Goal: Task Accomplishment & Management: Manage account settings

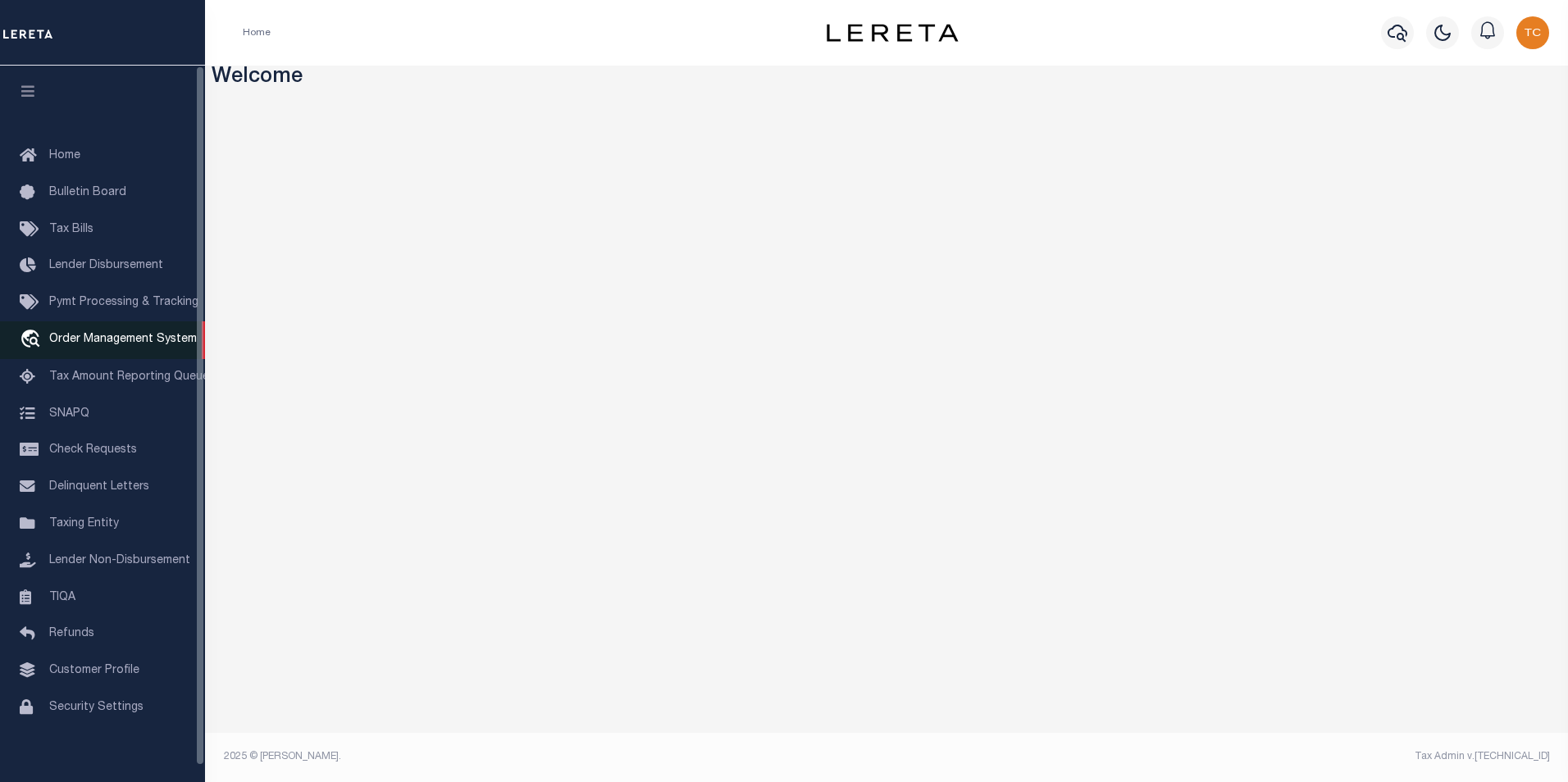
click at [95, 345] on span "Order Management System" at bounding box center [123, 340] width 148 height 12
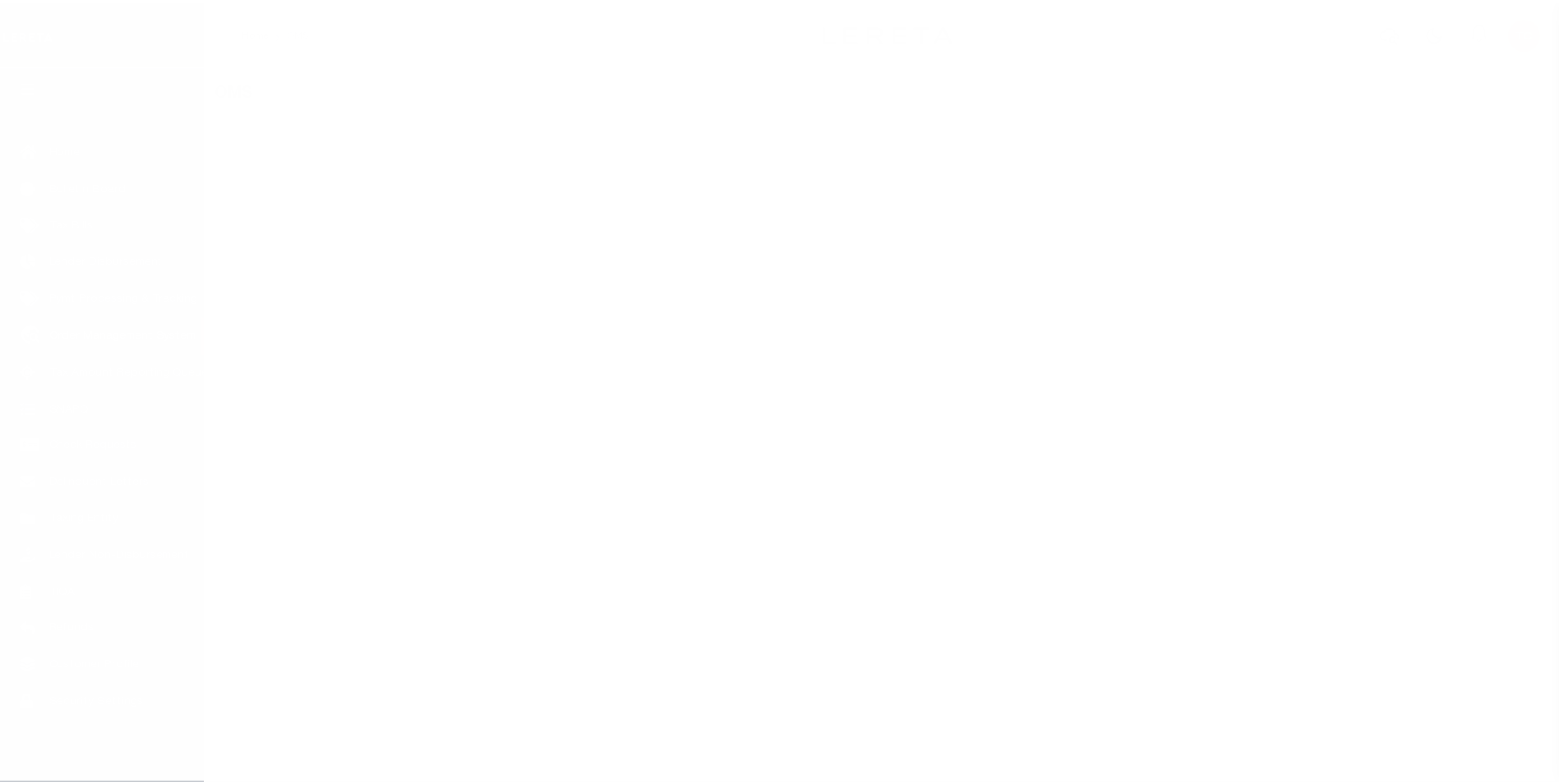
scroll to position [16, 0]
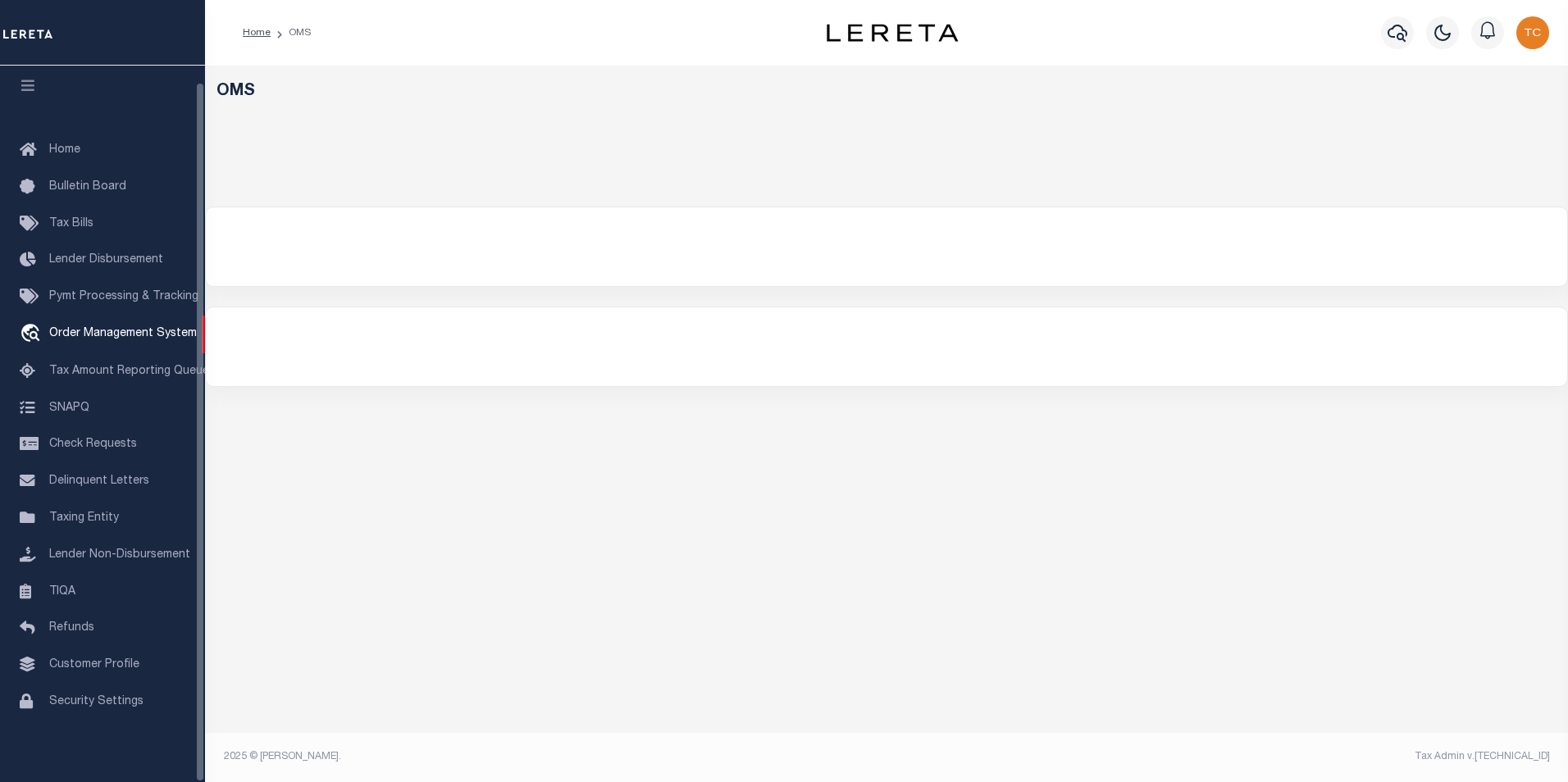
select select "200"
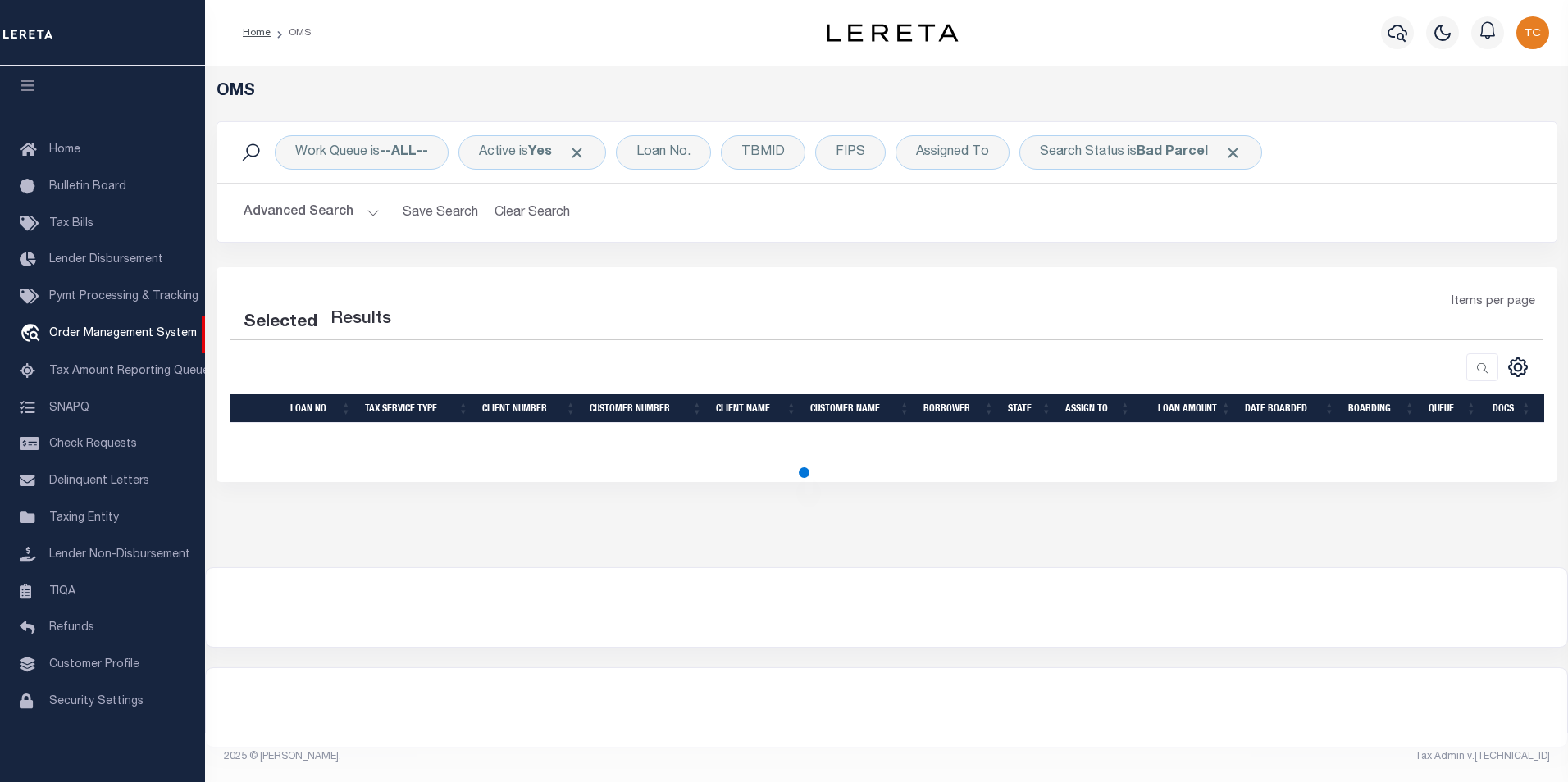
select select "200"
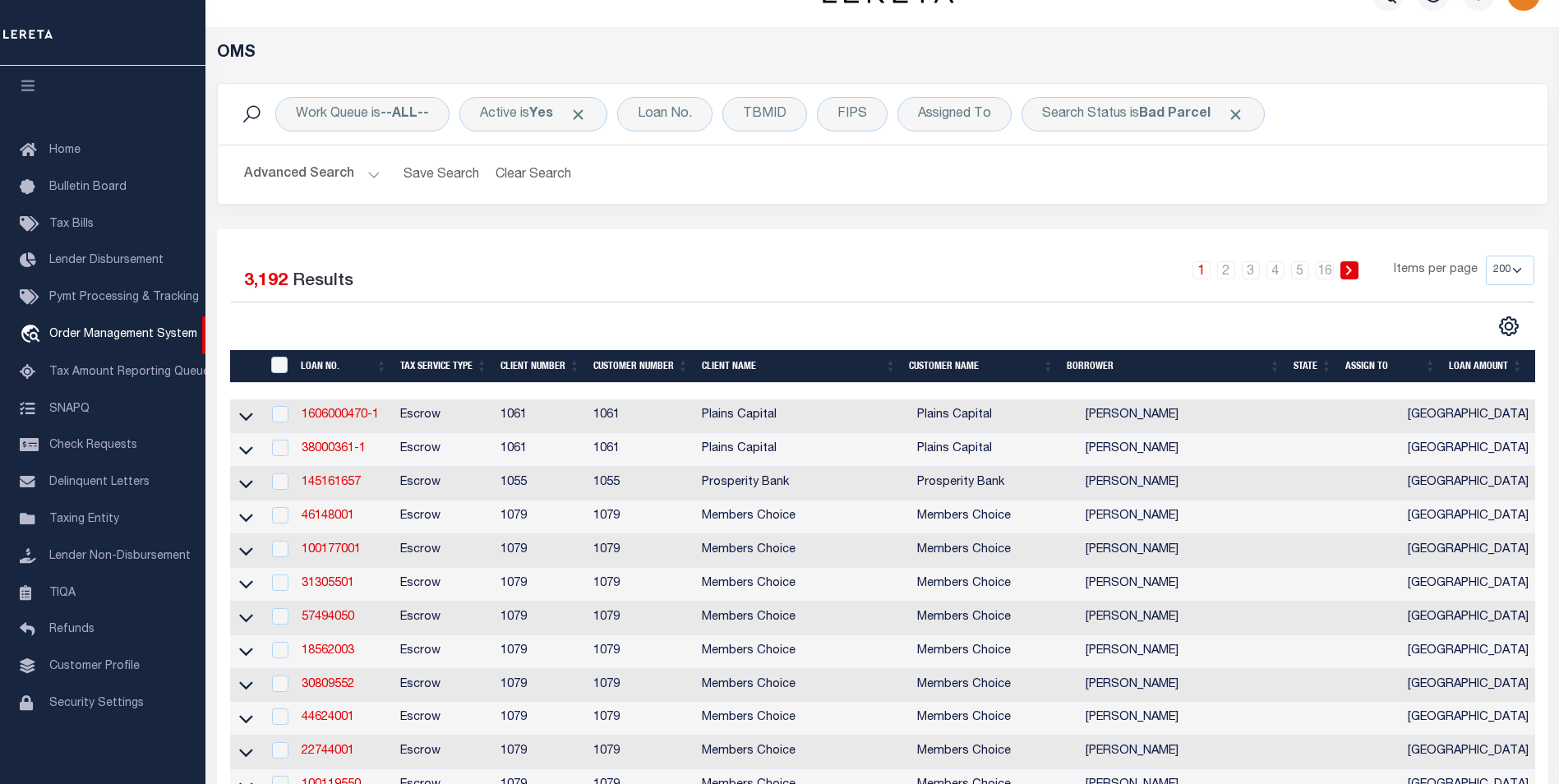
scroll to position [0, 0]
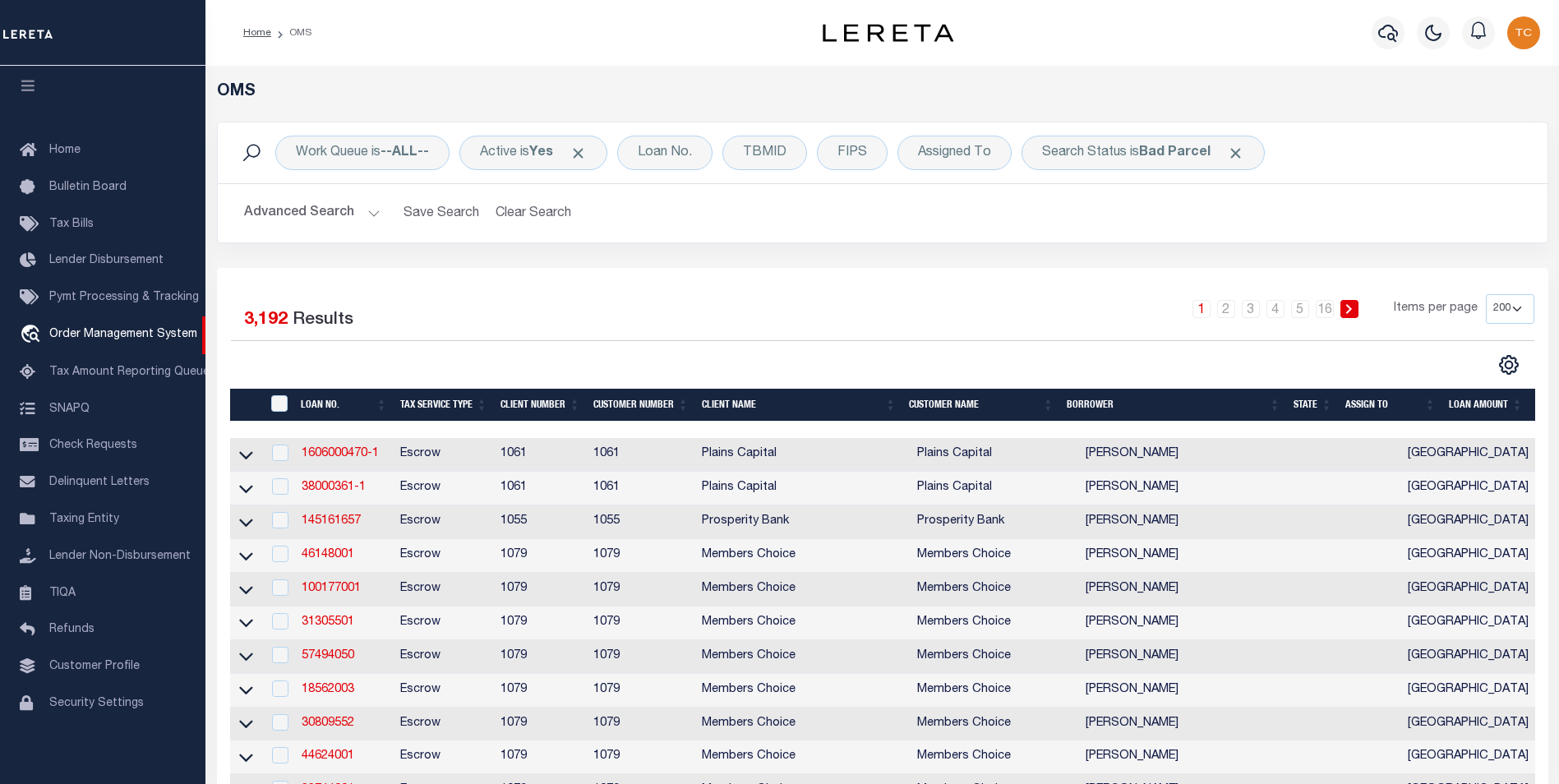
click at [1310, 401] on th "State" at bounding box center [1313, 405] width 52 height 34
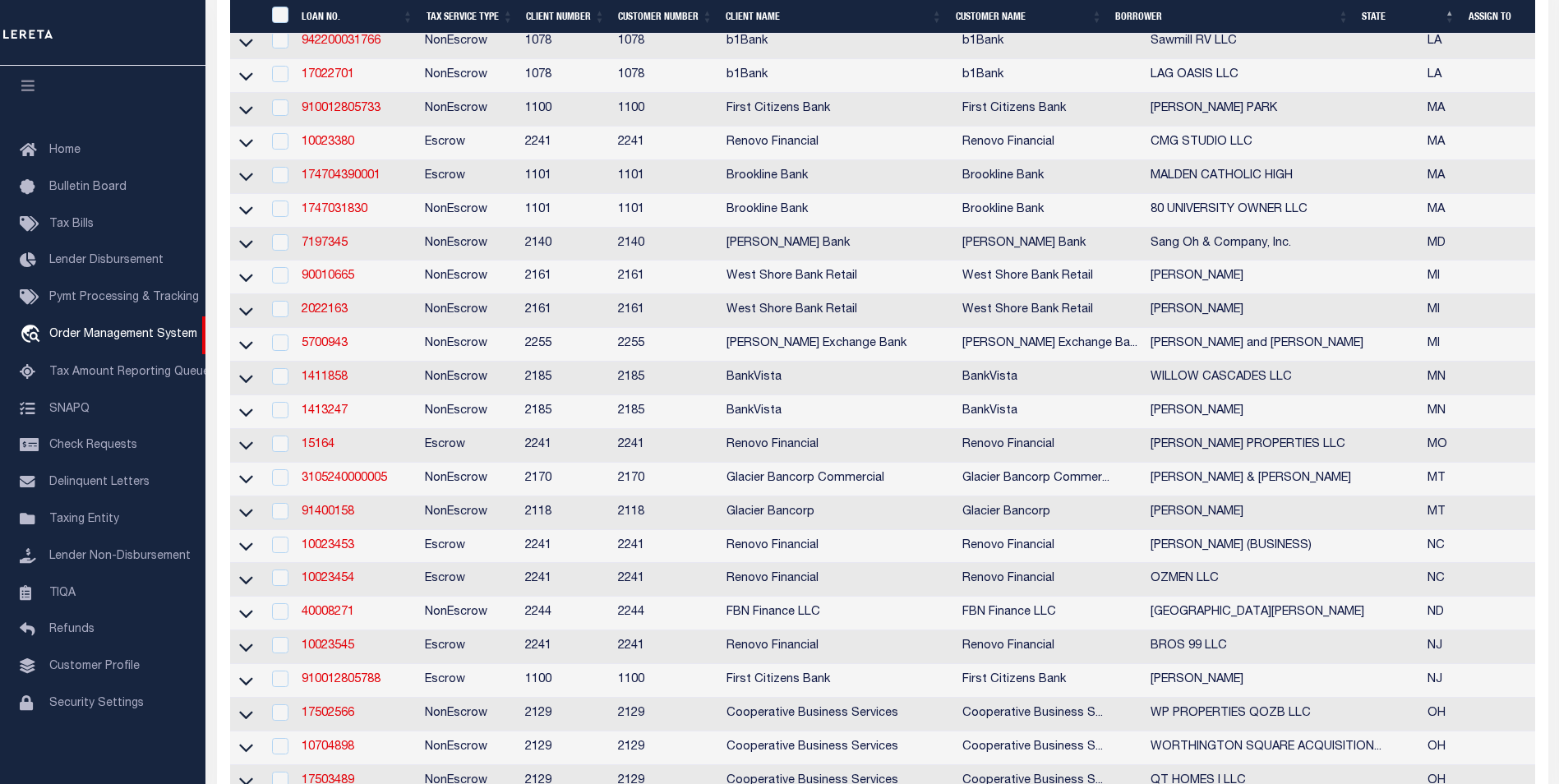
scroll to position [1315, 0]
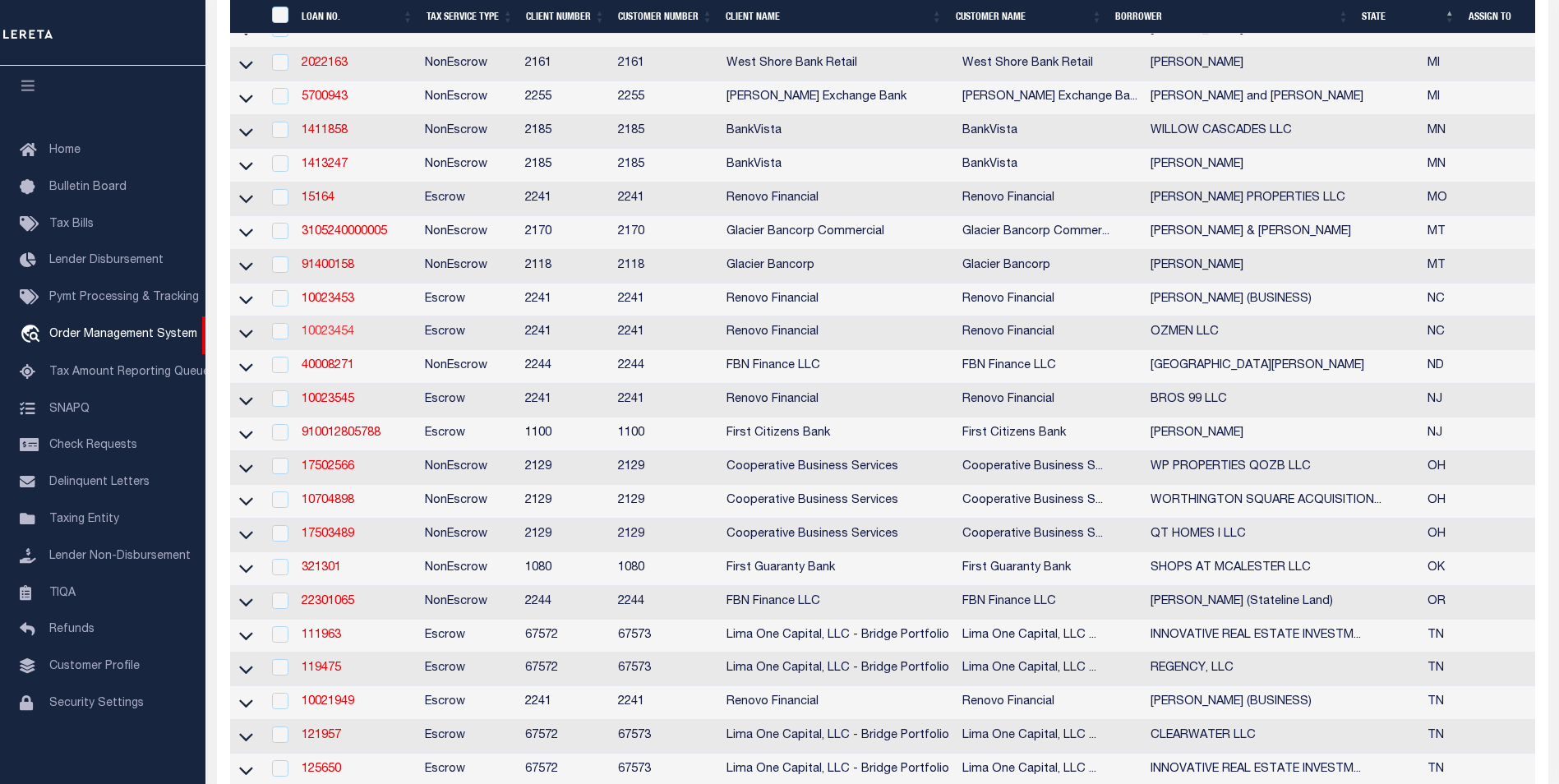
click at [343, 338] on link "10023454" at bounding box center [328, 332] width 53 height 12
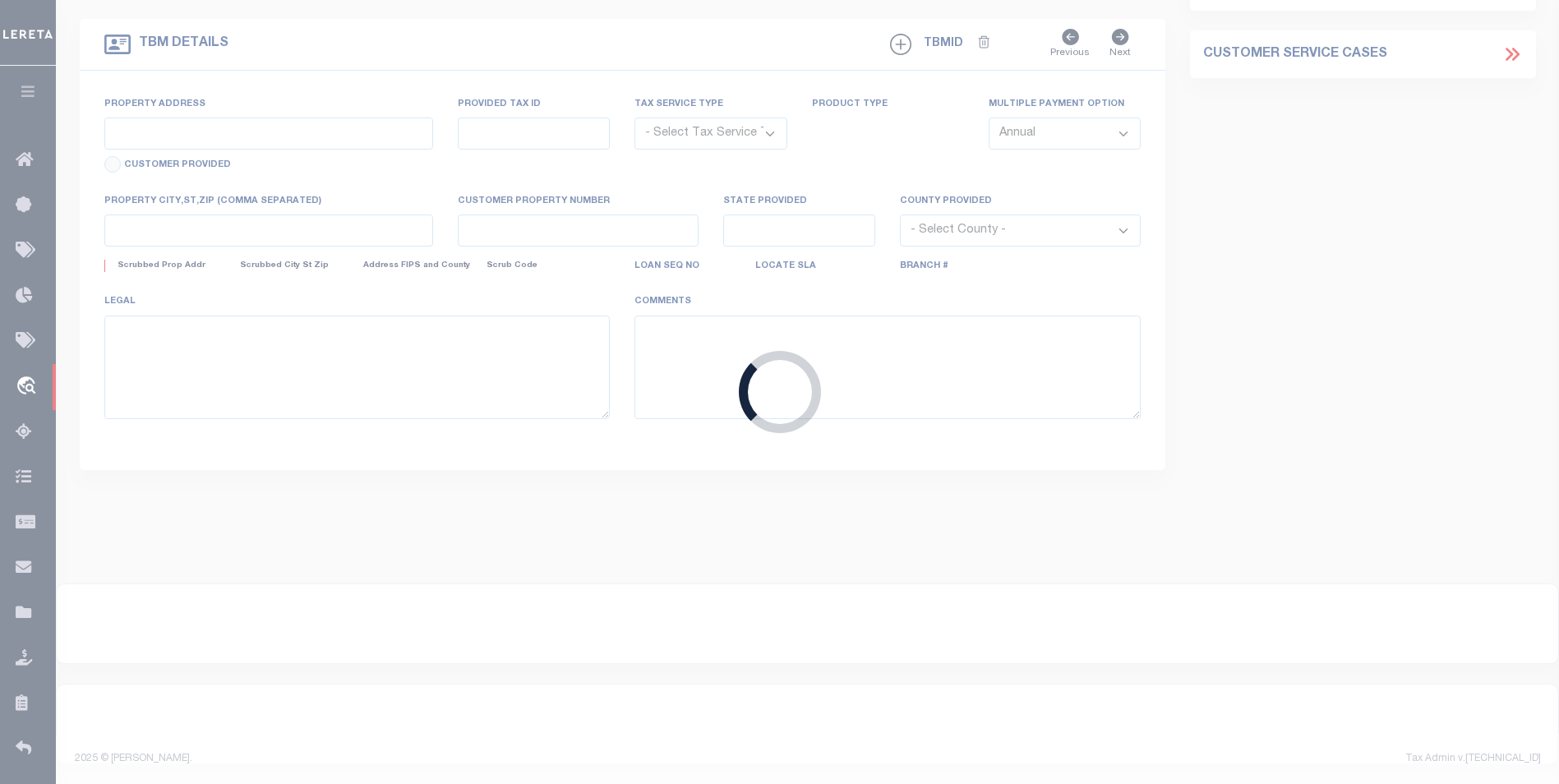
type input "10023454"
type input "OZMEN LLC"
select select
select select "400"
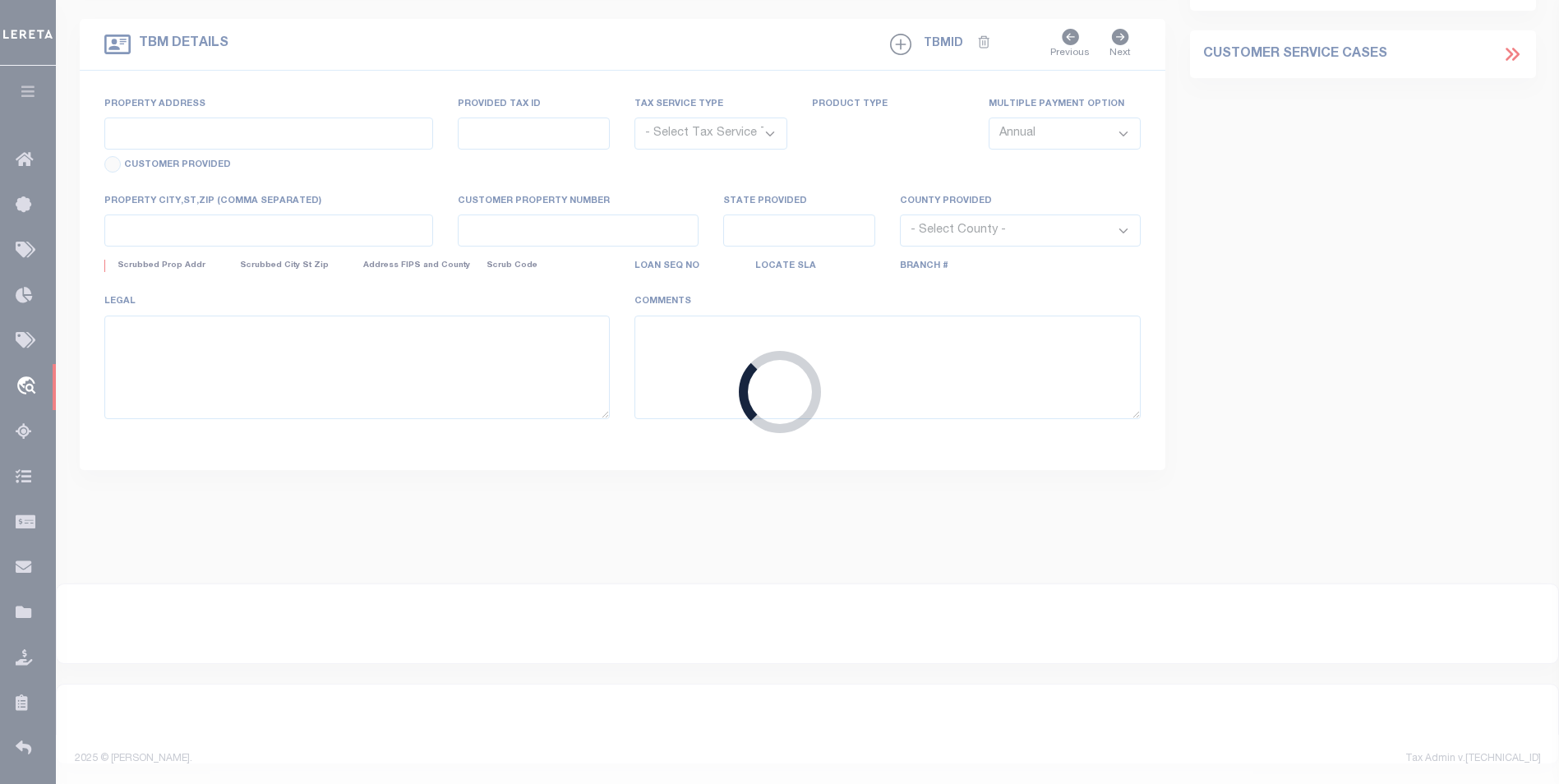
select select "Escrow"
type input "2353 Gadwall Lane"
type input "058ED038"
select select
type input "Winnabow, NC 28479"
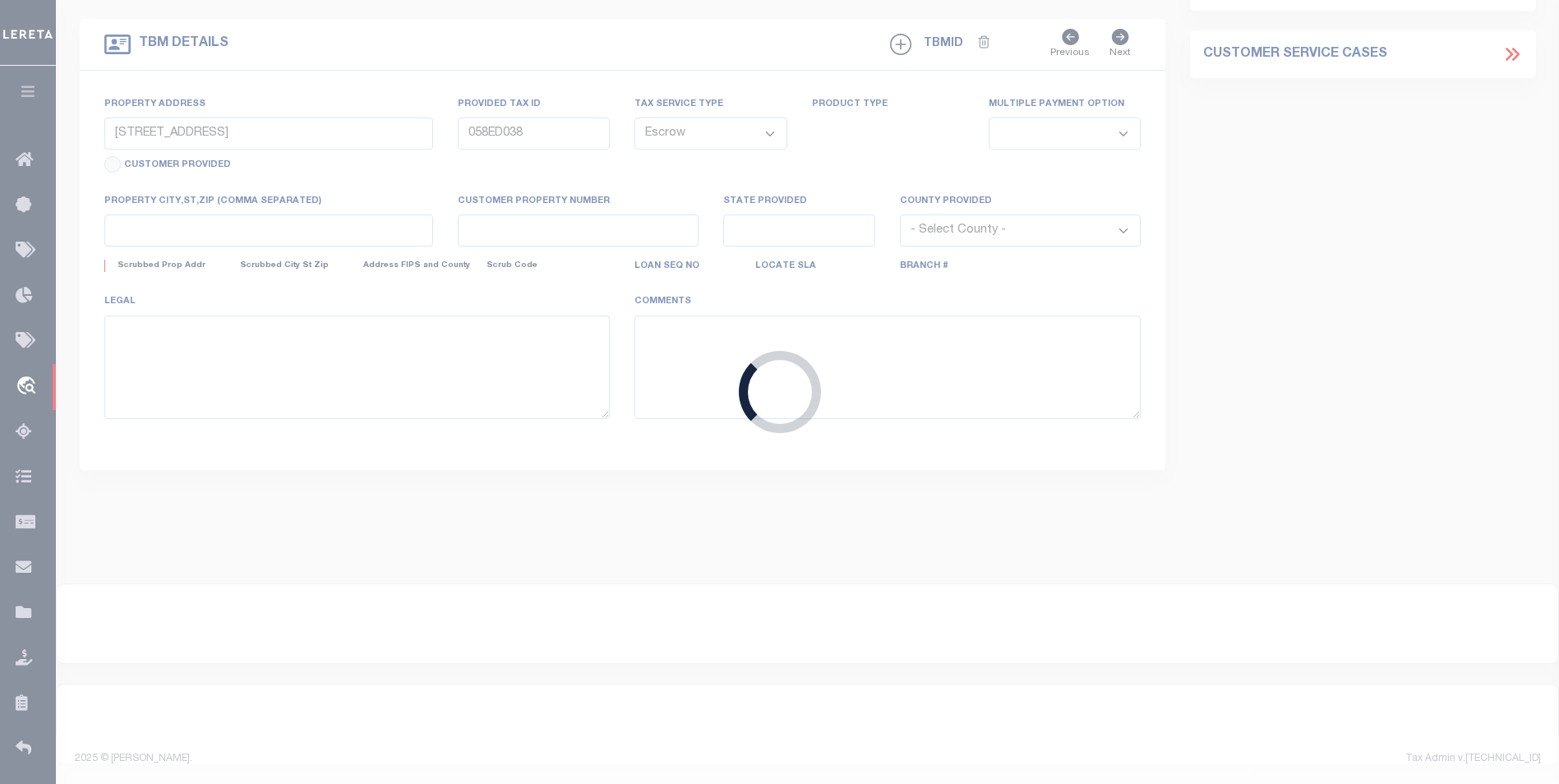
type input "a0kUS00000EDlib"
type input "NC"
select select
select select "164194"
select select "25067"
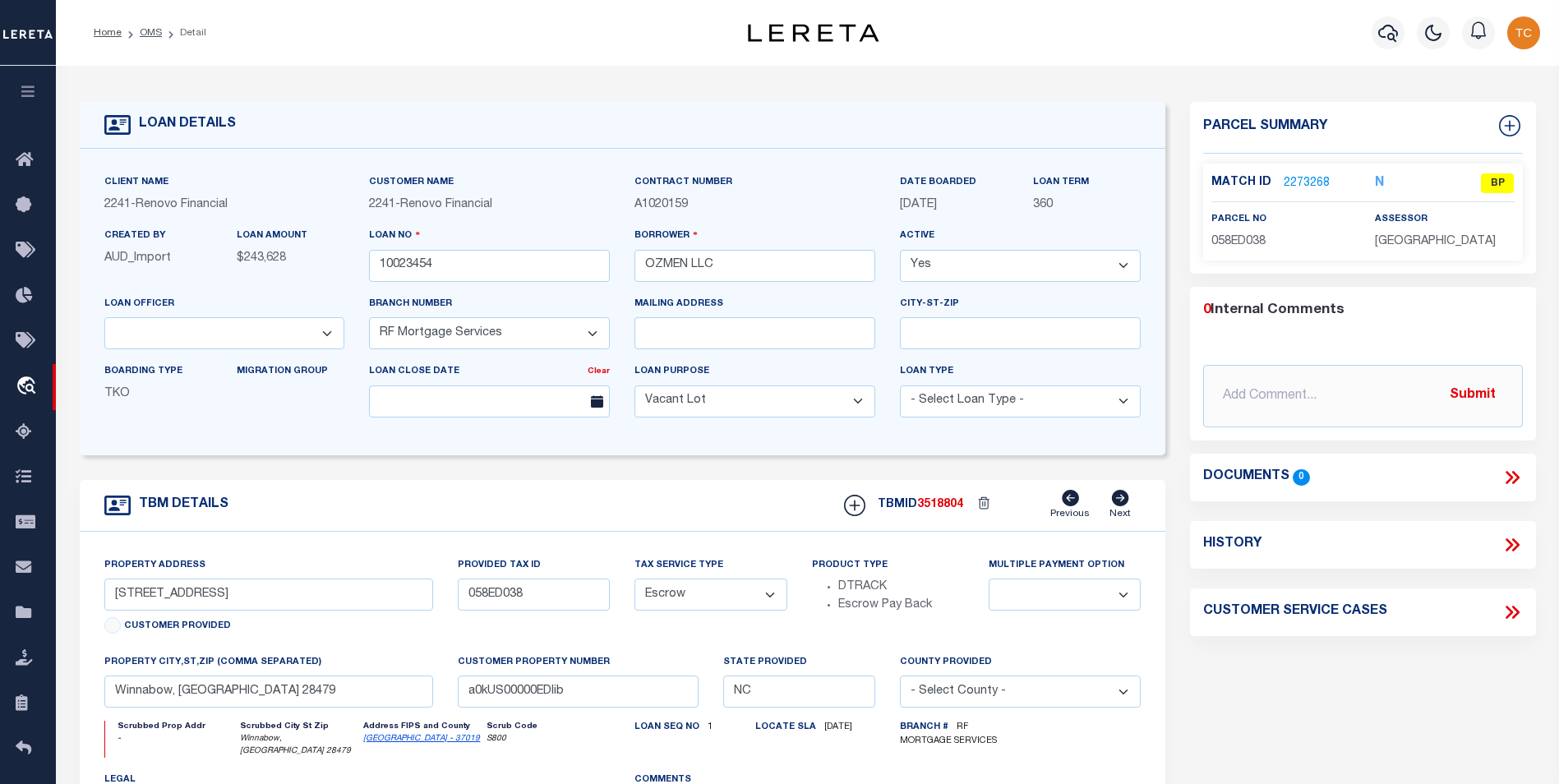
click at [1287, 179] on link "2273268" at bounding box center [1307, 183] width 46 height 17
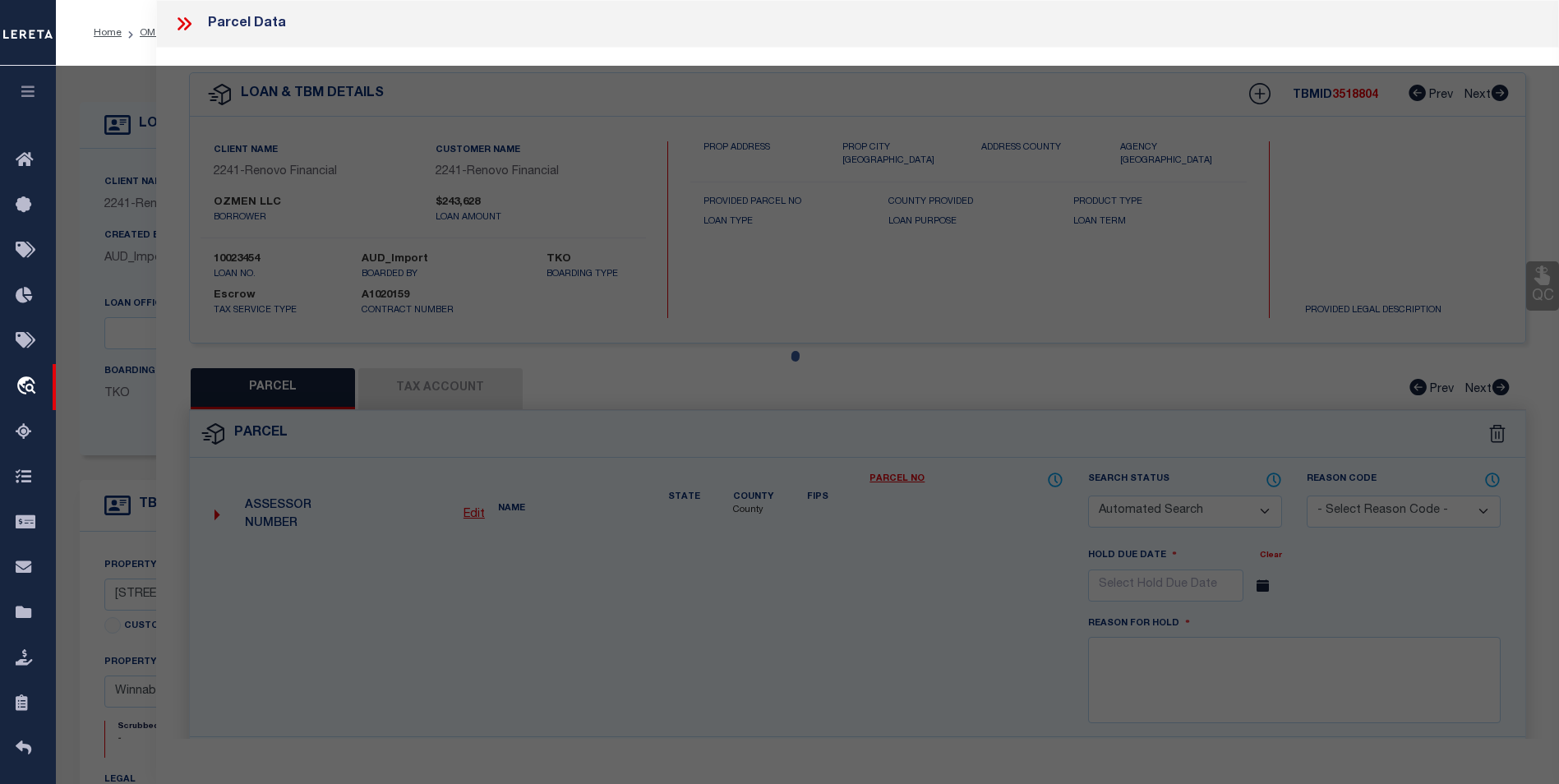
checkbox input "false"
select select "BP"
type input "OZMEN LLC"
select select "AGW"
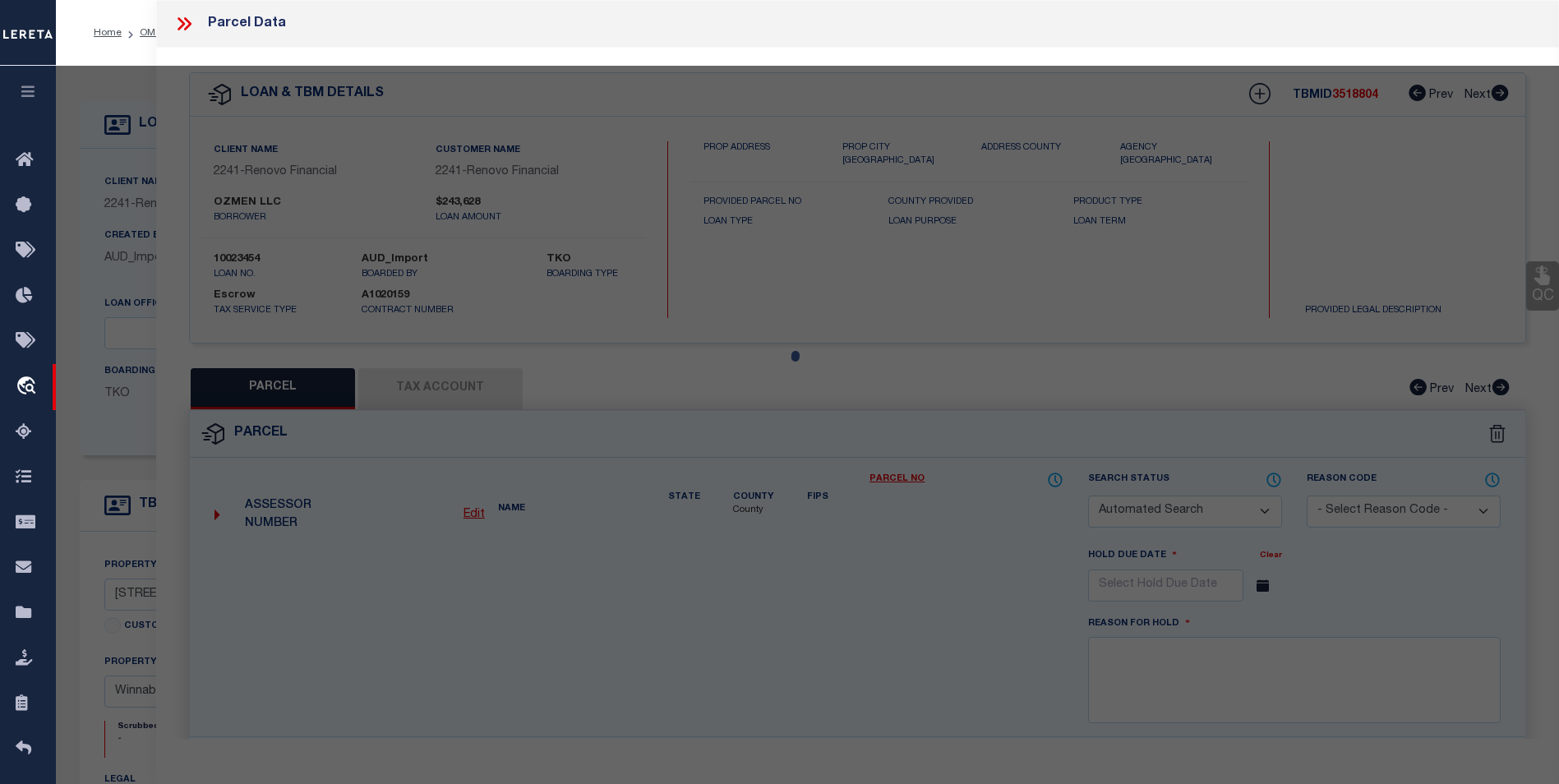
select select "ADD"
type input "2353 GADWALL LN"
type input "Winnabow, NC 28479"
type textarea "L-338 PH-3 MAGNOLIA AT MALLORY CREEK PLANTATION PL-156/2"
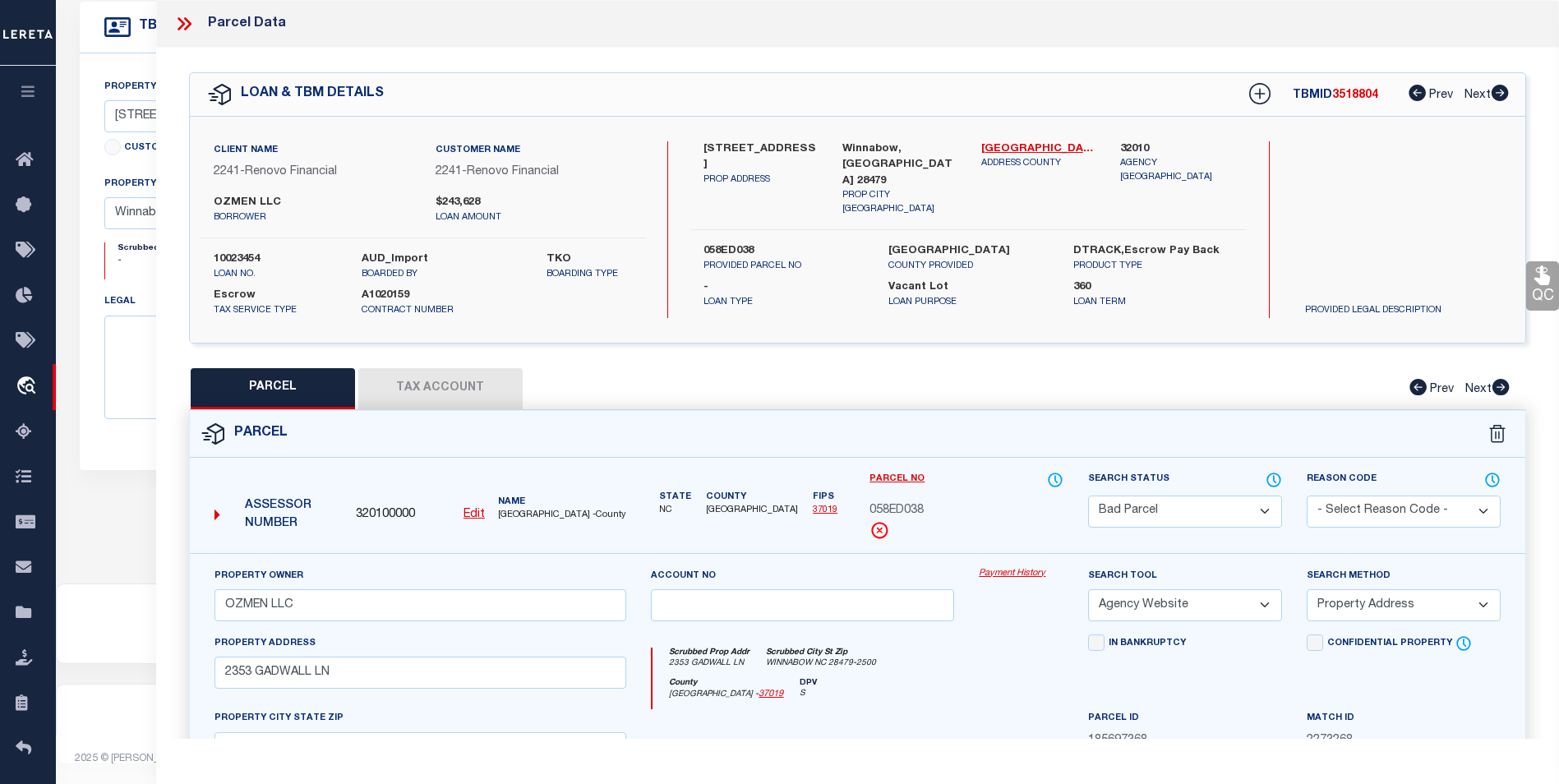
click at [435, 392] on button "Tax Account" at bounding box center [441, 388] width 164 height 41
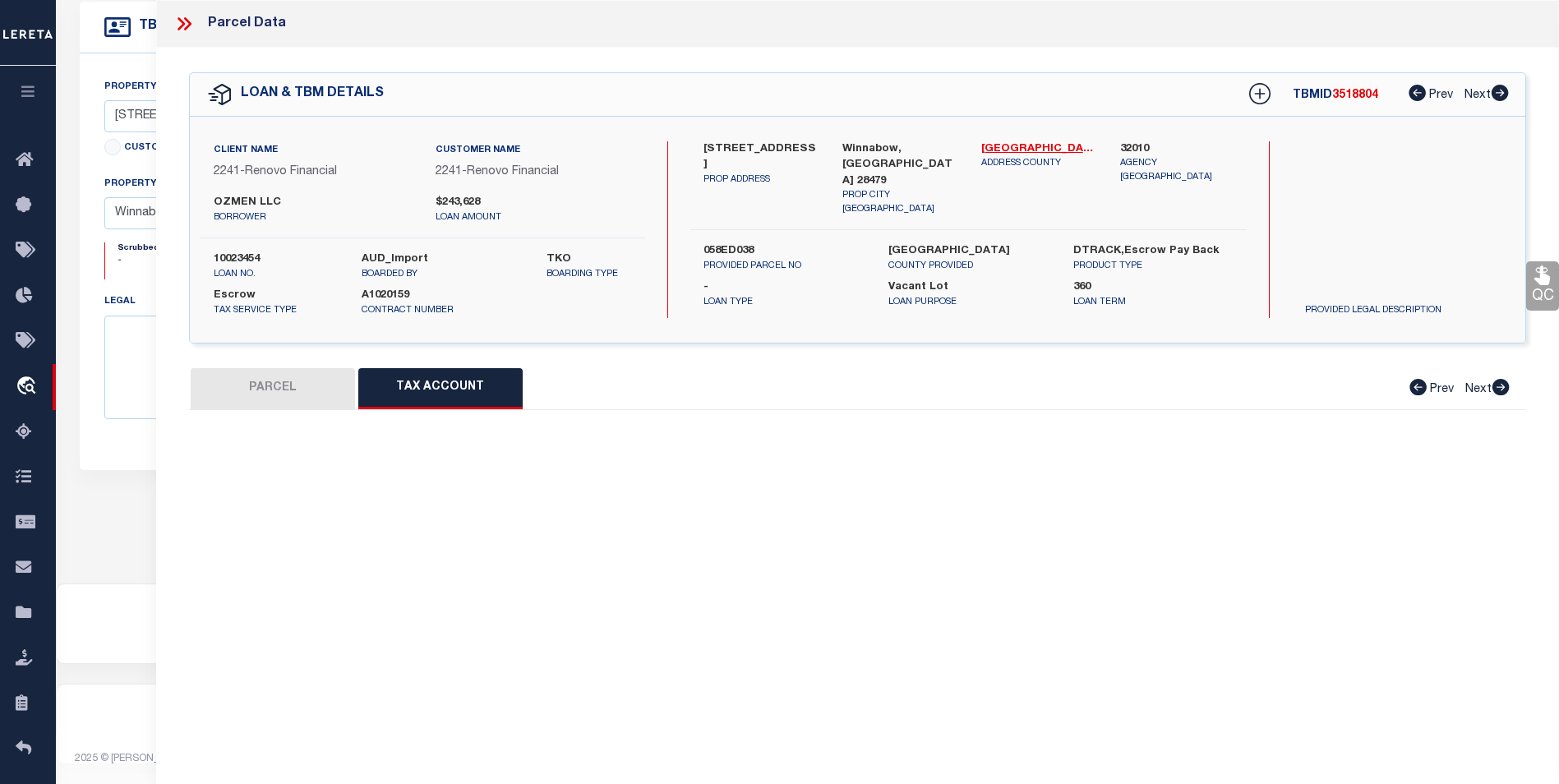
select select "100"
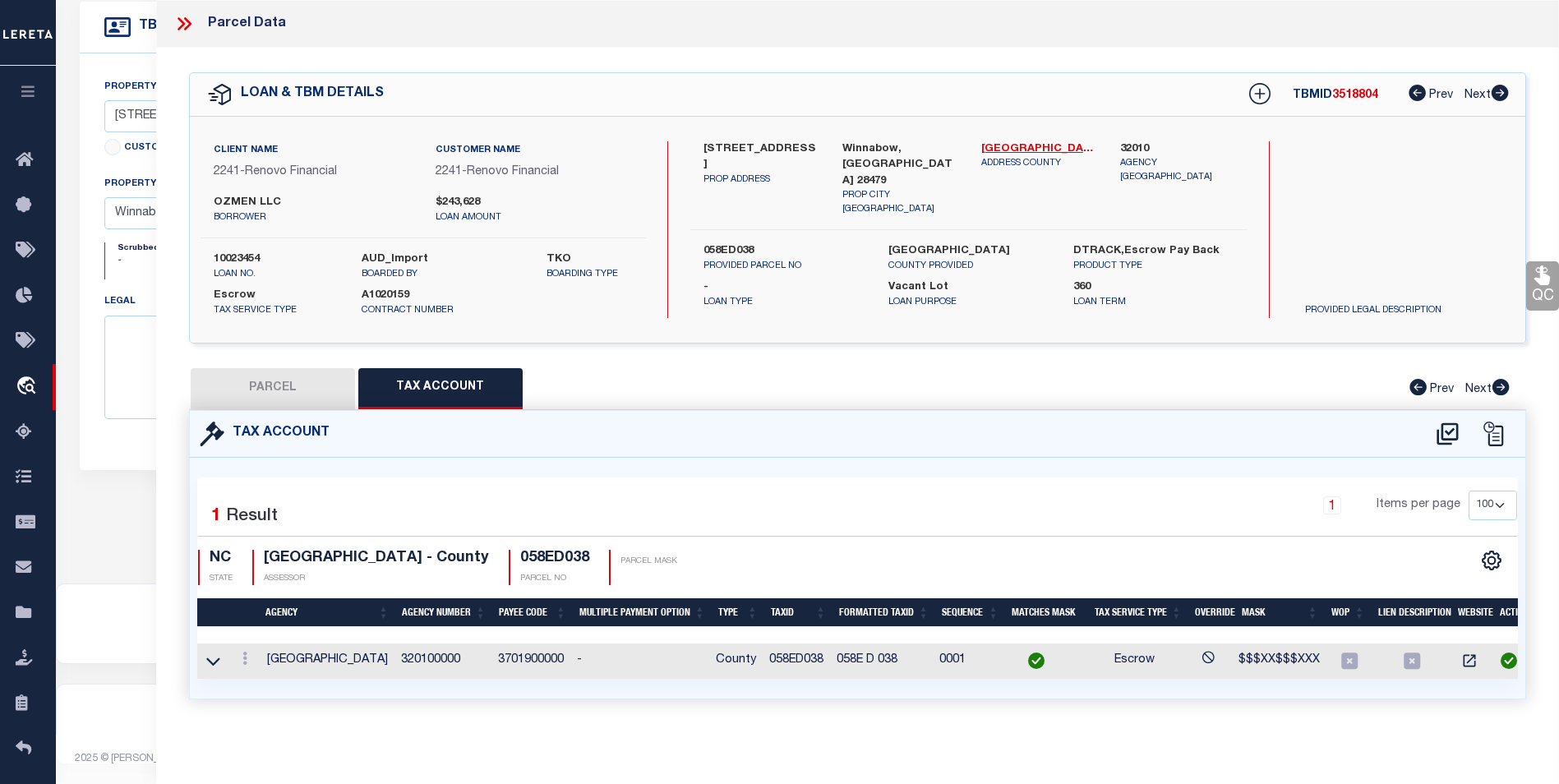
click at [252, 393] on button "PARCEL" at bounding box center [273, 388] width 164 height 41
select select "AS"
select select
checkbox input "false"
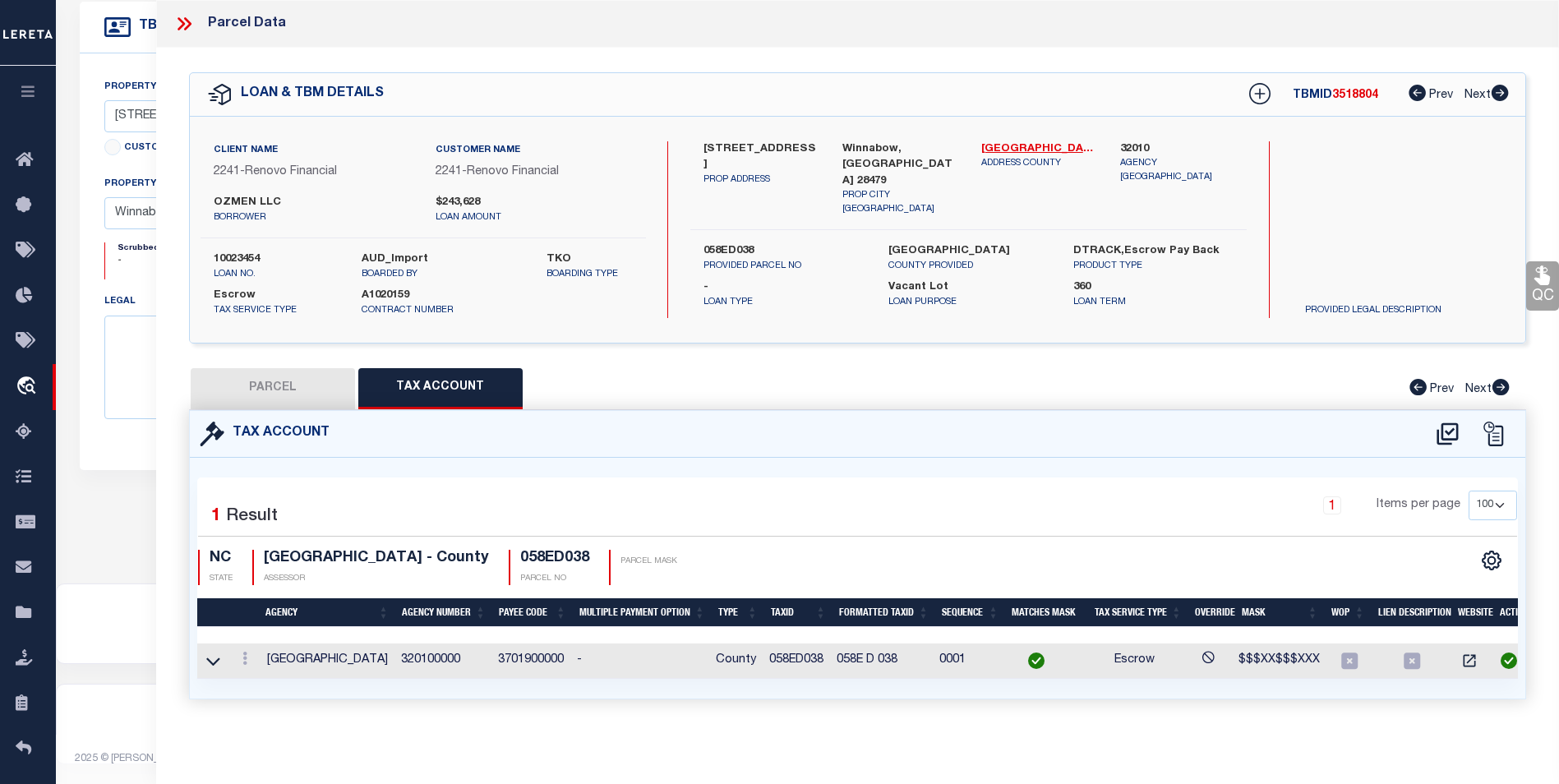
checkbox input "false"
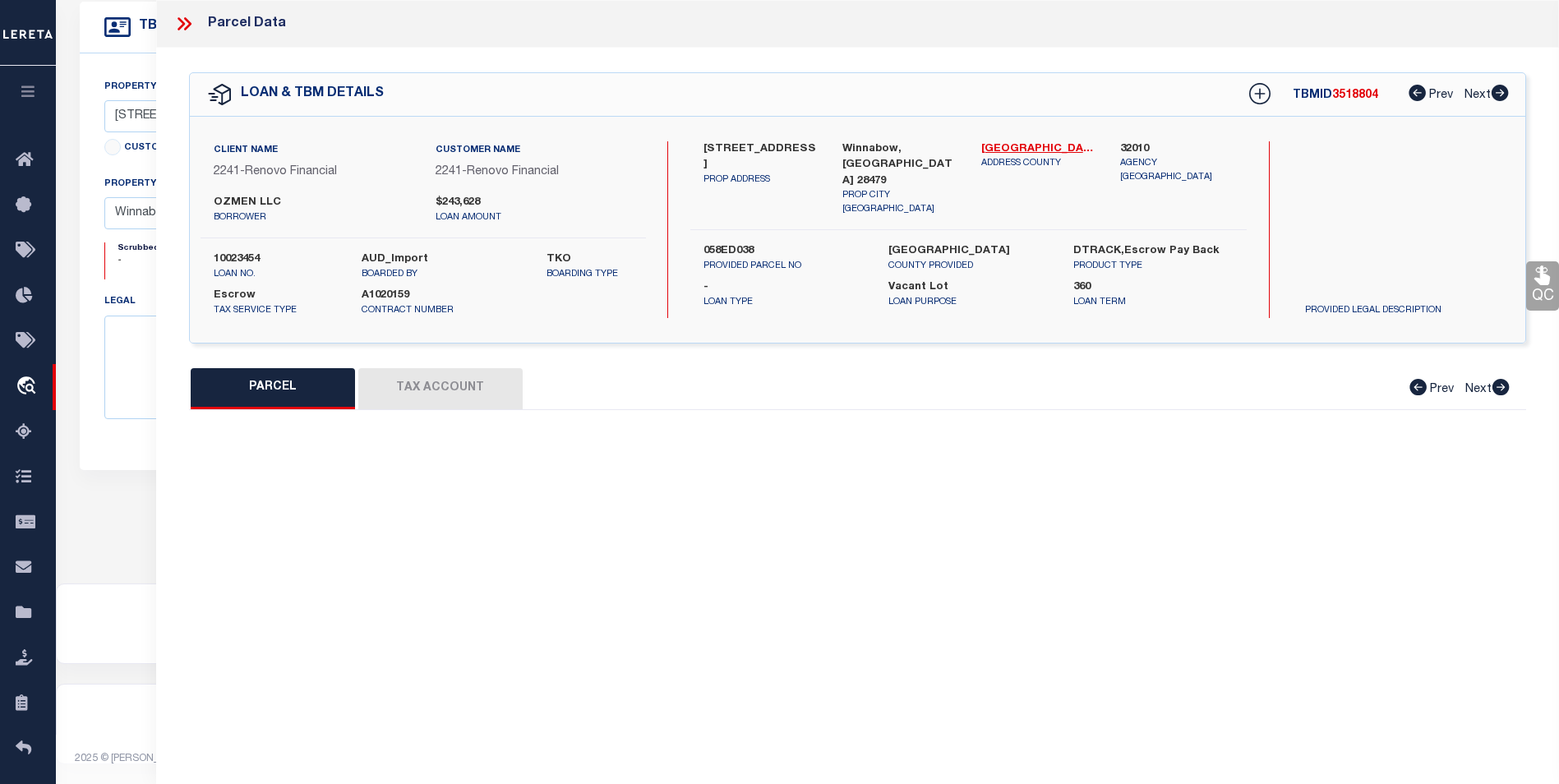
select select "BP"
type input "OZMEN LLC"
select select "AGW"
select select "ADD"
type input "2353 GADWALL LN"
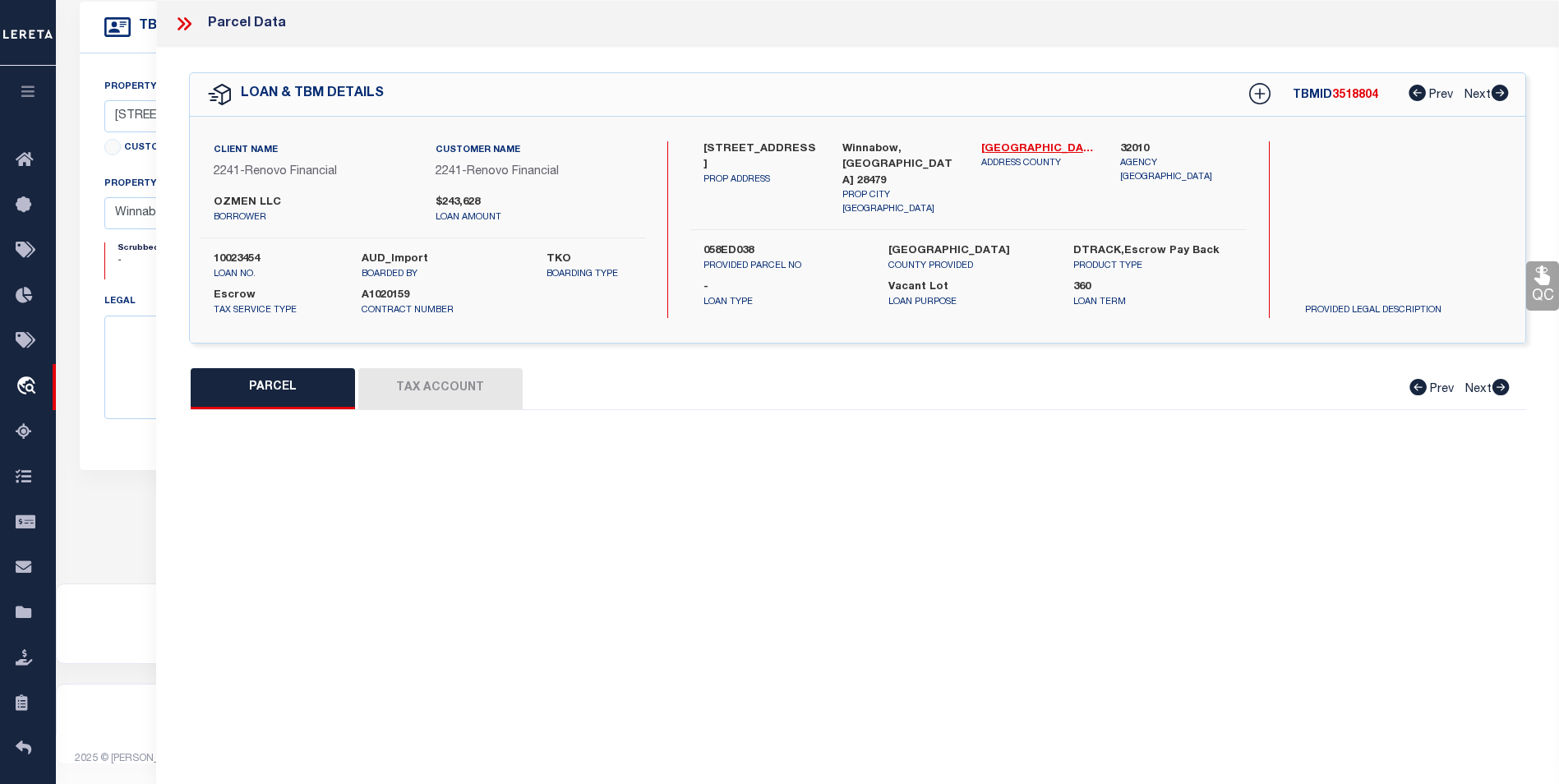
type input "Winnabow, NC 28479"
type textarea "L-338 PH-3 MAGNOLIA AT MALLORY CREEK PLANTATION PL-156/2"
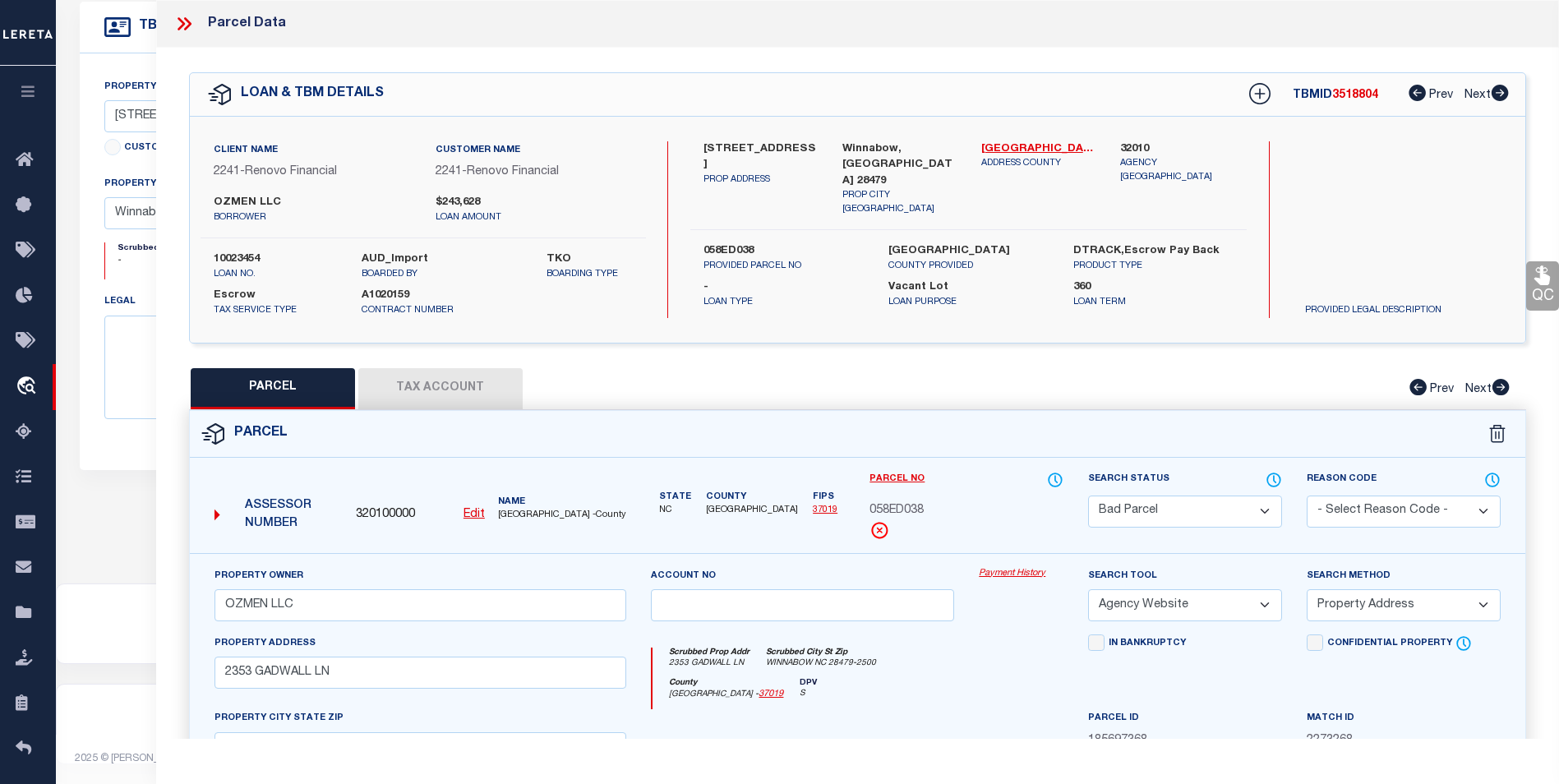
click at [428, 384] on button "Tax Account" at bounding box center [441, 388] width 164 height 41
select select "100"
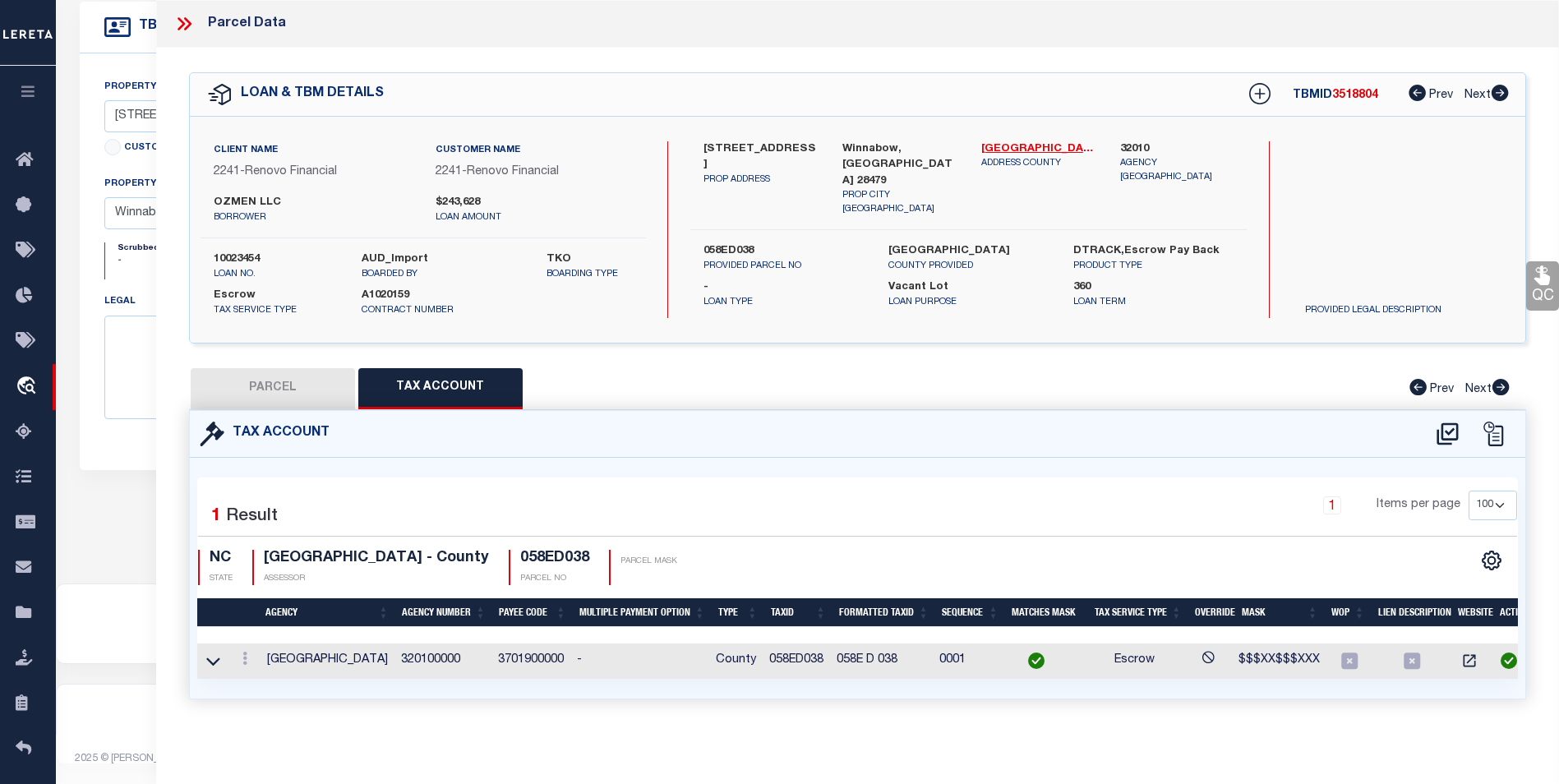
click at [240, 668] on div at bounding box center [245, 661] width 18 height 20
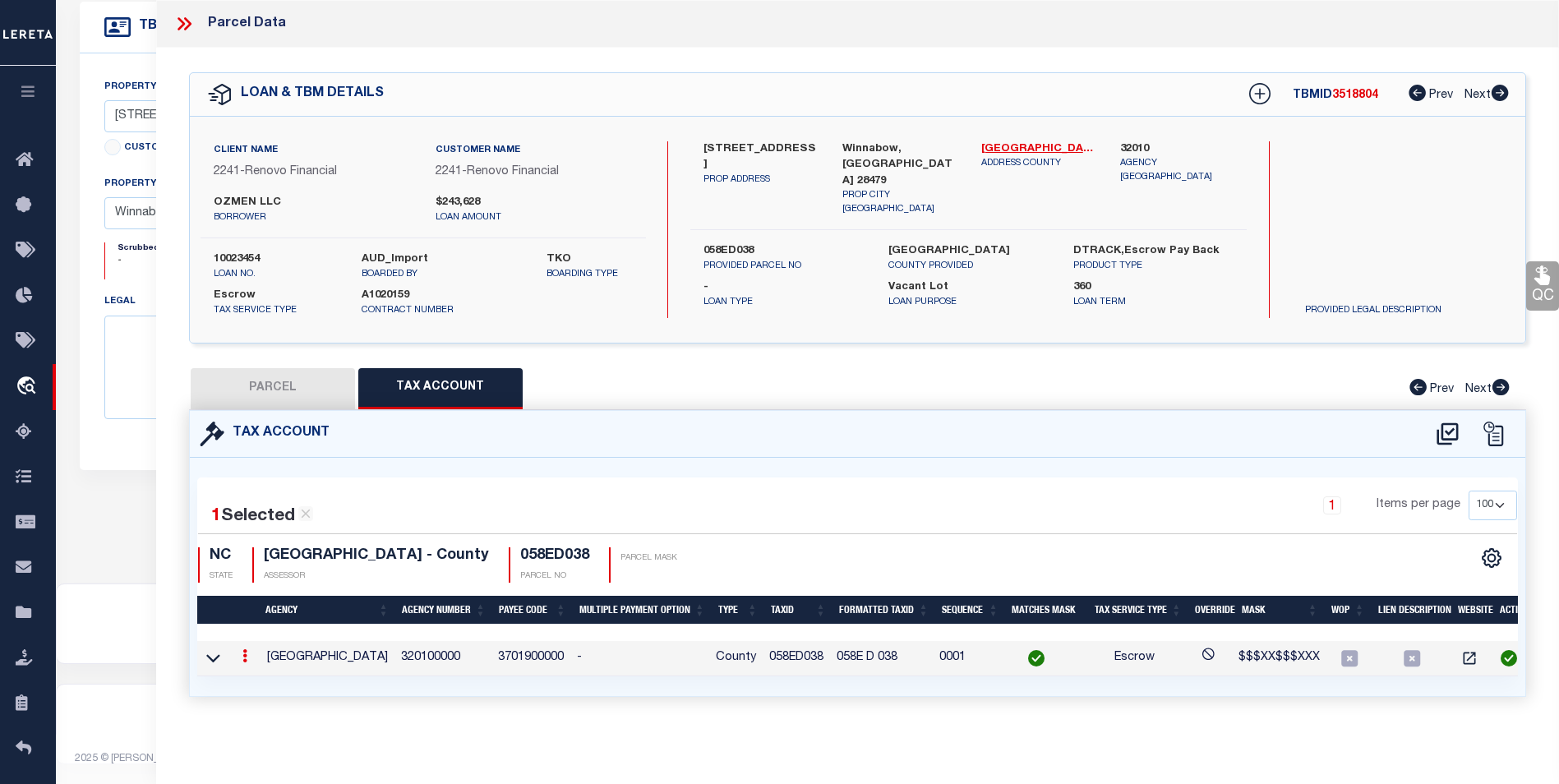
click at [241, 664] on link at bounding box center [245, 658] width 18 height 13
click at [265, 677] on icon "" at bounding box center [263, 680] width 13 height 13
type input "058ED038"
type textarea "$$$XX$$$XXX"
checkbox input "true"
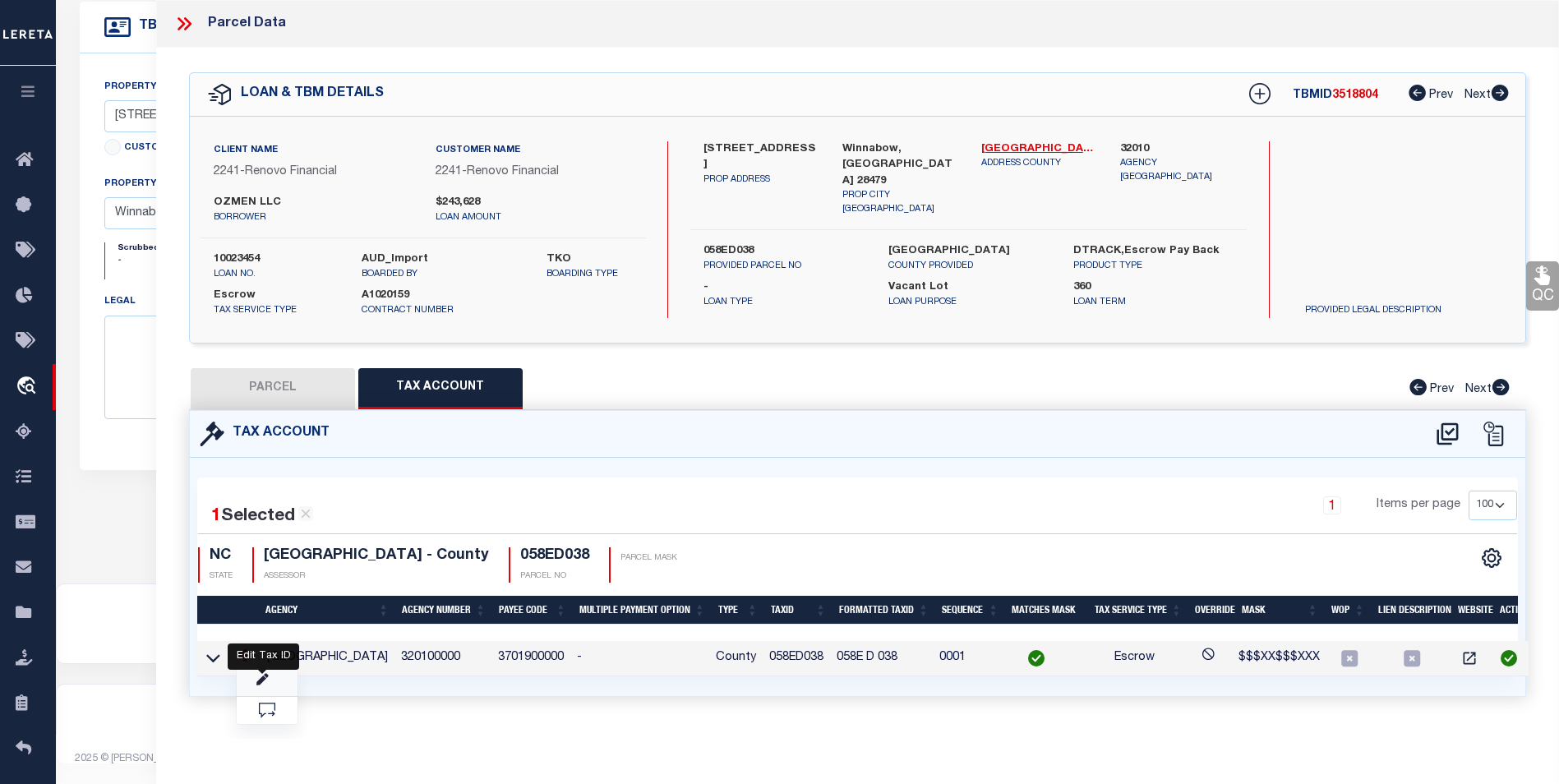
type input "XXXX X XXX XXX*"
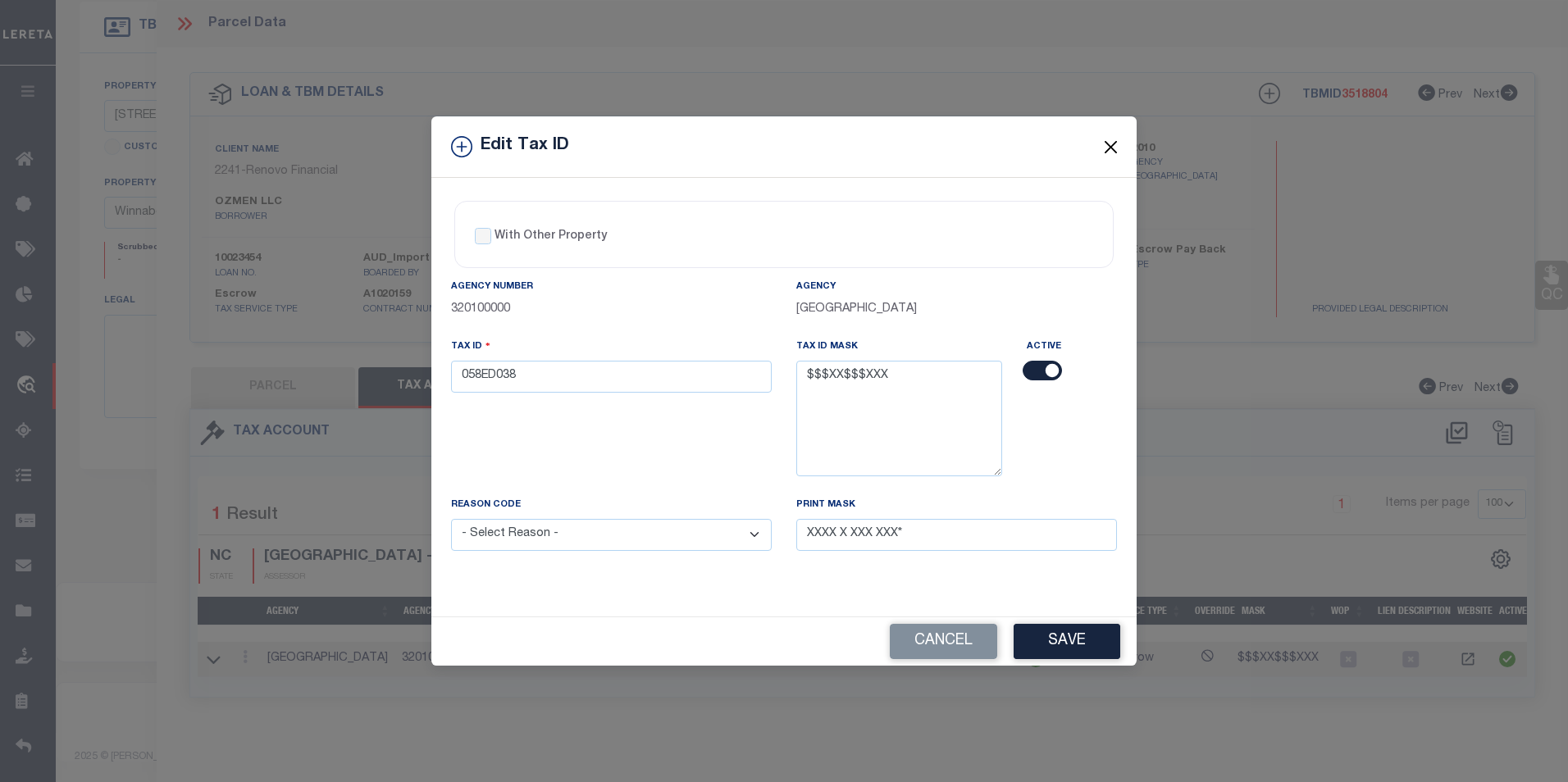
click at [1121, 146] on button "Close" at bounding box center [1110, 146] width 21 height 21
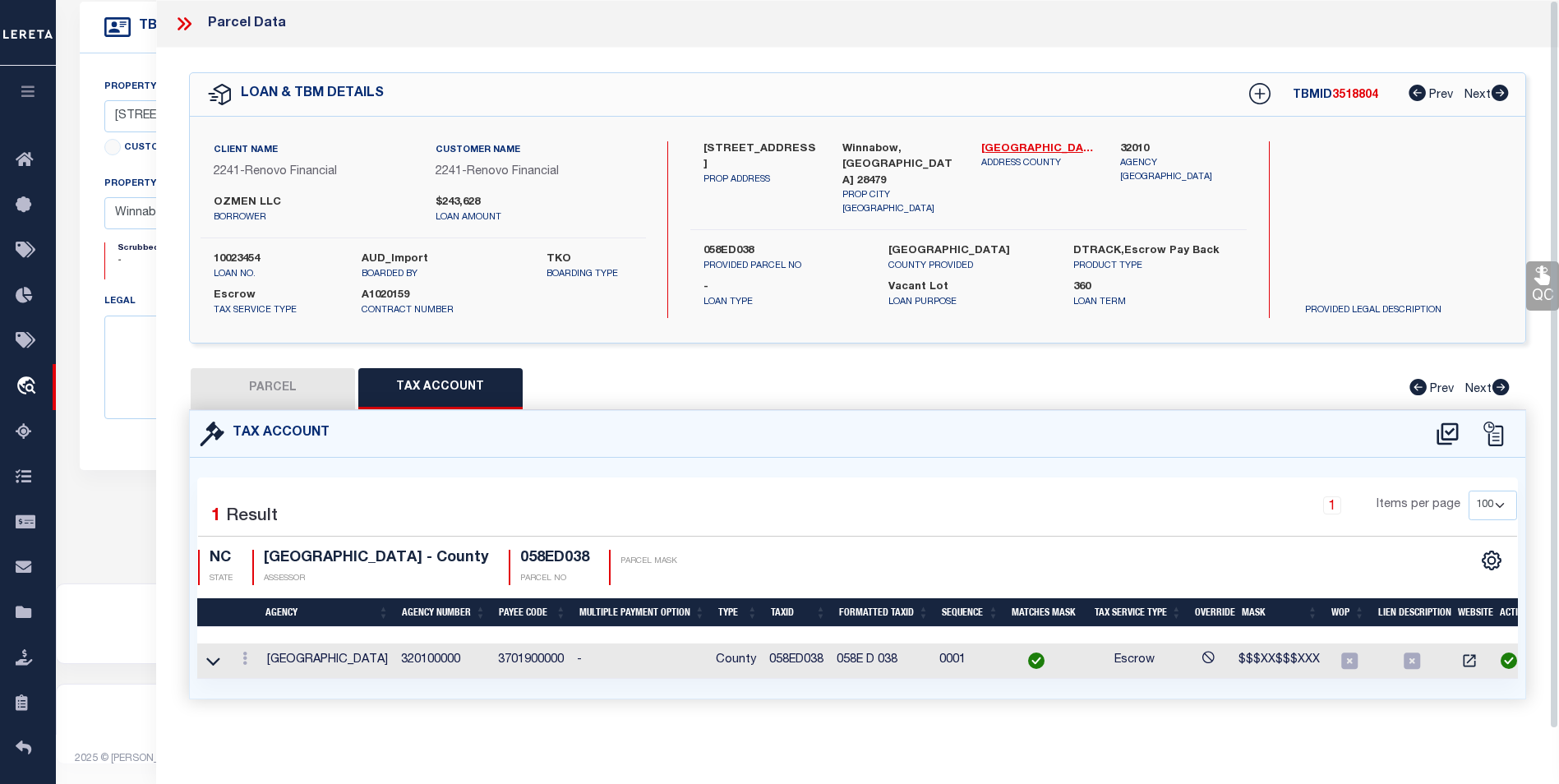
click at [287, 391] on button "PARCEL" at bounding box center [273, 388] width 164 height 41
select select "AS"
select select
checkbox input "false"
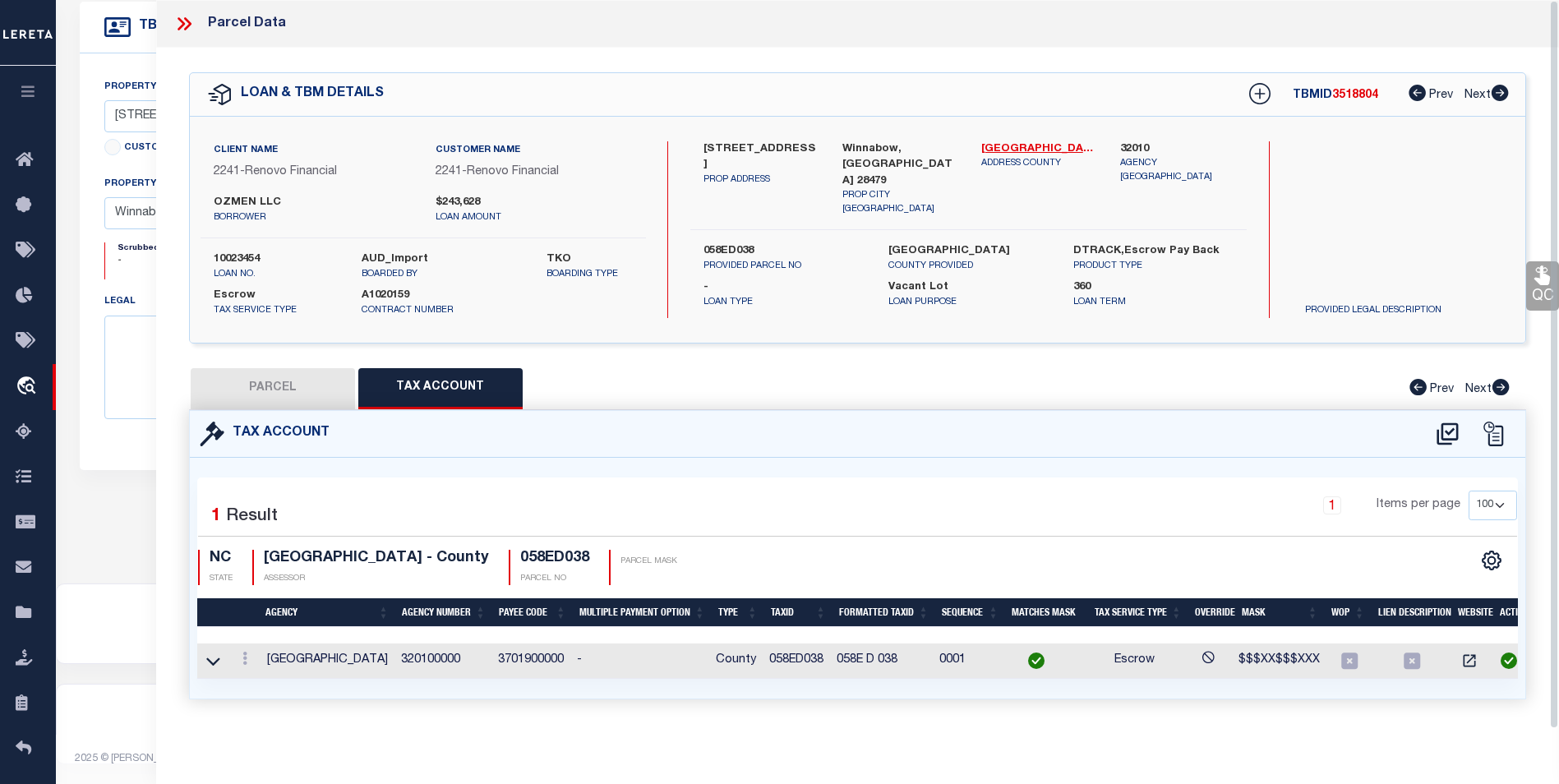
checkbox input "false"
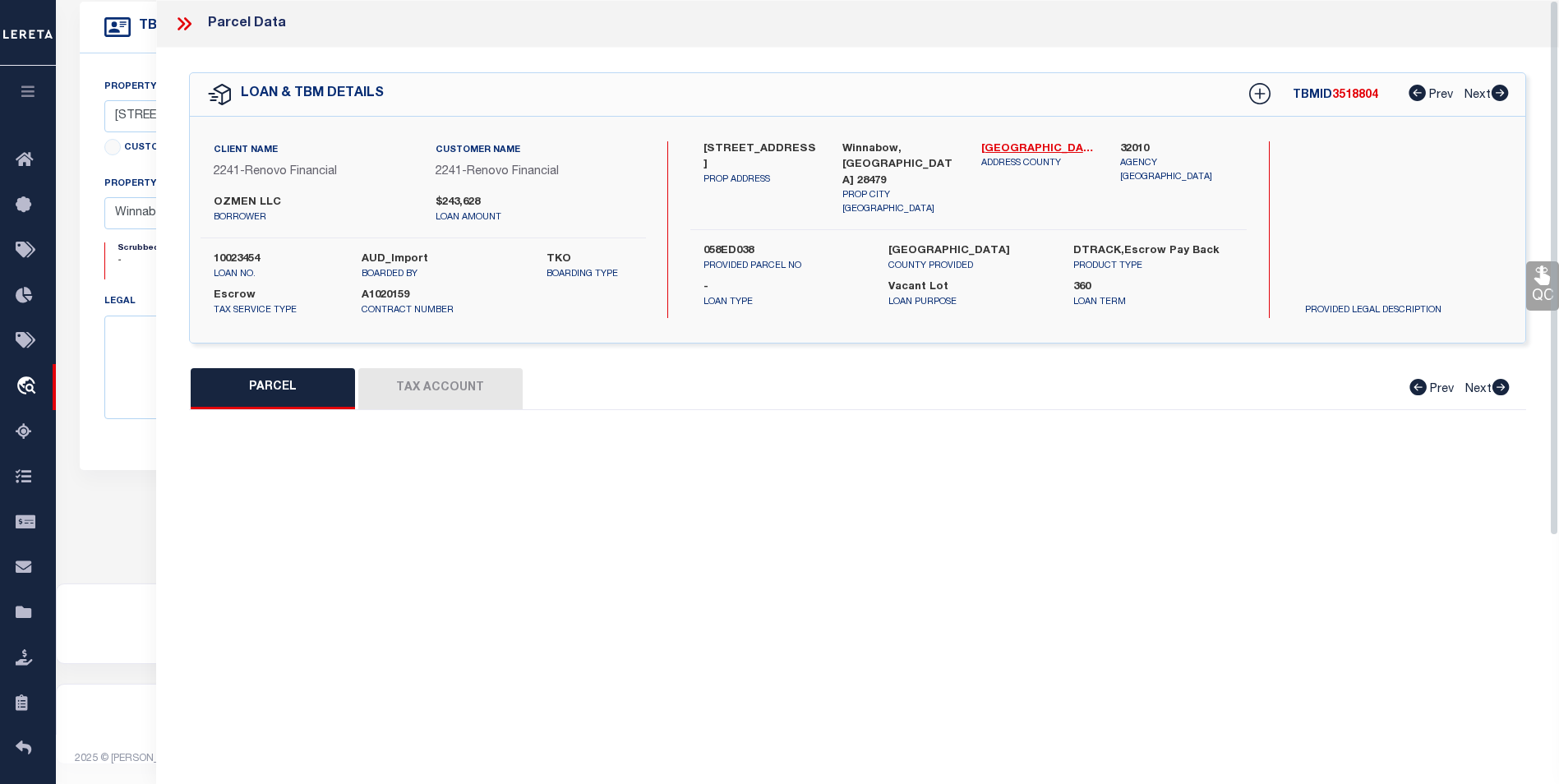
select select "BP"
type input "OZMEN LLC"
select select "AGW"
select select "ADD"
type input "2353 GADWALL LN"
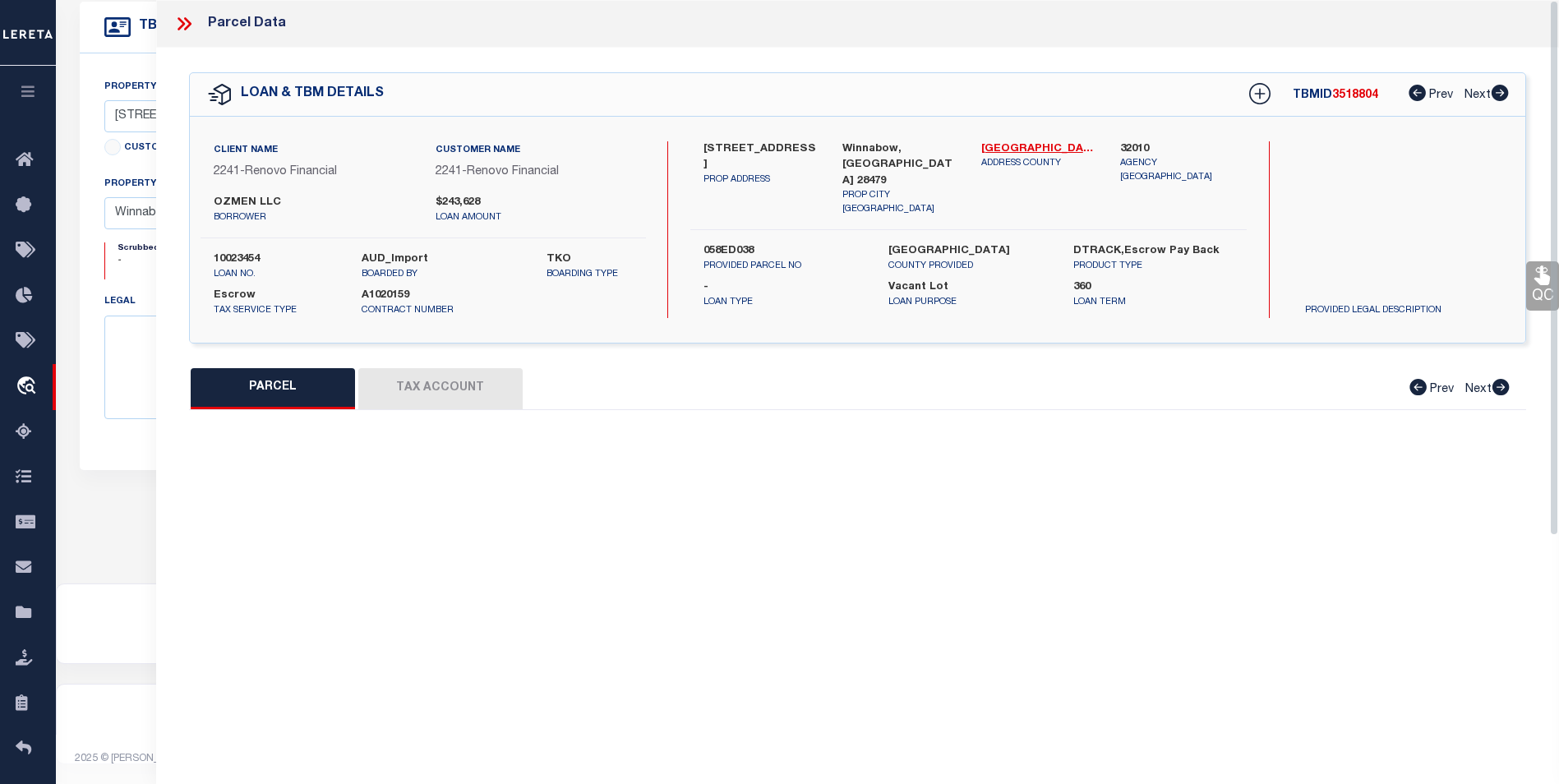
type input "Winnabow, NC 28479"
type textarea "L-338 PH-3 MAGNOLIA AT MALLORY CREEK PLANTATION PL-156/2"
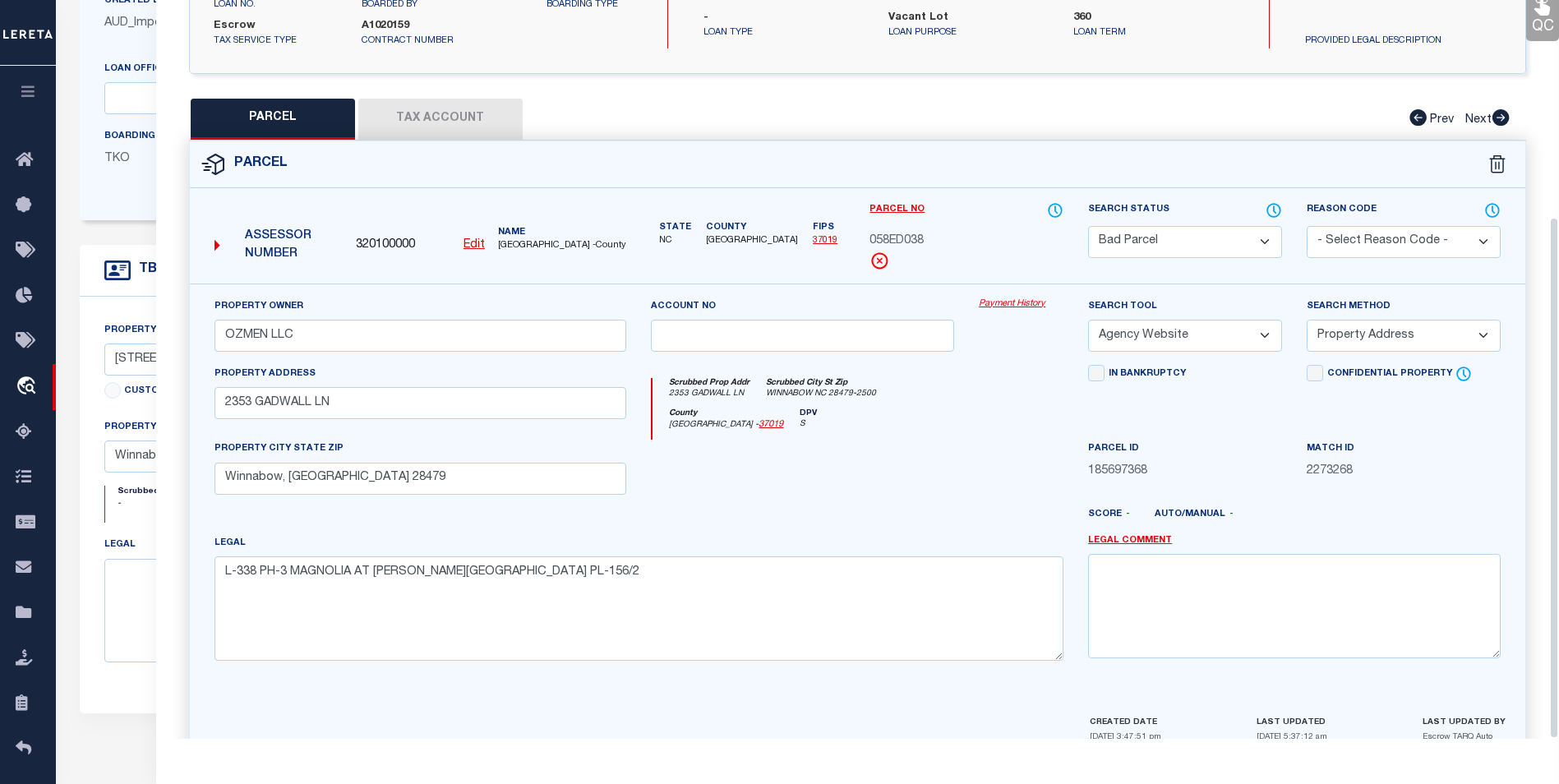
scroll to position [306, 0]
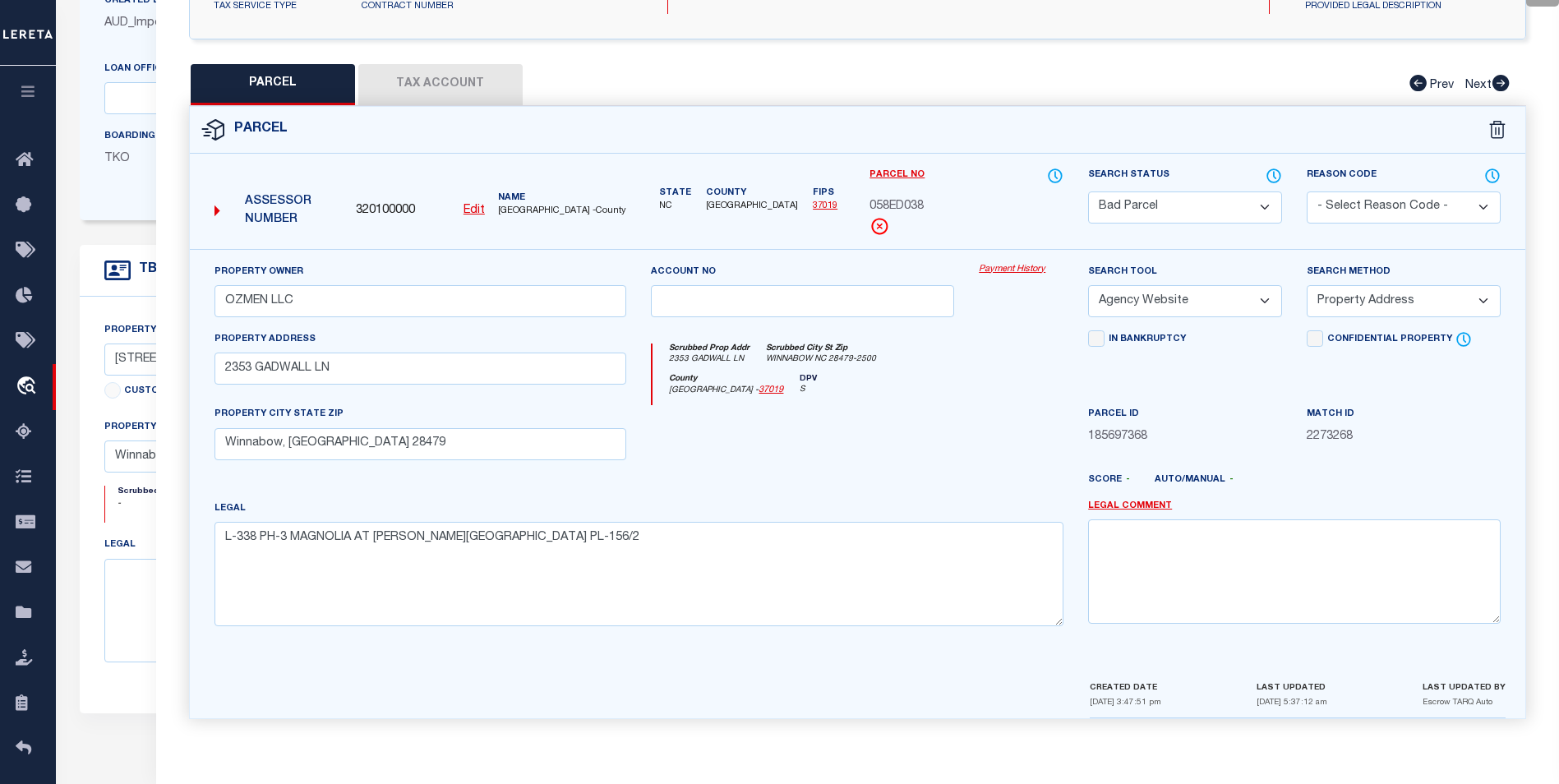
click at [1153, 38] on div "QC QC QC" at bounding box center [857, 241] width 1403 height 996
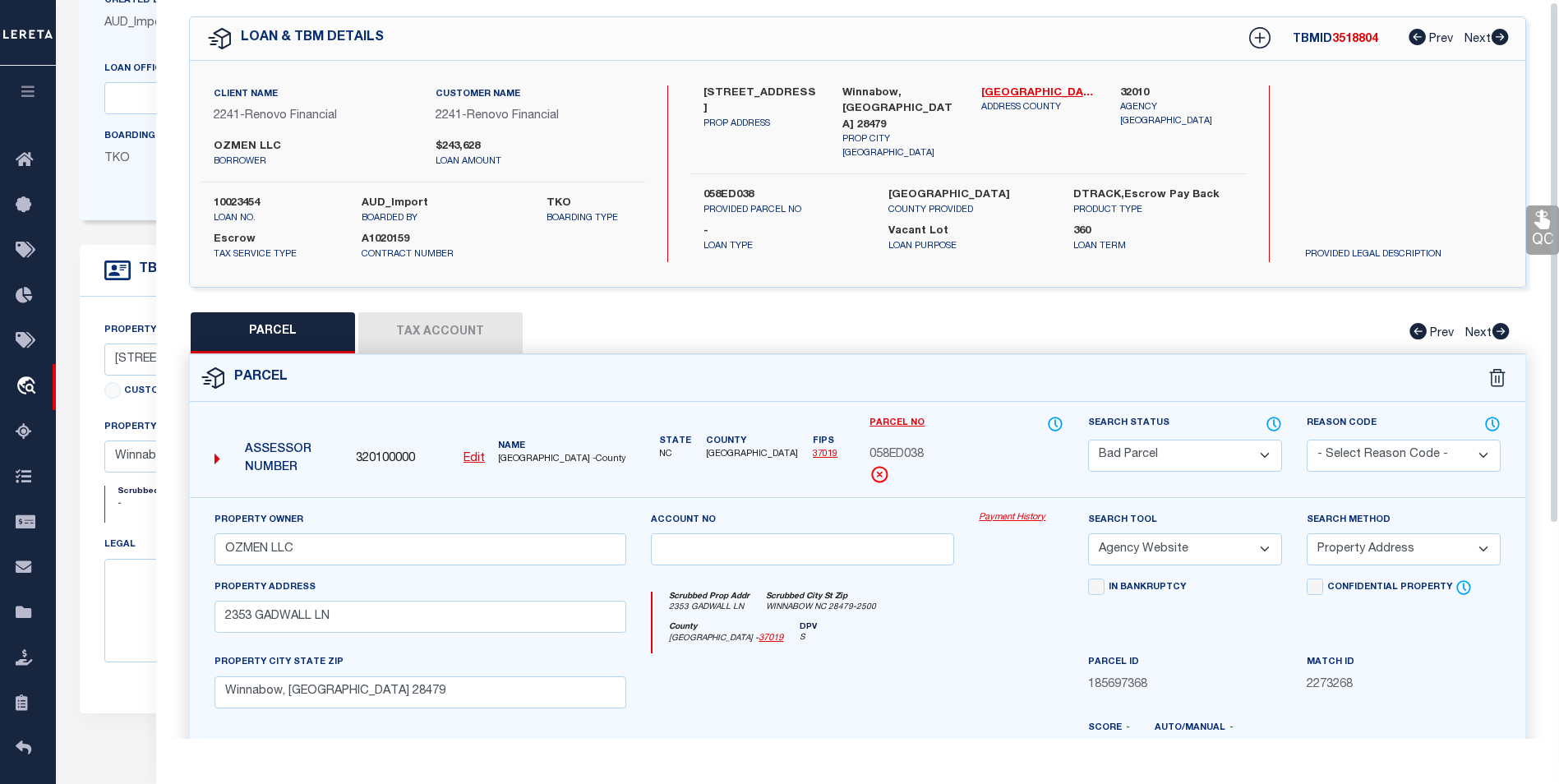
scroll to position [0, 0]
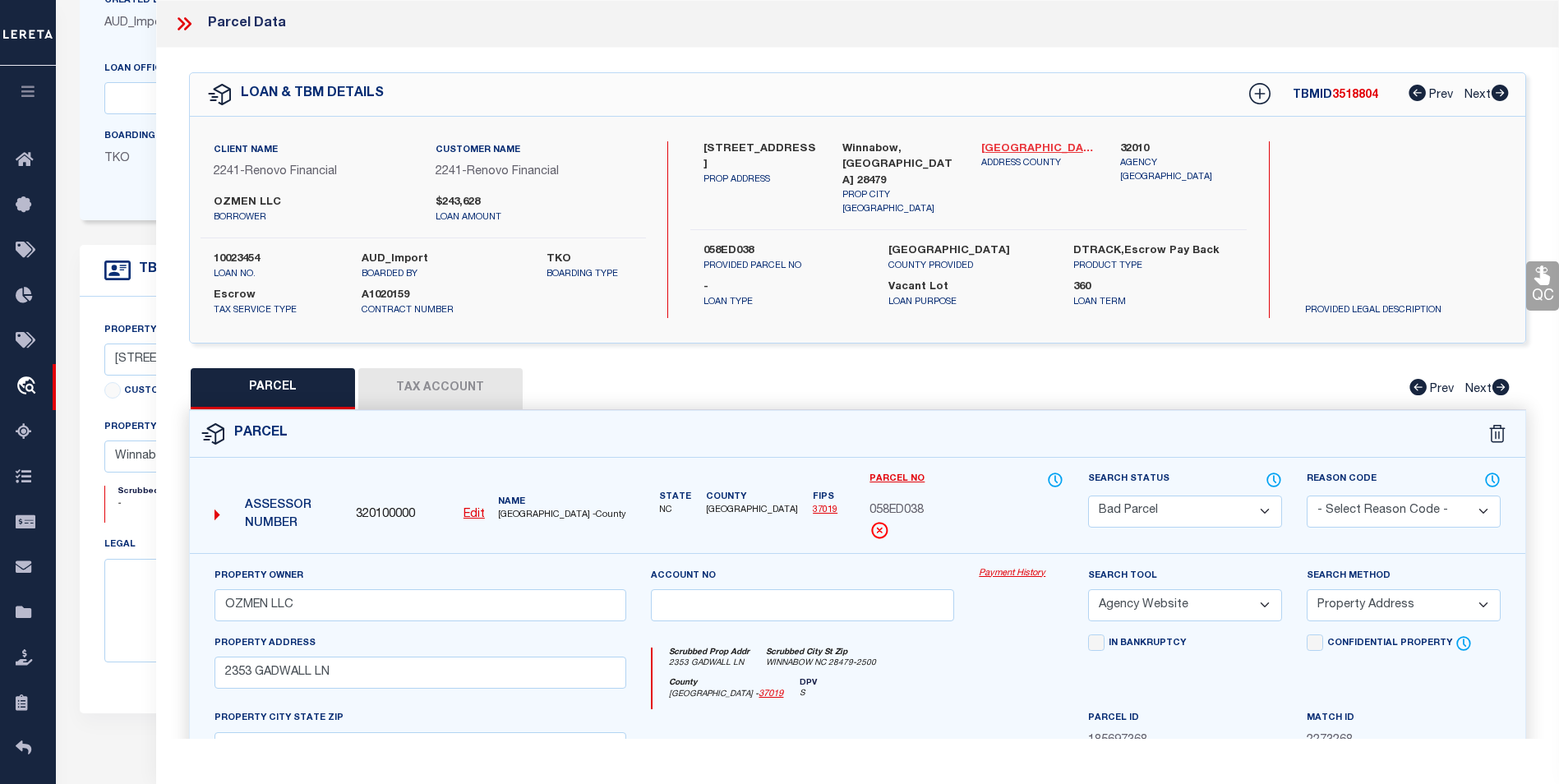
click at [1022, 149] on link "Brunswick - 37019" at bounding box center [1038, 150] width 114 height 16
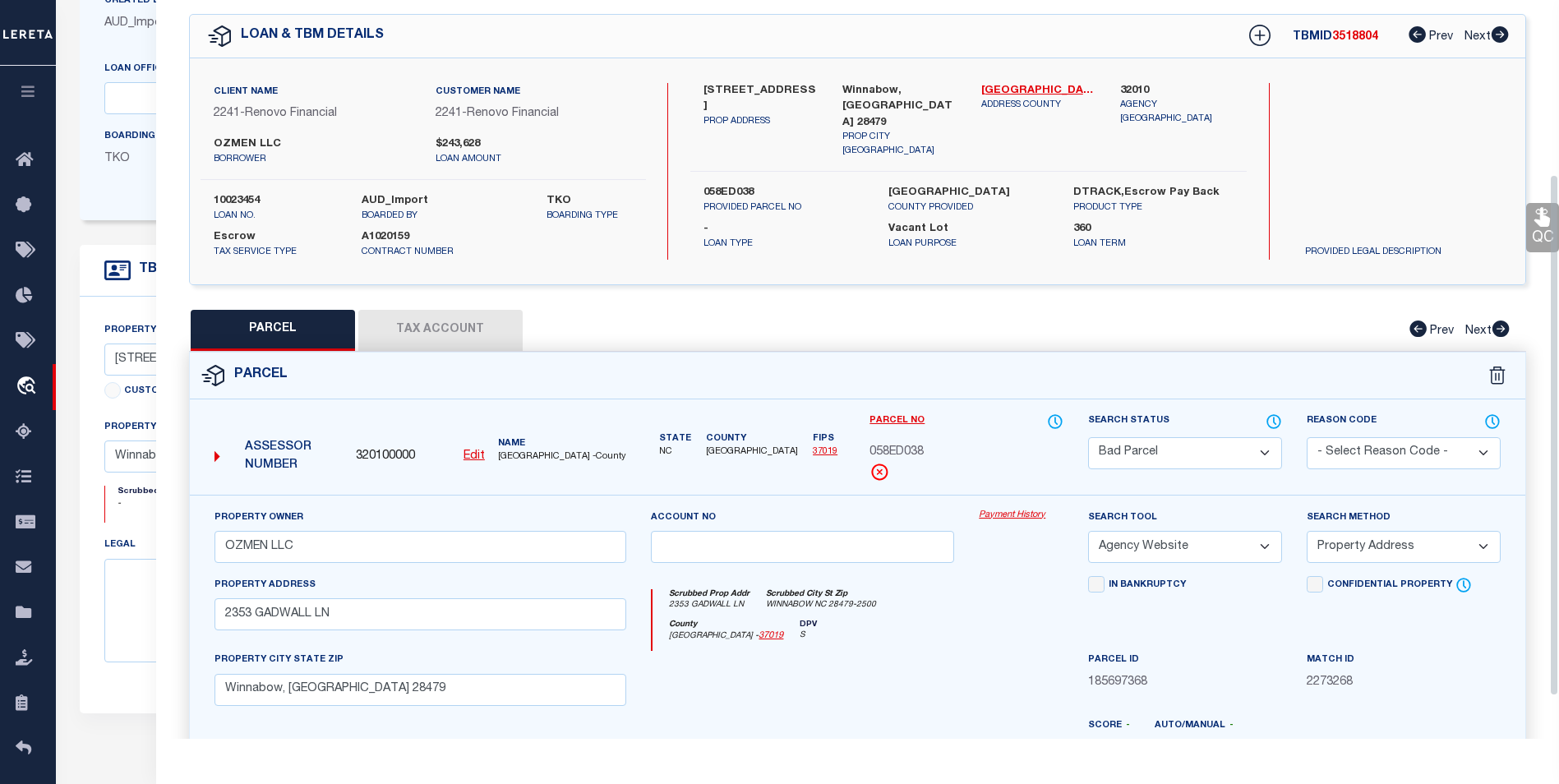
scroll to position [246, 0]
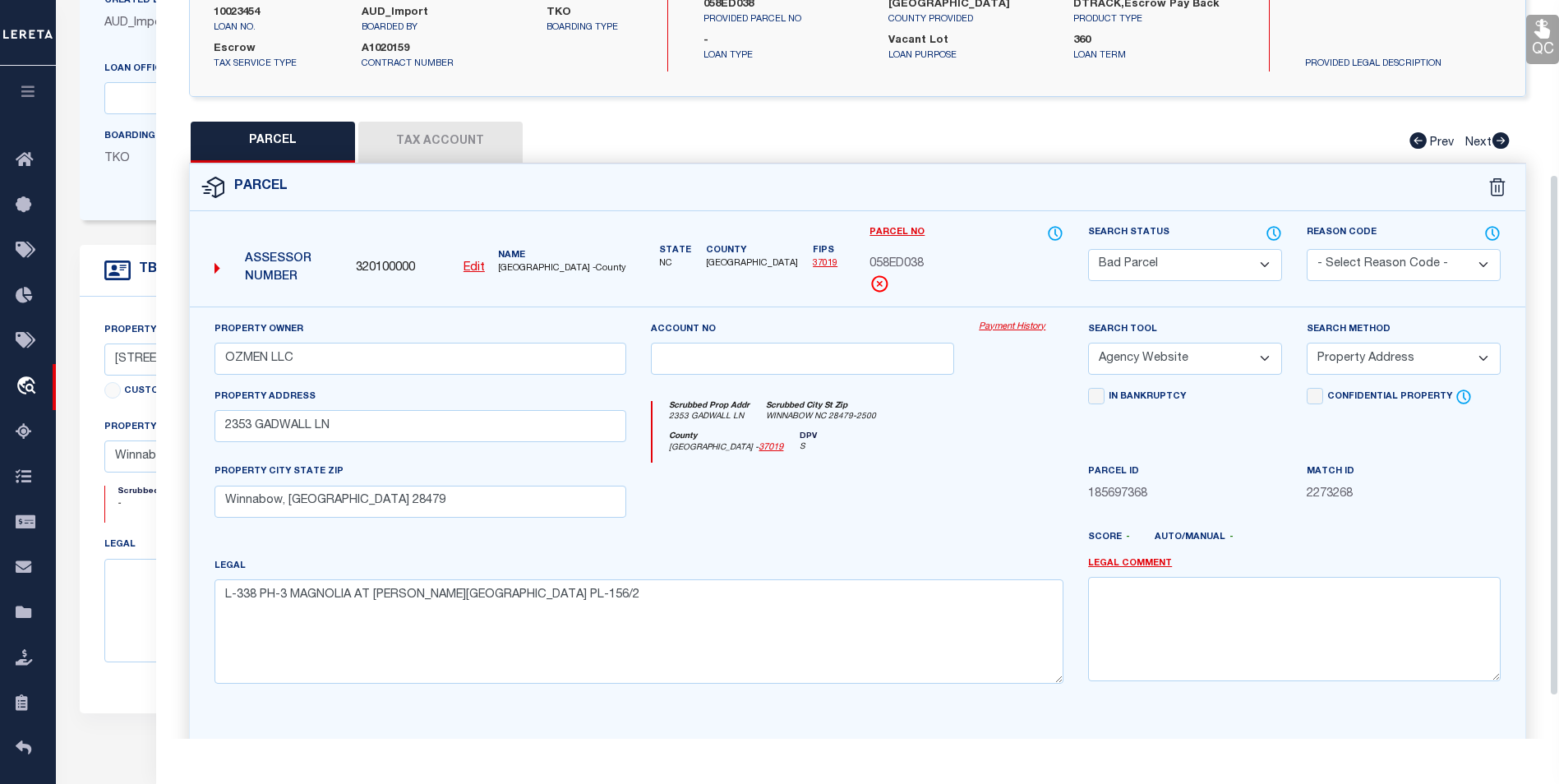
click at [478, 133] on button "Tax Account" at bounding box center [441, 141] width 164 height 41
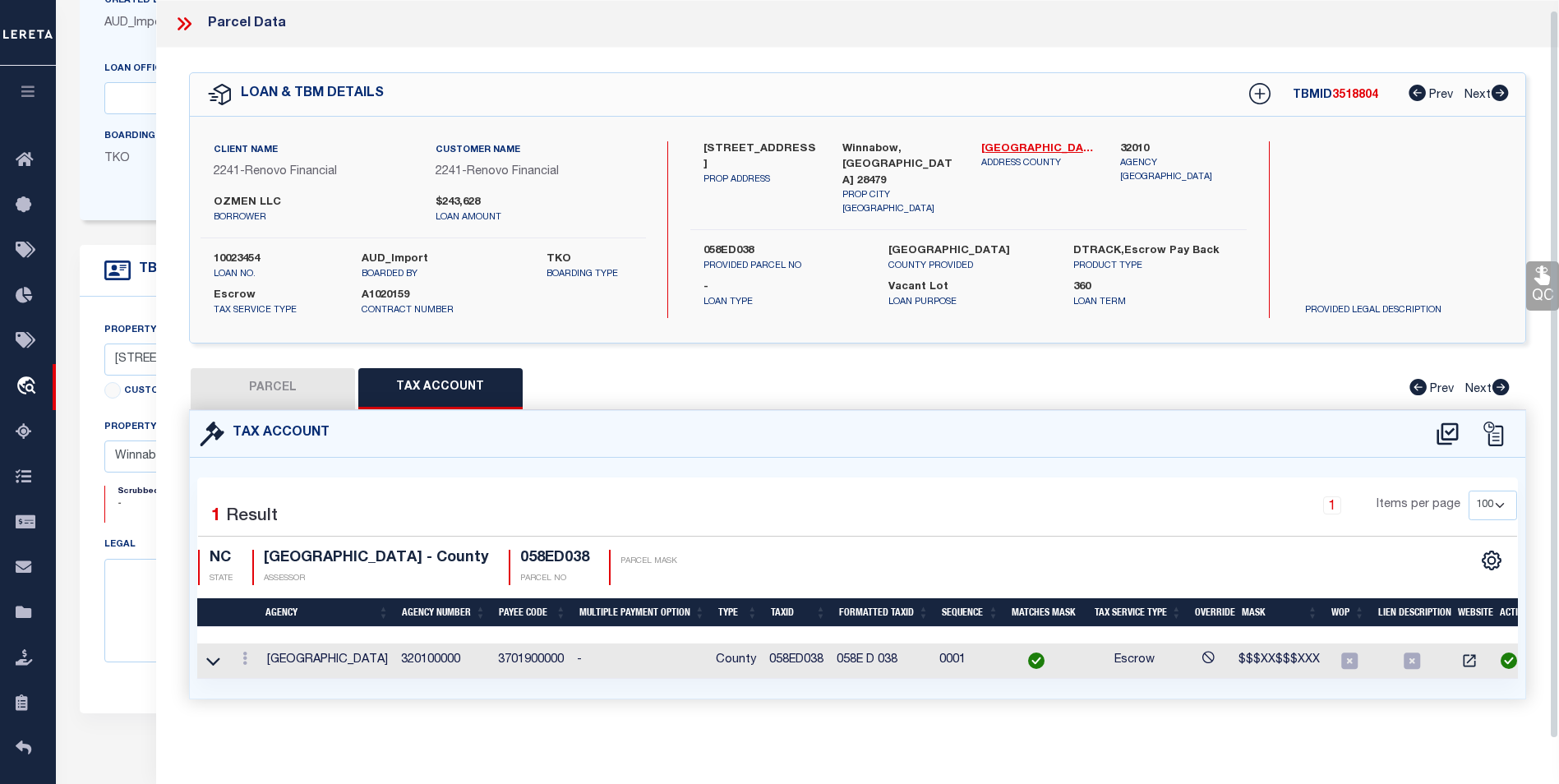
select select "100"
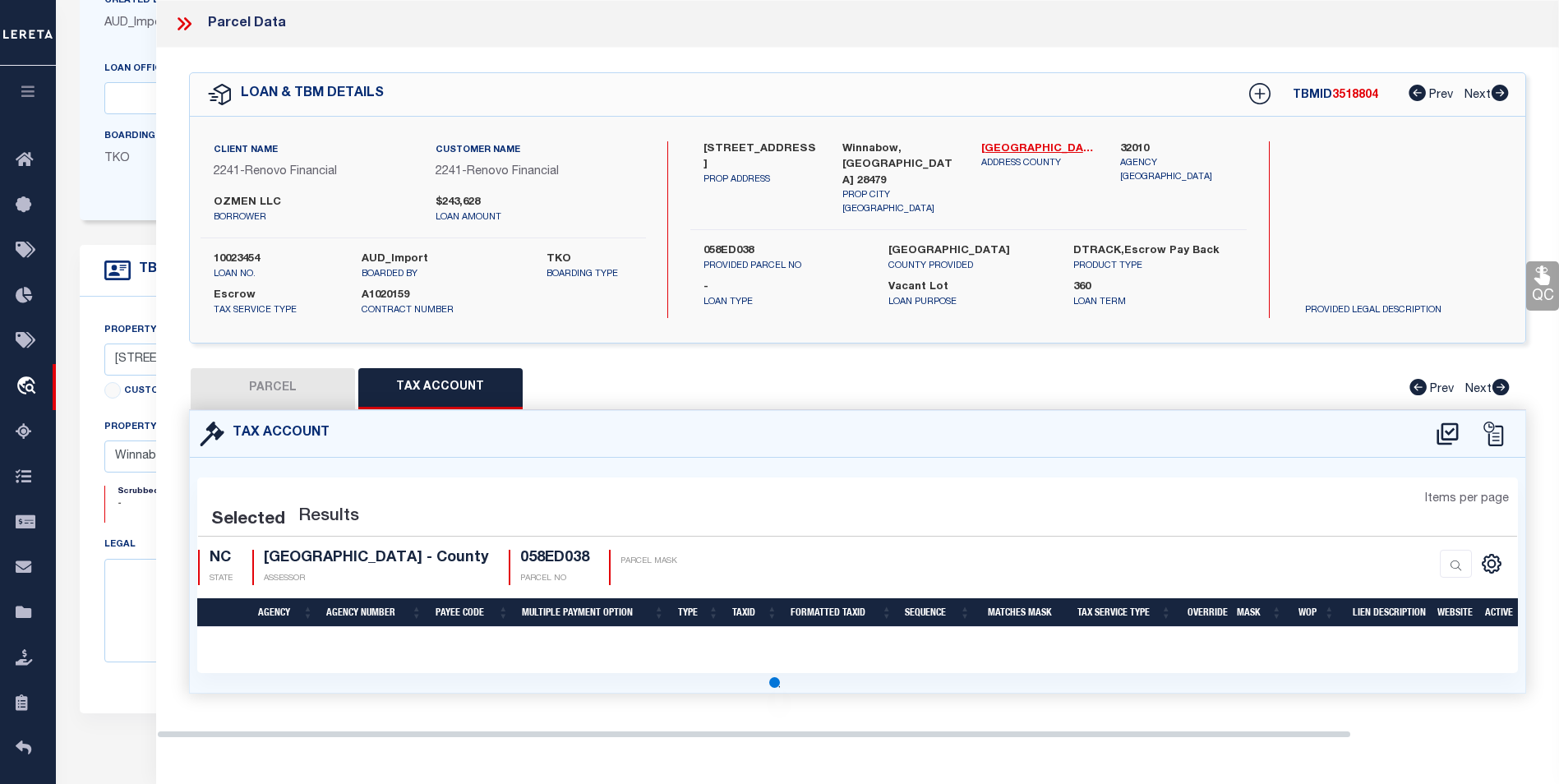
select select "100"
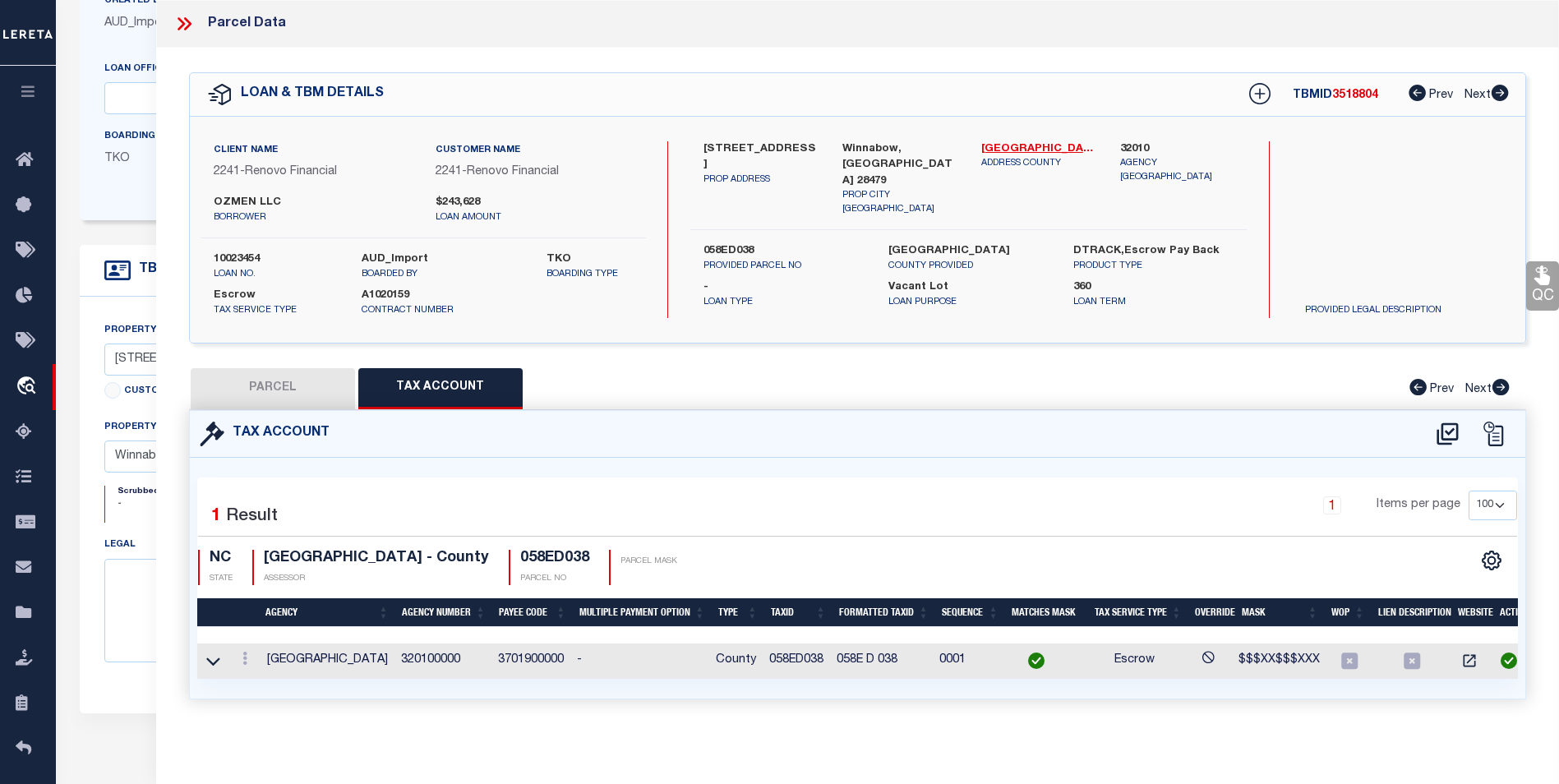
scroll to position [0, 0]
click at [288, 388] on button "PARCEL" at bounding box center [273, 388] width 164 height 41
select select "AS"
select select
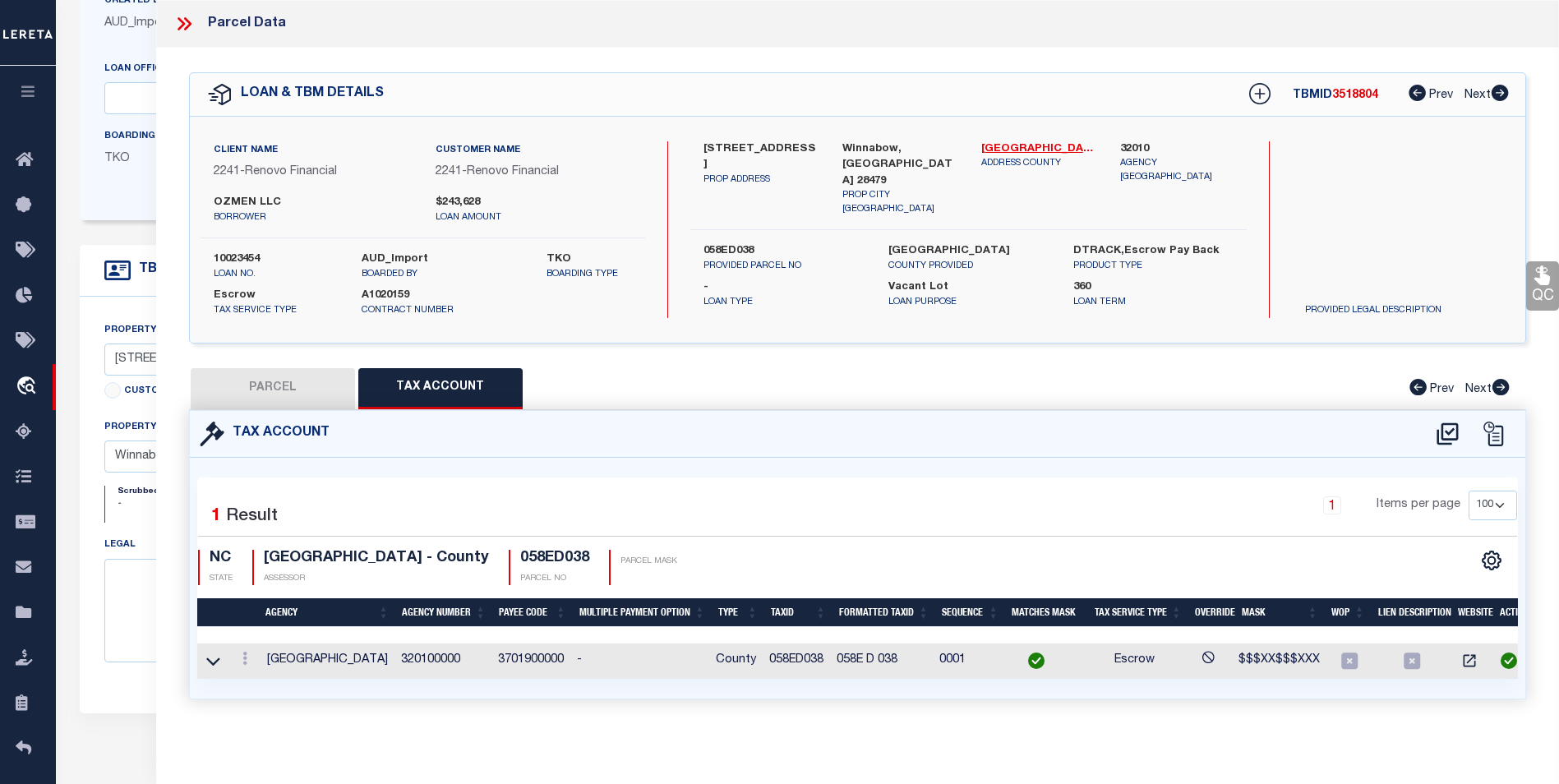
checkbox input "false"
select select "BP"
type input "OZMEN LLC"
select select "AGW"
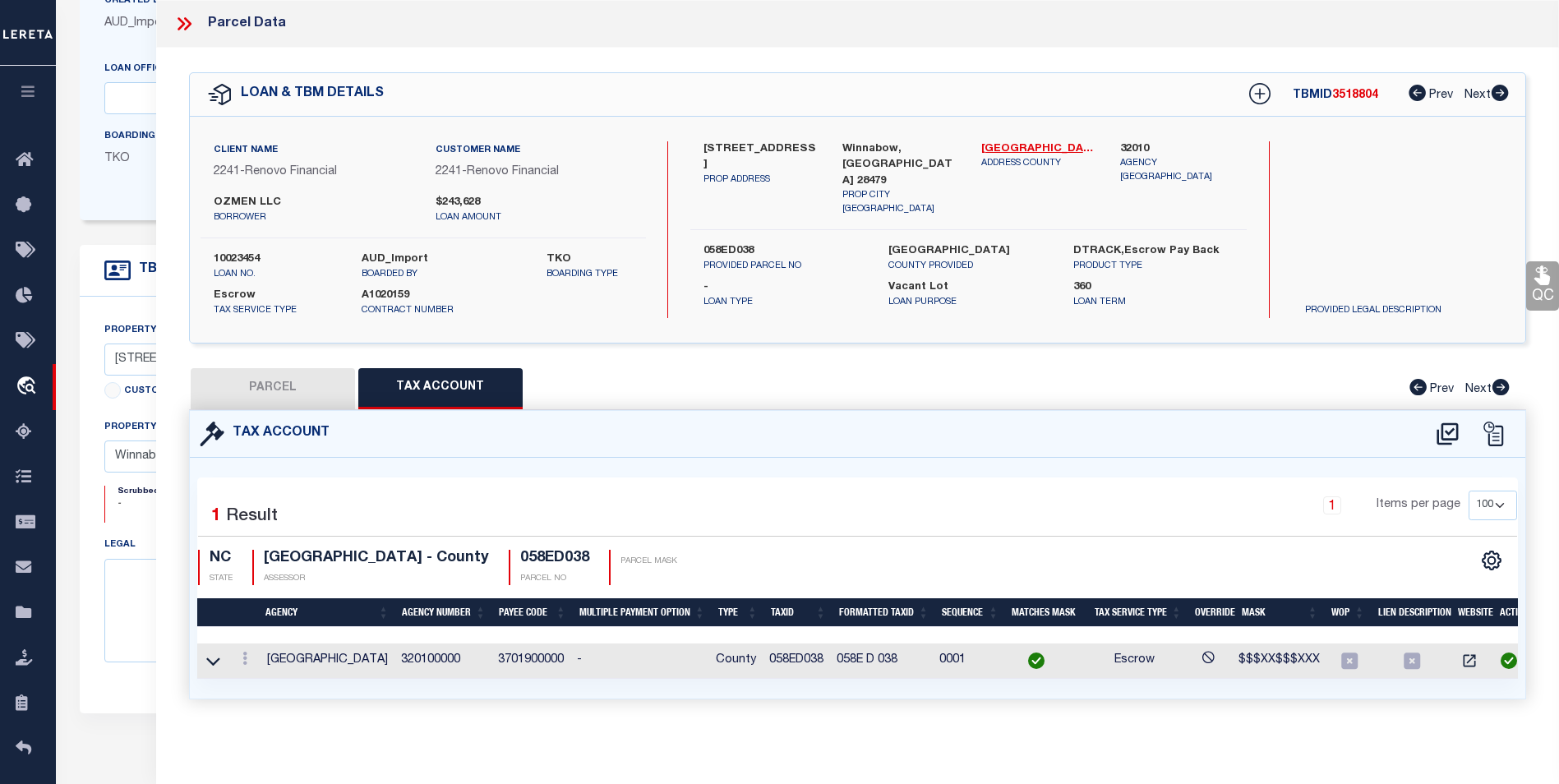
select select "ADD"
type input "2353 GADWALL LN"
type input "Winnabow, NC 28479"
type textarea "L-338 PH-3 MAGNOLIA AT MALLORY CREEK PLANTATION PL-156/2"
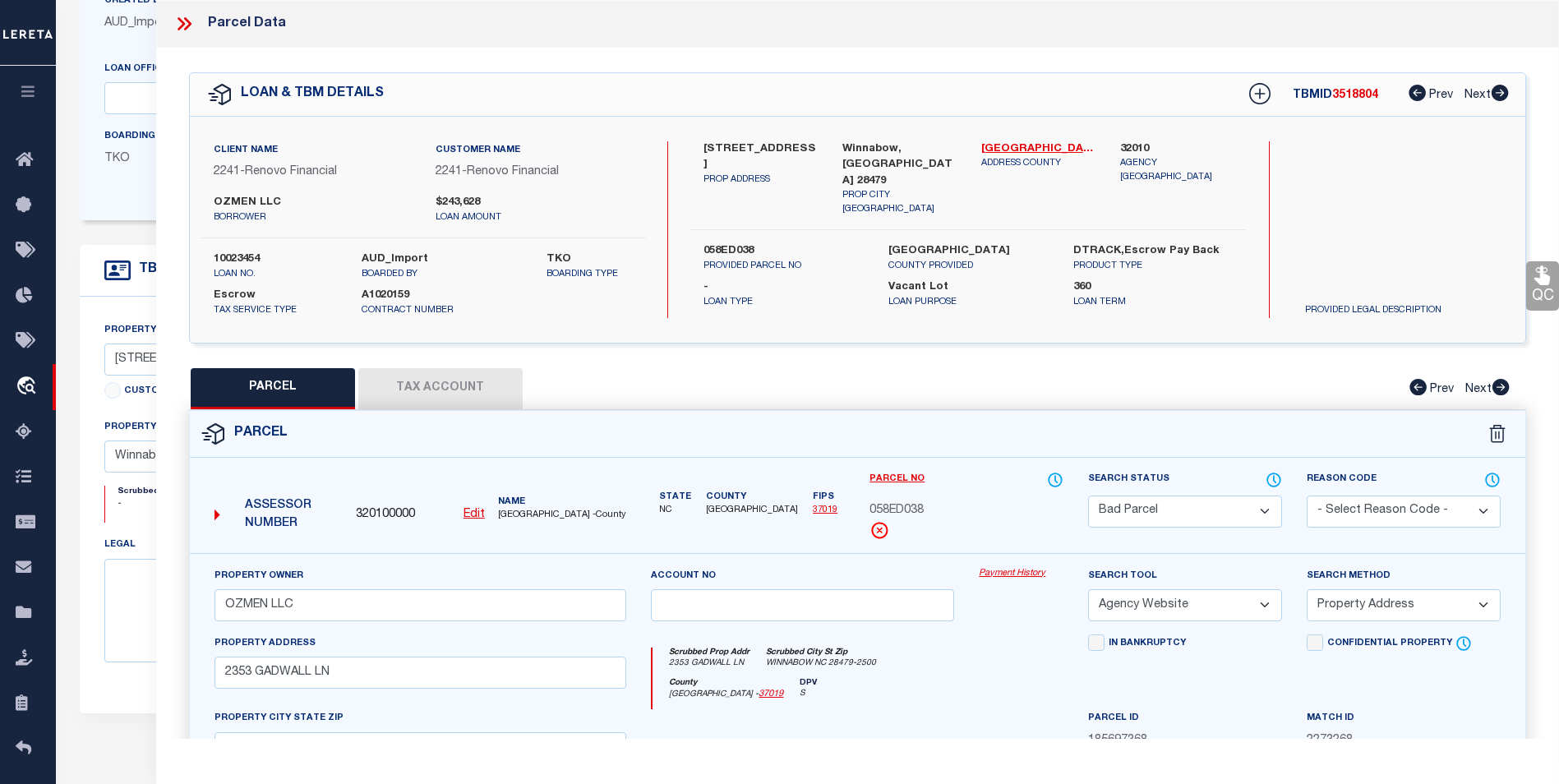
click at [476, 517] on u "Edit" at bounding box center [474, 514] width 21 height 12
type input "320100000"
type input "058ED038"
select select "BP"
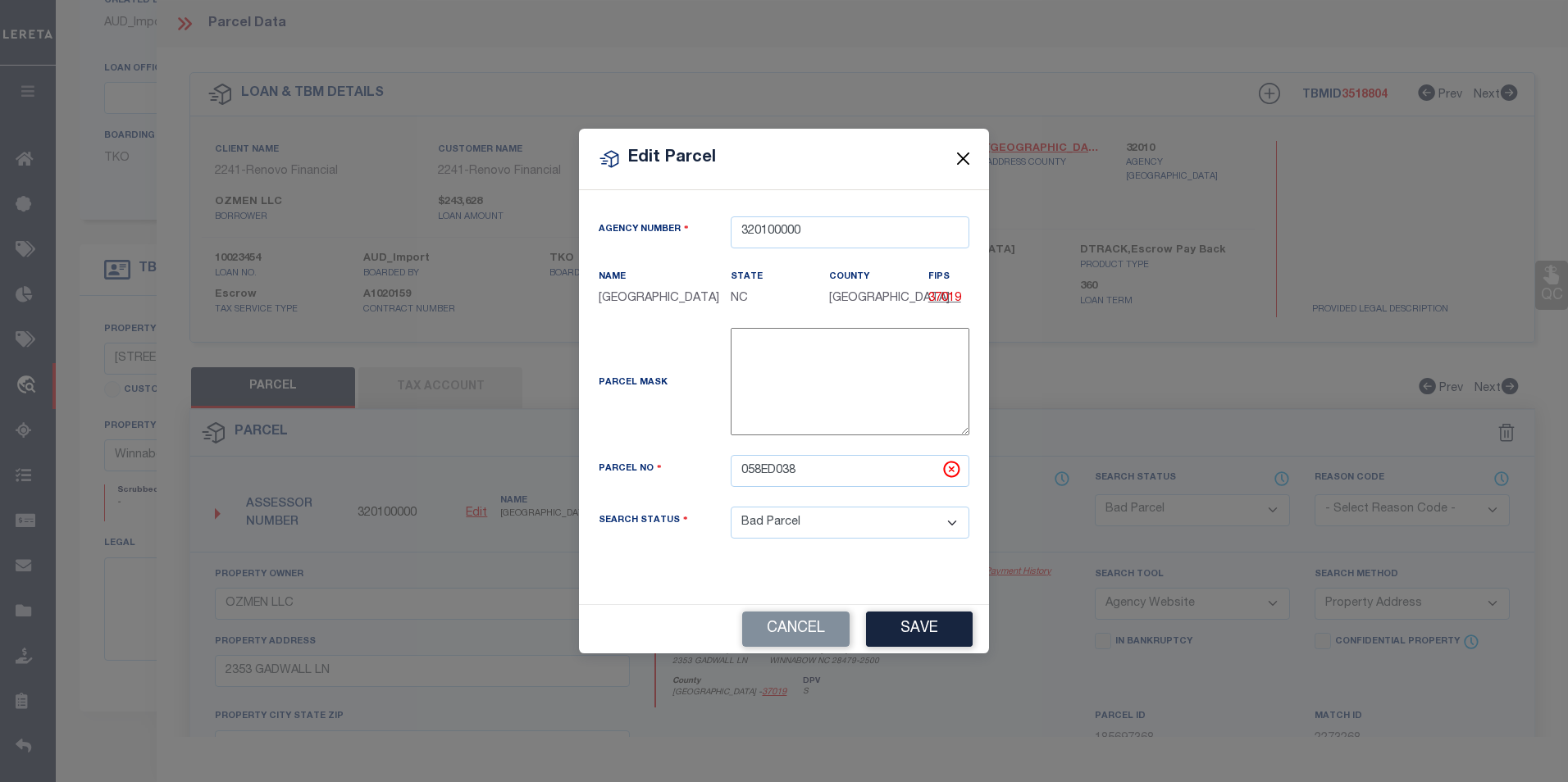
click at [962, 152] on button "Close" at bounding box center [962, 158] width 21 height 21
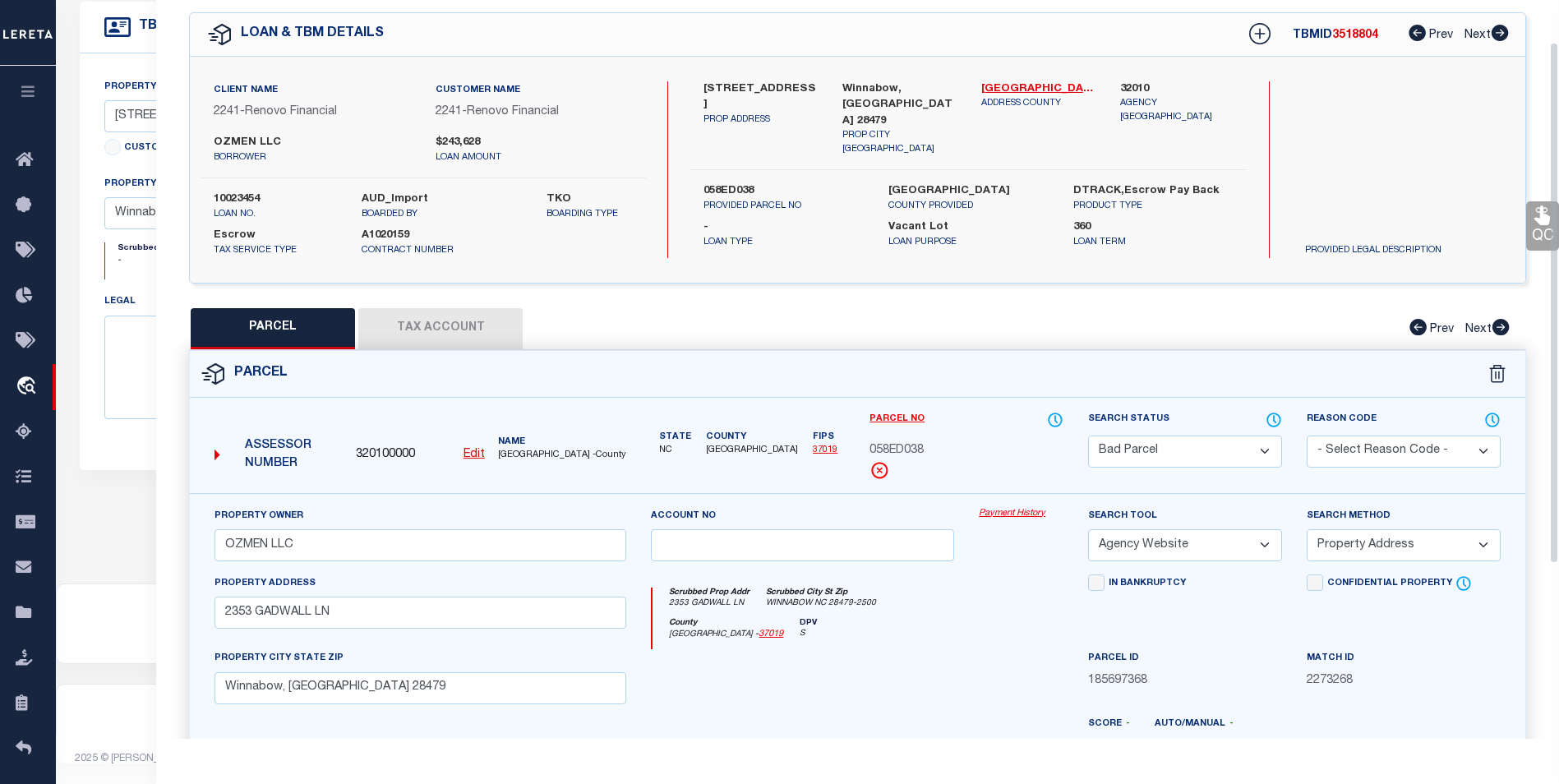
scroll to position [59, 0]
click at [1261, 466] on div "Search Status Automated Search Bad Parcel Complete Duplicate Parcel High Dollar…" at bounding box center [1186, 453] width 219 height 82
click at [1261, 453] on select "Automated Search Bad Parcel Complete Duplicate Parcel High Dollar Reporting In …" at bounding box center [1185, 452] width 194 height 32
select select "PC"
click at [1088, 436] on select "Automated Search Bad Parcel Complete Duplicate Parcel High Dollar Reporting In …" at bounding box center [1185, 452] width 194 height 32
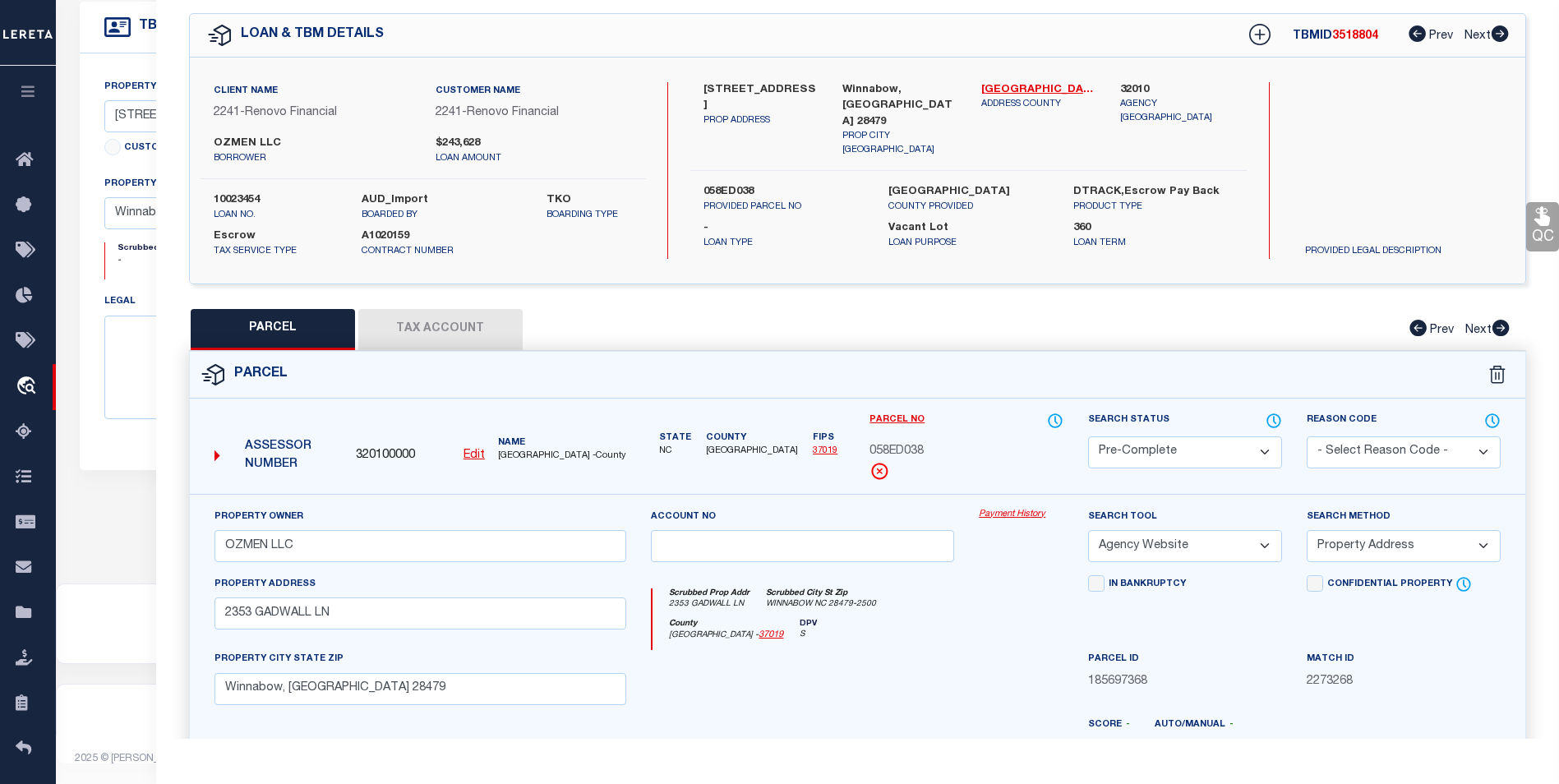
click at [1439, 441] on select "- Select Reason Code - 099 - Other (Provide additional detail) ACT - Agency Cha…" at bounding box center [1404, 452] width 194 height 32
click at [1215, 334] on div "PARCEL Tax Account Prev Next" at bounding box center [857, 329] width 1337 height 41
click at [1203, 539] on select "-- Select Search Tool -- 3rd Party Website Agency File Agency Website ATLS CNV-…" at bounding box center [1185, 546] width 194 height 32
click at [1088, 530] on select "-- Select Search Tool -- 3rd Party Website Agency File Agency Website ATLS CNV-…" at bounding box center [1185, 546] width 194 height 32
click at [1397, 547] on select "-- Select Search Method -- Property Address Legal Liability Info Provided" at bounding box center [1404, 546] width 194 height 32
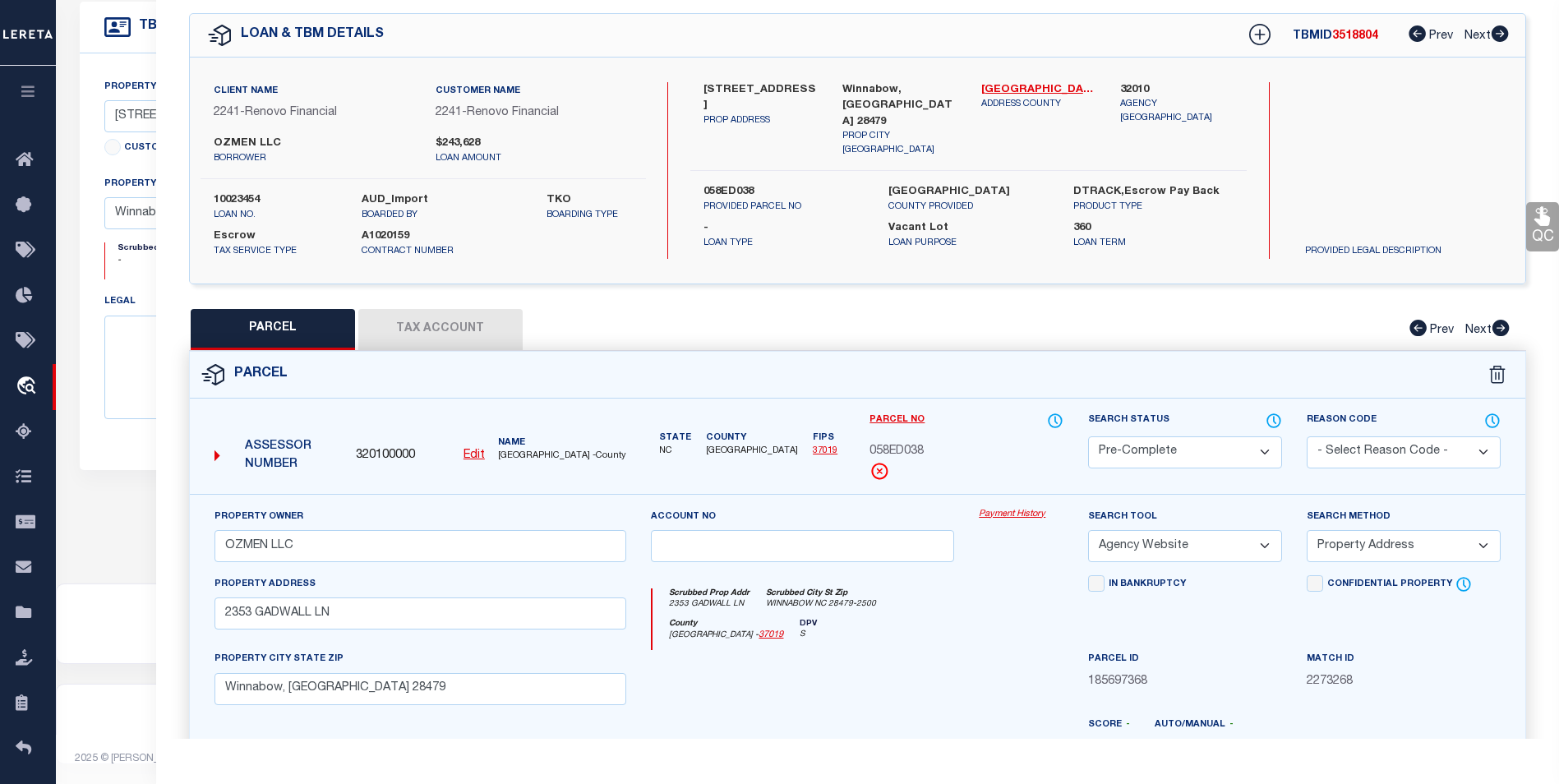
click at [1307, 530] on select "-- Select Search Method -- Property Address Legal Liability Info Provided" at bounding box center [1404, 546] width 194 height 32
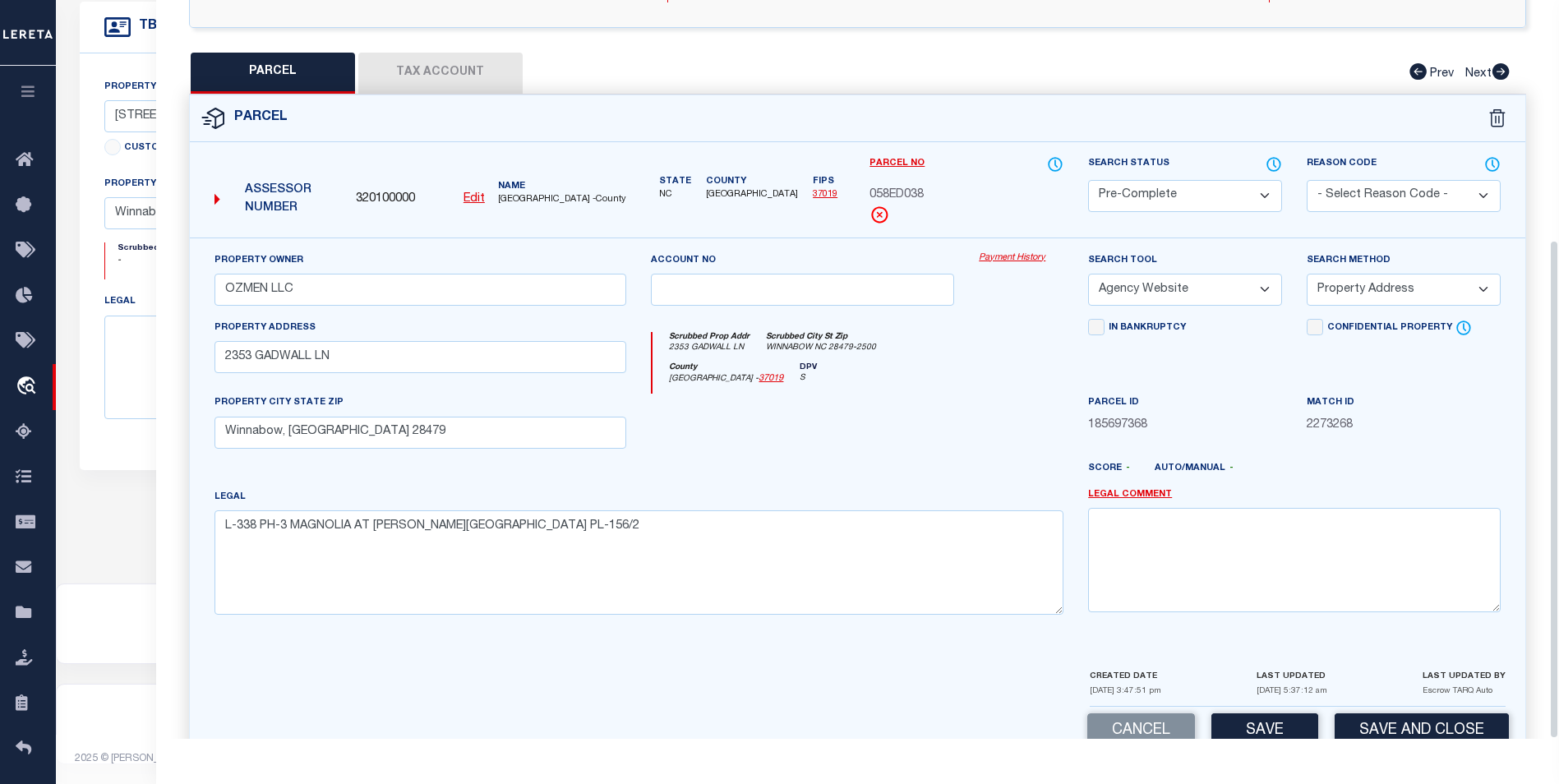
scroll to position [354, 0]
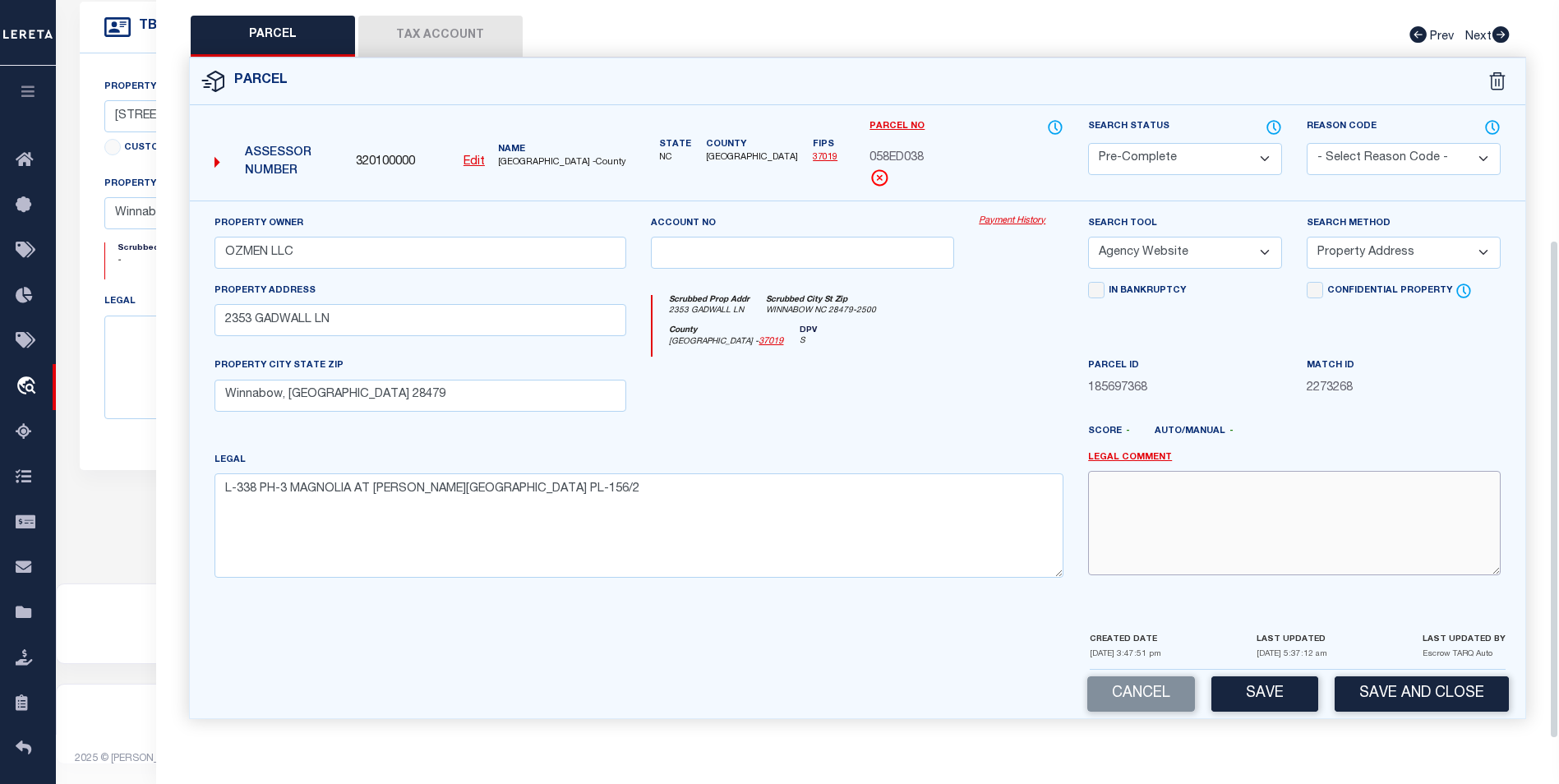
click at [1161, 496] on textarea at bounding box center [1294, 522] width 413 height 103
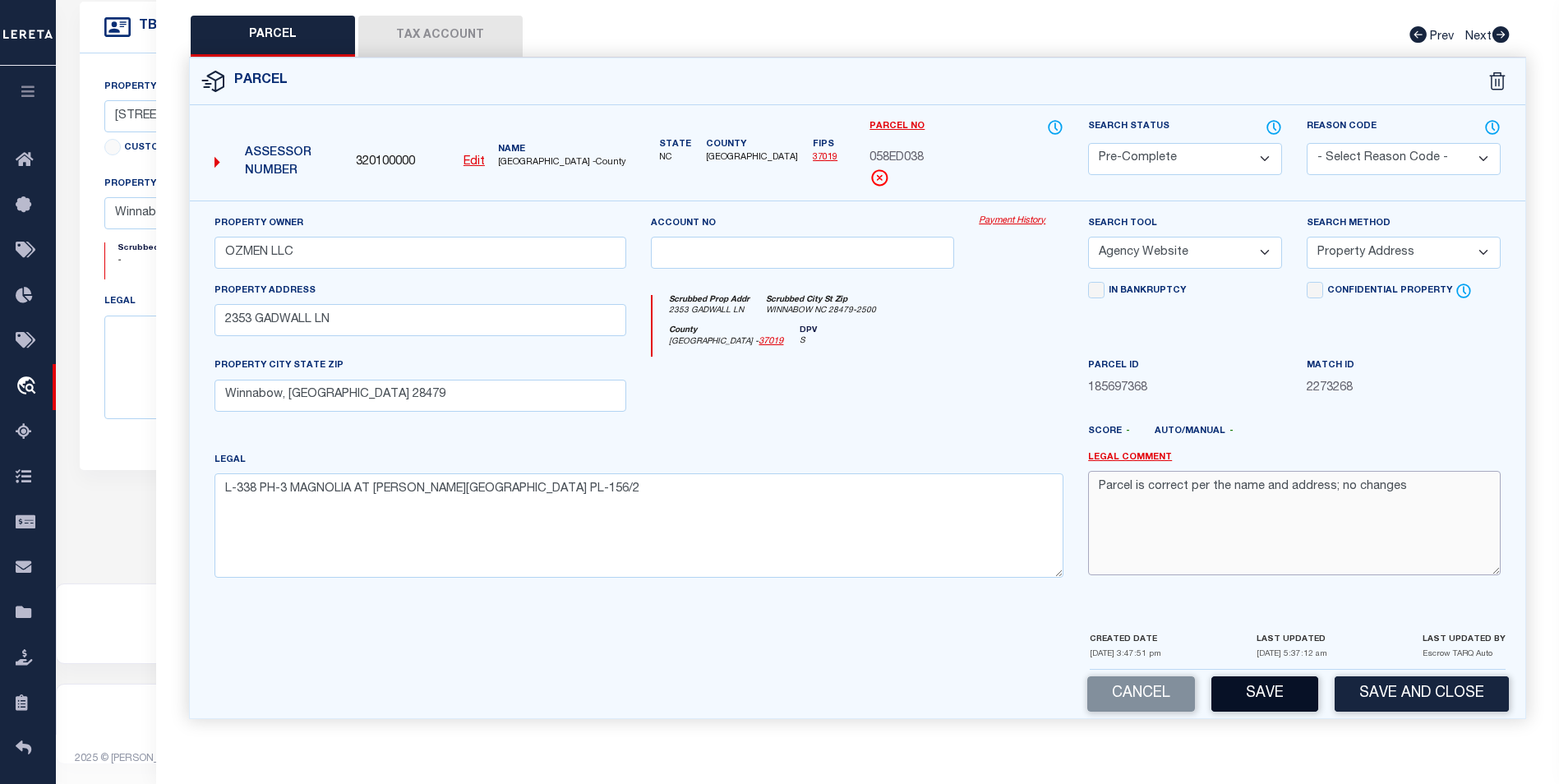
type textarea "Parcel is correct per the name and address; no changes"
click at [1254, 693] on button "Save" at bounding box center [1264, 694] width 107 height 36
select select "AS"
select select
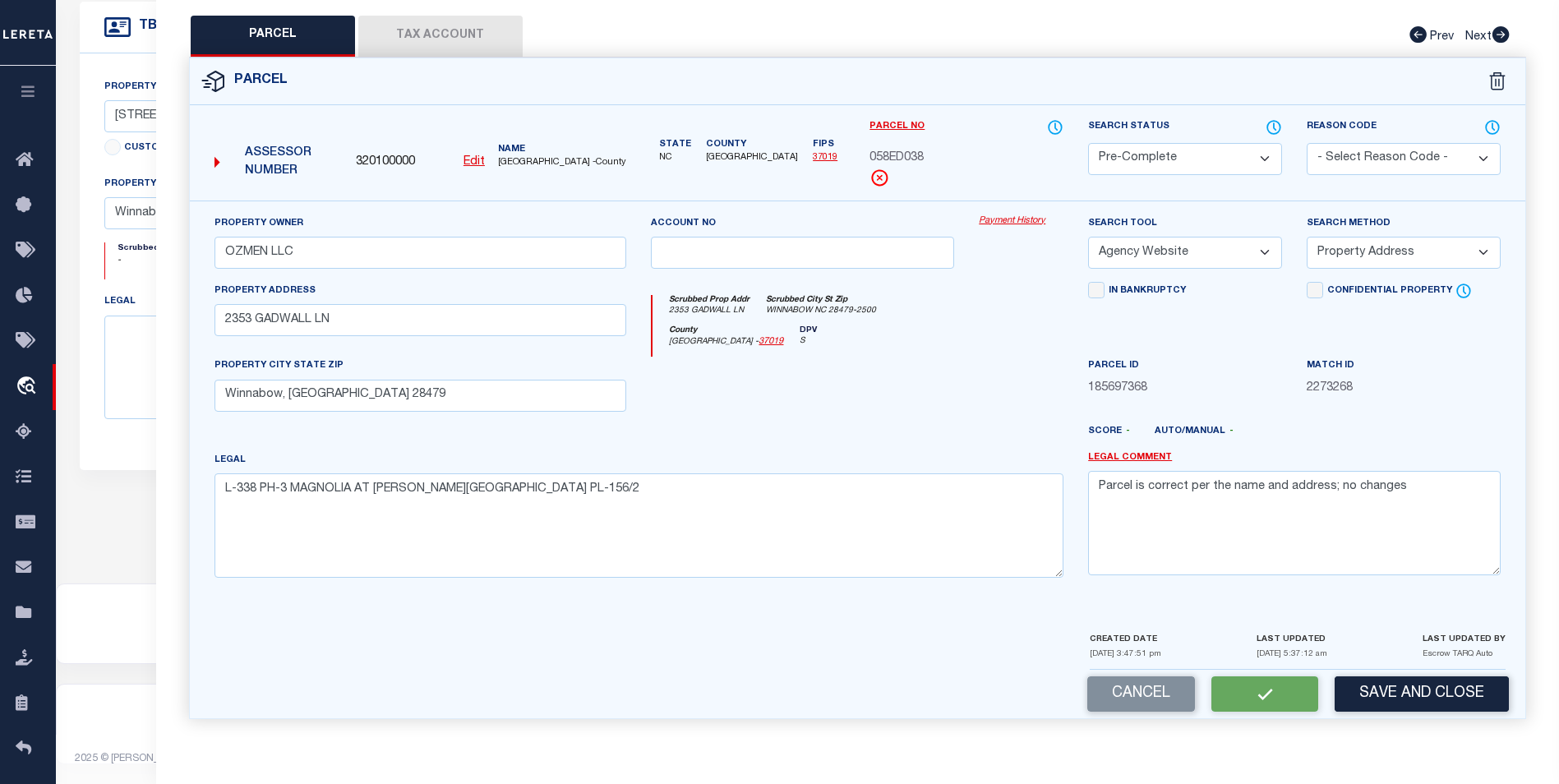
checkbox input "false"
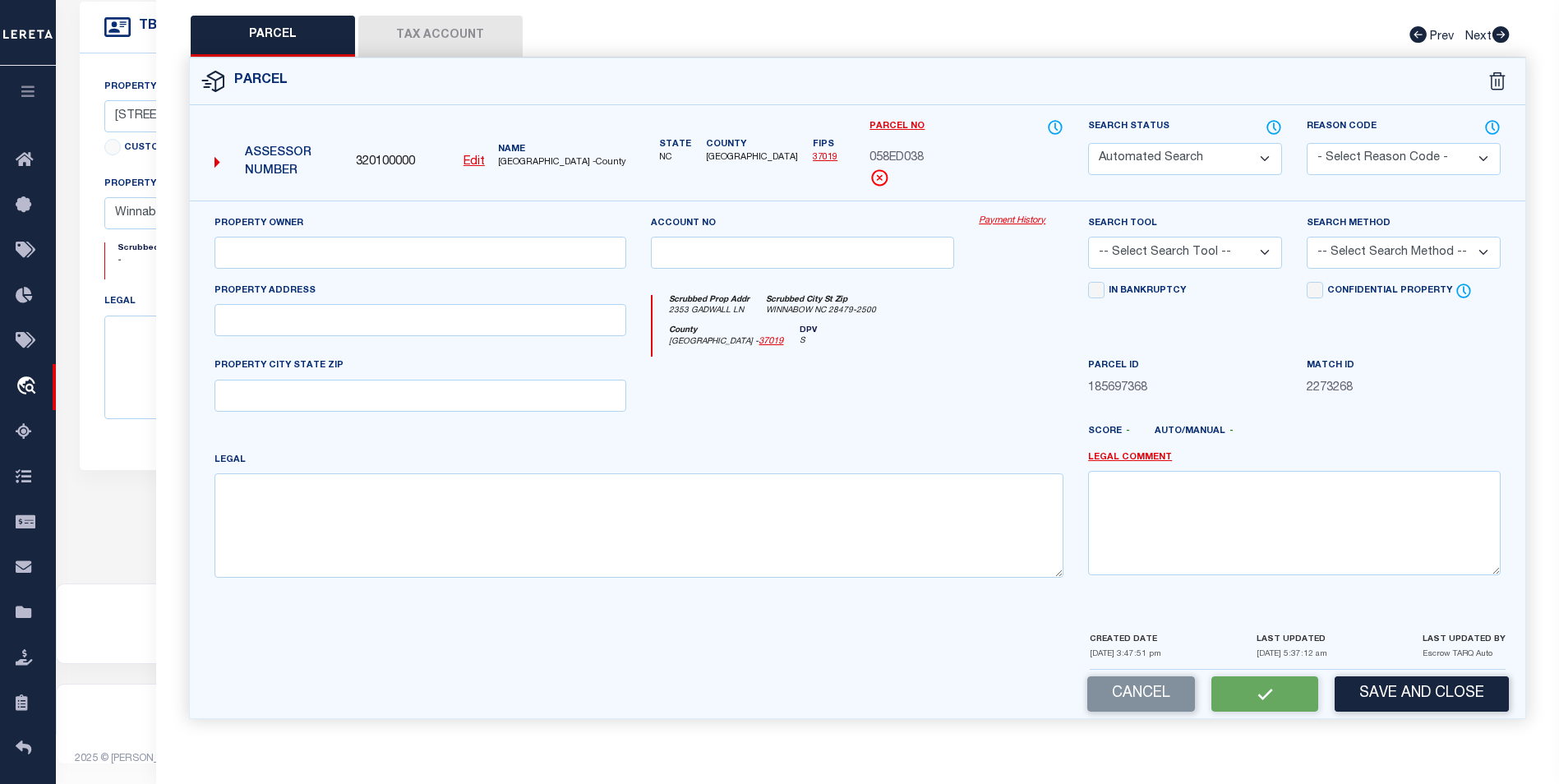
select select "PC"
type input "OZMEN LLC"
select select "AGW"
select select "ADD"
type input "2353 GADWALL LN"
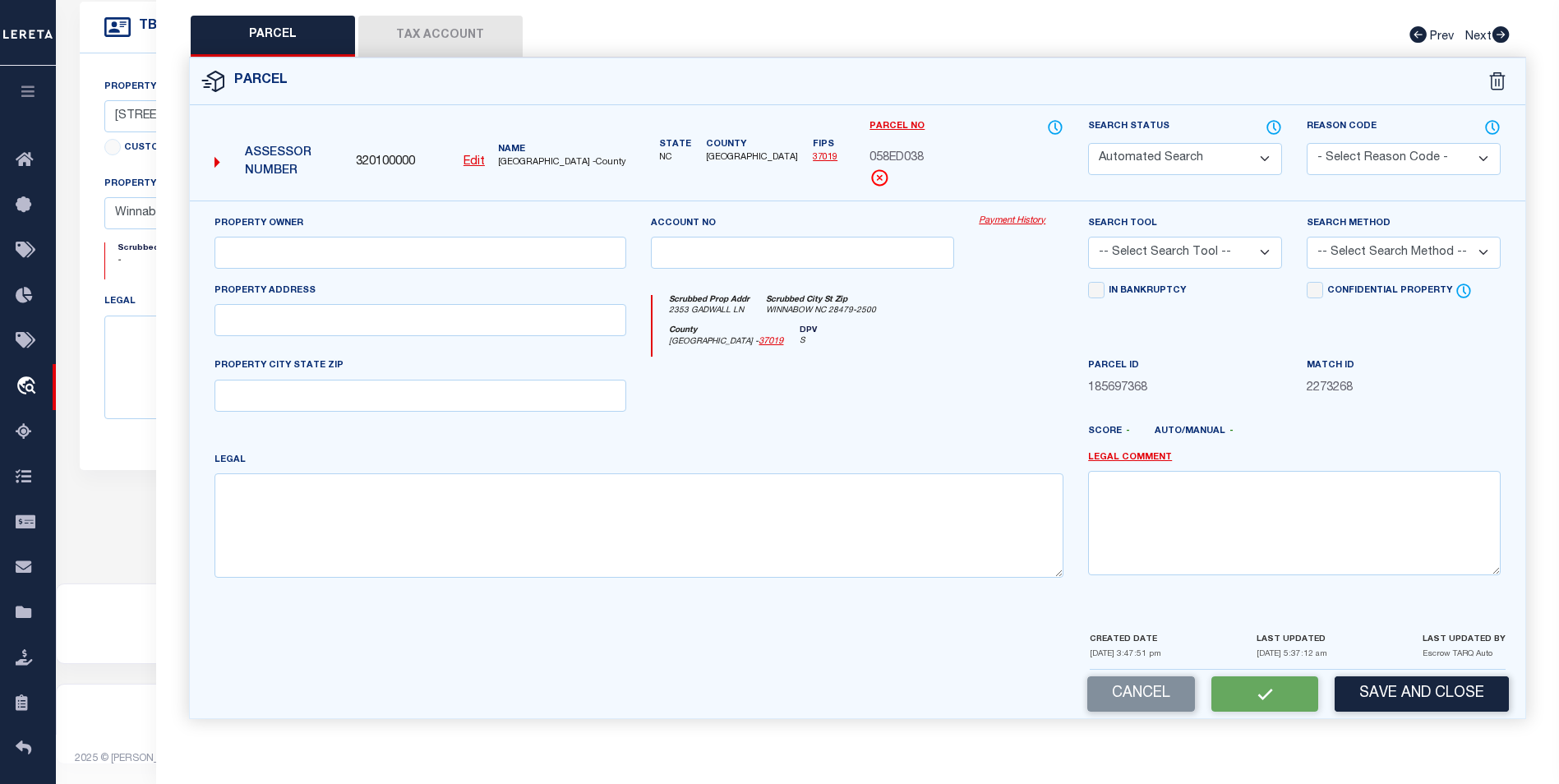
type input "Winnabow, NC 28479"
type textarea "L-338 PH-3 MAGNOLIA AT MALLORY CREEK PLANTATION PL-156/2"
type textarea "Parcel is correct per the name and address; no changes"
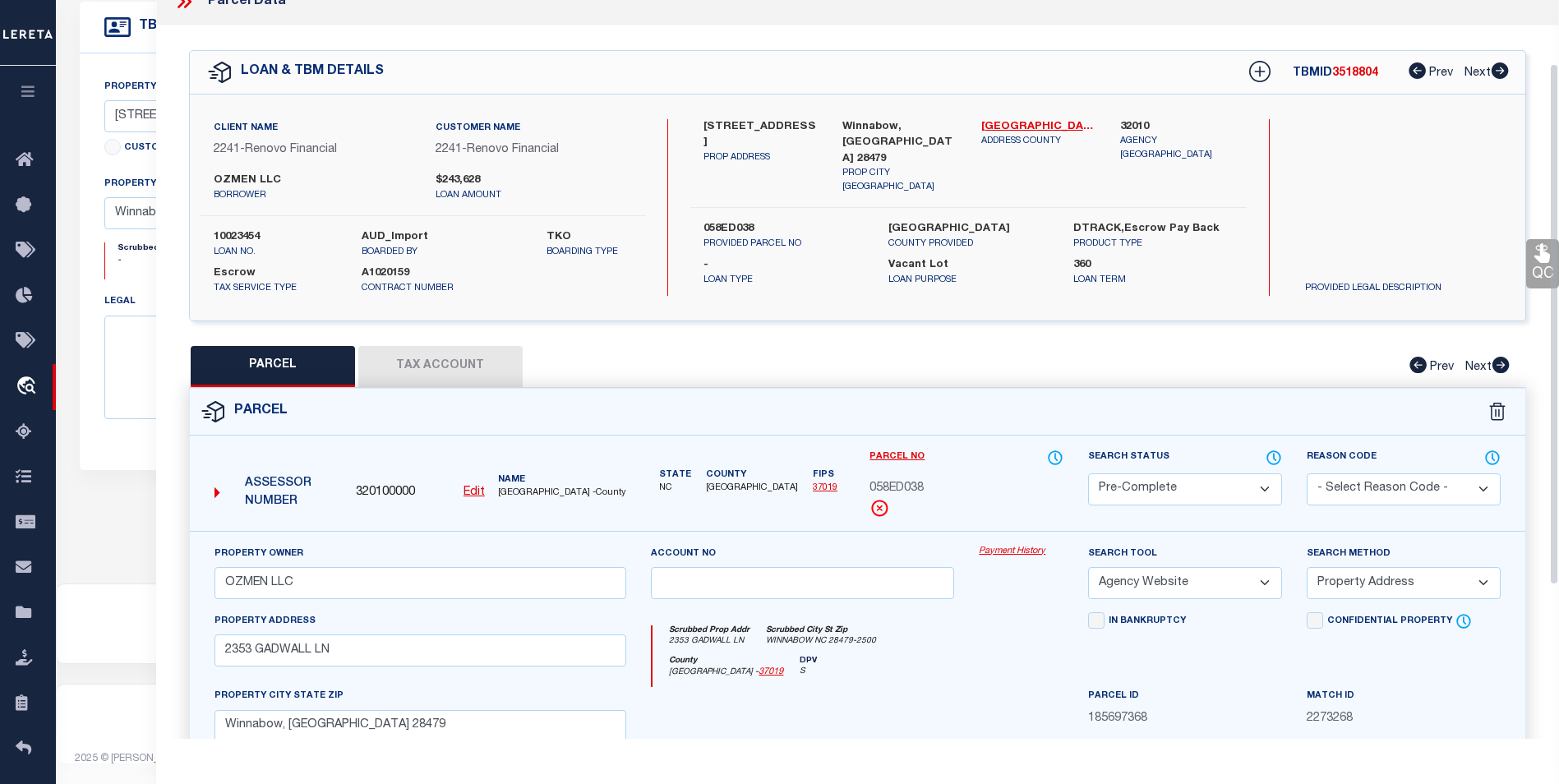
scroll to position [0, 0]
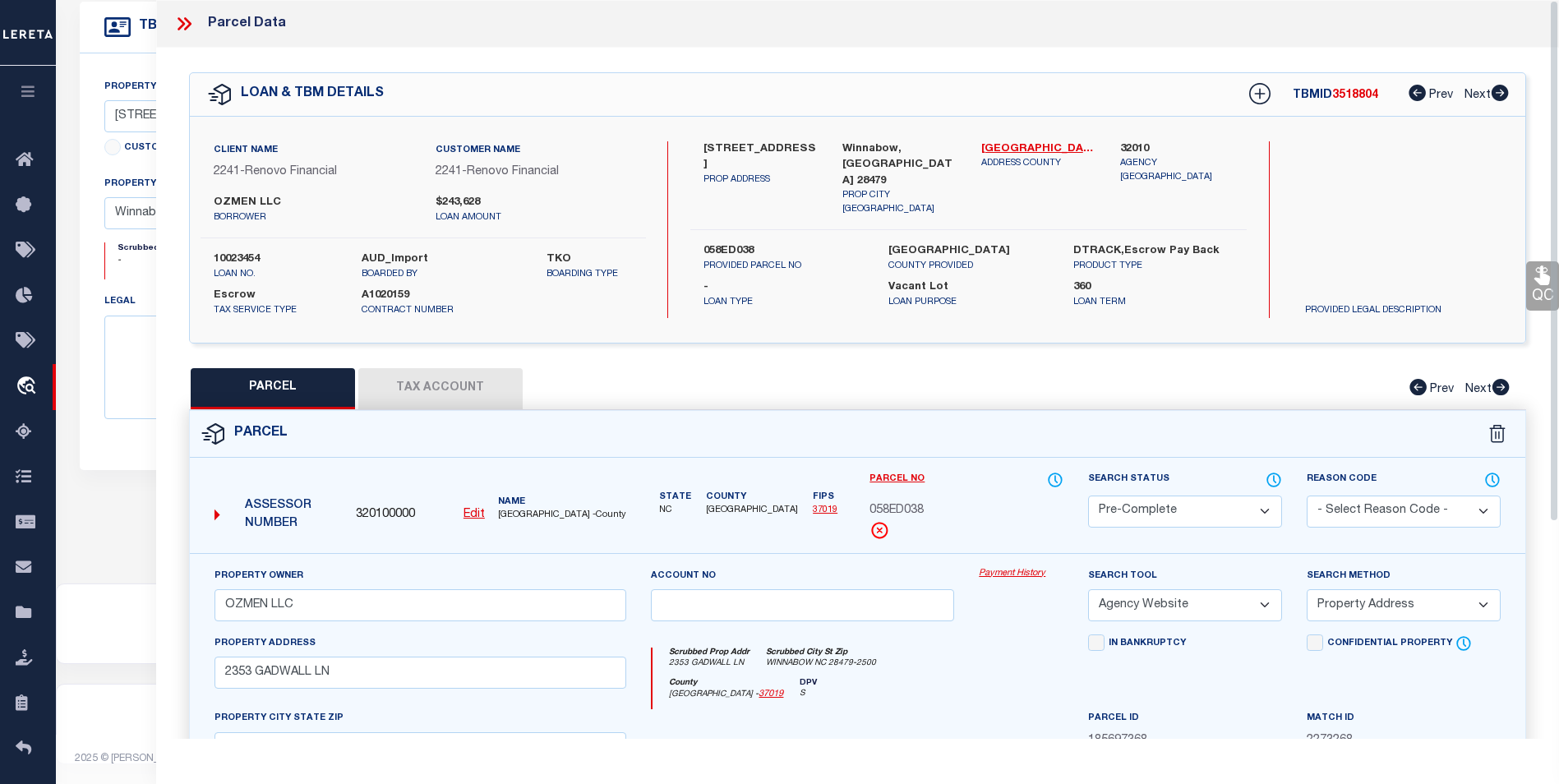
click at [191, 16] on icon at bounding box center [183, 23] width 21 height 21
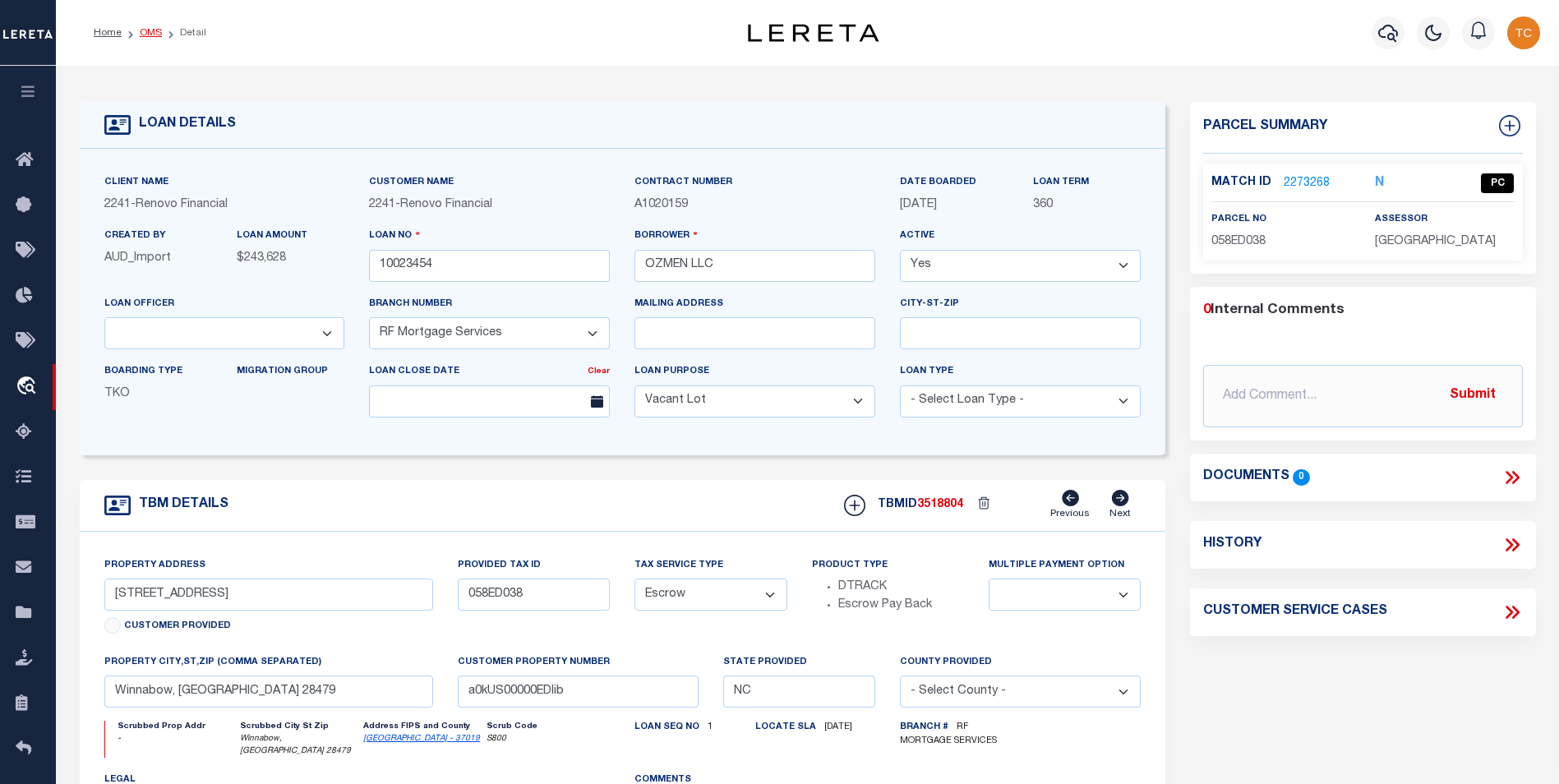
click at [156, 29] on link "OMS" at bounding box center [151, 33] width 22 height 10
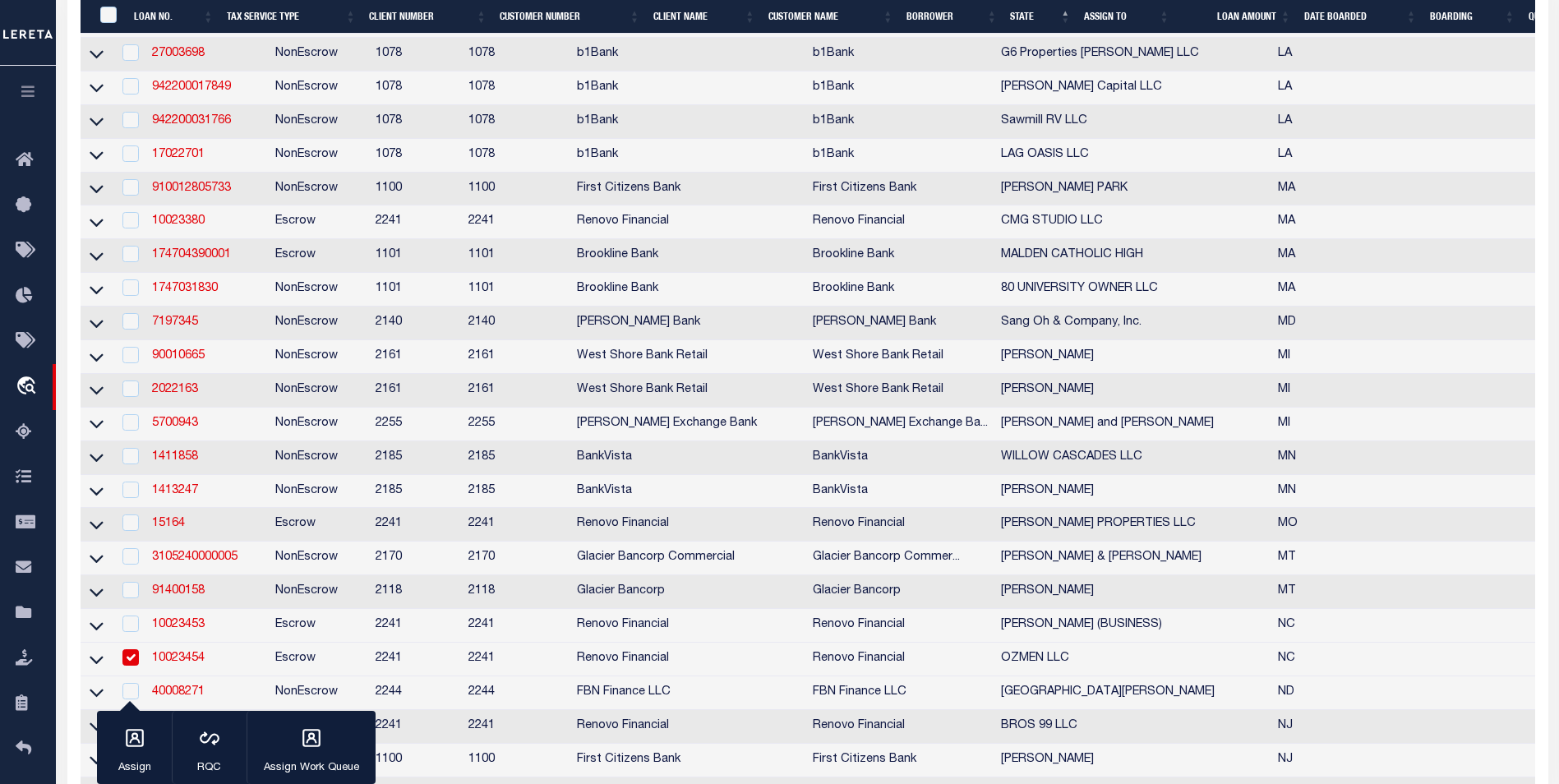
scroll to position [739, 0]
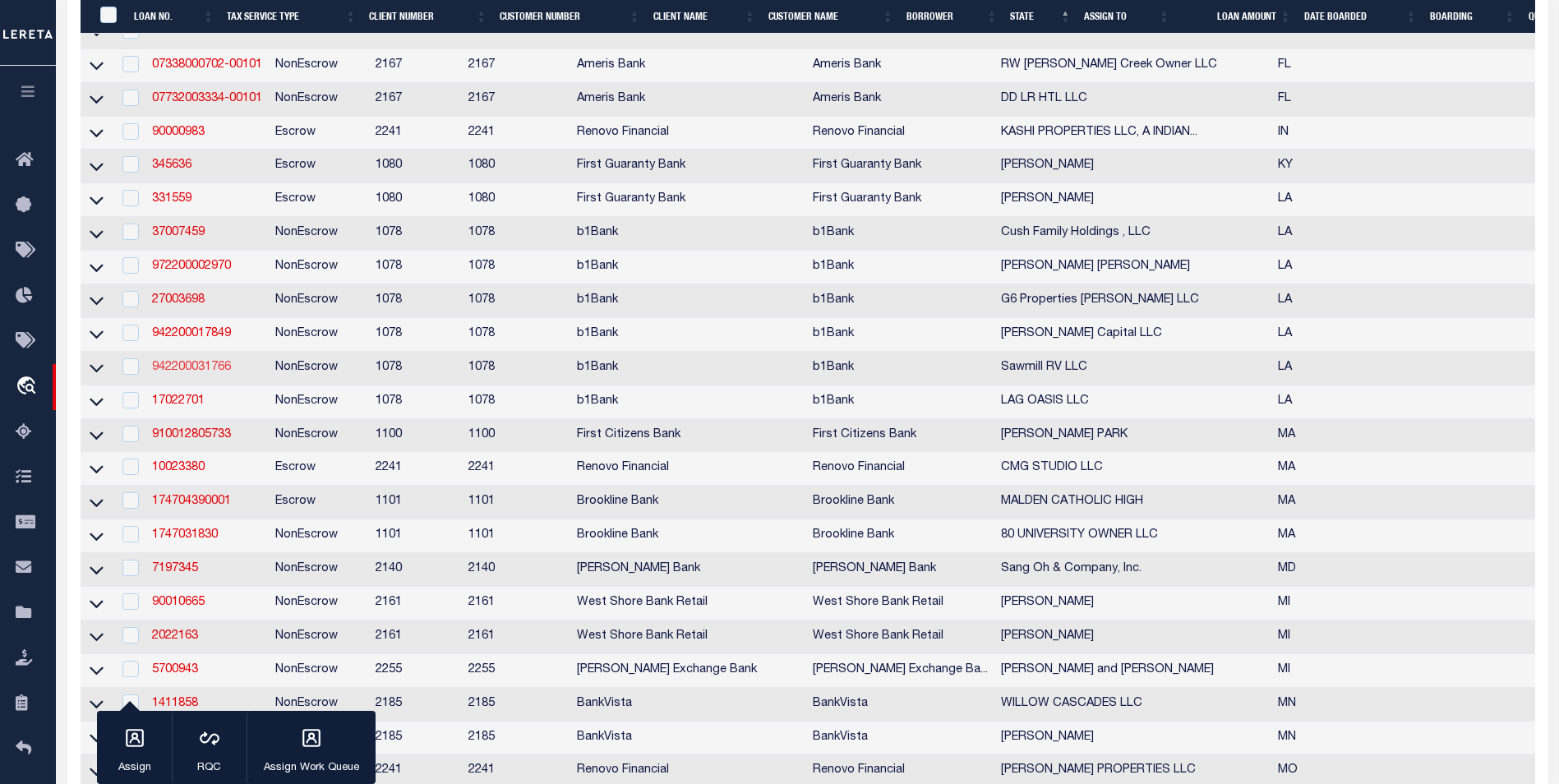
click at [208, 373] on link "942200031766" at bounding box center [192, 367] width 78 height 12
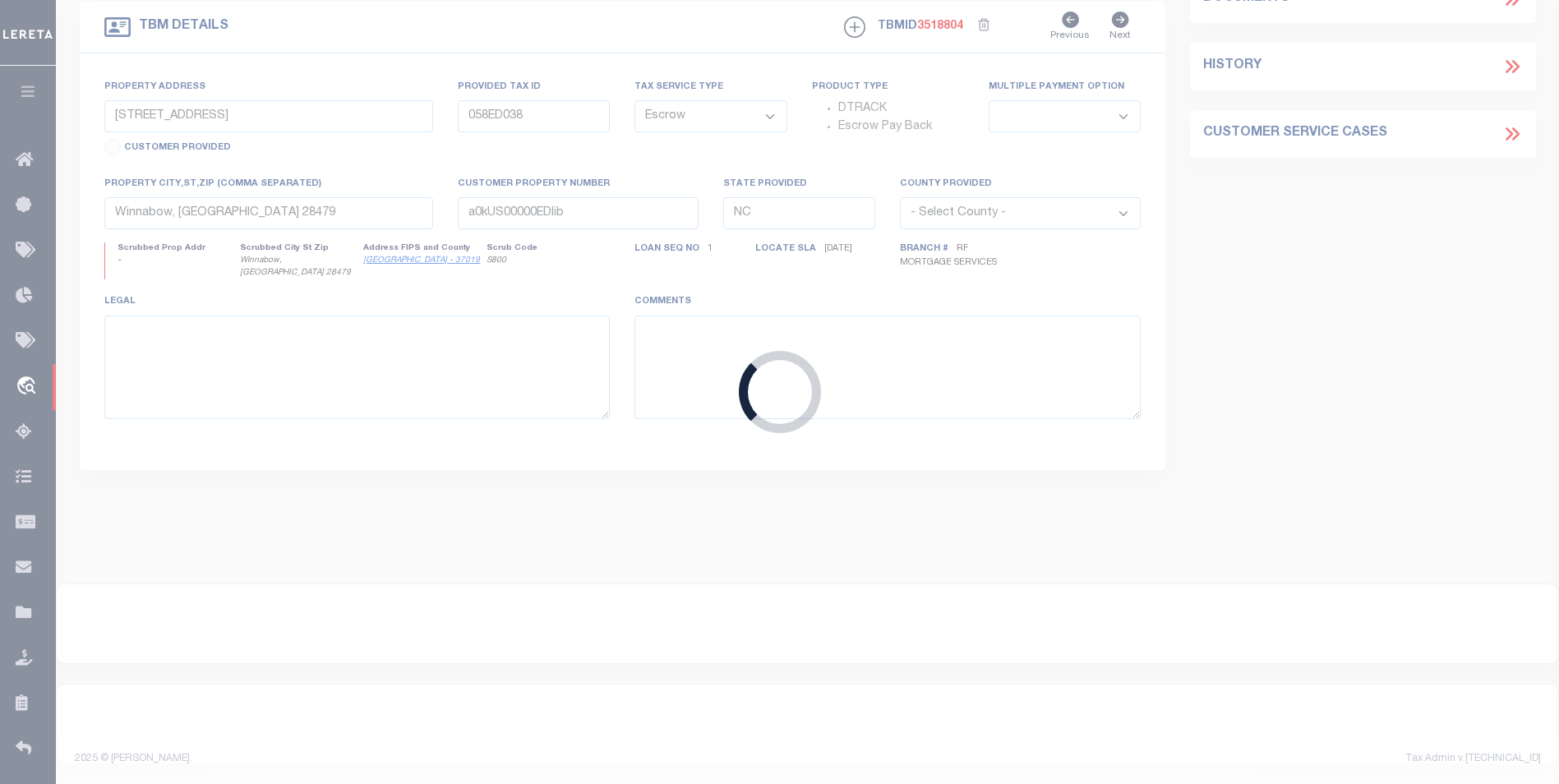
type input "942200031766"
type input "Sawmill RV LLC"
select select
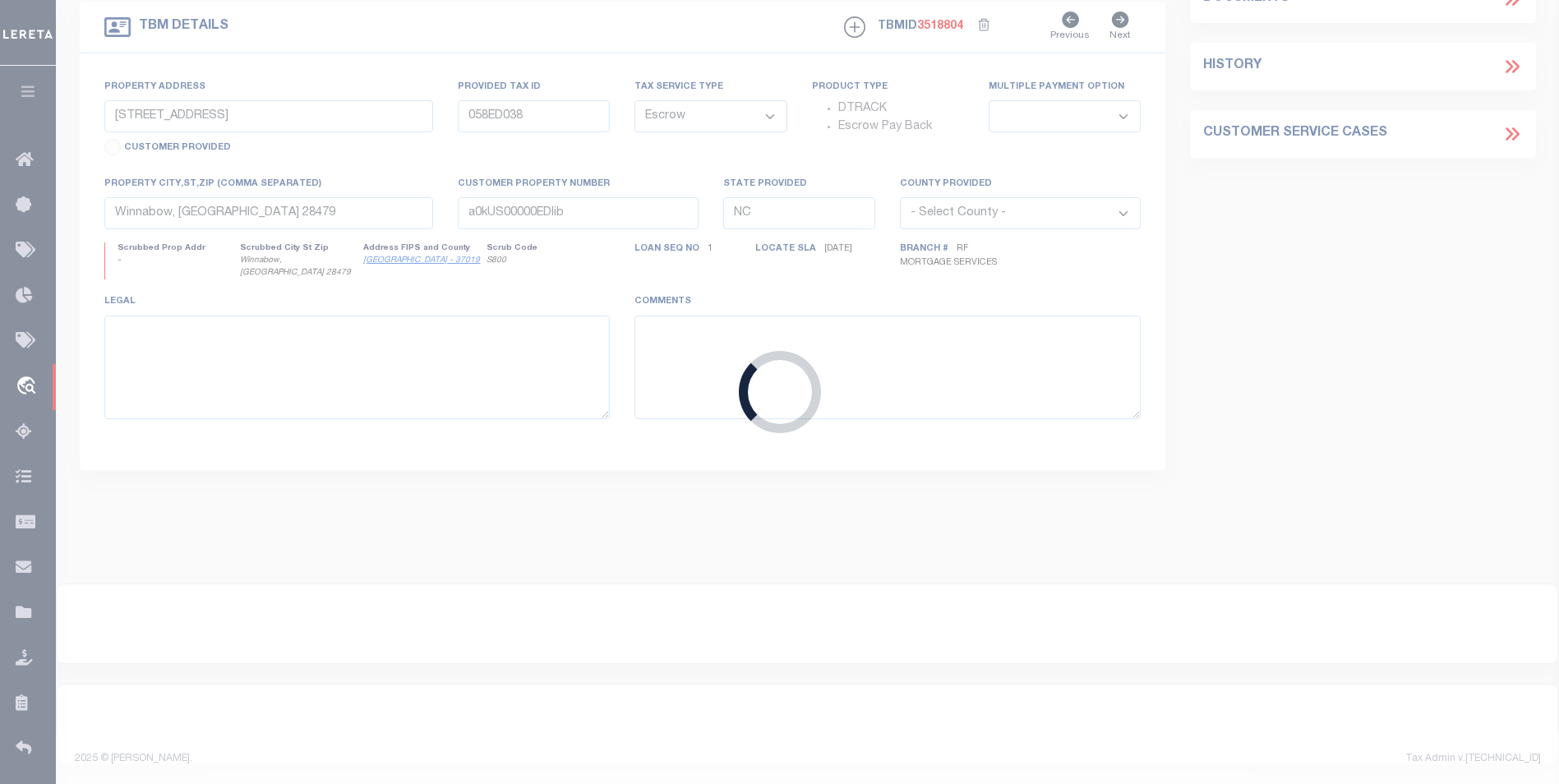
select select "NonEscrow"
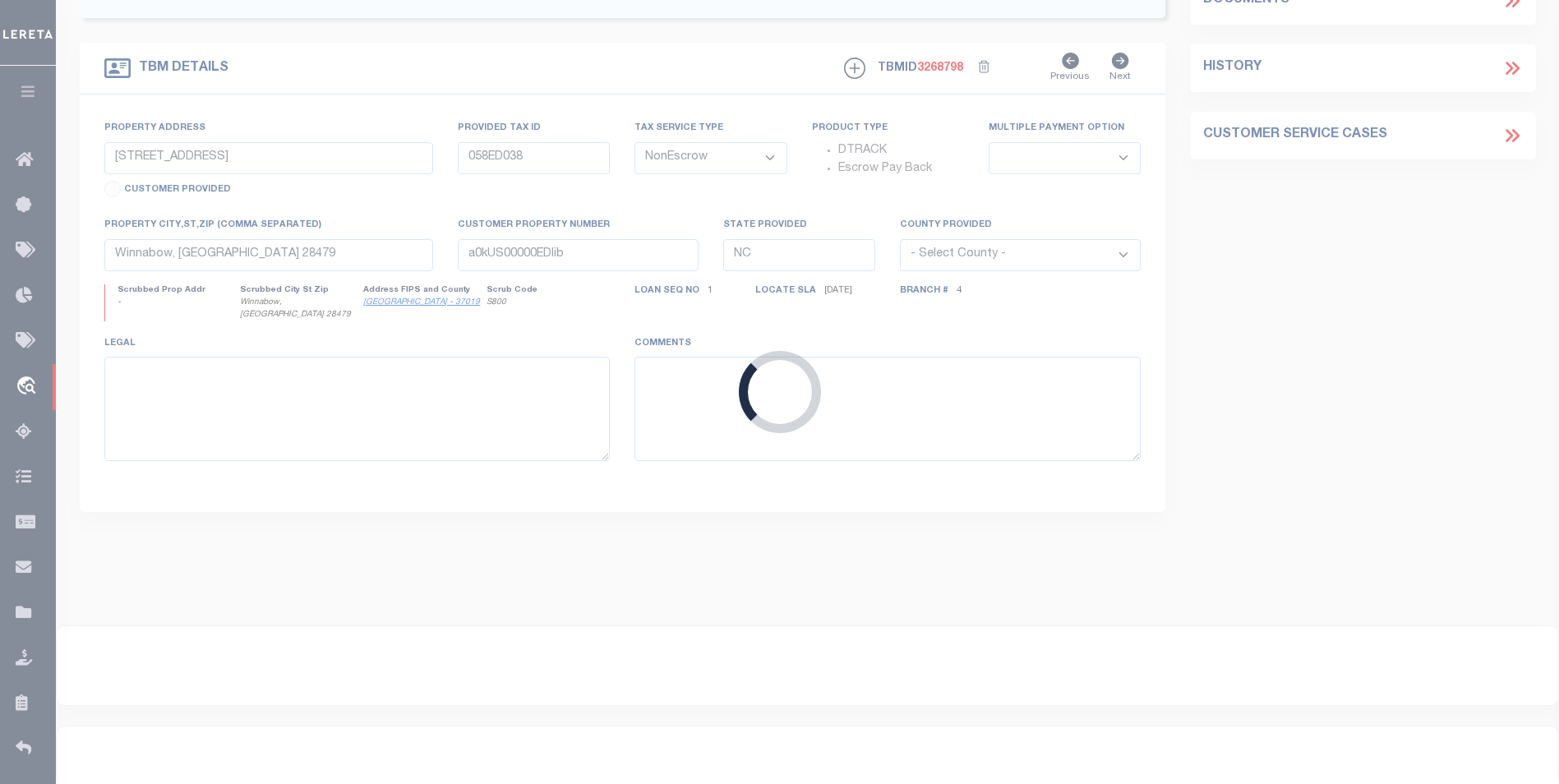
select select "9866"
select select "470"
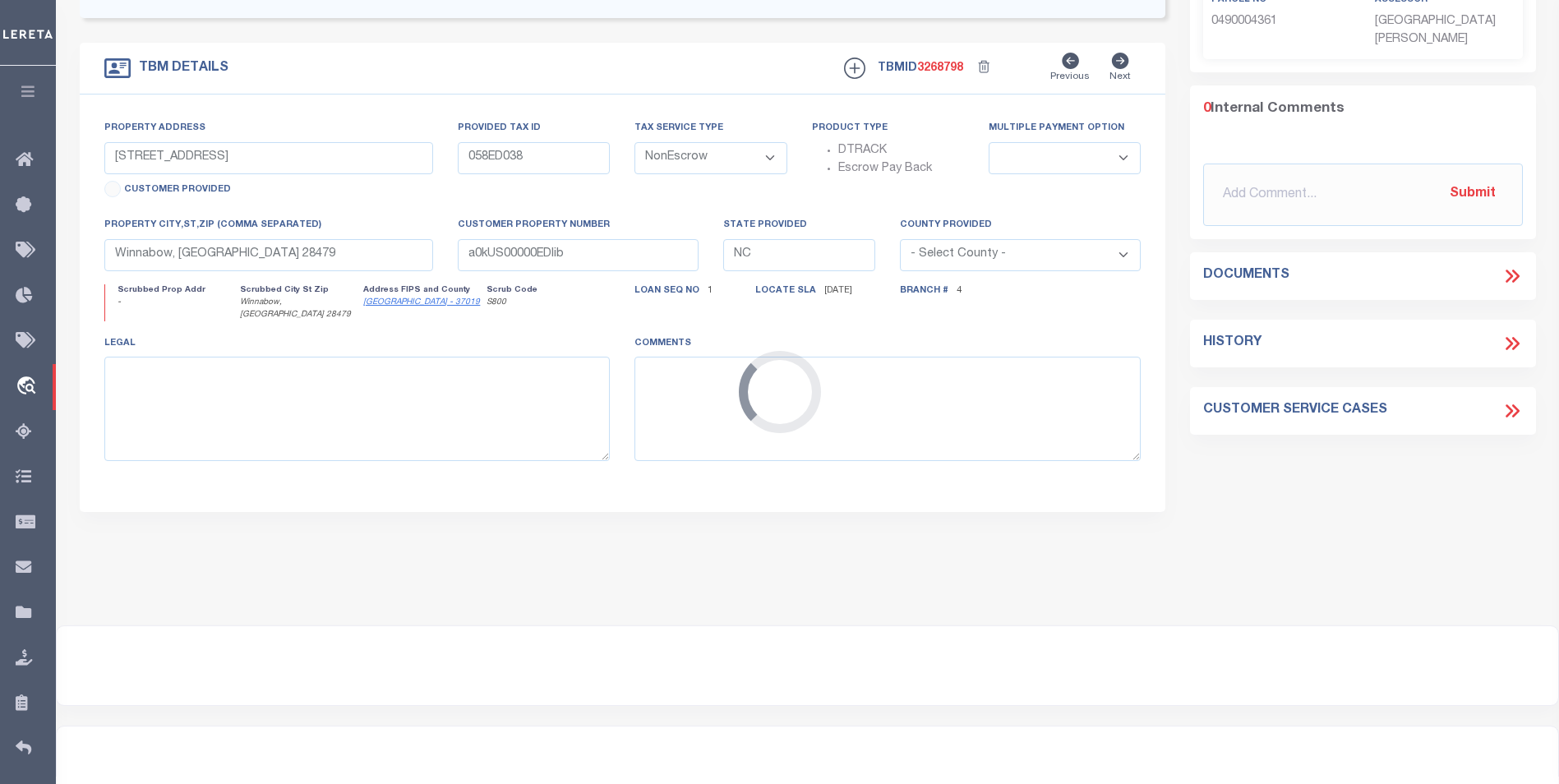
type input "1080 Sawmill Hwy.,"
select select
type input "Breaux Bridge LA 70517"
type input "LA"
select select "St. [PERSON_NAME]"
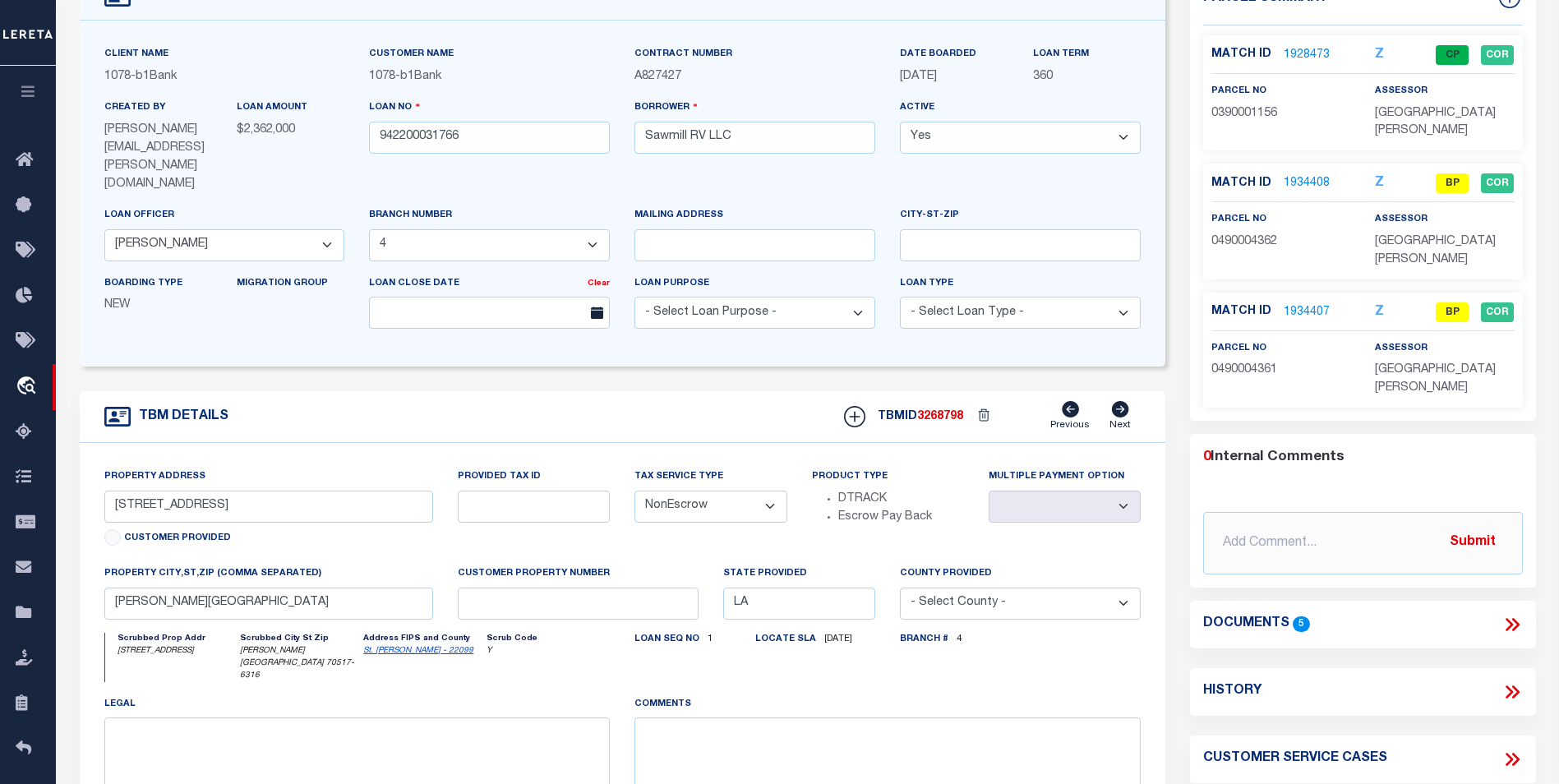
scroll to position [82, 0]
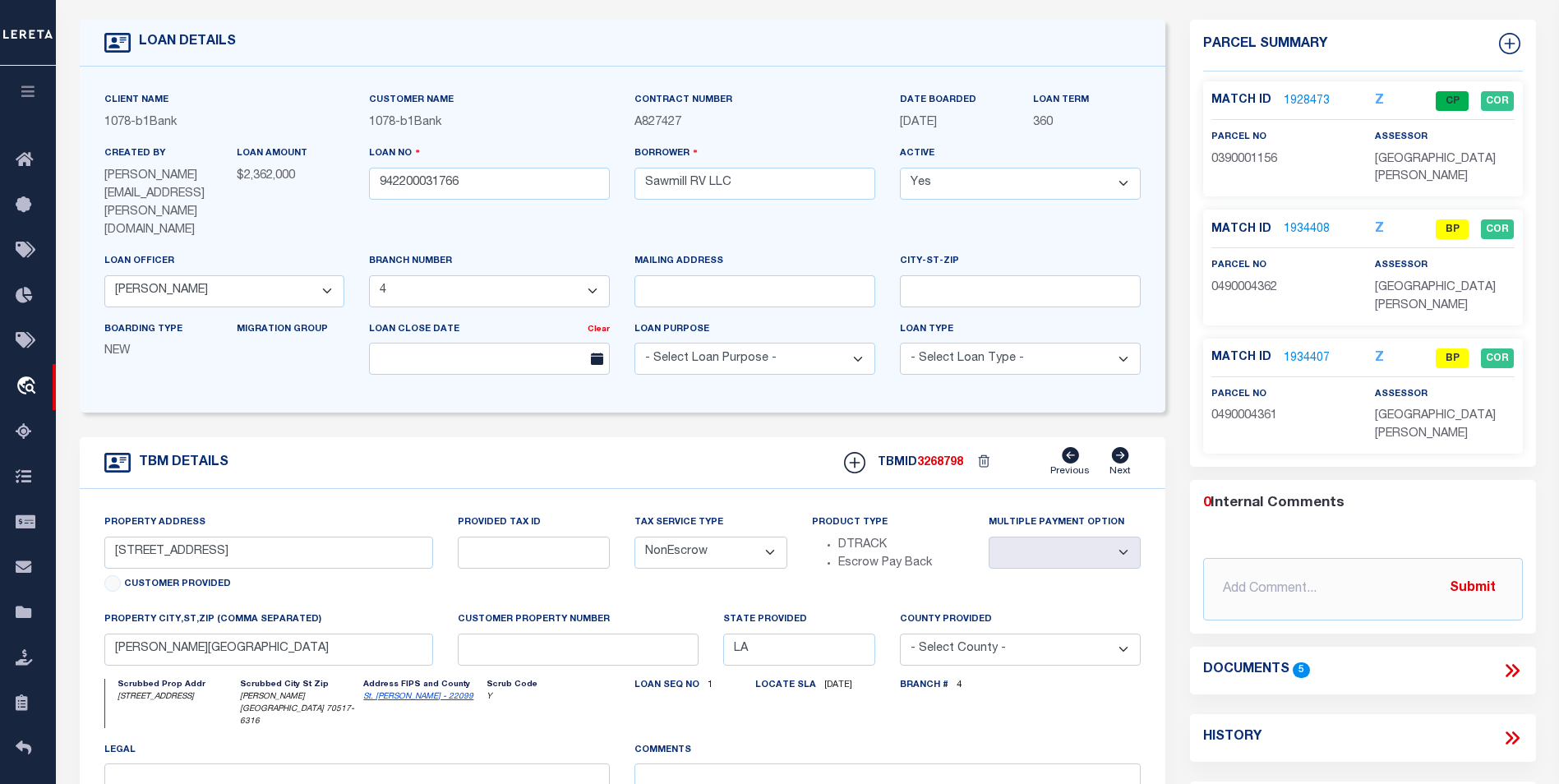
click at [1308, 221] on link "1934408" at bounding box center [1307, 229] width 46 height 17
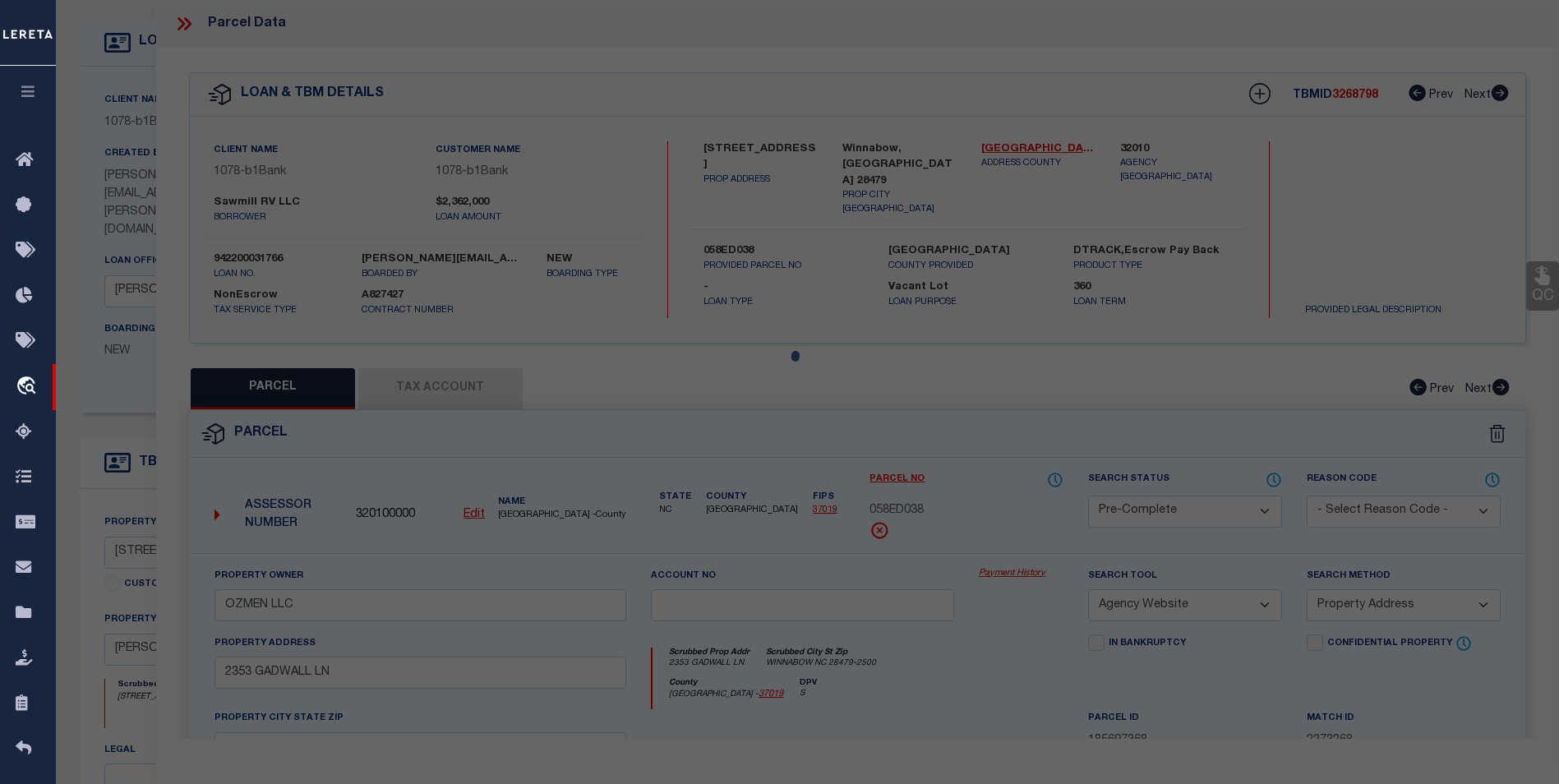
select select "AS"
select select
checkbox input "false"
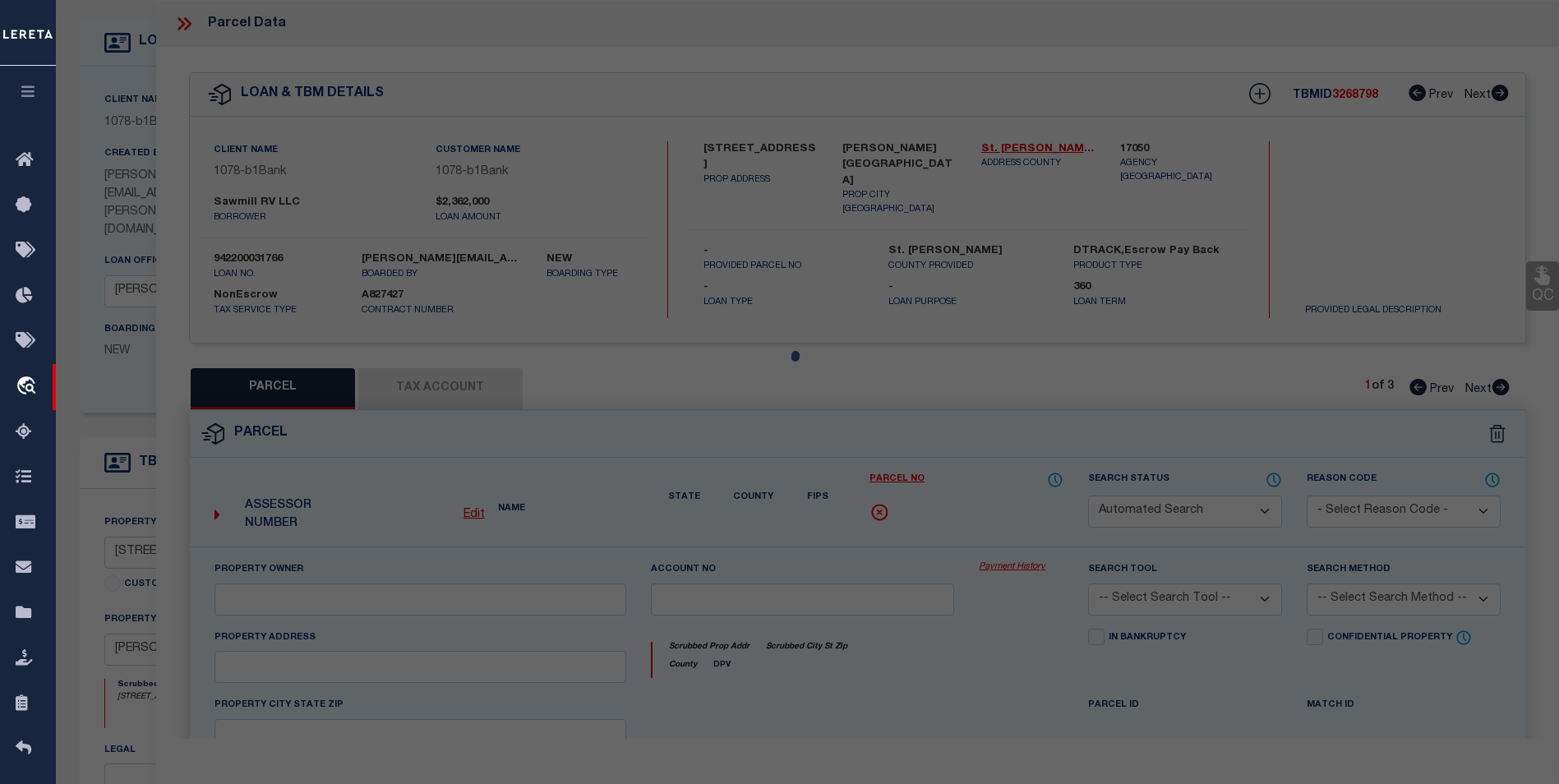
select select "BP"
type input "SAWMILL RV LLC"
select select
type input "1080 Sawmill Rd"
type input "LA"
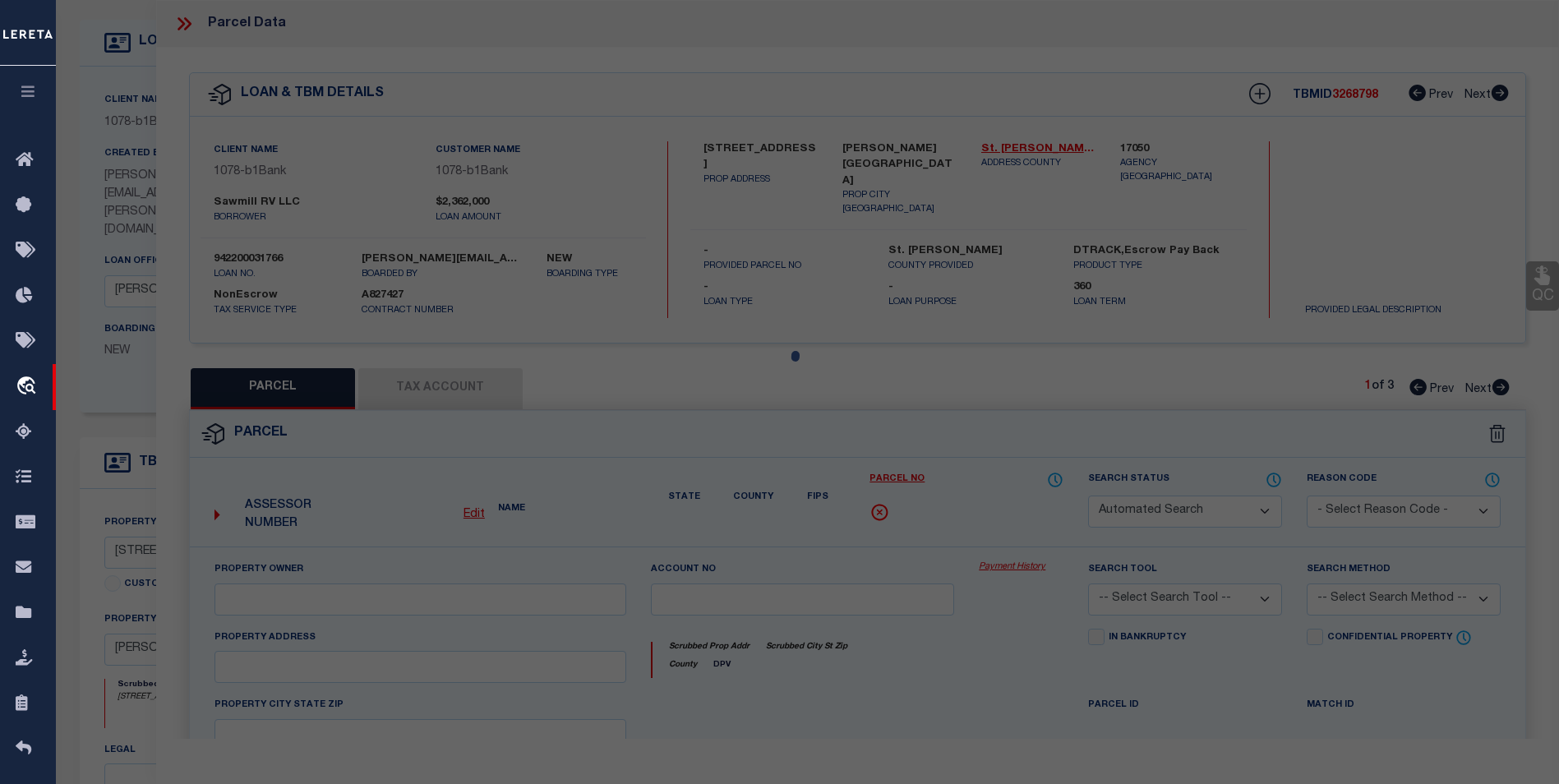
type textarea "0.993 AC: LOT 8-A PER PLAT OF SURVEY #369968COB: 1417-798-373951 1420-758-37577…"
type textarea "Per website we have incorrect parcel parcel should be 1559065"
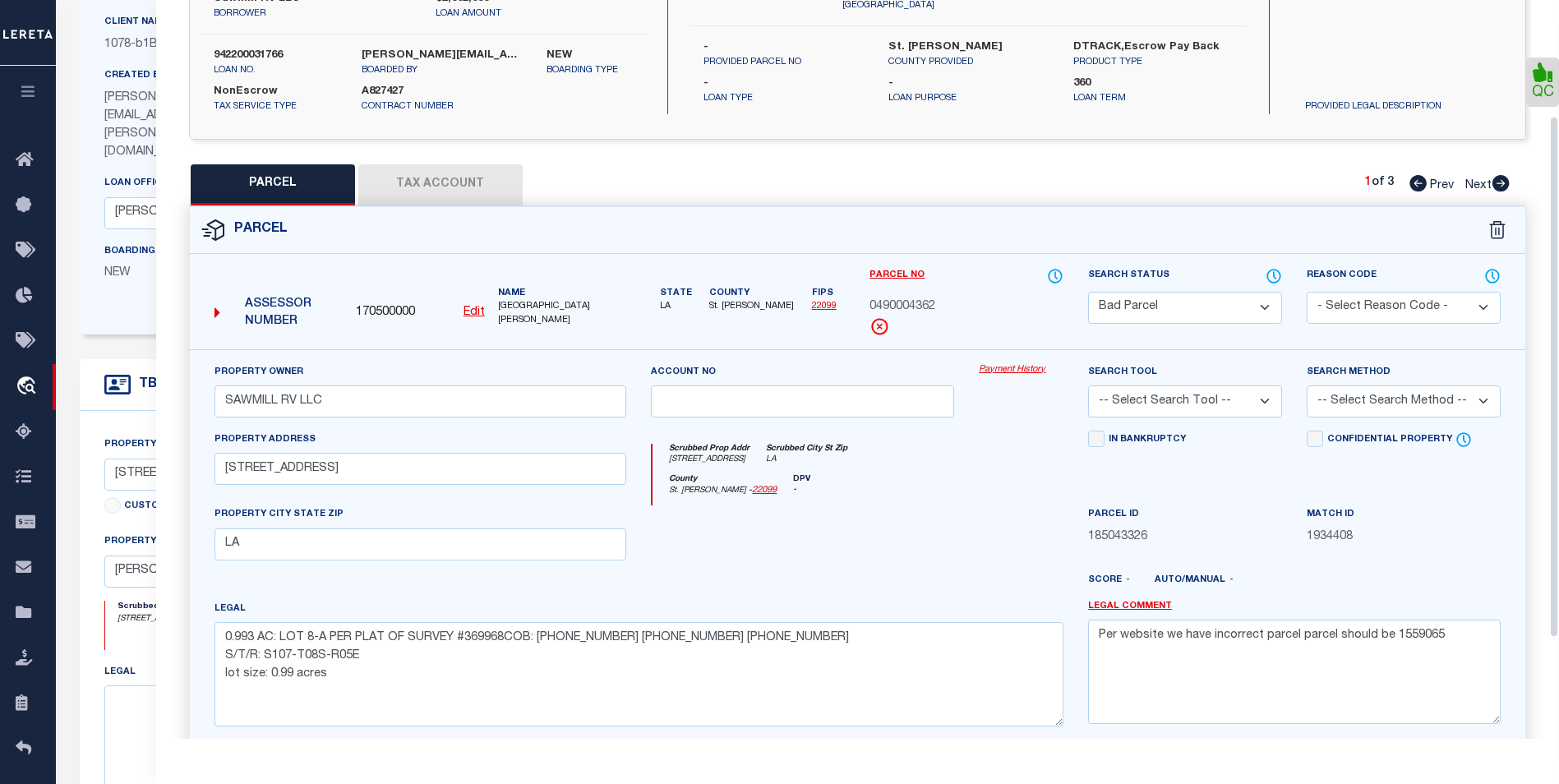
scroll to position [306, 0]
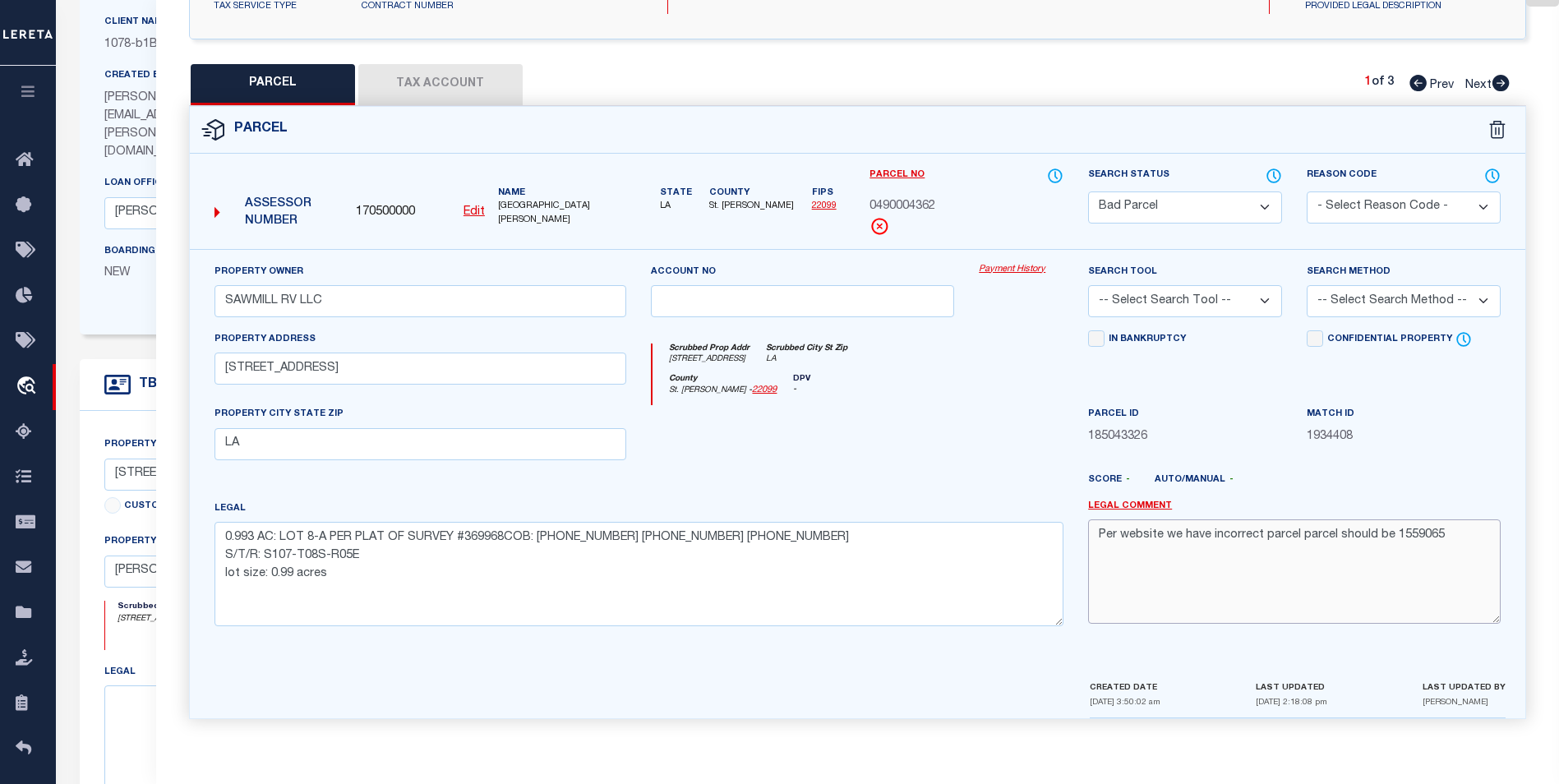
drag, startPoint x: 1455, startPoint y: 538, endPoint x: 1088, endPoint y: 535, distance: 367.0
click at [1088, 535] on textarea "Per website we have incorrect parcel parcel should be 1559065" at bounding box center [1294, 570] width 413 height 103
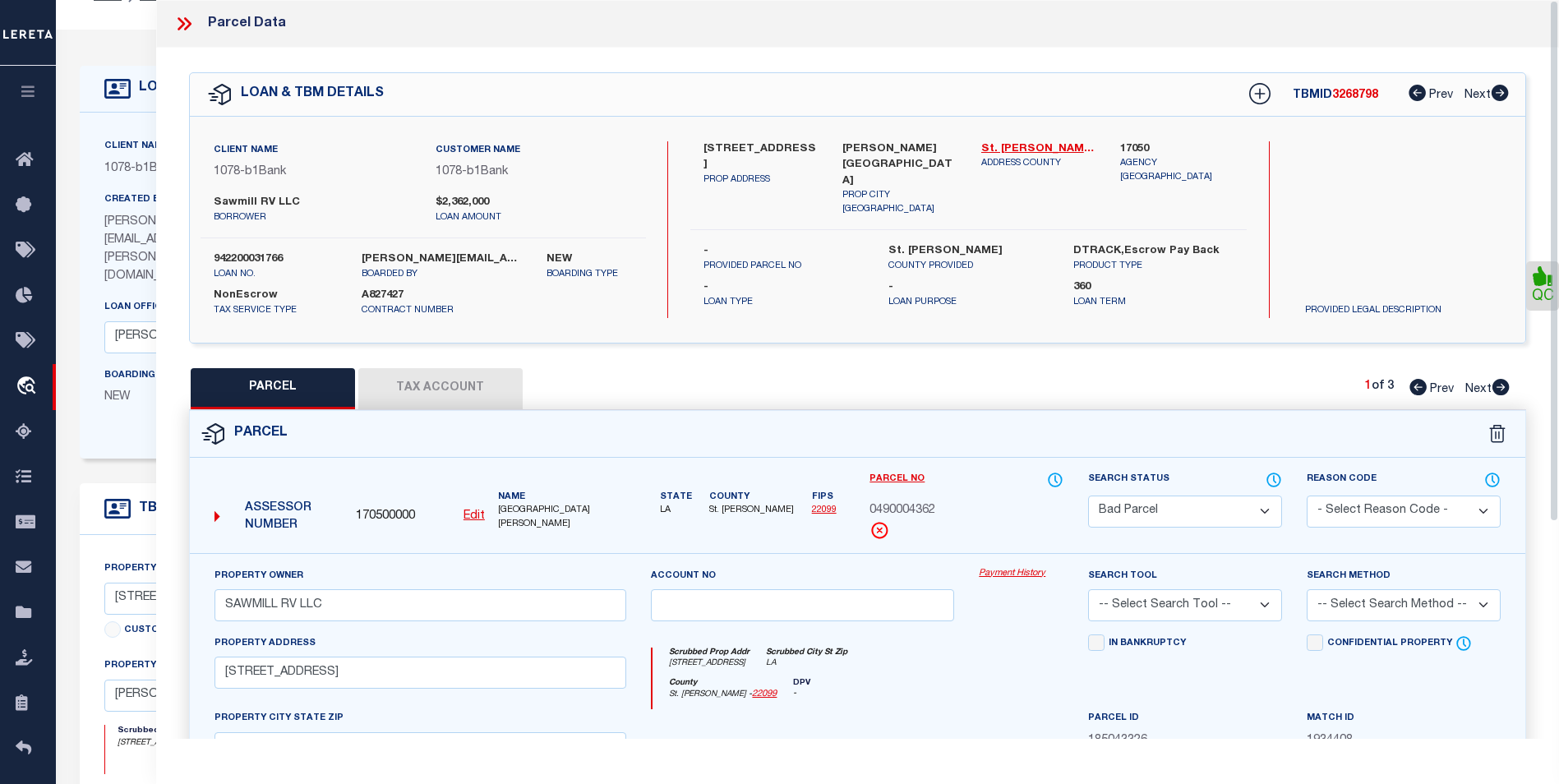
scroll to position [0, 0]
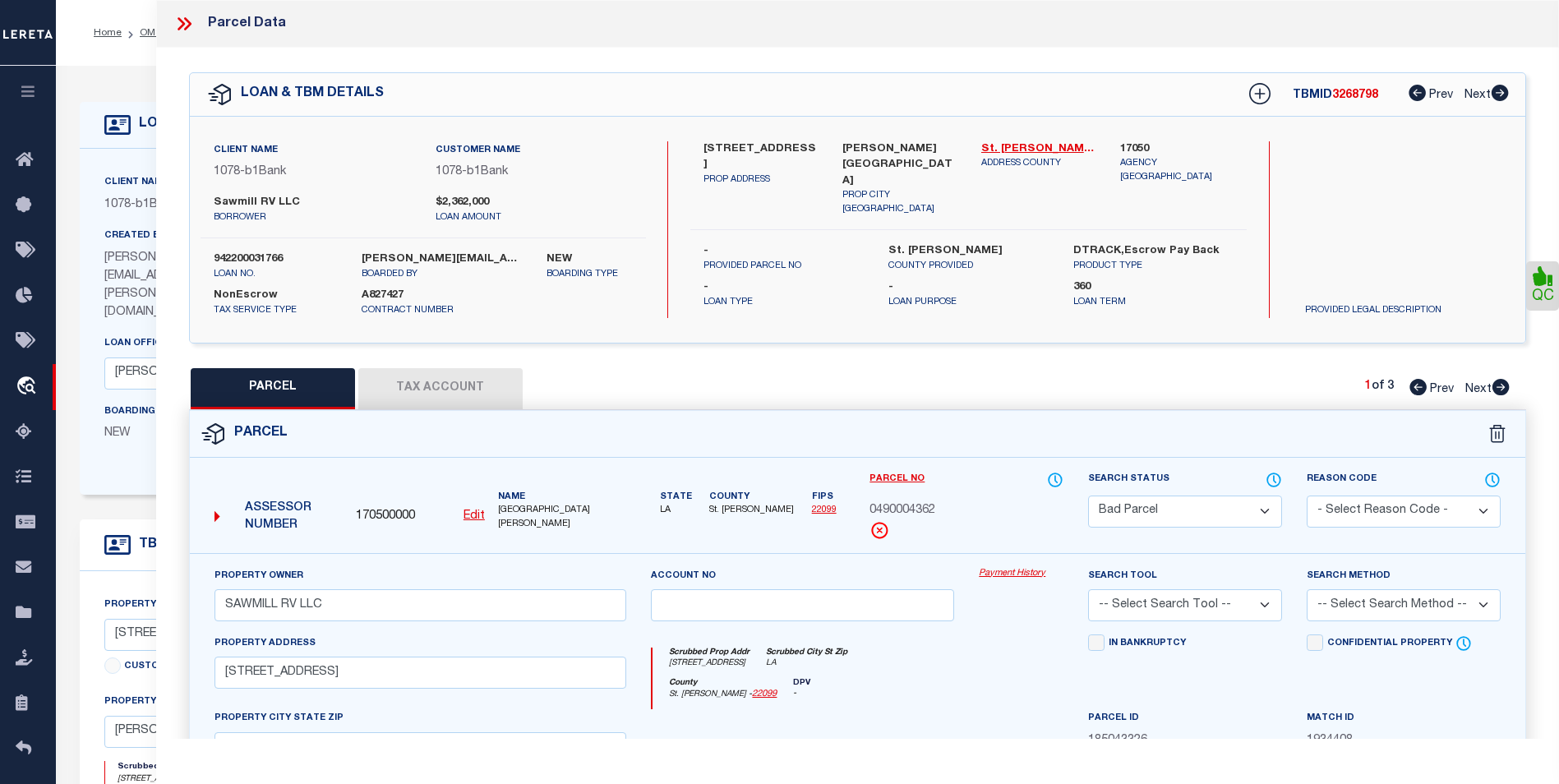
click at [1500, 386] on icon at bounding box center [1501, 387] width 17 height 16
select select "AS"
checkbox input "false"
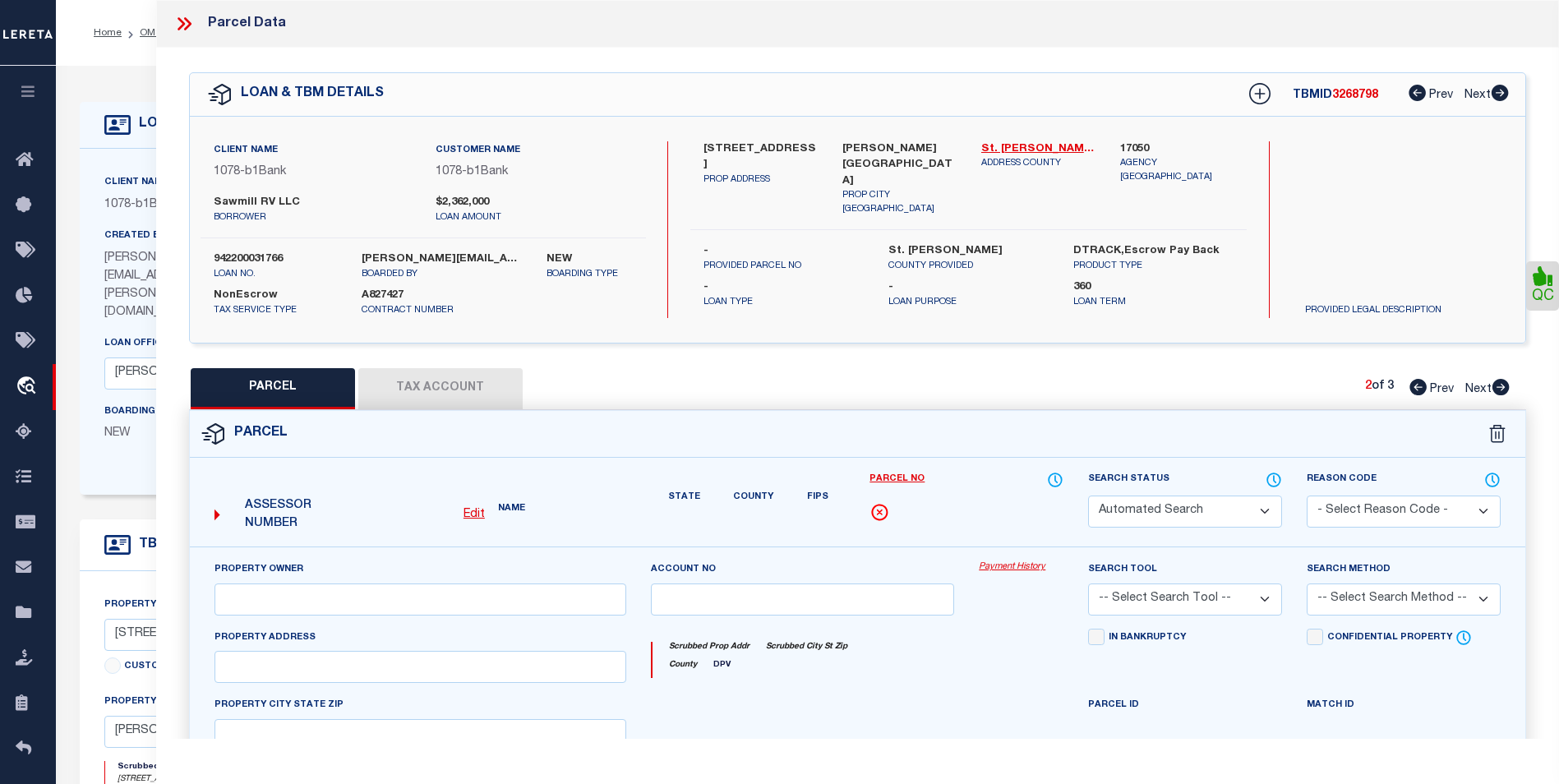
select select "CP"
type input "SAWMILL RV LLC"
select select
type input "1080 SAWMILL RD"
type input "Breaux Bridge LA 70517"
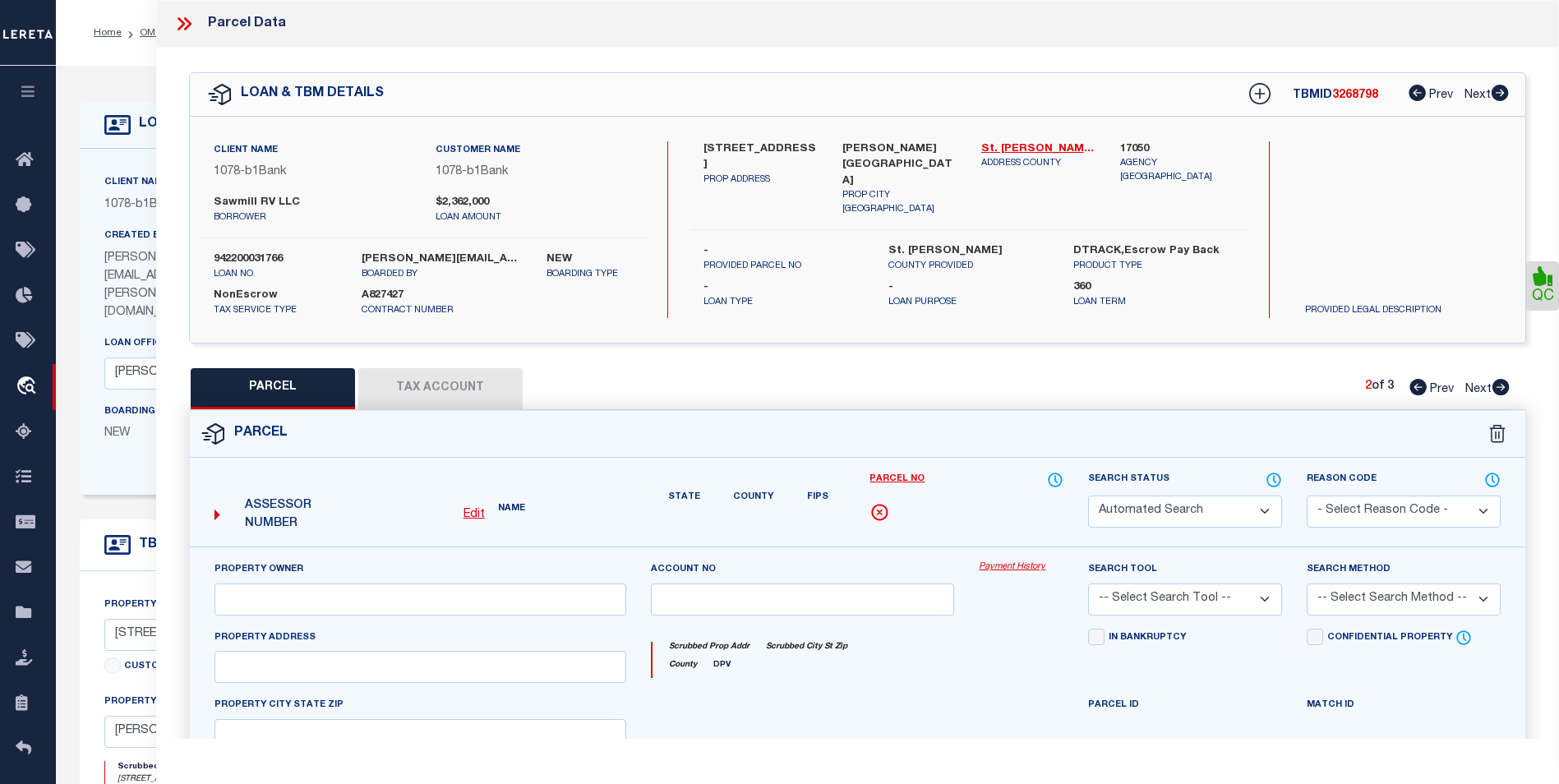
type textarea "85.27 AC: TRACTS 1, 2 & 3 PER PLAT OF SURVEY #225627COB: 1162-113-263939 1414-3…"
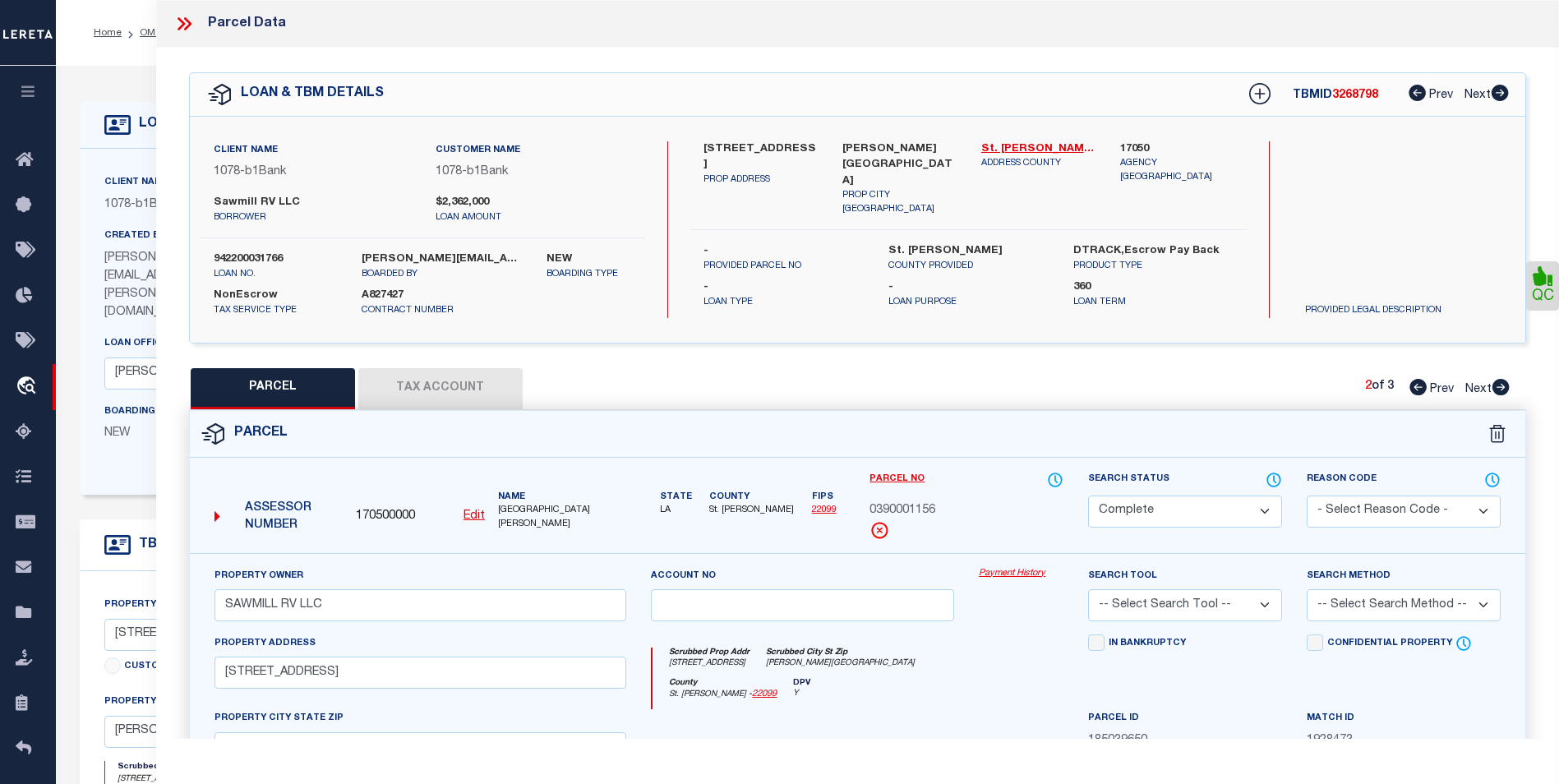
click at [1500, 386] on icon at bounding box center [1501, 387] width 17 height 16
select select "AS"
checkbox input "false"
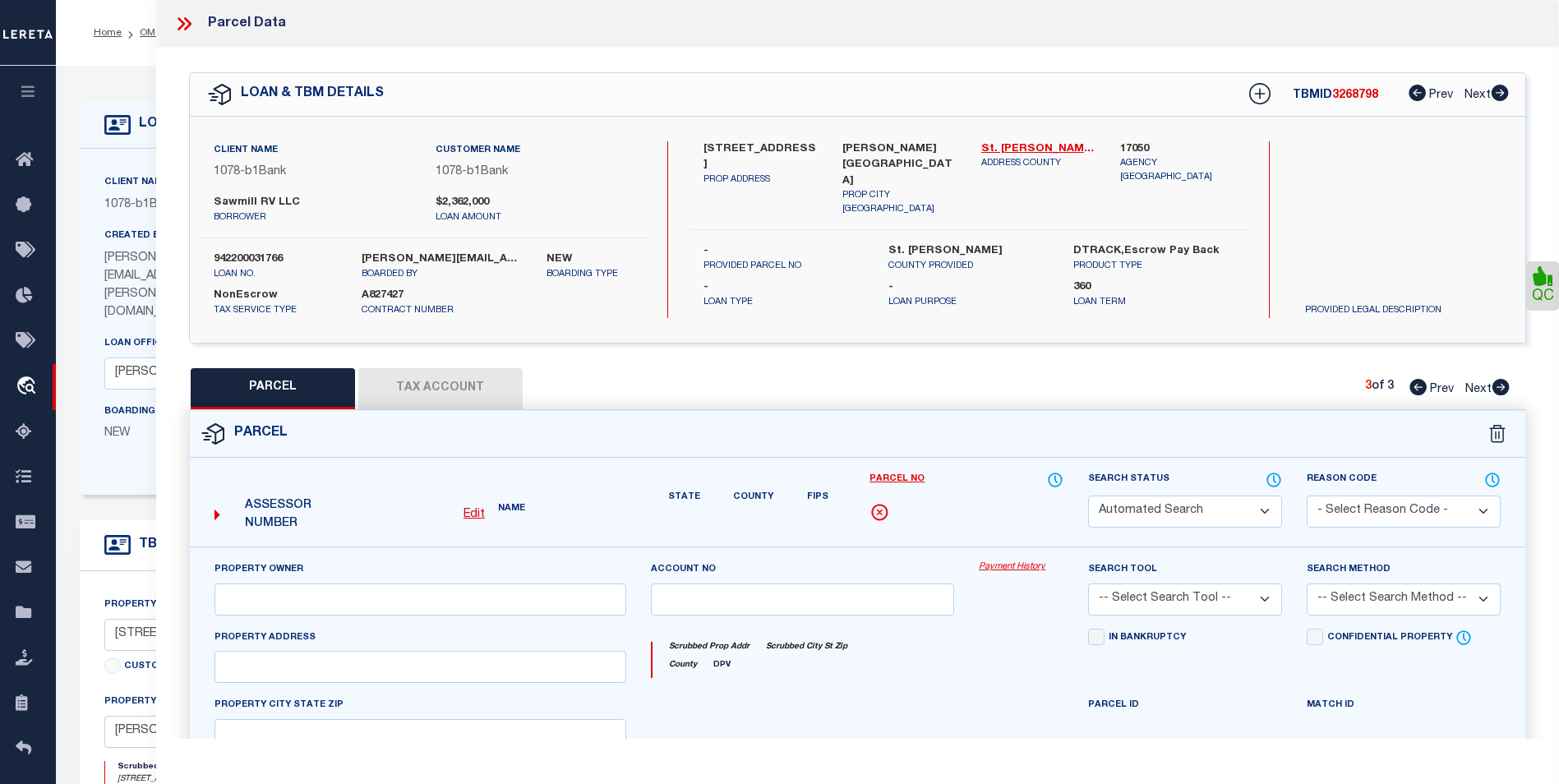
select select "BP"
type input "SAWMILL RV LLC"
select select
type input "1080 Sawmill Hwy.,"
type input "LA"
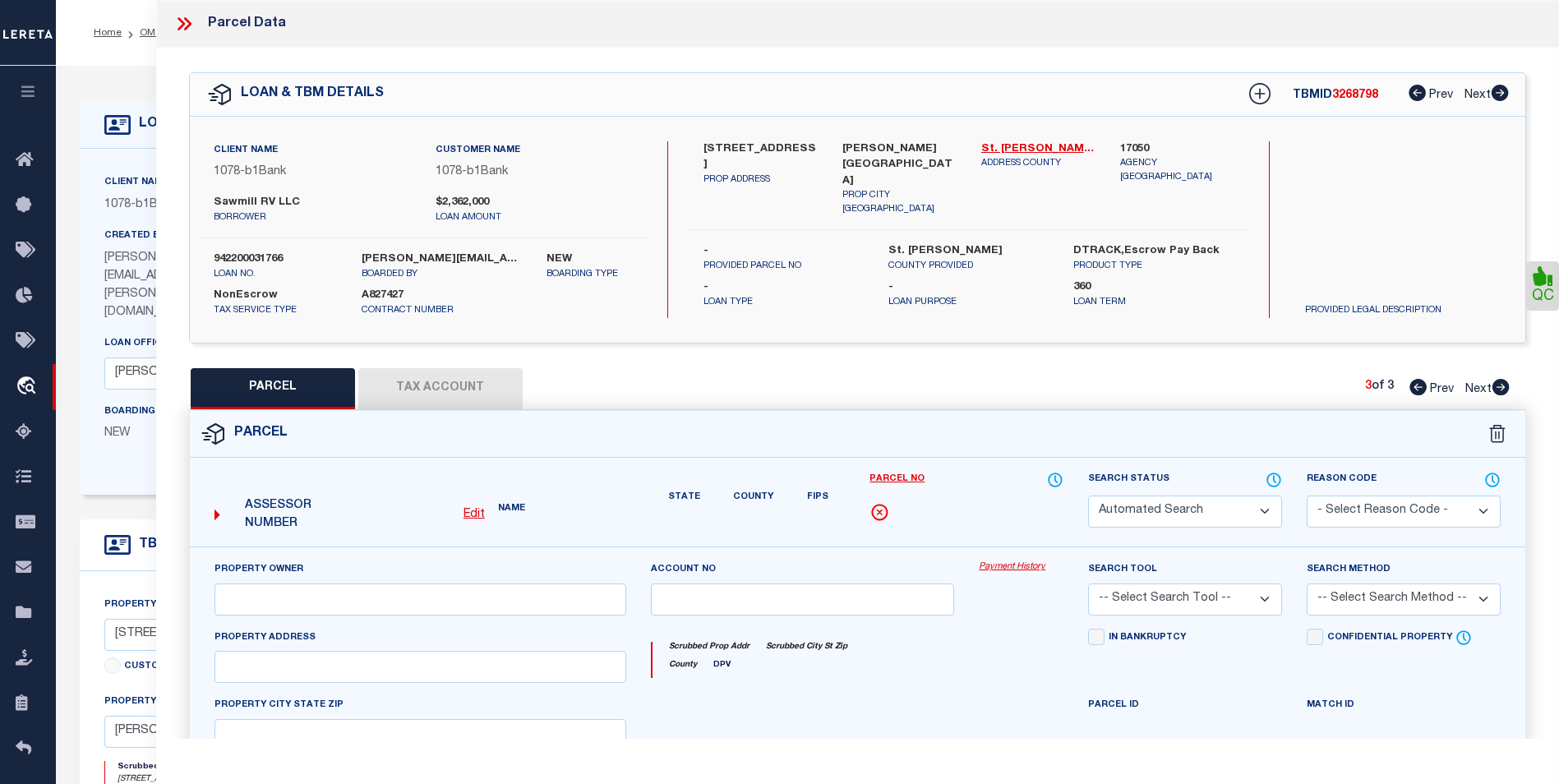
type textarea "7.50 ARPTS.: BREAUX, LOT 8, HWY. 354, BERNARD COB: 702-523-166864 1673-25-47537…"
type textarea "per website we have the incorrect parcel number. parcel should be 1559065"
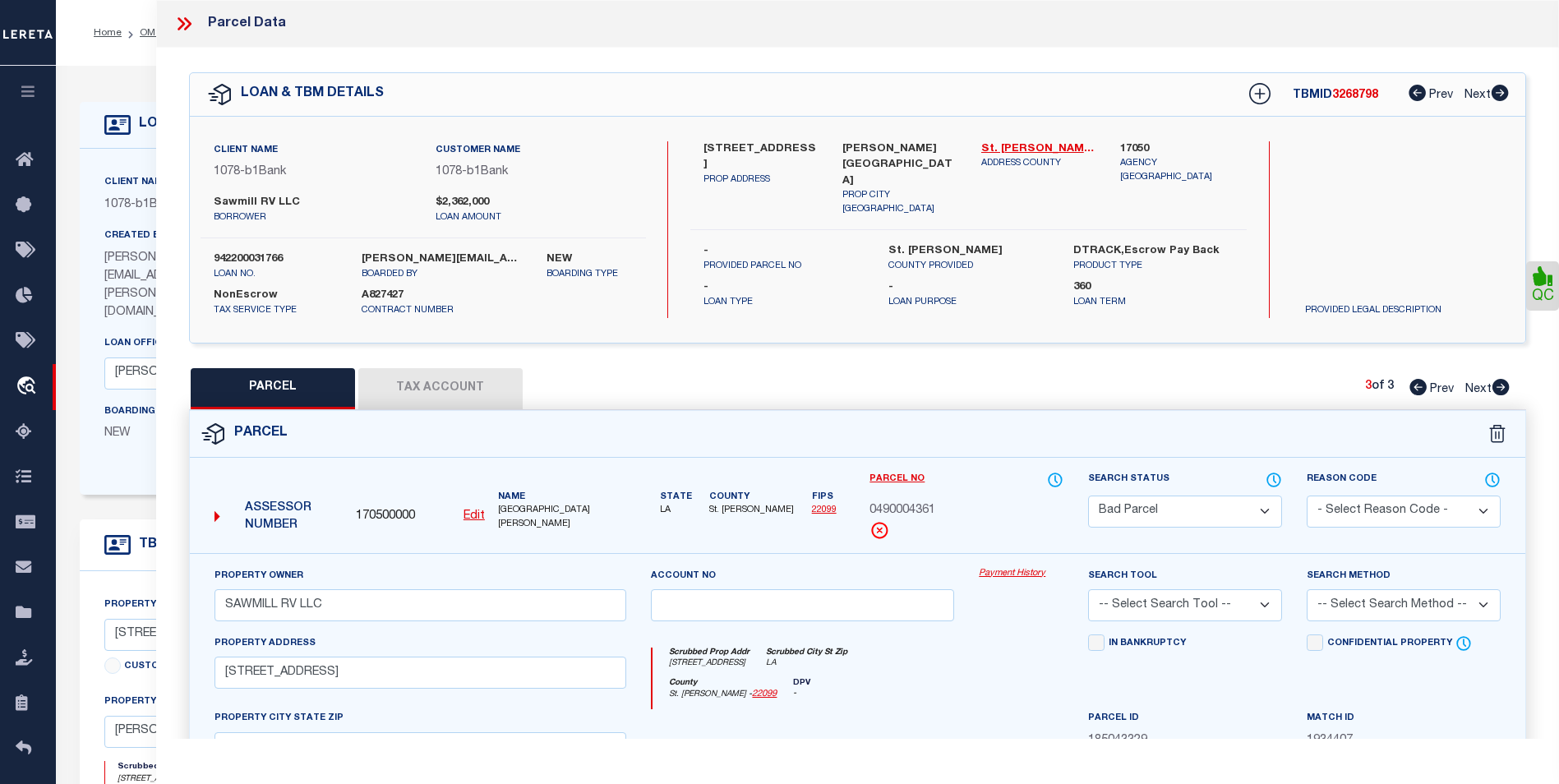
click at [1411, 389] on icon at bounding box center [1418, 387] width 17 height 16
select select "AS"
checkbox input "false"
select select "CP"
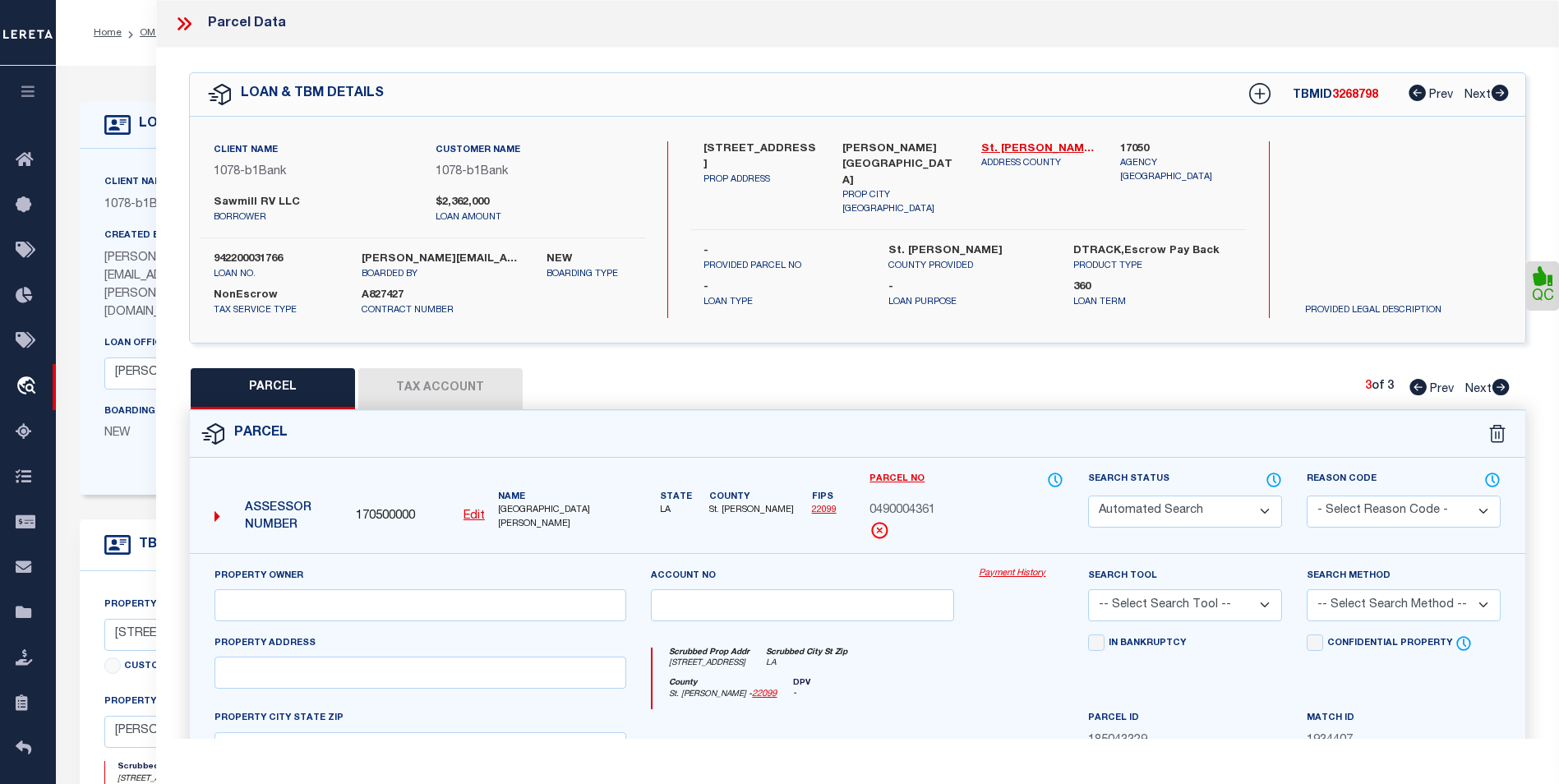
type input "SAWMILL RV LLC"
select select
type input "1080 SAWMILL RD"
type input "Breaux Bridge LA 70517"
type textarea "85.27 AC: TRACTS 1, 2 & 3 PER PLAT OF SURVEY #225627COB: 1162-113-263939 1414-3…"
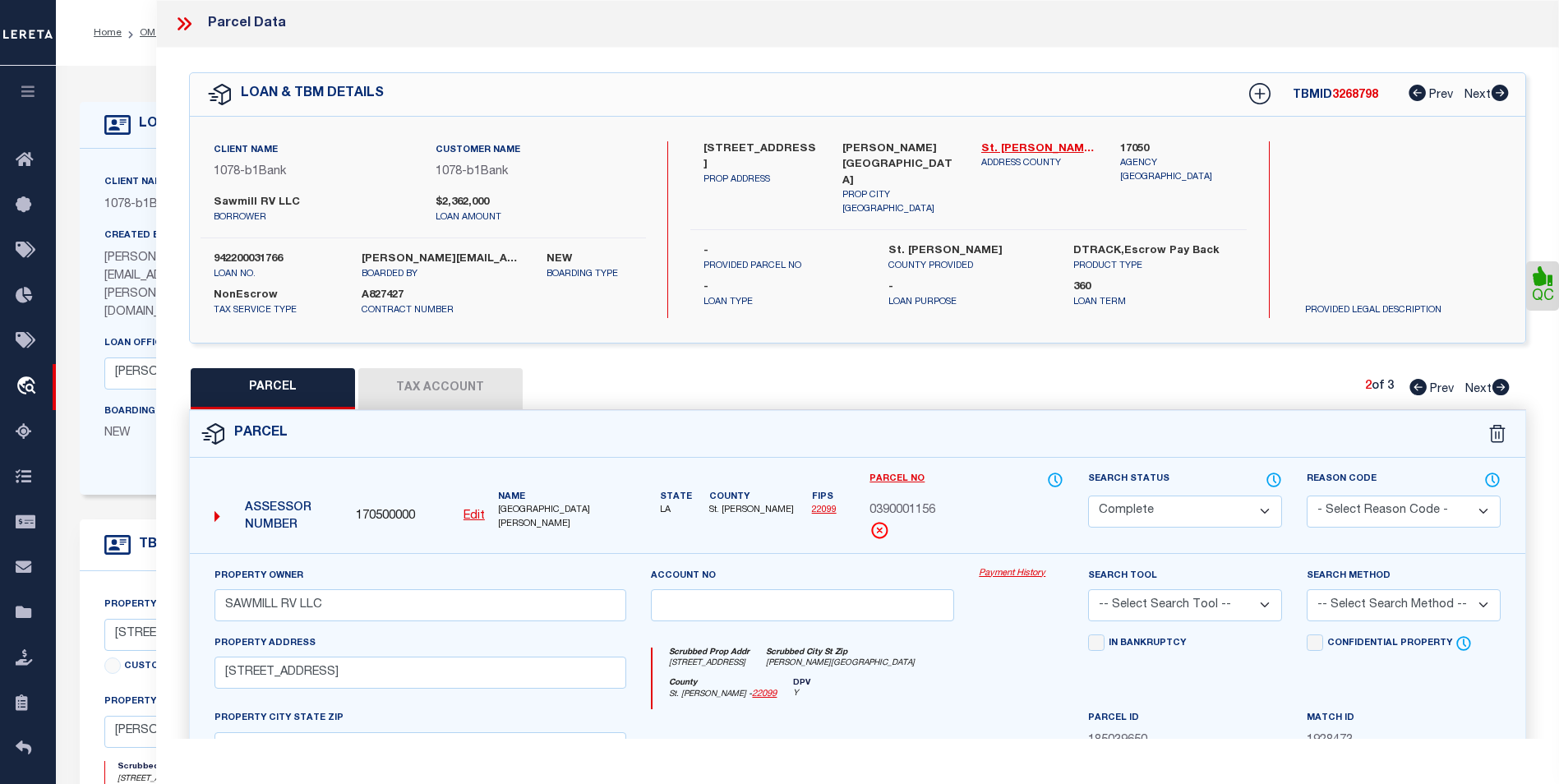
click at [1411, 389] on icon at bounding box center [1418, 387] width 17 height 16
select select "AS"
checkbox input "false"
select select "BP"
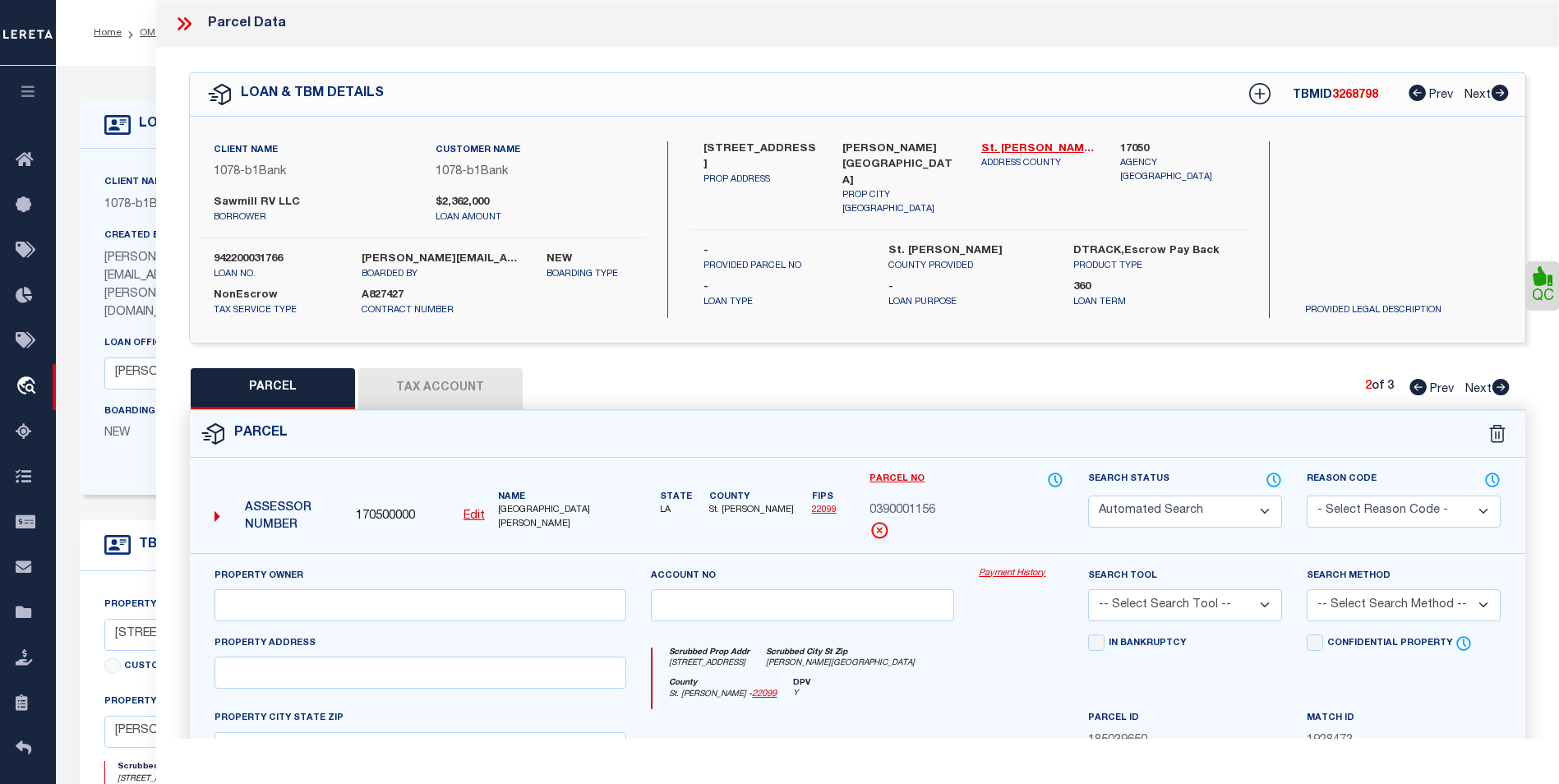
type input "SAWMILL RV LLC"
select select
type input "1080 Sawmill Rd"
type input "LA"
type textarea "0.993 AC: LOT 8-A PER PLAT OF SURVEY #369968COB: 1417-798-373951 1420-758-37577…"
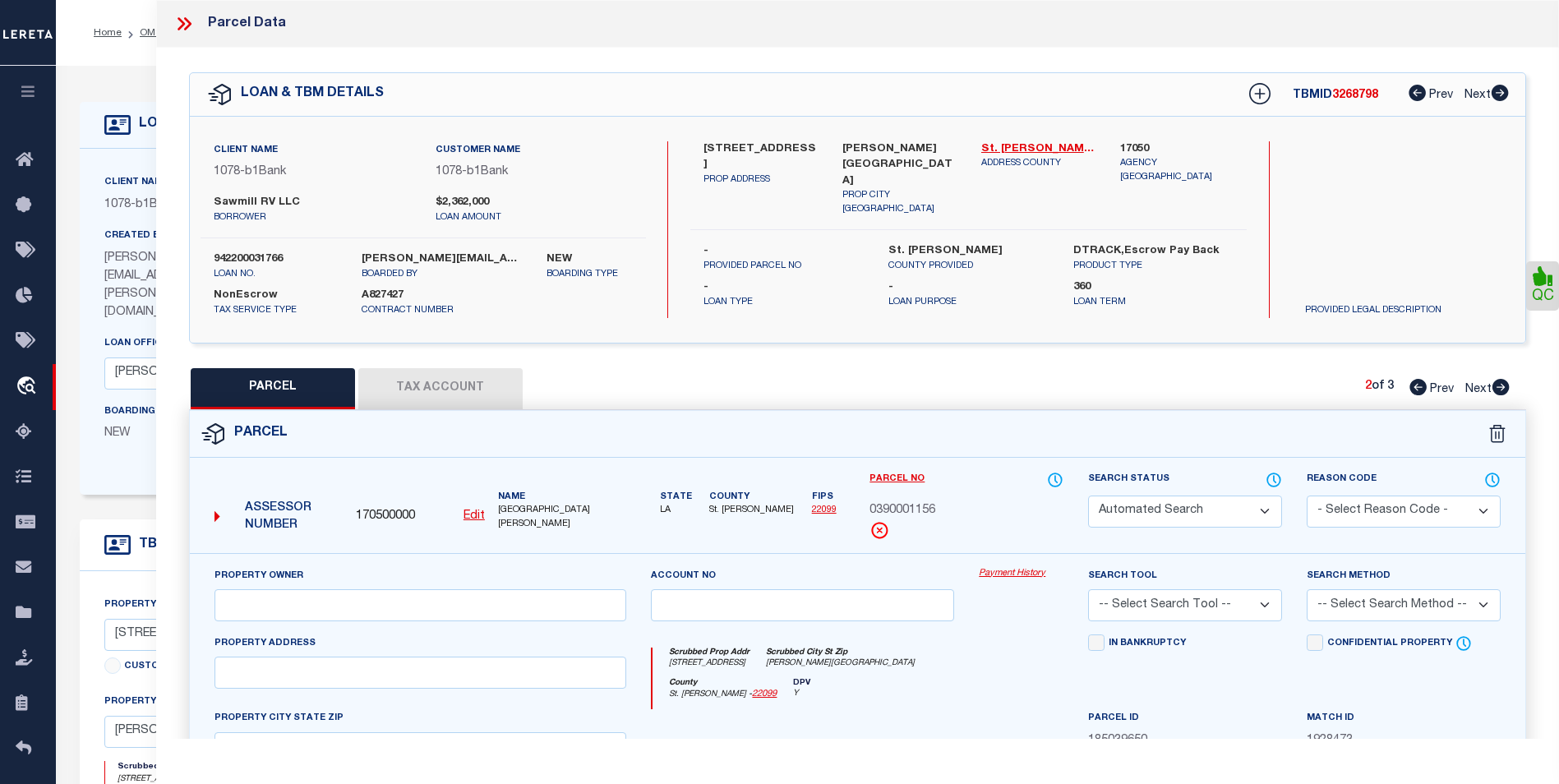
type textarea "Per website we have incorrect parcel parcel should be 1559065"
click at [184, 22] on icon at bounding box center [183, 23] width 21 height 21
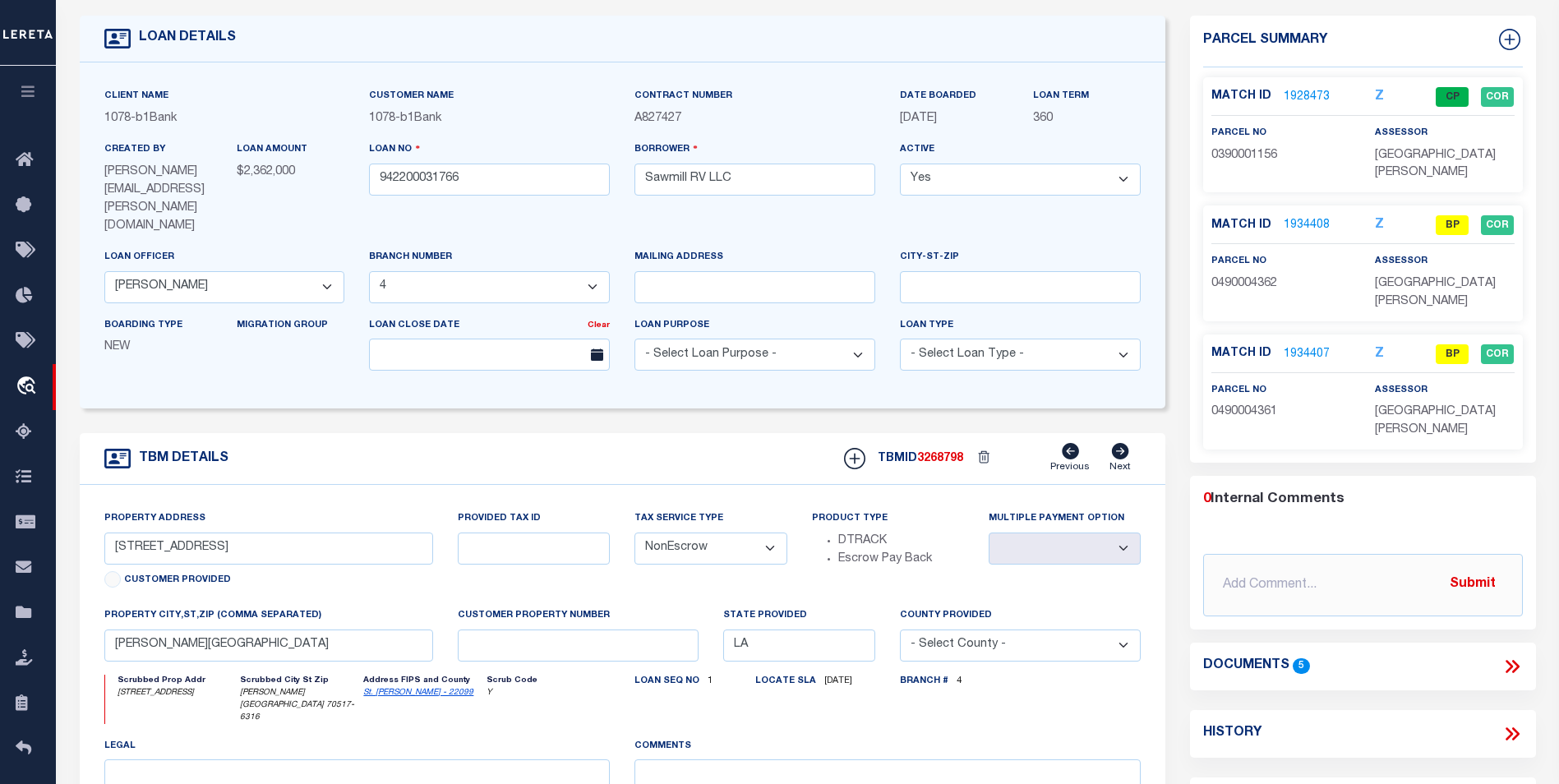
scroll to position [82, 0]
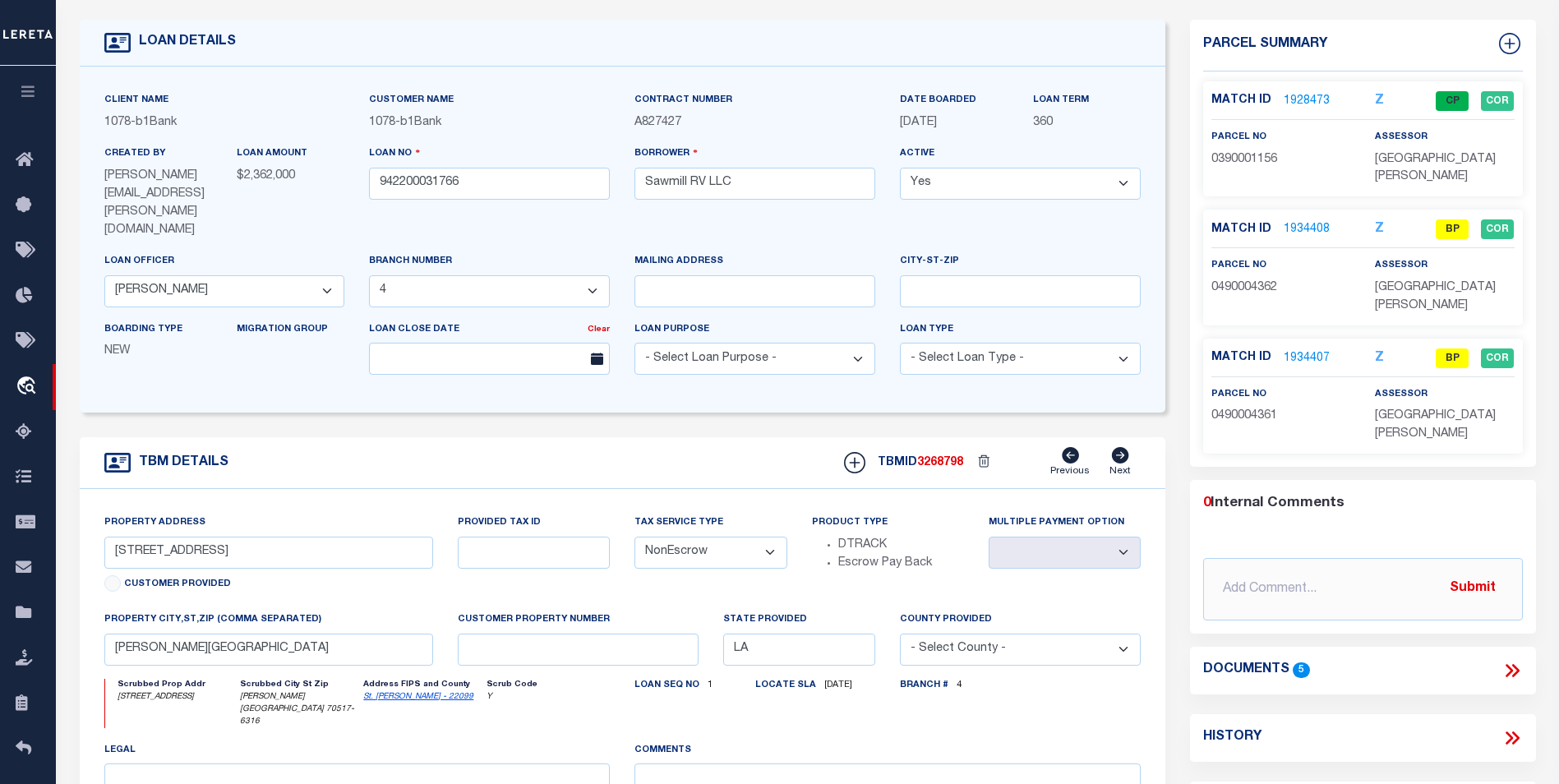
click at [1294, 99] on link "1928473" at bounding box center [1307, 101] width 46 height 17
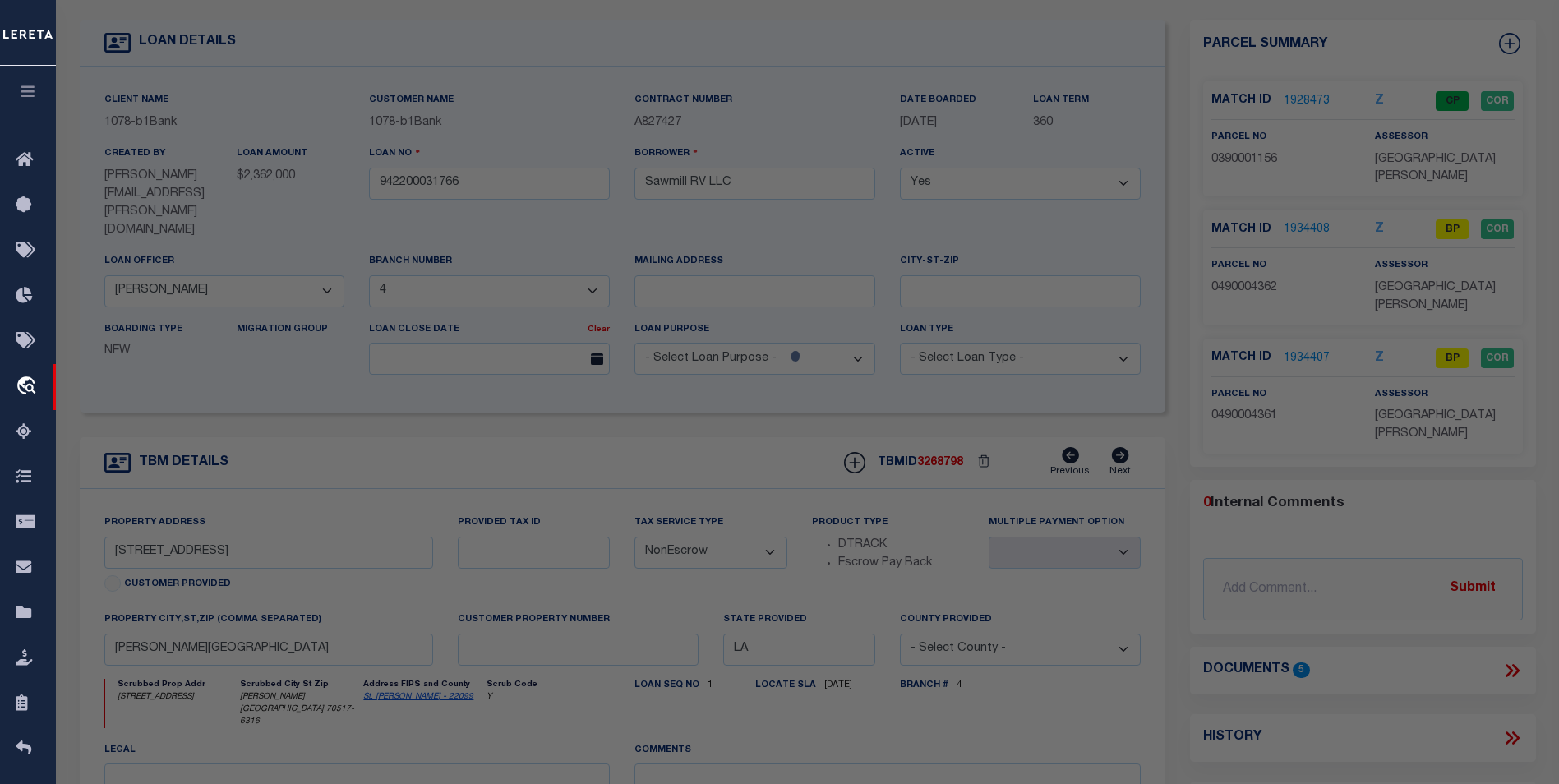
select select "AS"
checkbox input "false"
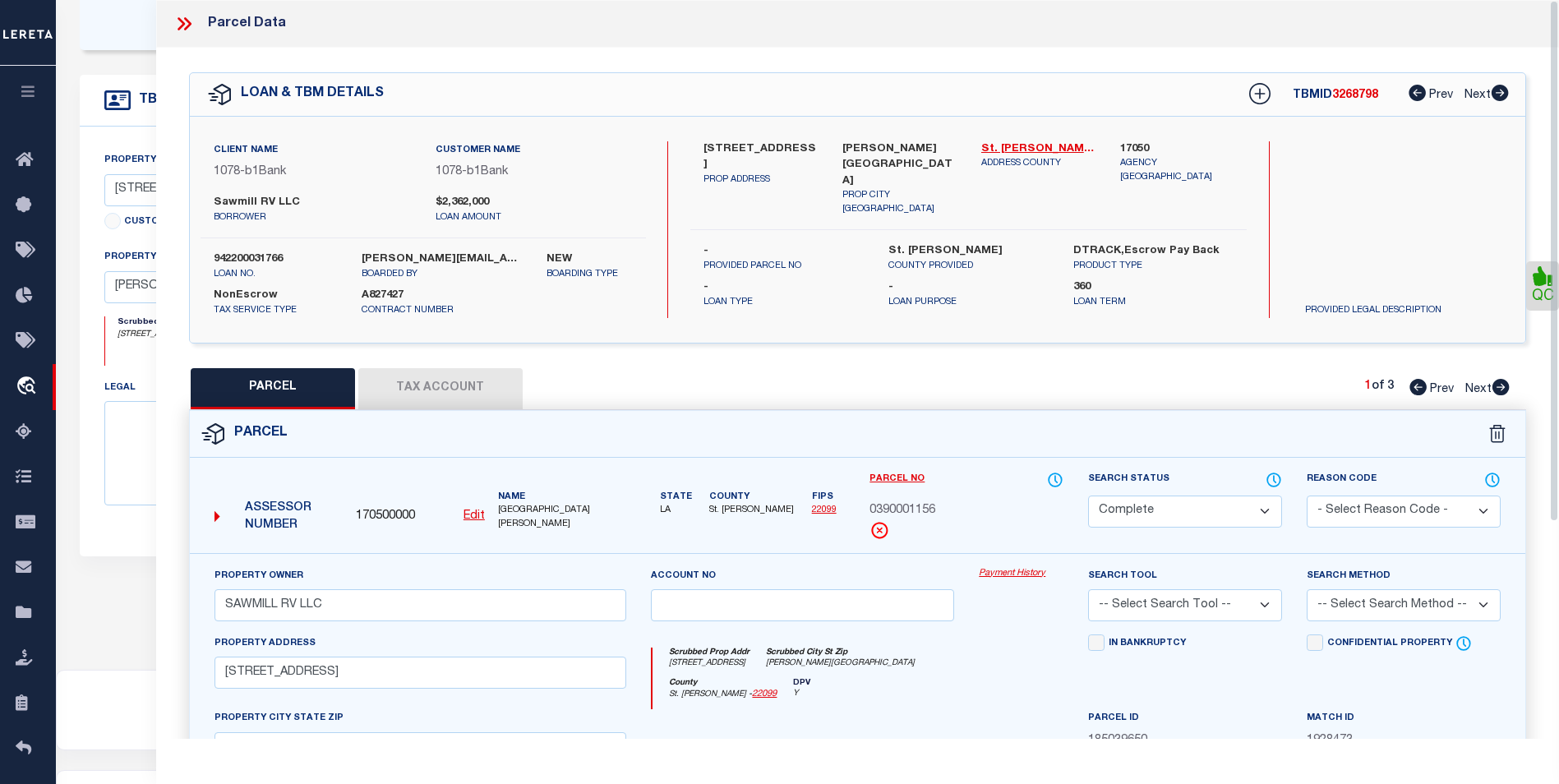
scroll to position [325, 0]
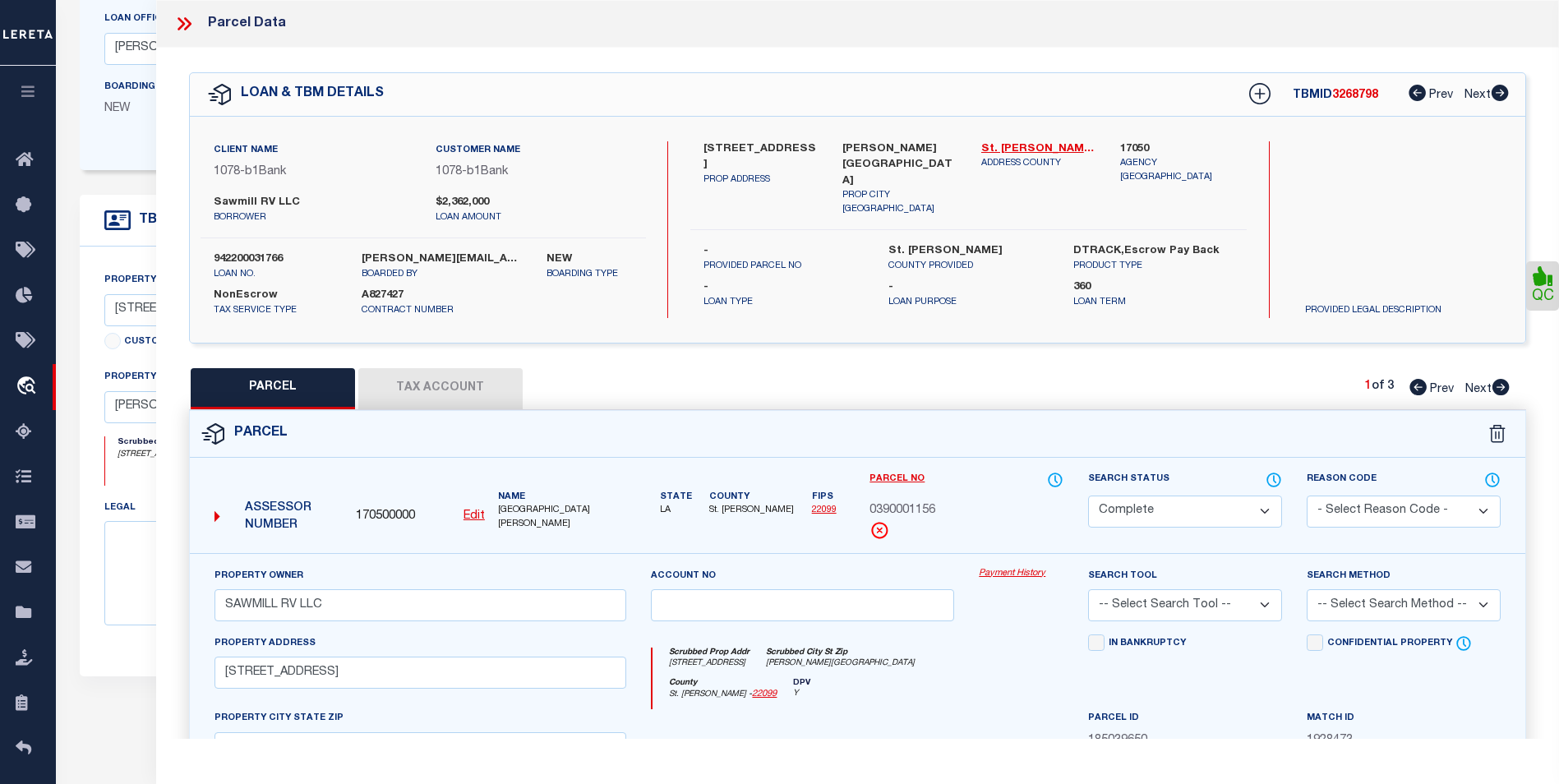
click at [1507, 389] on icon at bounding box center [1501, 387] width 17 height 16
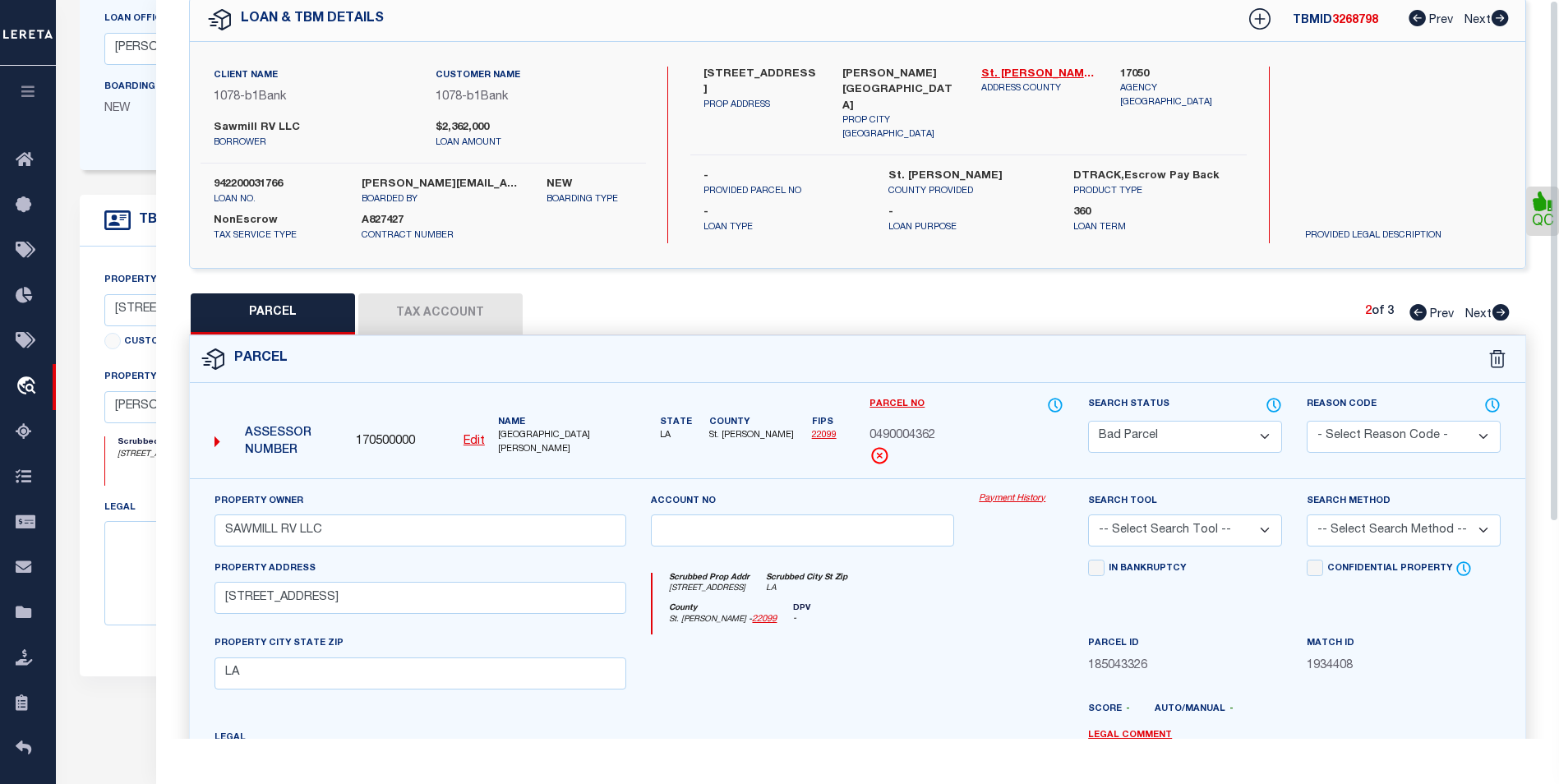
scroll to position [0, 0]
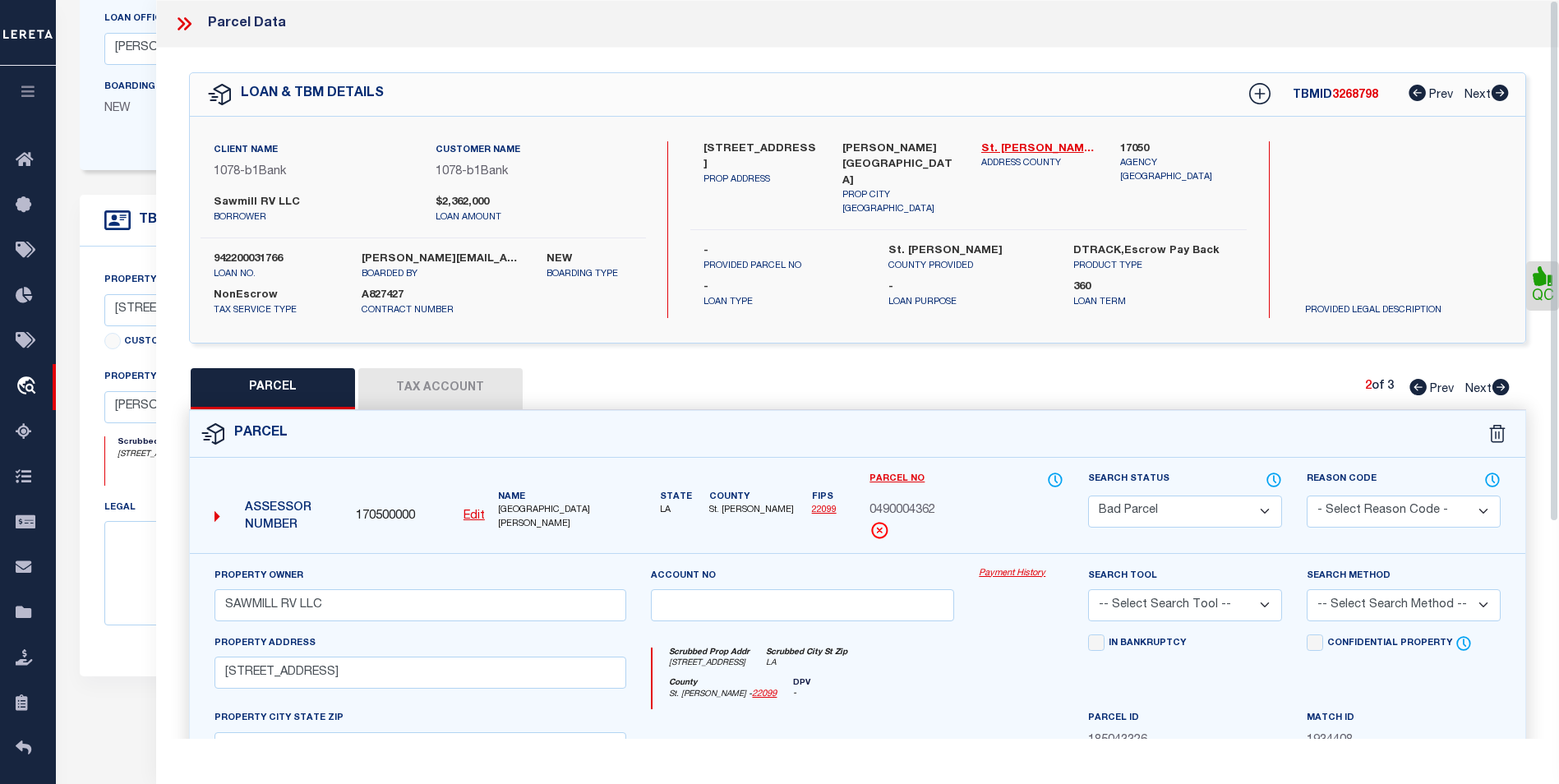
click at [1498, 386] on icon at bounding box center [1501, 387] width 17 height 16
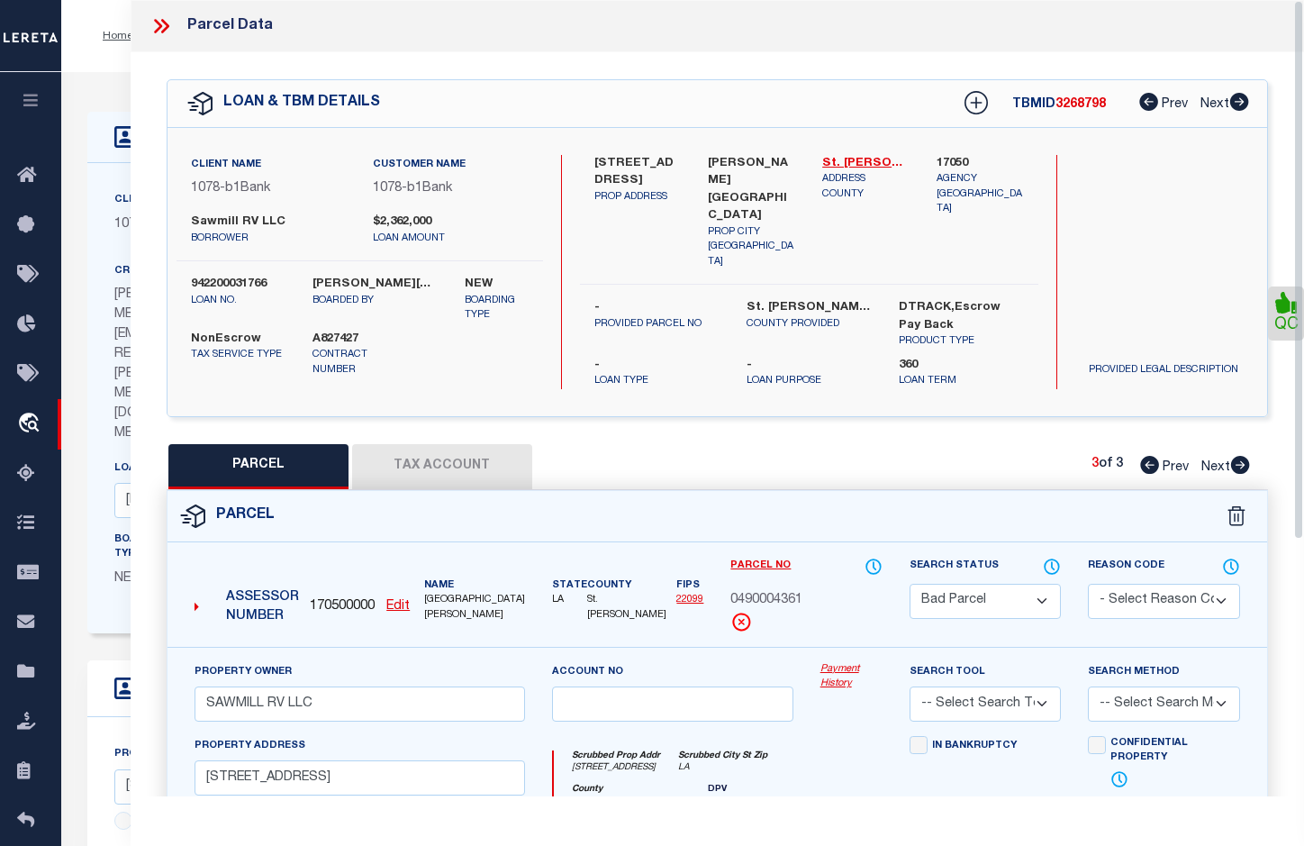
click at [166, 21] on icon at bounding box center [160, 25] width 23 height 23
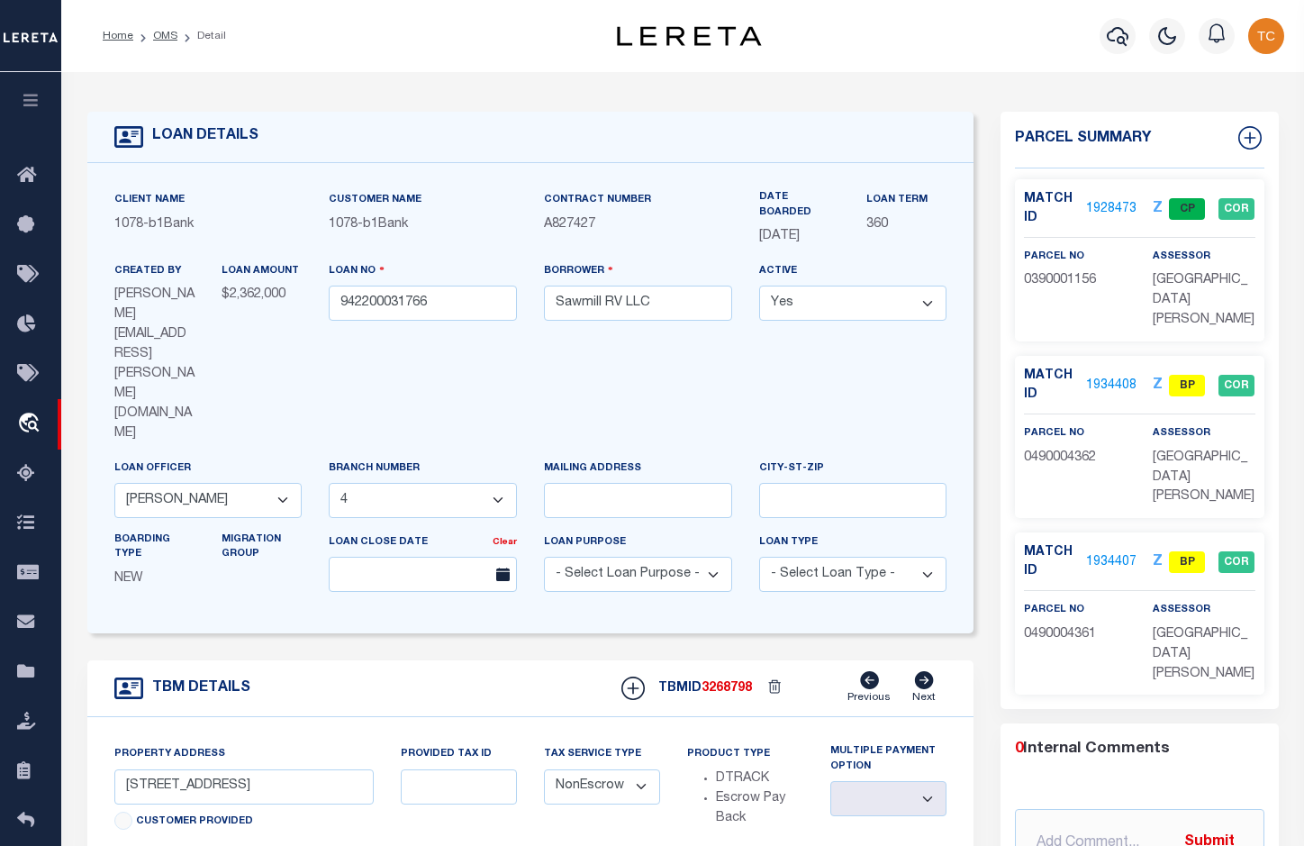
click at [1112, 213] on link "1928473" at bounding box center [1111, 209] width 50 height 19
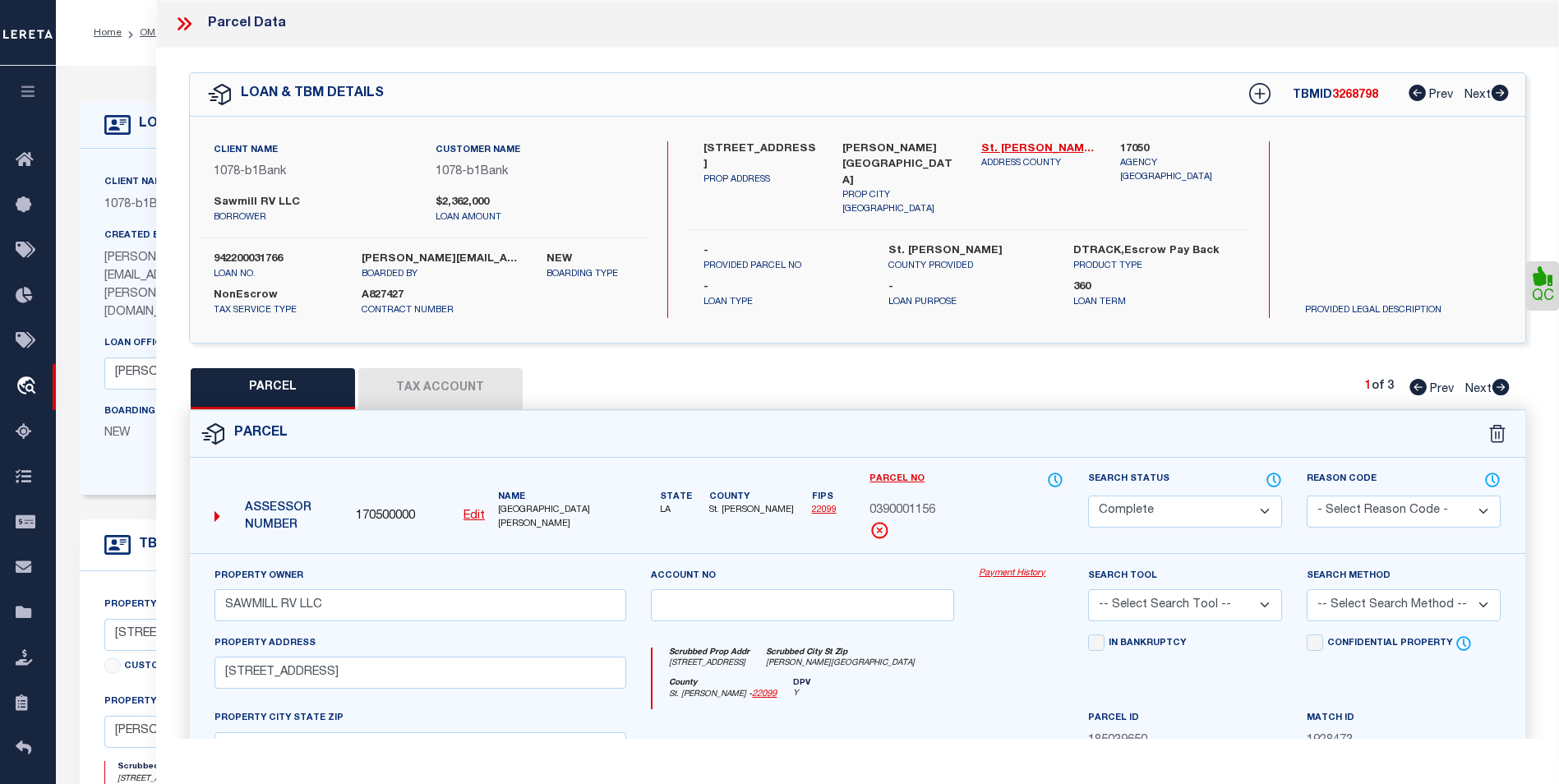
click at [447, 387] on button "Tax Account" at bounding box center [441, 388] width 164 height 41
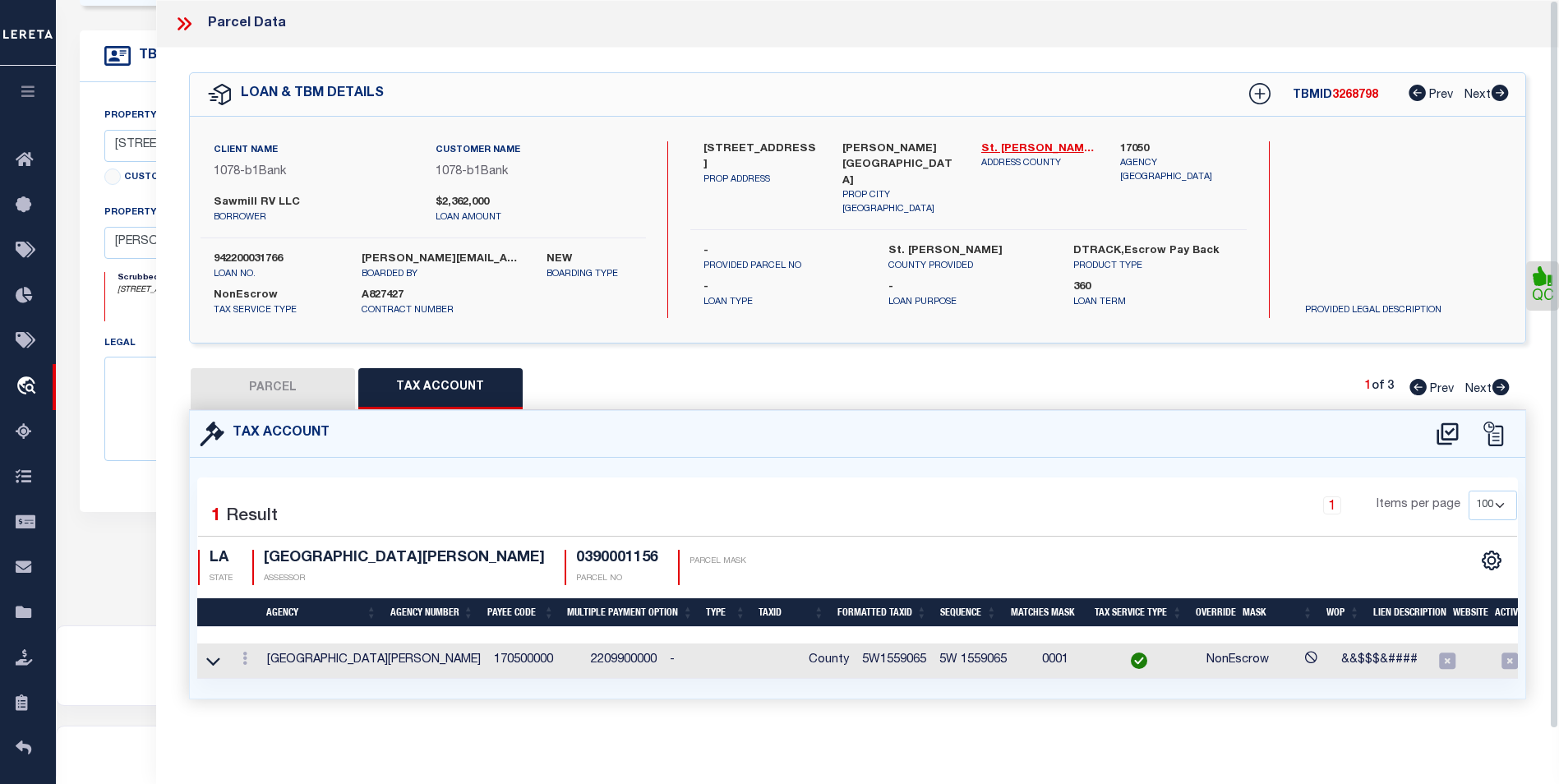
scroll to position [10, 0]
click at [1050, 141] on link "St. Martin - 22099" at bounding box center [1038, 150] width 114 height 16
drag, startPoint x: 292, startPoint y: 362, endPoint x: 556, endPoint y: 370, distance: 264.1
click at [292, 368] on button "PARCEL" at bounding box center [273, 388] width 164 height 41
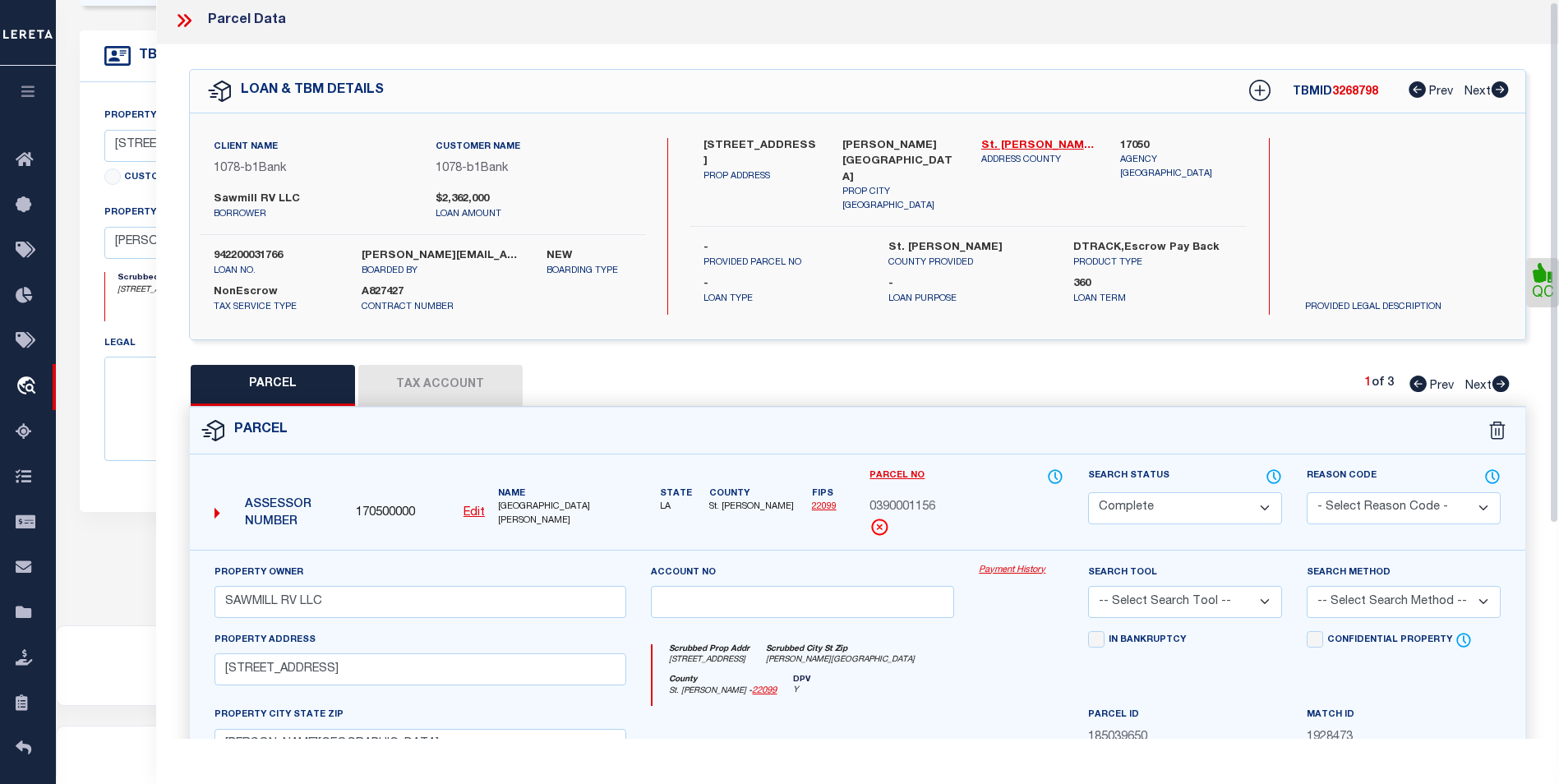
scroll to position [0, 0]
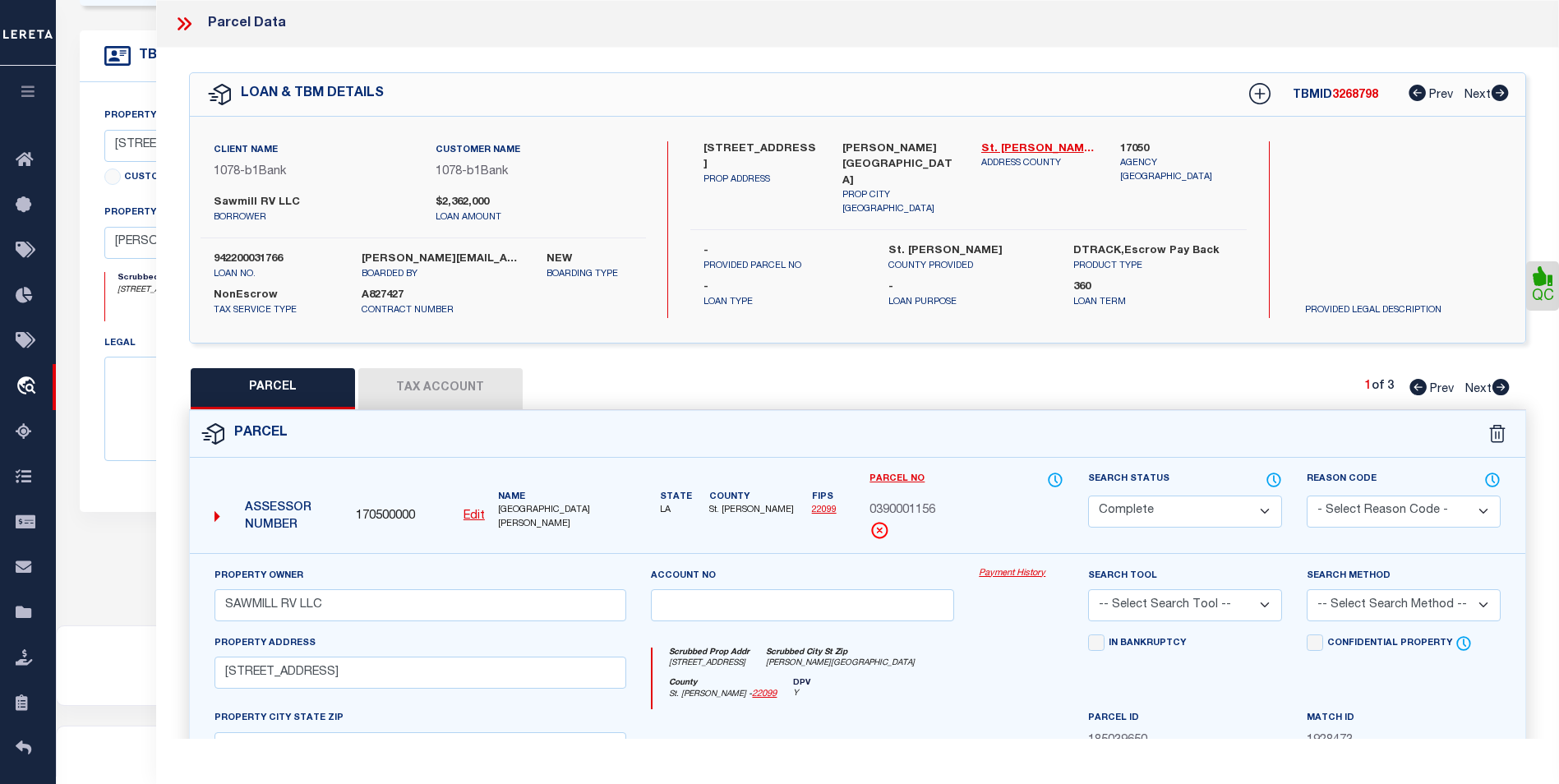
click at [1501, 391] on icon at bounding box center [1501, 387] width 17 height 16
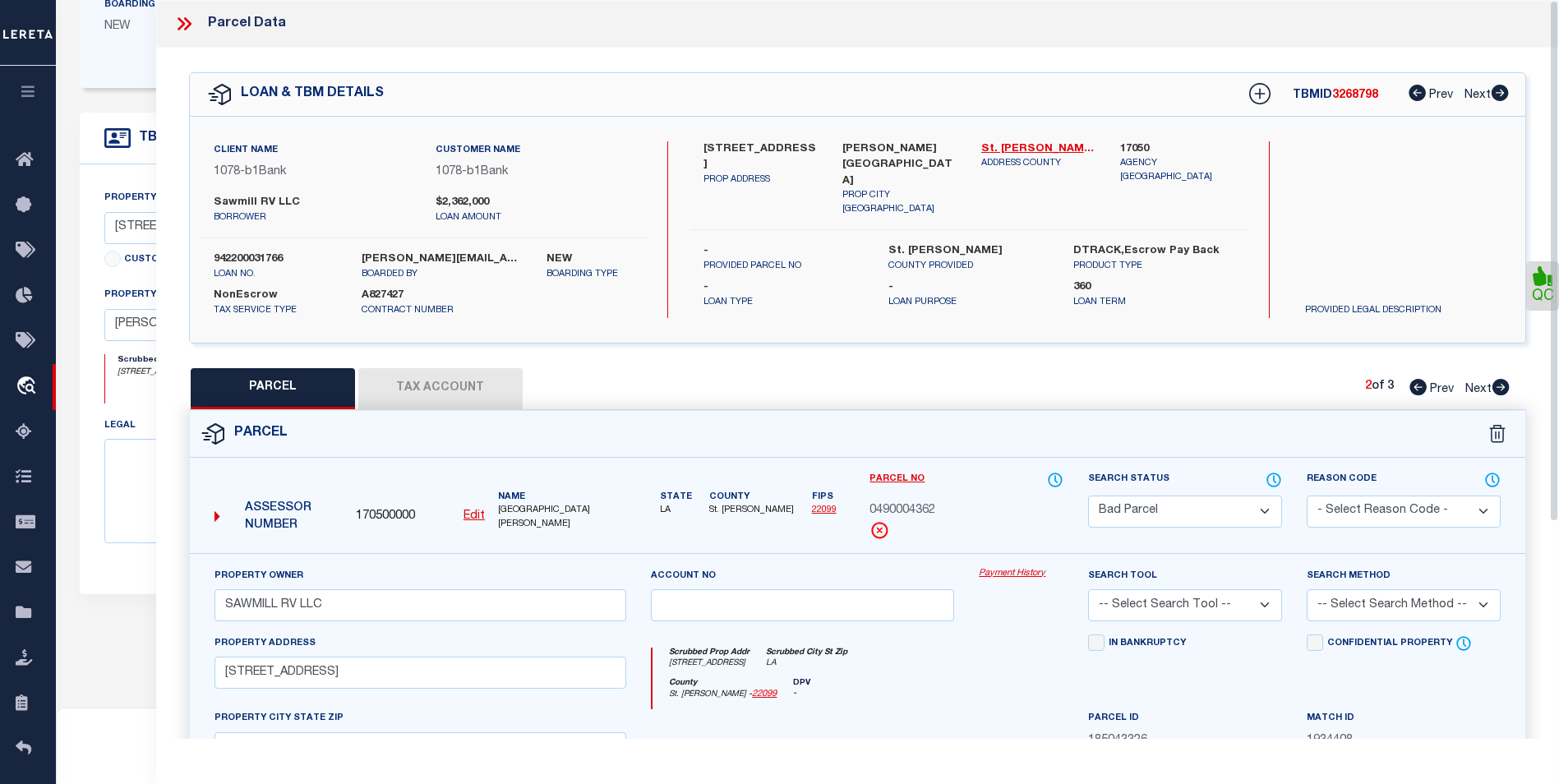
click at [189, 25] on icon at bounding box center [188, 24] width 7 height 13
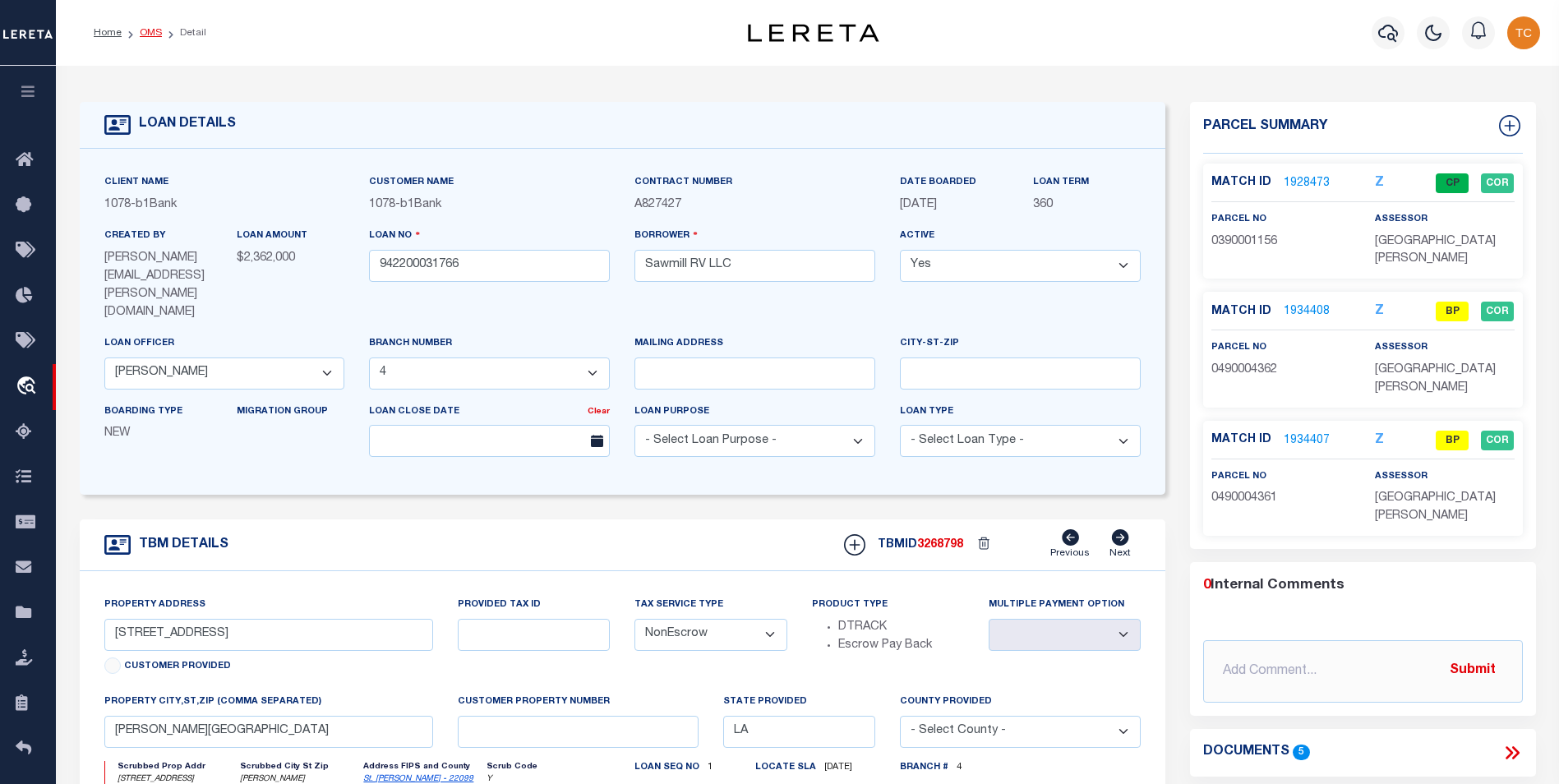
click at [144, 33] on link "OMS" at bounding box center [151, 33] width 22 height 10
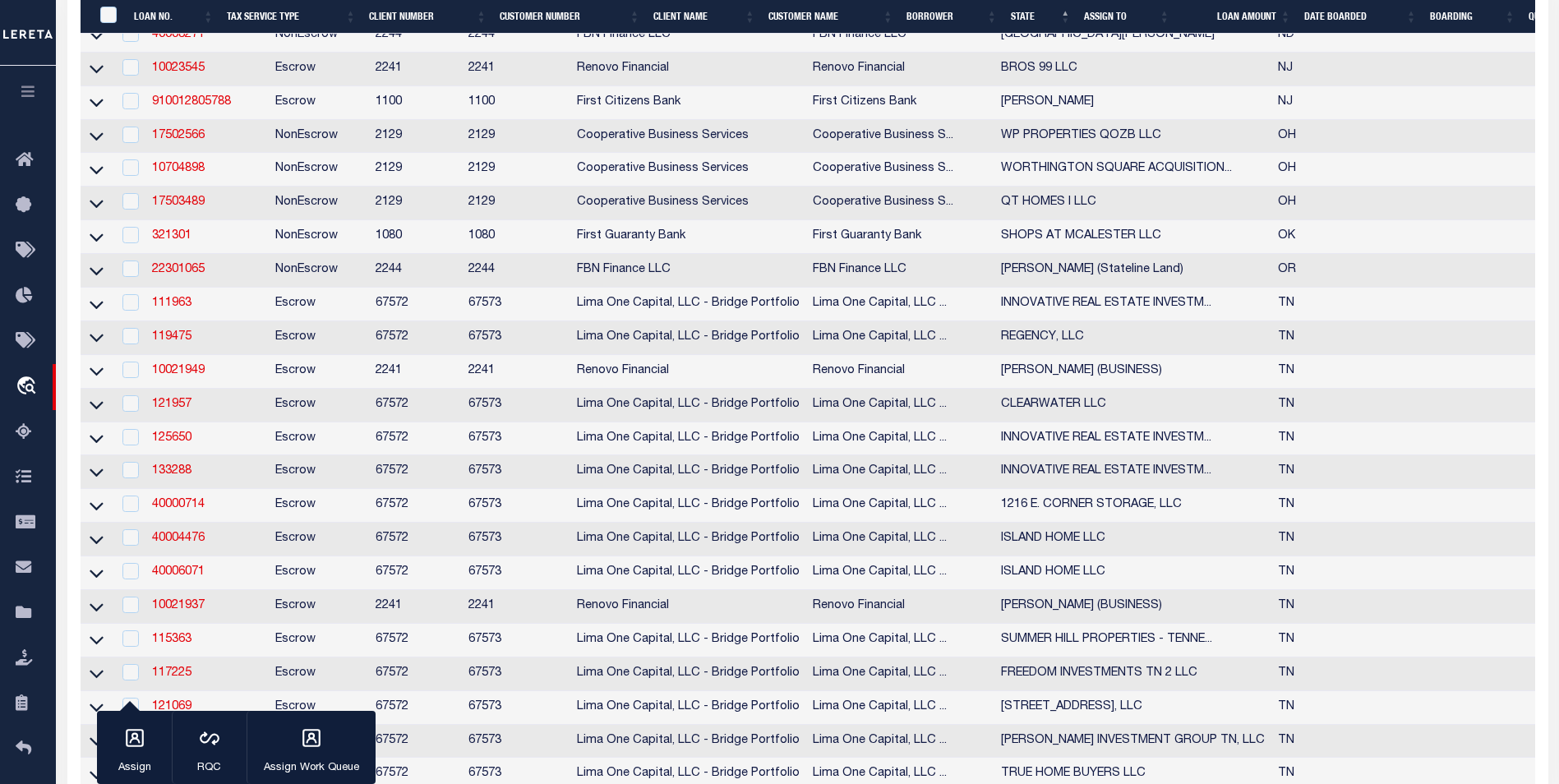
scroll to position [1479, 0]
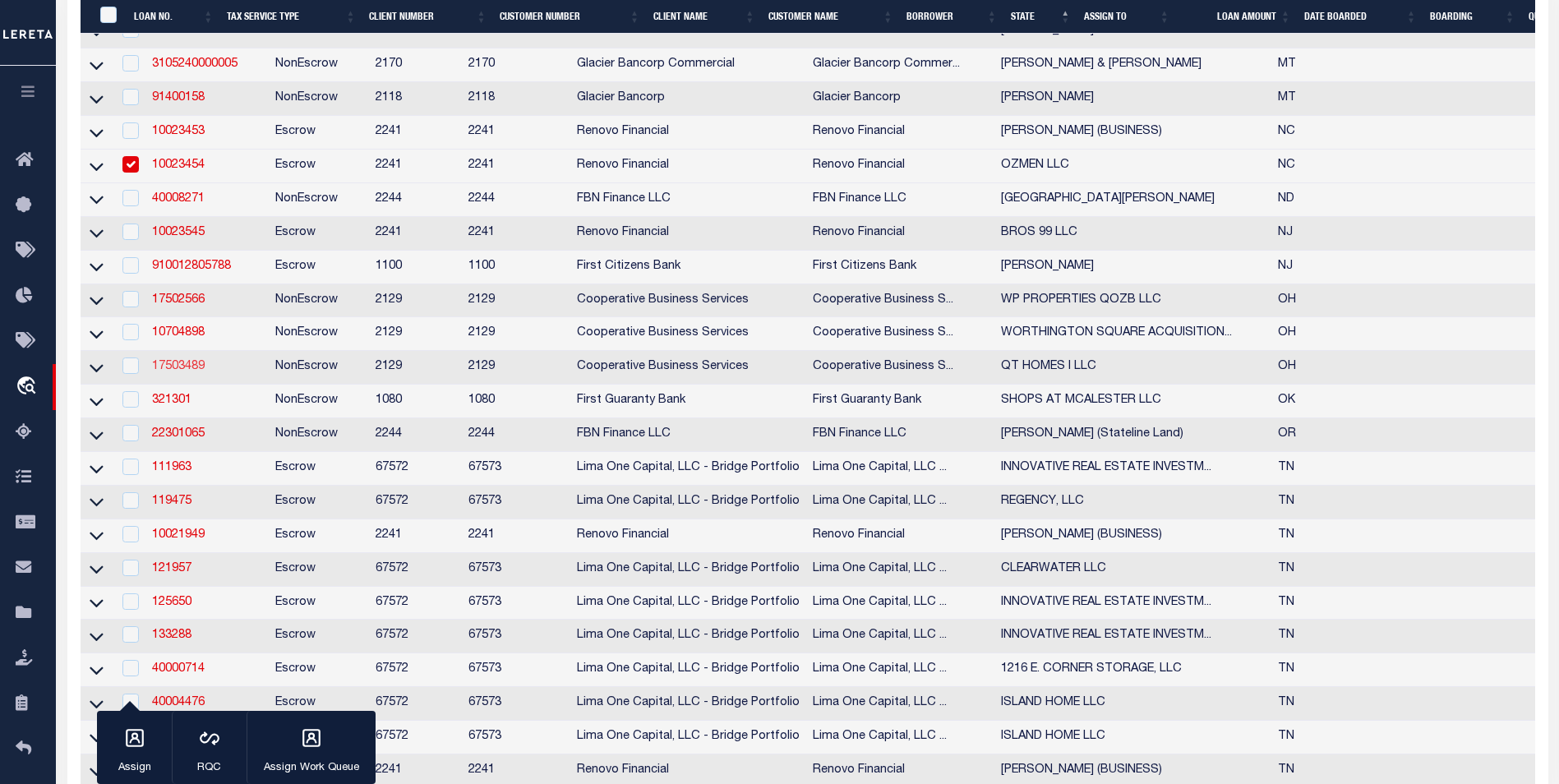
click at [173, 372] on link "17503489" at bounding box center [179, 366] width 53 height 12
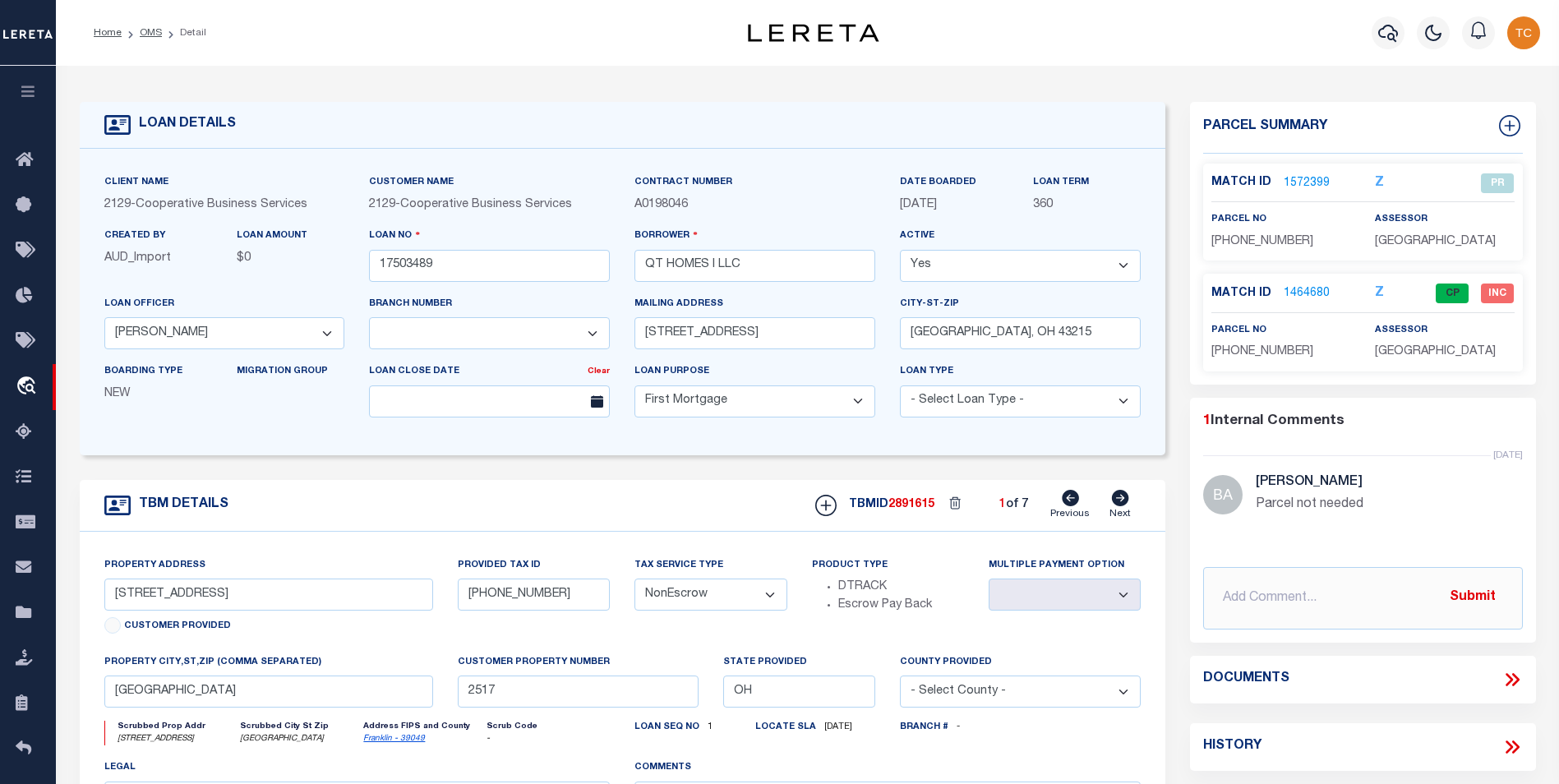
click at [1312, 176] on link "1572399" at bounding box center [1307, 183] width 46 height 17
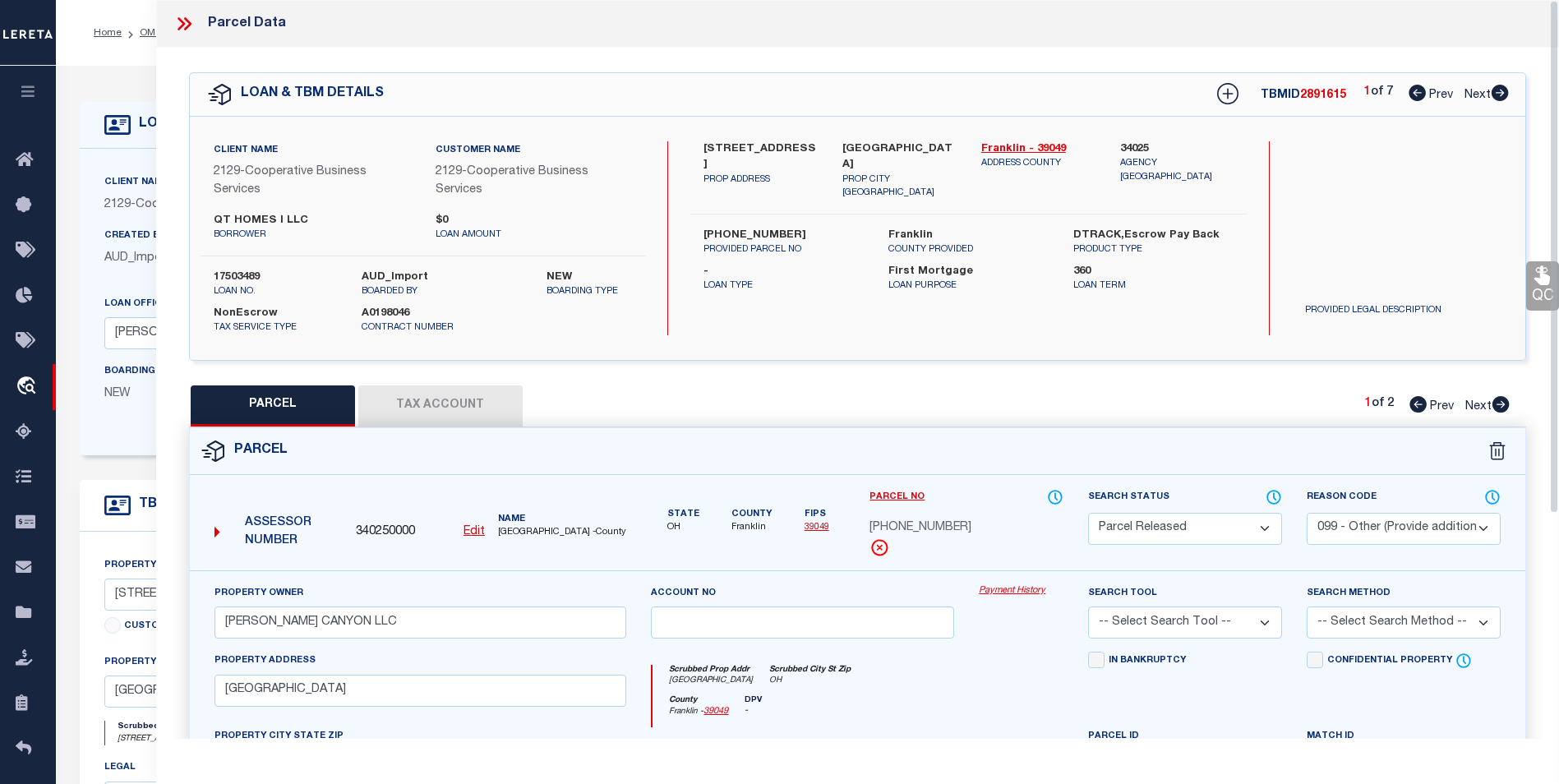
click at [186, 28] on icon at bounding box center [188, 24] width 7 height 13
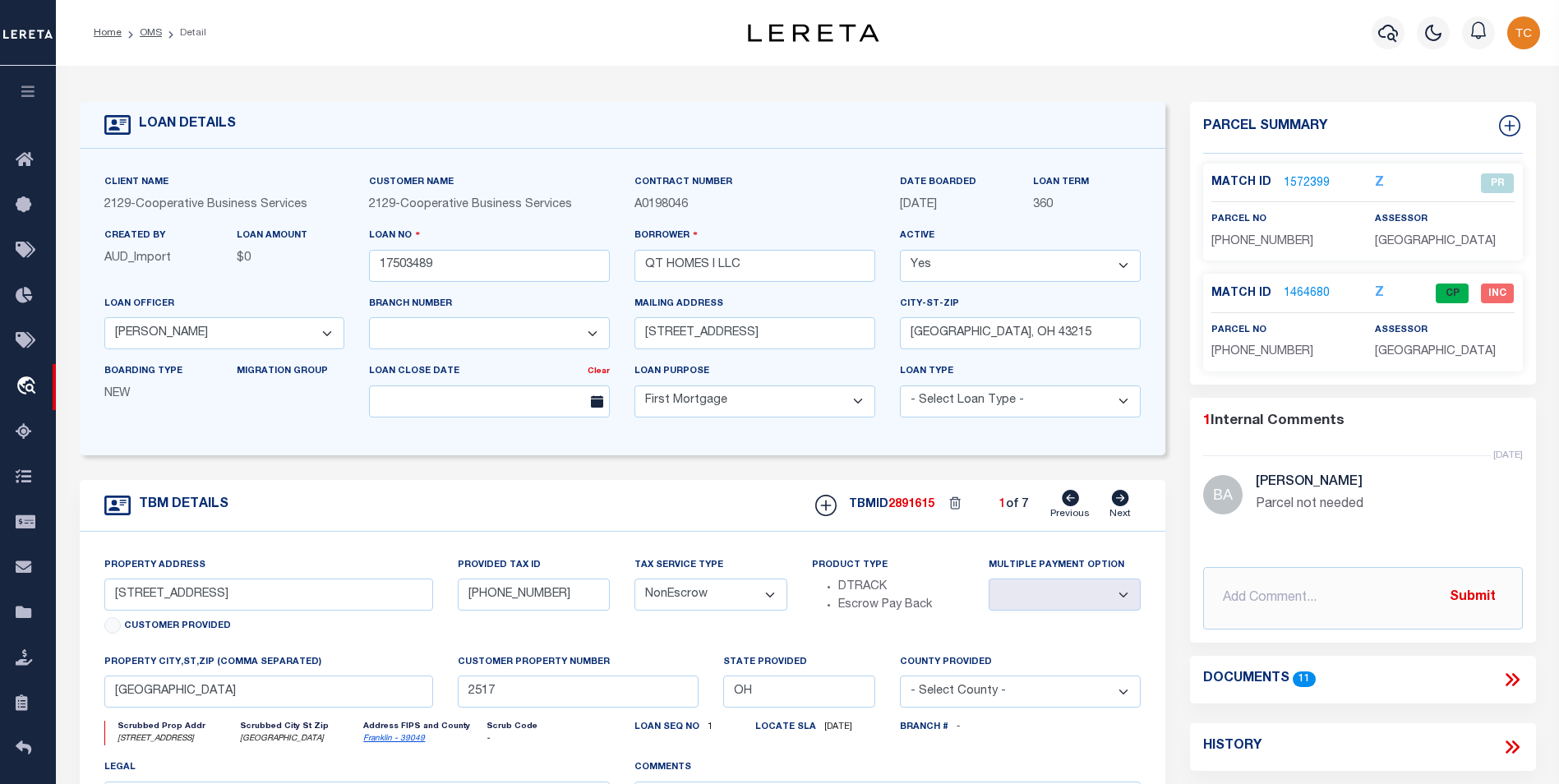
click at [1299, 184] on link "1572399" at bounding box center [1307, 183] width 46 height 17
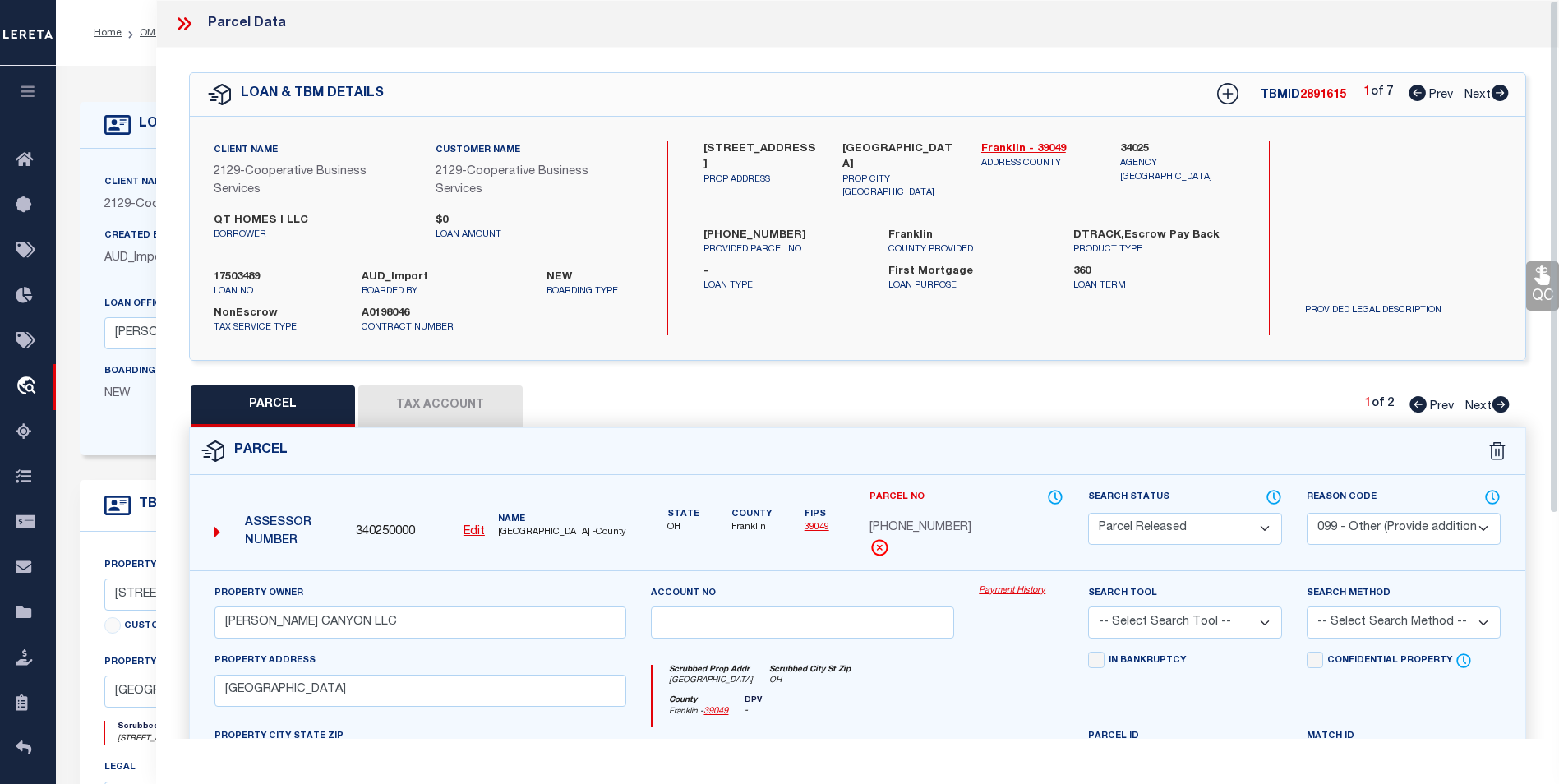
click at [1498, 98] on icon at bounding box center [1500, 93] width 17 height 16
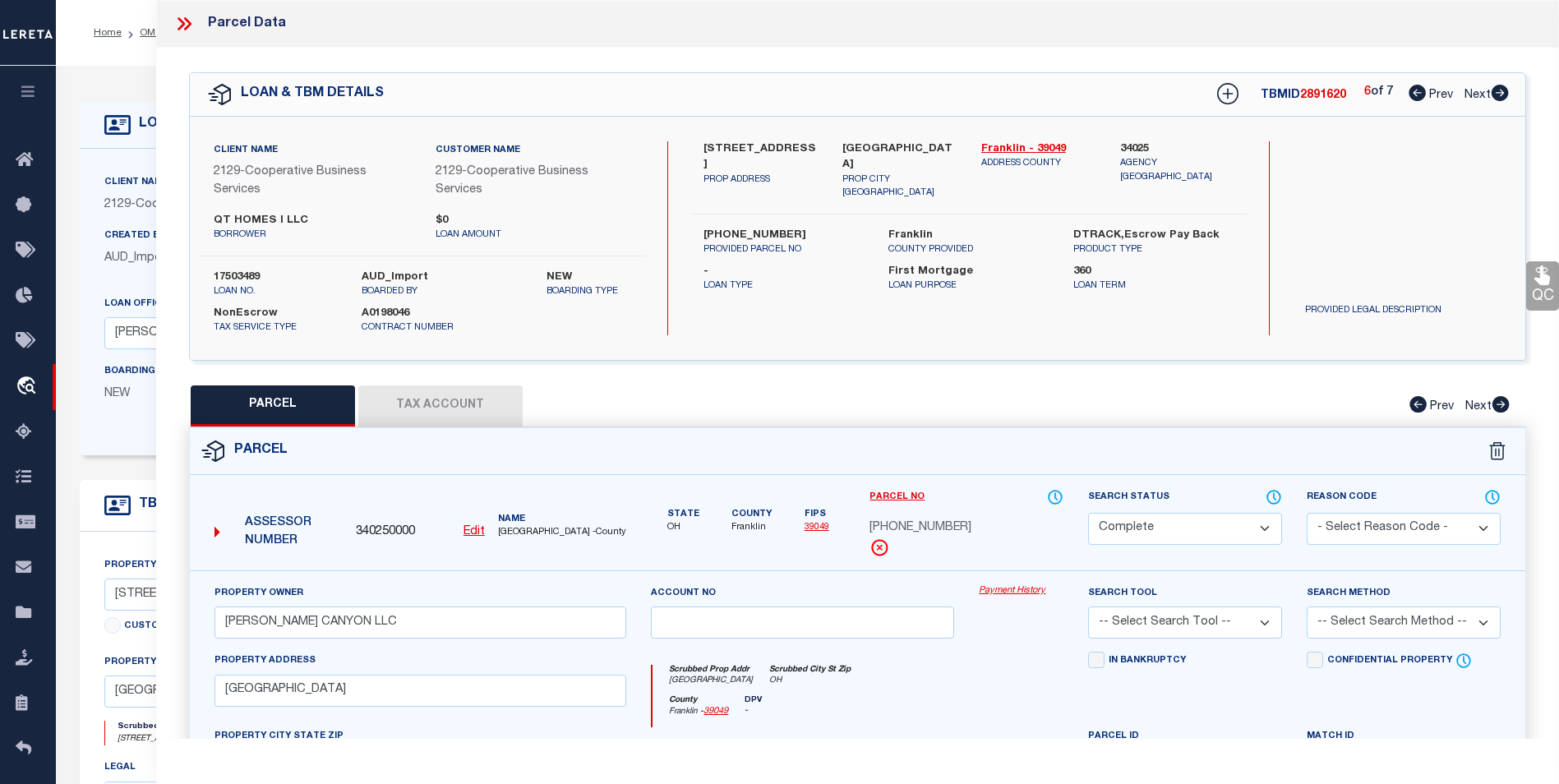
click at [1498, 98] on icon at bounding box center [1500, 93] width 17 height 16
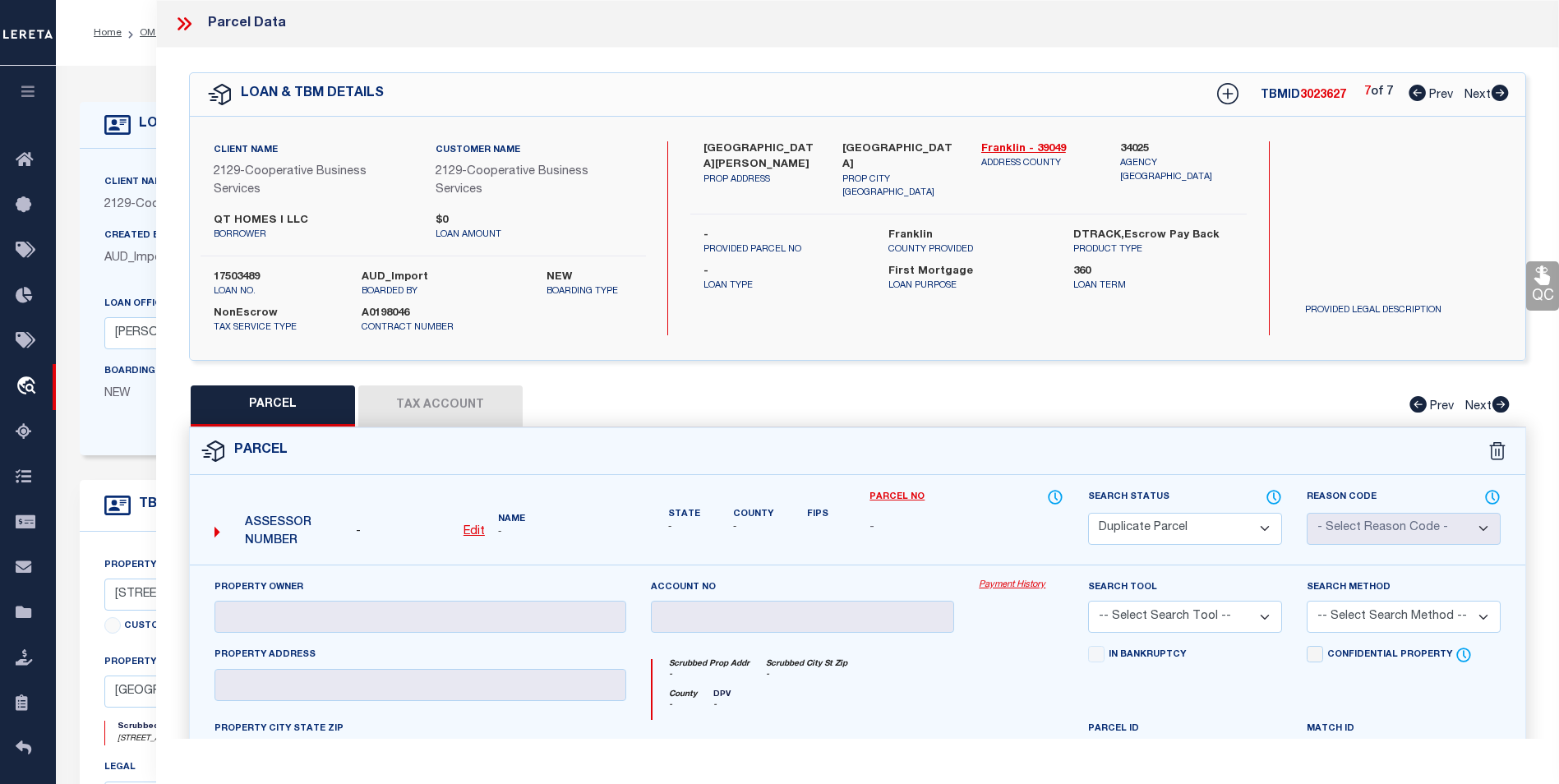
click at [1498, 98] on icon at bounding box center [1500, 93] width 17 height 16
click at [1417, 94] on icon at bounding box center [1417, 93] width 17 height 16
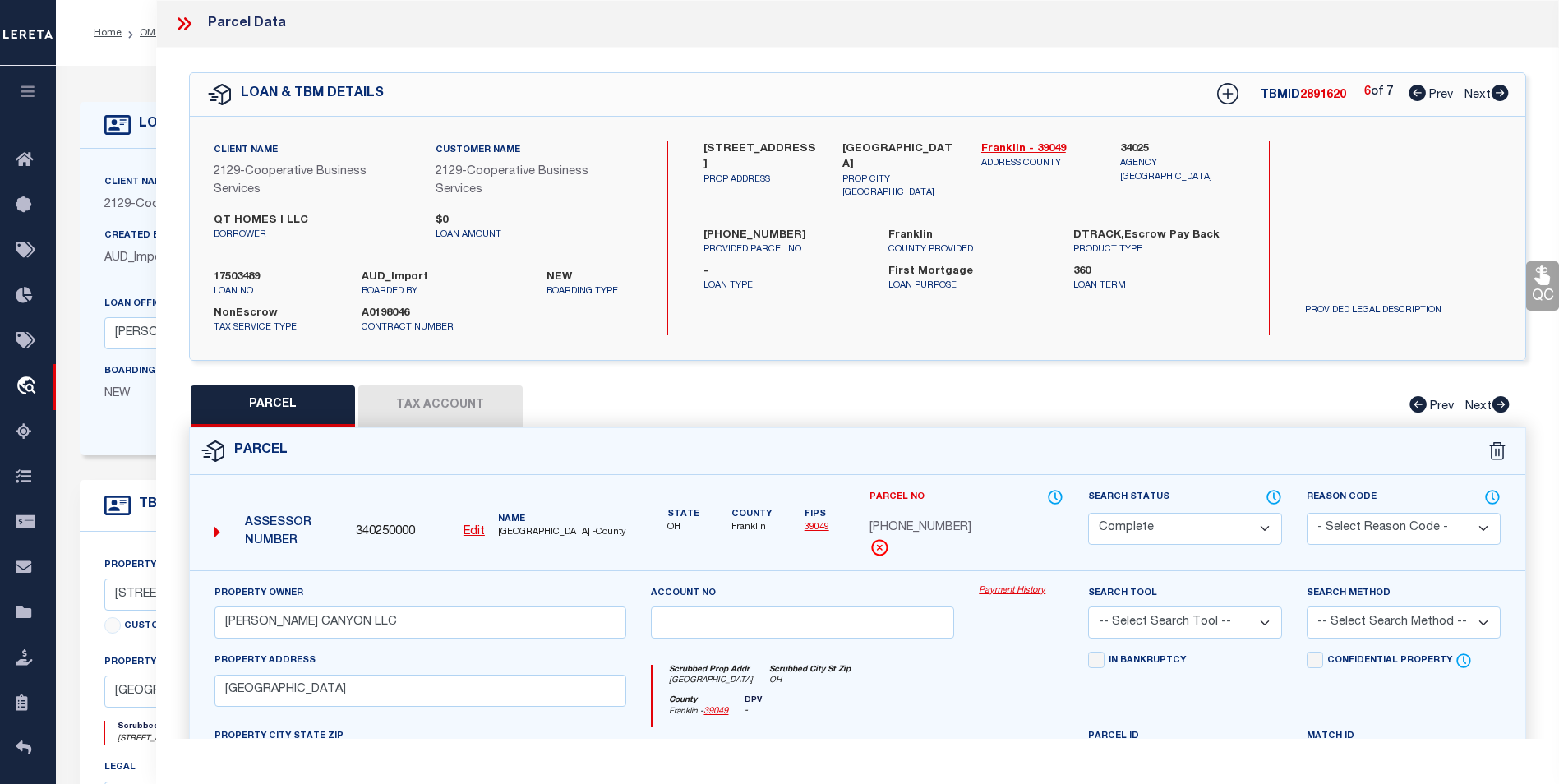
click at [1417, 94] on icon at bounding box center [1417, 93] width 17 height 16
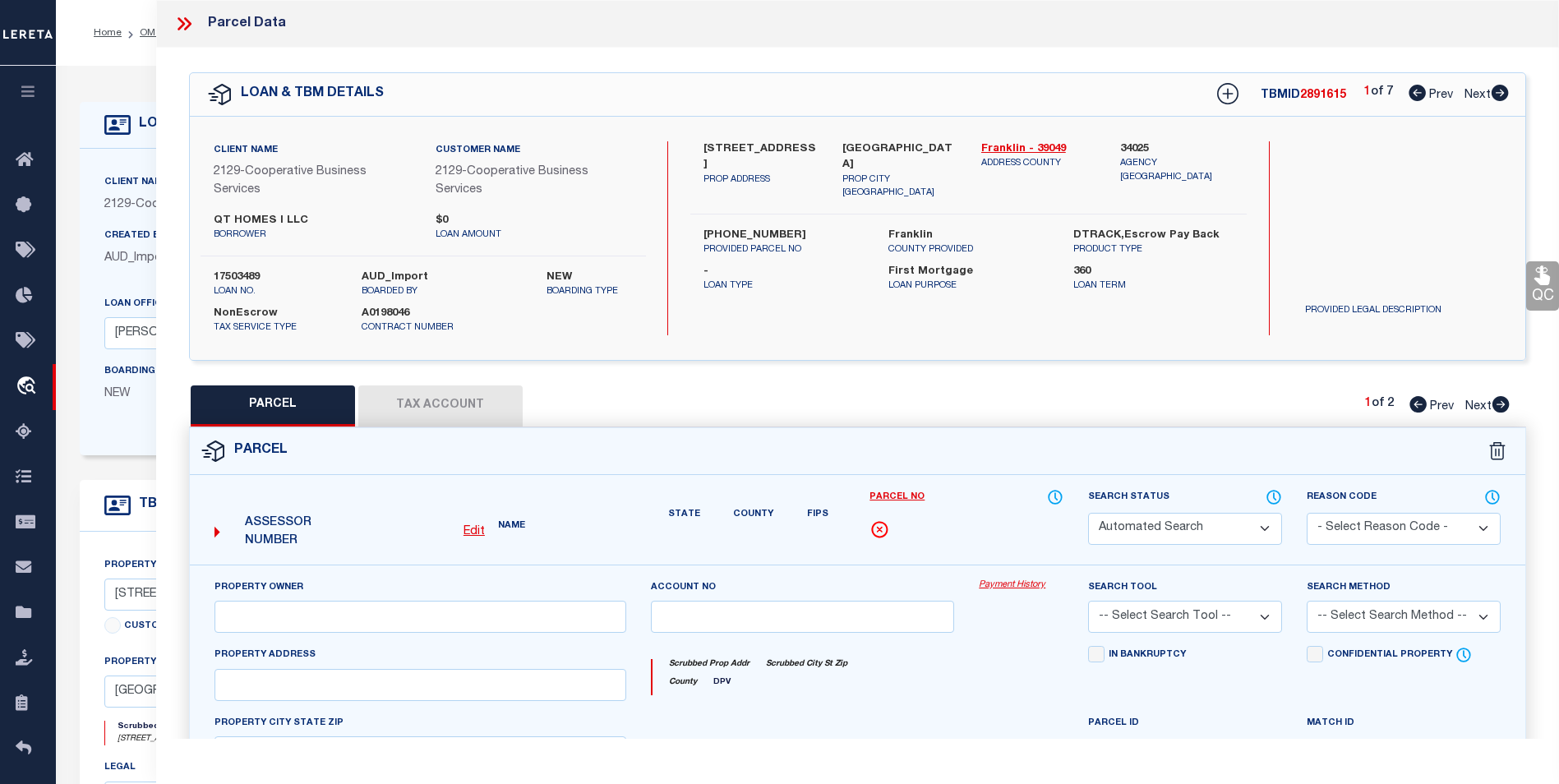
click at [1417, 94] on icon at bounding box center [1417, 93] width 17 height 16
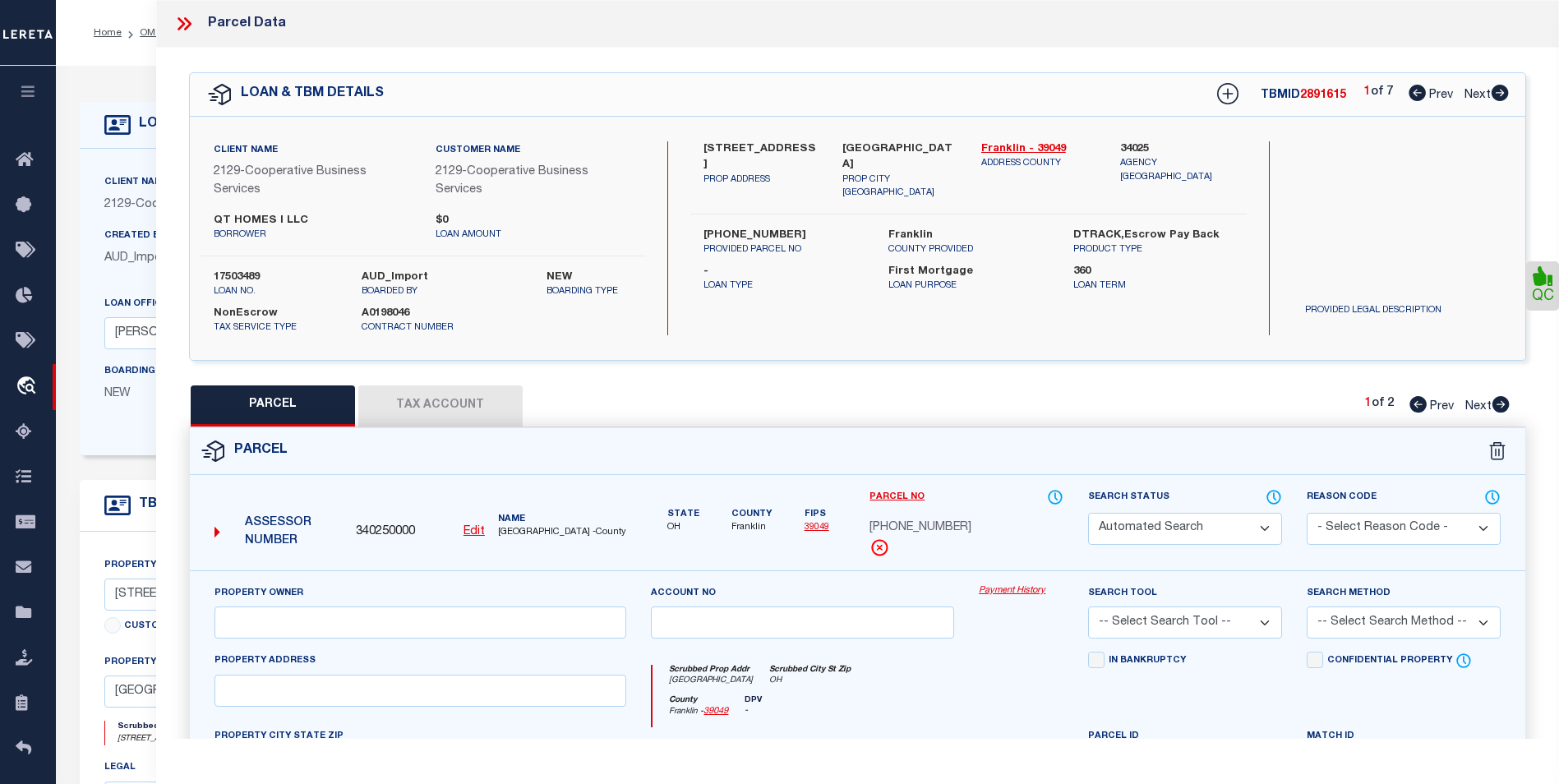
click at [1417, 94] on icon at bounding box center [1417, 93] width 17 height 16
click at [181, 21] on icon at bounding box center [182, 24] width 7 height 13
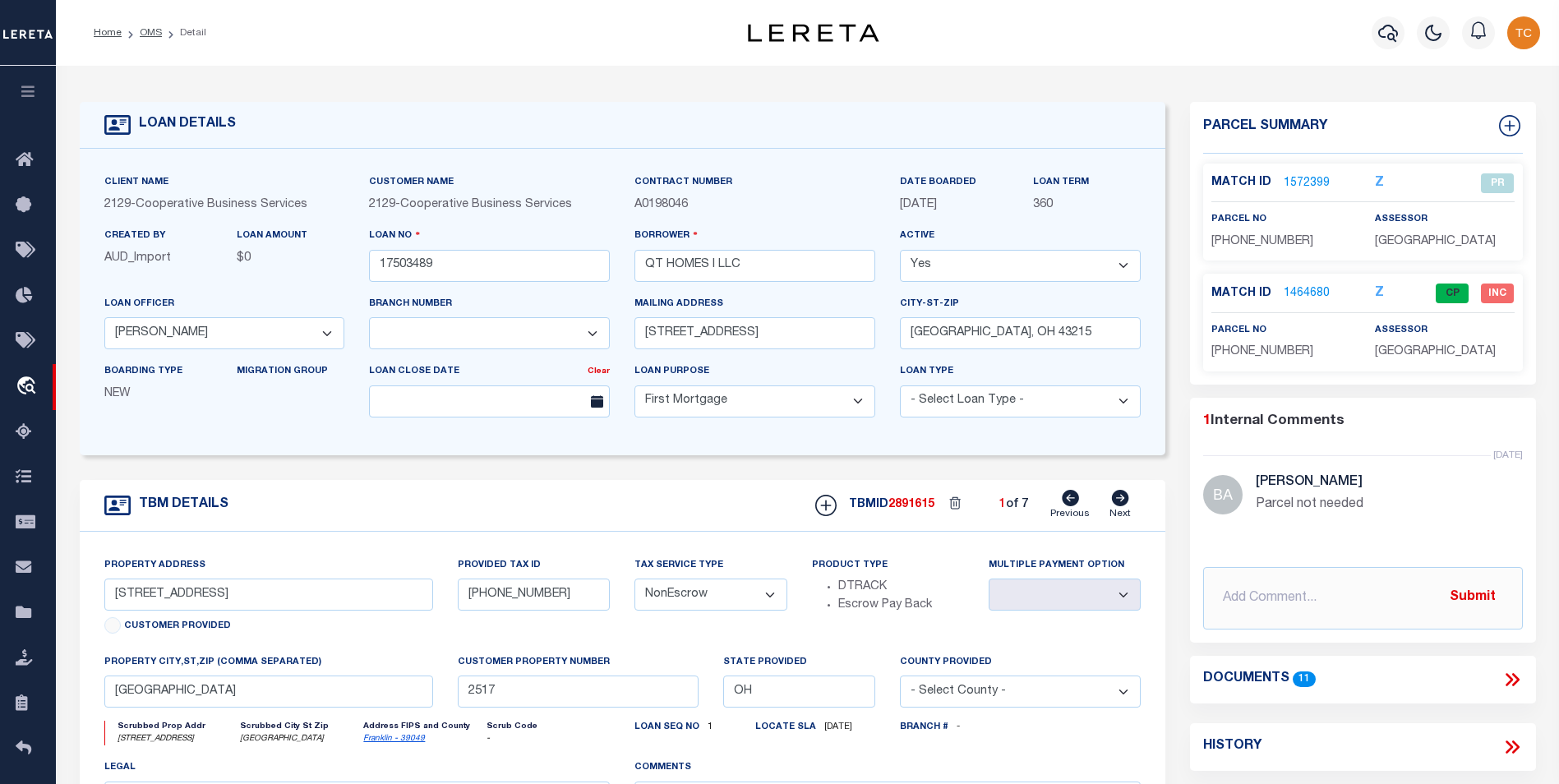
click at [1296, 293] on link "1464680" at bounding box center [1307, 293] width 46 height 17
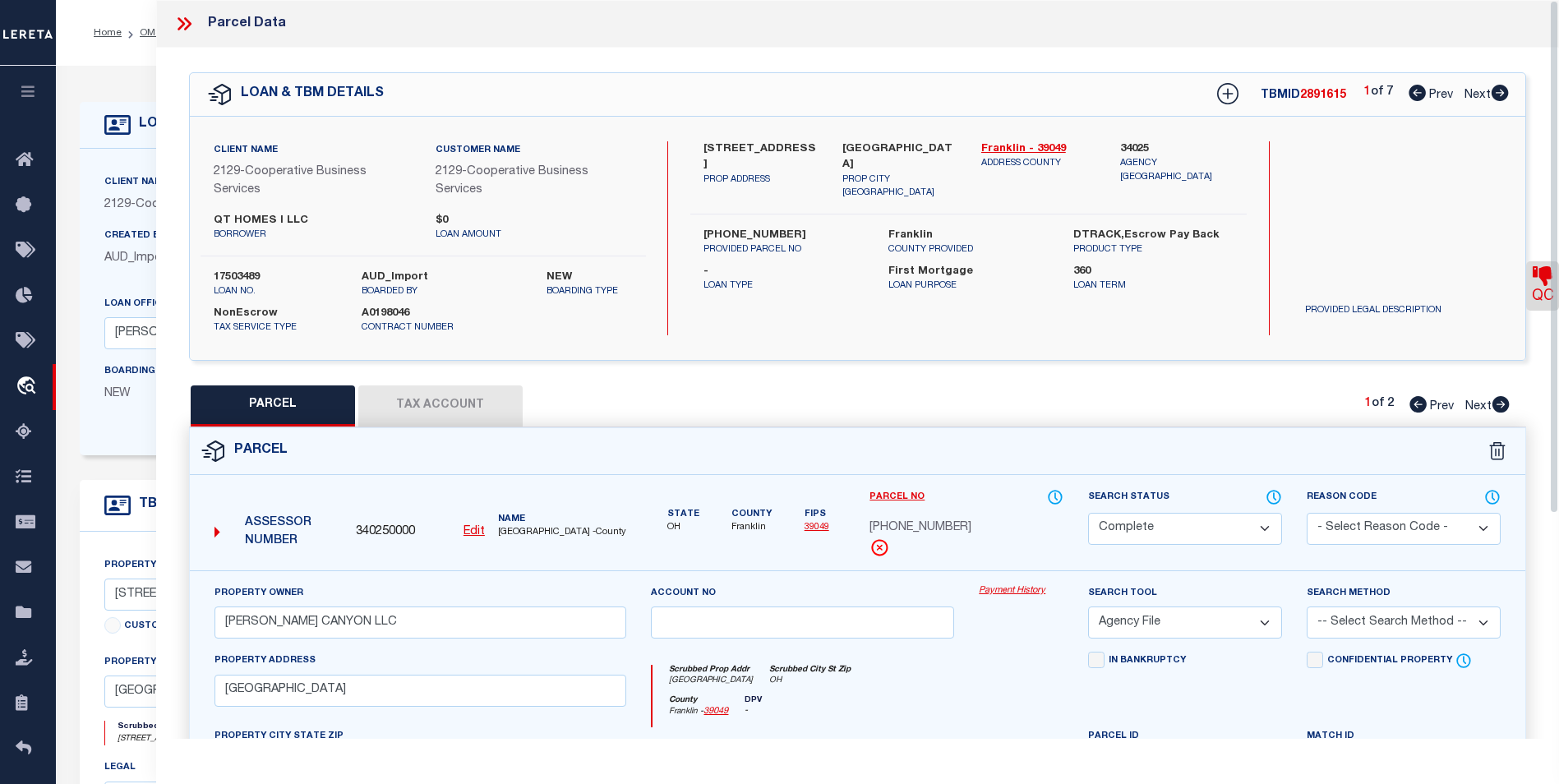
click at [1498, 409] on icon at bounding box center [1501, 404] width 17 height 16
click at [1500, 99] on icon at bounding box center [1500, 93] width 17 height 16
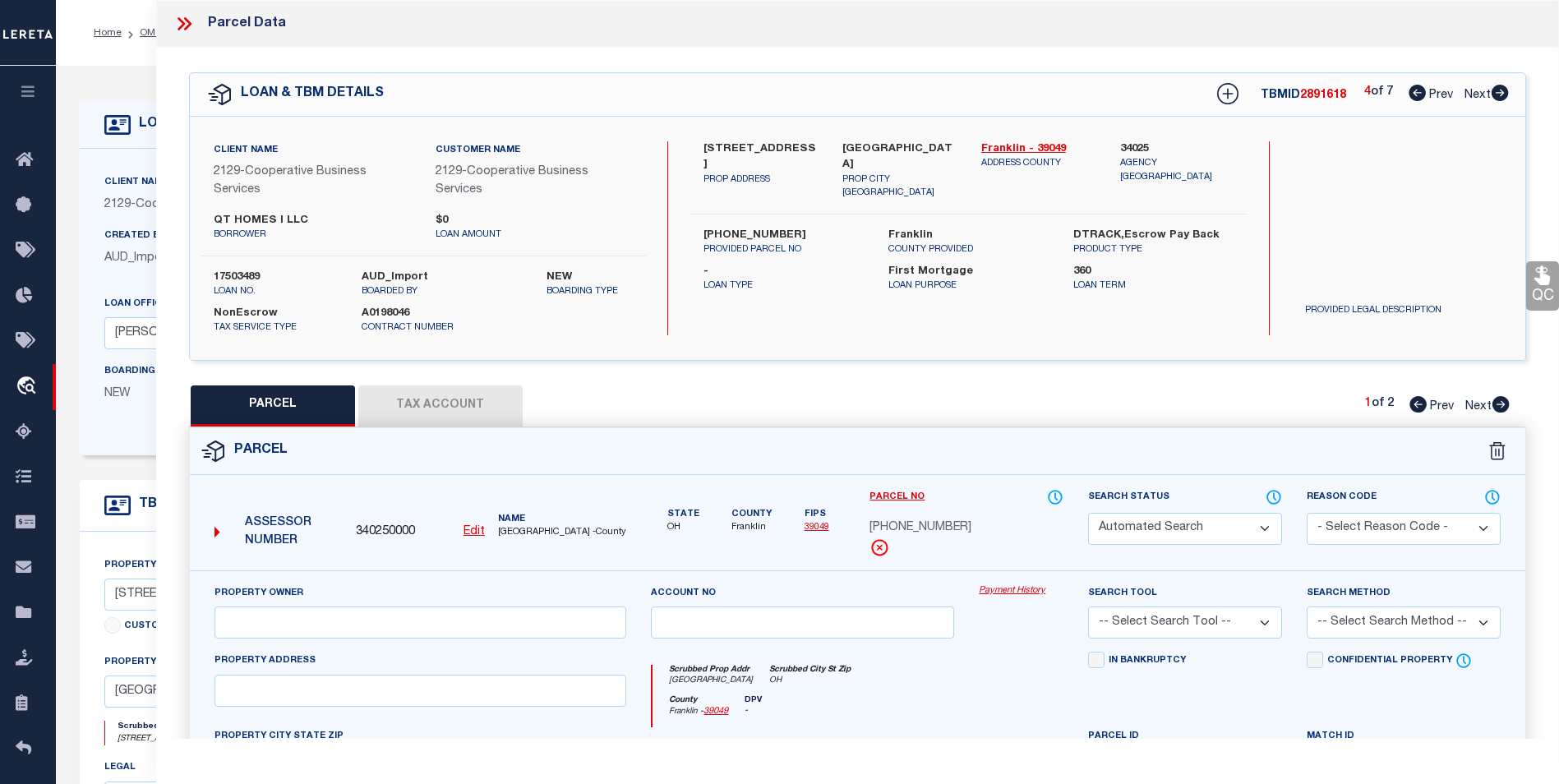
click at [1500, 99] on icon at bounding box center [1500, 93] width 17 height 16
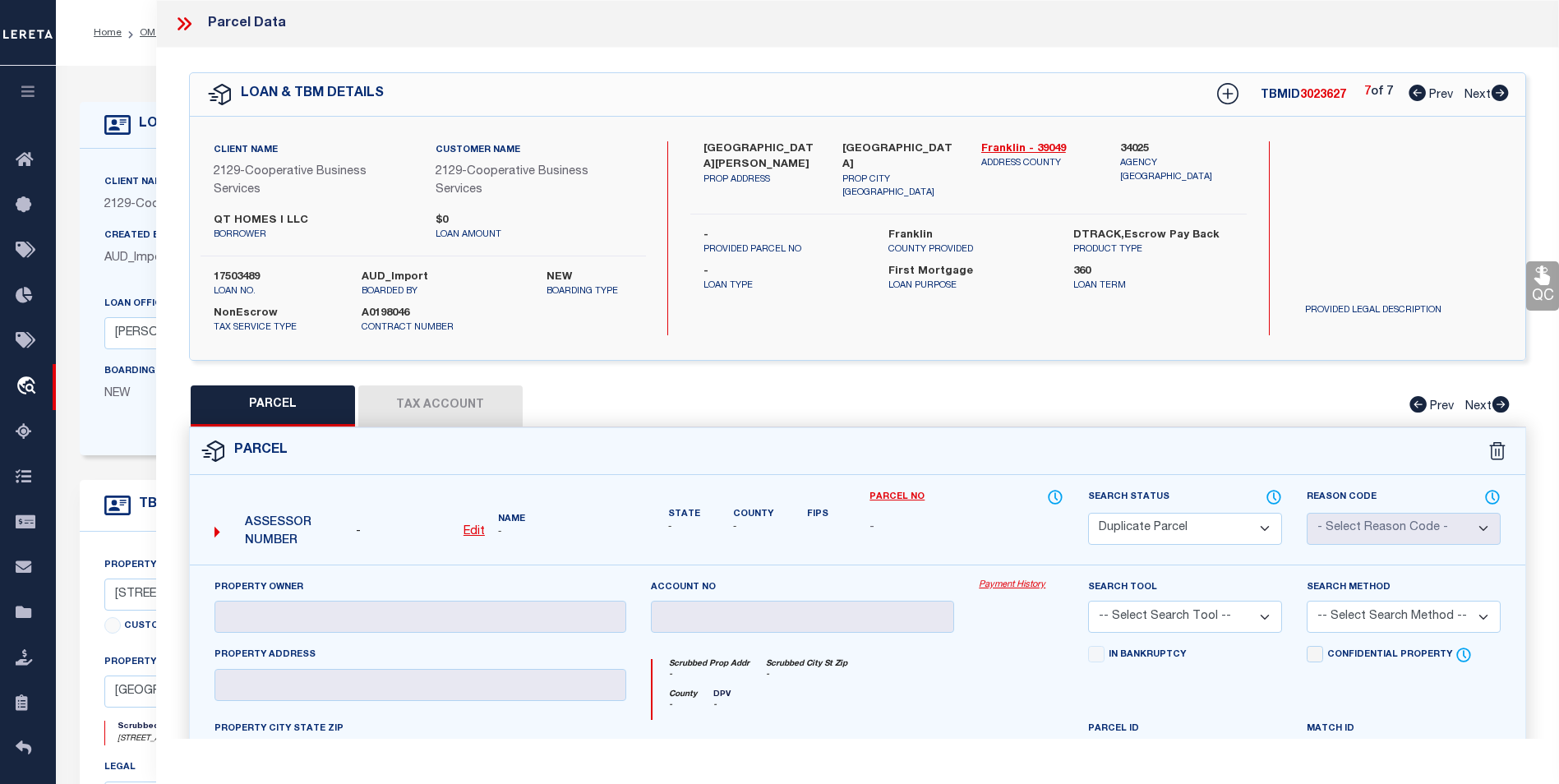
click at [187, 21] on icon at bounding box center [188, 24] width 7 height 13
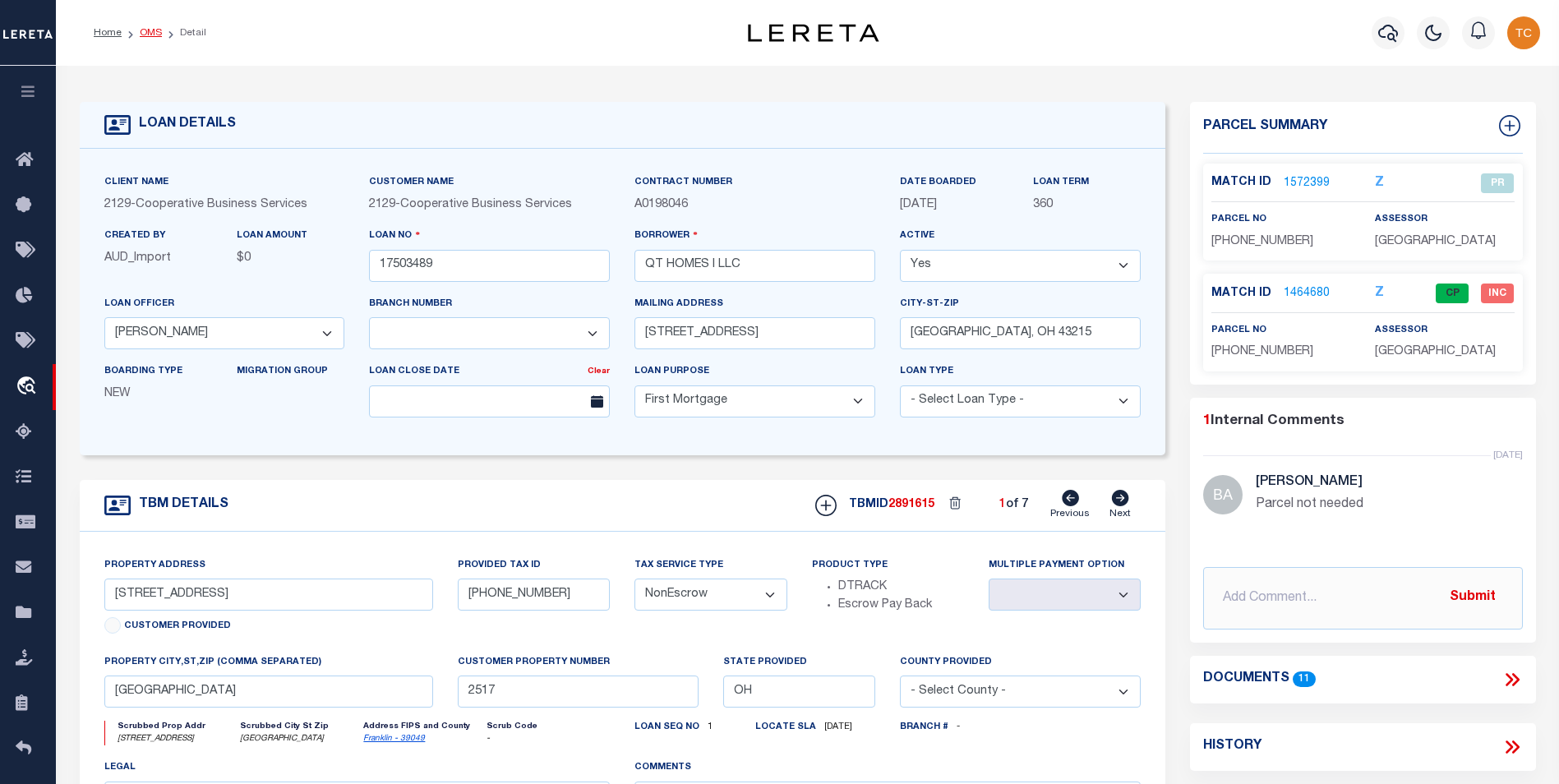
click at [154, 29] on link "OMS" at bounding box center [151, 33] width 22 height 10
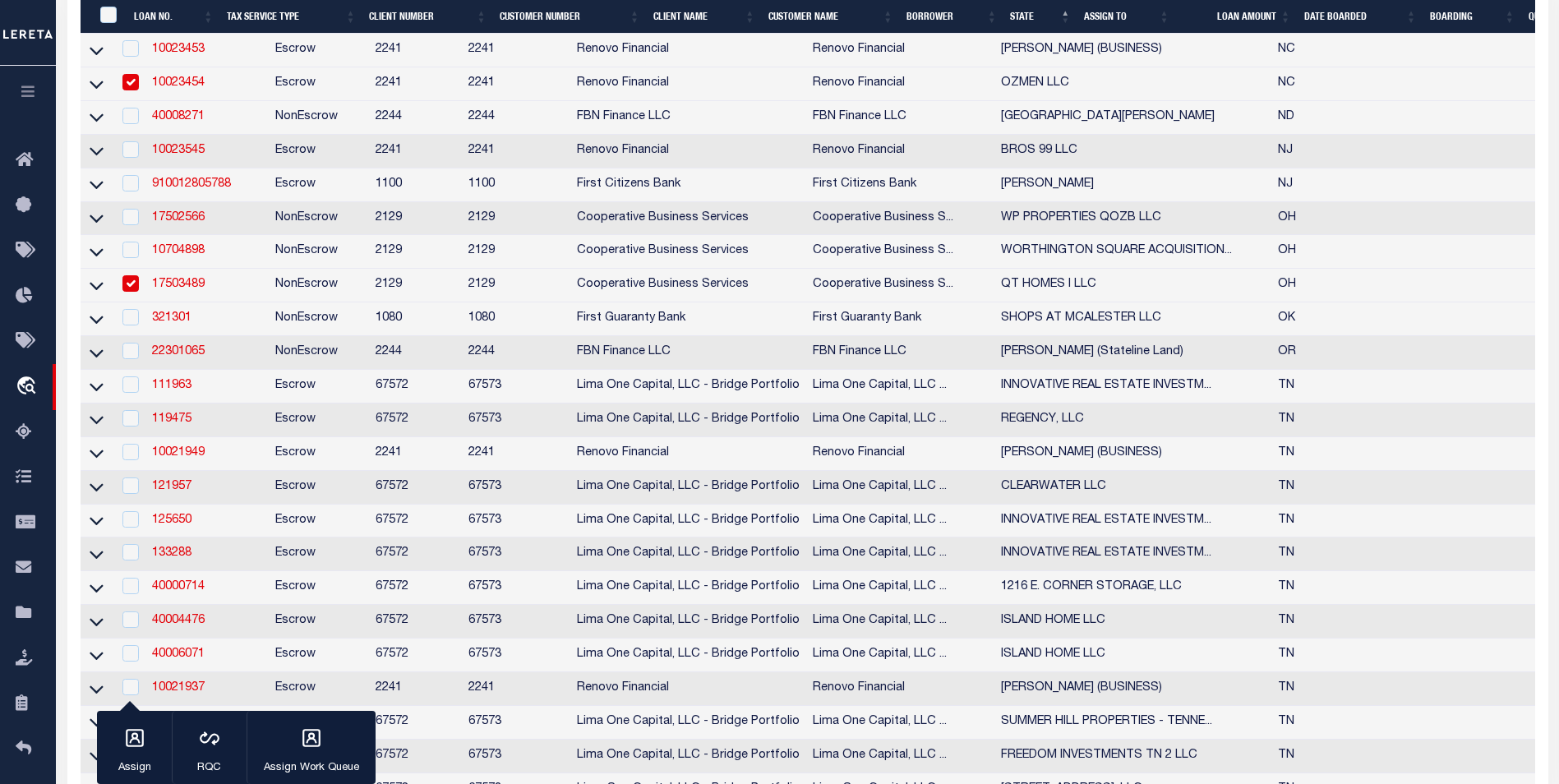
scroll to position [1479, 0]
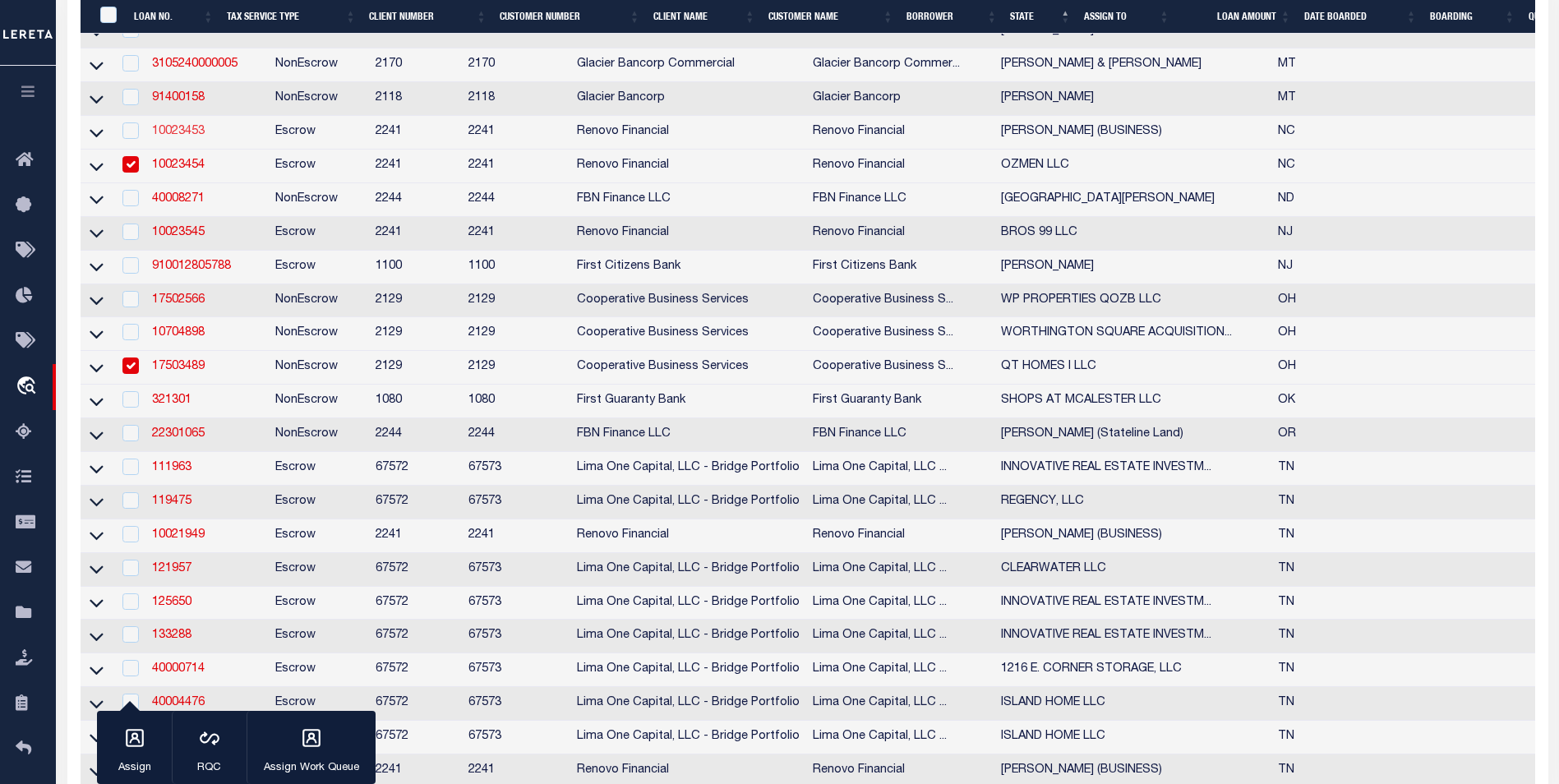
click at [173, 137] on link "10023453" at bounding box center [179, 131] width 53 height 12
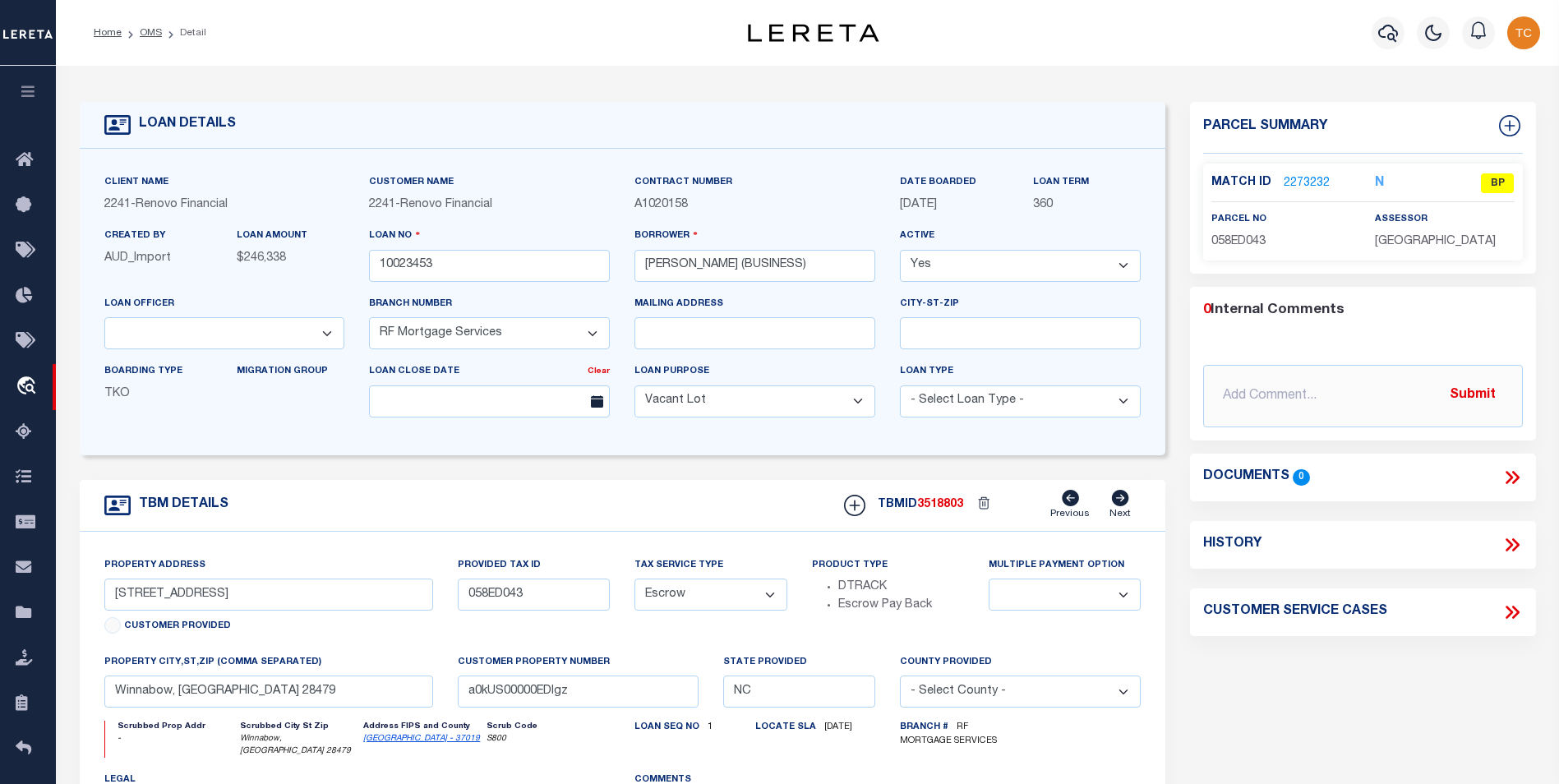
click at [1302, 175] on link "2273232" at bounding box center [1307, 183] width 46 height 17
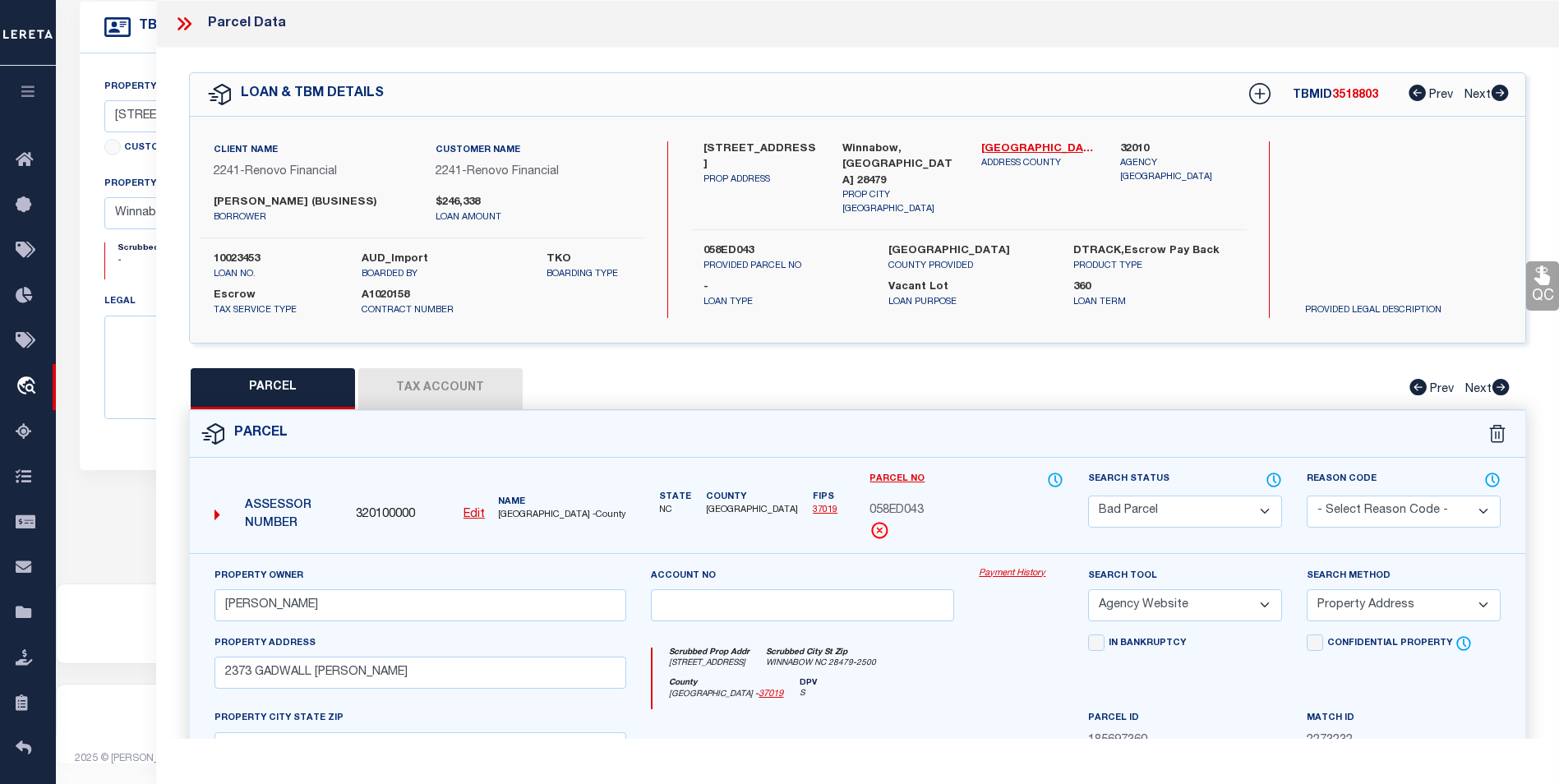
click at [1270, 503] on select "Automated Search Bad Parcel Complete Duplicate Parcel High Dollar Reporting In …" at bounding box center [1185, 511] width 194 height 32
click at [1088, 496] on select "Automated Search Bad Parcel Complete Duplicate Parcel High Dollar Reporting In …" at bounding box center [1185, 511] width 194 height 32
click at [1374, 517] on select "- Select Reason Code - 099 - Other (Provide additional detail) ACT - Agency Cha…" at bounding box center [1404, 511] width 194 height 32
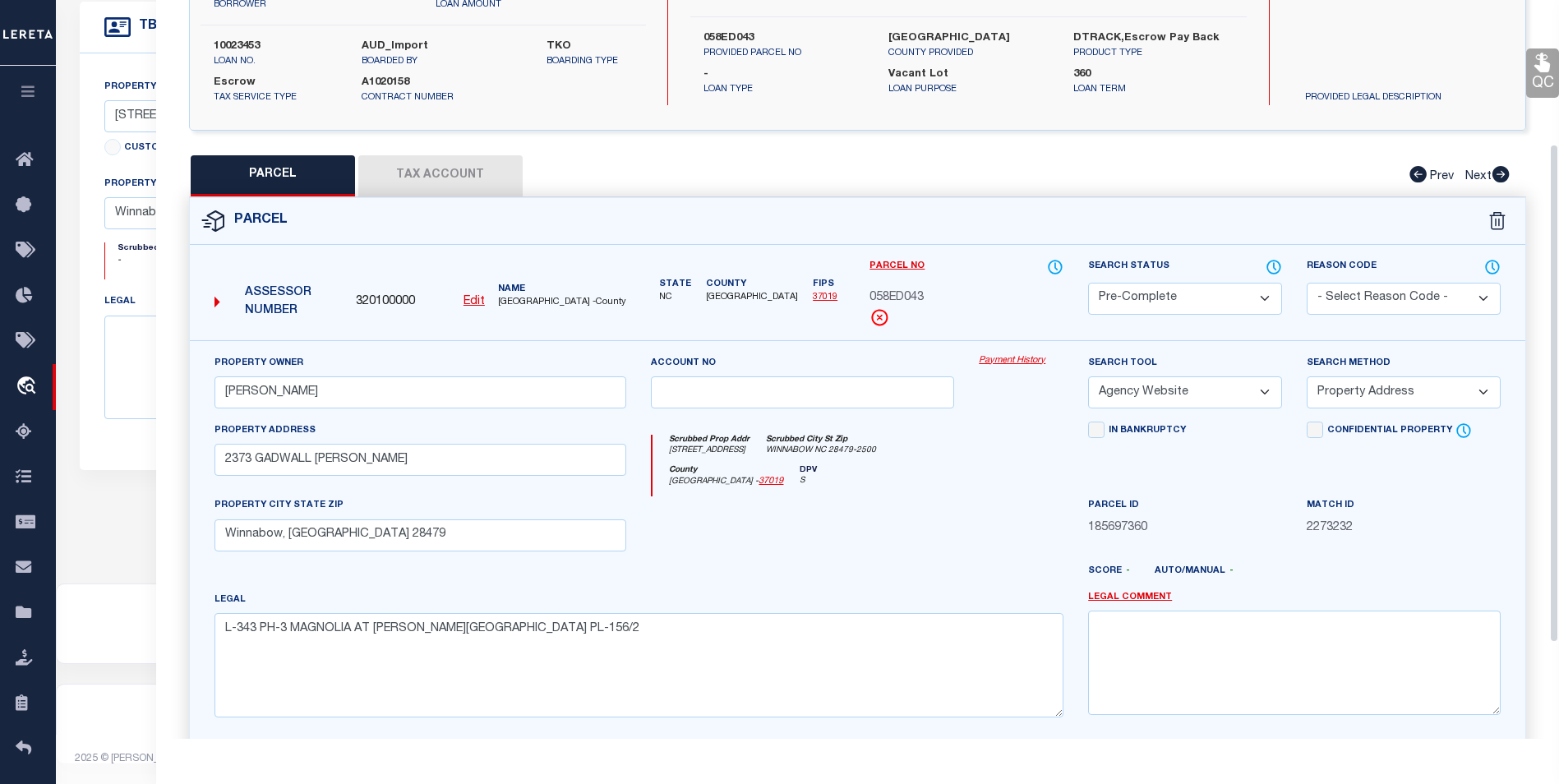
scroll to position [246, 0]
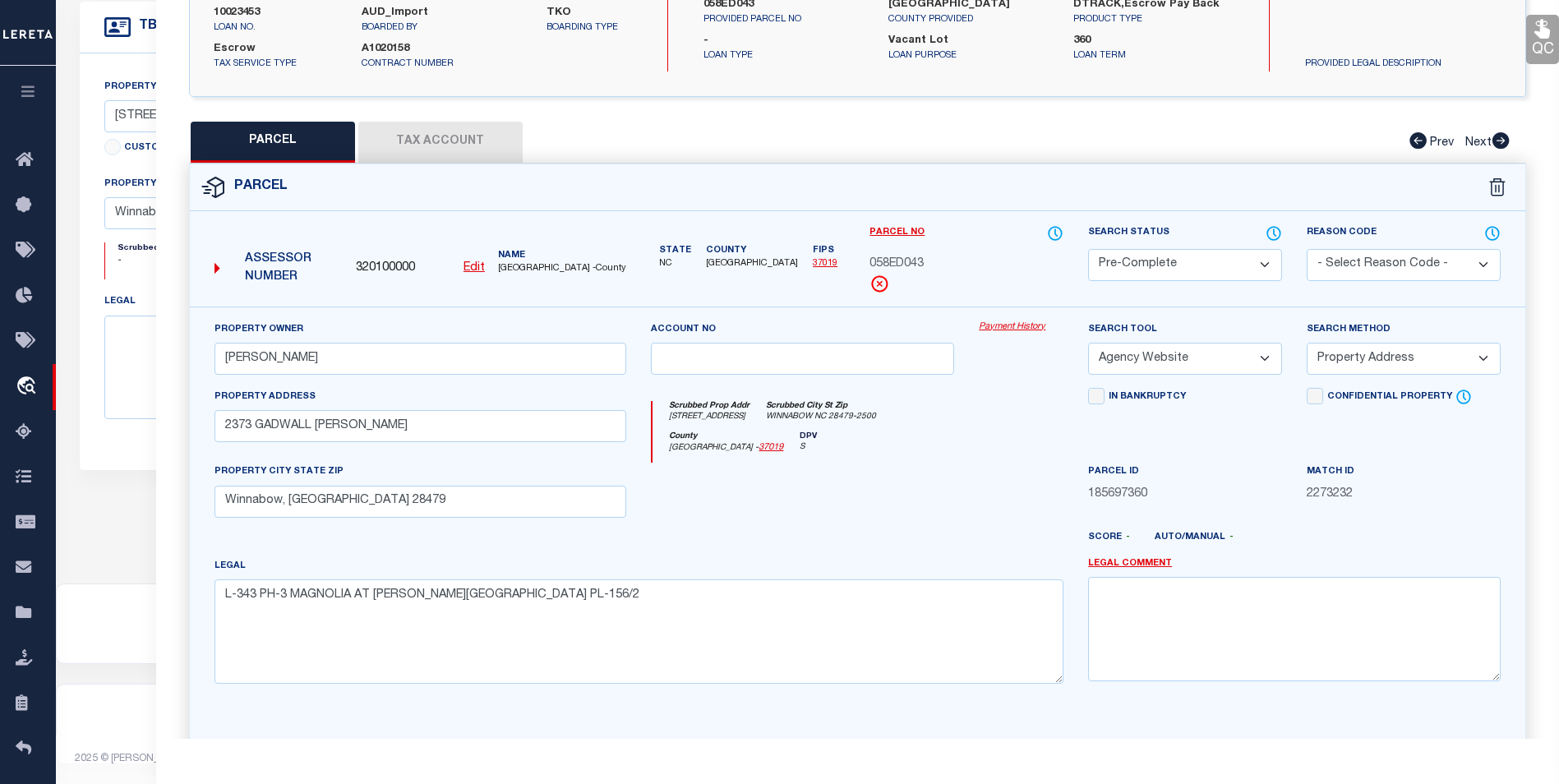
click at [1216, 368] on select "-- Select Search Tool -- 3rd Party Website Agency File Agency Website ATLS CNV-…" at bounding box center [1185, 359] width 194 height 32
click at [1088, 343] on select "-- Select Search Tool -- 3rd Party Website Agency File Agency Website ATLS CNV-…" at bounding box center [1185, 359] width 194 height 32
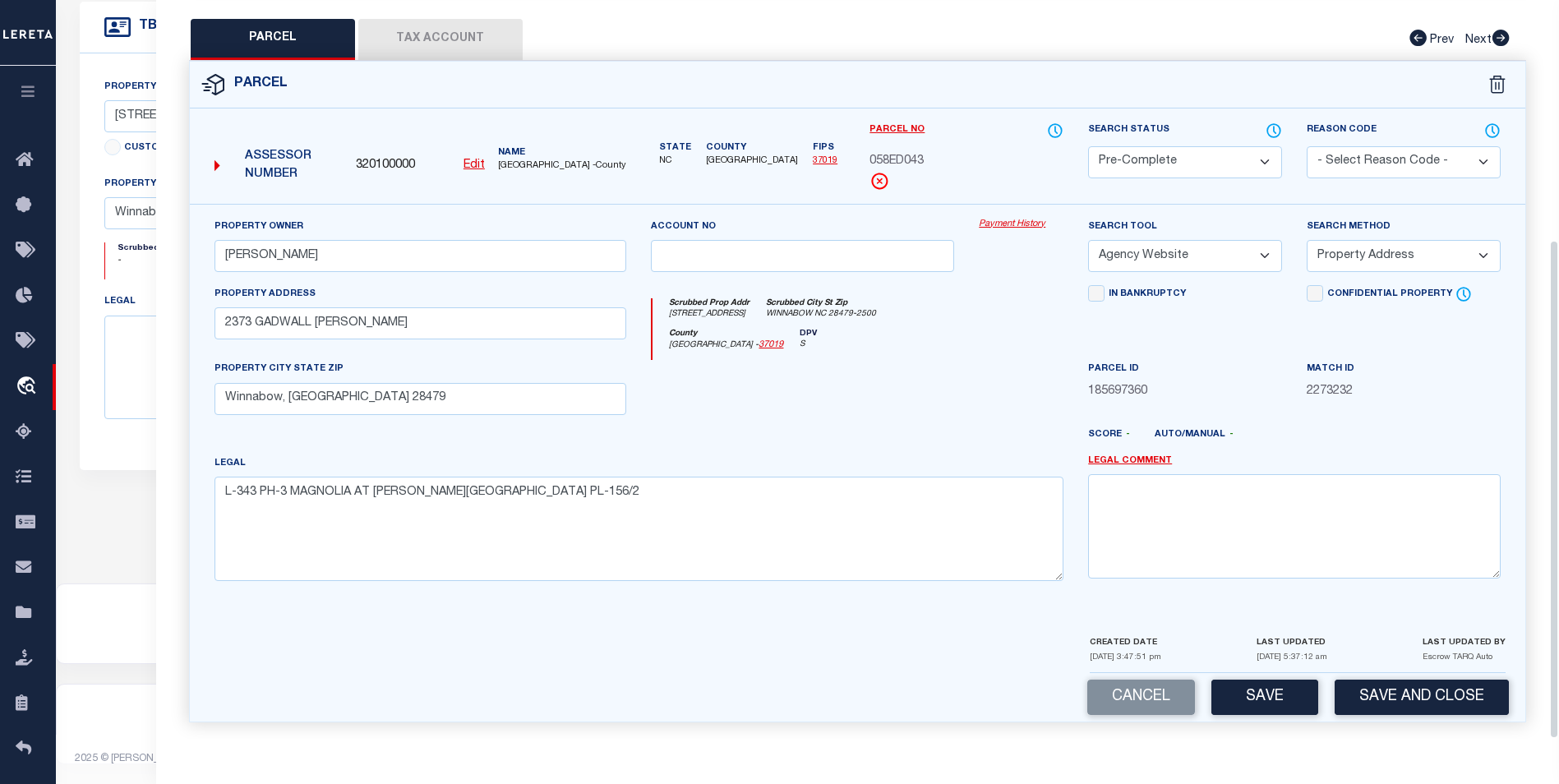
scroll to position [354, 0]
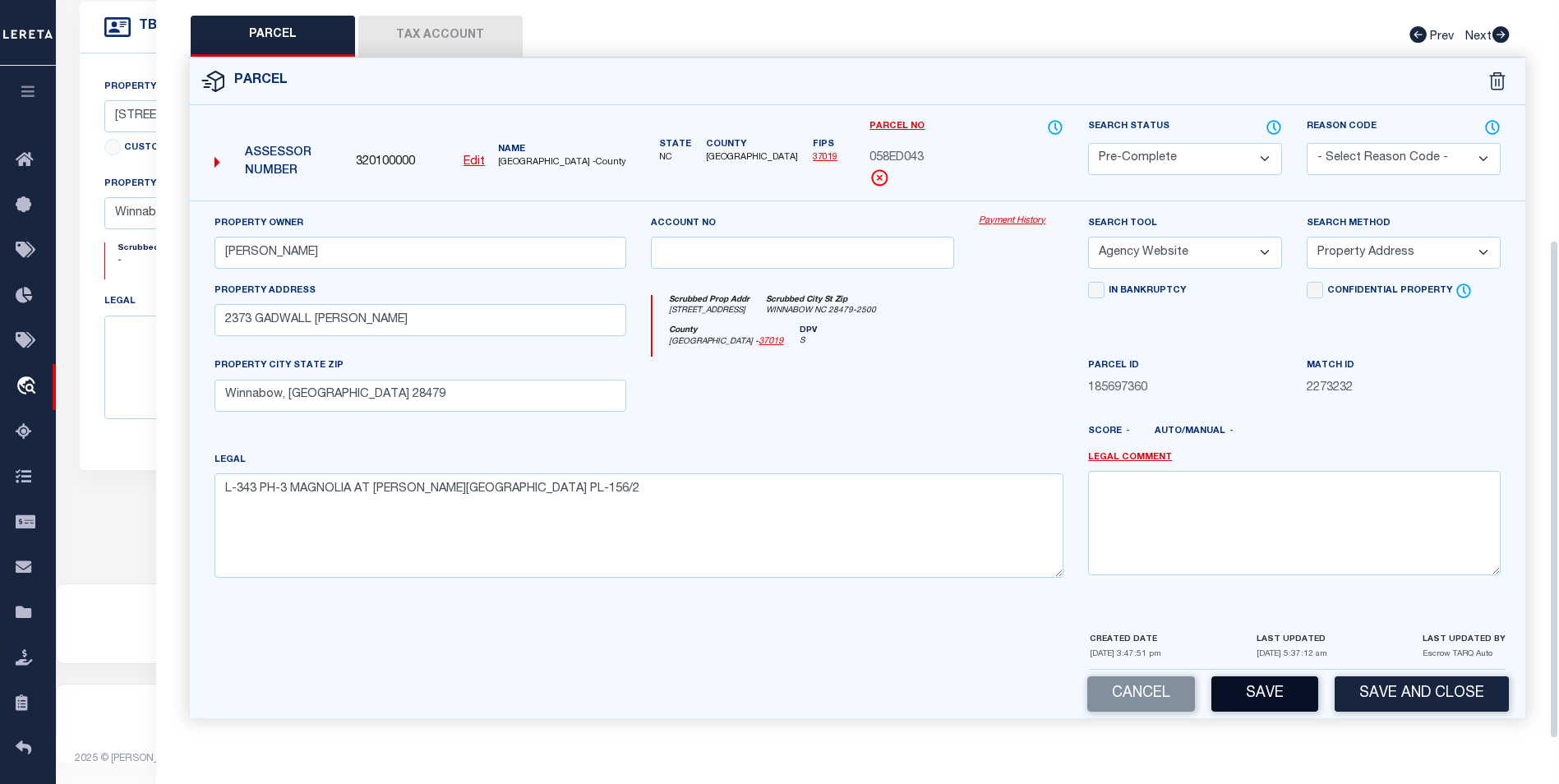
click at [1272, 679] on button "Save" at bounding box center [1264, 694] width 107 height 36
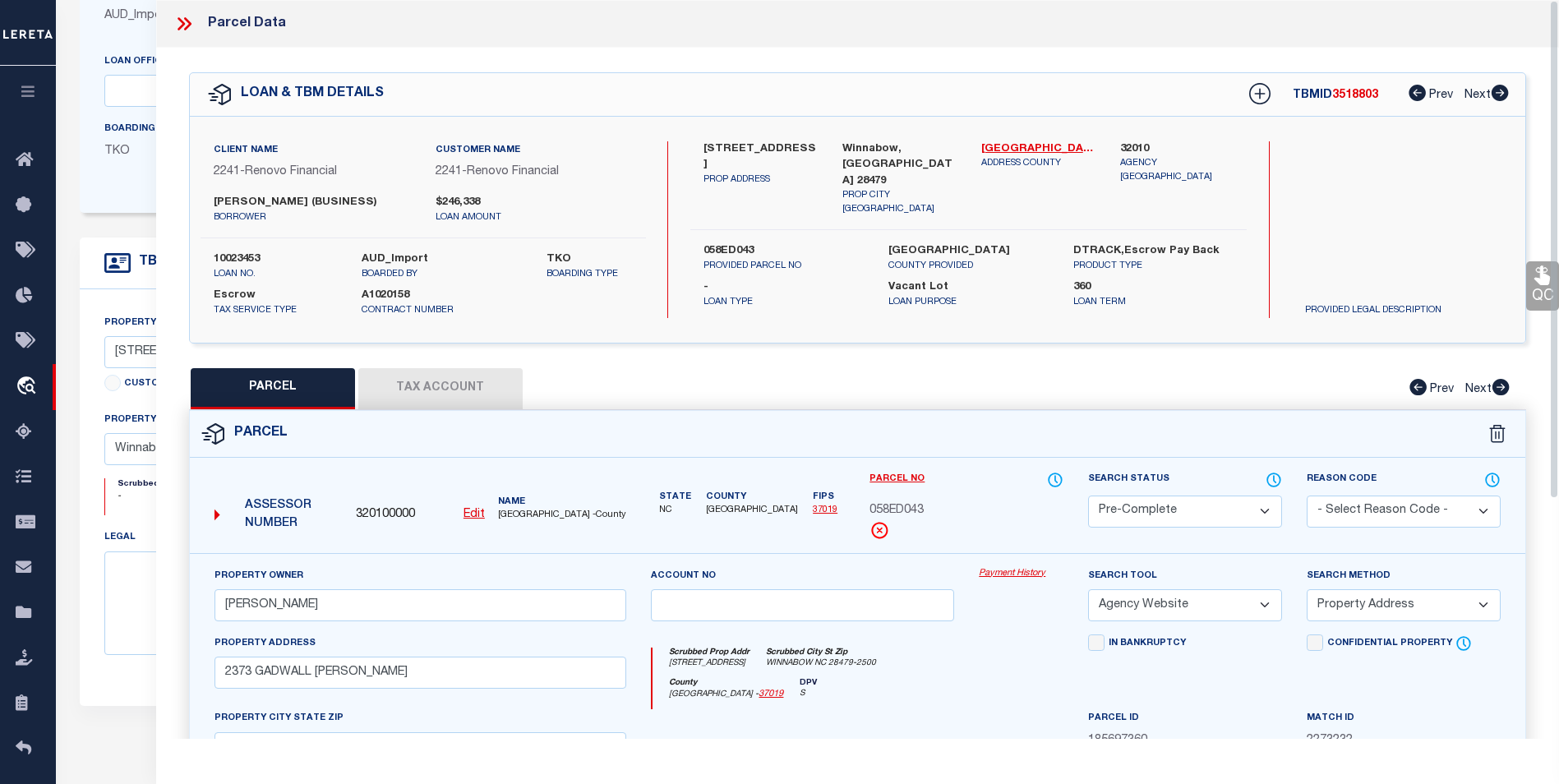
scroll to position [235, 0]
click at [187, 29] on icon at bounding box center [183, 23] width 21 height 21
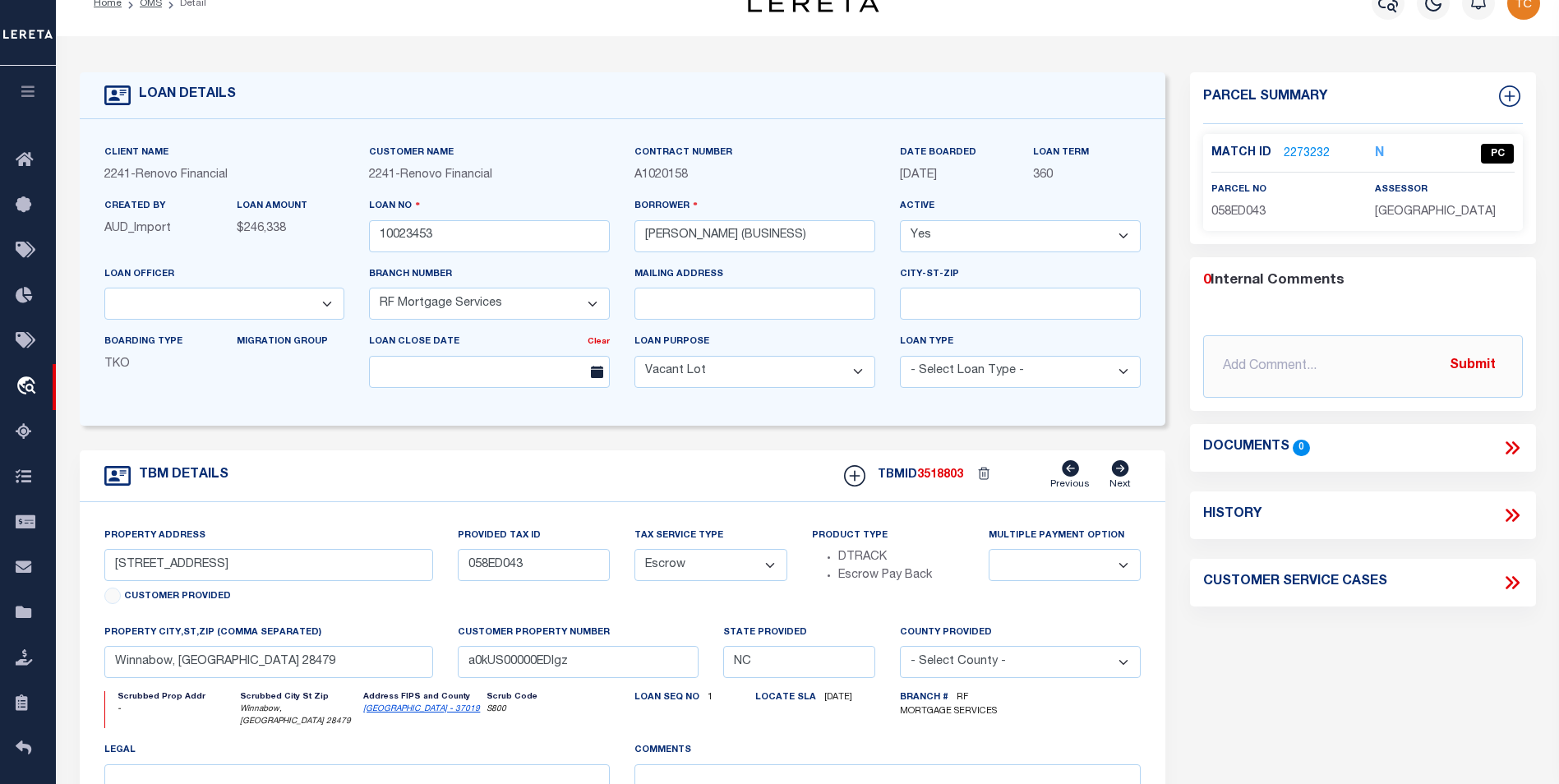
scroll to position [0, 0]
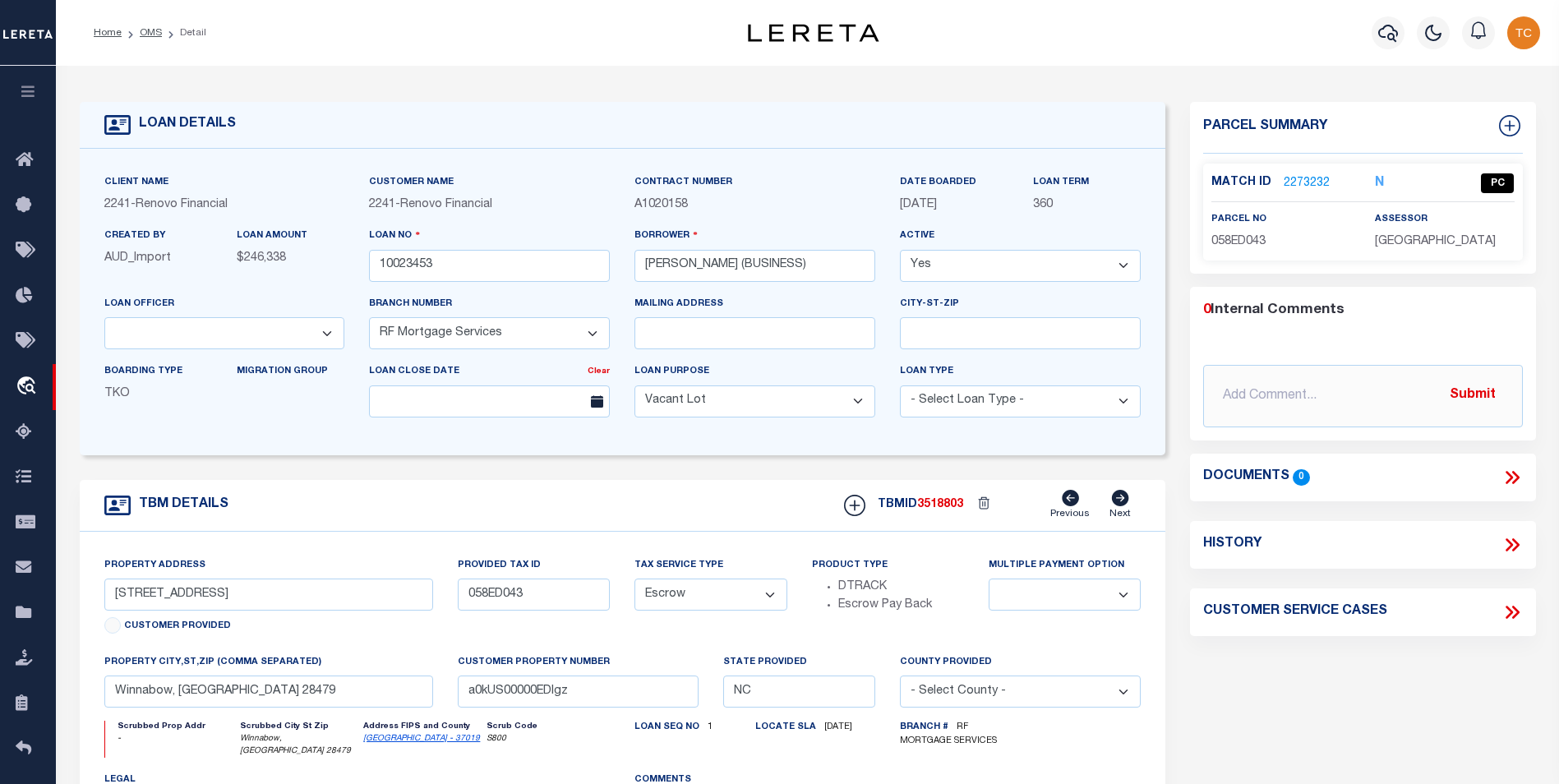
drag, startPoint x: 145, startPoint y: 30, endPoint x: 443, endPoint y: 22, distance: 298.1
click at [145, 30] on link "OMS" at bounding box center [151, 33] width 22 height 10
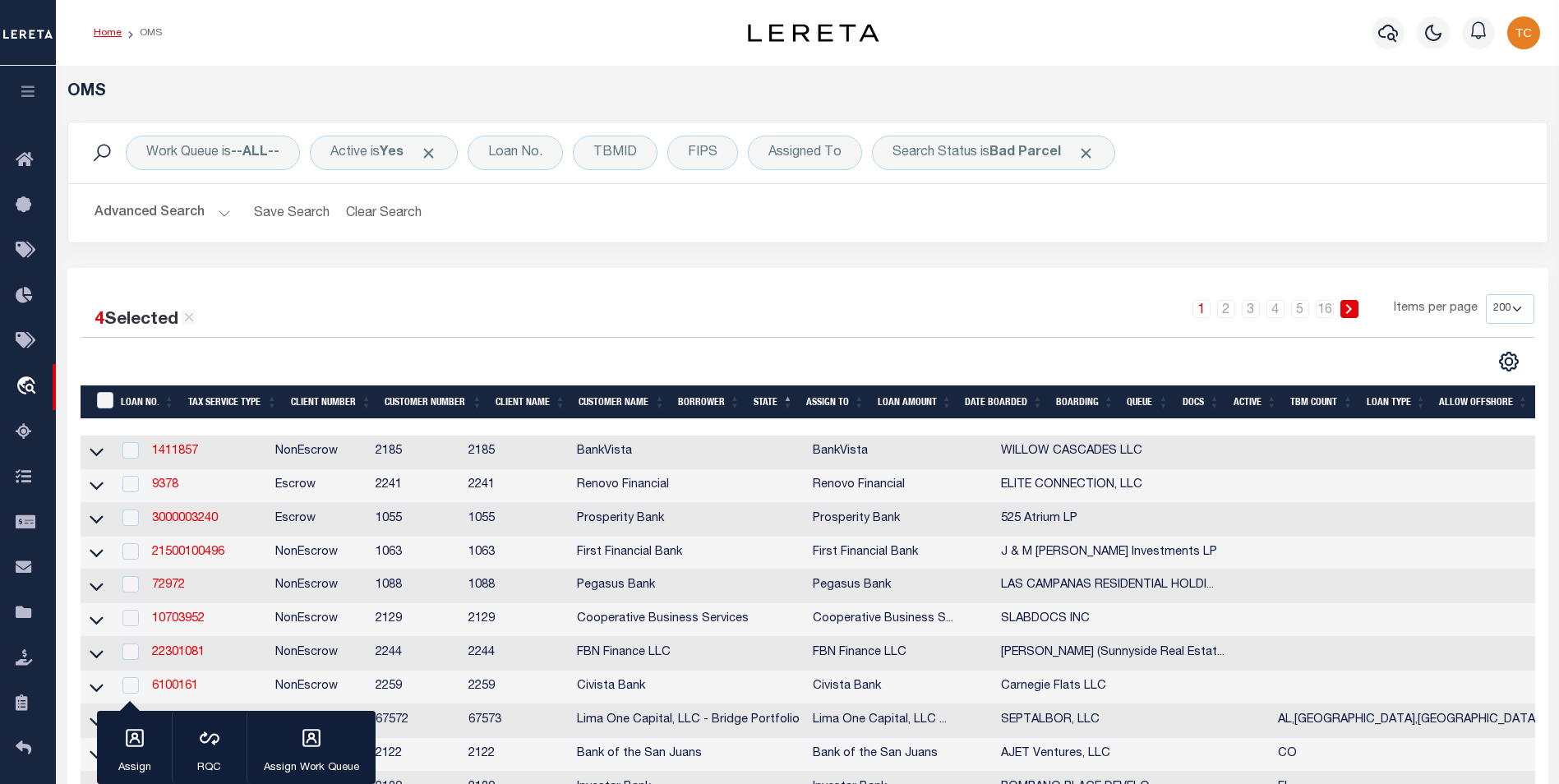
click at [103, 32] on link "Home" at bounding box center [108, 33] width 28 height 10
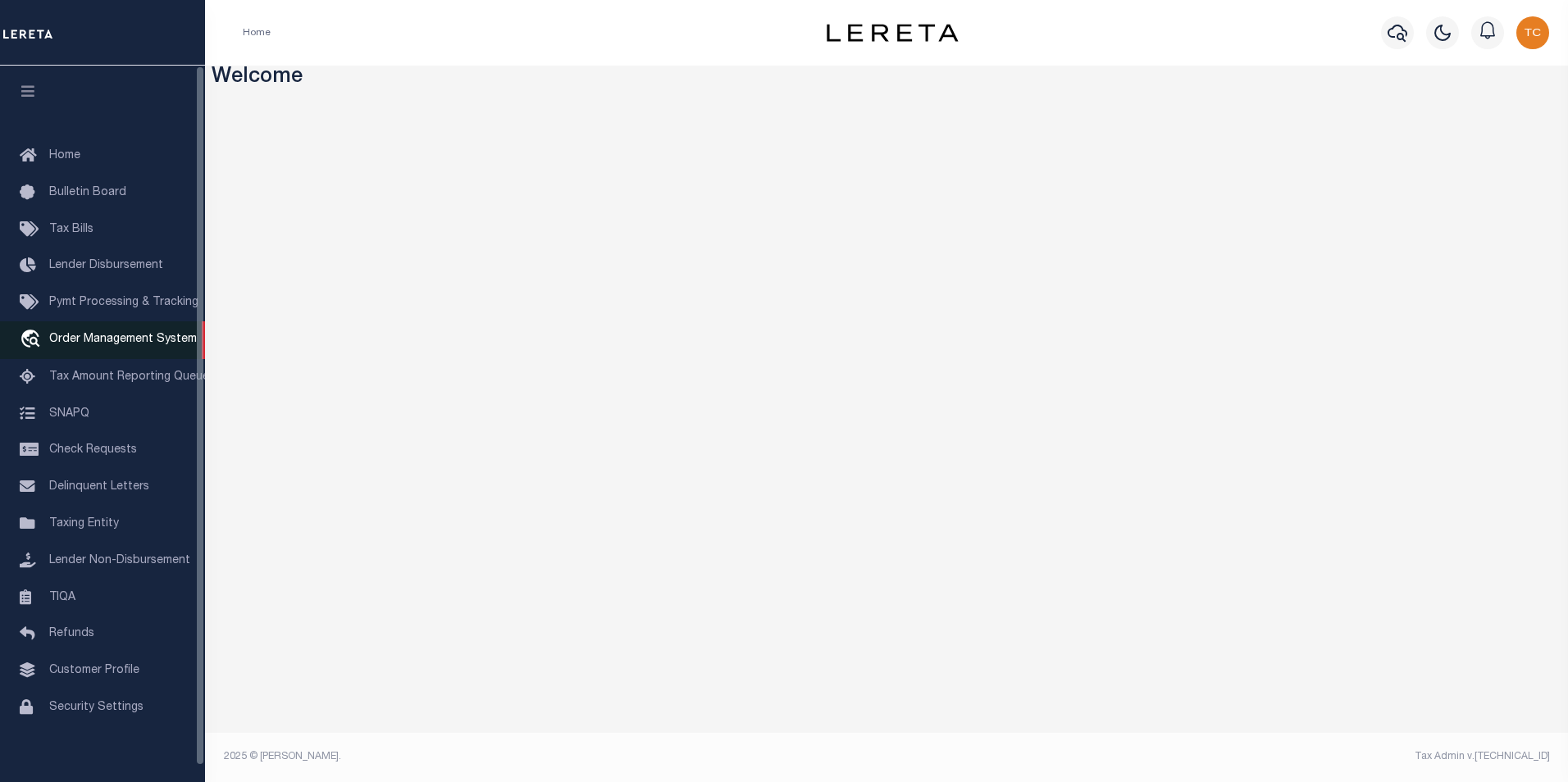
click at [126, 334] on link "travel_explore Order Management System" at bounding box center [102, 340] width 205 height 37
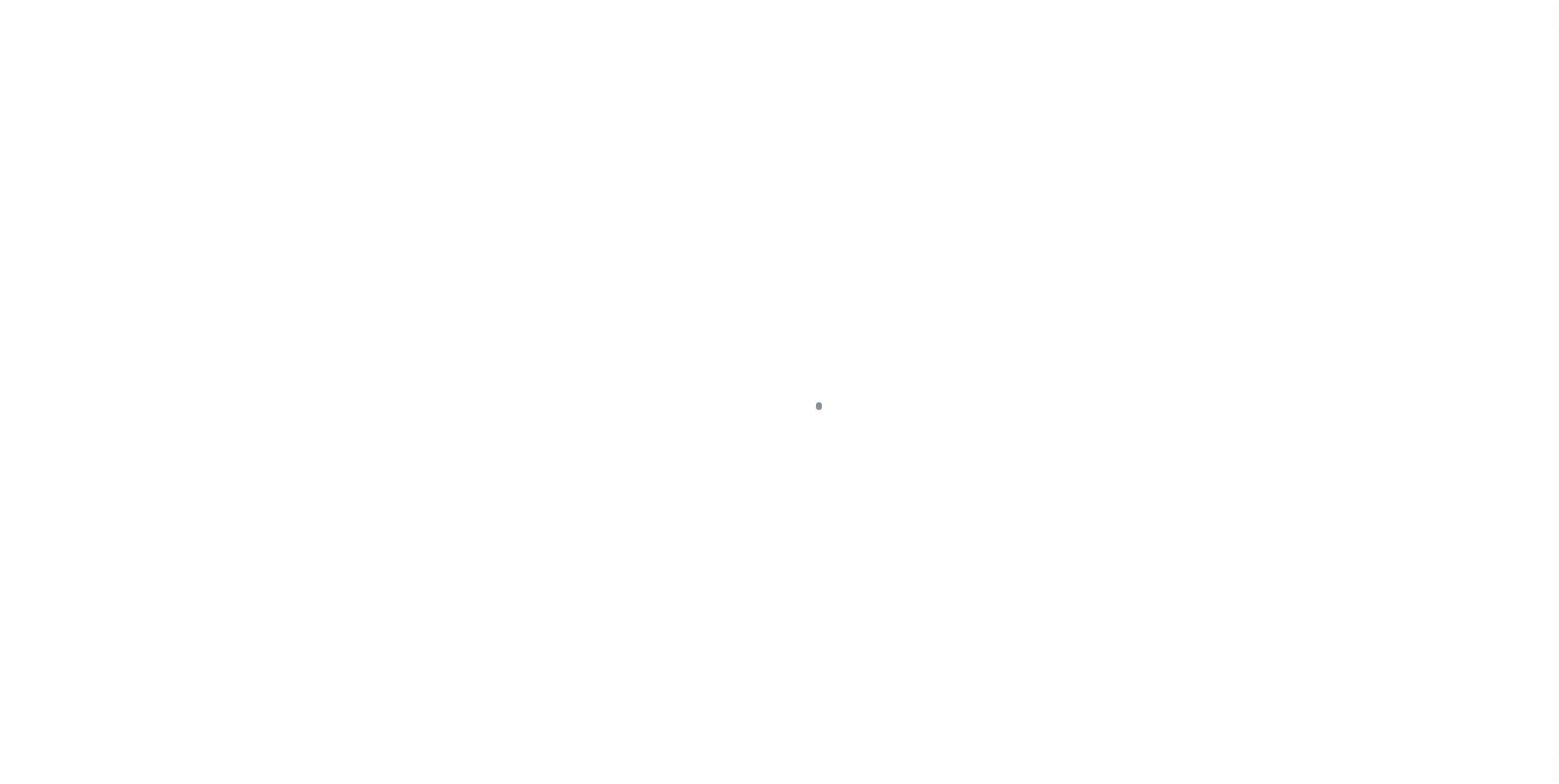
scroll to position [16, 0]
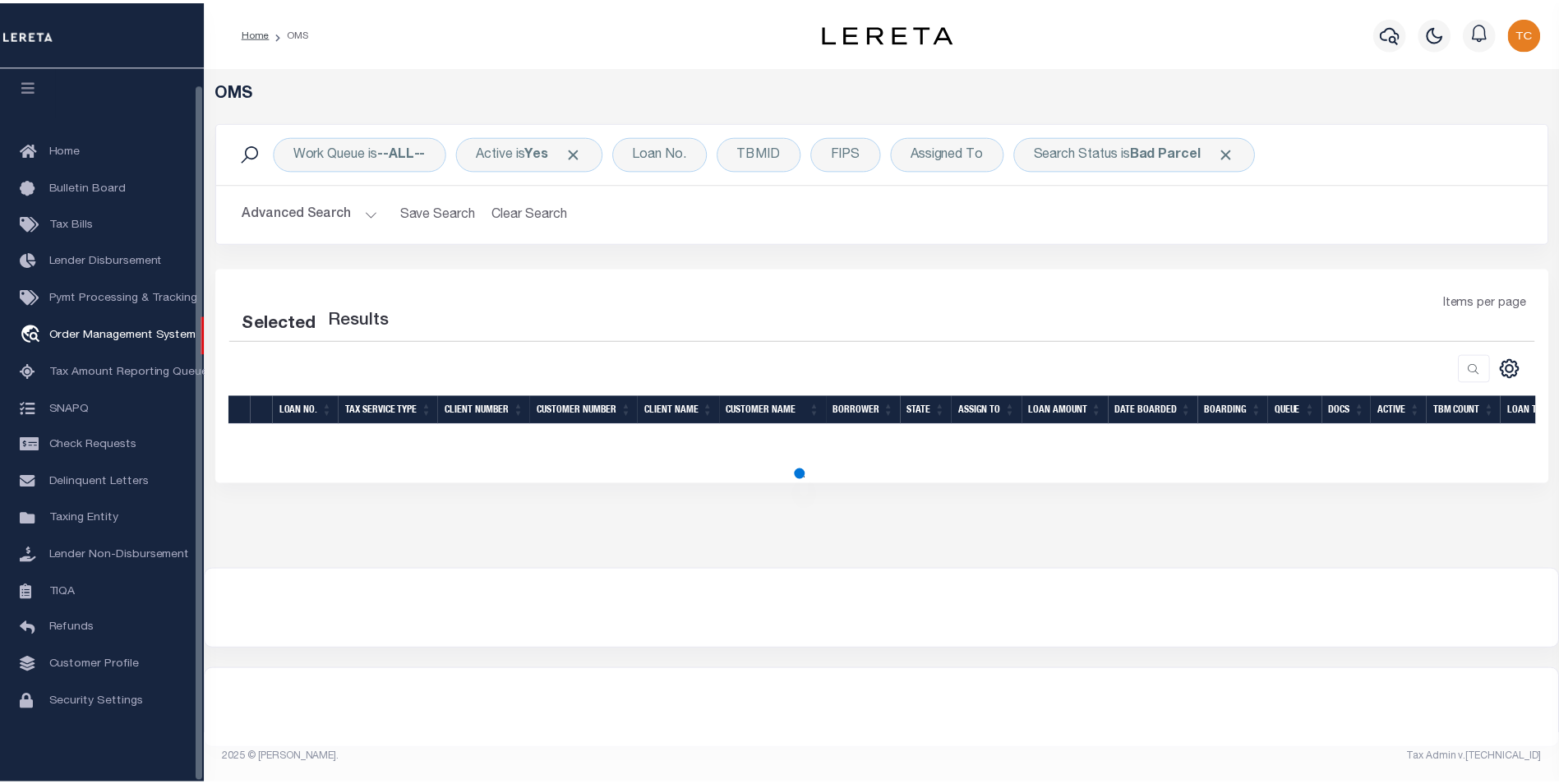
select select "200"
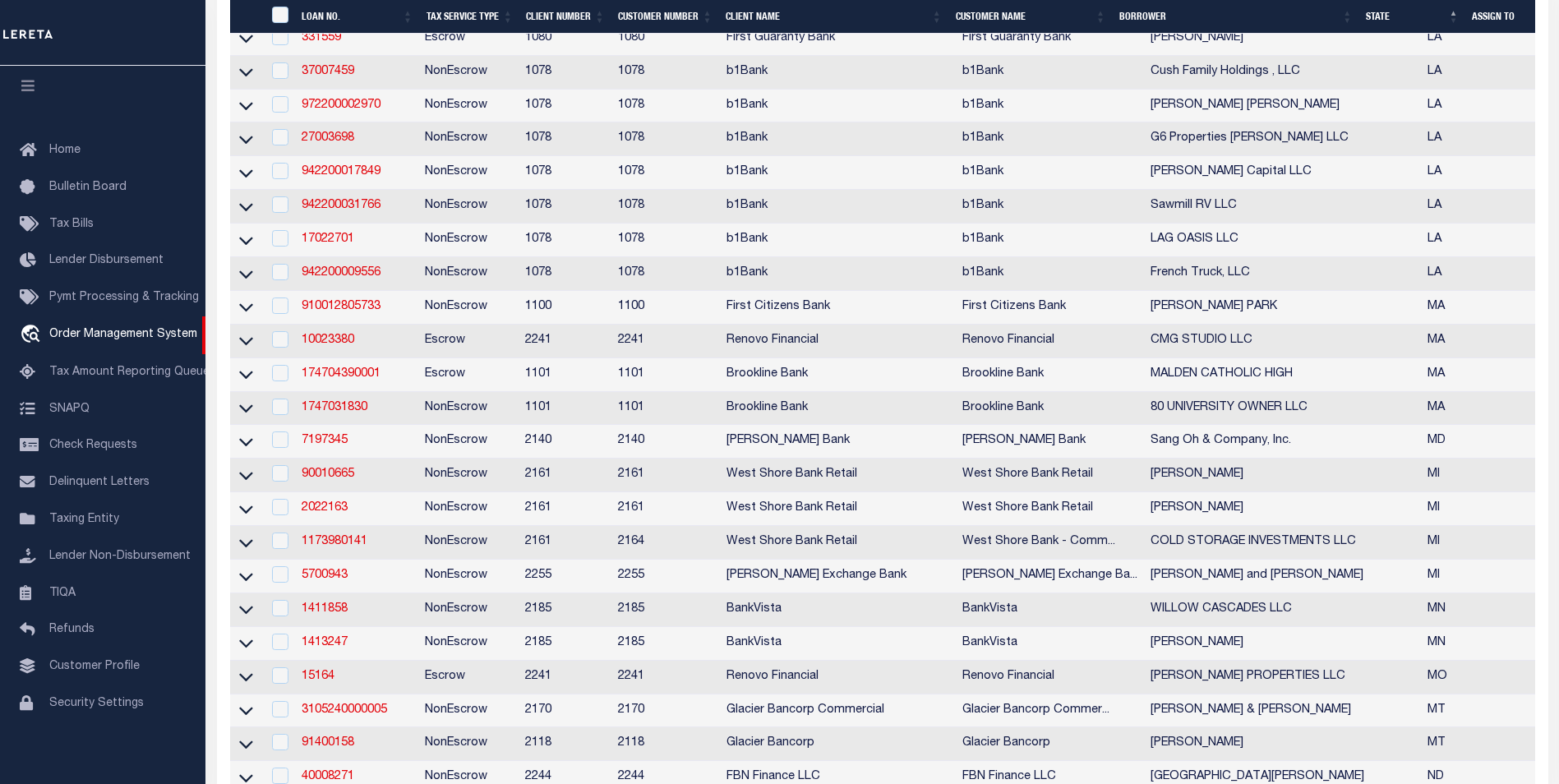
scroll to position [739, 0]
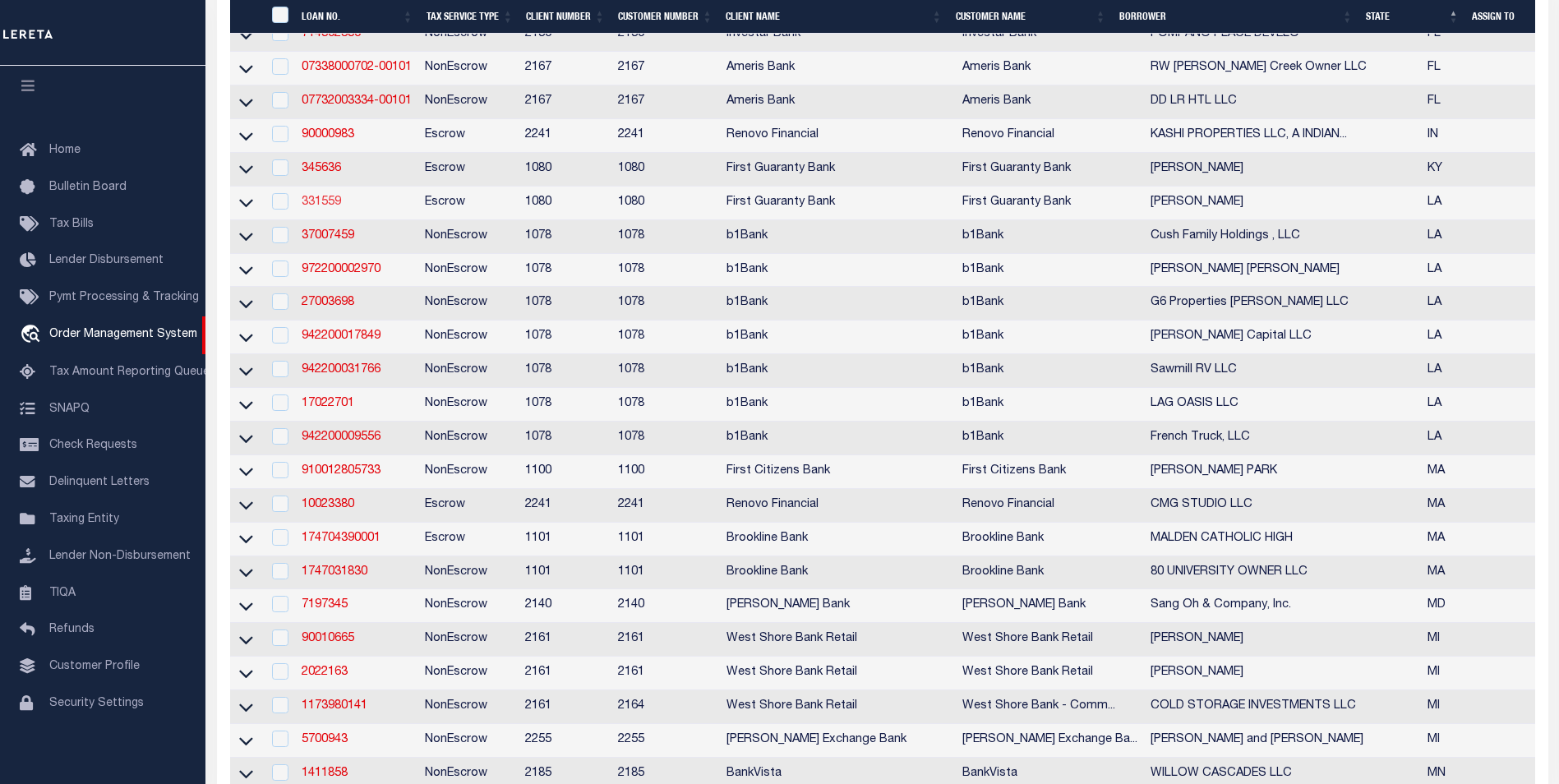
click at [318, 208] on link "331559" at bounding box center [320, 202] width 39 height 12
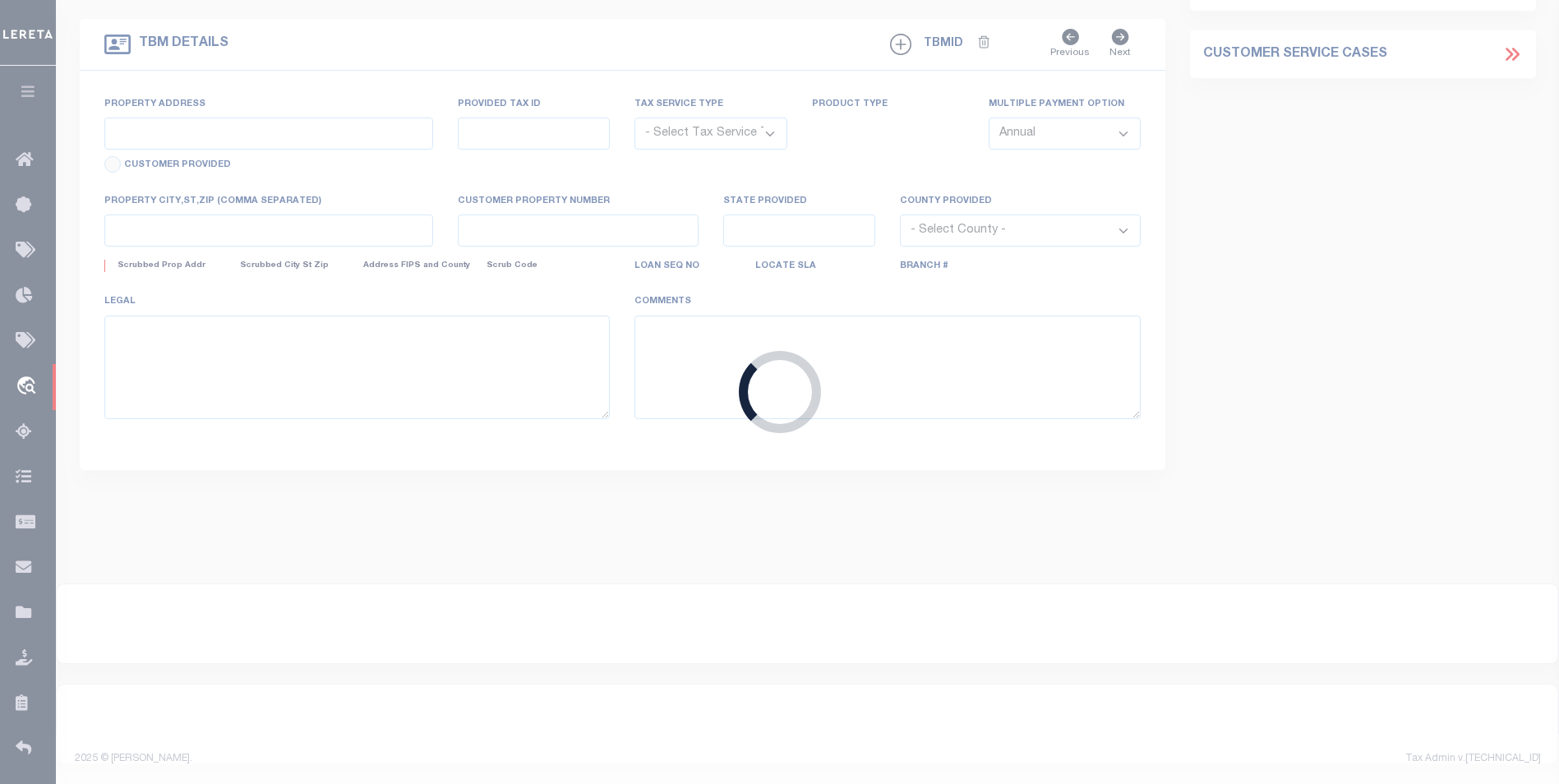
type input "331559"
type input "[PERSON_NAME]"
select select
select select "10"
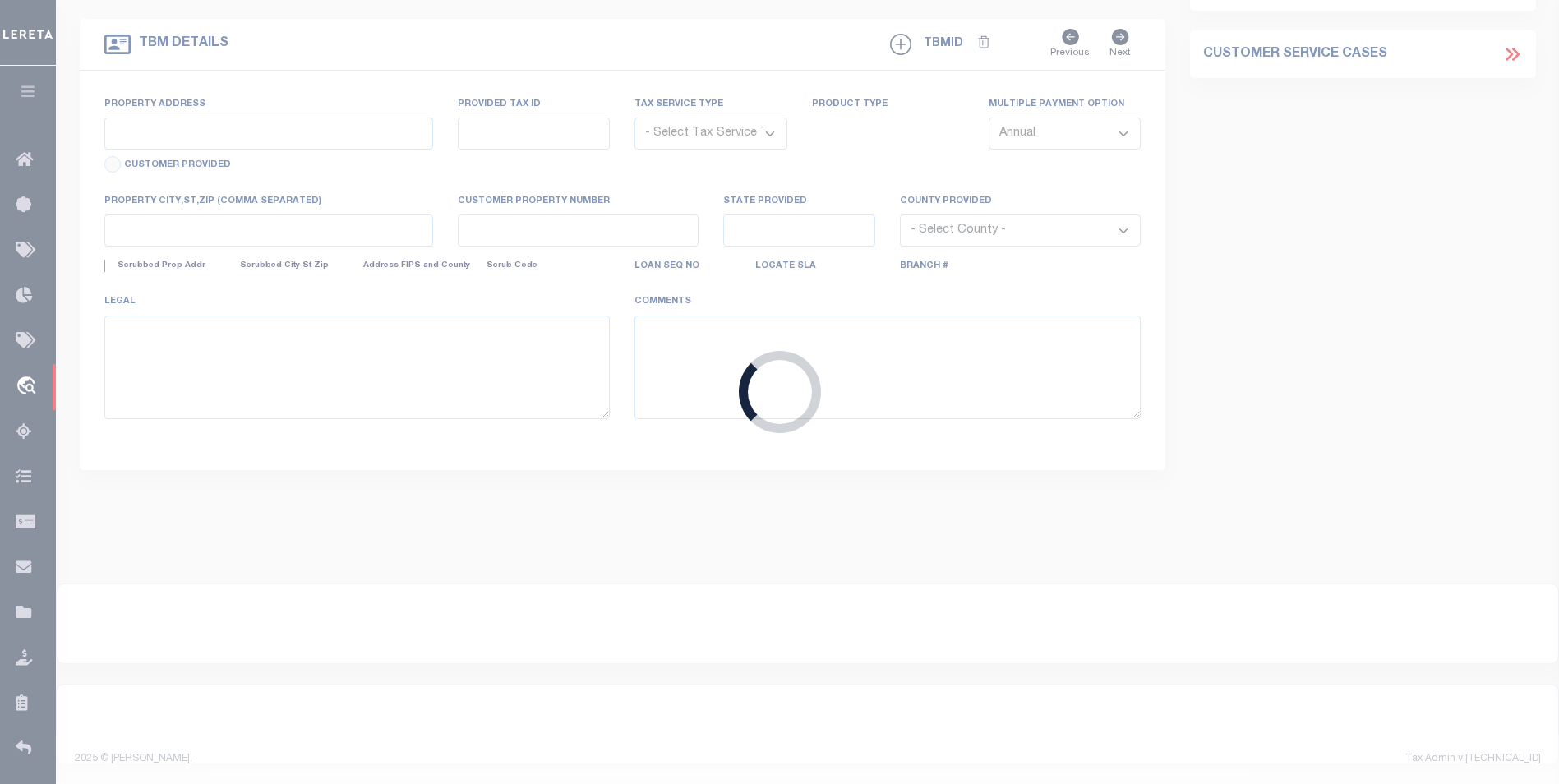
select select "Escrow"
select select "2308"
type input "2107 Turner St"
type input "2403803360000400"
select select
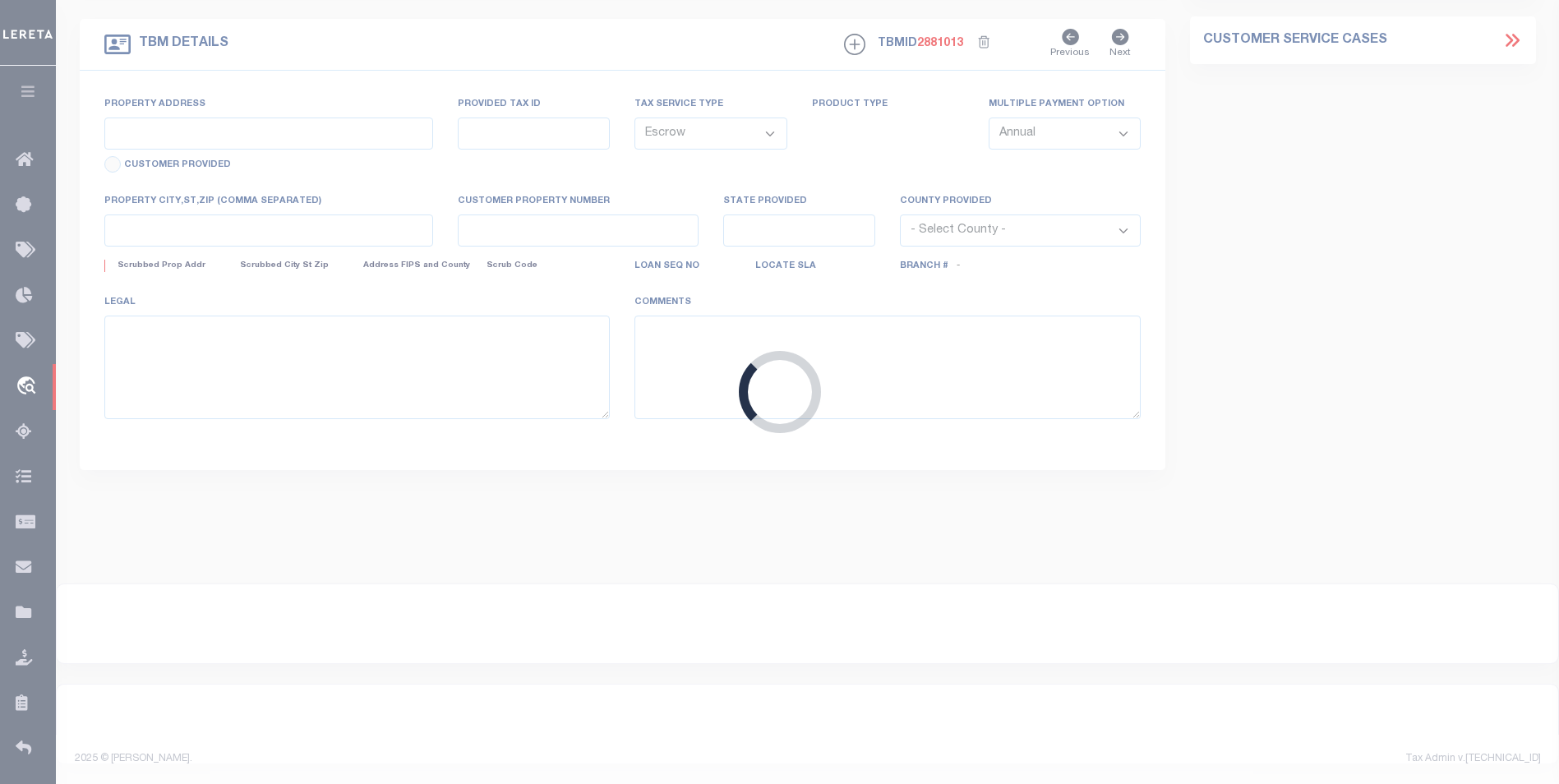
type input "Alexandria LA 71301"
type input "260384121"
type input "LA"
select select
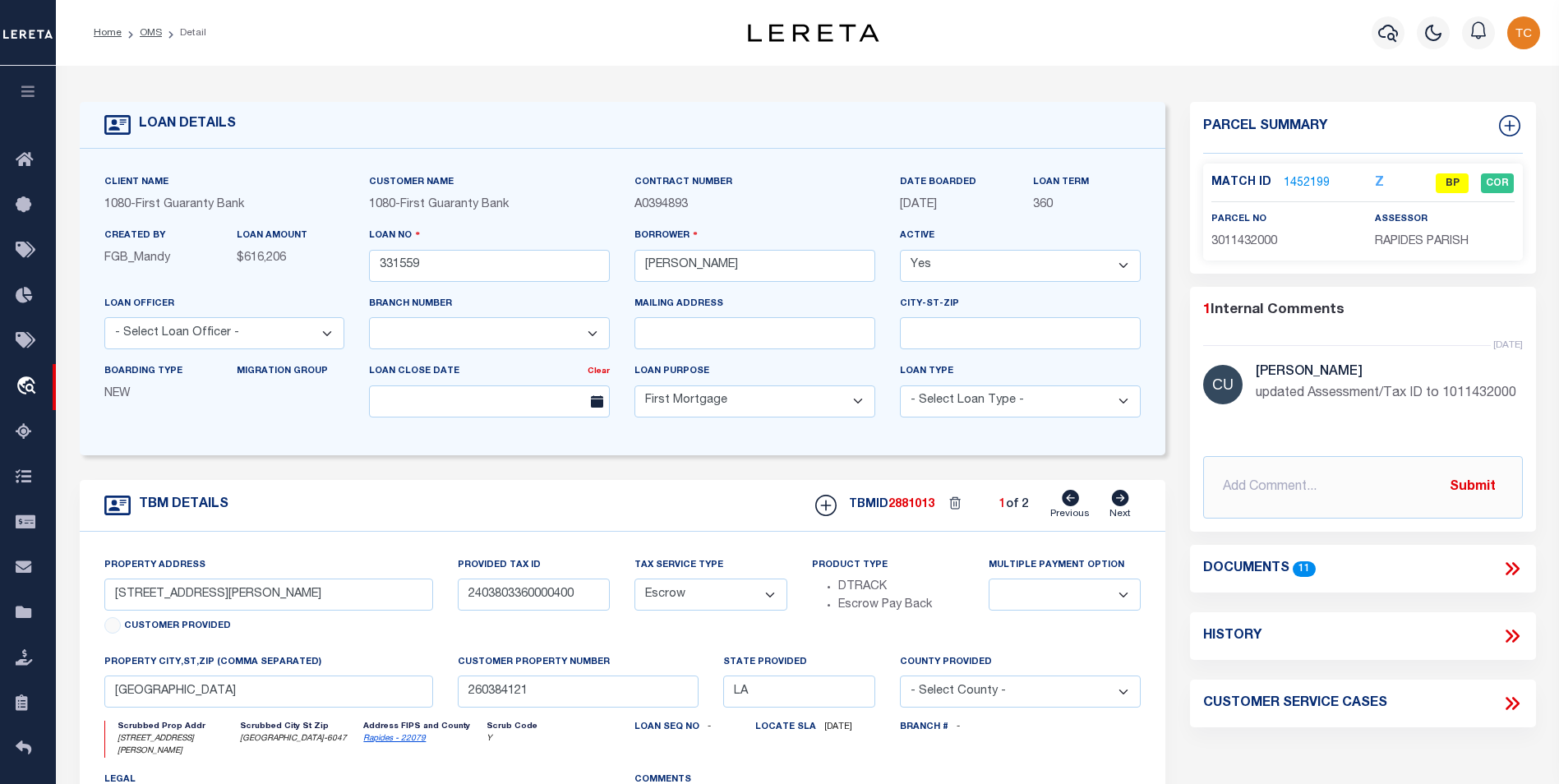
click at [1312, 178] on link "1452199" at bounding box center [1307, 183] width 46 height 17
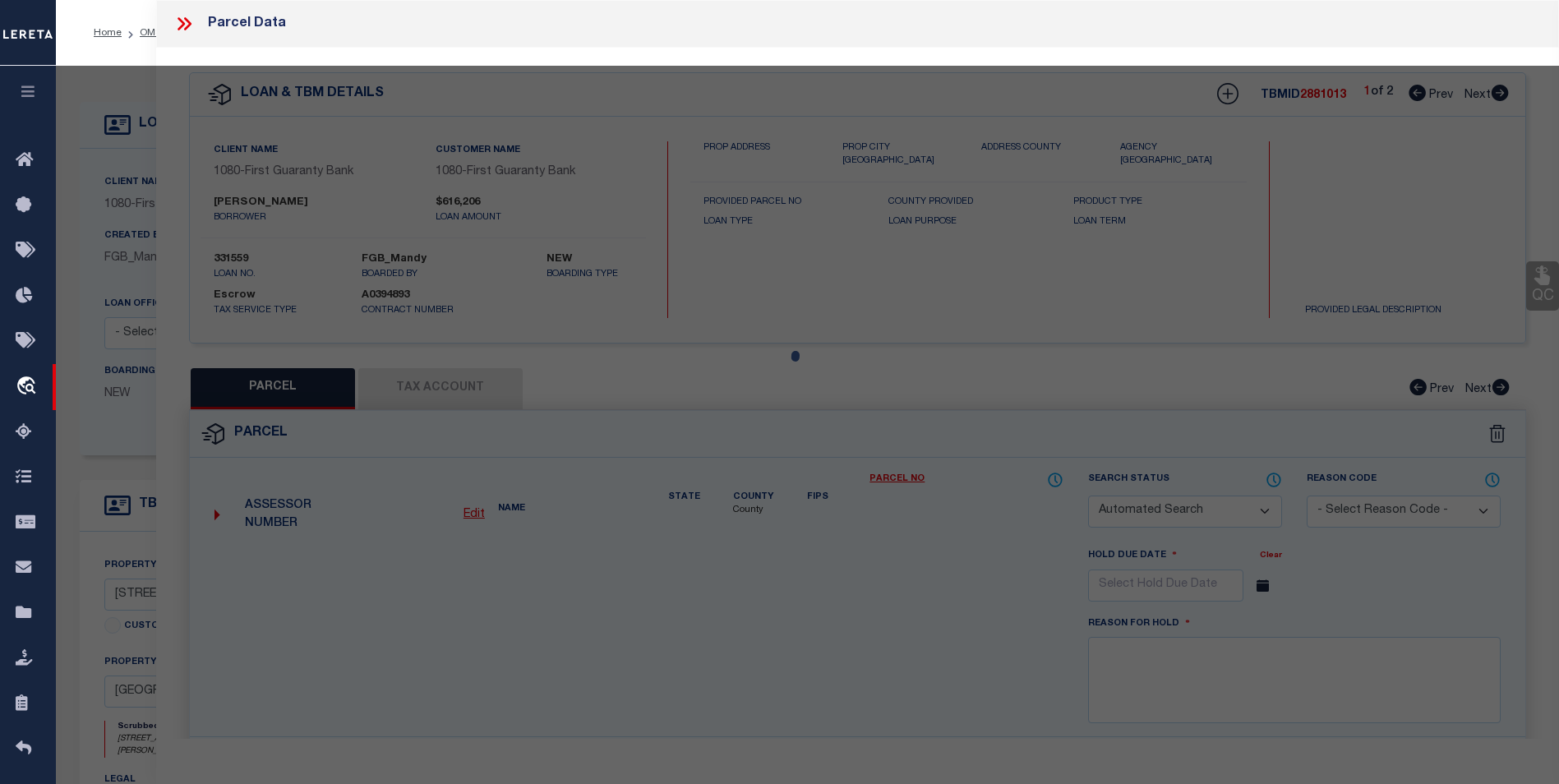
checkbox input "false"
select select "BP"
select select "099"
type input "NICHOLS ERIC PAUL"
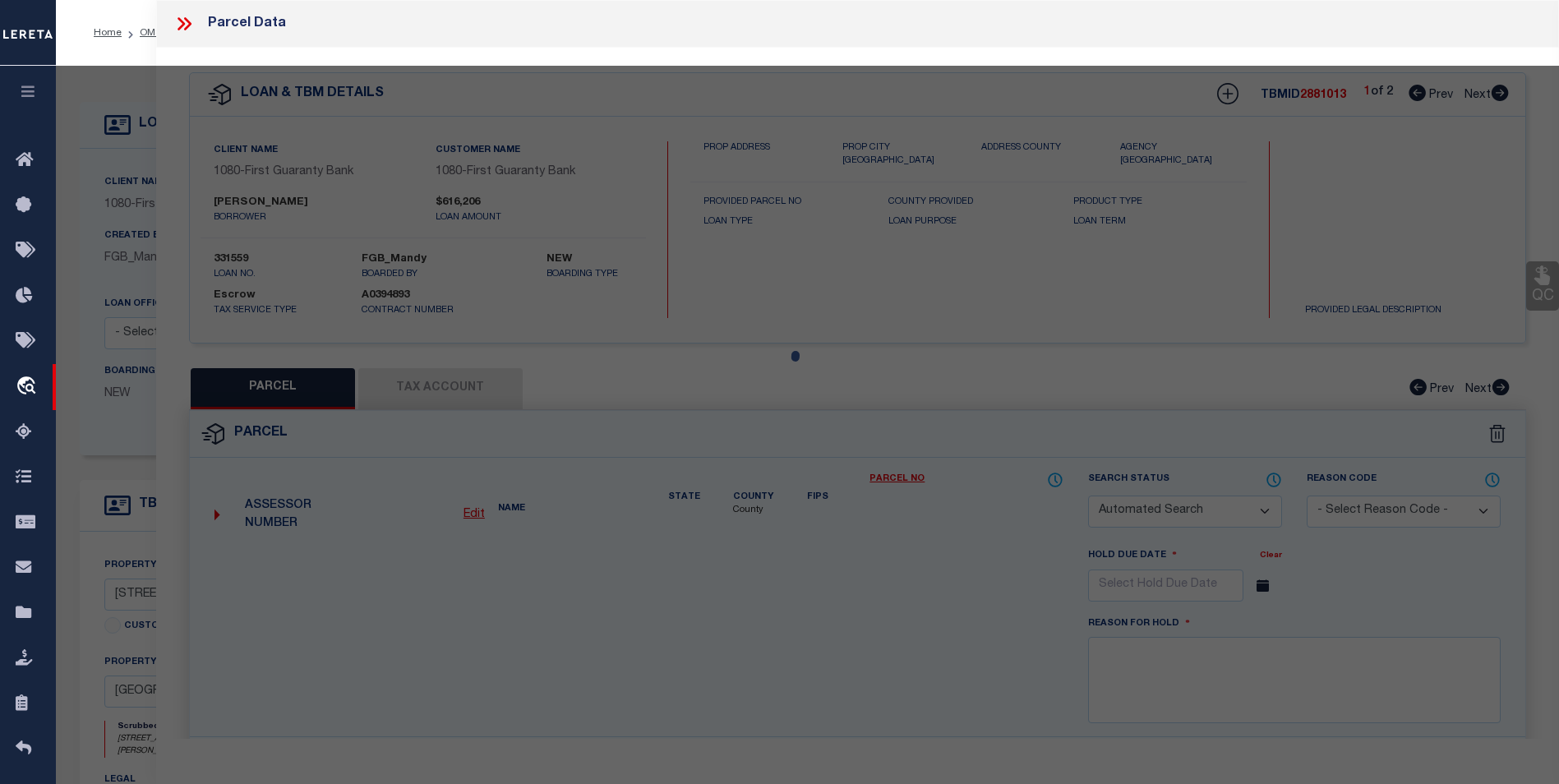
select select "AGF"
select select "ADD"
type input "2107 TURNER ST,"
type input "ALEXANDRIA LA 71301"
type textarea "LOT 6, GARDEN SUBD. ---(CB 931-282)(CB 2030-978 WALLACE) (CB 2148-104 2019 CITY…"
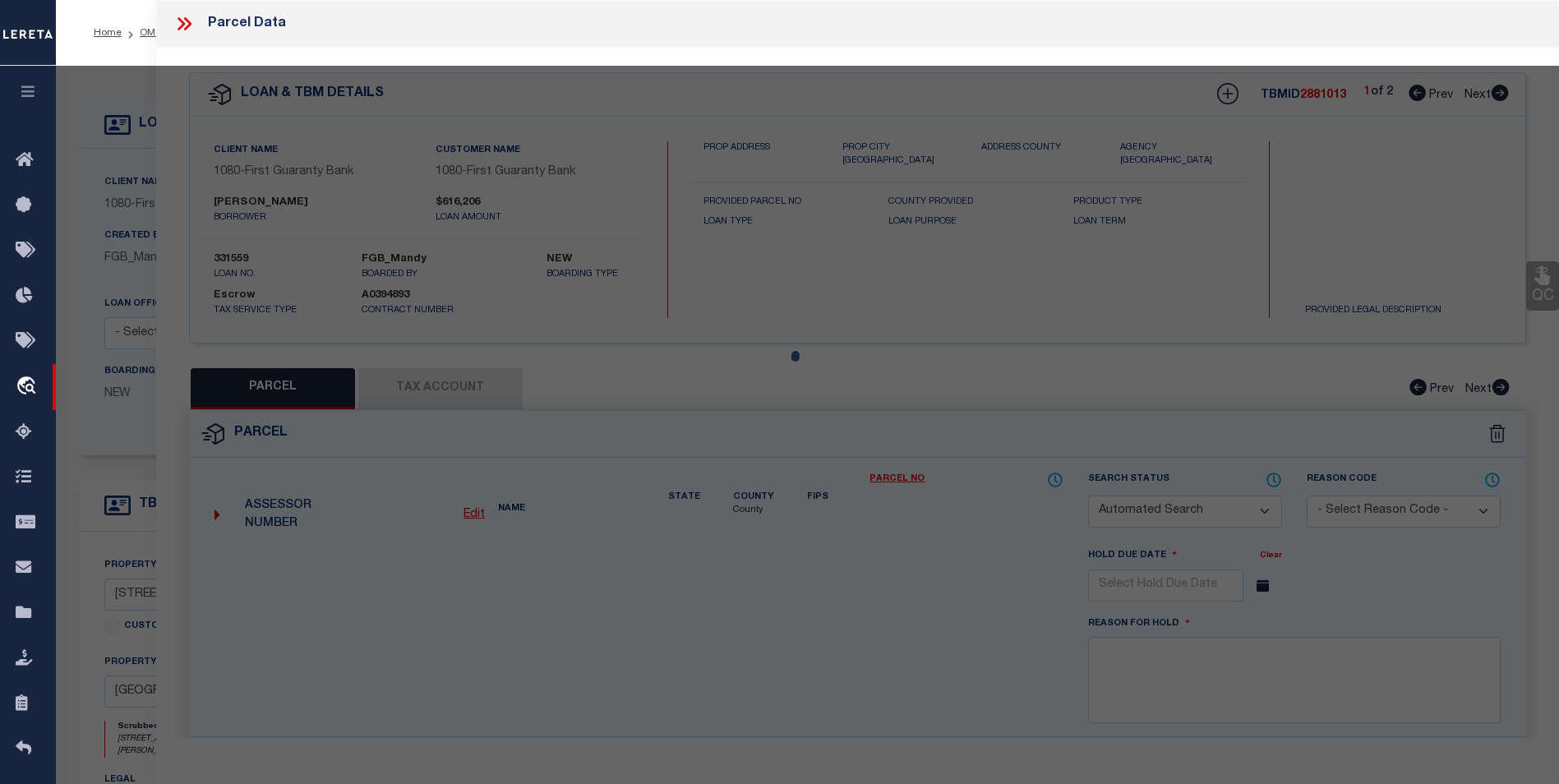
type textarea "updated Assessment/Tax ID to 1011432000"
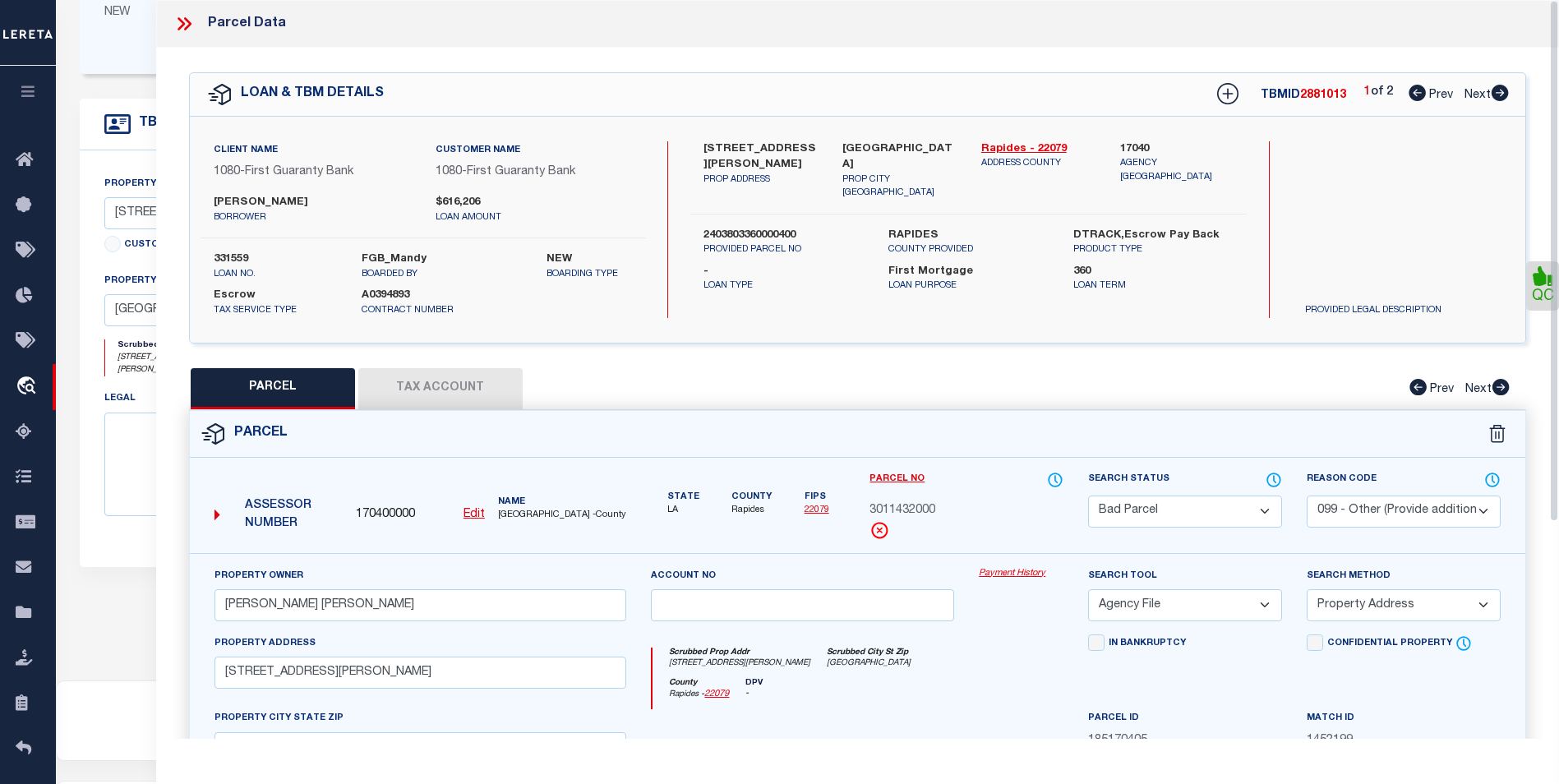
scroll to position [308, 0]
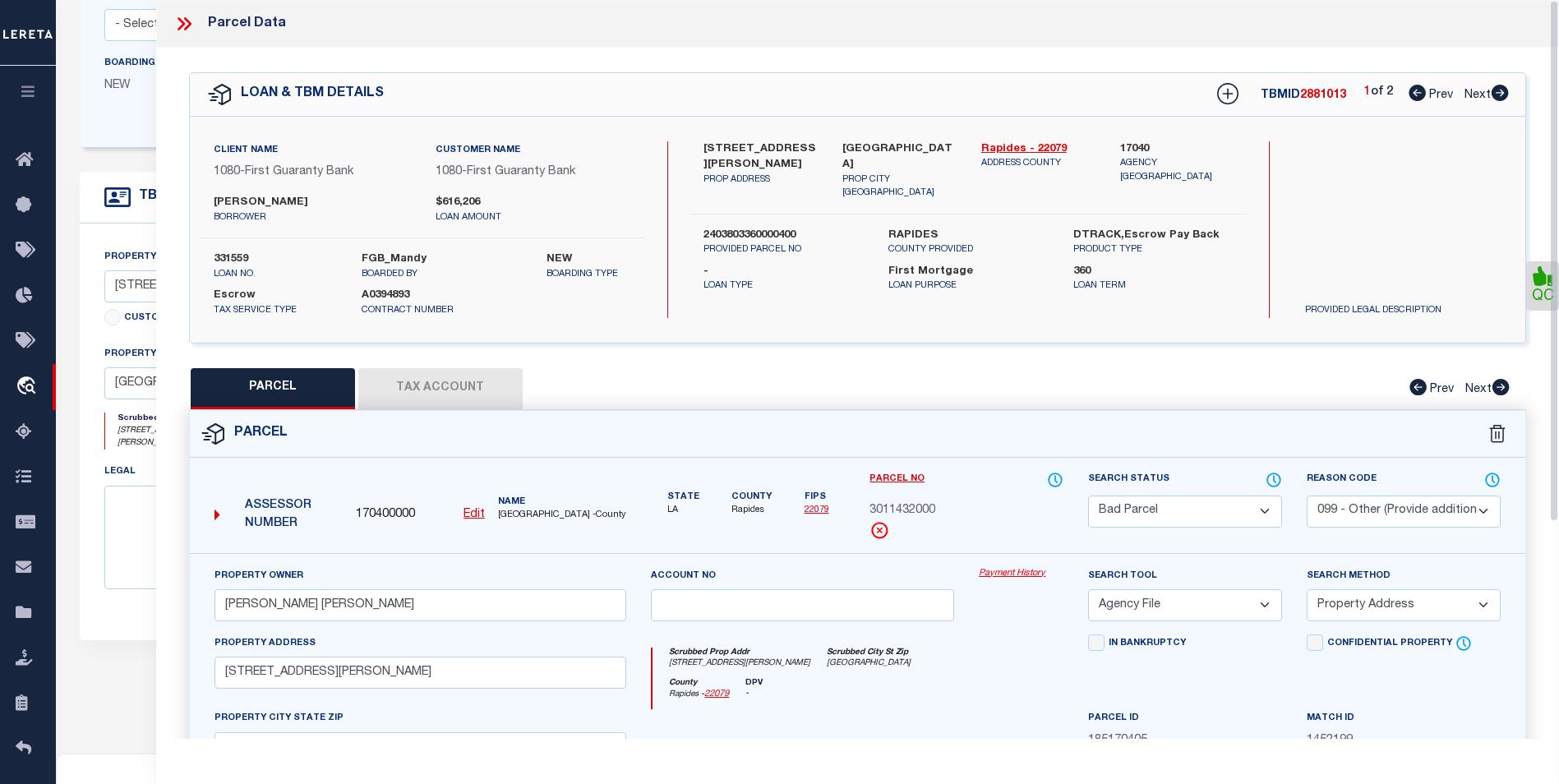
click at [176, 26] on icon at bounding box center [183, 23] width 21 height 21
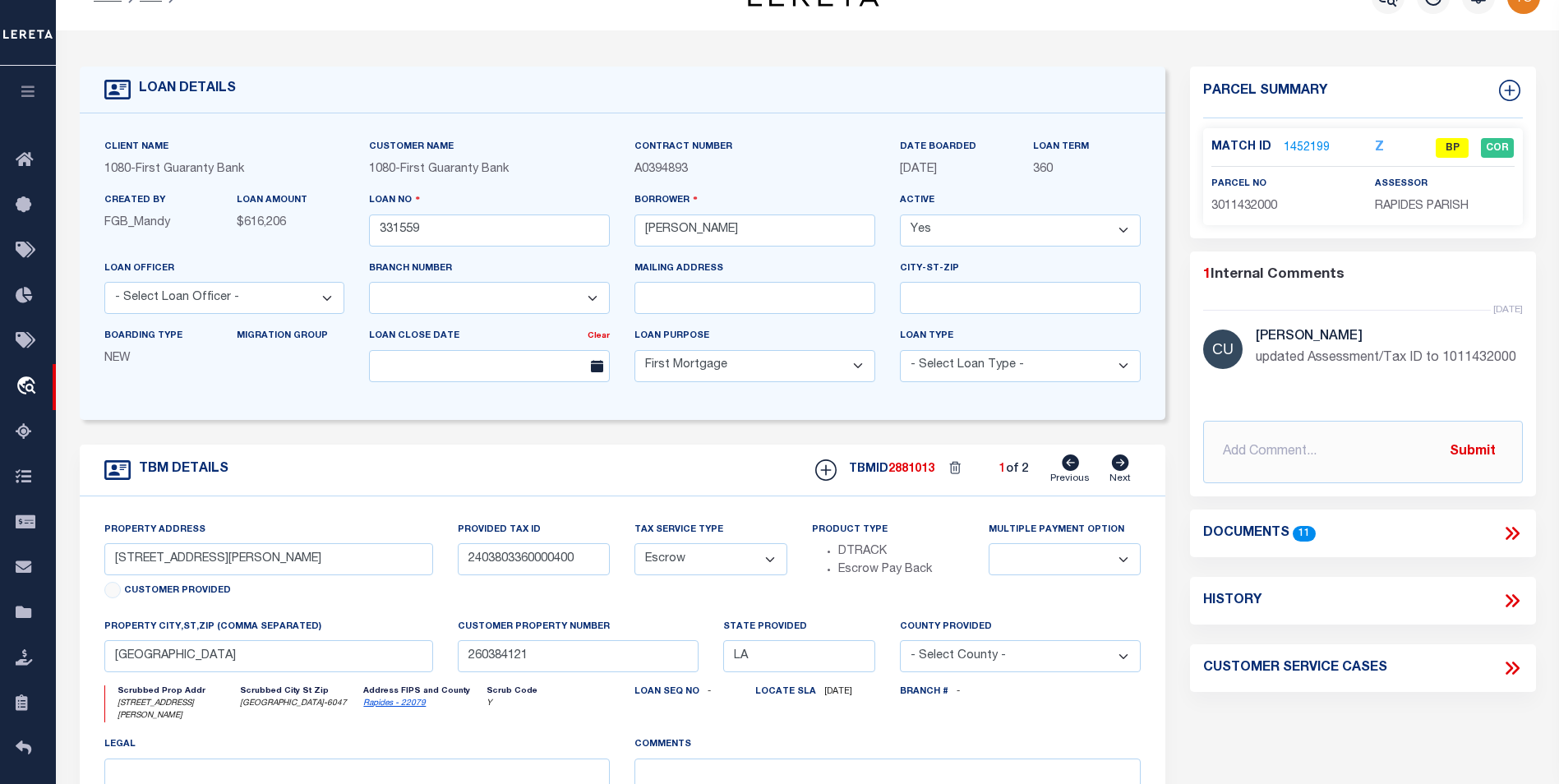
scroll to position [0, 0]
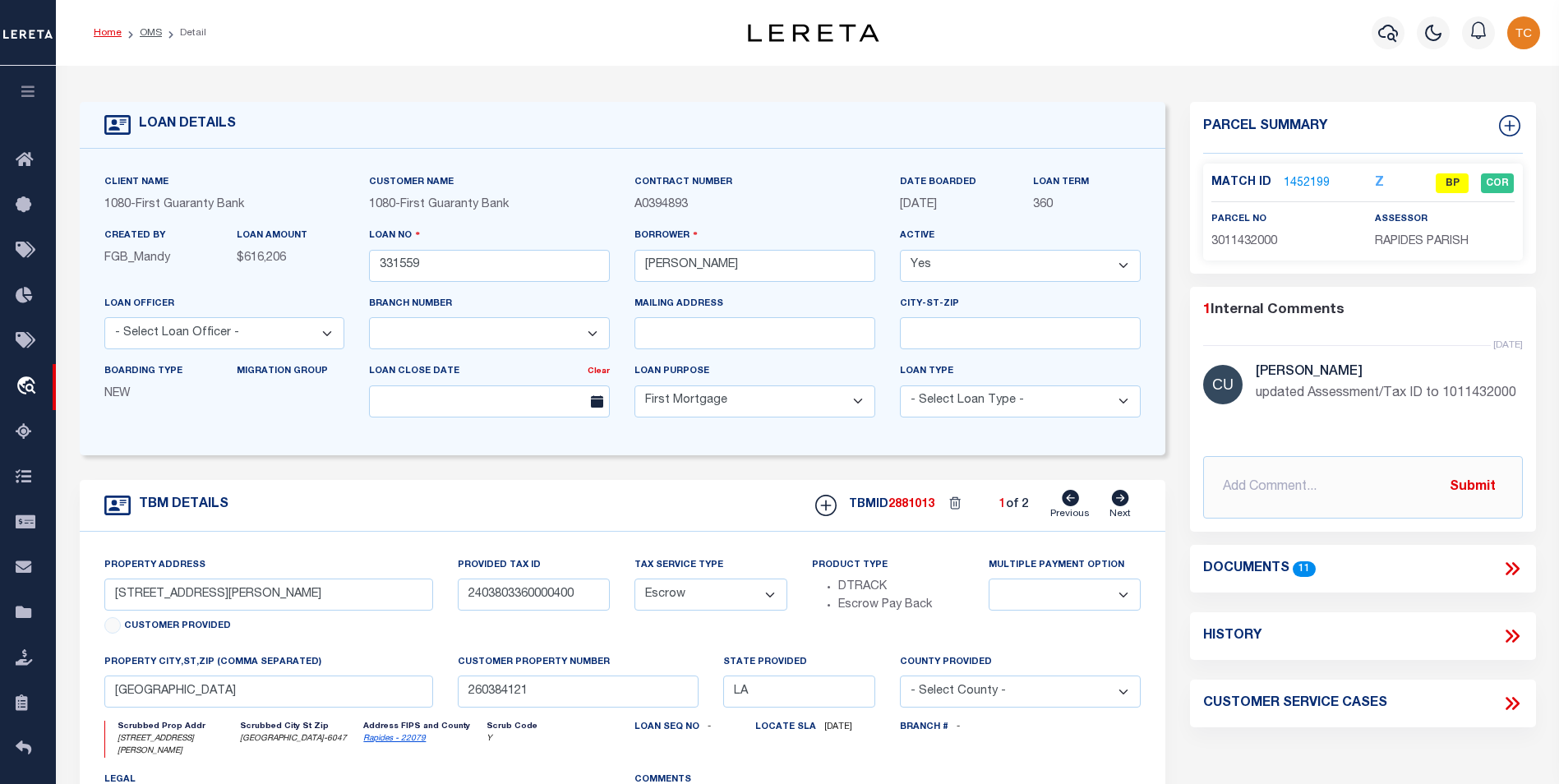
click at [97, 34] on link "Home" at bounding box center [108, 33] width 28 height 10
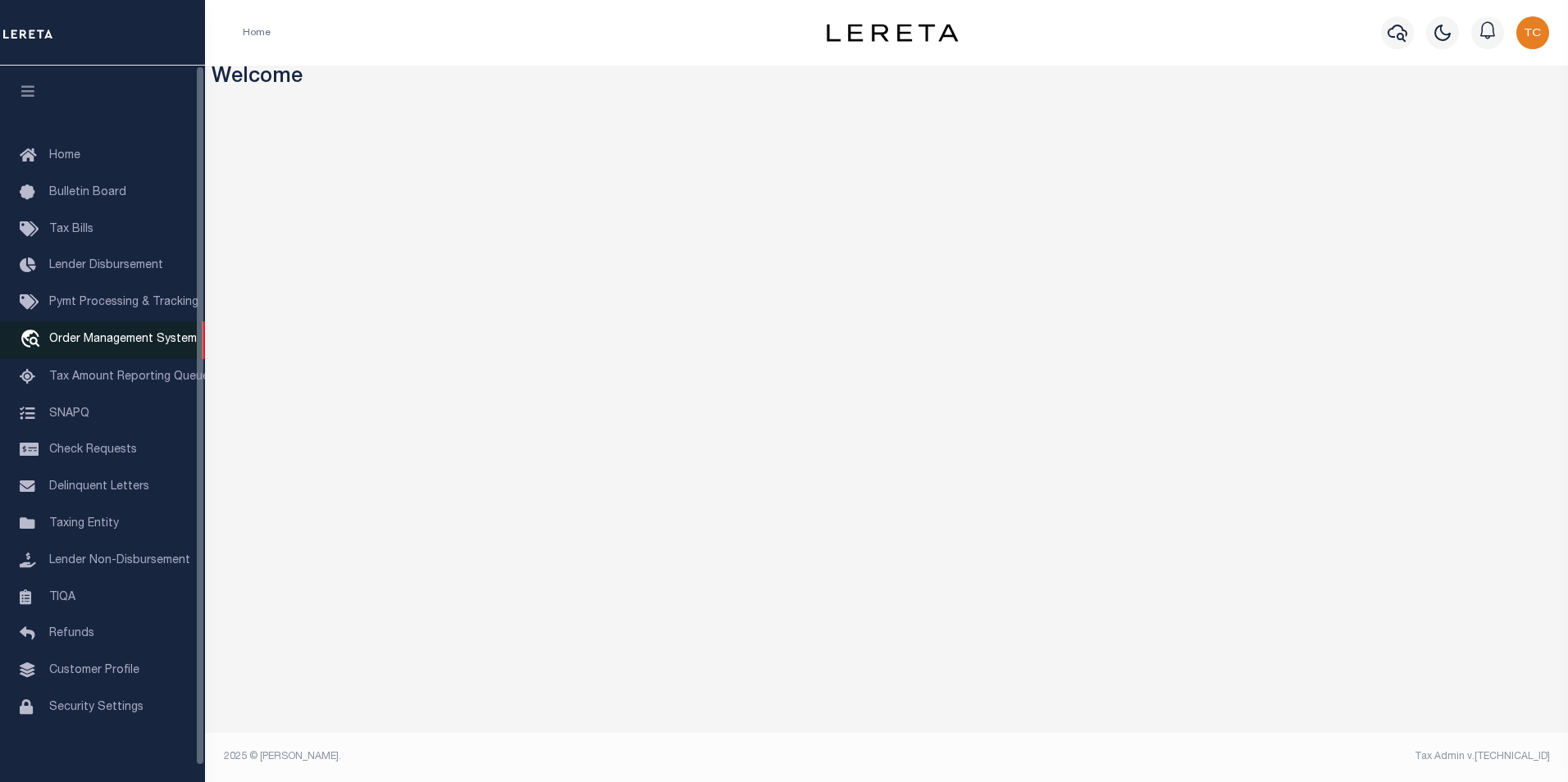
click at [126, 350] on link "travel_explore Order Management System" at bounding box center [102, 340] width 205 height 37
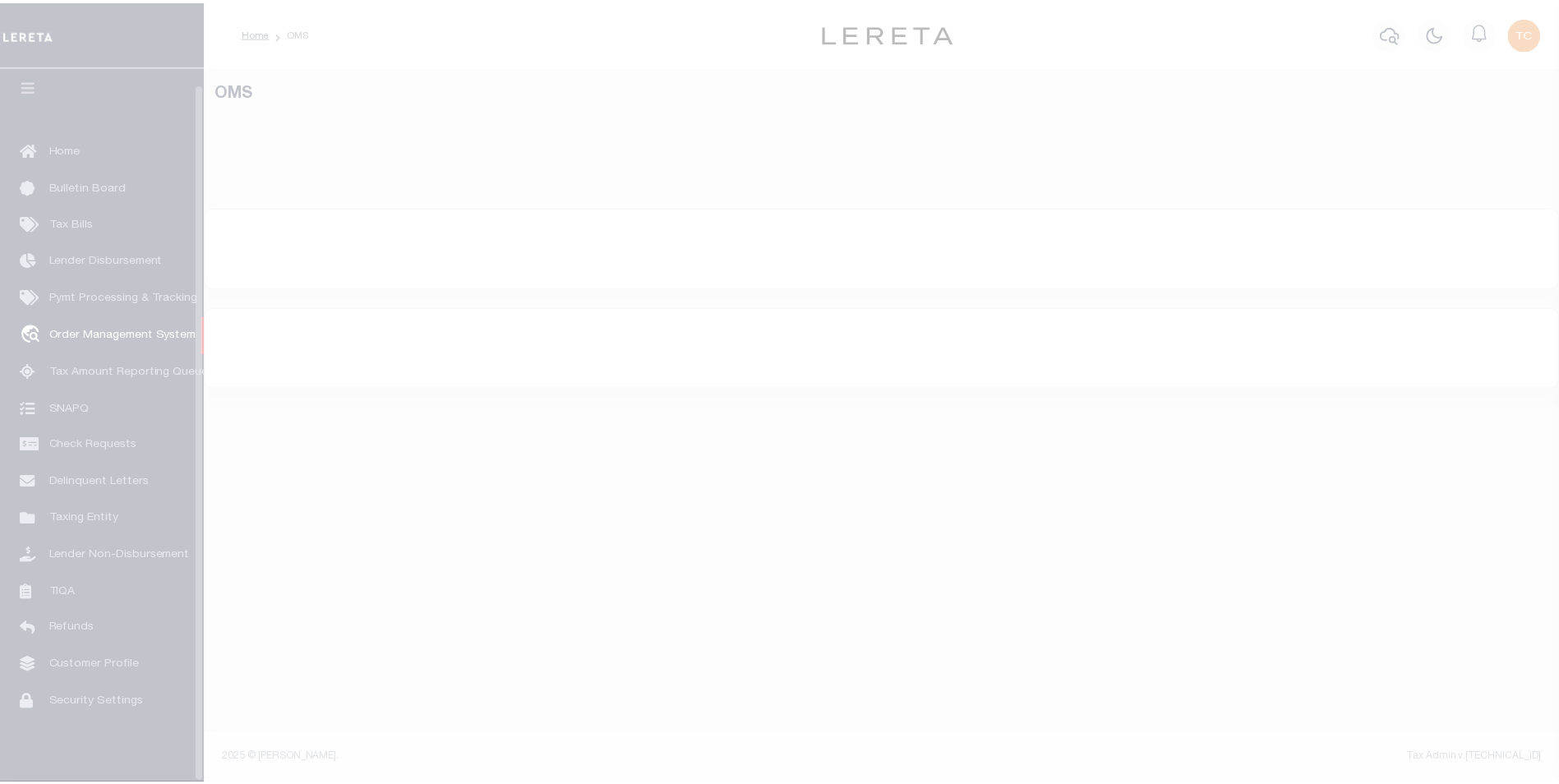
scroll to position [16, 0]
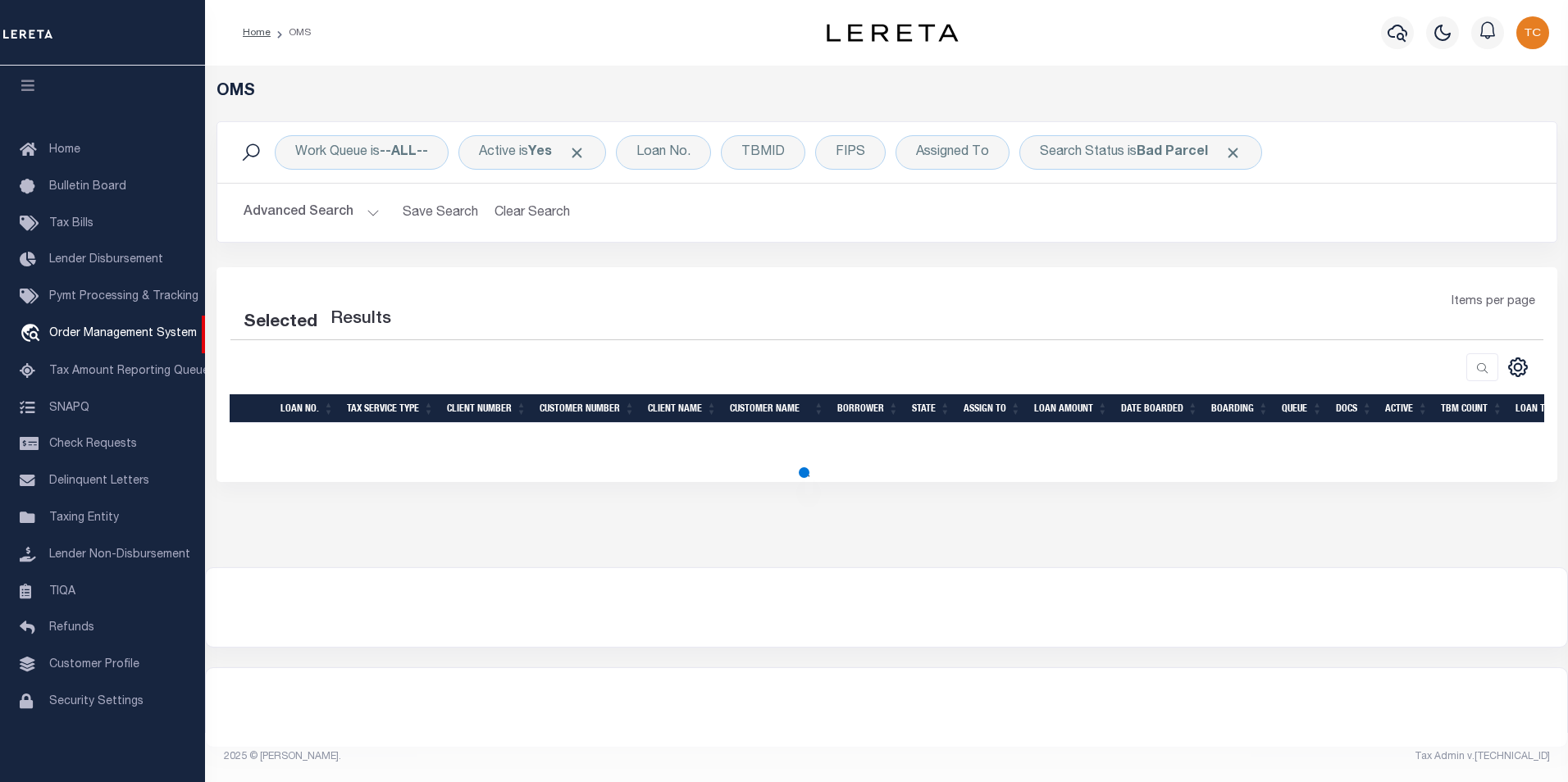
select select "200"
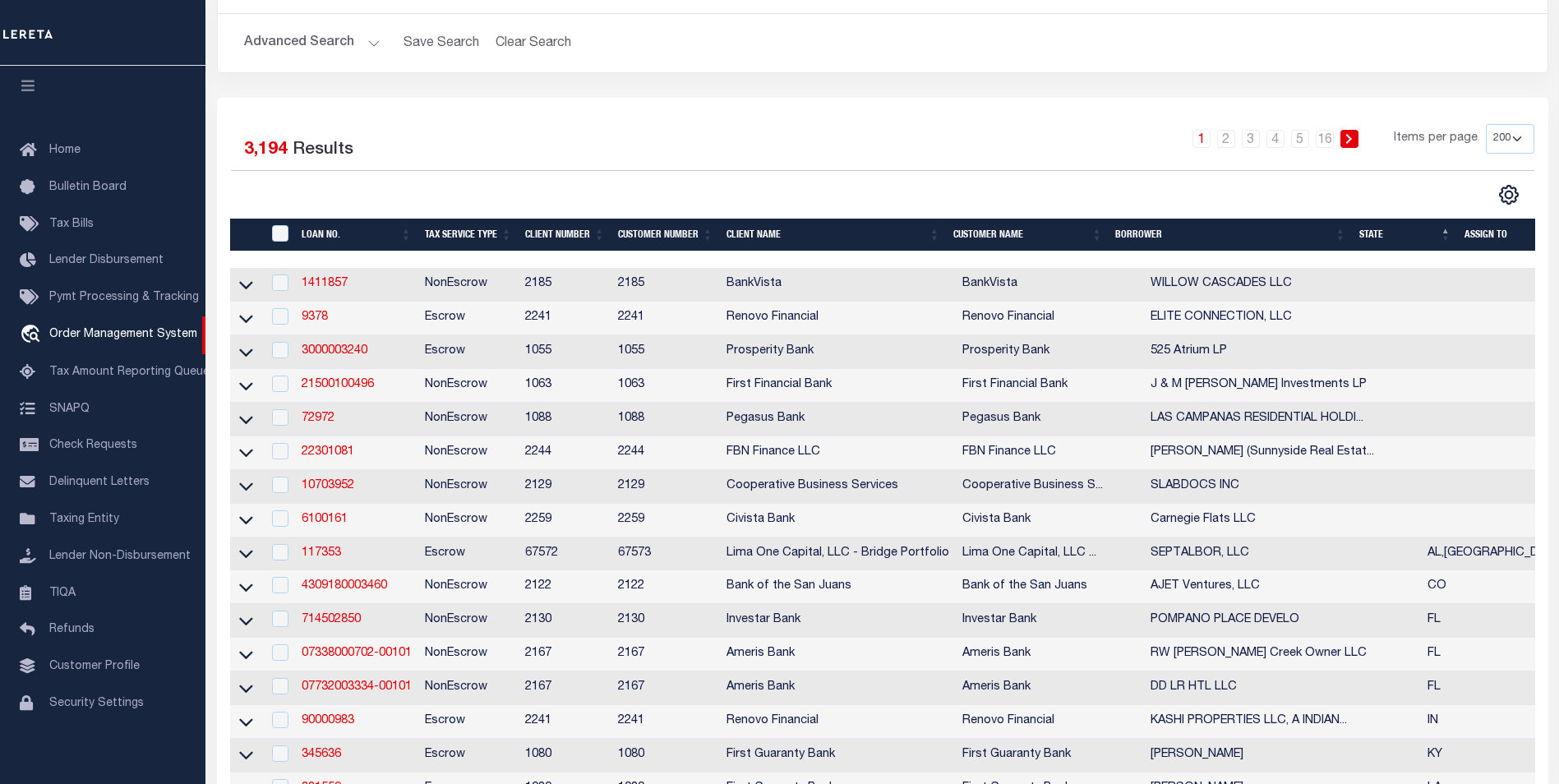
scroll to position [164, 0]
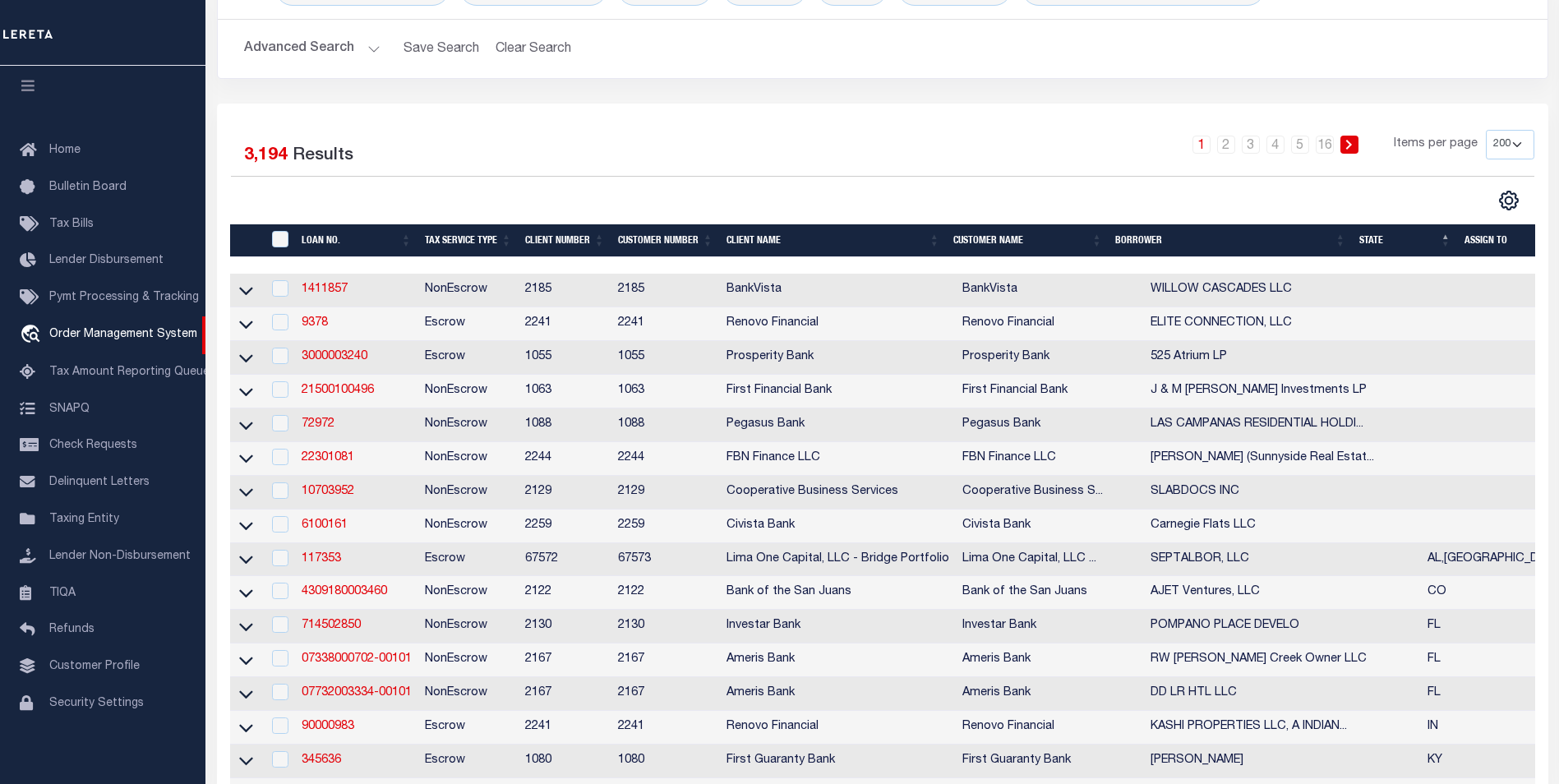
click at [1381, 244] on th "State" at bounding box center [1405, 241] width 105 height 34
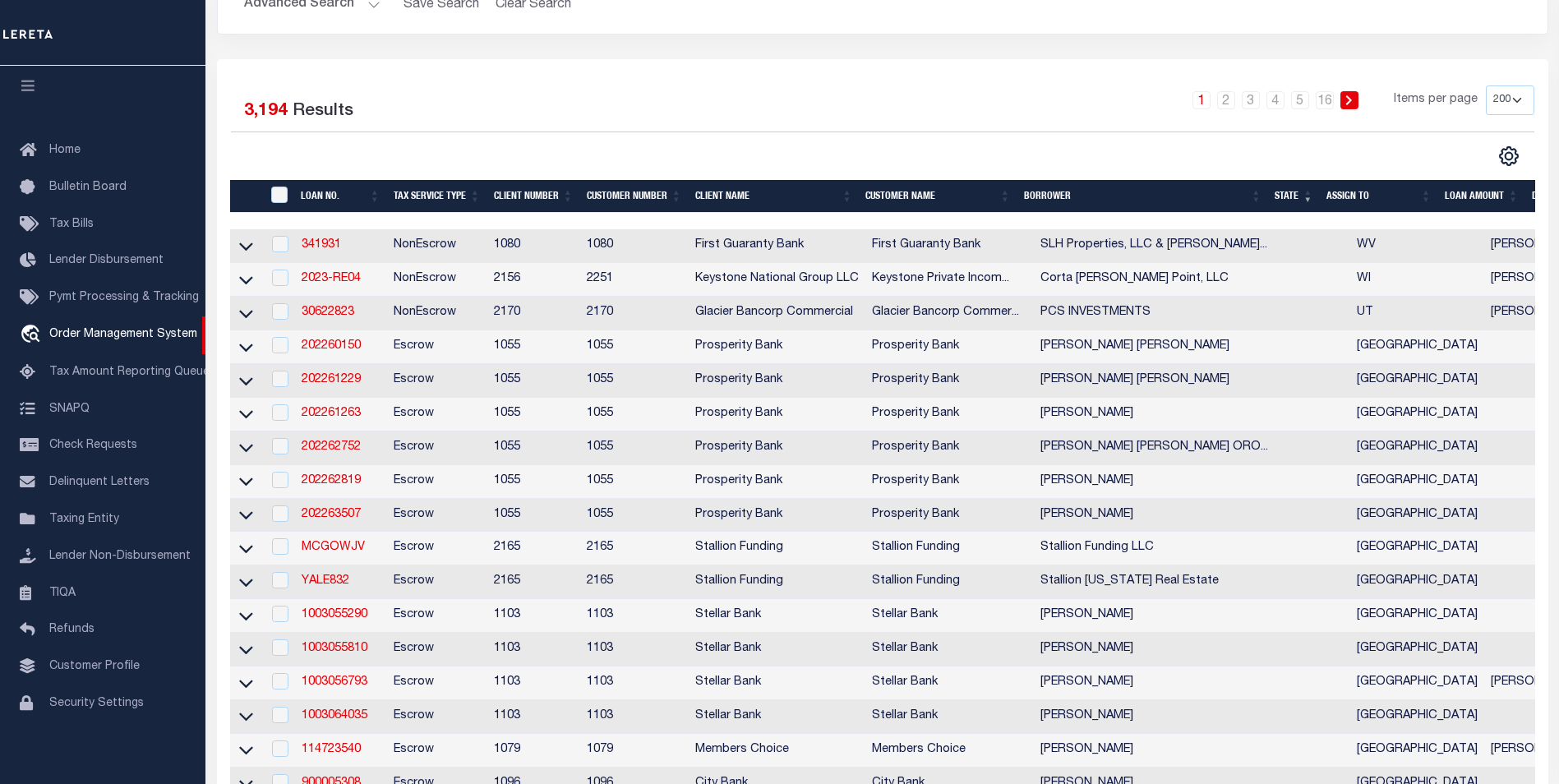
scroll to position [329, 0]
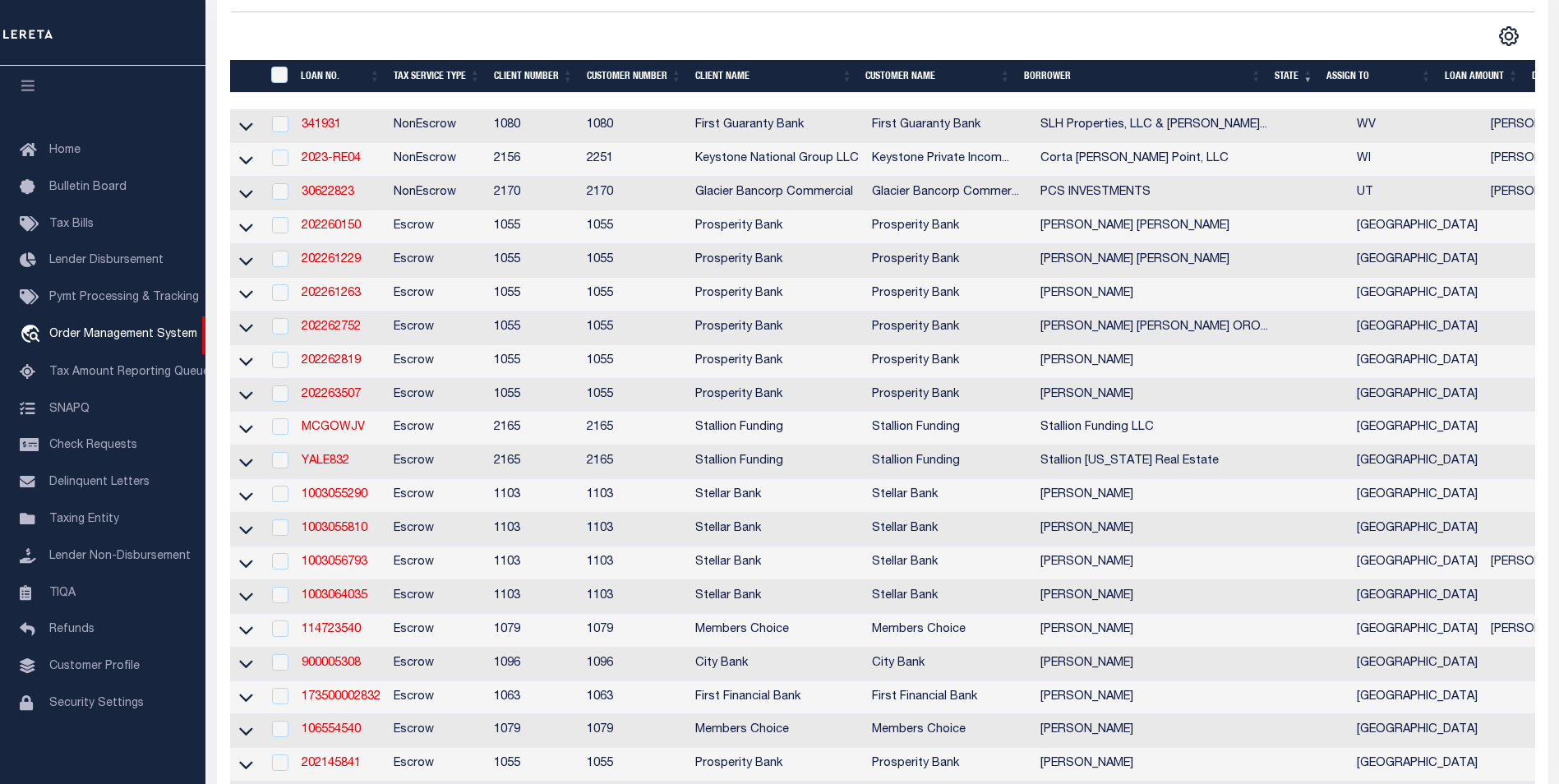
click at [1301, 81] on th "State" at bounding box center [1293, 77] width 52 height 34
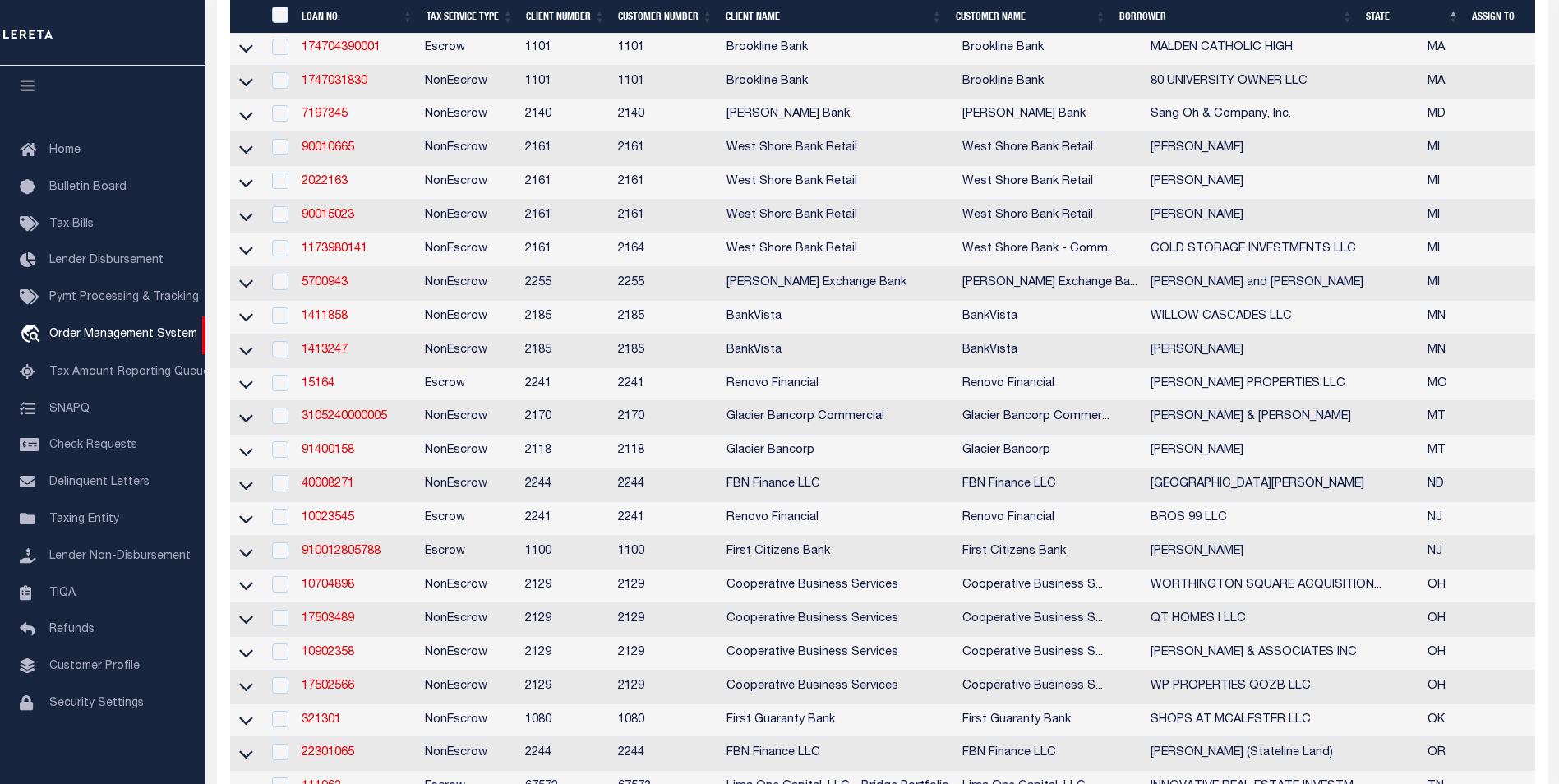
scroll to position [1233, 0]
click at [334, 185] on link "2022163" at bounding box center [324, 179] width 46 height 12
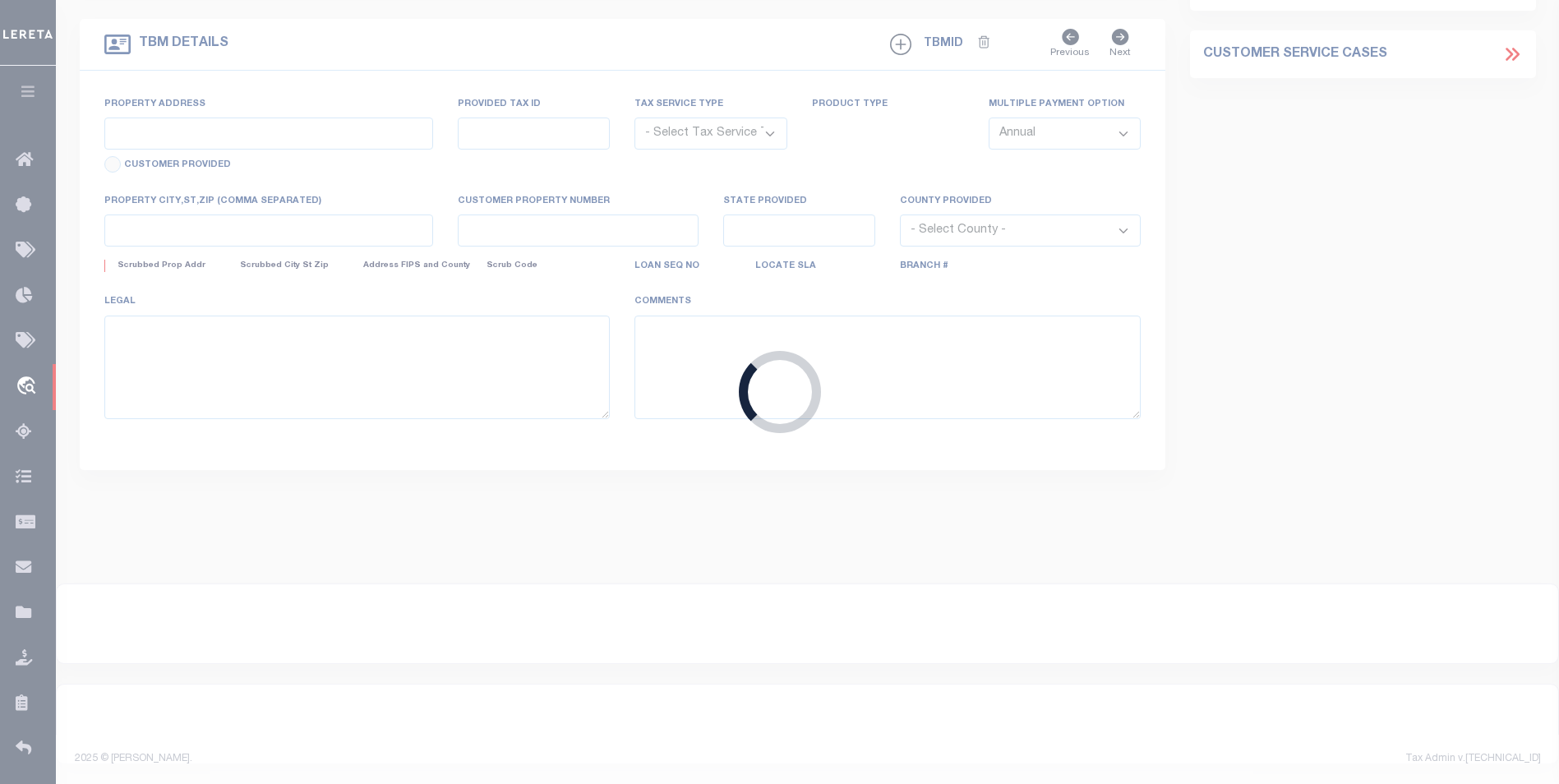
type input "2022163"
type input "[PERSON_NAME]"
select select
select select "100"
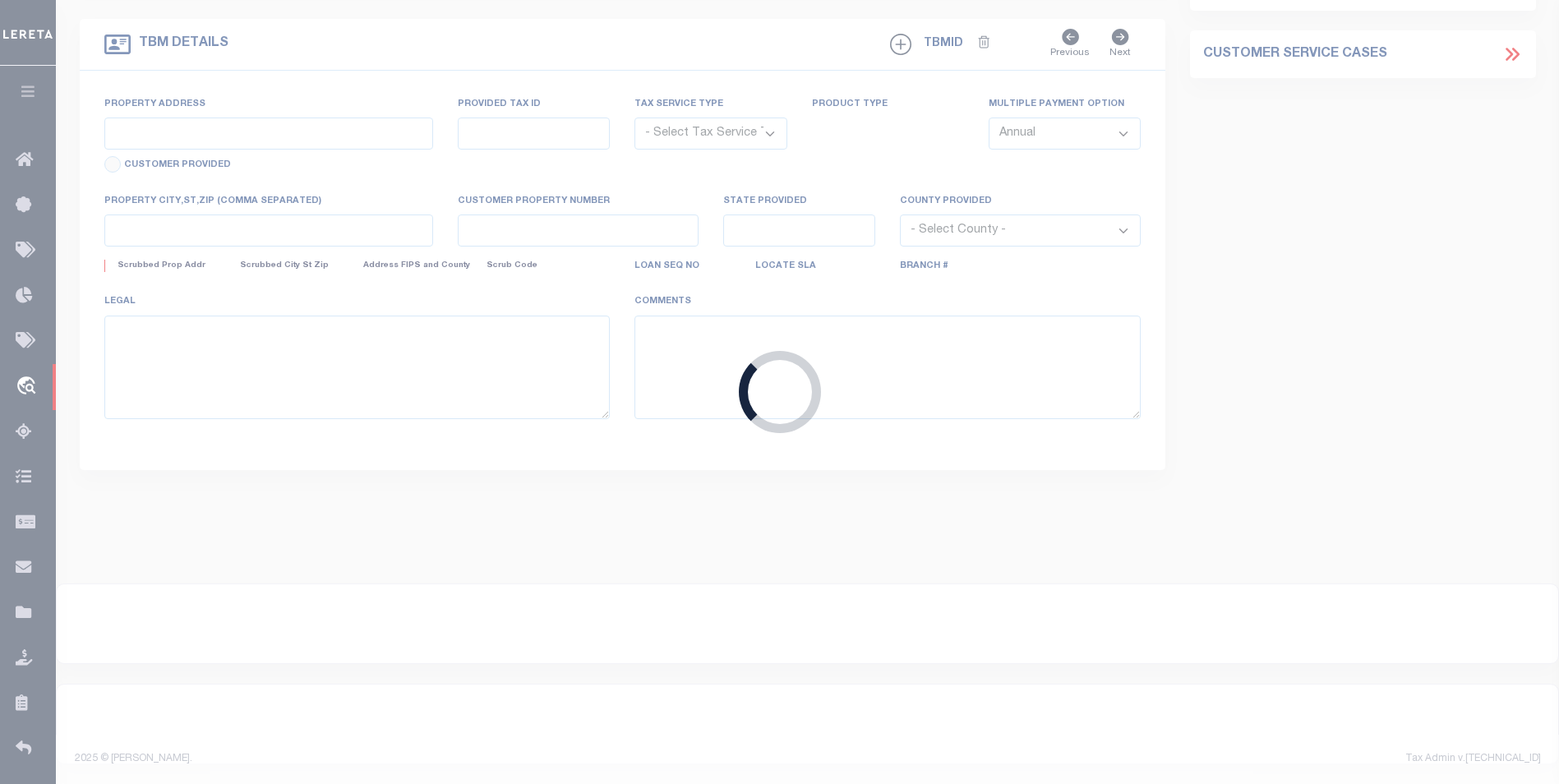
select select "NonEscrow"
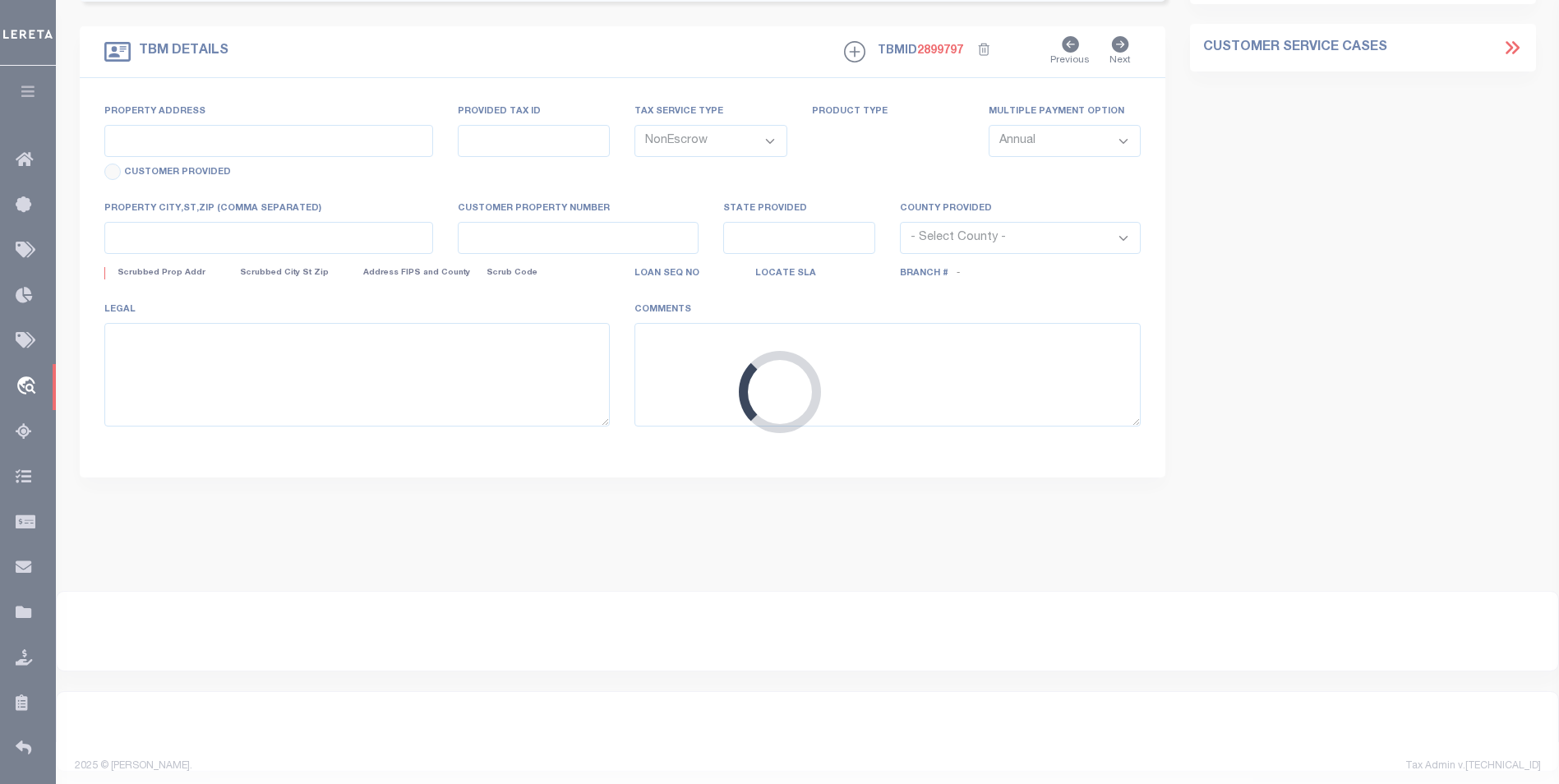
select select "4567"
type input "[STREET_ADDRESS][US_STATE]"
type input "WEST OLIVE MI 494608970"
type input "MI"
select select
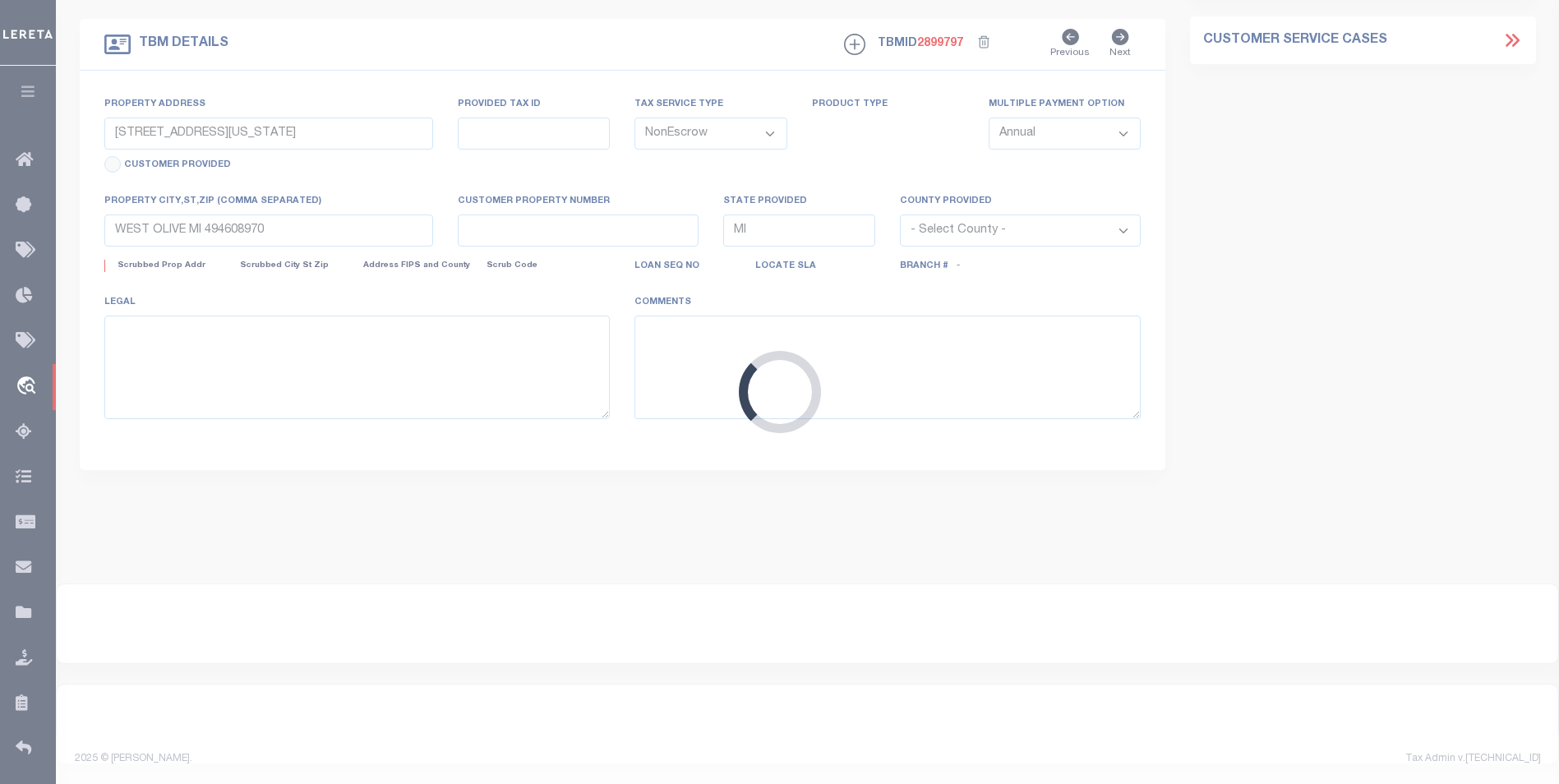
type textarea "70-08-19-300-076"
select select
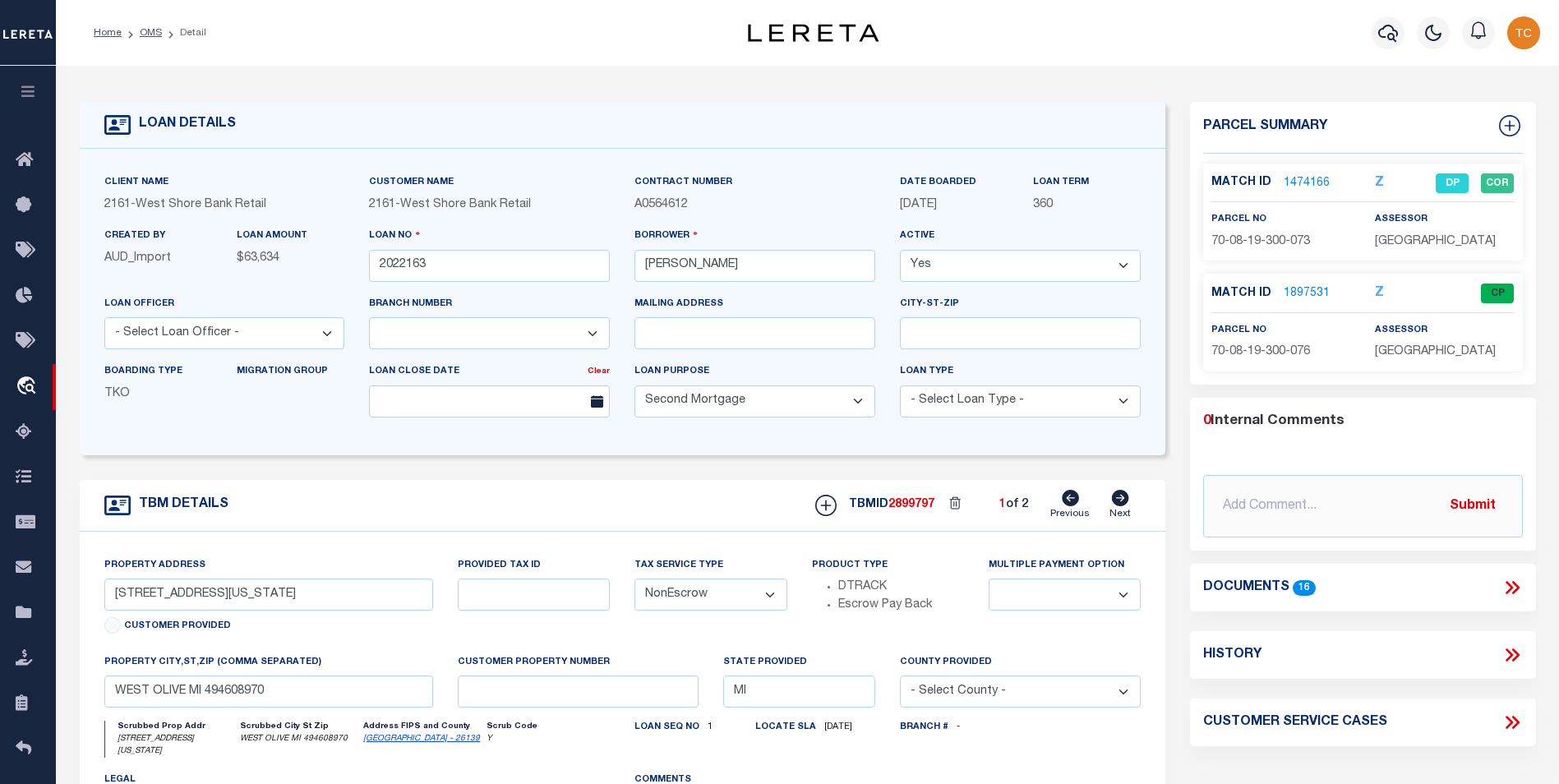
click at [1315, 181] on link "1474166" at bounding box center [1307, 183] width 46 height 17
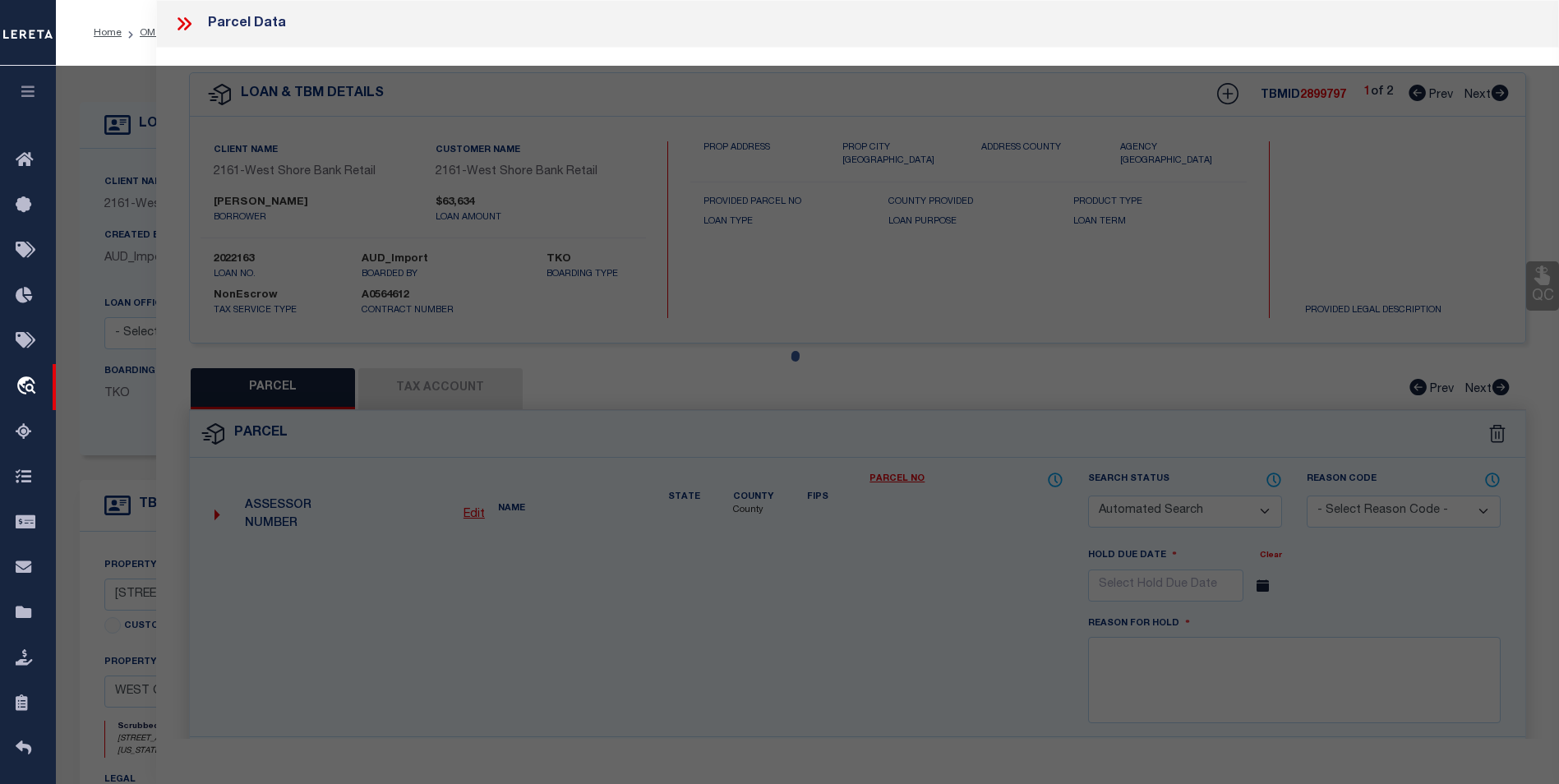
checkbox input "false"
select select "DP"
type input "[PERSON_NAME] TRUST"
select select
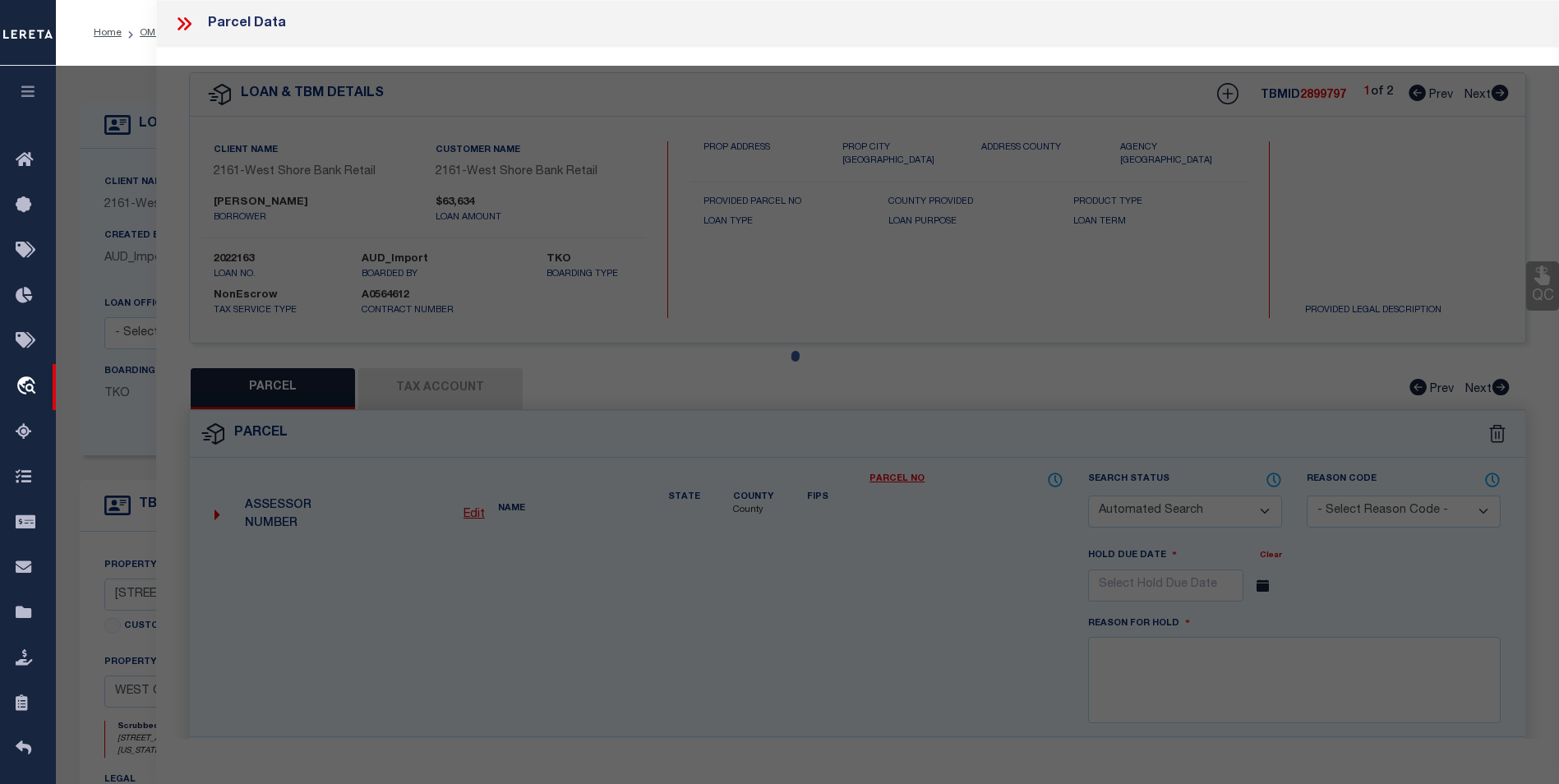
type input "[STREET_ADDRESS][US_STATE]"
checkbox input "false"
type textarea "PART OF S 1/2 OF SW FRL 1/4 COM S 89D 32M 10S E 834.16 FT FROM SW SEC COR, TH S…"
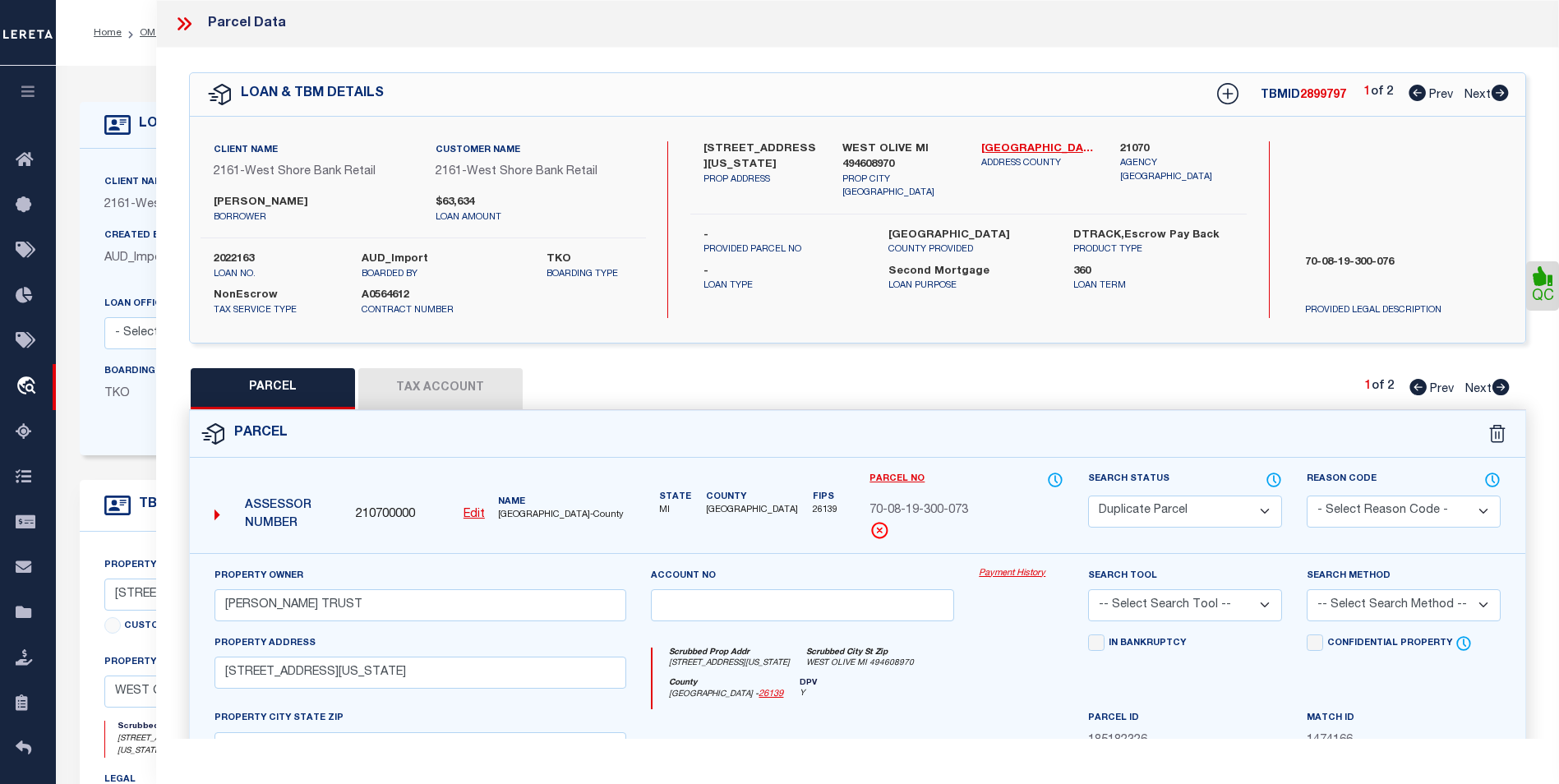
click at [1499, 94] on icon at bounding box center [1501, 93] width 18 height 16
select select "AS"
checkbox input "false"
select select "CP"
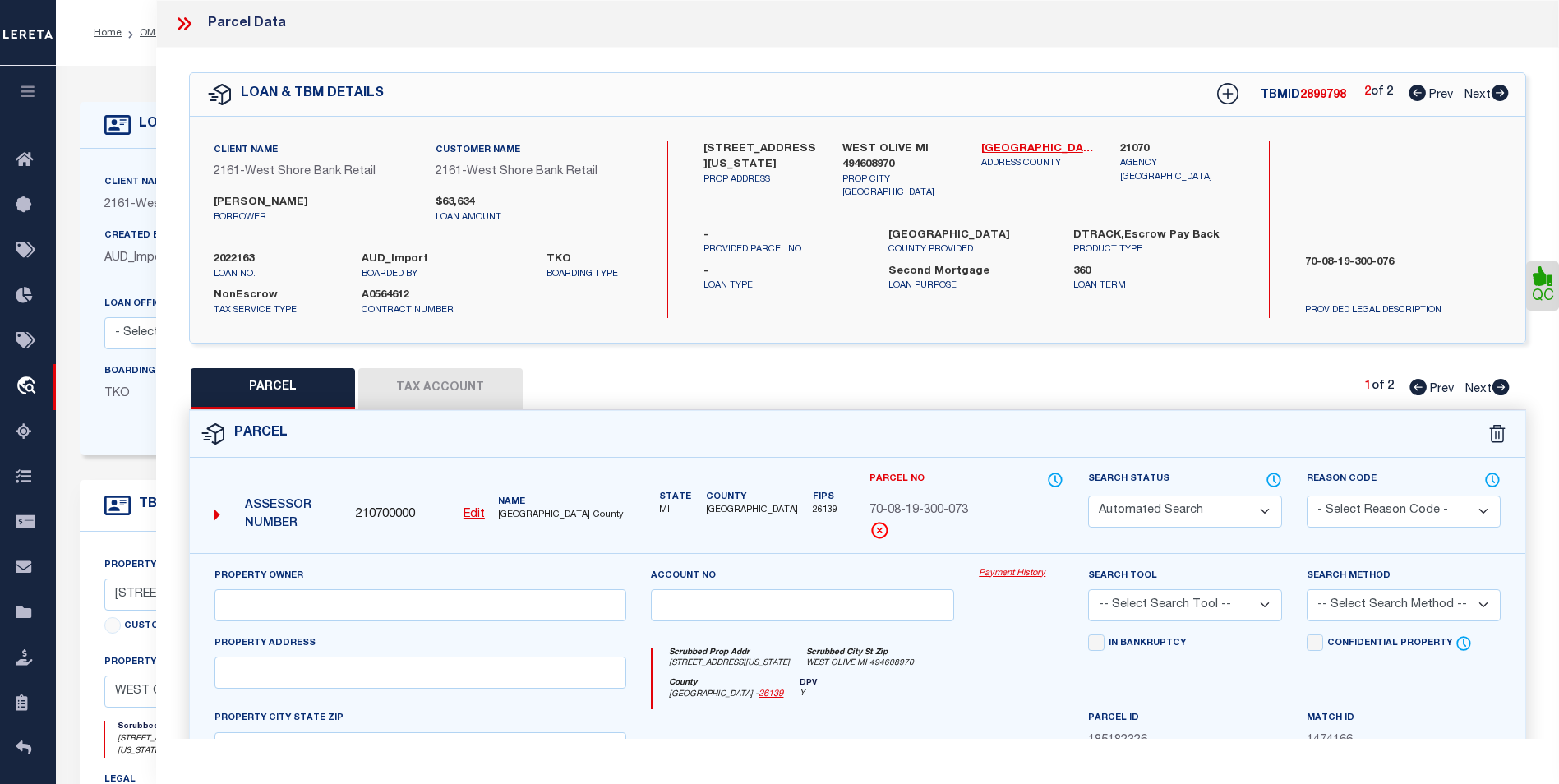
type input "[PERSON_NAME] TRUST"
select select
type input "[STREET_ADDRESS][US_STATE]"
checkbox input "false"
type textarea "PART OF S 1/2 OF SW FRL 1/4 COM S 89D 32M 10S E 834.16 FT FROM SW SEC COR, TH S…"
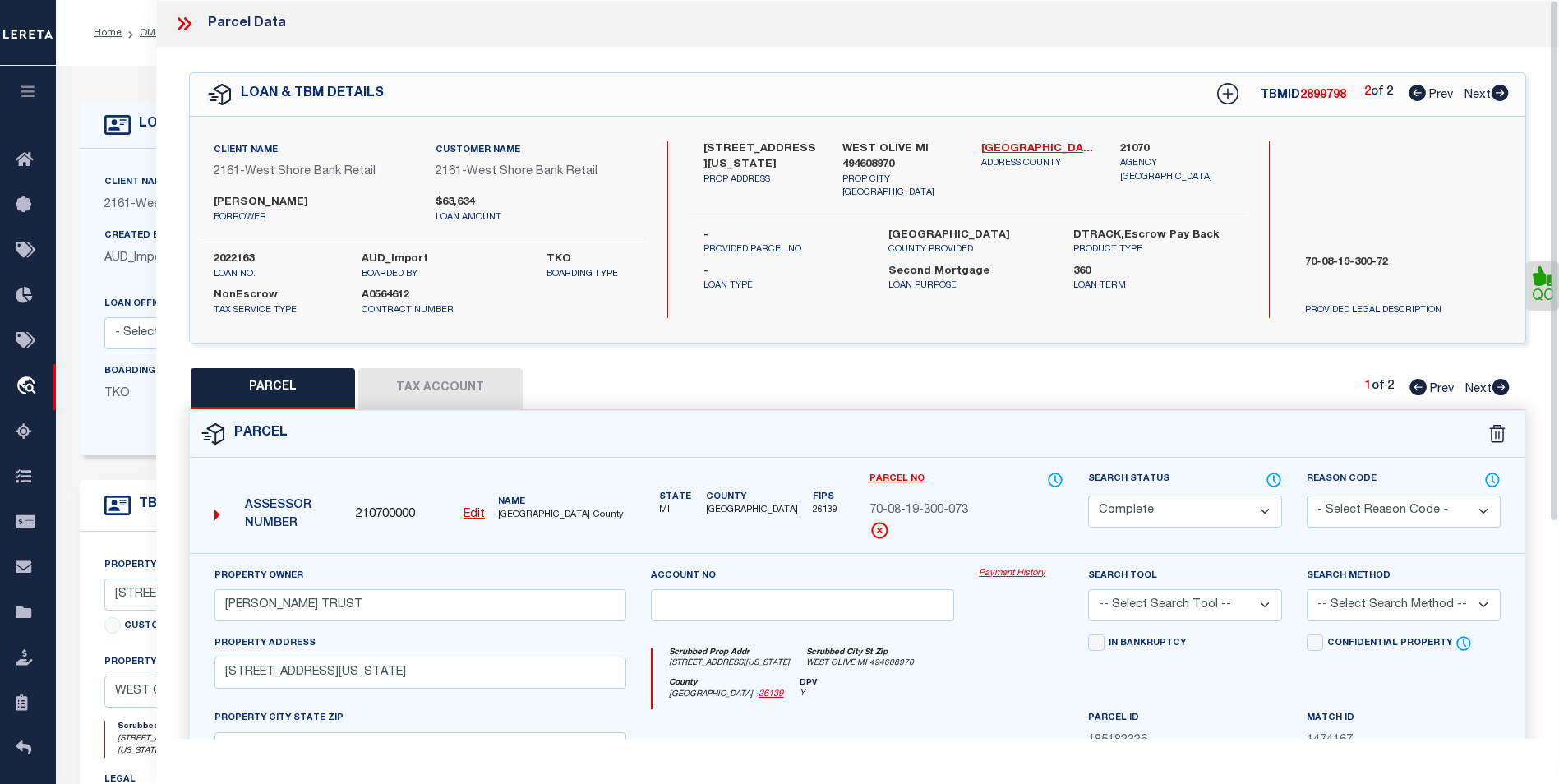
click at [1505, 383] on icon at bounding box center [1501, 387] width 17 height 16
select select "AS"
checkbox input "false"
select select "BP"
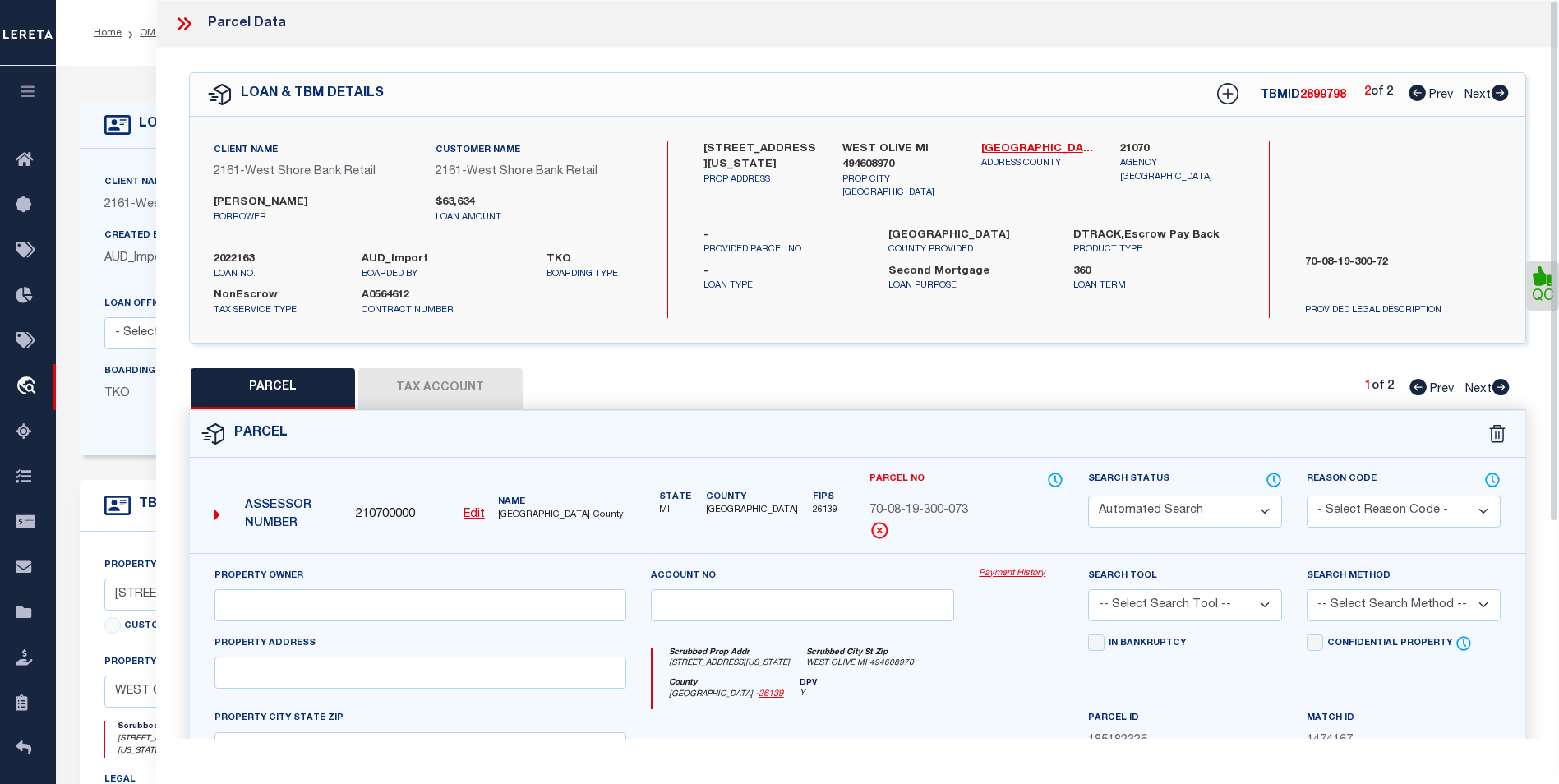
checkbox input "false"
type textarea "INCORRECT PARCEL ID"
click at [399, 379] on button "Tax Account" at bounding box center [441, 388] width 164 height 41
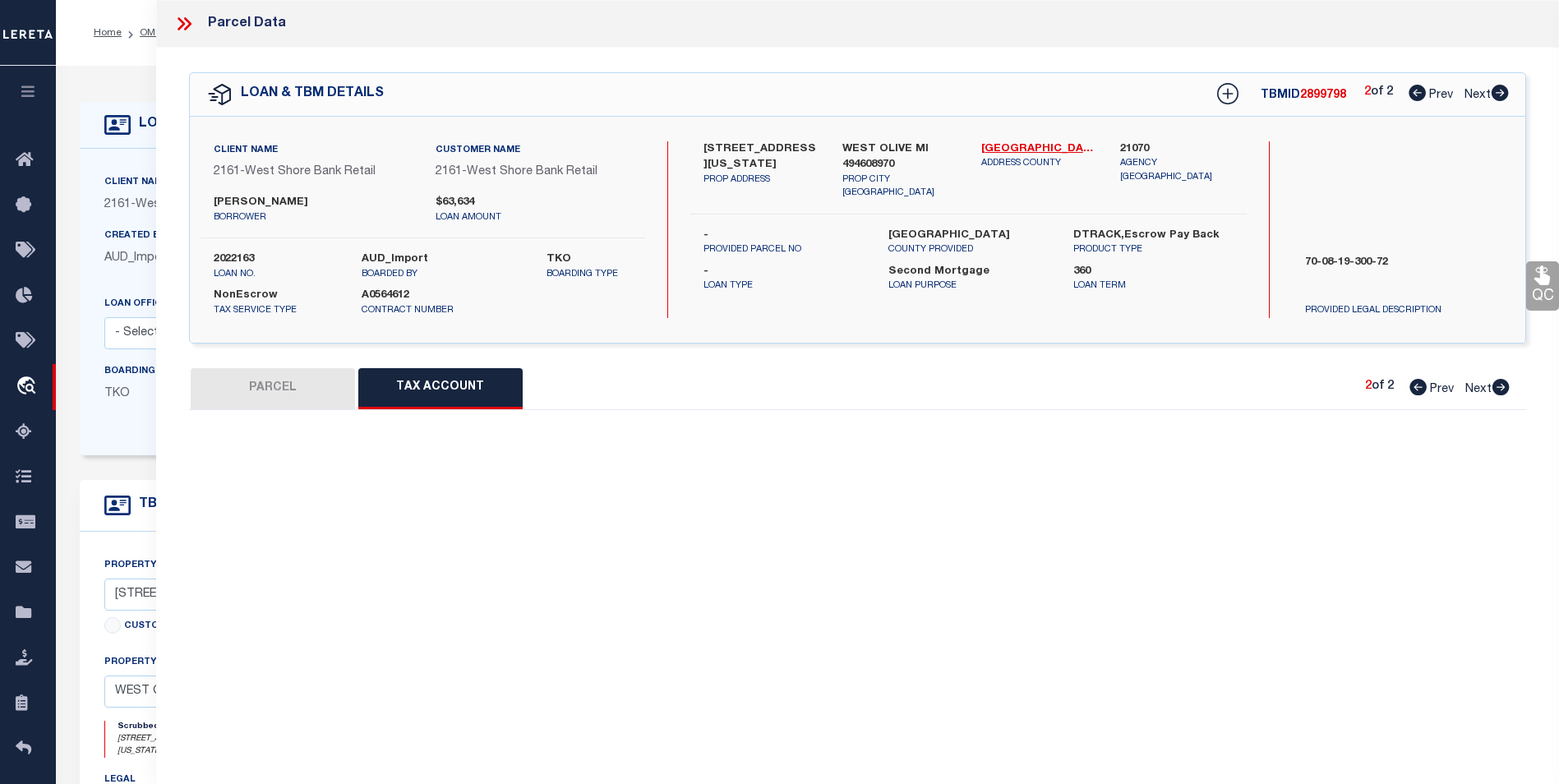
select select "100"
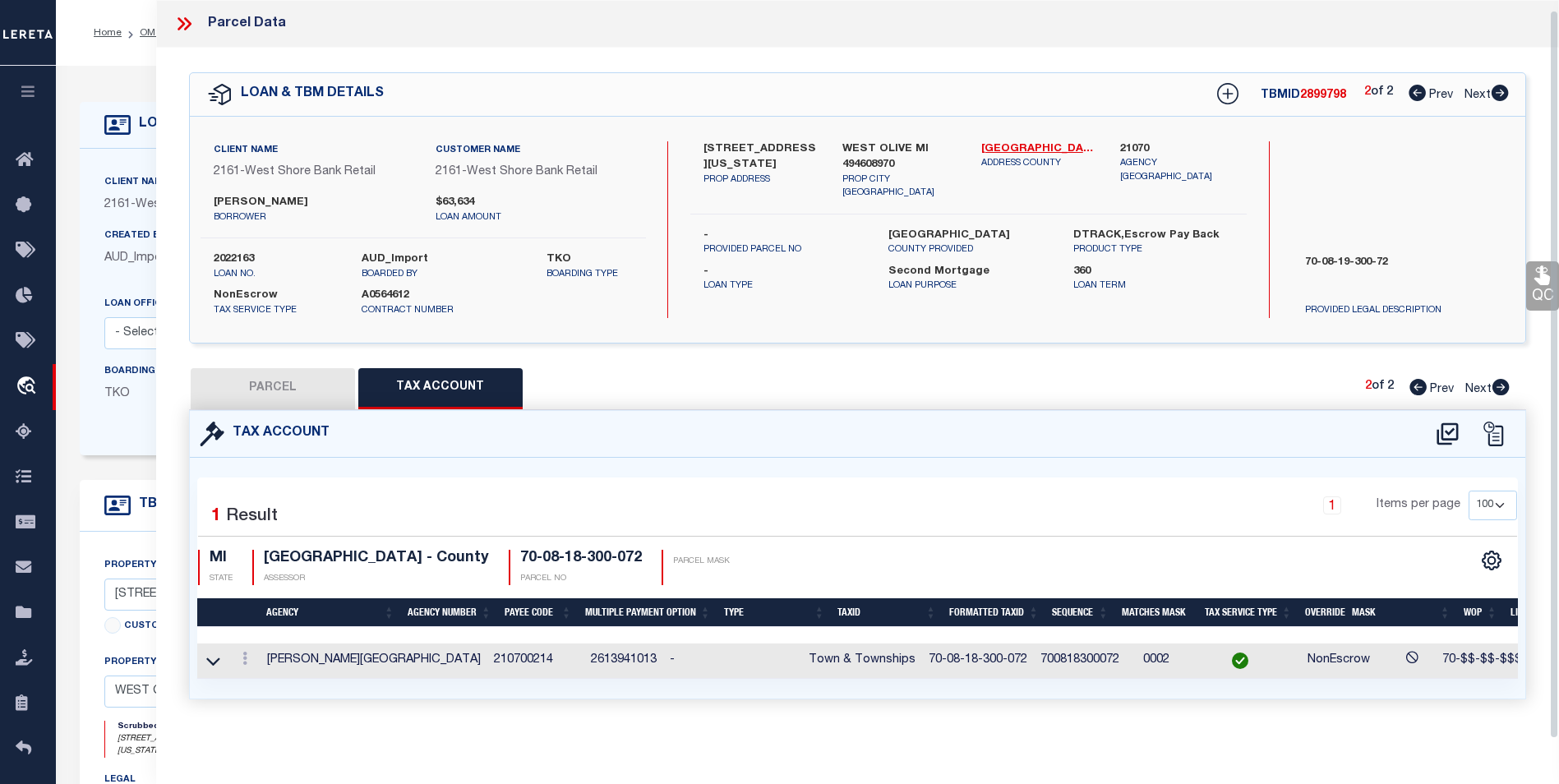
scroll to position [10, 0]
click at [189, 17] on icon at bounding box center [188, 24] width 7 height 13
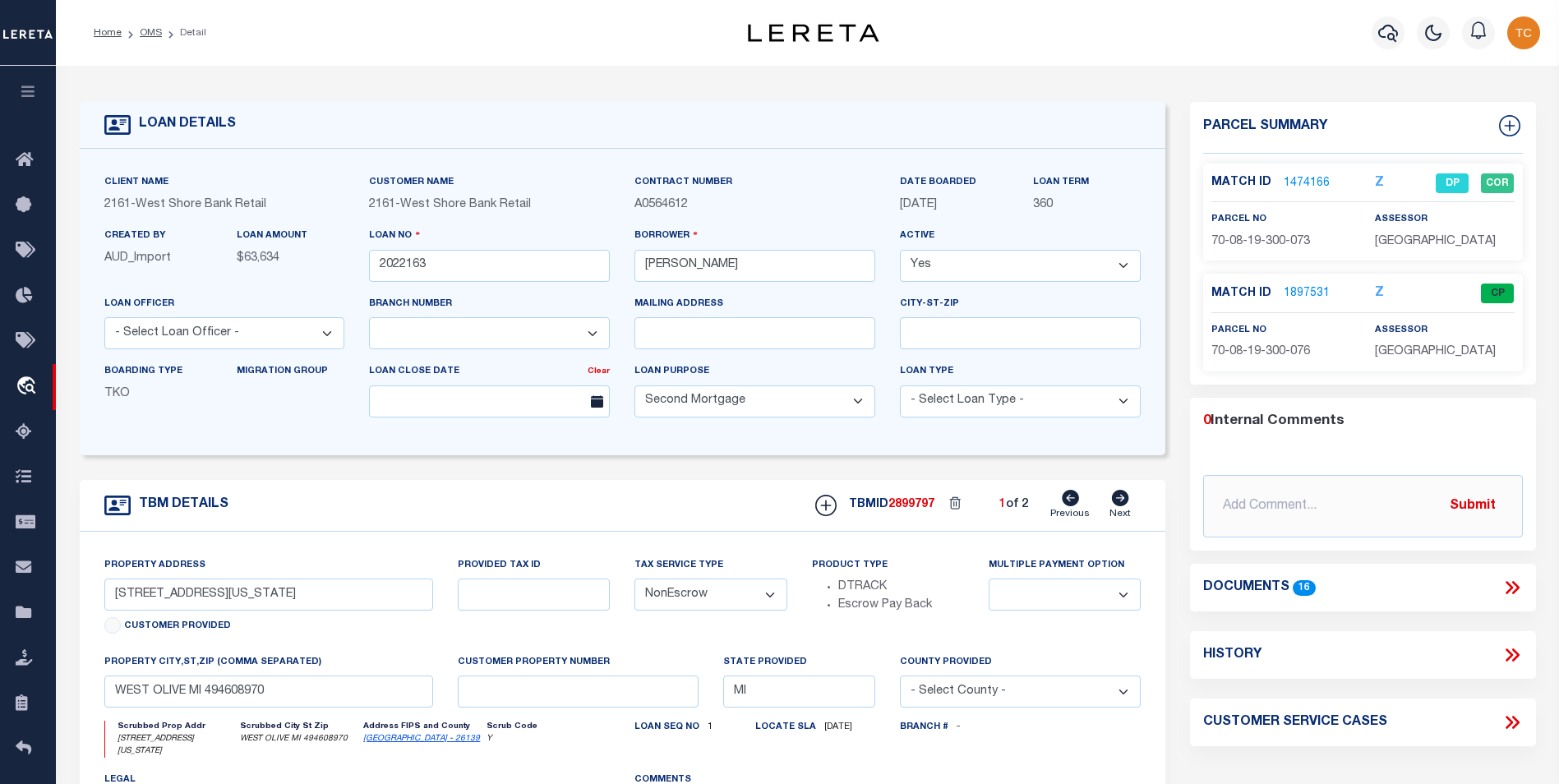
click at [1303, 178] on link "1474166" at bounding box center [1307, 183] width 46 height 17
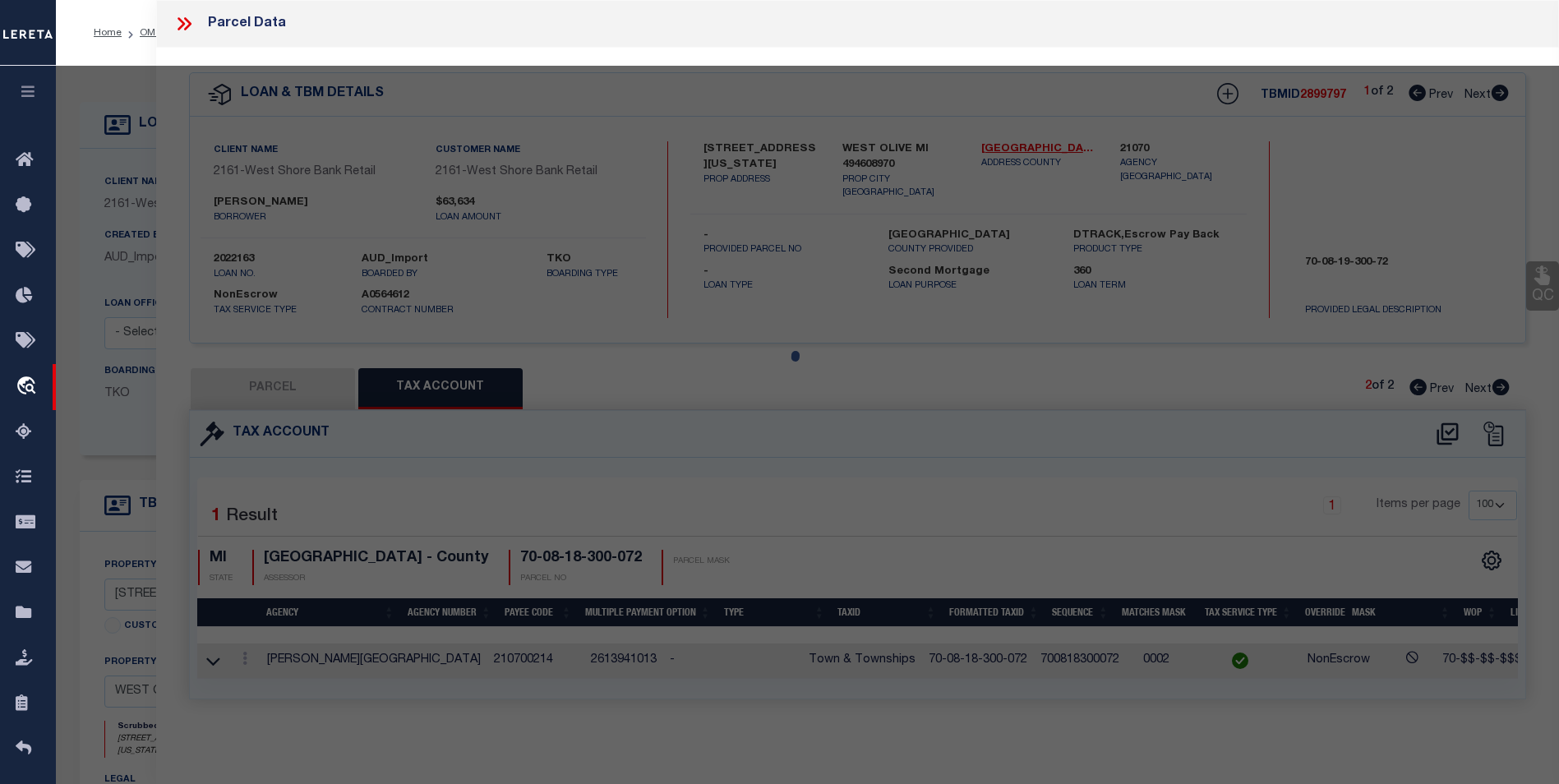
select select "AS"
checkbox input "false"
select select "DP"
type input "[PERSON_NAME] TRUST"
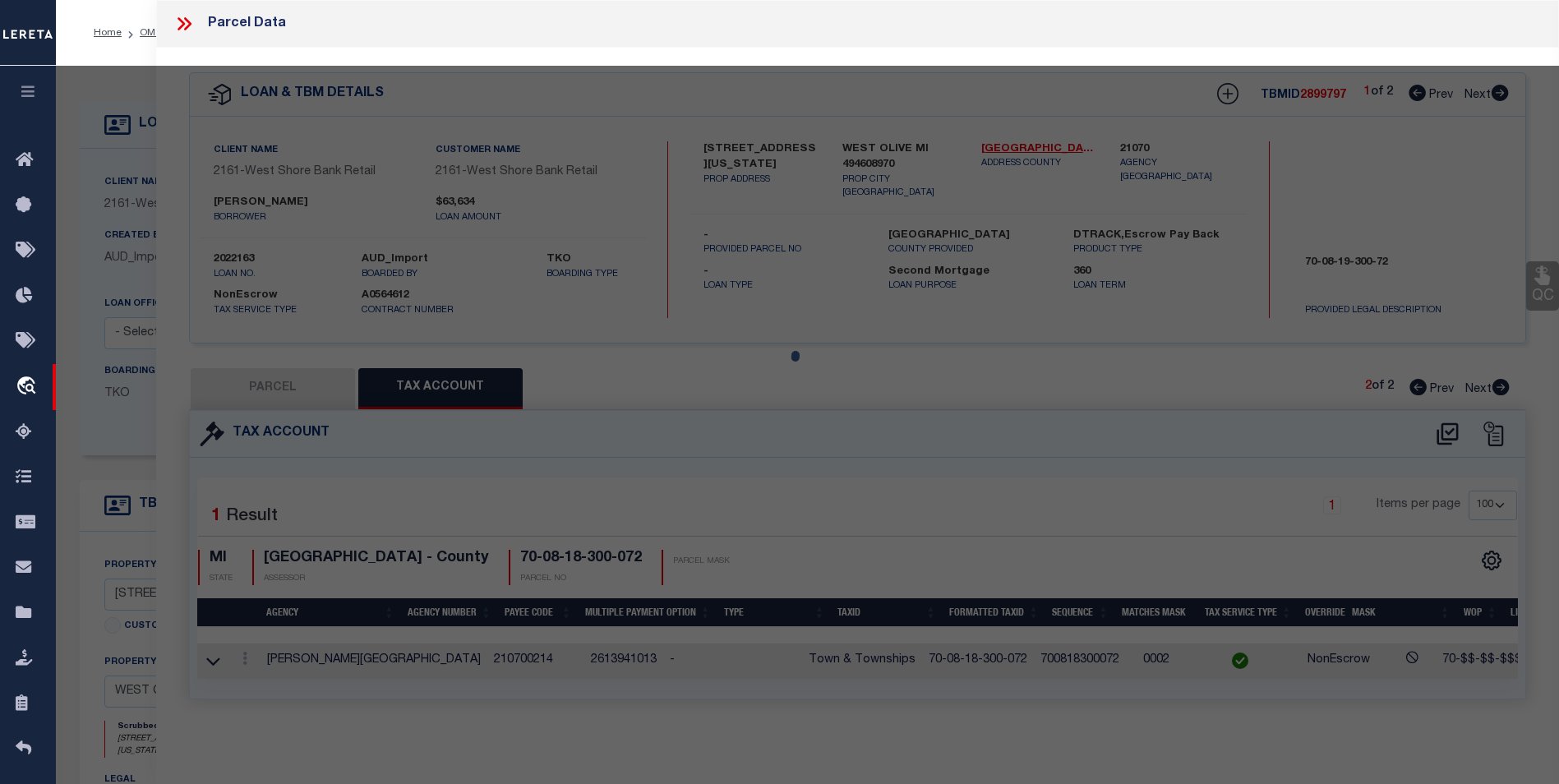
select select
type input "[STREET_ADDRESS][US_STATE]"
checkbox input "false"
type textarea "PART OF S 1/2 OF SW FRL 1/4 COM S 89D 32M 10S E 834.16 FT FROM SW SEC COR, TH S…"
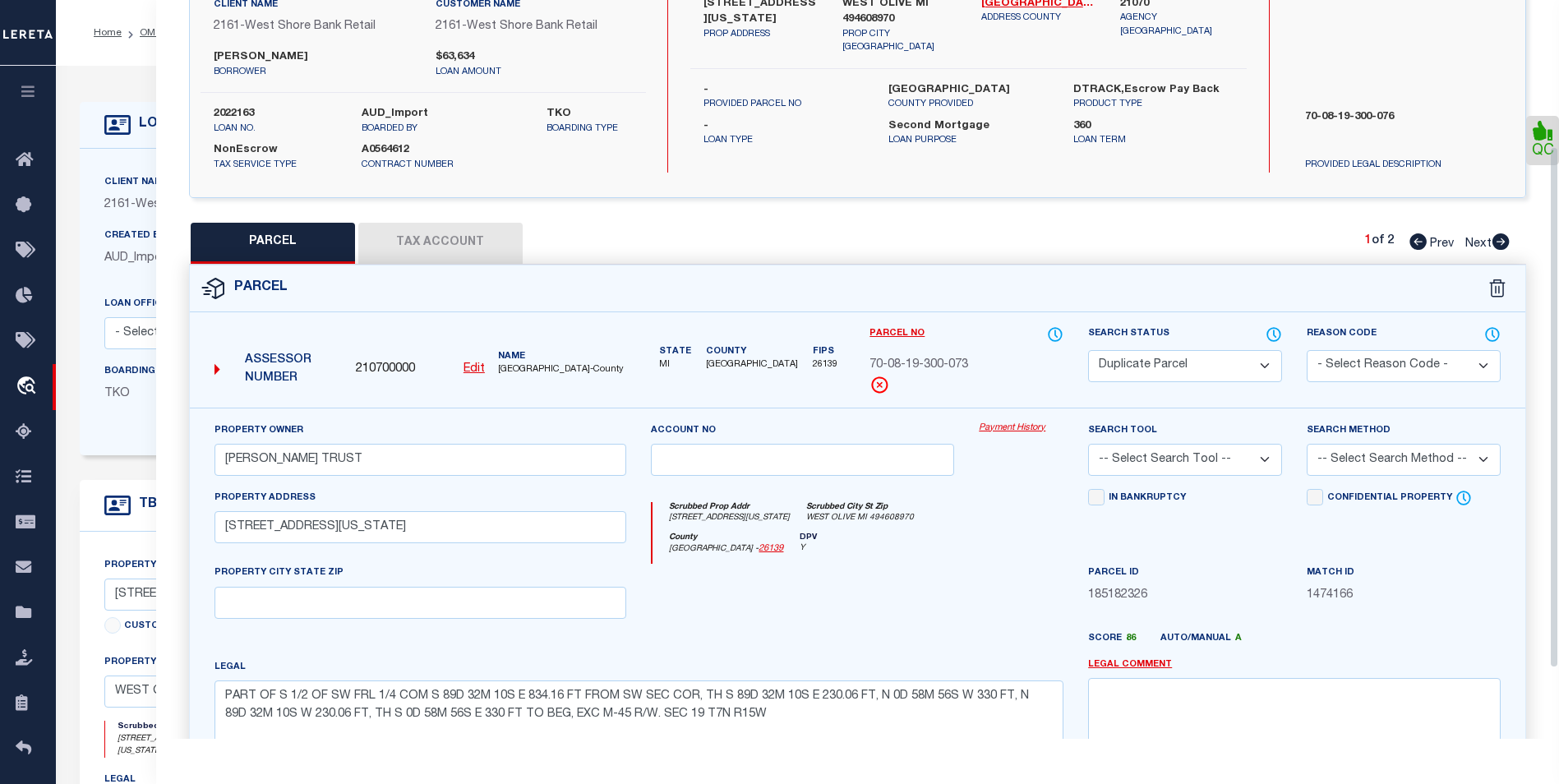
scroll to position [0, 0]
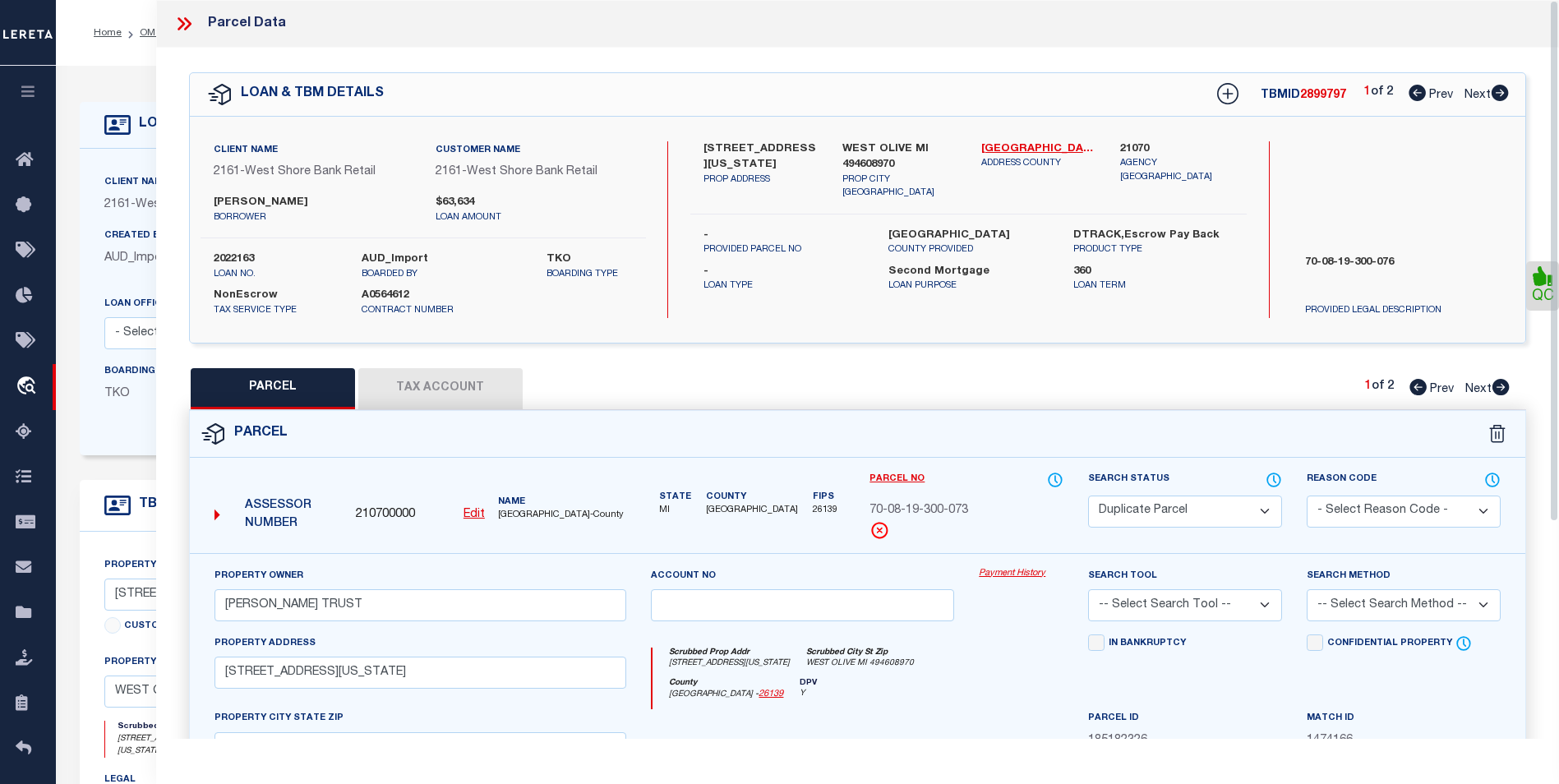
click at [1500, 100] on icon at bounding box center [1500, 93] width 17 height 16
select select "AS"
checkbox input "false"
select select "CP"
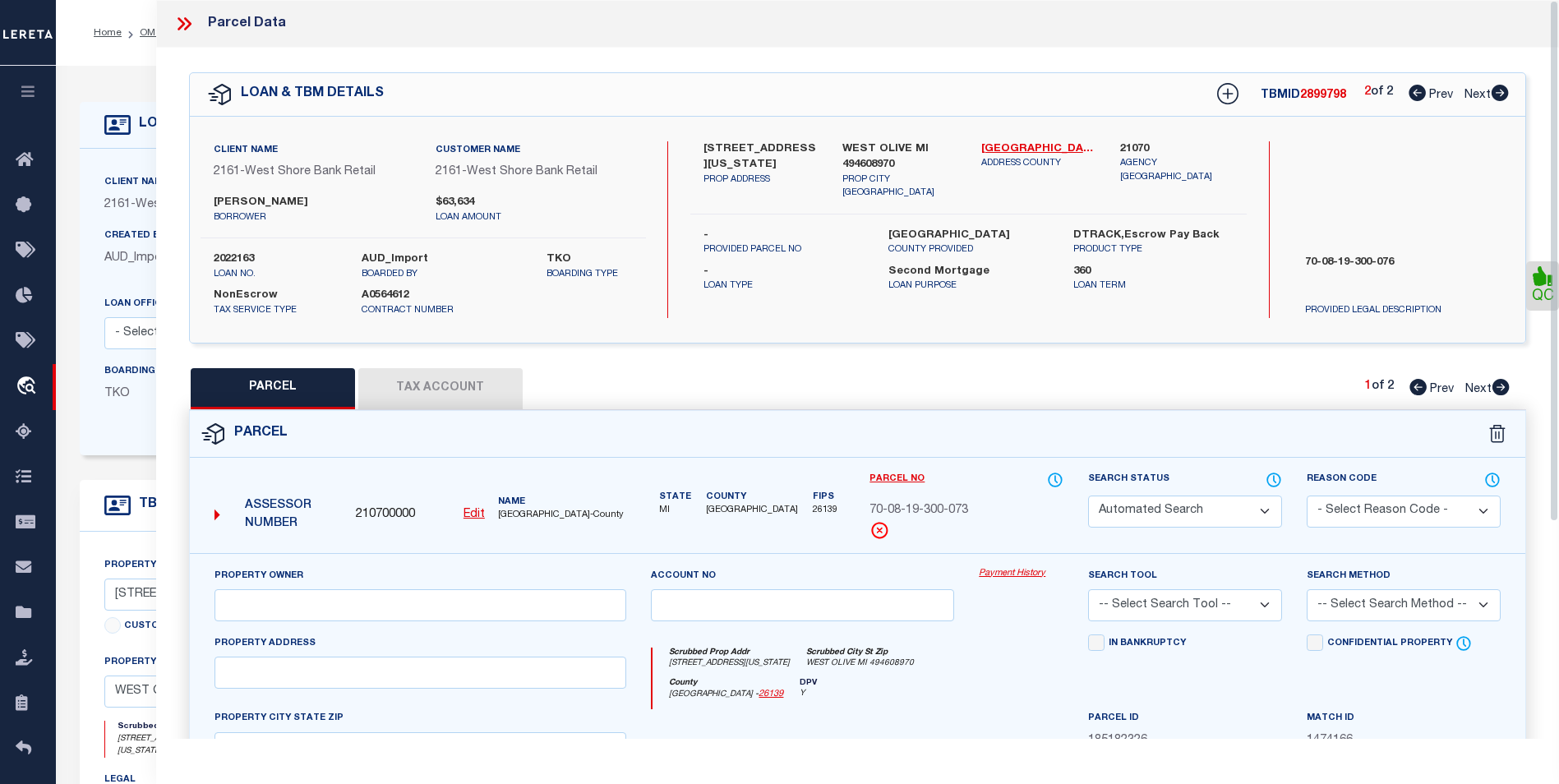
type input "[PERSON_NAME] TRUST"
select select
type input "[STREET_ADDRESS][US_STATE]"
checkbox input "false"
type textarea "PART OF S 1/2 OF SW FRL 1/4 COM S 89D 32M 10S E 834.16 FT FROM SW SEC COR, TH S…"
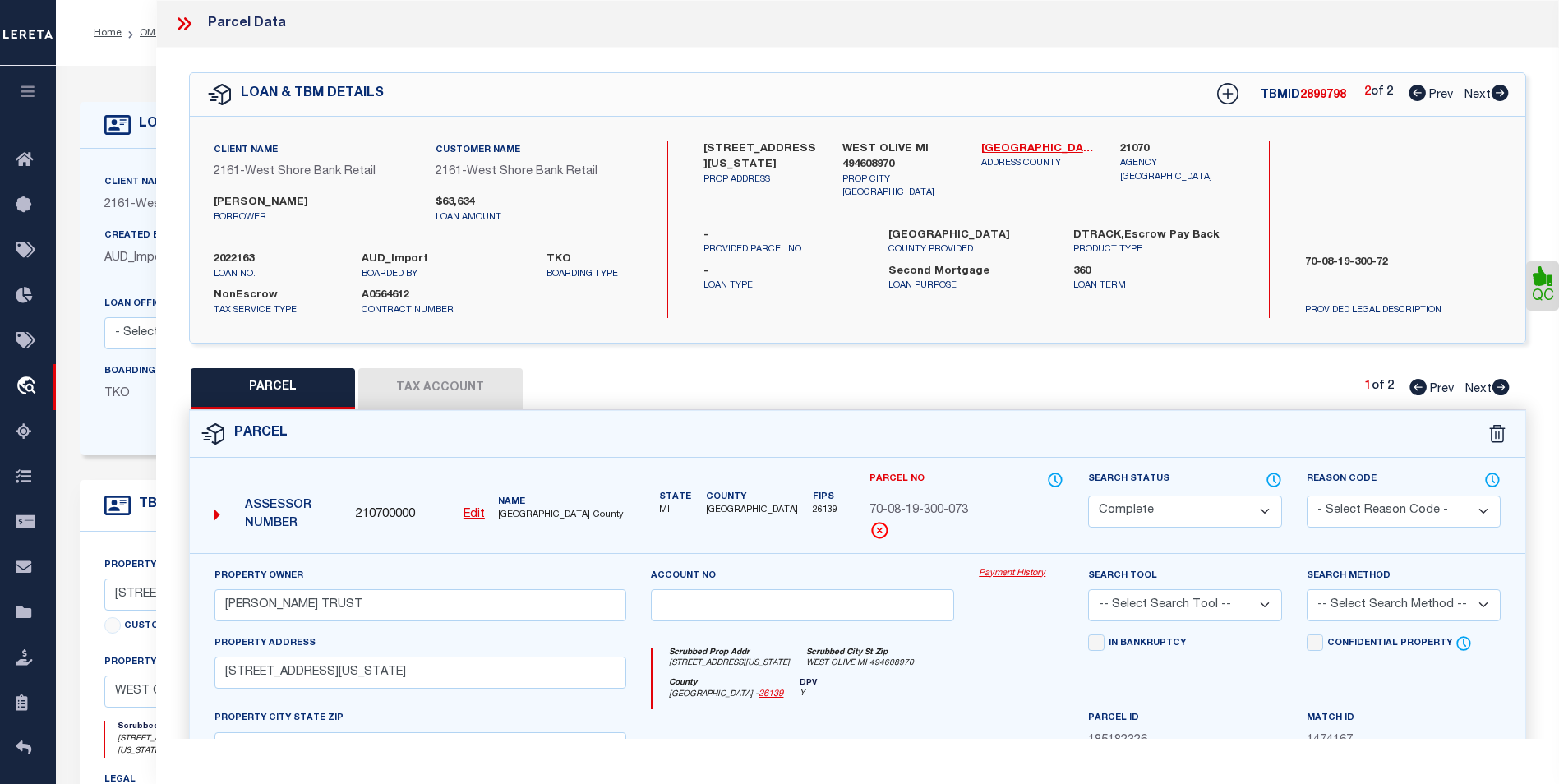
click at [1500, 389] on icon at bounding box center [1501, 387] width 17 height 16
select select "AS"
checkbox input "false"
select select "BP"
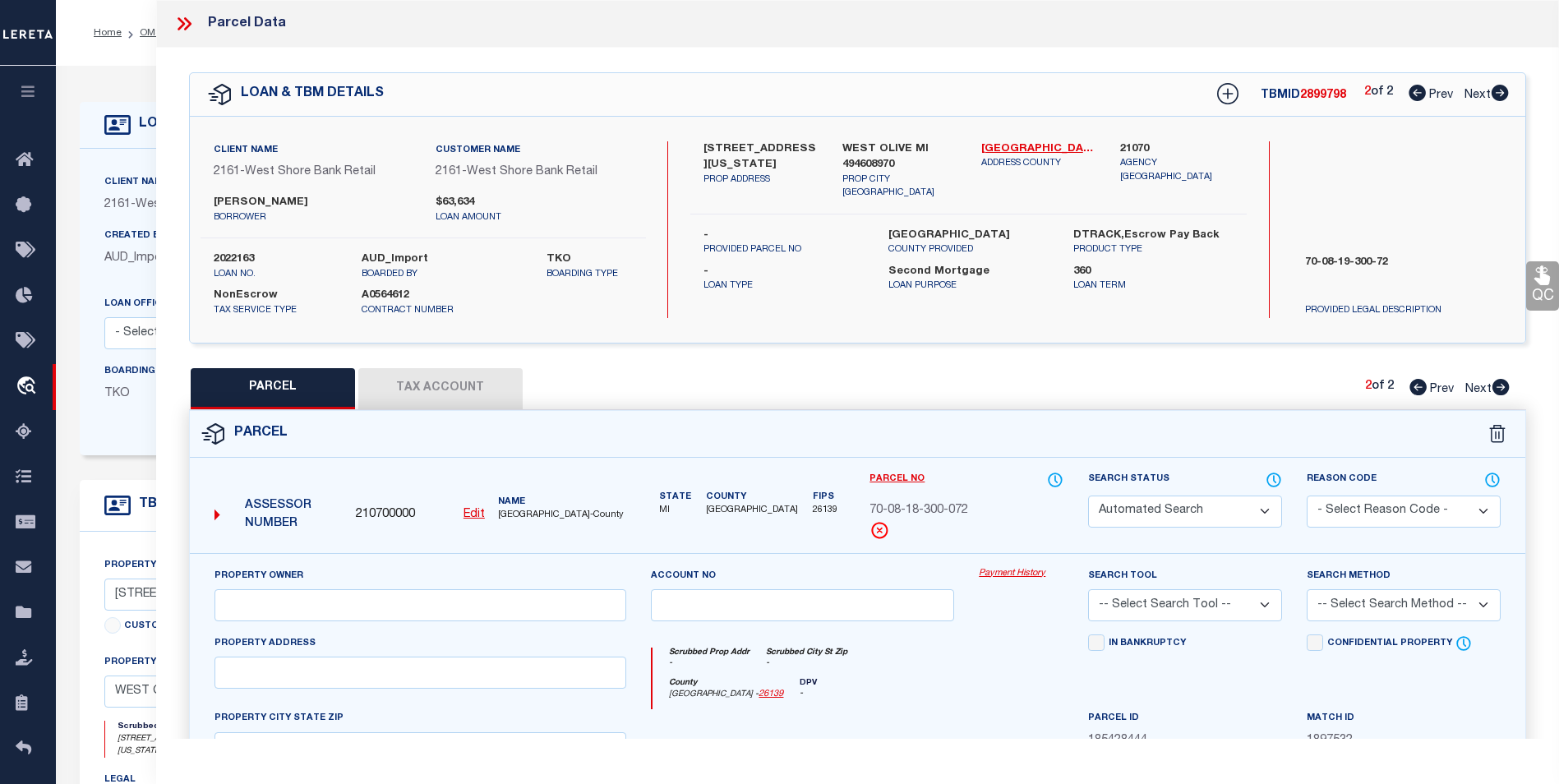
checkbox input "false"
type textarea "INCORRECT PARCEL ID"
click at [1423, 92] on icon at bounding box center [1417, 93] width 17 height 16
select select "AS"
checkbox input "false"
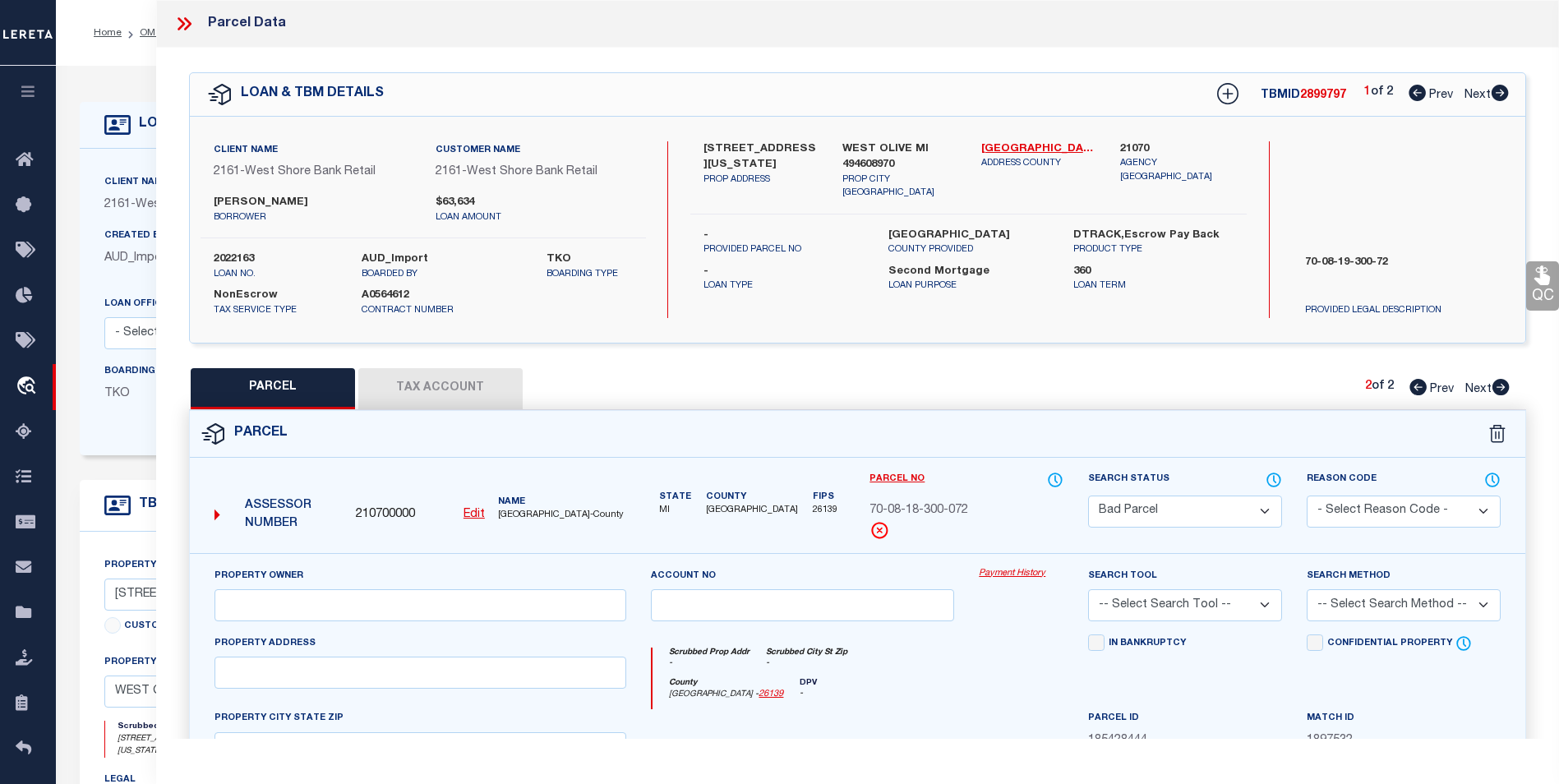
checkbox input "false"
select select "DP"
type input "[PERSON_NAME] TRUST"
select select
type input "[STREET_ADDRESS][US_STATE]"
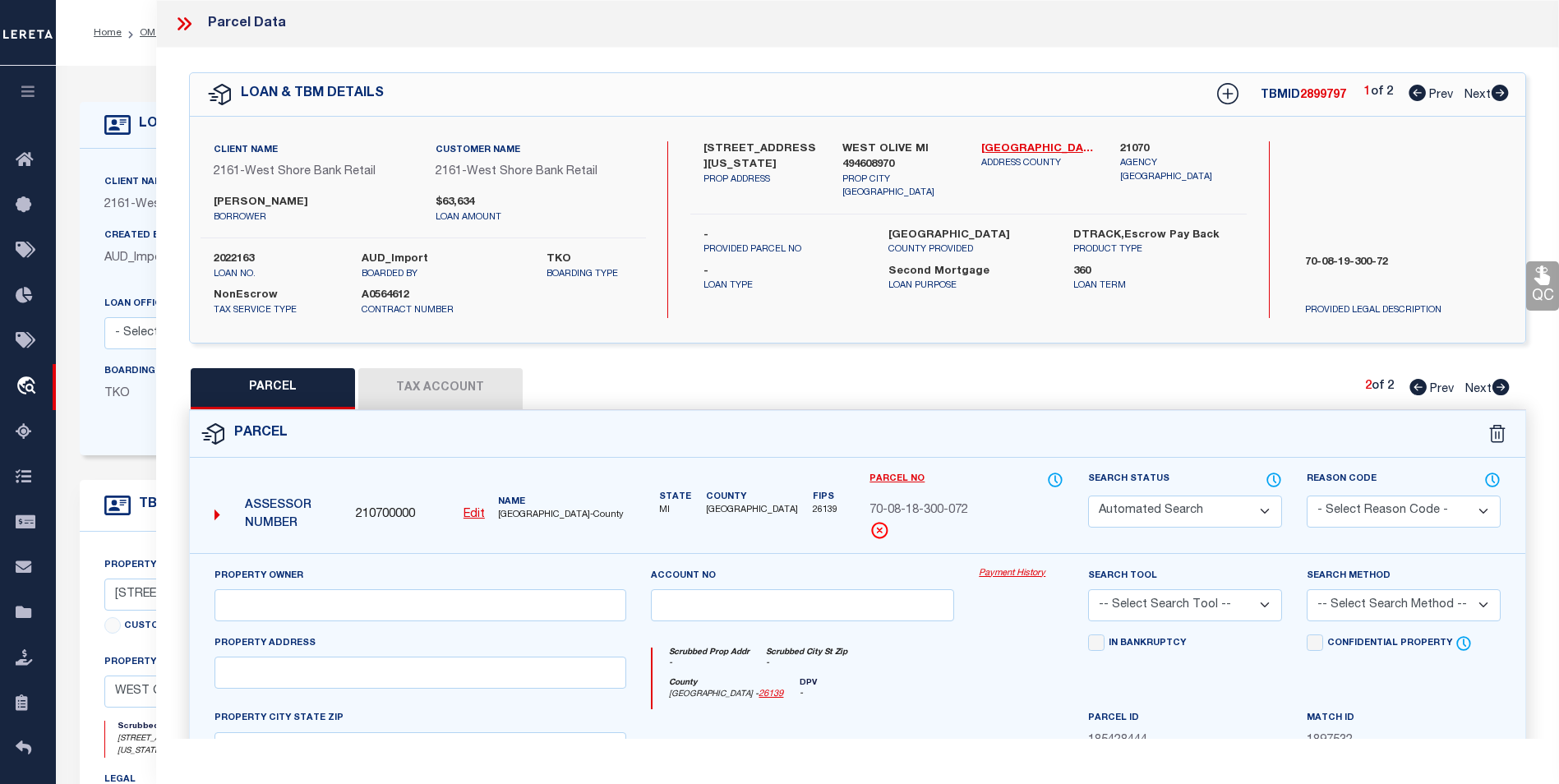
checkbox input "false"
type textarea "PART OF S 1/2 OF SW FRL 1/4 COM S 89D 32M 10S E 834.16 FT FROM SW SEC COR, TH S…"
click at [1495, 389] on icon at bounding box center [1501, 387] width 17 height 16
select select "AS"
checkbox input "false"
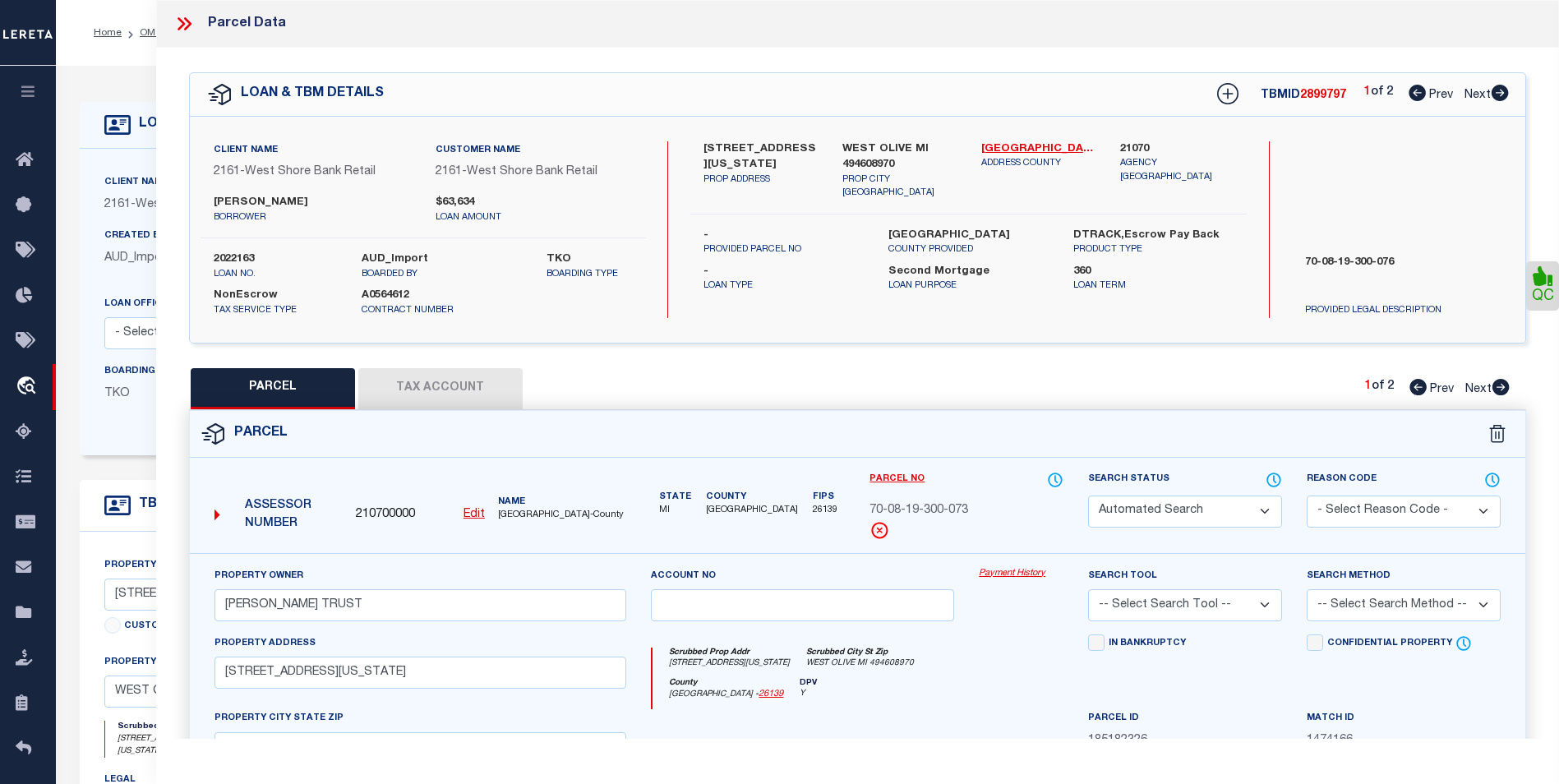
checkbox input "false"
select select "CP"
checkbox input "false"
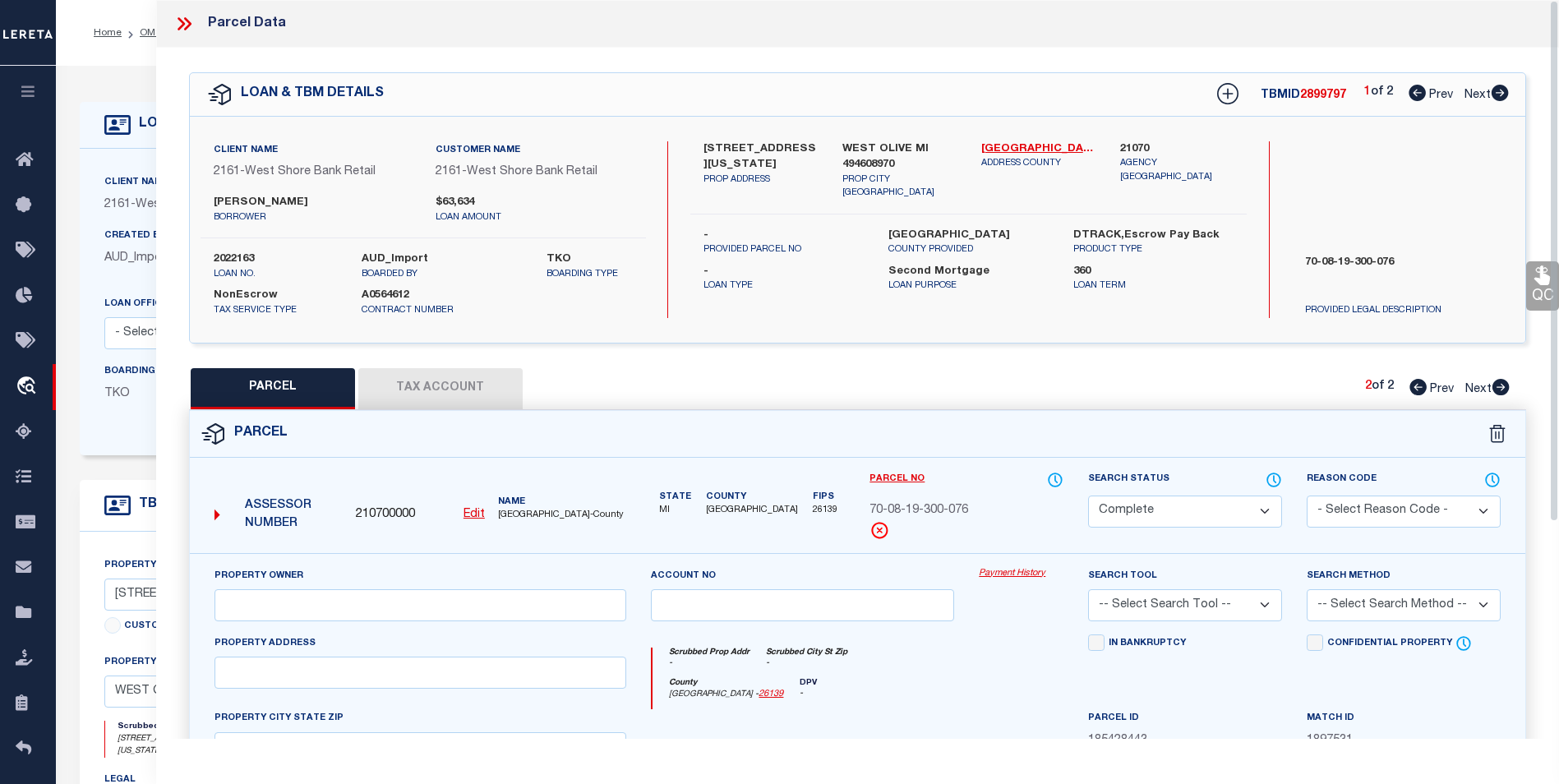
click at [185, 24] on icon at bounding box center [182, 24] width 7 height 13
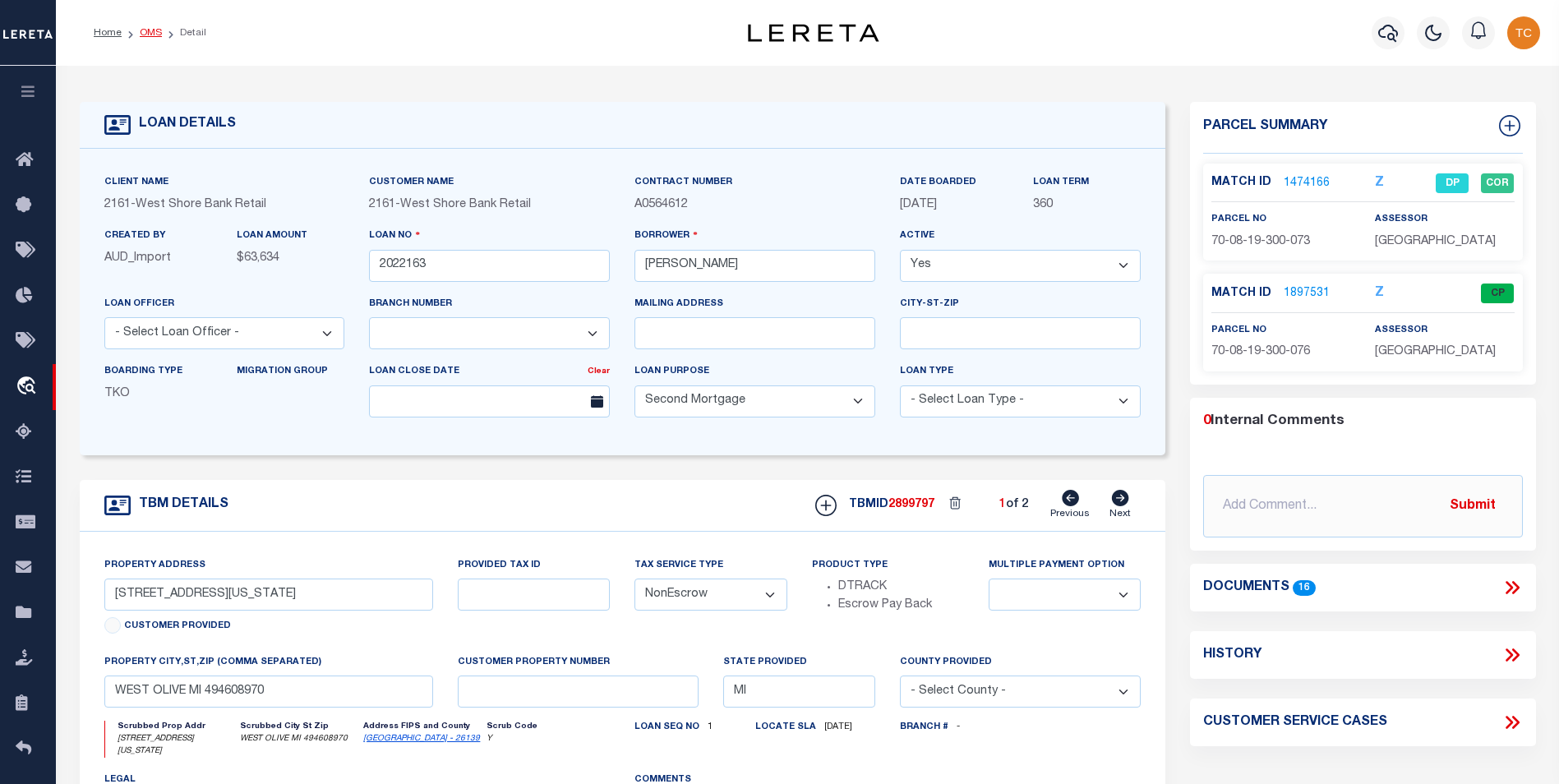
click at [158, 30] on link "OMS" at bounding box center [151, 33] width 22 height 10
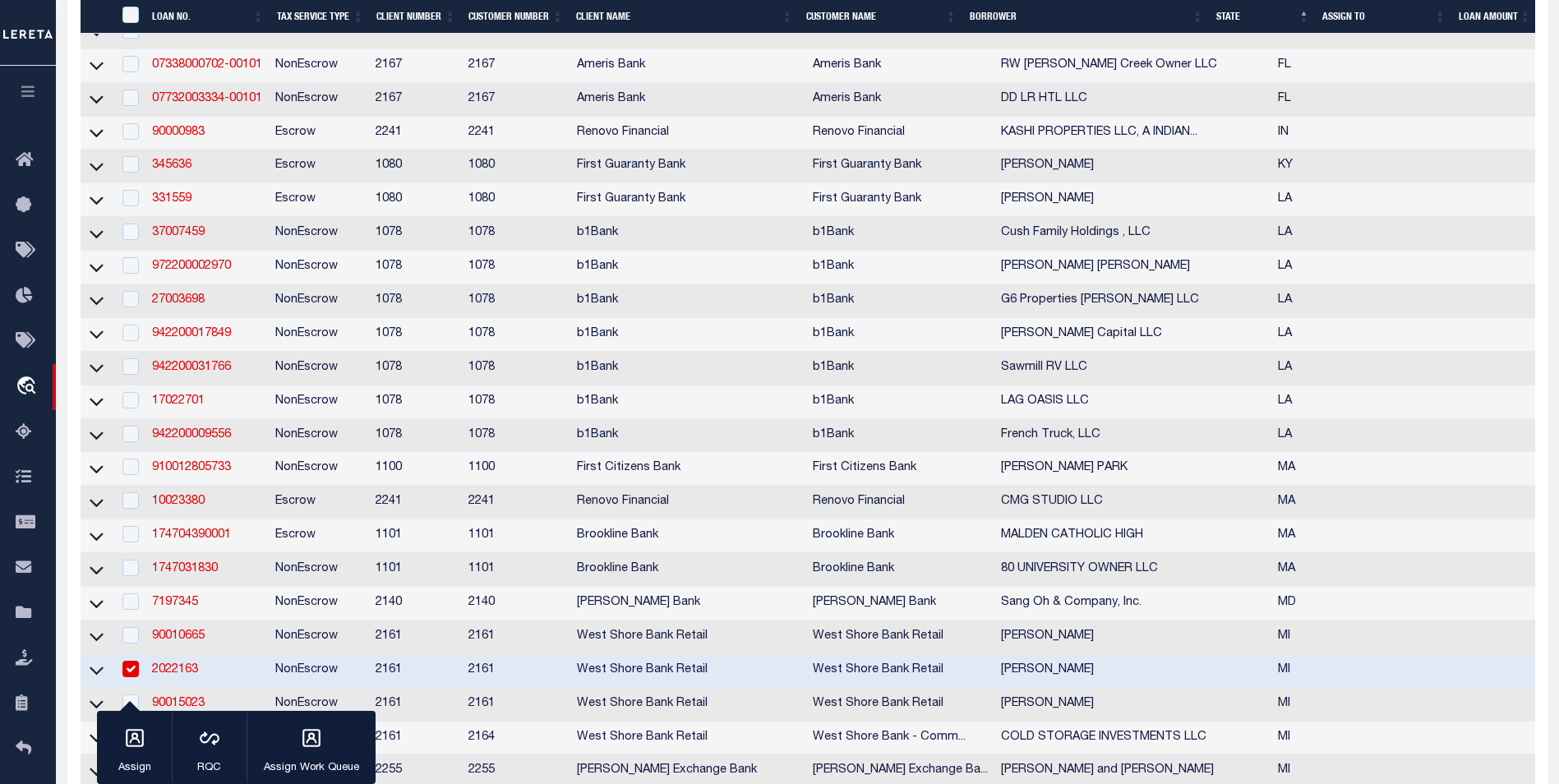
scroll to position [904, 0]
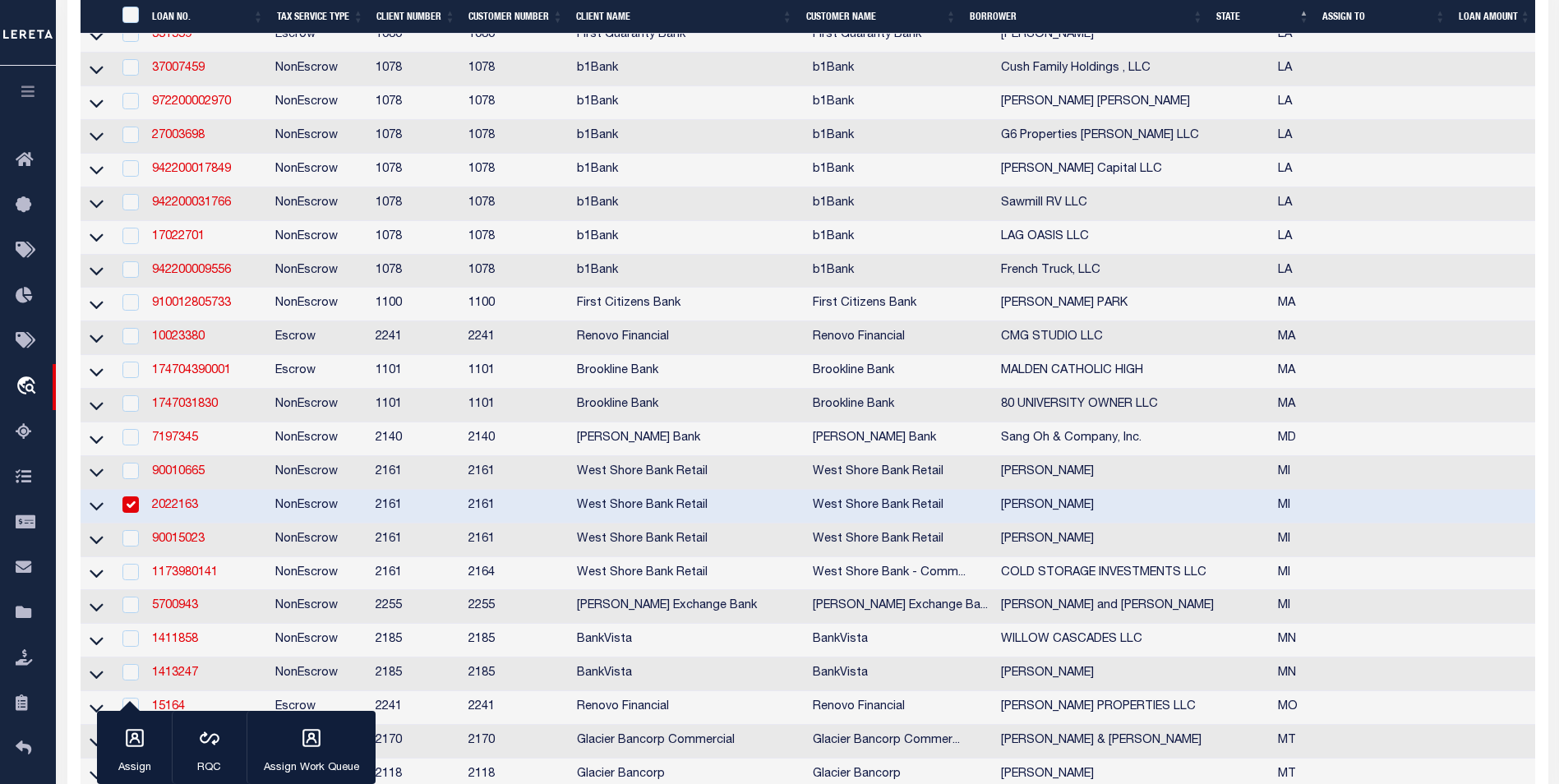
click at [130, 513] on input "checkbox" at bounding box center [131, 505] width 16 height 16
checkbox input "false"
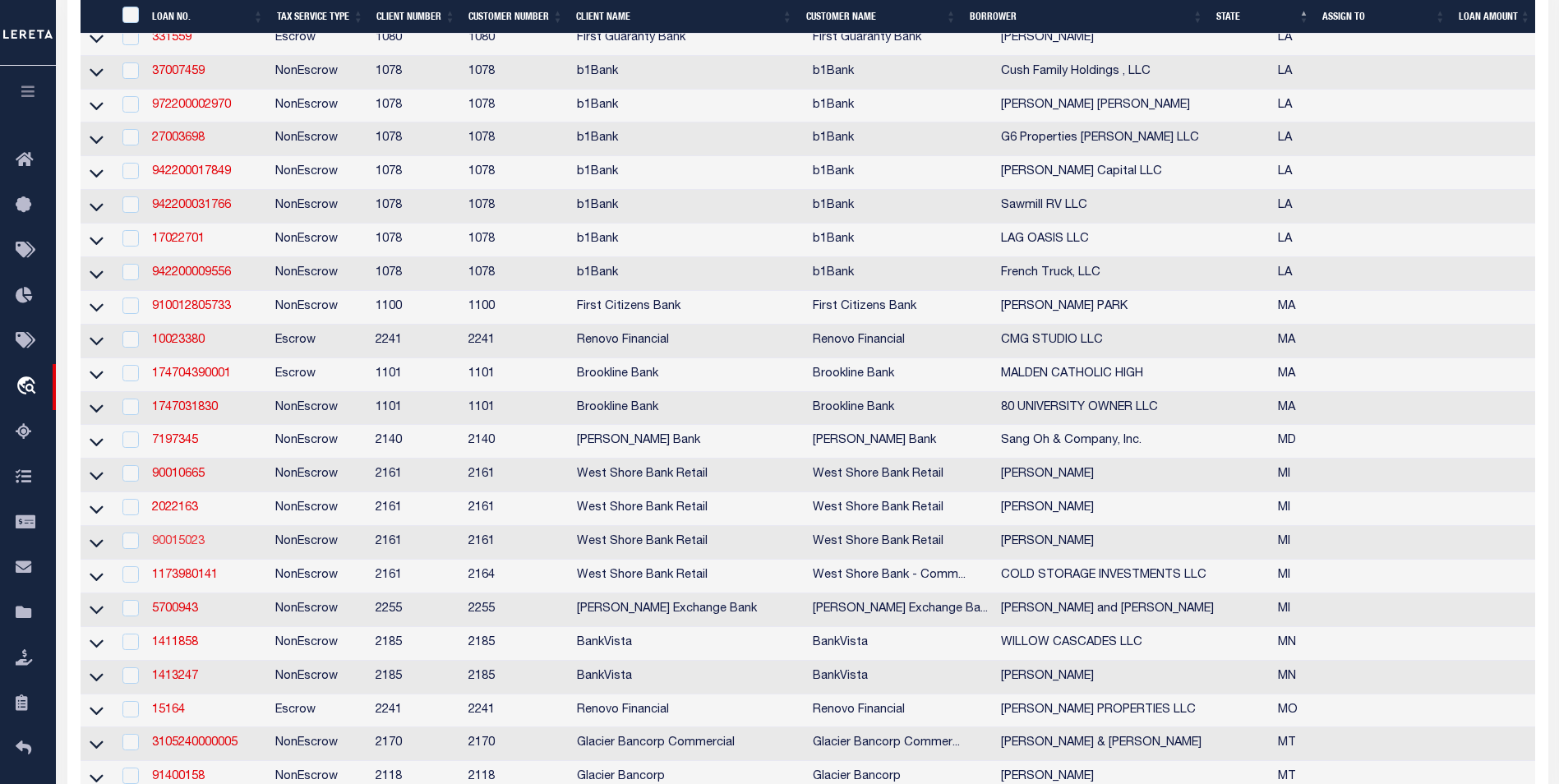
click at [194, 548] on link "90015023" at bounding box center [179, 541] width 53 height 12
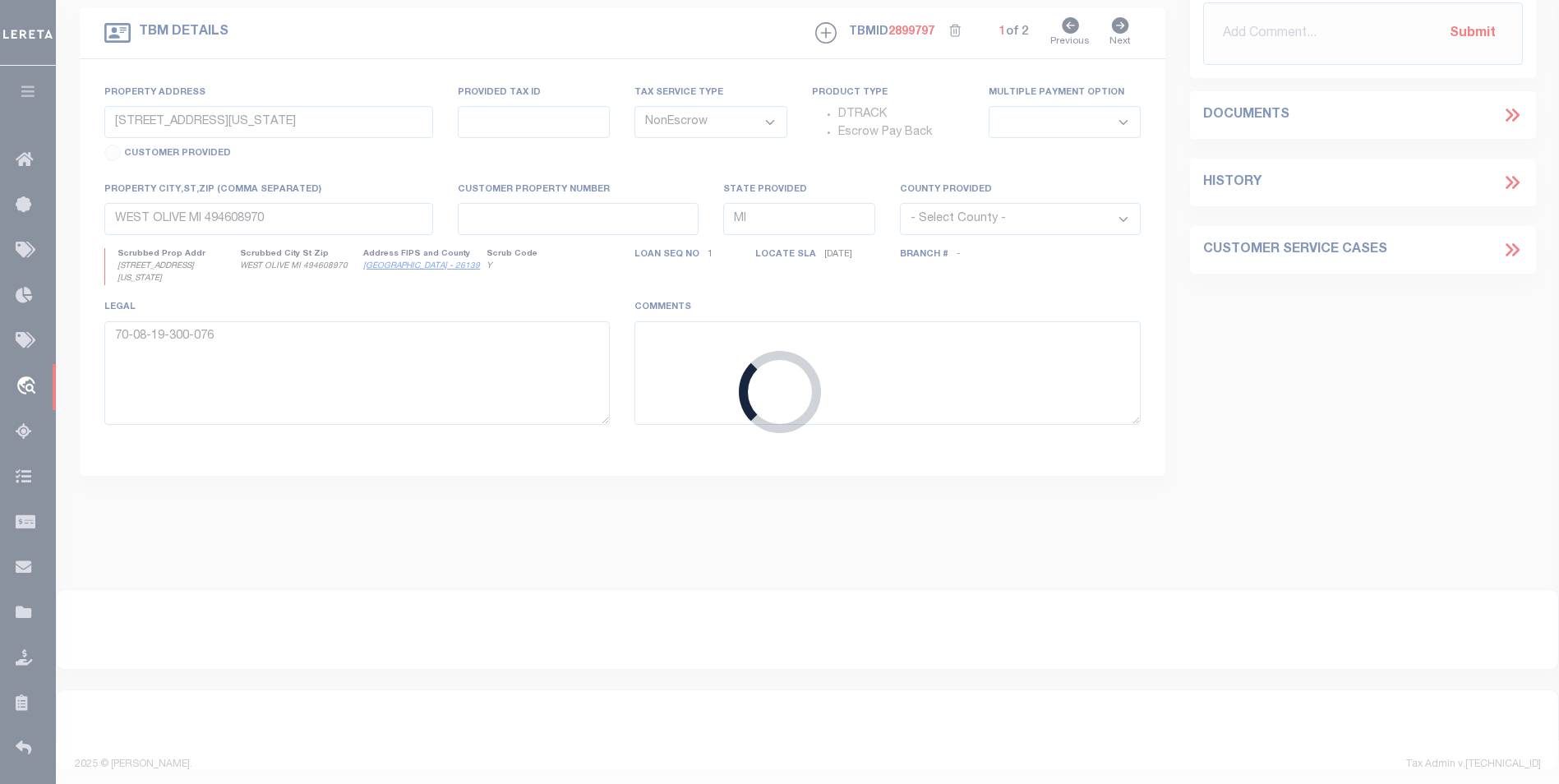
type input "90015023"
type input "[PERSON_NAME]"
type input "[STREET_ADDRESS]"
type input "SHELBY MI 494559299"
select select
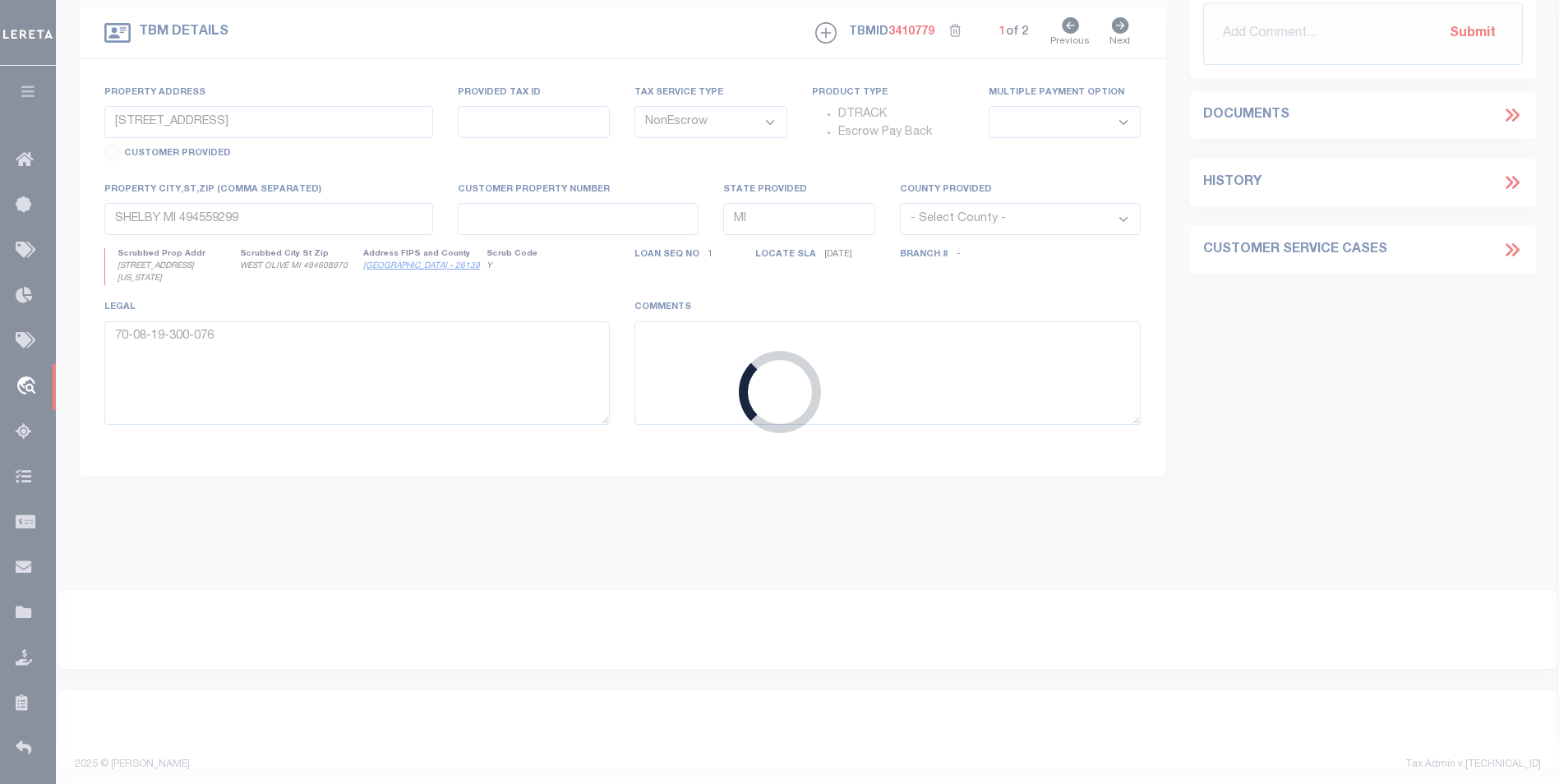
type textarea "64-011-016-300-09"
select select
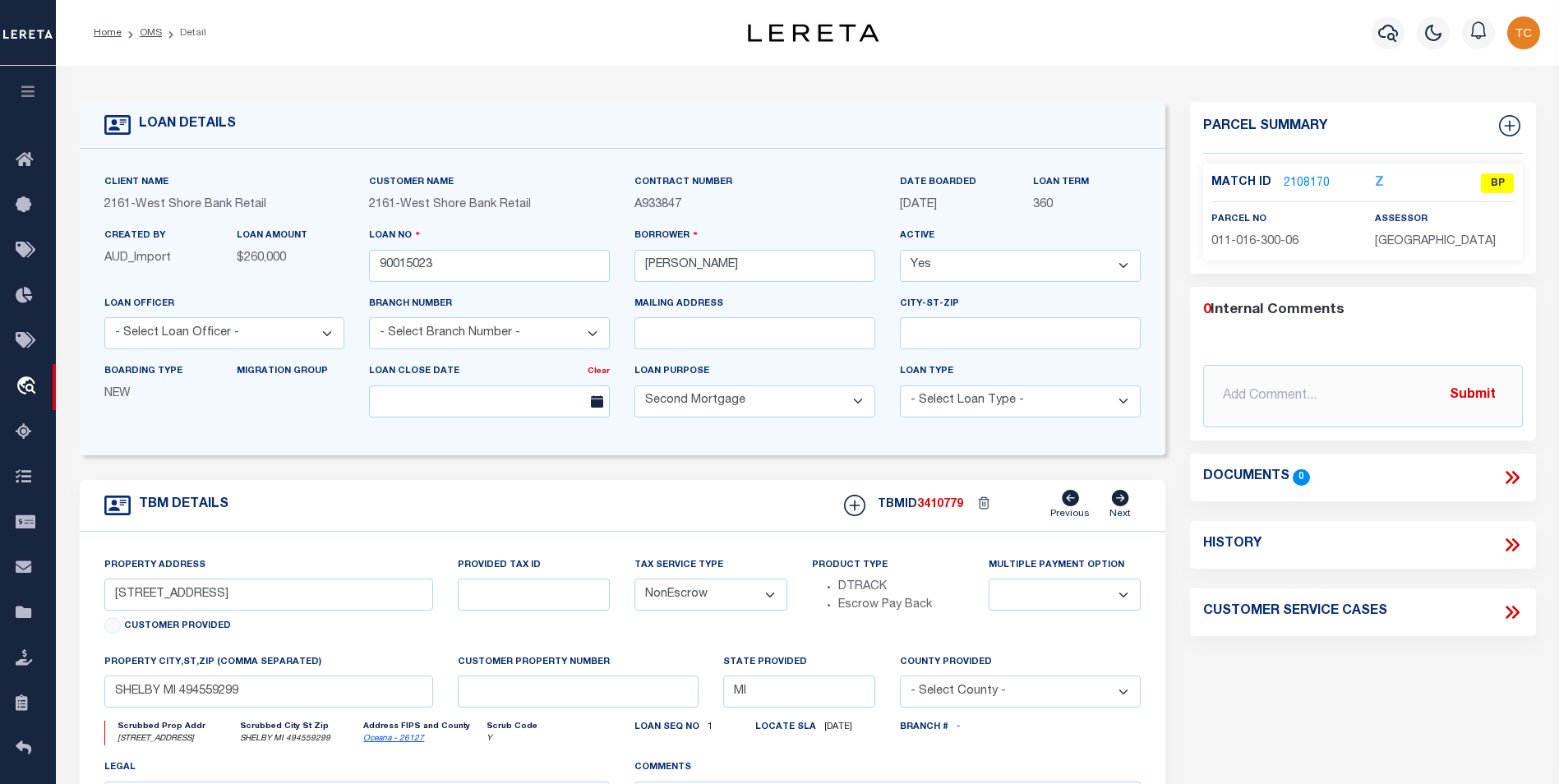
click at [1297, 175] on link "2108170" at bounding box center [1307, 183] width 46 height 17
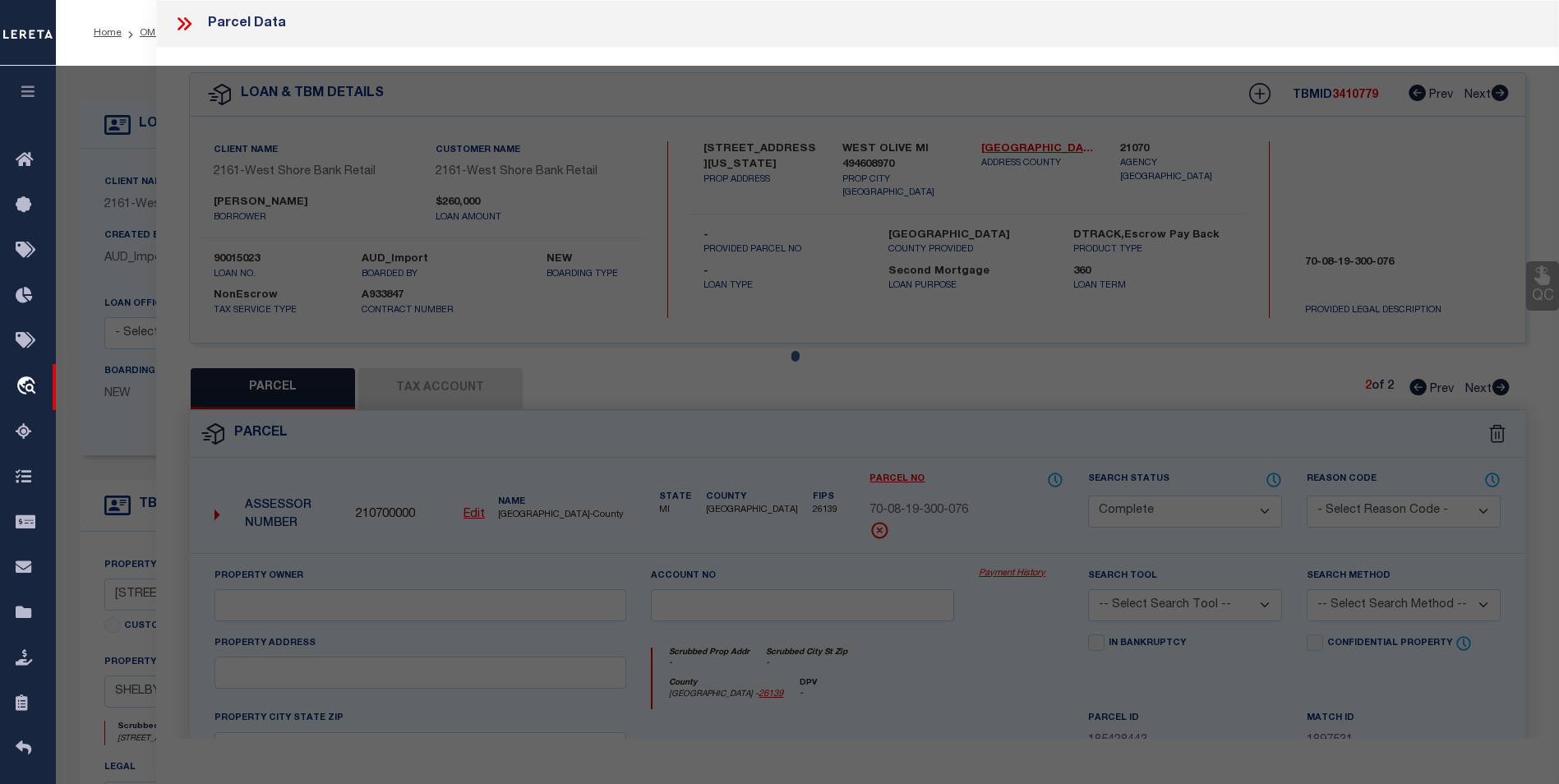
select select "AS"
checkbox input "false"
select select "BP"
type input "[PERSON_NAME] & [PERSON_NAME]"
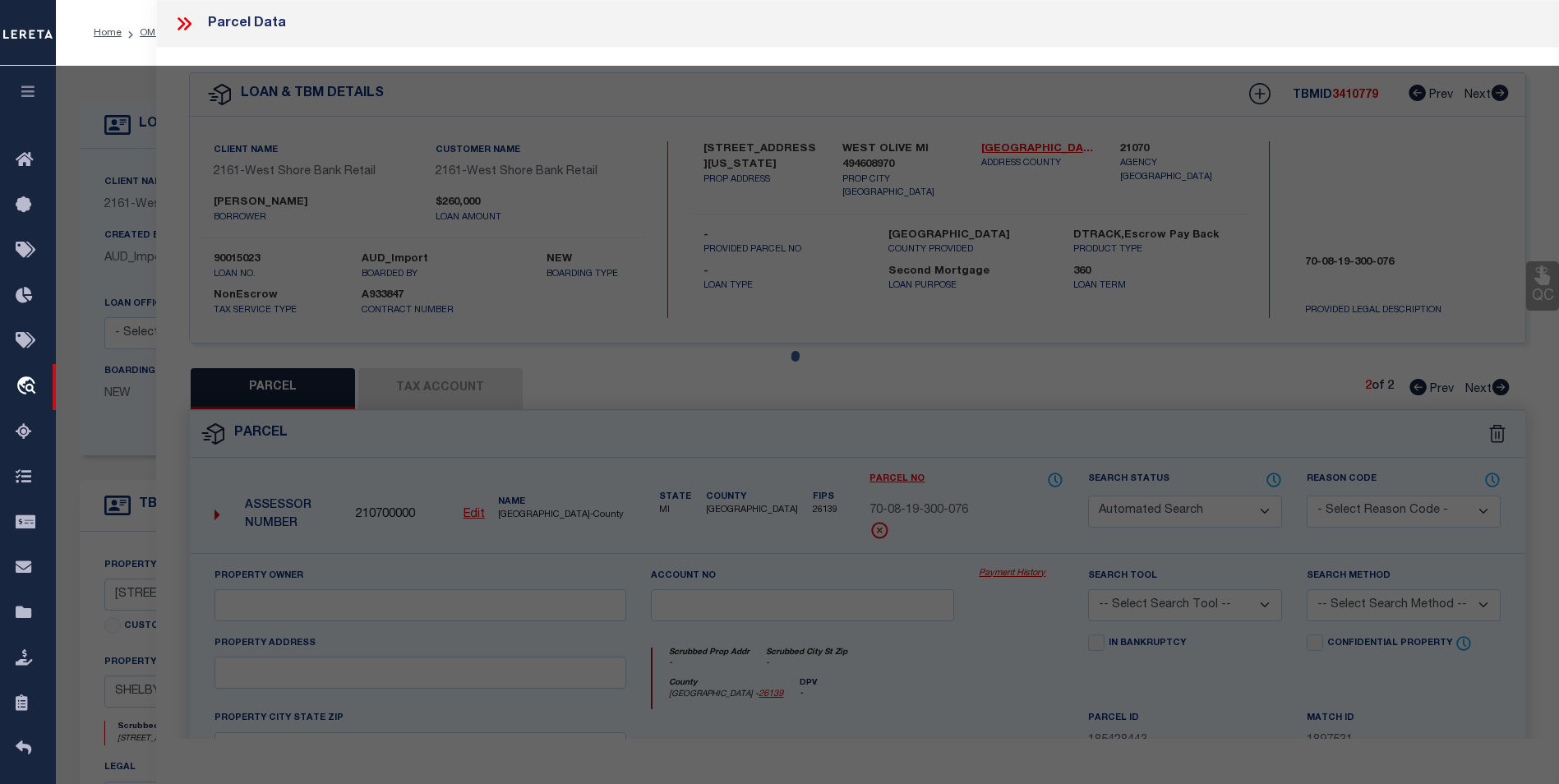
select select
type input "[STREET_ADDRESS]"
checkbox input "false"
type input "[PERSON_NAME], MI 49455"
type textarea "Can’t Locate on the website/assessor site"
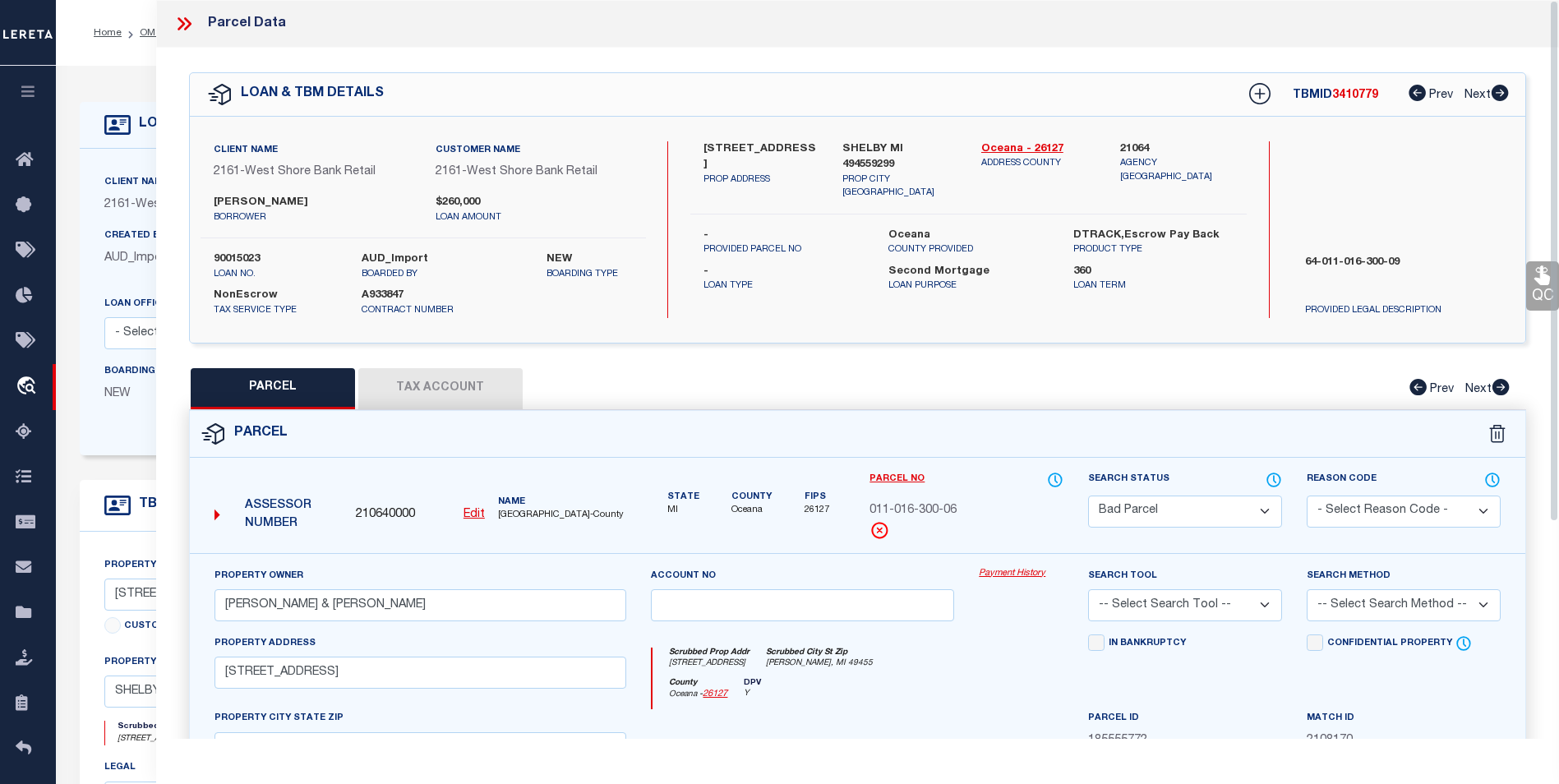
click at [506, 392] on button "Tax Account" at bounding box center [441, 388] width 164 height 41
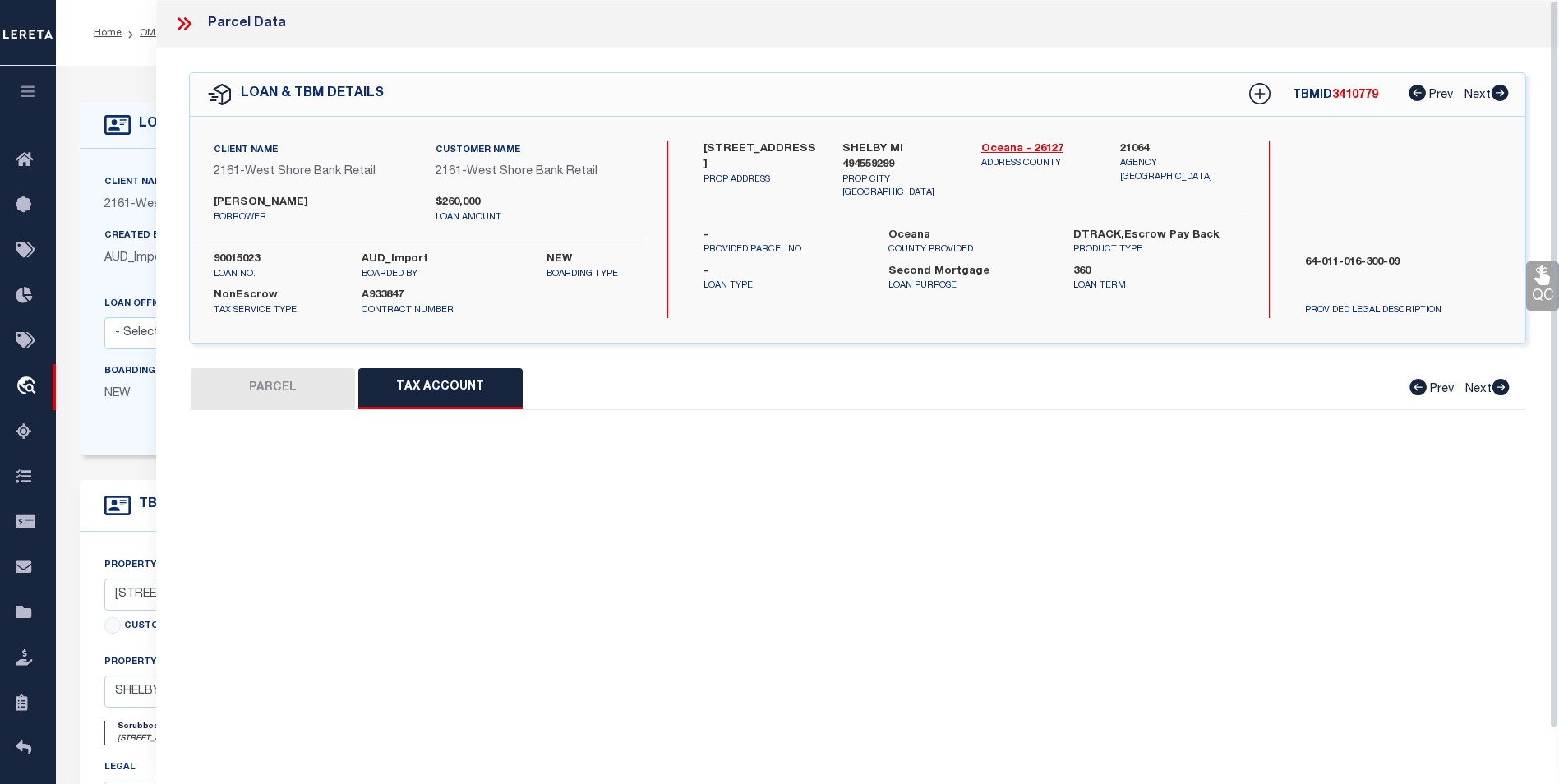
select select "100"
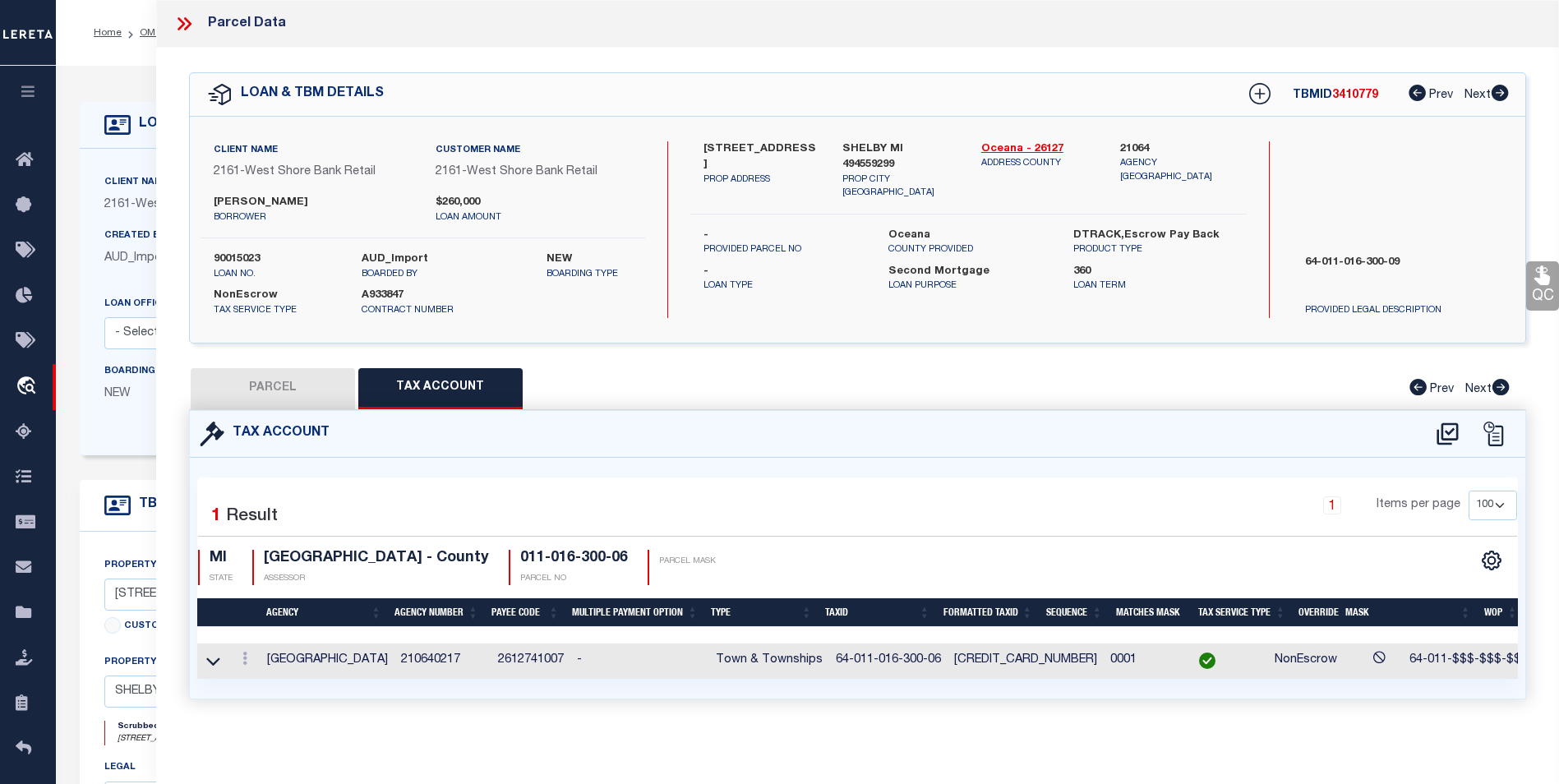
scroll to position [10, 0]
click at [244, 652] on icon at bounding box center [245, 658] width 5 height 13
click at [267, 607] on icon "" at bounding box center [263, 608] width 13 height 13
type input "64-011-016-300-06"
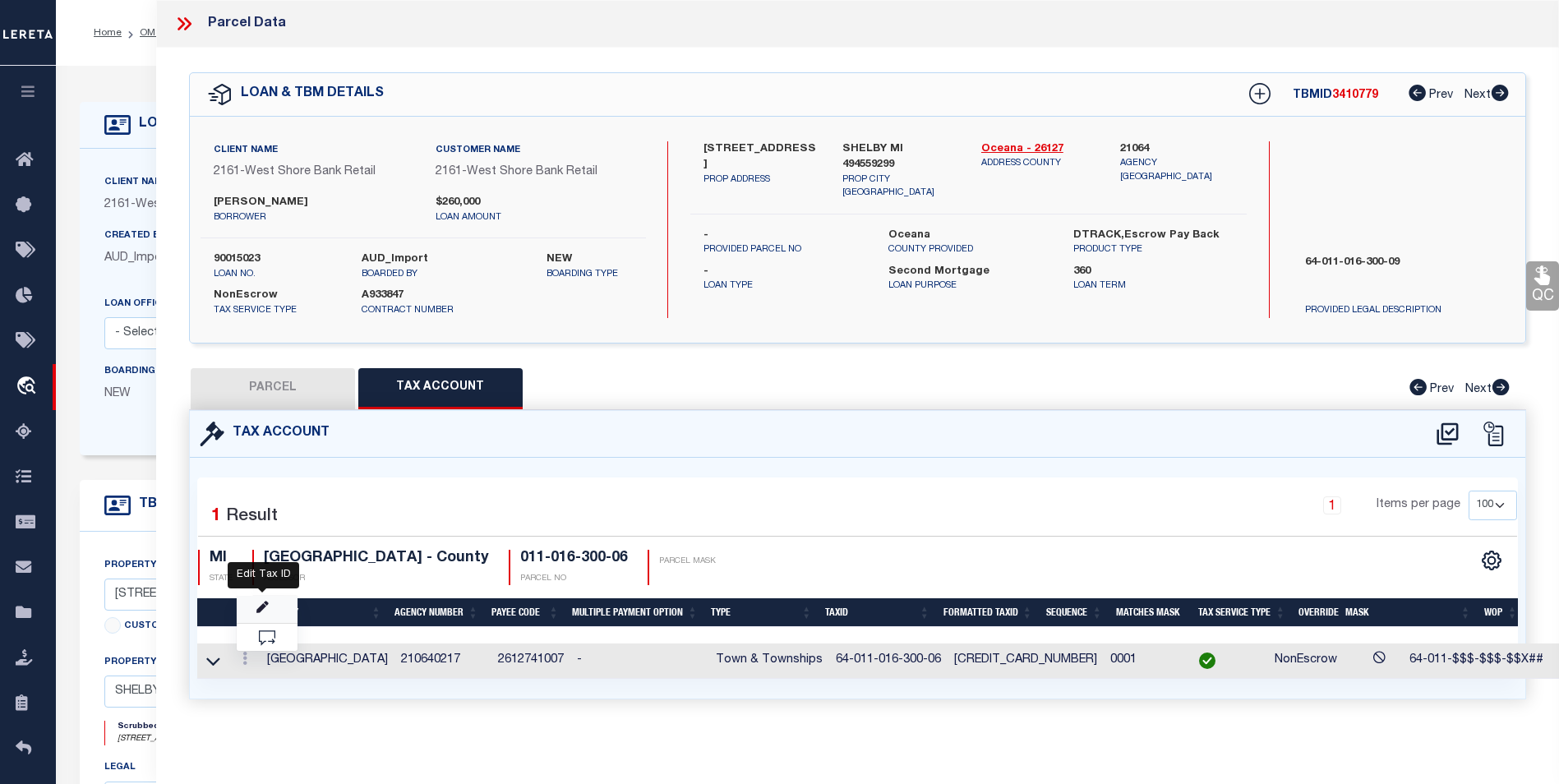
type textarea "64-011-$$$-$$$-$$X##"
checkbox input "true"
type input "XXXXXXXXXXXXXXXXXXXX*"
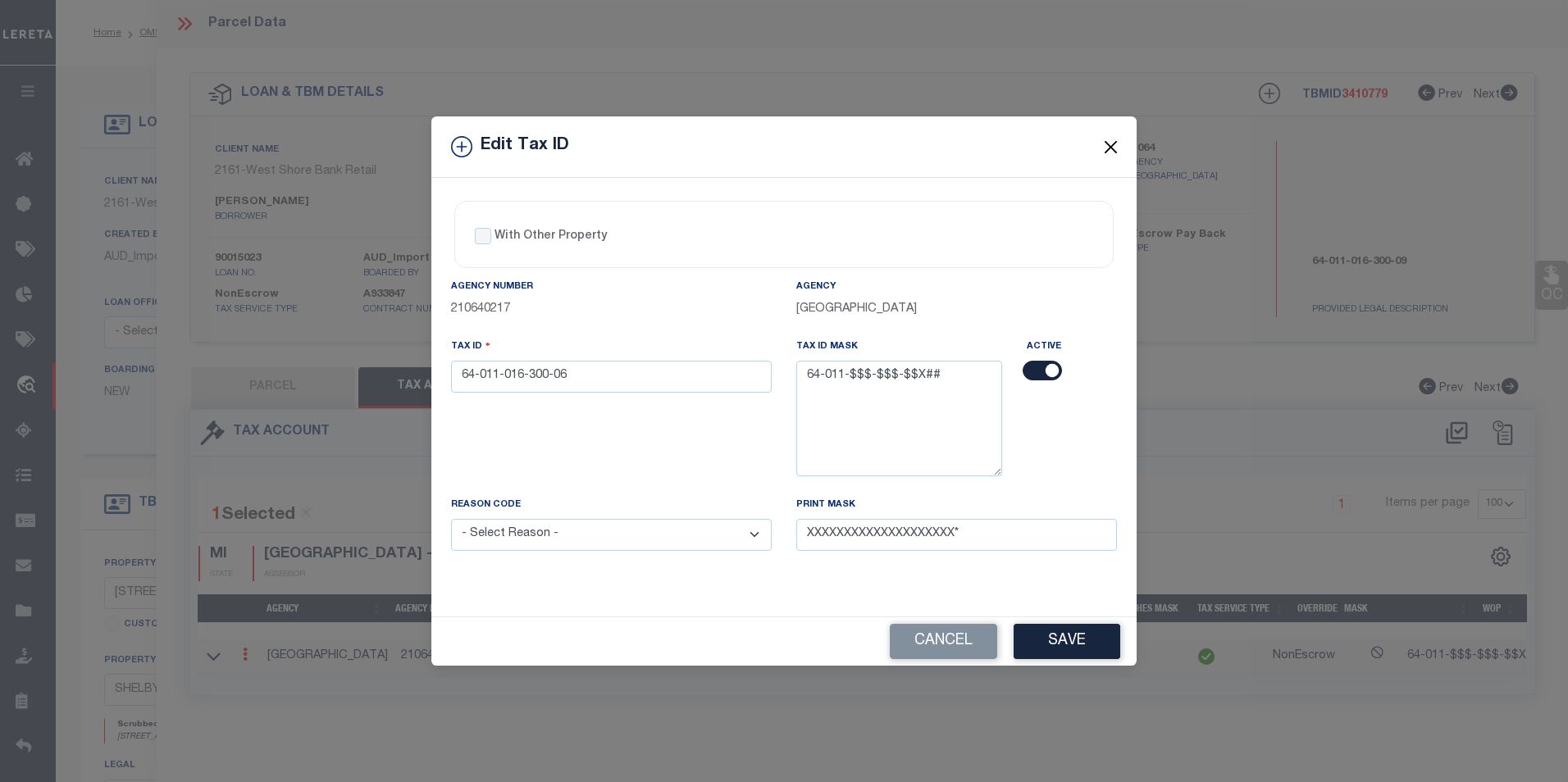
click at [1116, 152] on button "Close" at bounding box center [1110, 146] width 21 height 21
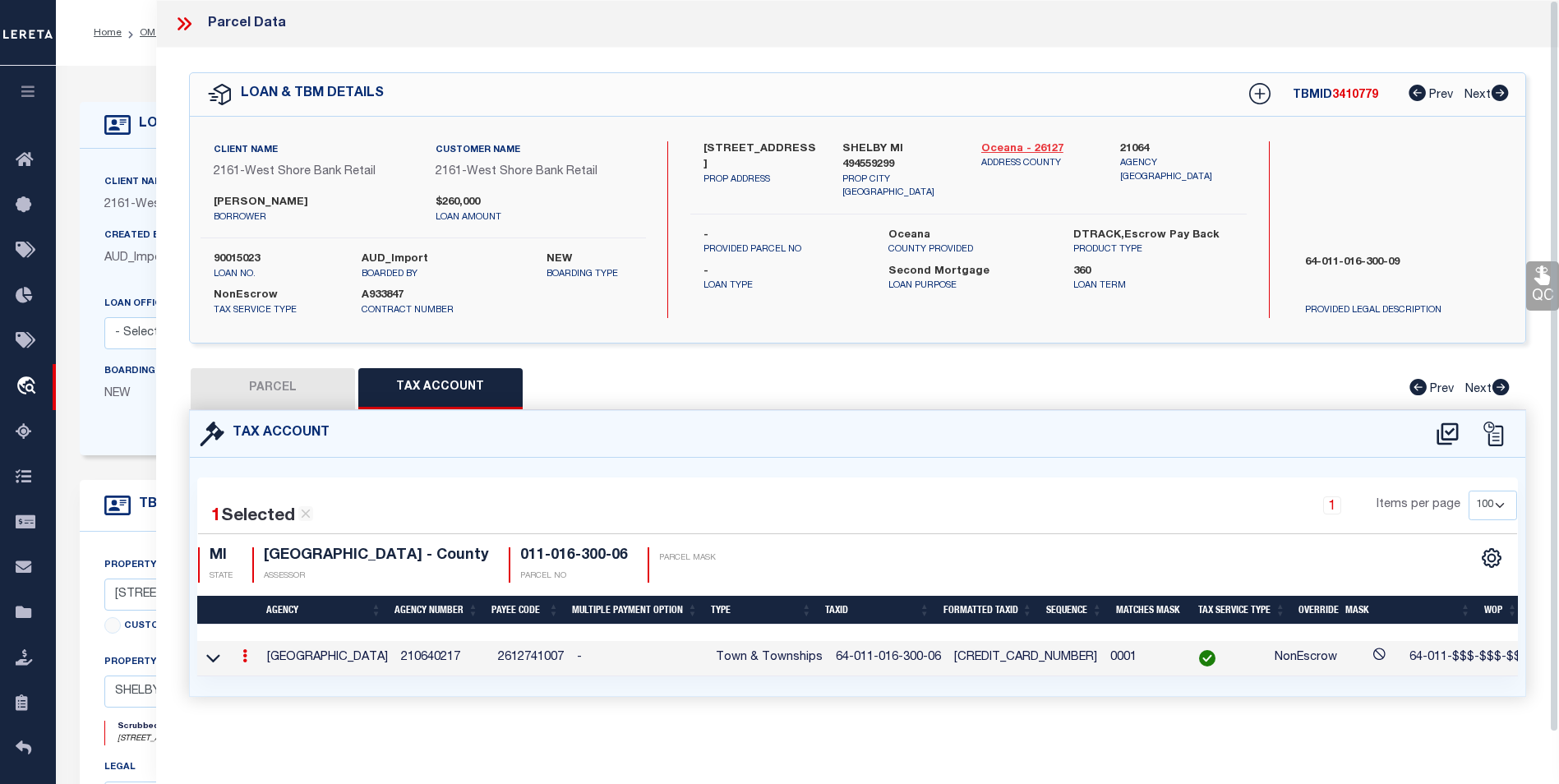
click at [1052, 144] on link "Oceana - 26127" at bounding box center [1038, 150] width 114 height 16
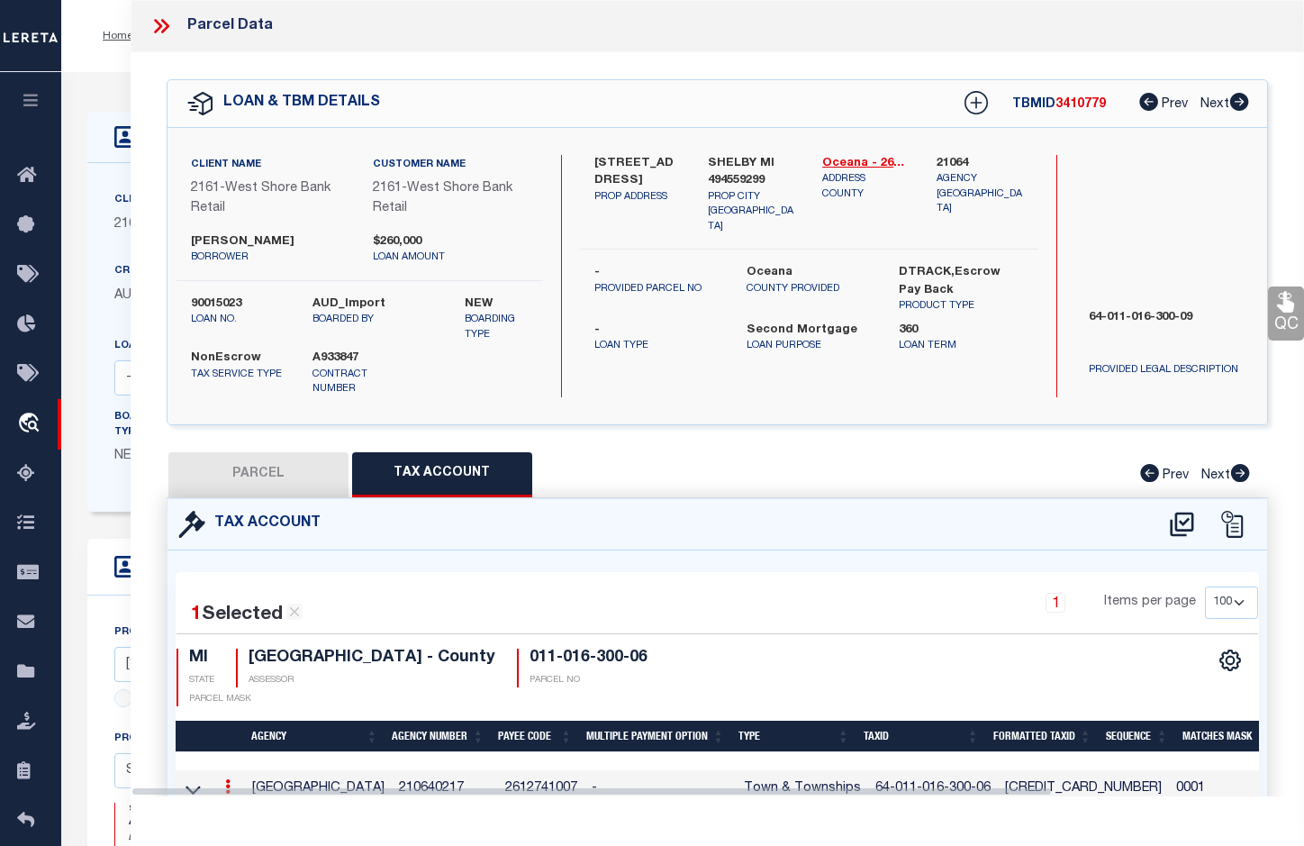
click at [225, 783] on icon at bounding box center [227, 786] width 5 height 14
click at [227, 782] on icon at bounding box center [227, 786] width 5 height 14
click at [229, 783] on icon at bounding box center [227, 786] width 5 height 14
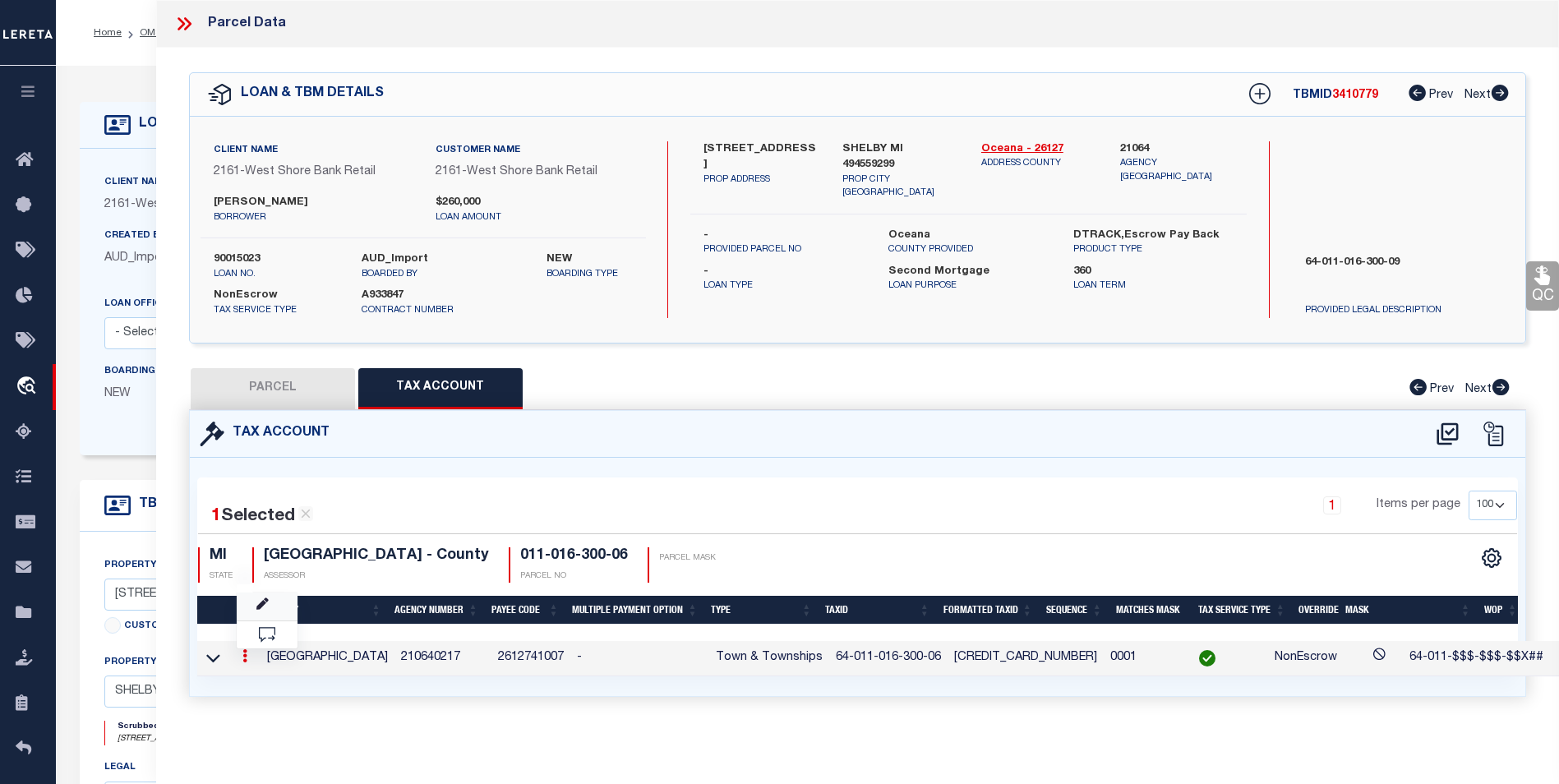
click at [254, 612] on link at bounding box center [267, 606] width 61 height 27
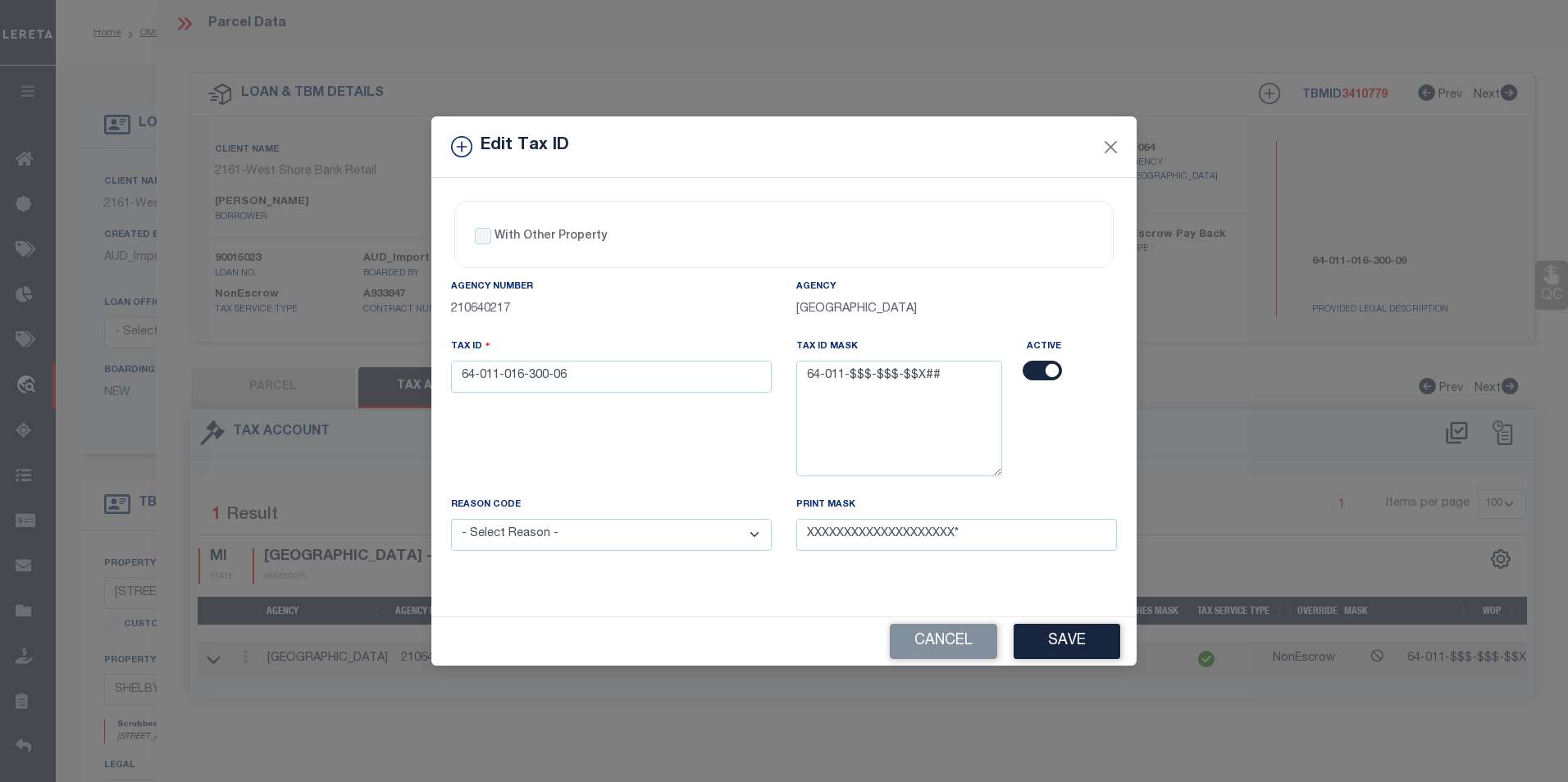
click at [742, 528] on select "- Select Reason - 099 - Other (Provide additional detail) ACT - Agency Changed …" at bounding box center [611, 534] width 321 height 32
click at [621, 450] on div "Tax ID 64-011-016-300-06" at bounding box center [611, 417] width 345 height 158
click at [753, 539] on select "- Select Reason - 099 - Other (Provide additional detail) ACT - Agency Changed …" at bounding box center [611, 534] width 321 height 32
select select "ACT"
click at [451, 520] on select "- Select Reason - 099 - Other (Provide additional detail) ACT - Agency Changed …" at bounding box center [611, 534] width 321 height 32
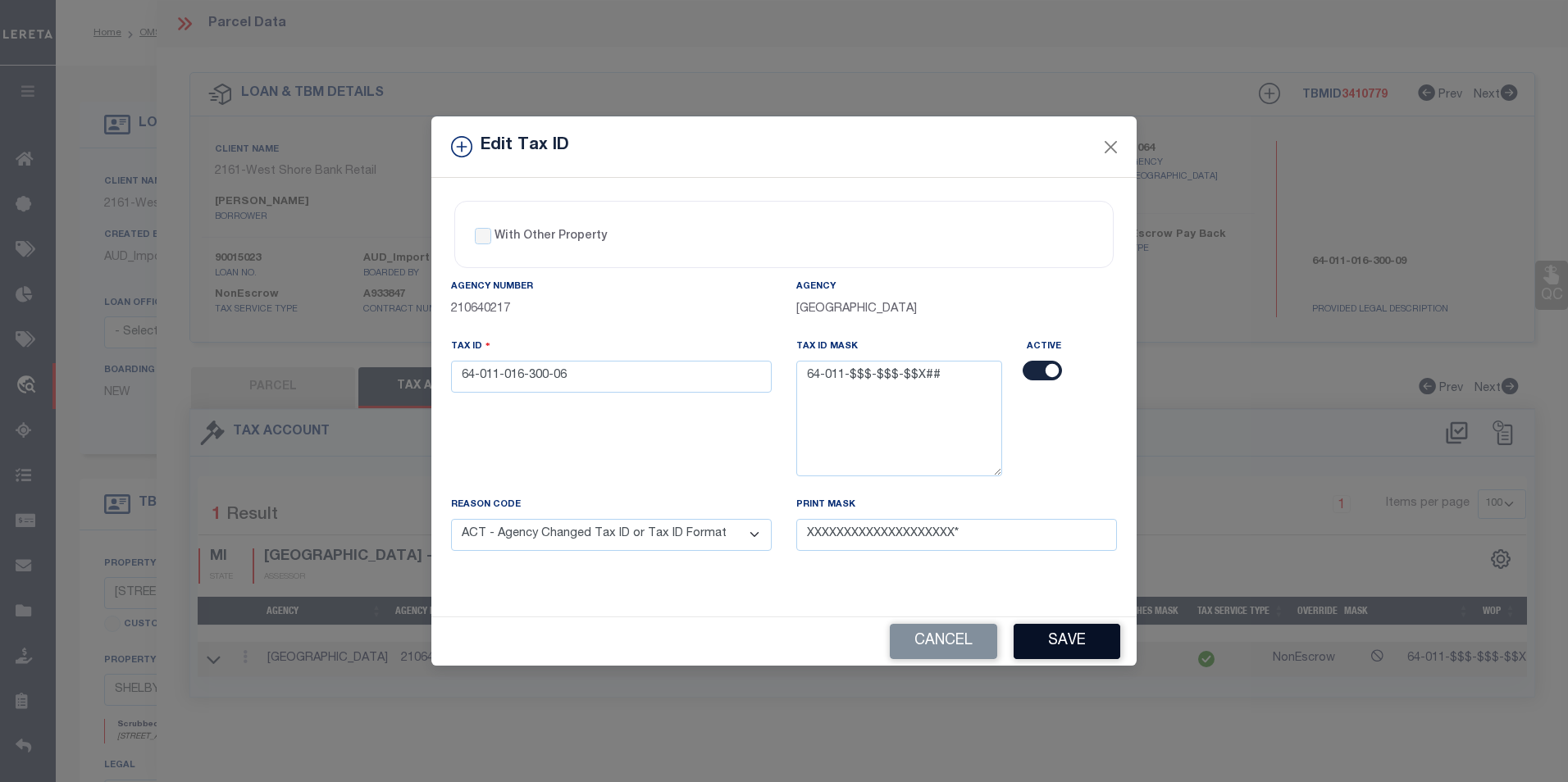
click at [1073, 654] on button "Save" at bounding box center [1066, 641] width 107 height 36
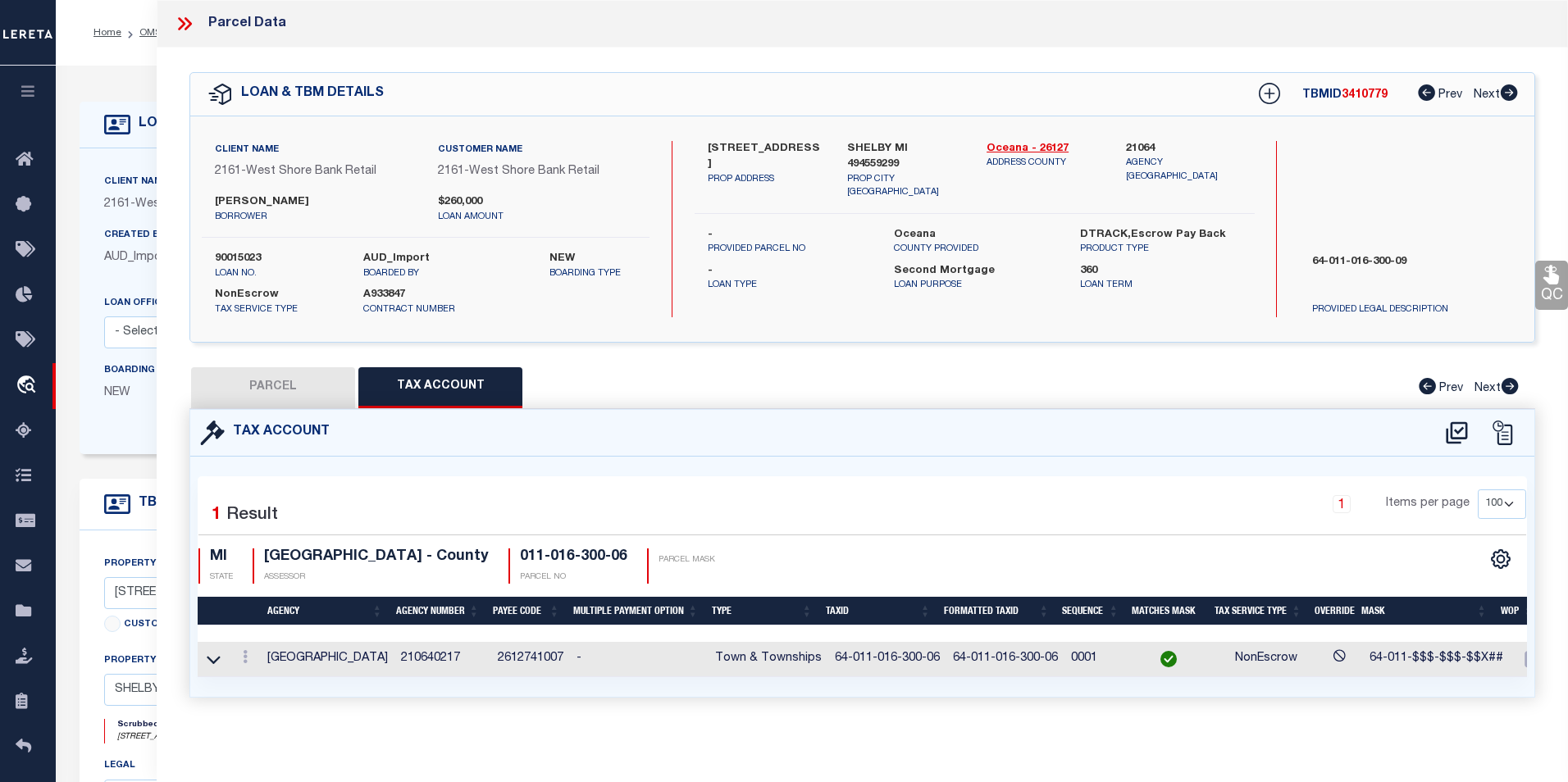
select select
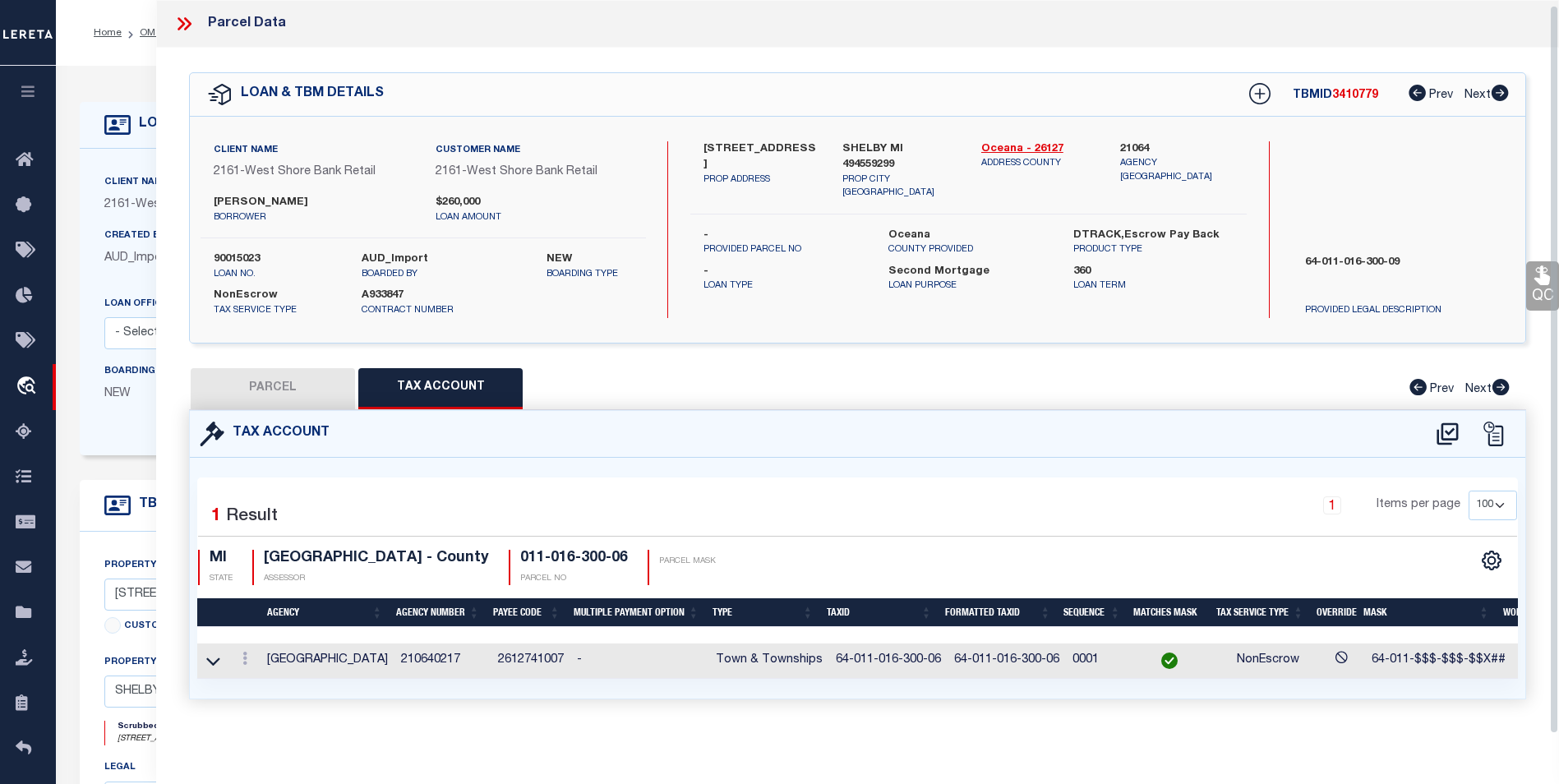
scroll to position [10, 0]
click at [245, 656] on icon at bounding box center [245, 658] width 5 height 13
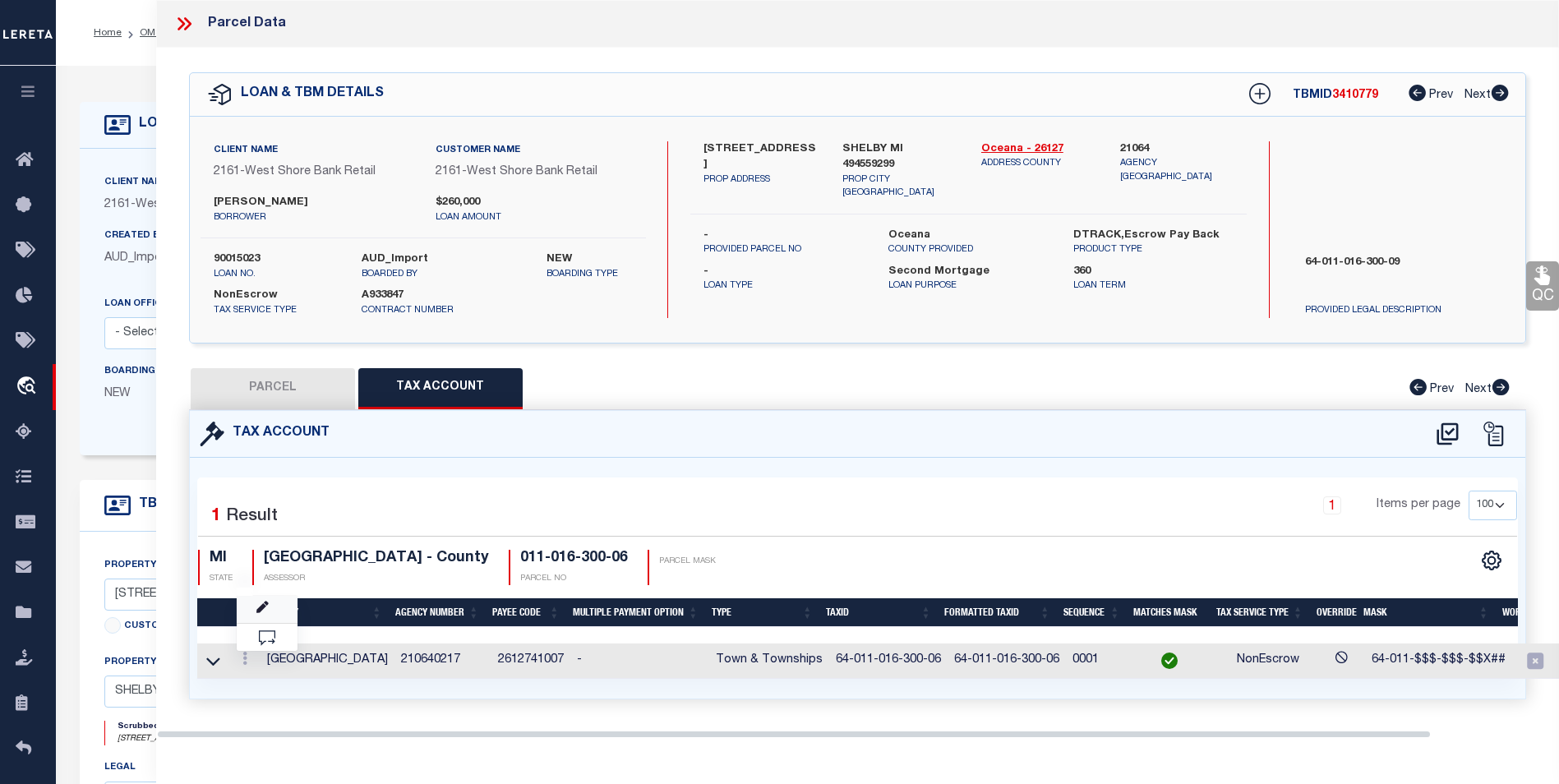
click at [268, 604] on link at bounding box center [267, 610] width 61 height 27
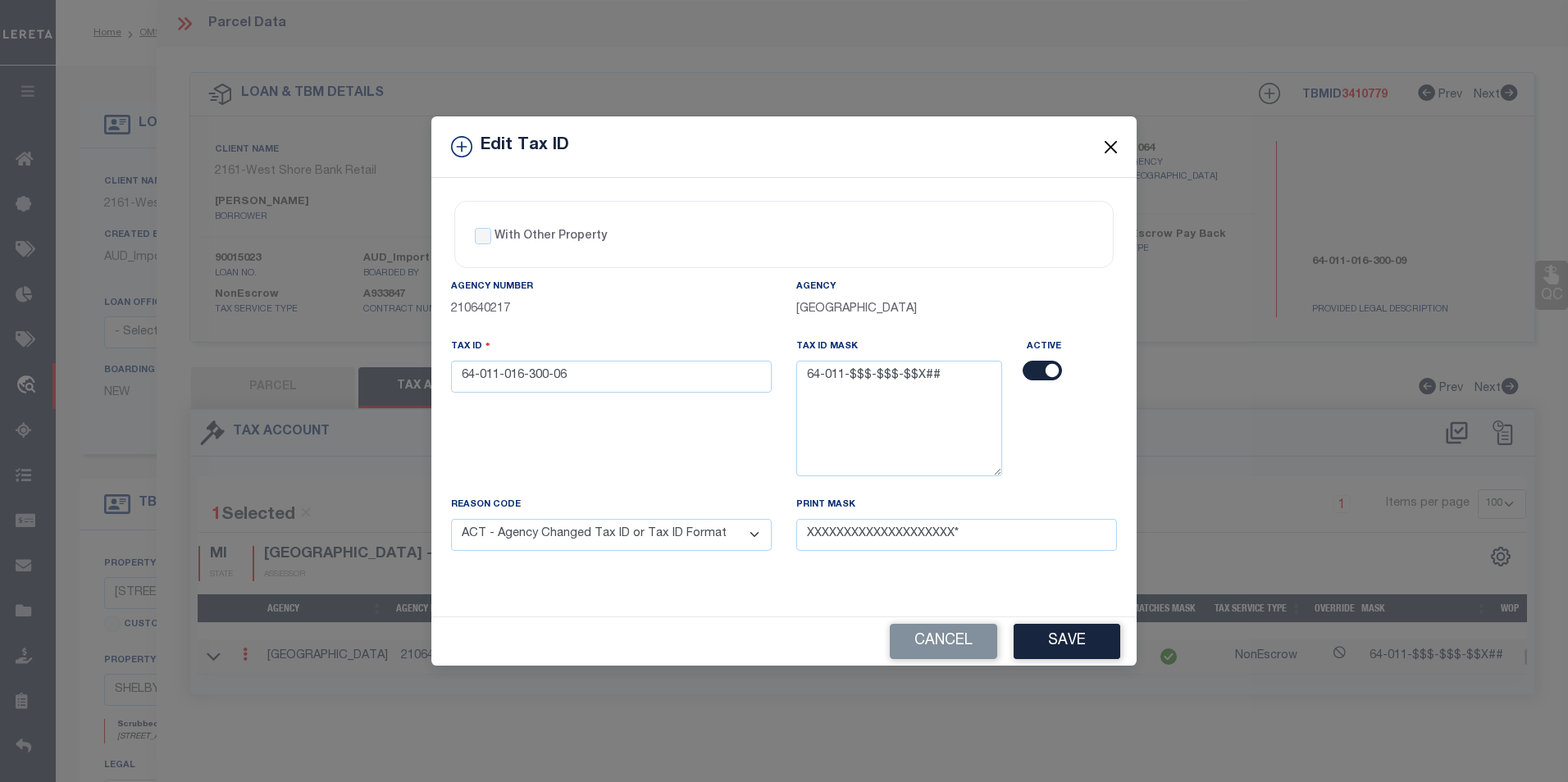
click at [1112, 148] on button "Close" at bounding box center [1110, 146] width 21 height 21
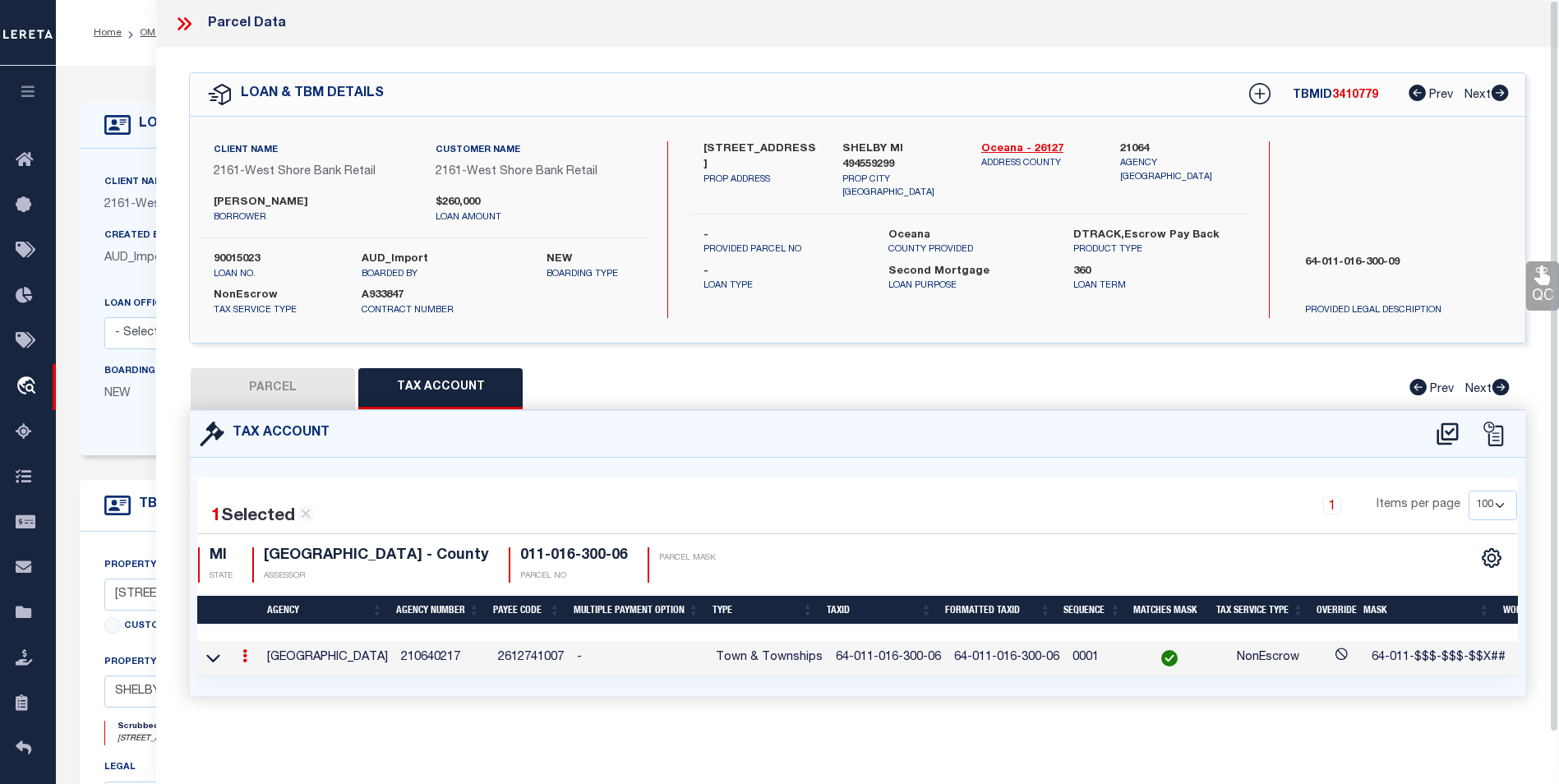
click at [306, 374] on button "PARCEL" at bounding box center [273, 388] width 164 height 41
select select "AS"
checkbox input "false"
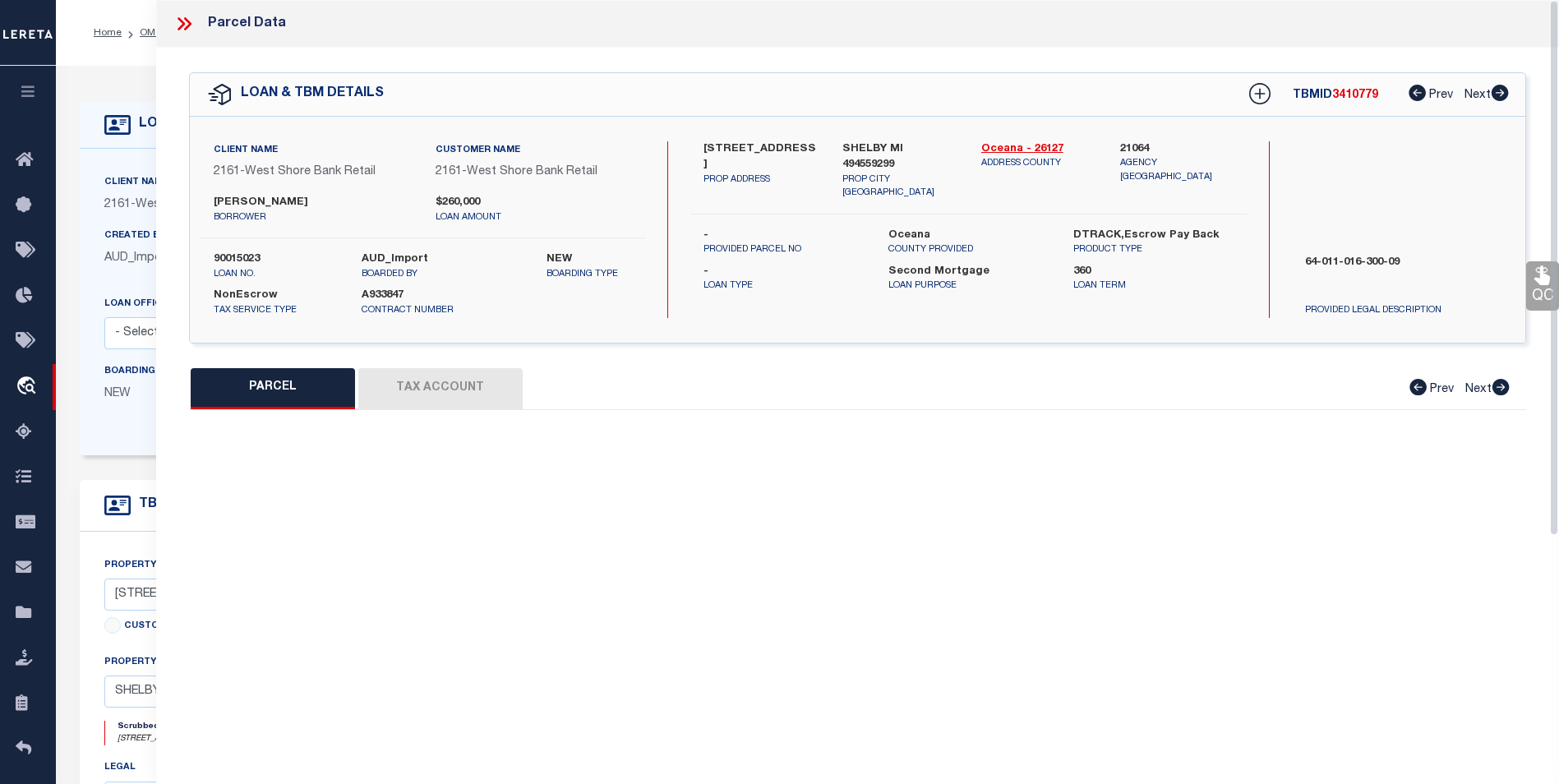
select select "BP"
type input "[PERSON_NAME] & [PERSON_NAME]"
select select
type input "[STREET_ADDRESS]"
checkbox input "false"
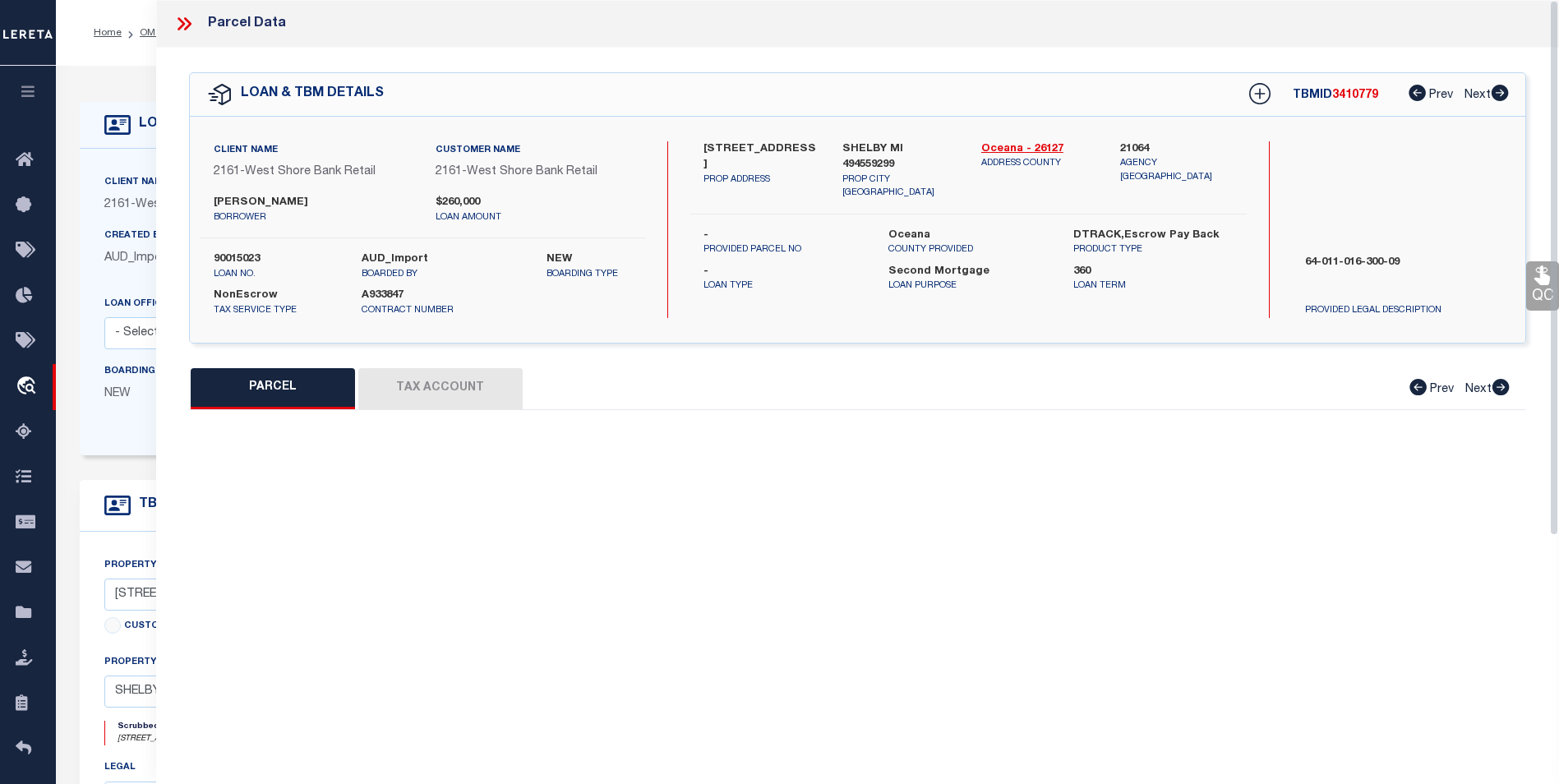
type input "[PERSON_NAME], MI 49455"
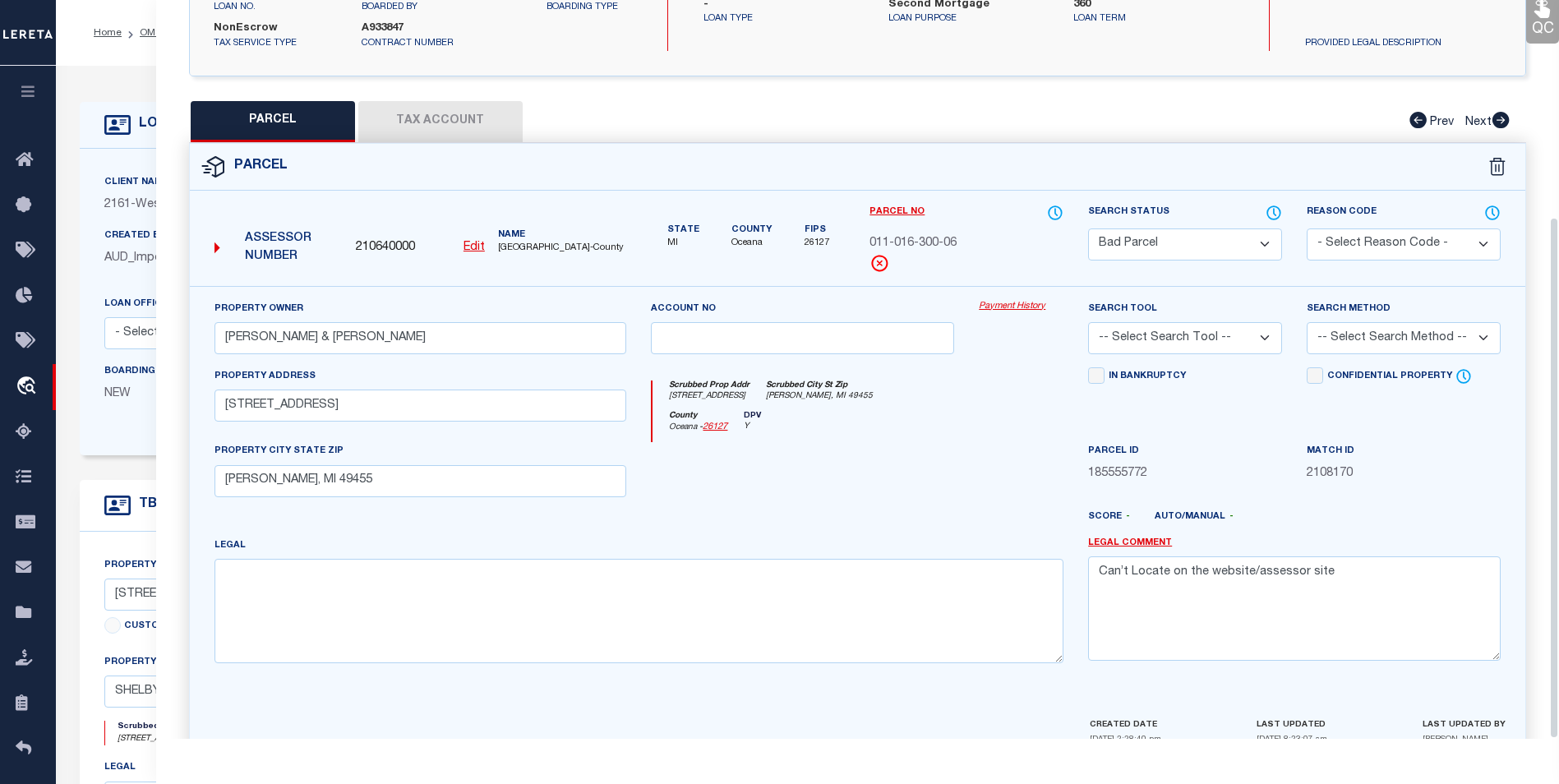
scroll to position [306, 0]
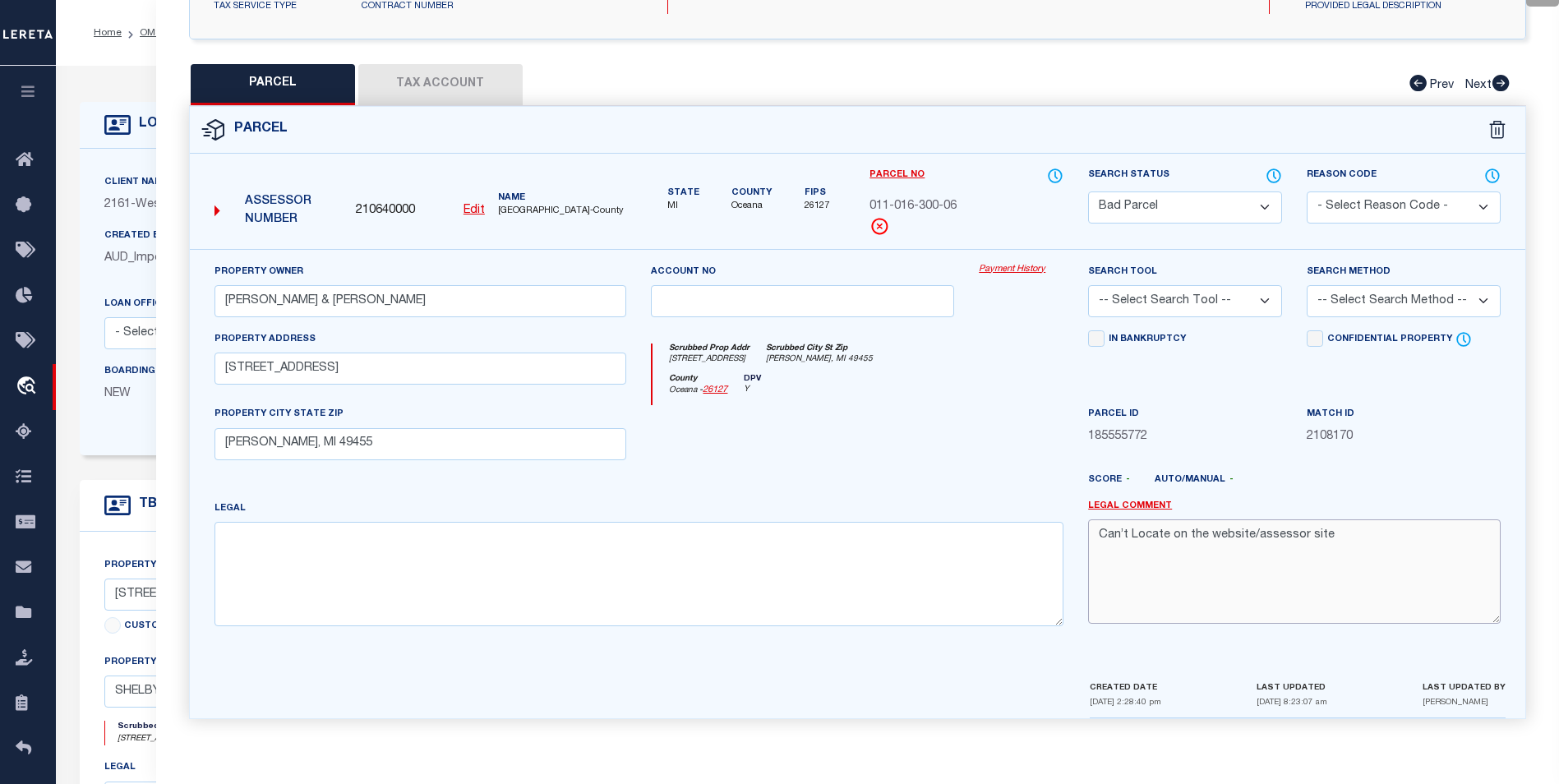
click at [1342, 535] on textarea "Can’t Locate on the website/assessor site" at bounding box center [1294, 570] width 413 height 103
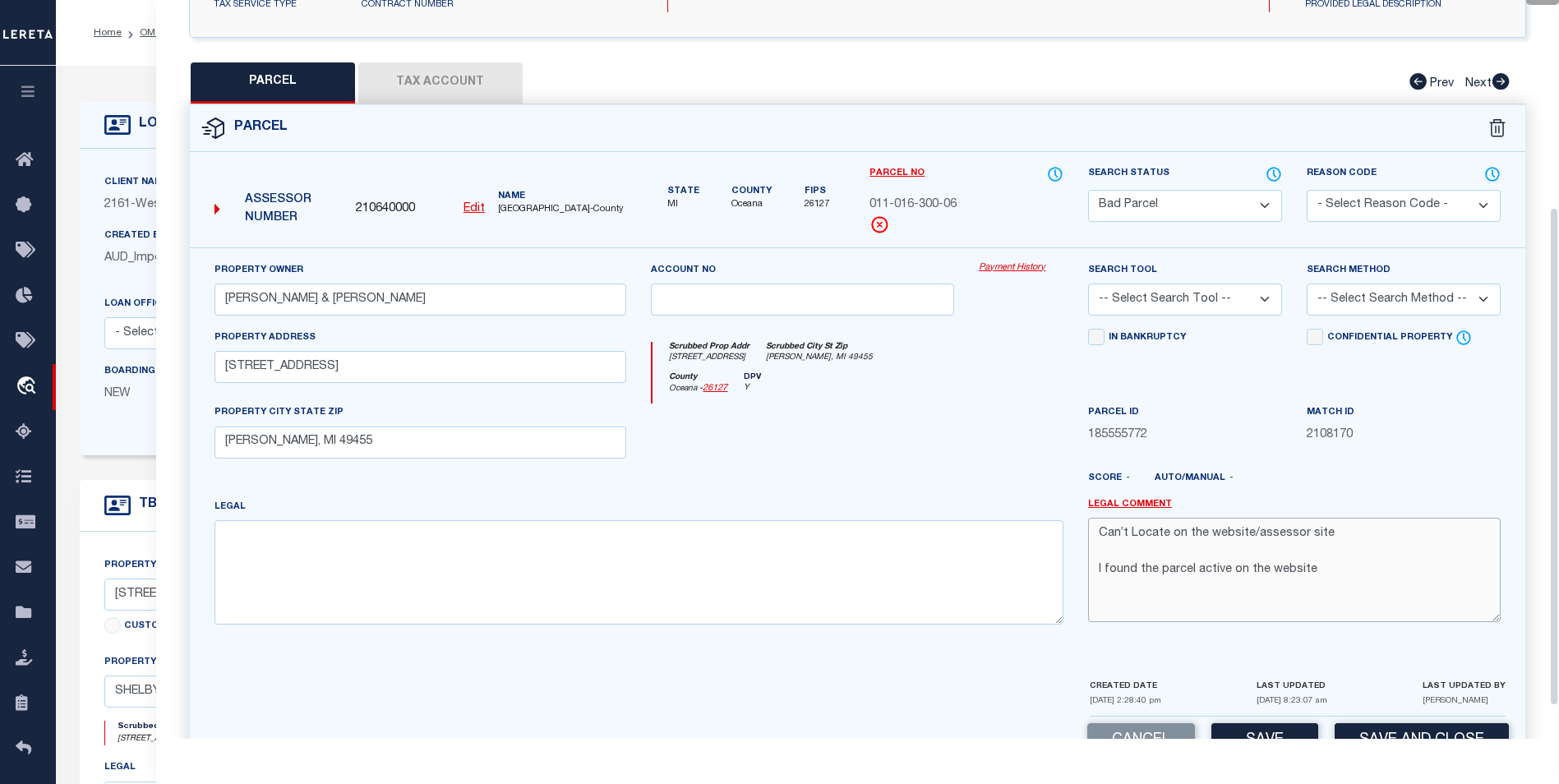
click at [1316, 576] on textarea "Can’t Locate on the website/assessor site I found the parcel active on the webs…" at bounding box center [1294, 569] width 413 height 103
click at [1121, 602] on textarea "Can’t Locate on the website/assessor site I found the parcel active on the webs…" at bounding box center [1294, 569] width 413 height 103
paste textarea "[STREET_ADDRESS][PERSON_NAME] (Property Address) Parcel Number: 011-016-300-06 …"
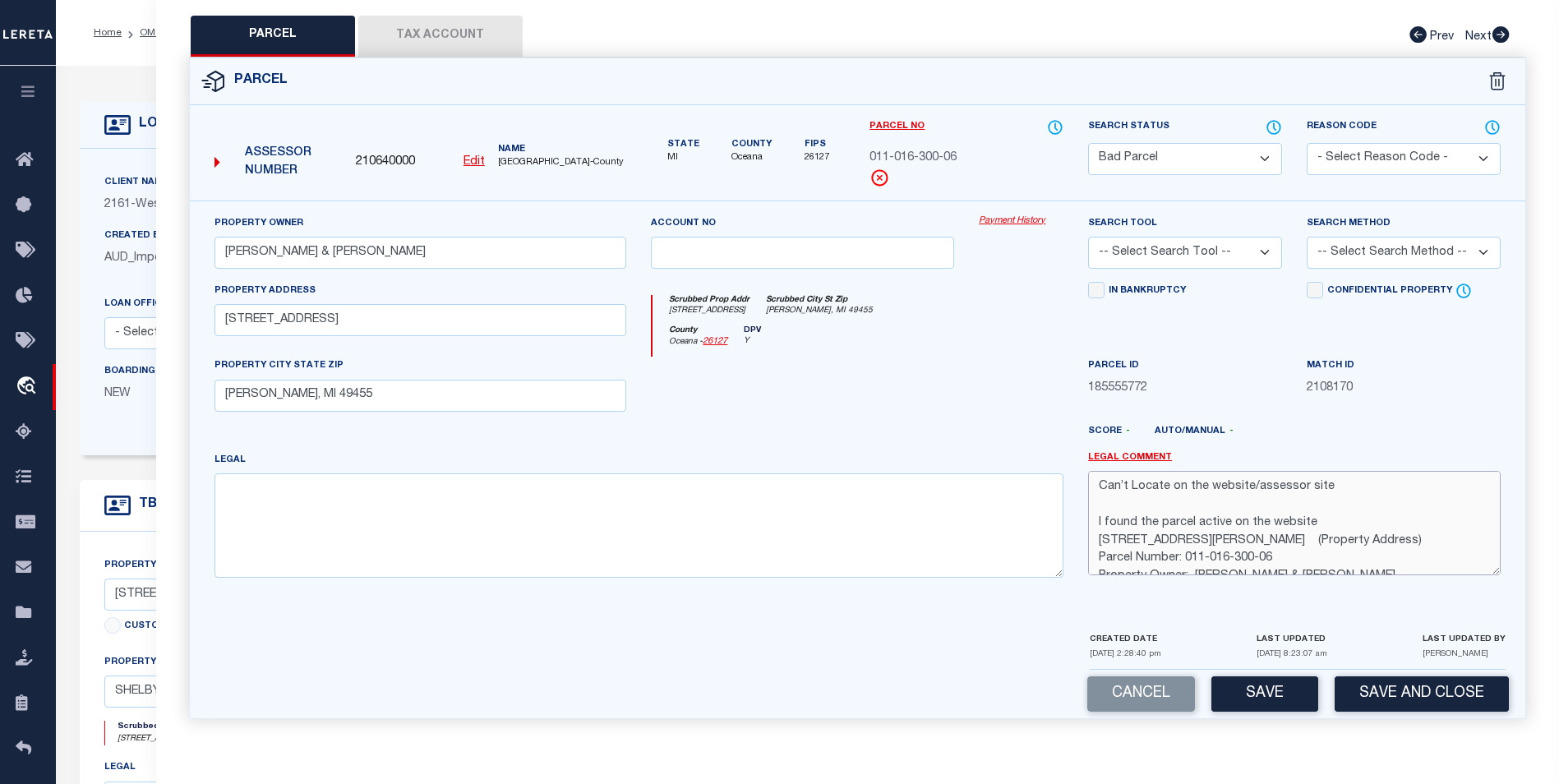
click at [1324, 519] on textarea "Can’t Locate on the website/assessor site I found the parcel active on the webs…" at bounding box center [1294, 522] width 413 height 103
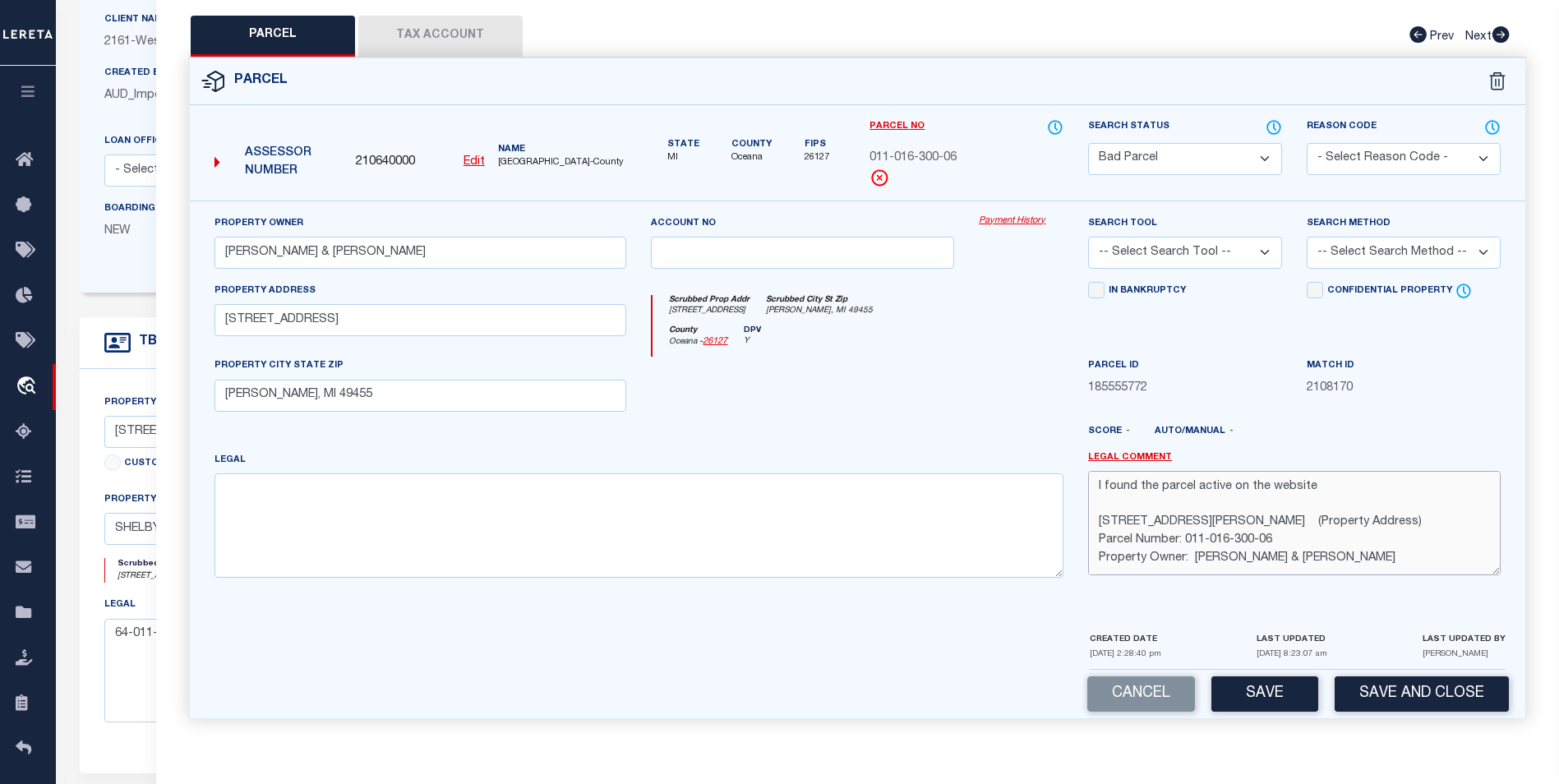
scroll to position [164, 0]
type textarea "Can’t Locate on the website/assessor site I found the parcel active on the webs…"
click at [1275, 688] on button "Save" at bounding box center [1264, 694] width 107 height 36
select select "AS"
checkbox input "false"
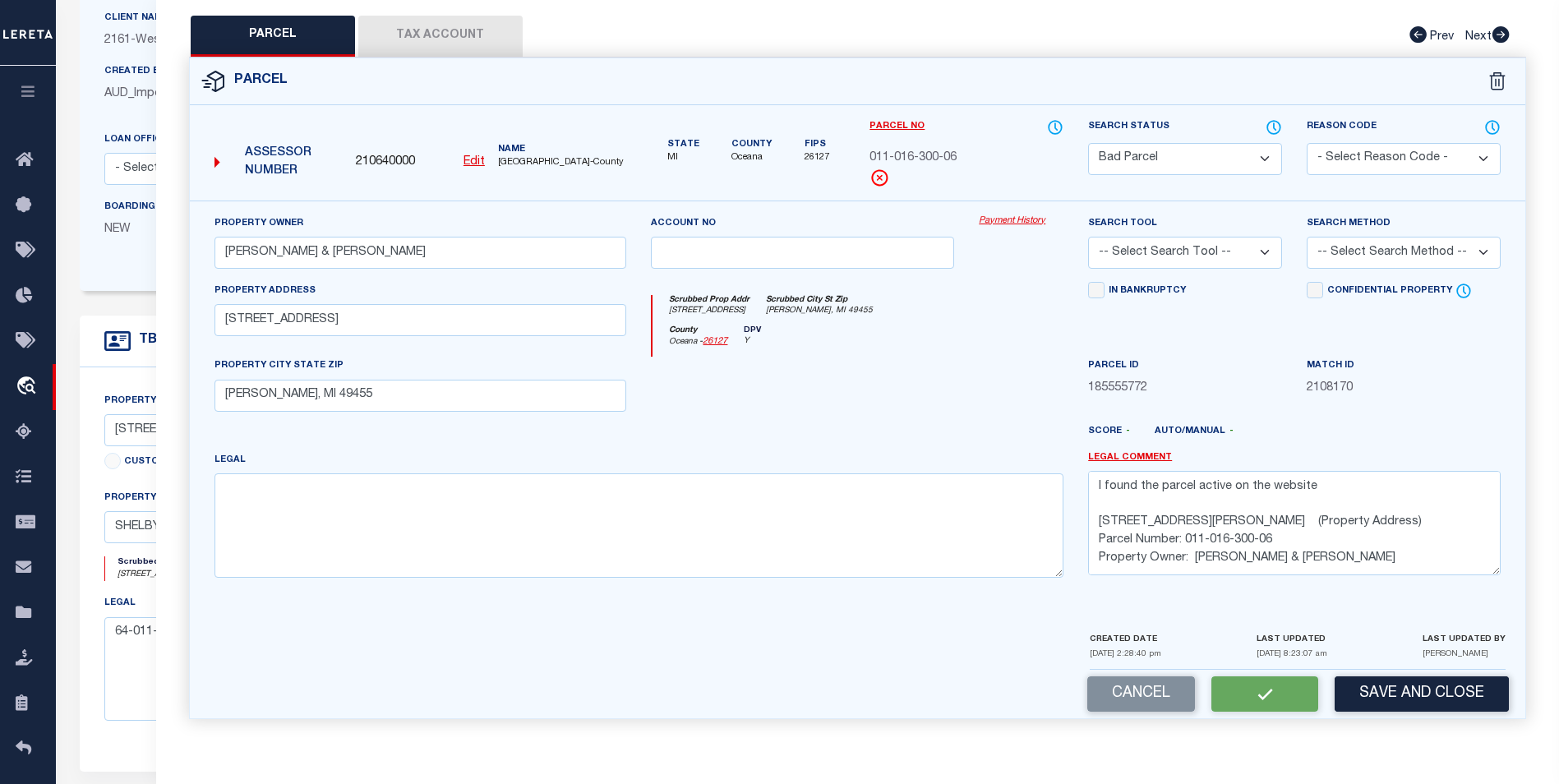
checkbox input "false"
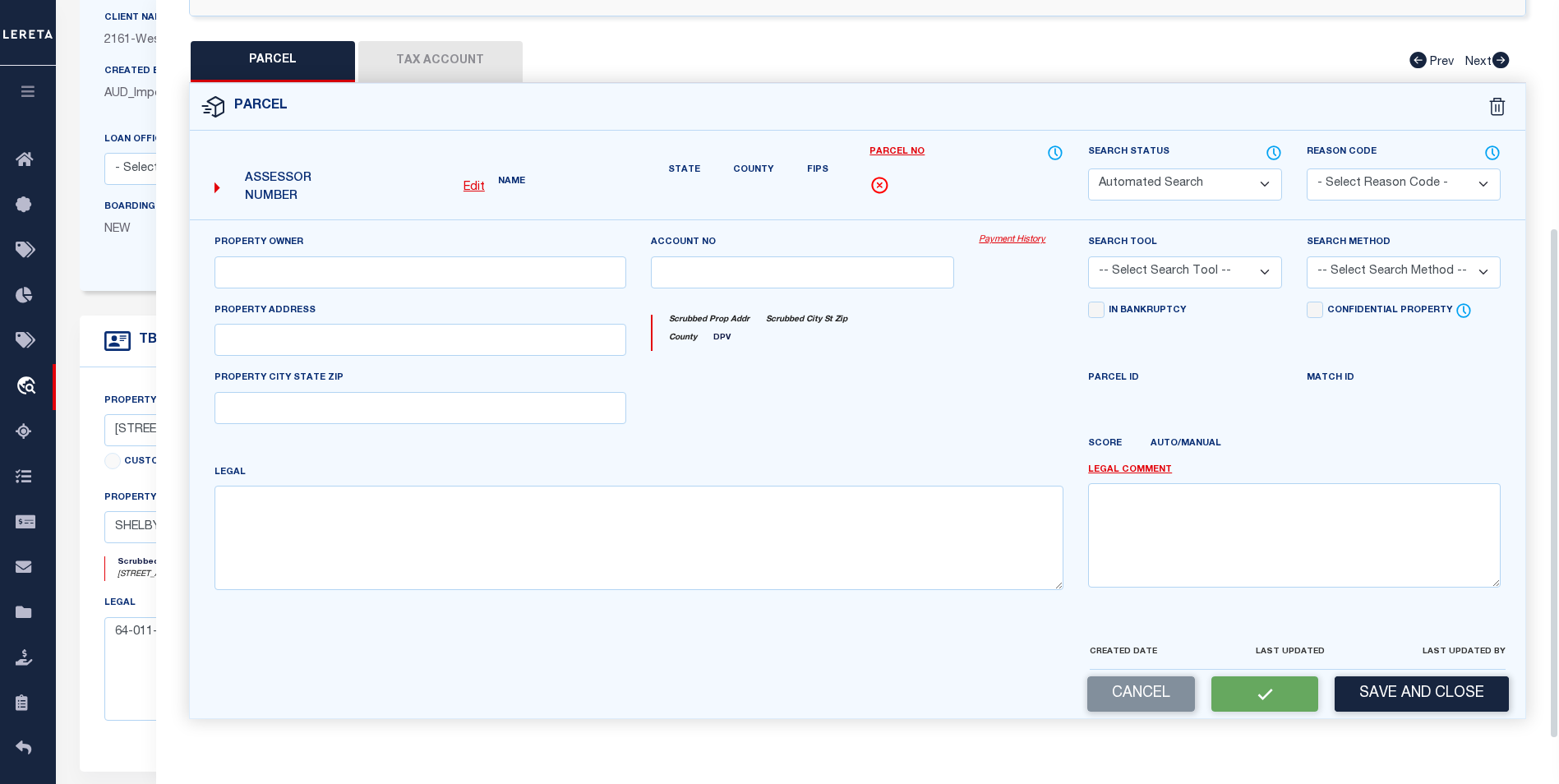
select select "BP"
type input "[PERSON_NAME] & [PERSON_NAME]"
select select
type input "[STREET_ADDRESS]"
type input "[PERSON_NAME], MI 49455"
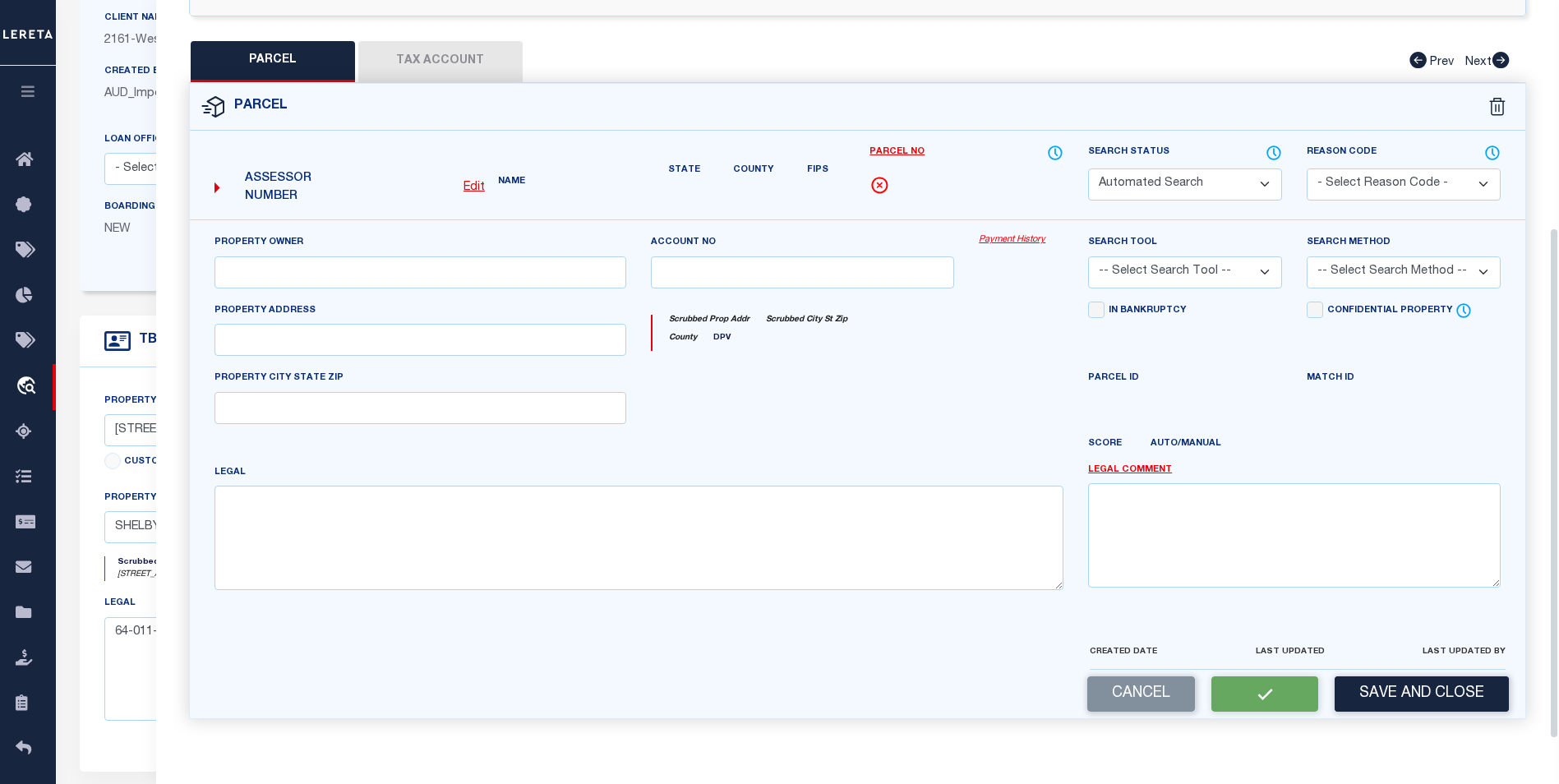
type textarea "Can’t Locate on the website/assessor site I found the parcel active on the webs…"
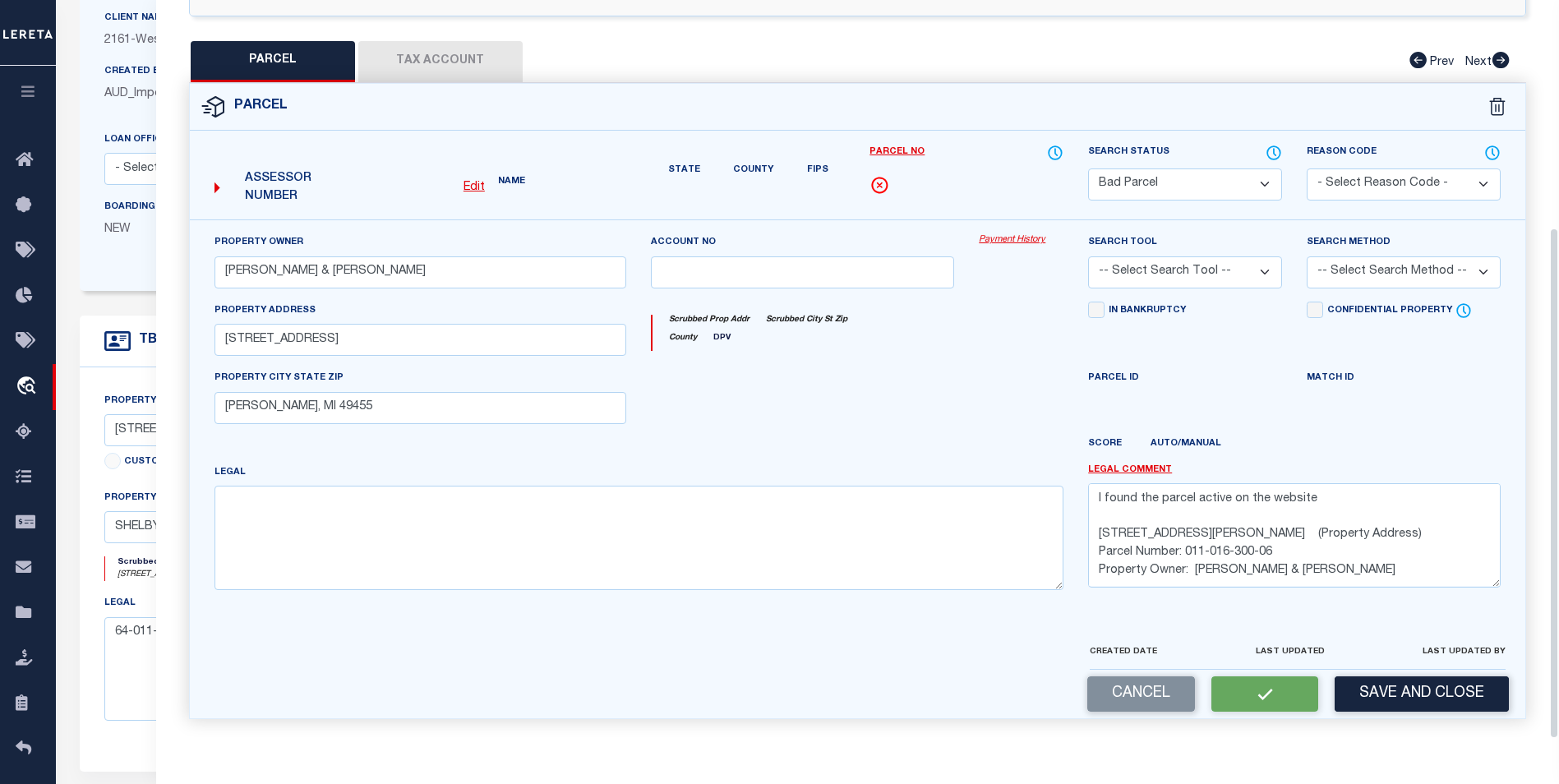
scroll to position [354, 0]
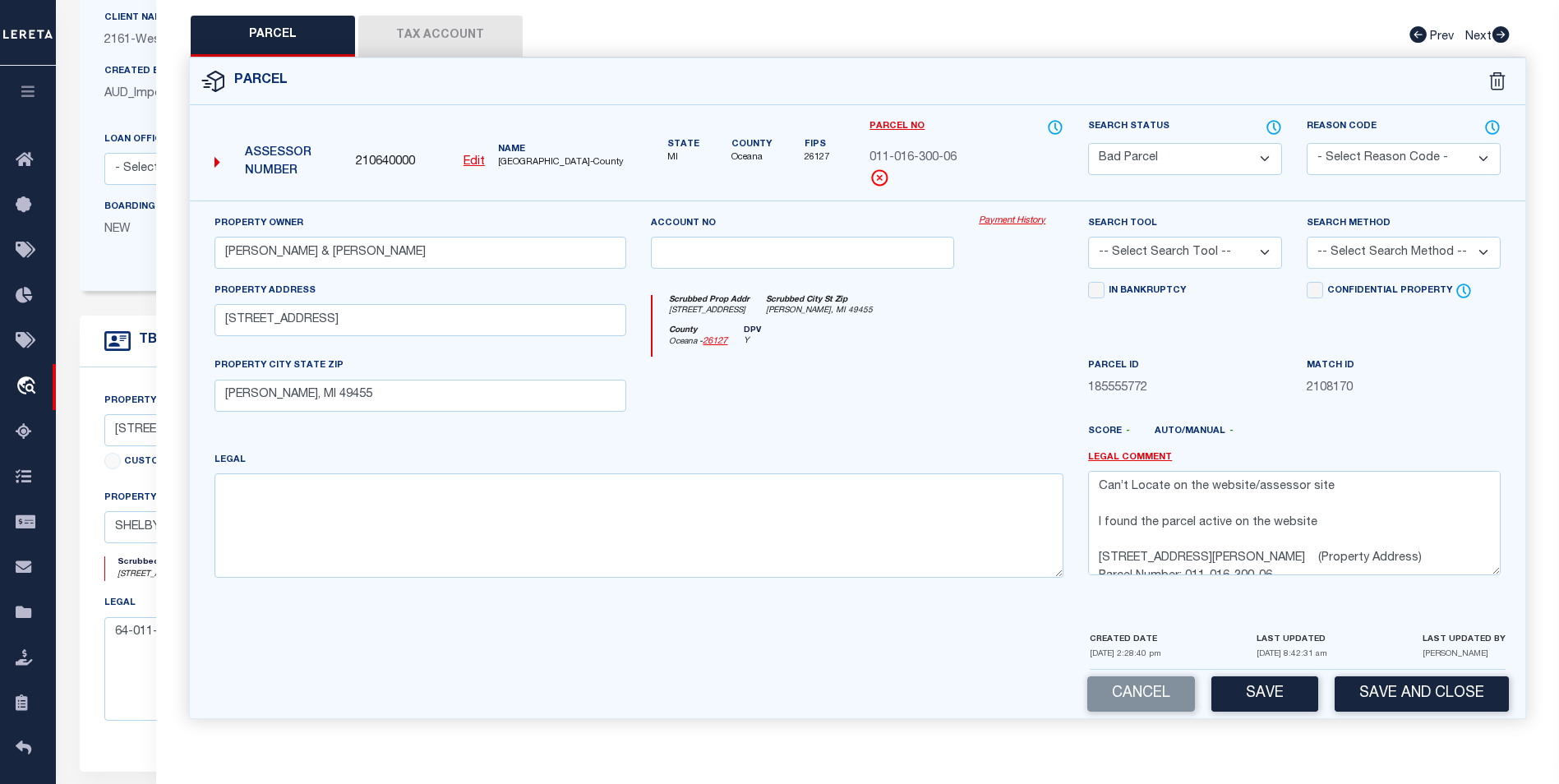
click at [1231, 160] on select "Automated Search Bad Parcel Complete Duplicate Parcel High Dollar Reporting In …" at bounding box center [1185, 159] width 194 height 32
click at [1088, 143] on select "Automated Search Bad Parcel Complete Duplicate Parcel High Dollar Reporting In …" at bounding box center [1185, 159] width 194 height 32
click at [1178, 153] on select "Automated Search Bad Parcel Complete Duplicate Parcel High Dollar Reporting In …" at bounding box center [1185, 159] width 194 height 32
select select "PC"
click at [1088, 143] on select "Automated Search Bad Parcel Complete Duplicate Parcel High Dollar Reporting In …" at bounding box center [1185, 159] width 194 height 32
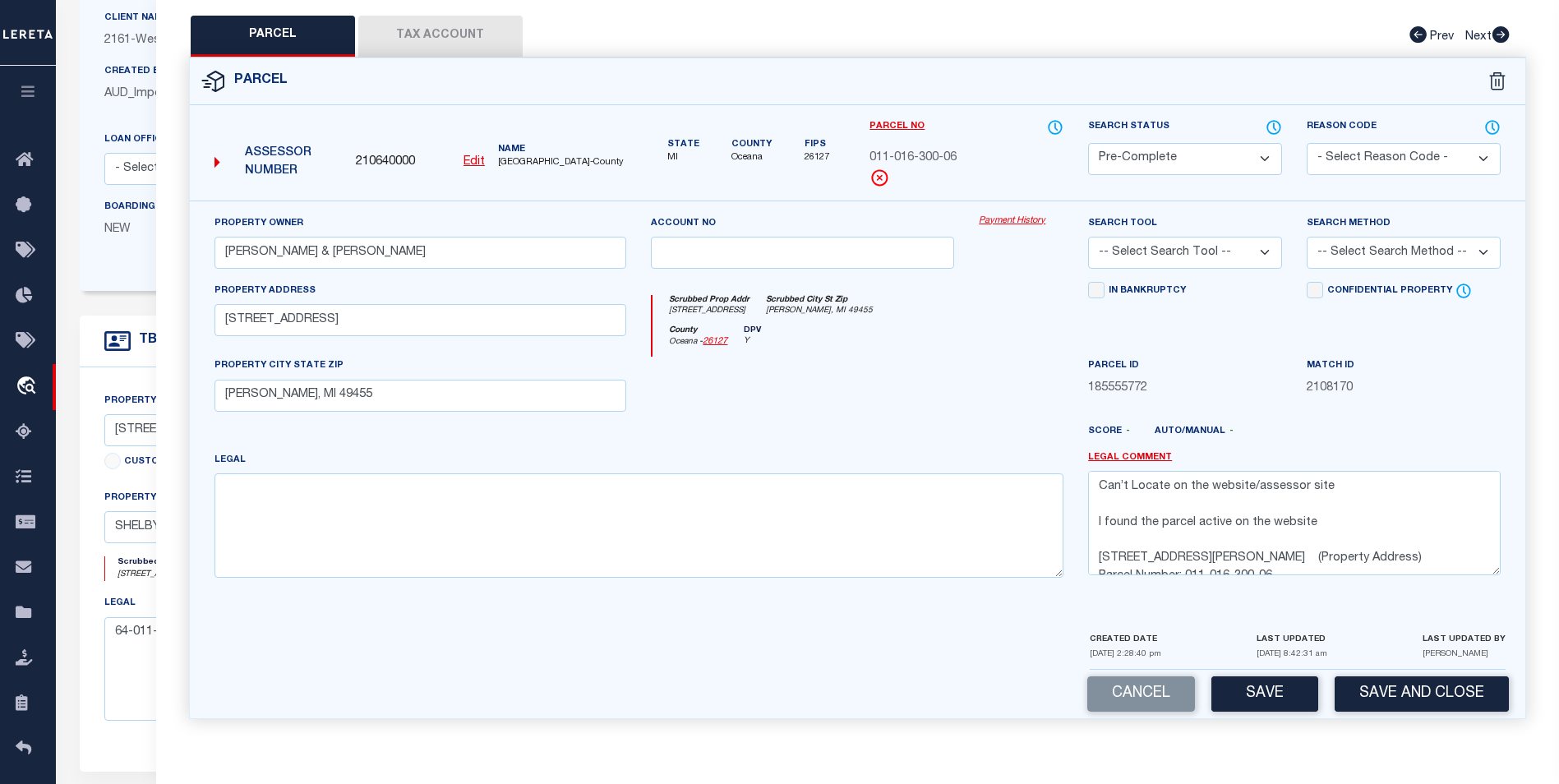
click at [1198, 245] on select "-- Select Search Tool -- 3rd Party Website Agency File Agency Website ATLS CNV-…" at bounding box center [1185, 252] width 194 height 32
click at [1088, 236] on select "-- Select Search Tool -- 3rd Party Website Agency File Agency Website ATLS CNV-…" at bounding box center [1185, 252] width 194 height 32
click at [1353, 253] on select "-- Select Search Method -- Property Address Legal Liability Info Provided" at bounding box center [1404, 252] width 194 height 32
click at [1194, 260] on select "-- Select Search Tool -- 3rd Party Website Agency File Agency Website ATLS CNV-…" at bounding box center [1185, 252] width 194 height 32
select select "AGW"
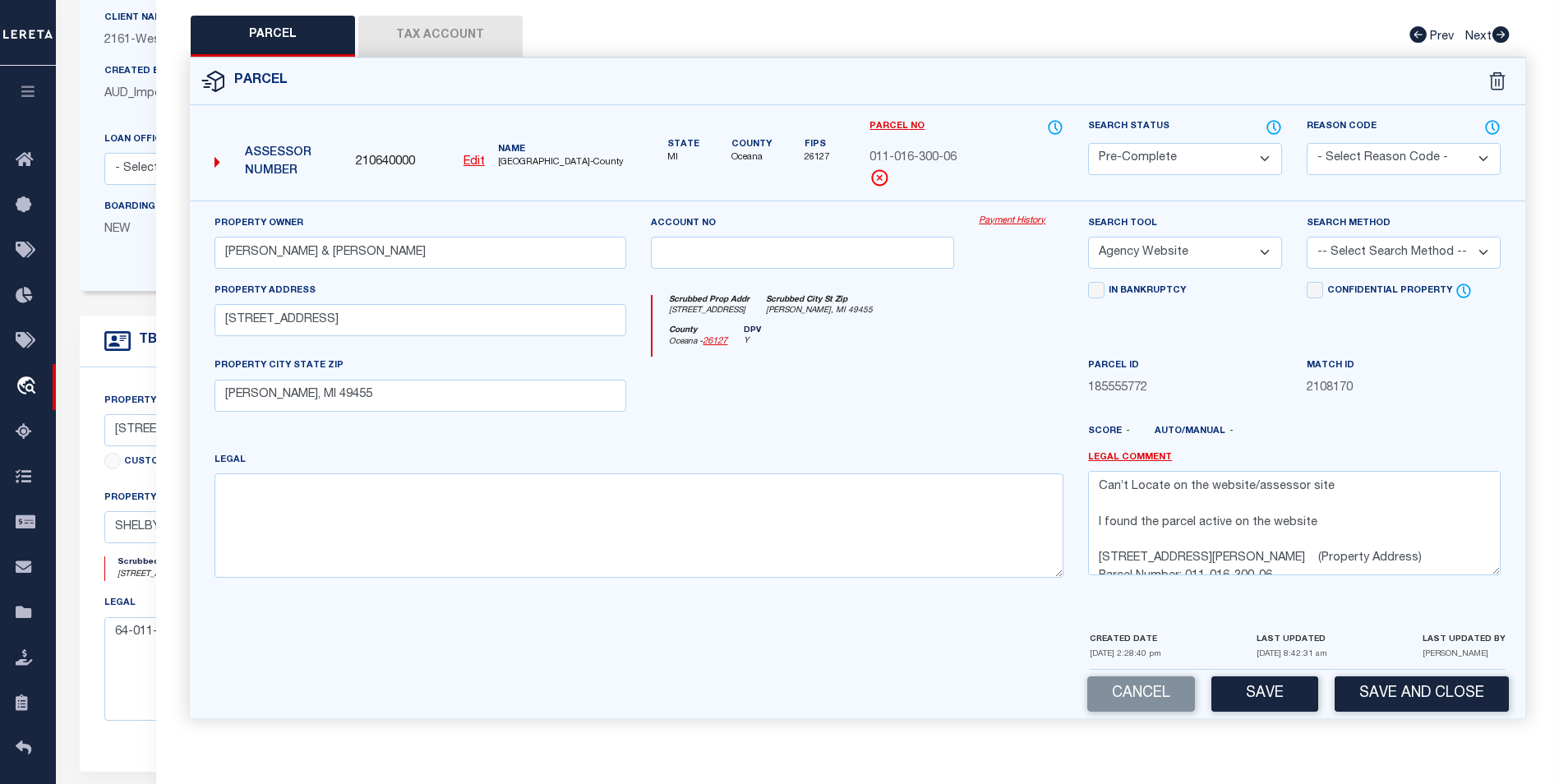
click at [1088, 236] on select "-- Select Search Tool -- 3rd Party Website Agency File Agency Website ATLS CNV-…" at bounding box center [1185, 252] width 194 height 32
click at [1408, 260] on select "-- Select Search Method -- Property Address Legal Liability Info Provided" at bounding box center [1404, 252] width 194 height 32
click at [1307, 236] on select "-- Select Search Method -- Property Address Legal Liability Info Provided" at bounding box center [1404, 252] width 194 height 32
click at [1409, 253] on select "-- Select Search Method -- Property Address Legal Liability Info Provided" at bounding box center [1404, 252] width 194 height 32
select select "ADD"
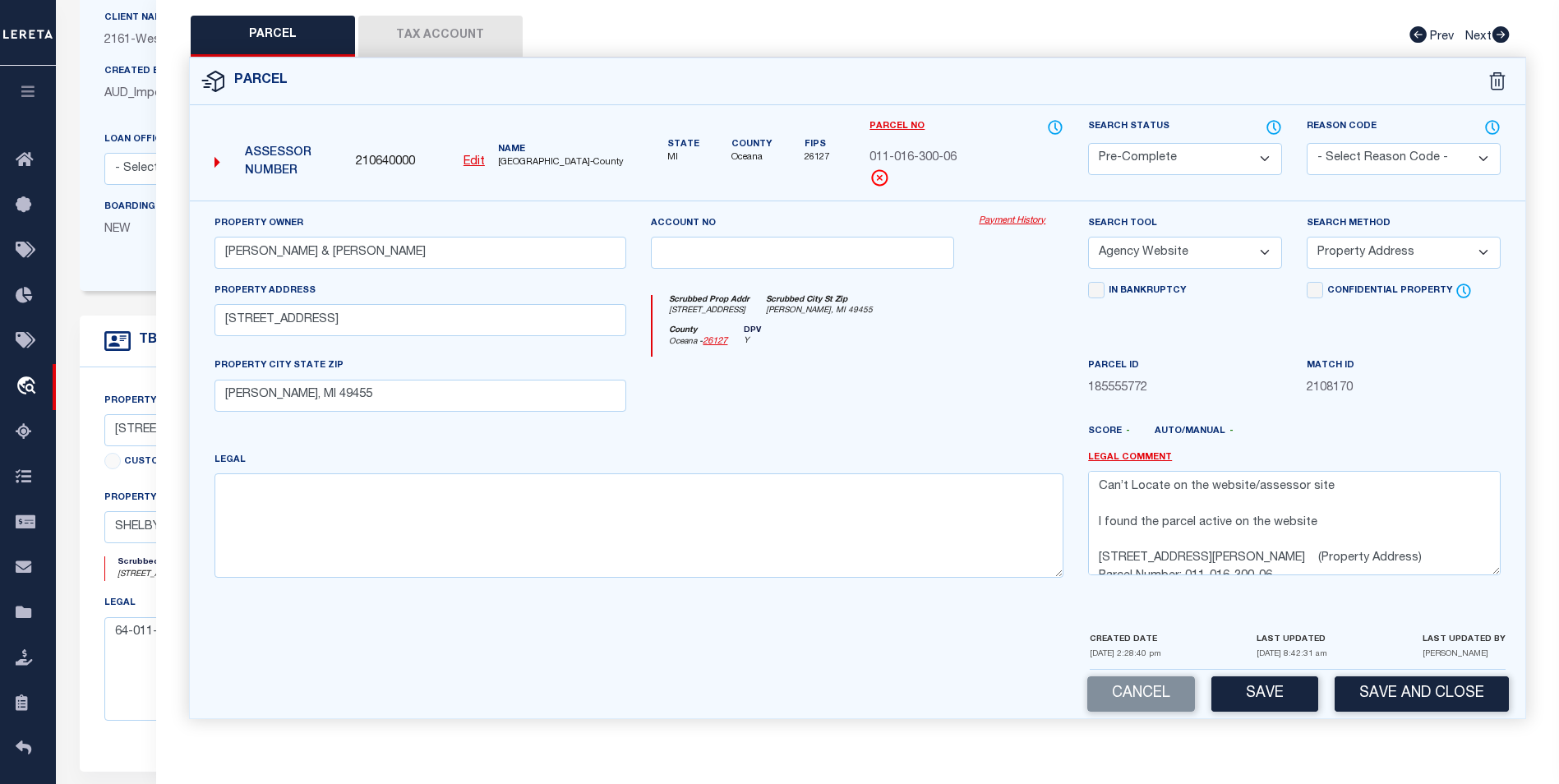
click at [1307, 236] on select "-- Select Search Method -- Property Address Legal Liability Info Provided" at bounding box center [1404, 252] width 194 height 32
click at [1279, 687] on button "Save" at bounding box center [1264, 694] width 107 height 36
select select "AS"
select select
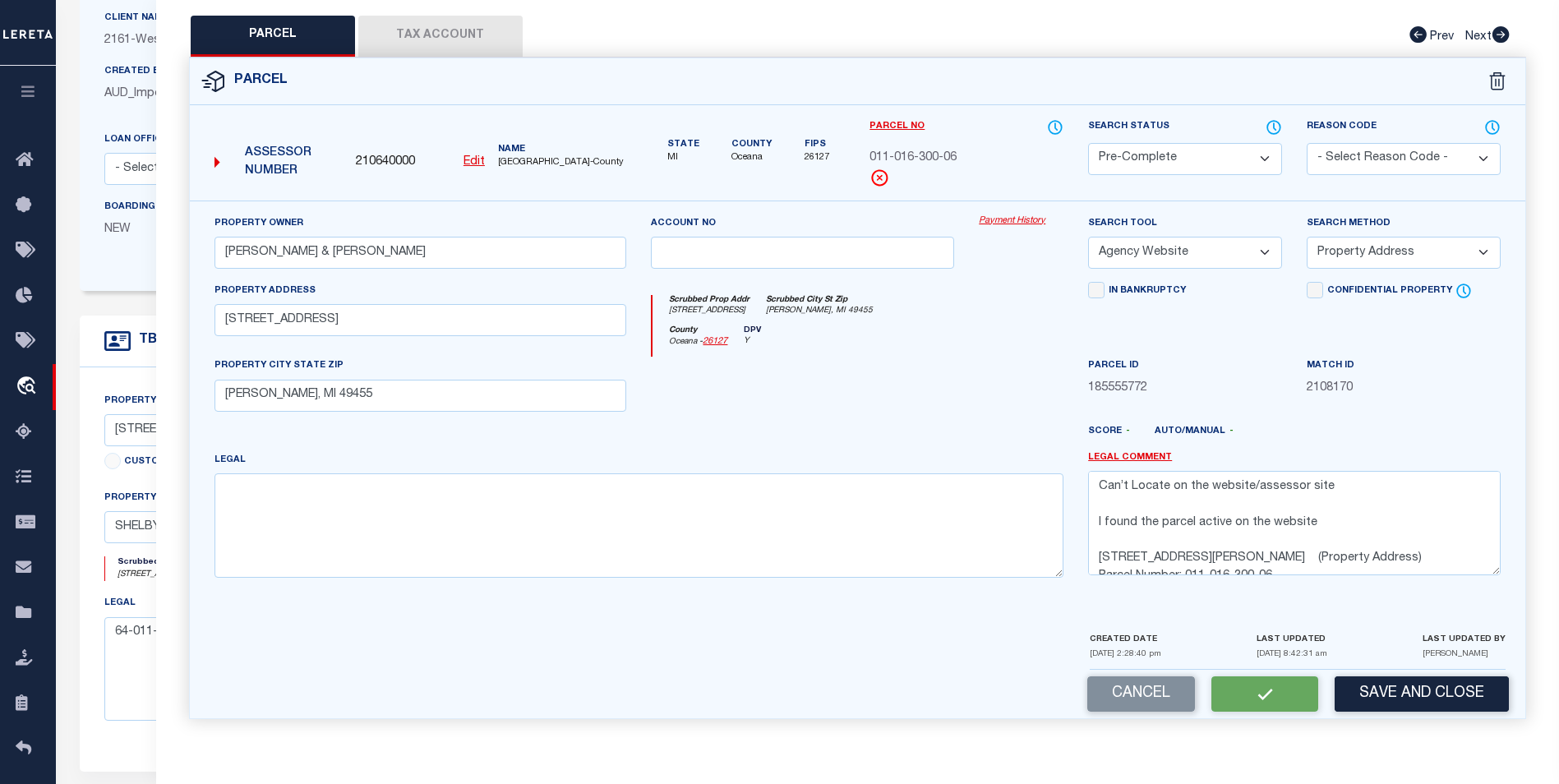
checkbox input "false"
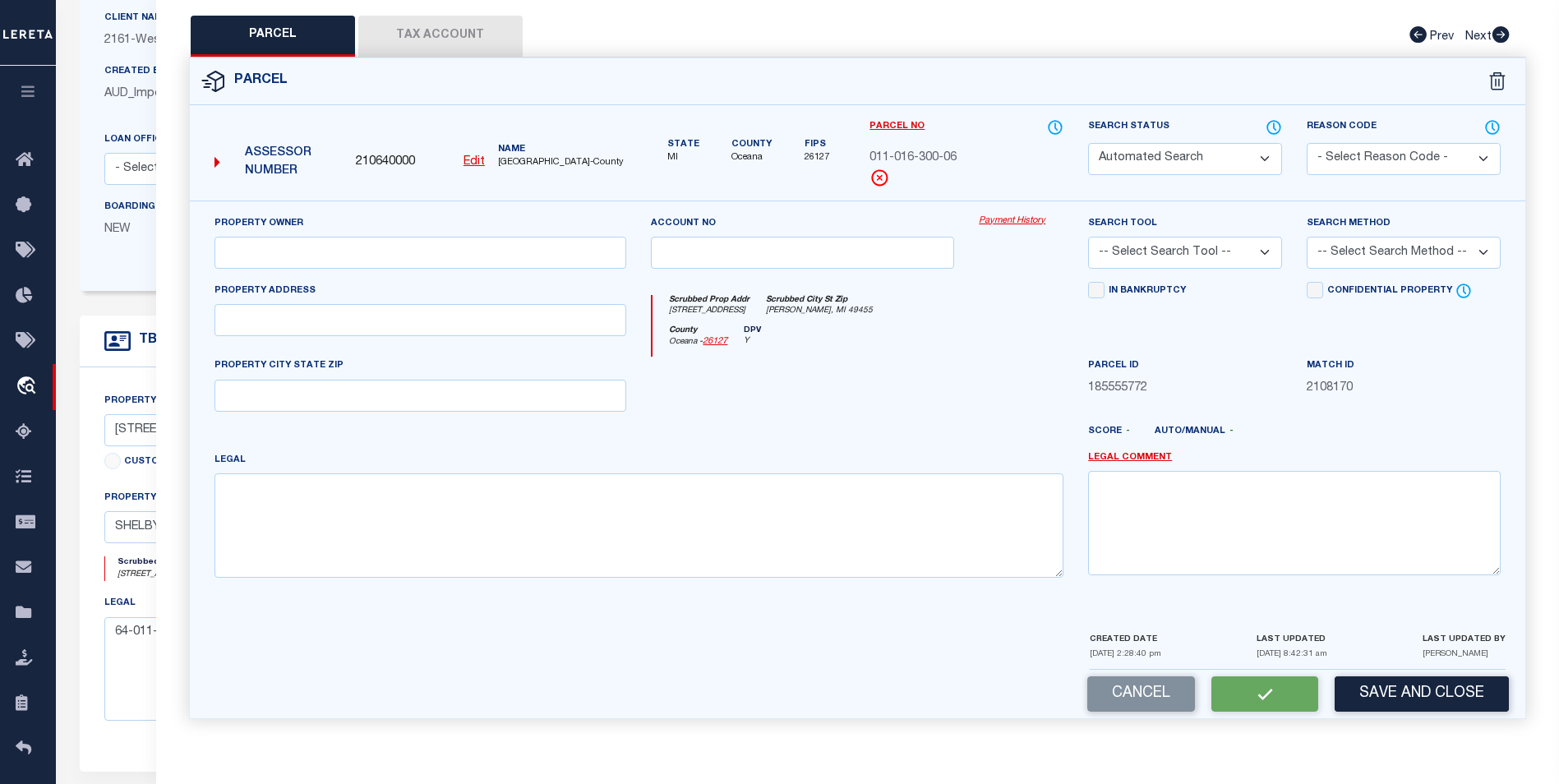
select select "PC"
type input "[PERSON_NAME] & [PERSON_NAME]"
select select "AGW"
select select "ADD"
type input "[STREET_ADDRESS]"
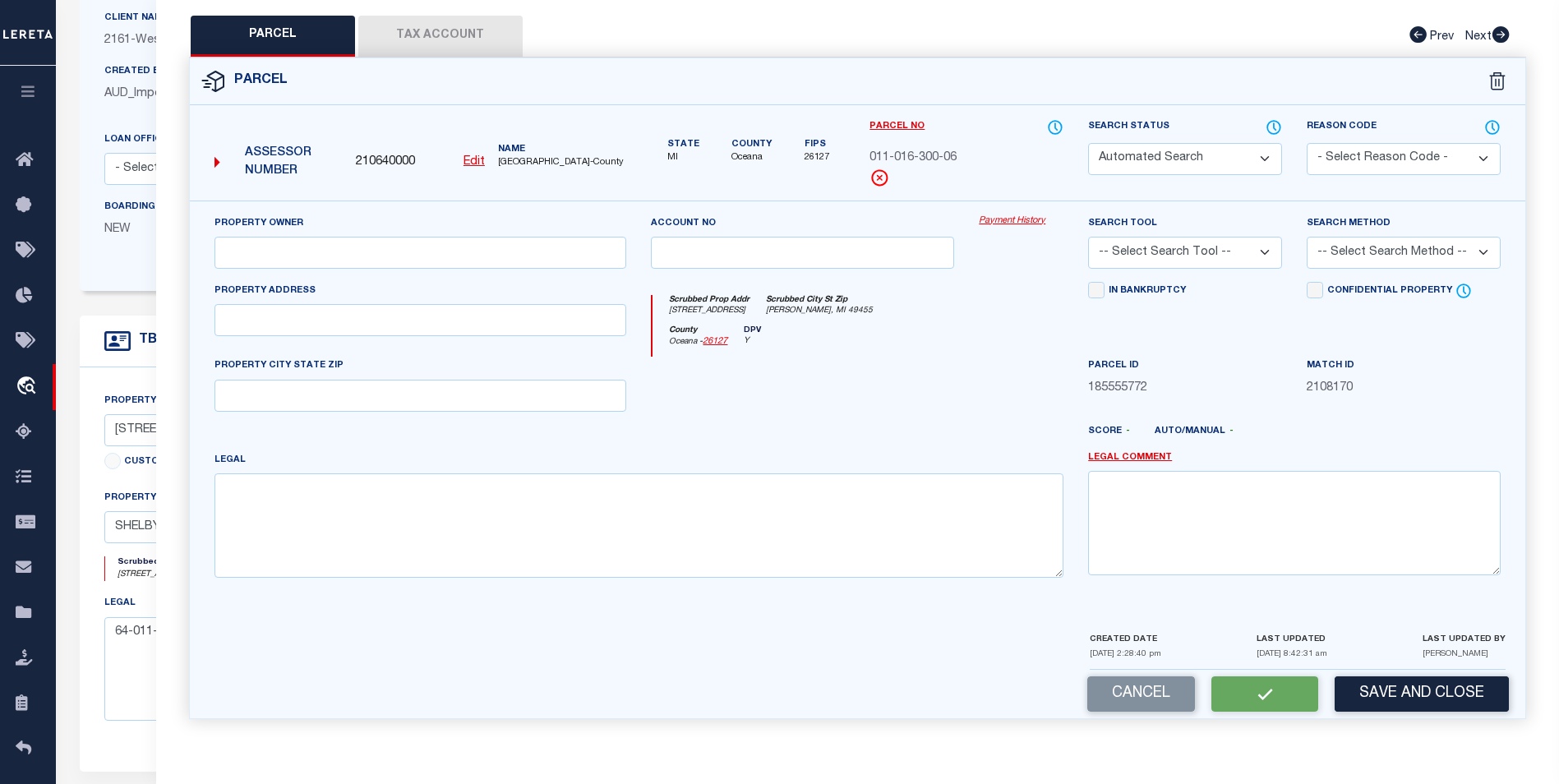
type input "[PERSON_NAME], MI 49455"
type textarea "Can’t Locate on the website/assessor site I found the parcel active on the webs…"
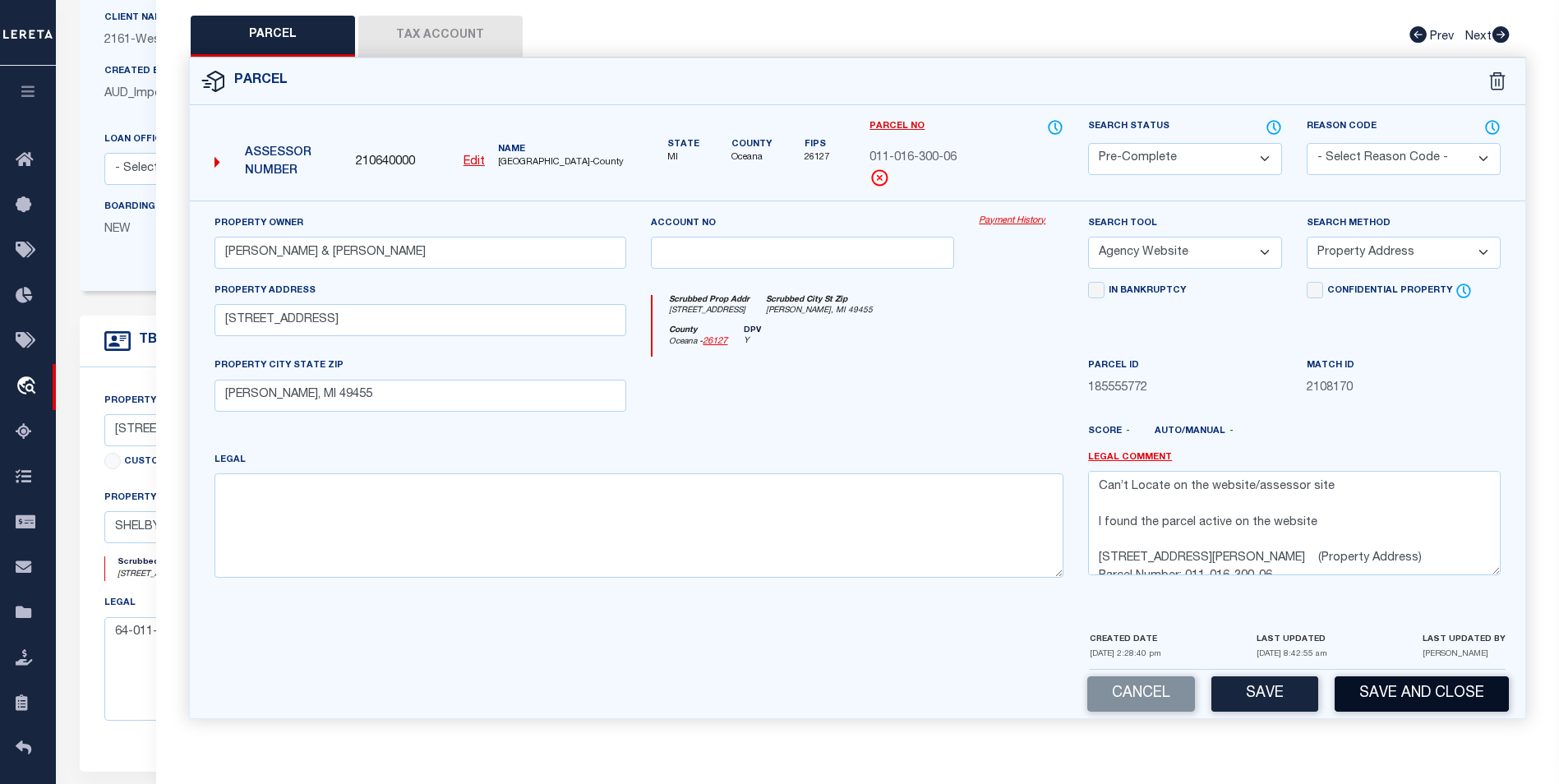
click at [1408, 687] on button "Save and Close" at bounding box center [1421, 694] width 174 height 36
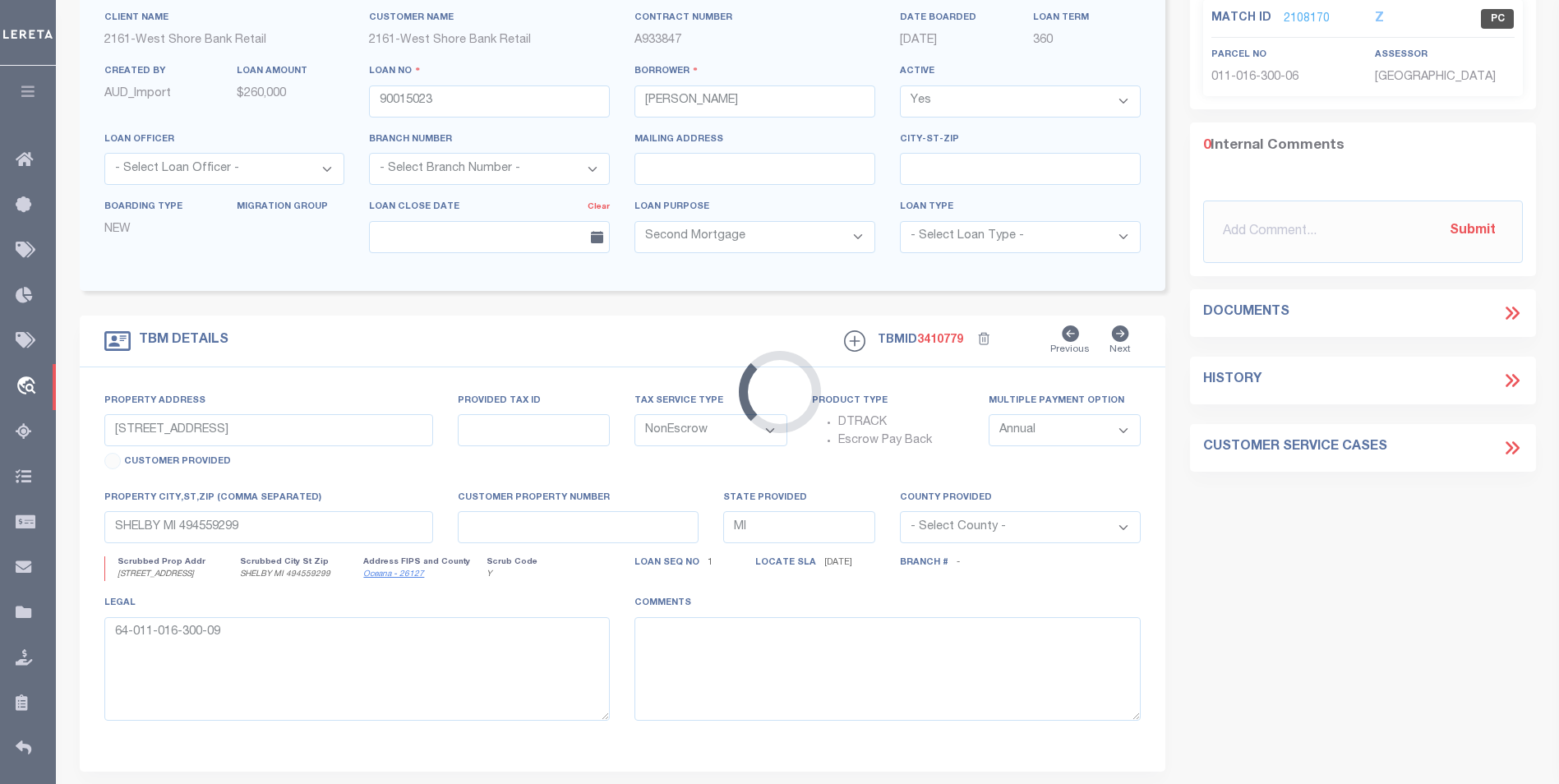
select select
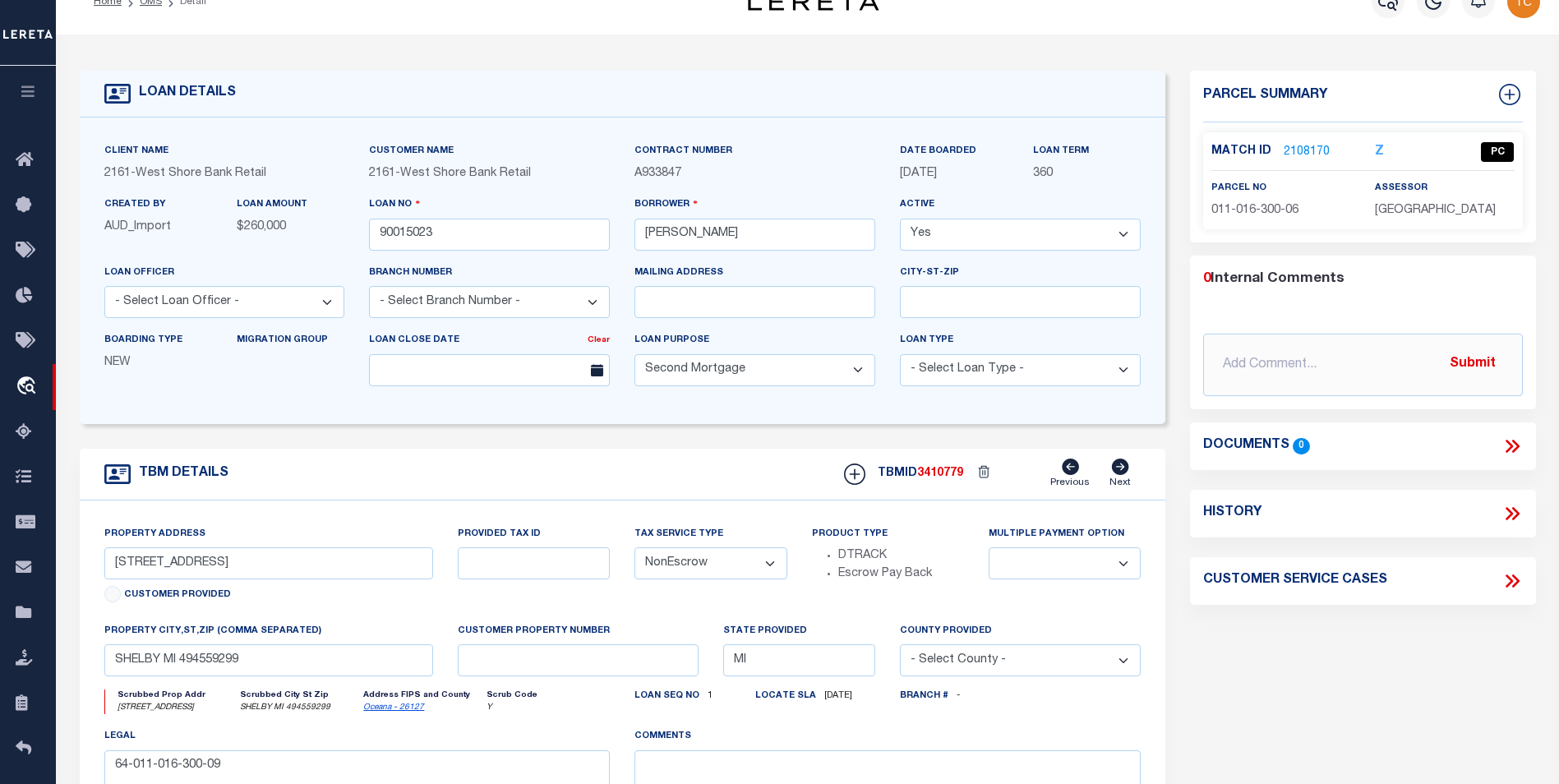
scroll to position [0, 0]
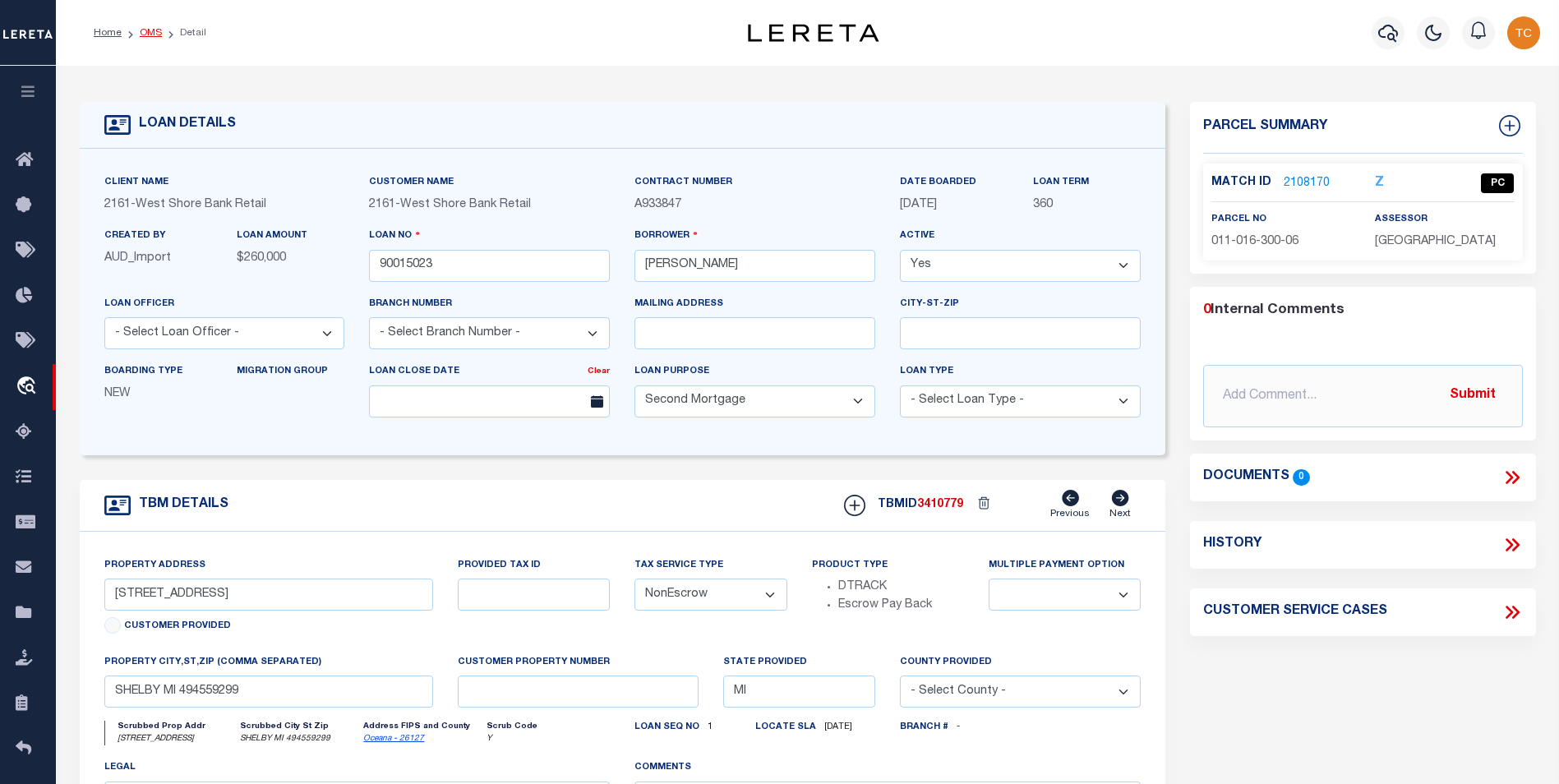
click at [152, 32] on link "OMS" at bounding box center [151, 33] width 22 height 10
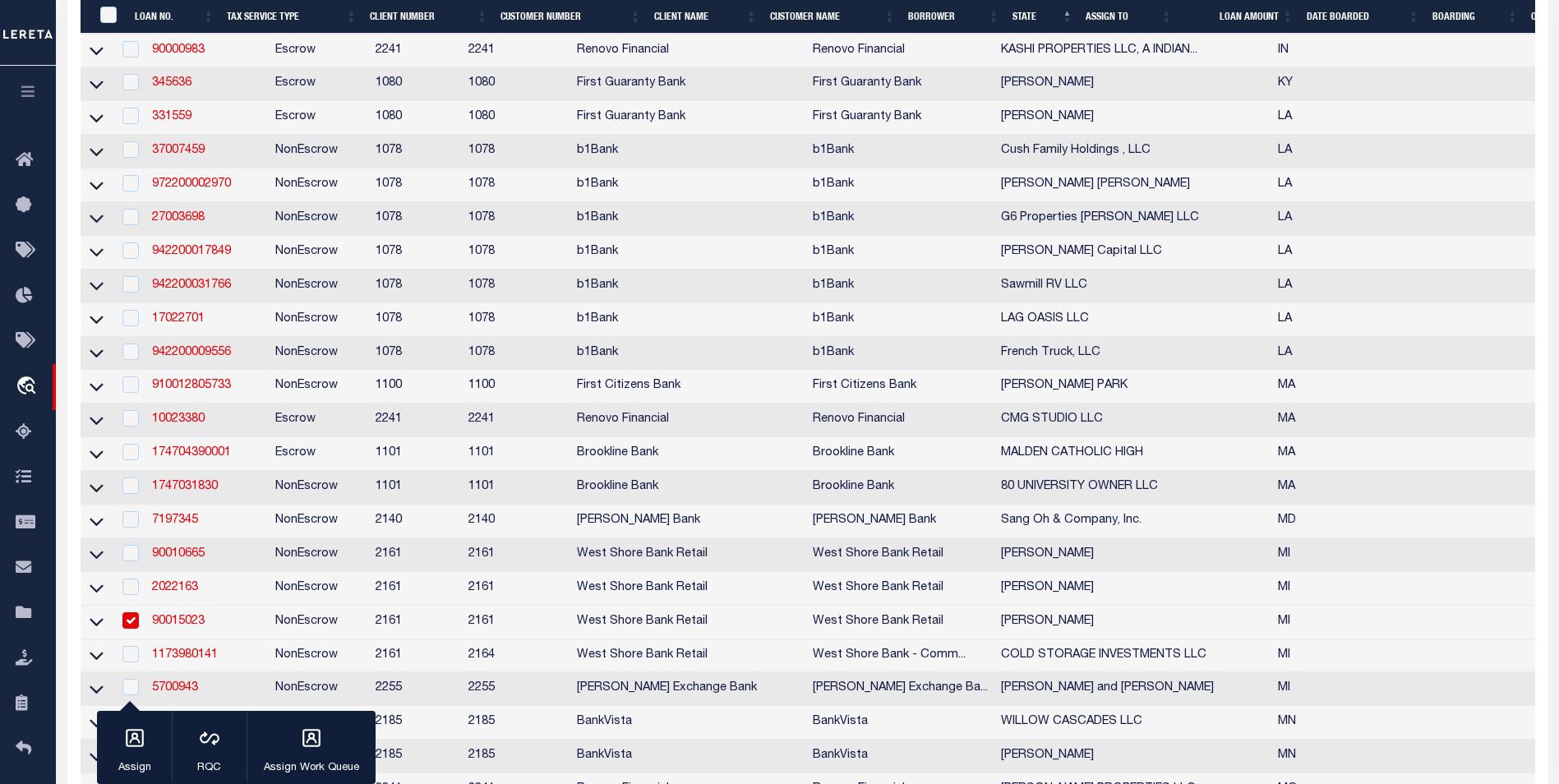
scroll to position [1069, 0]
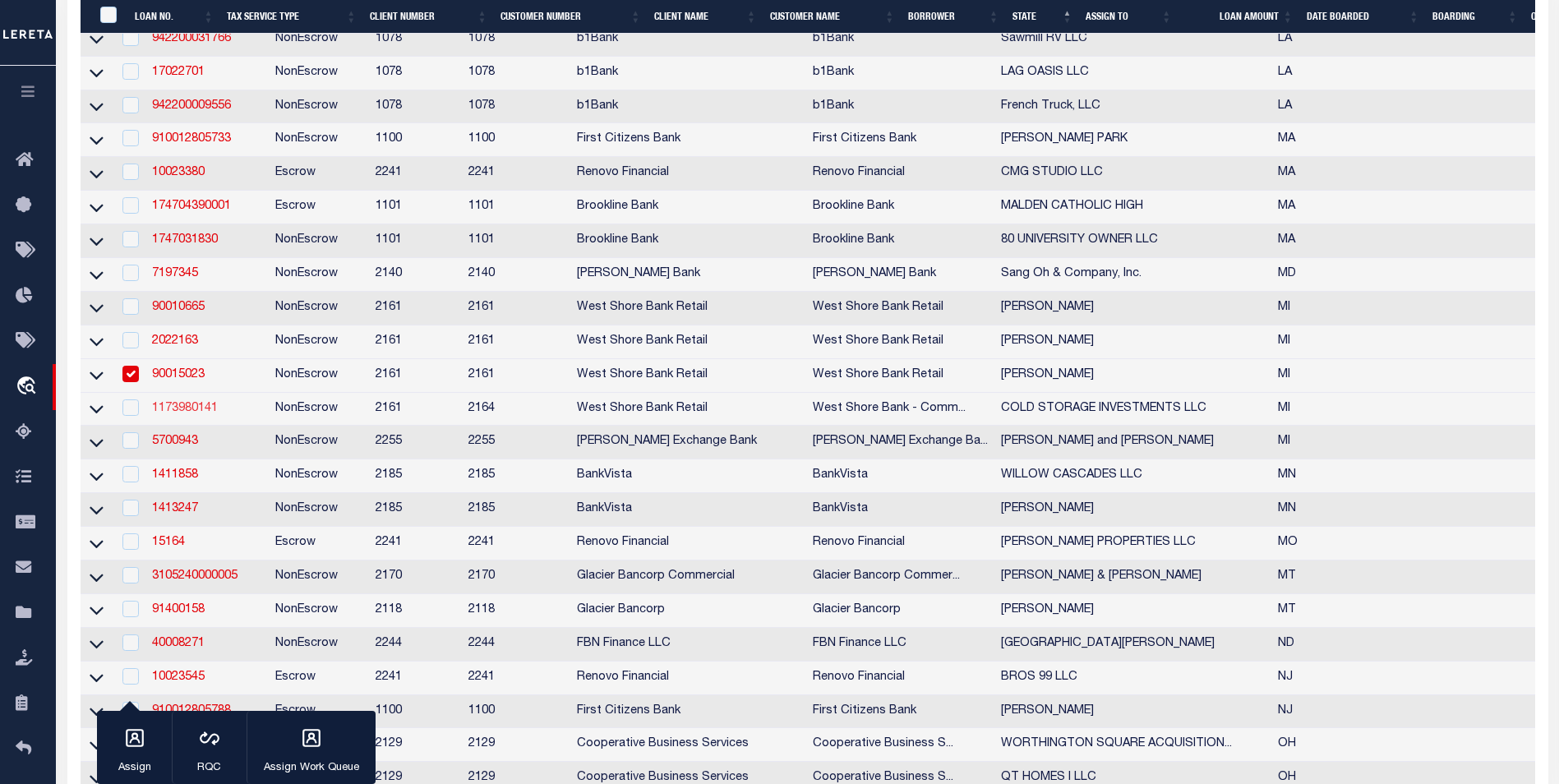
click at [190, 414] on link "1173980141" at bounding box center [185, 408] width 66 height 12
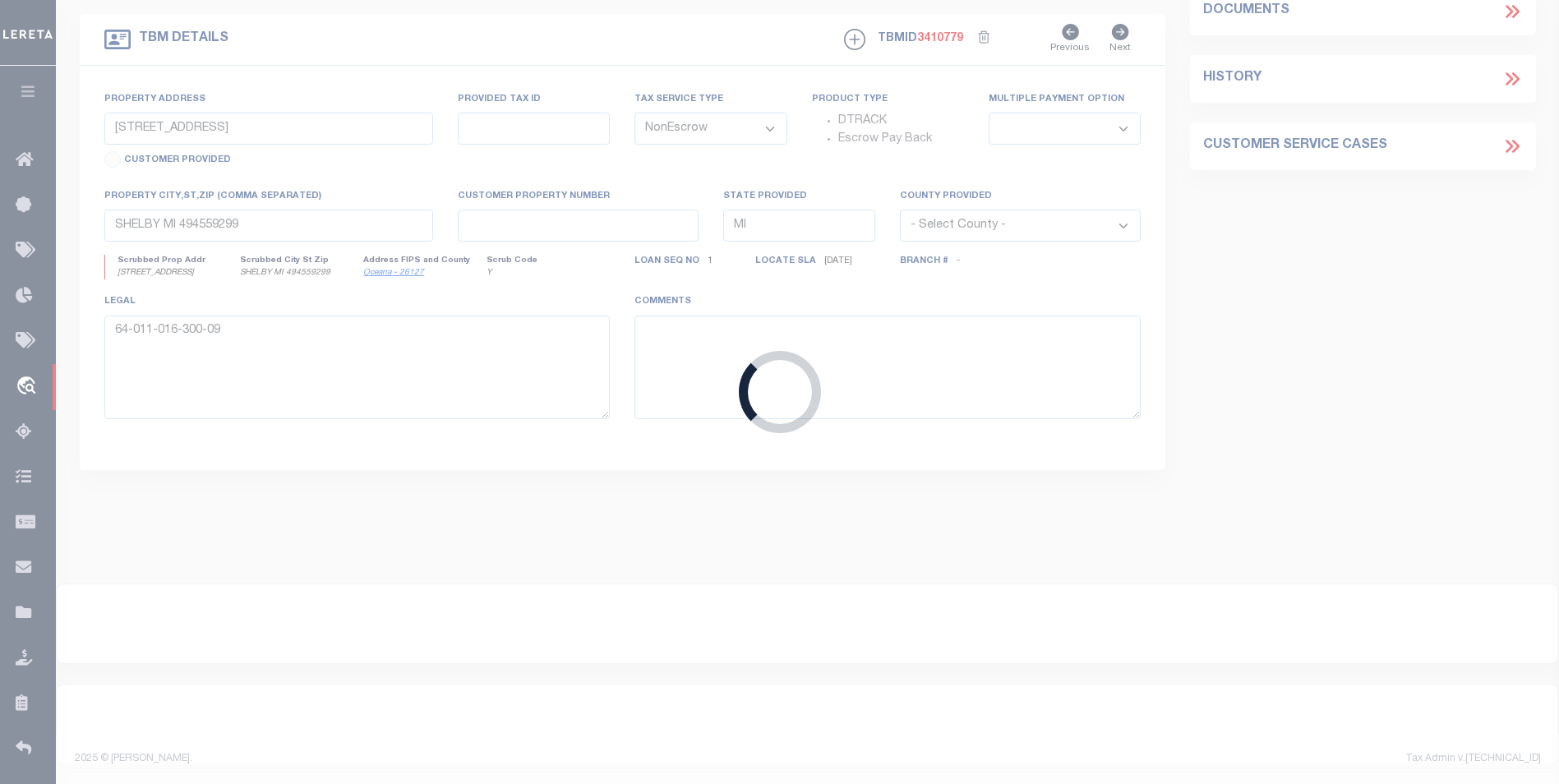
type input "1173980141"
type input "COLD STORAGE INVESTMENTS LLC"
select select
type input "[STREET_ADDRESS]"
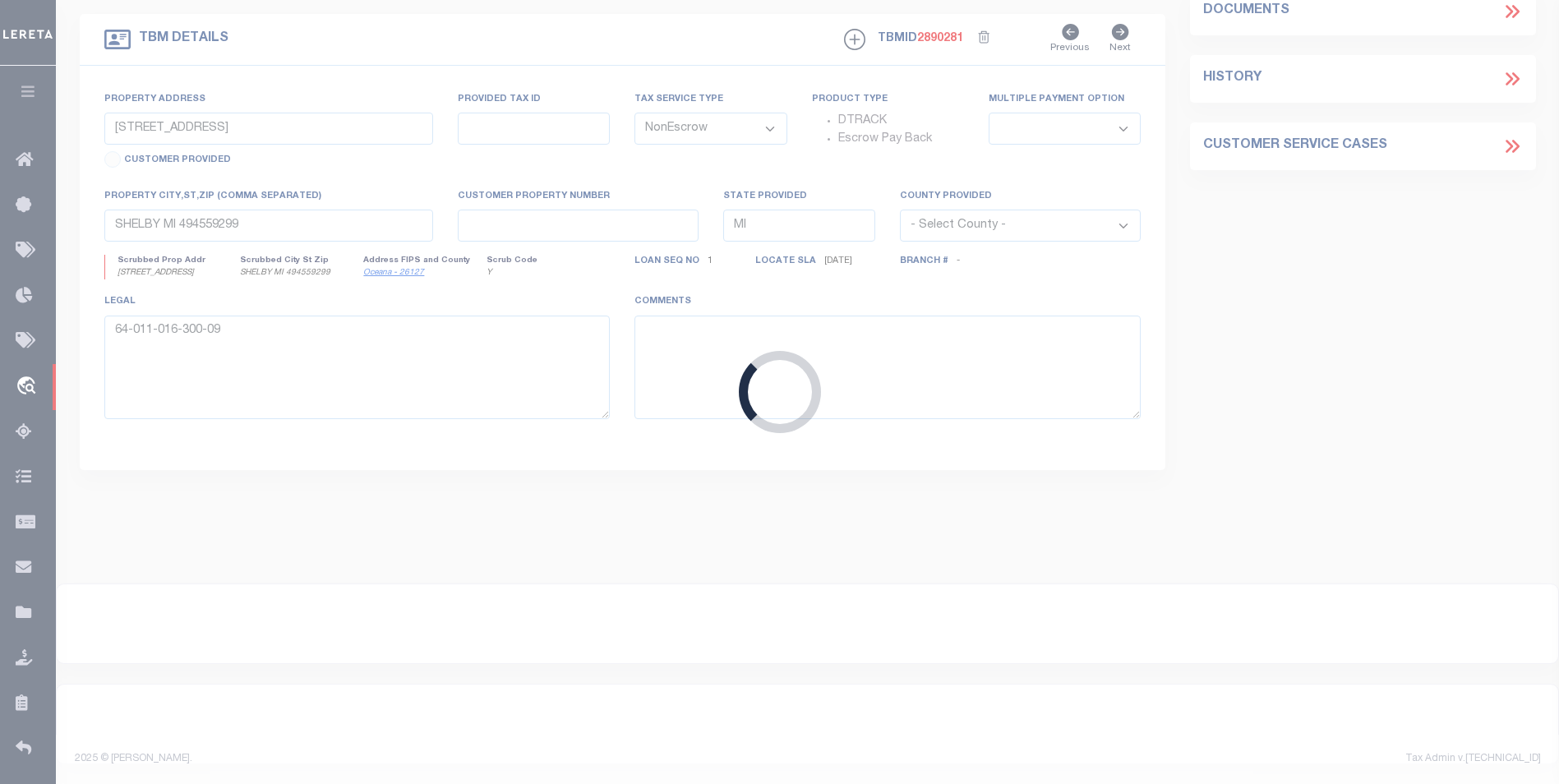
type input "51-02-008-125-03"
type input "[GEOGRAPHIC_DATA]"
select select
select select "4314"
select select
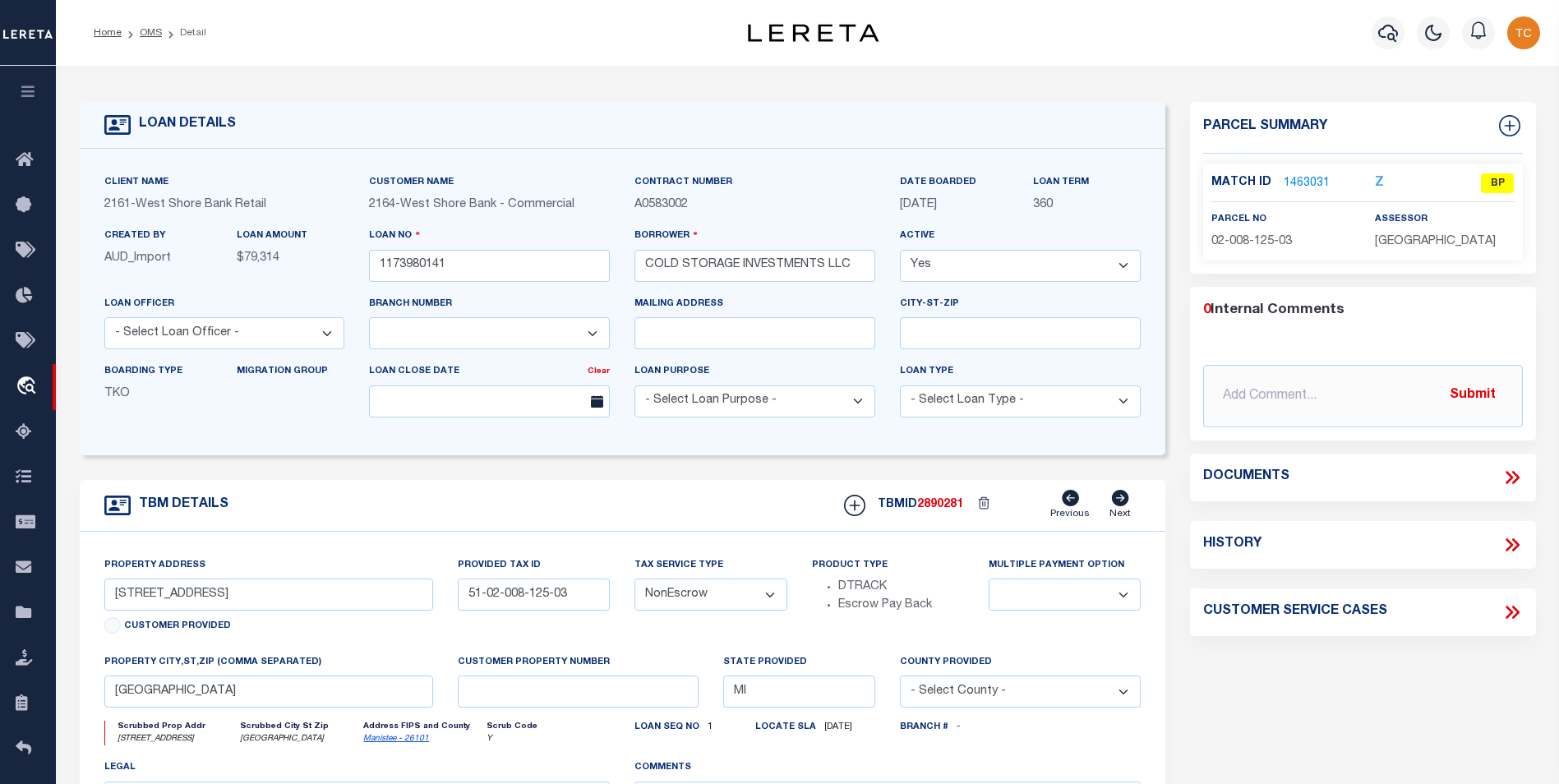
click at [1285, 187] on link "1463031" at bounding box center [1307, 183] width 46 height 17
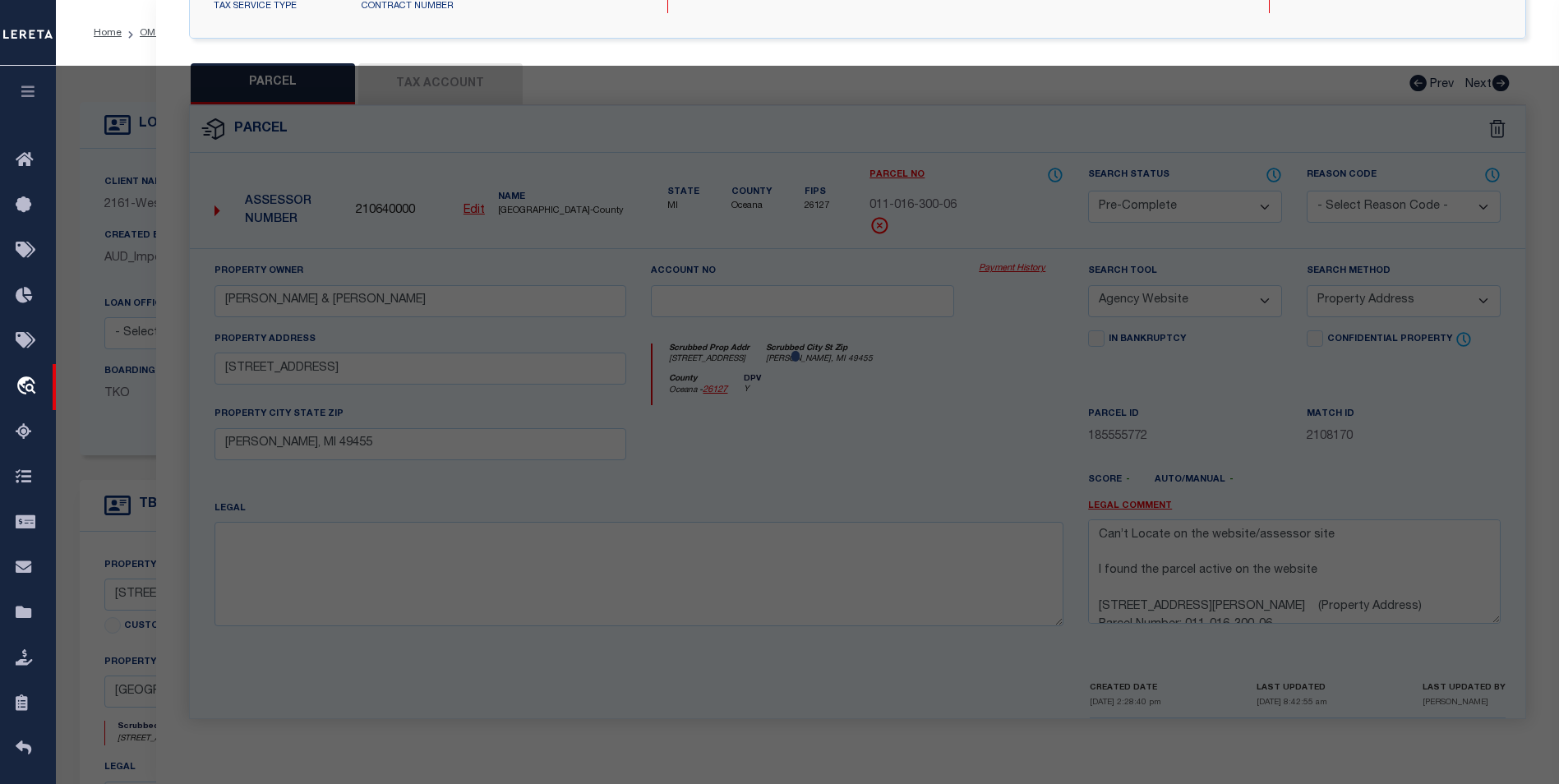
select select "AS"
select select
checkbox input "false"
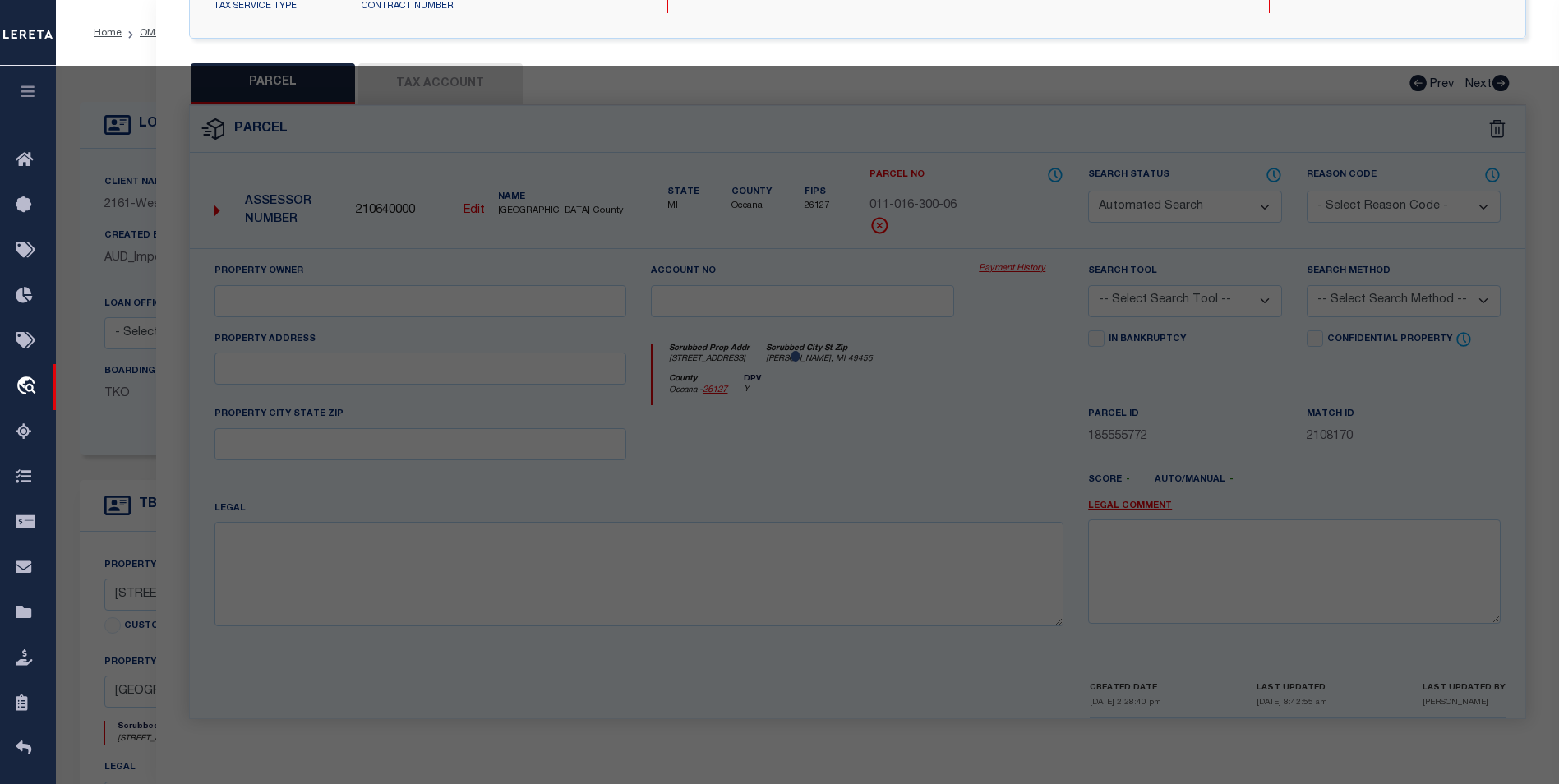
select select "BP"
type input "COLD STORAGE INVESTMENTS LLC"
type input "[STREET_ADDRESS]"
checkbox input "false"
type textarea "NW 1/4 NE 1/4, EXC COM 47 RDS E OF NW COR THEREOF, TH S 10 RDS, TH E TO E LN OF…"
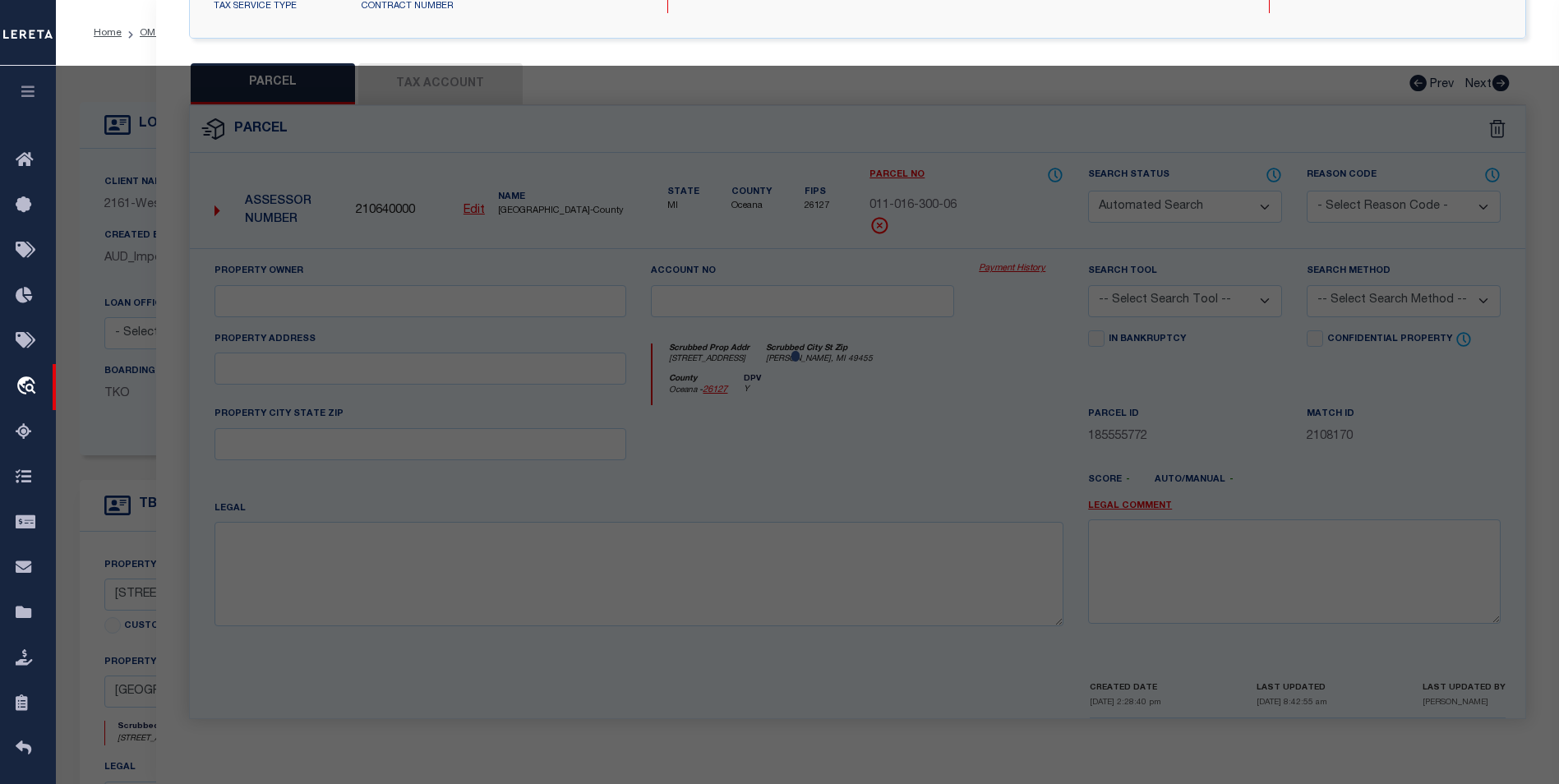
type textarea "Can’t Locate on the website/assessor site"
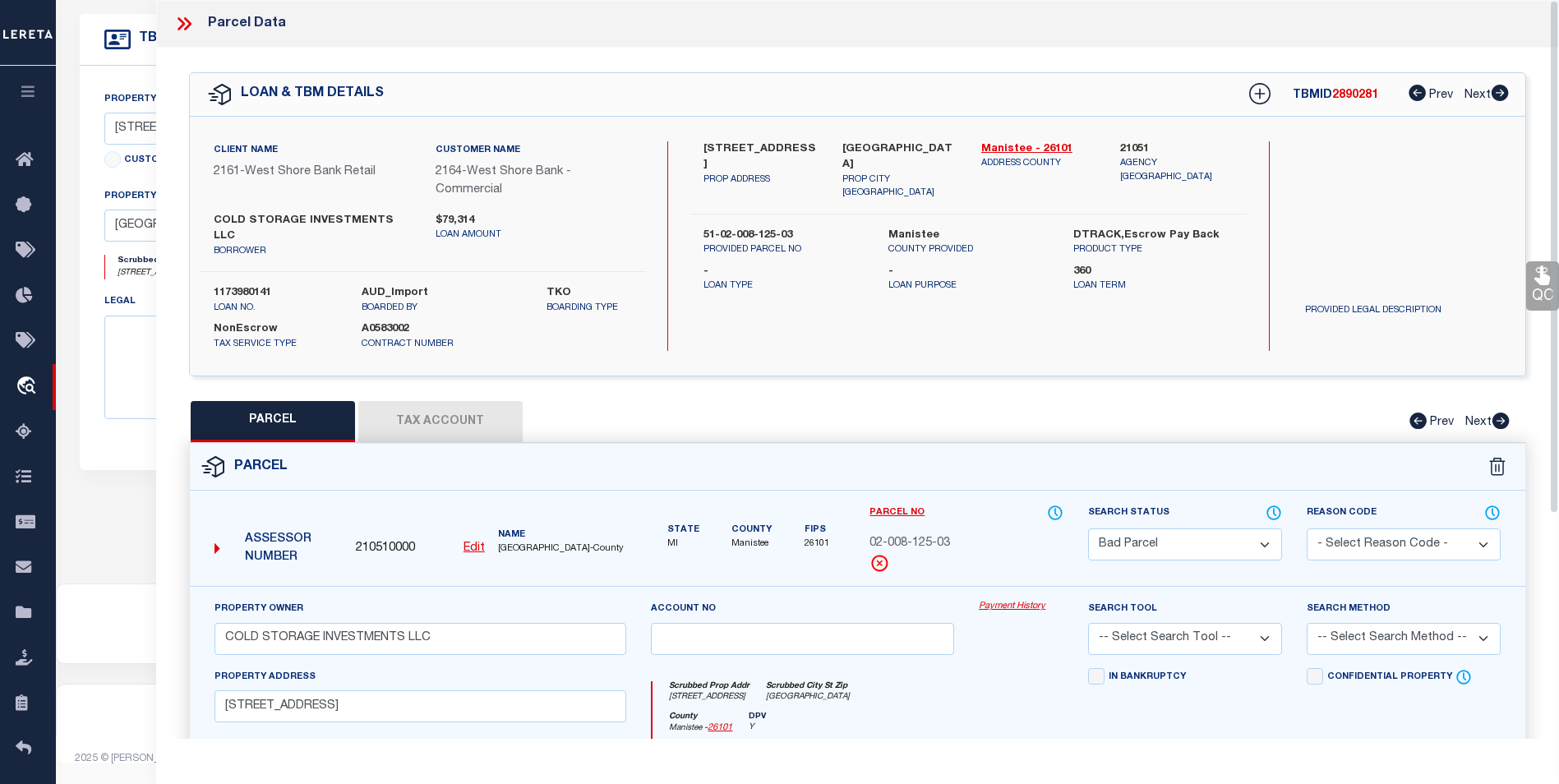
click at [487, 401] on button "Tax Account" at bounding box center [441, 421] width 164 height 41
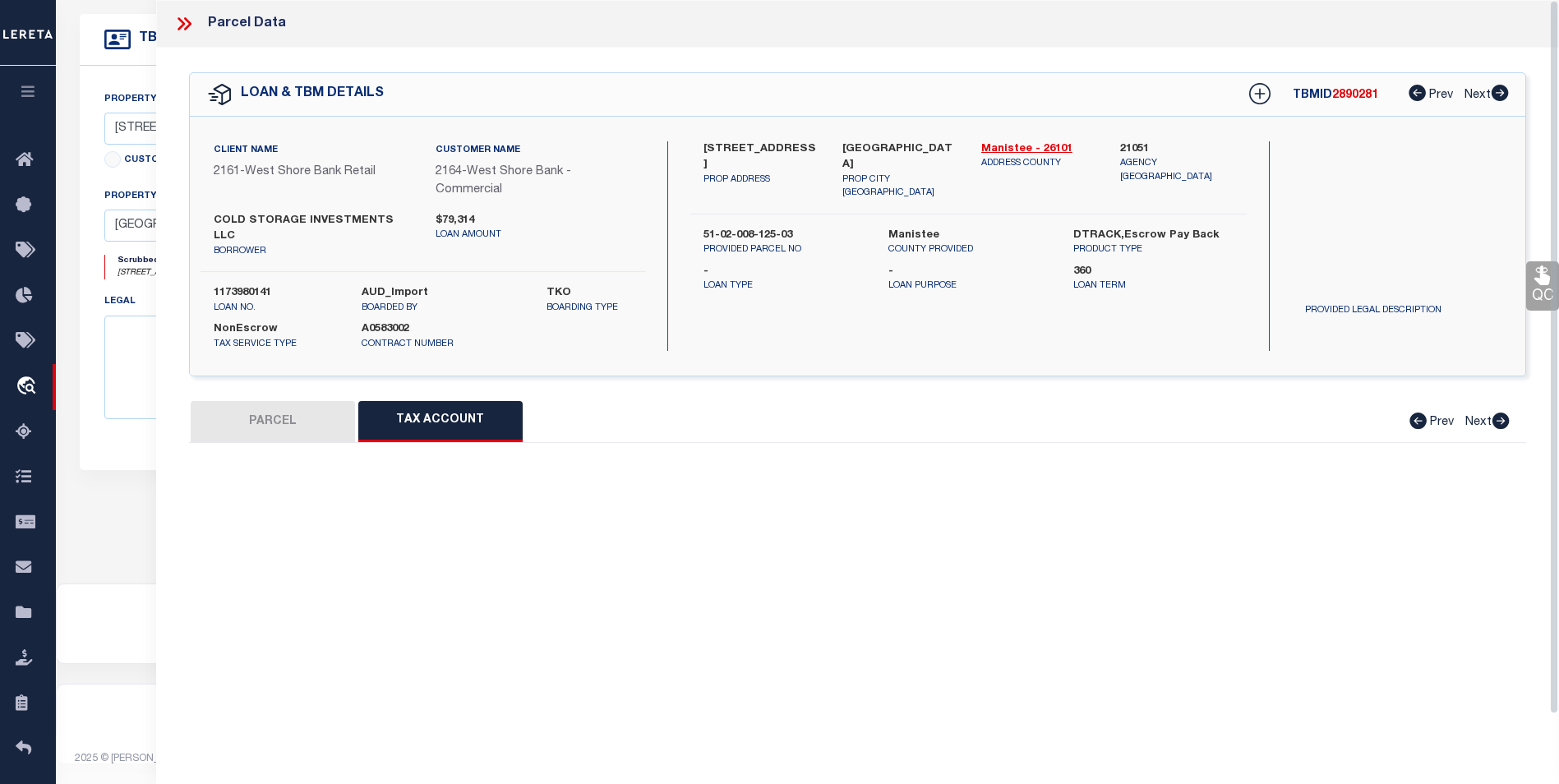
select select "100"
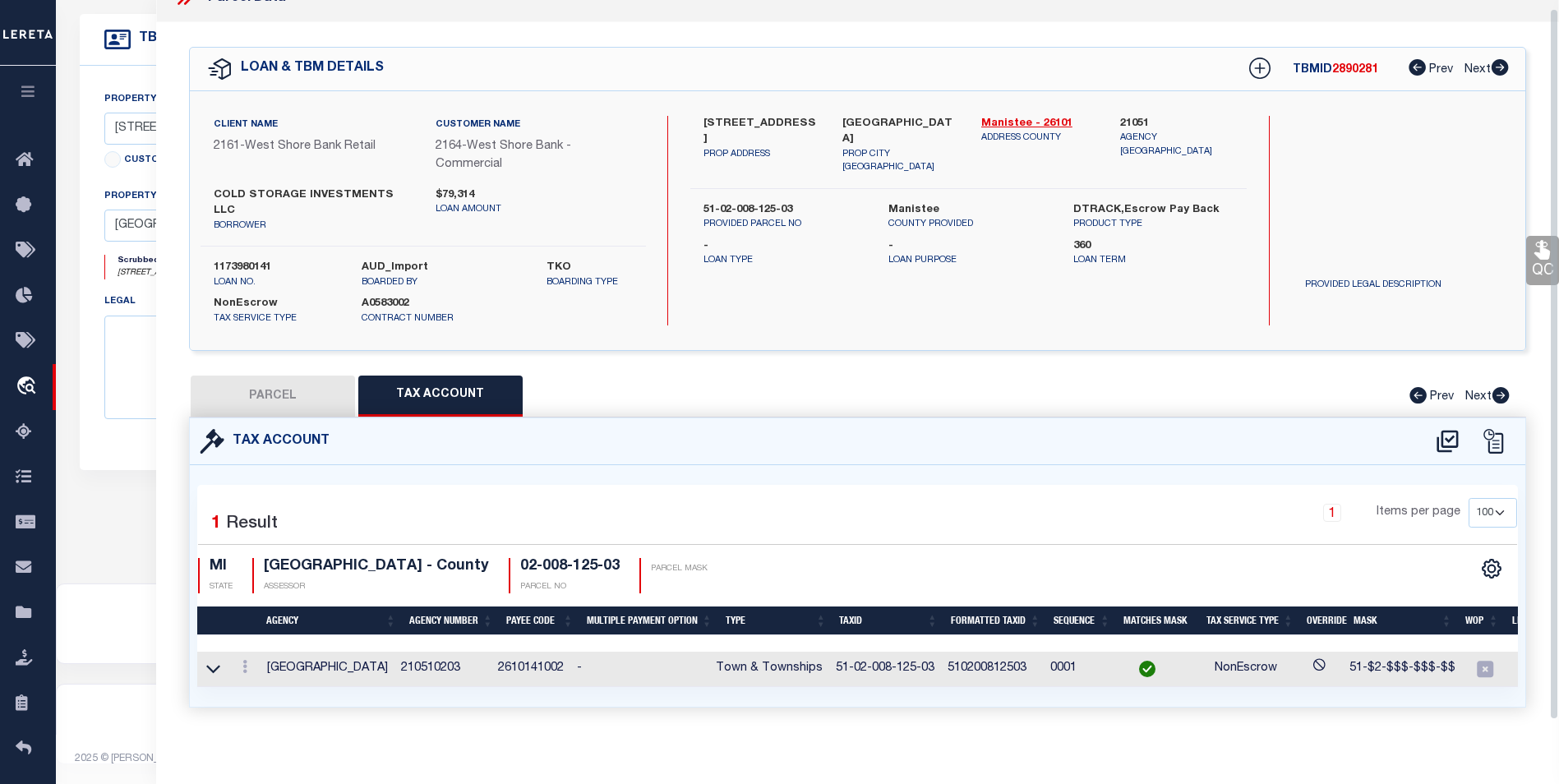
scroll to position [28, 0]
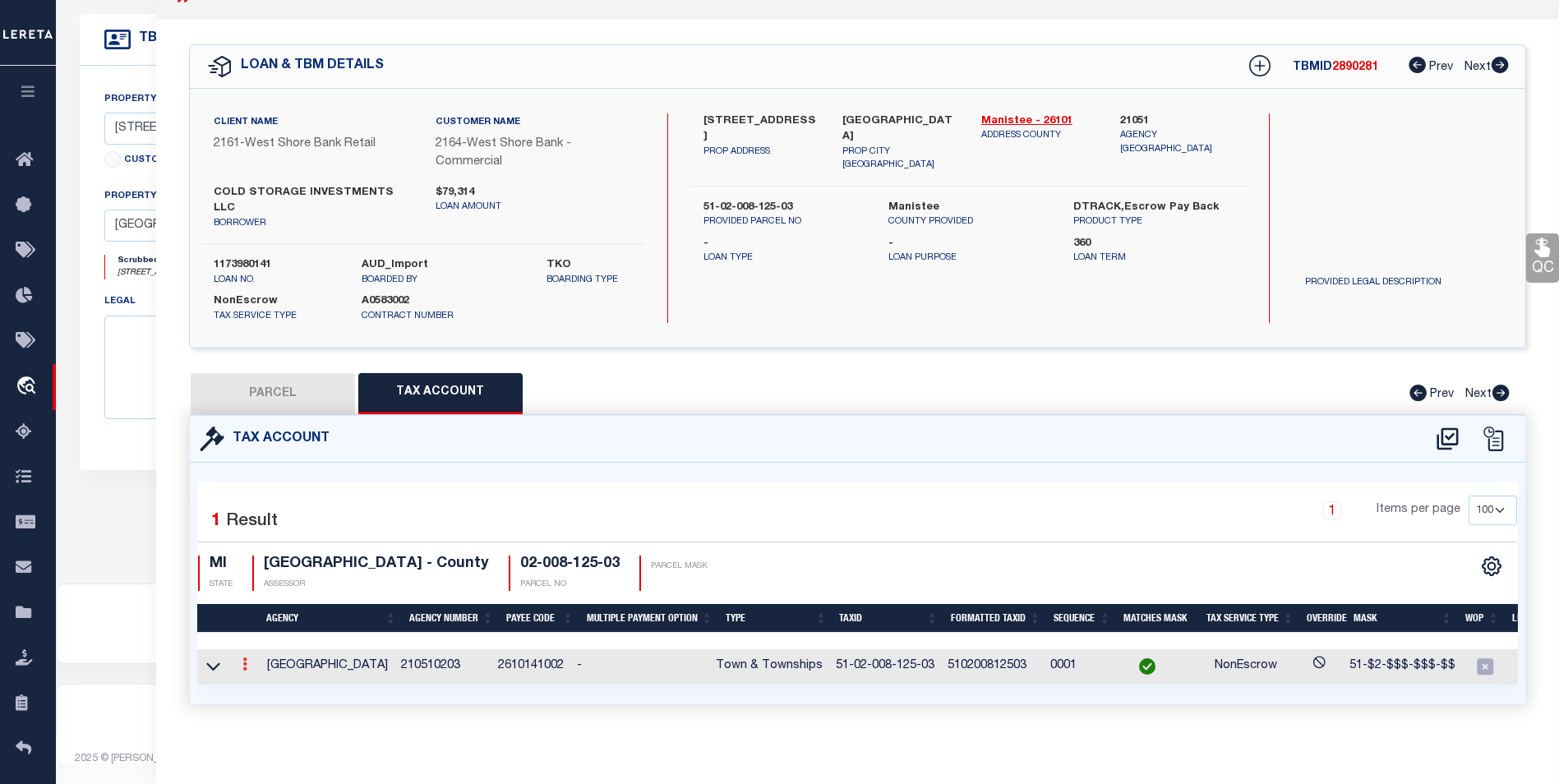
click at [244, 660] on link at bounding box center [245, 666] width 18 height 13
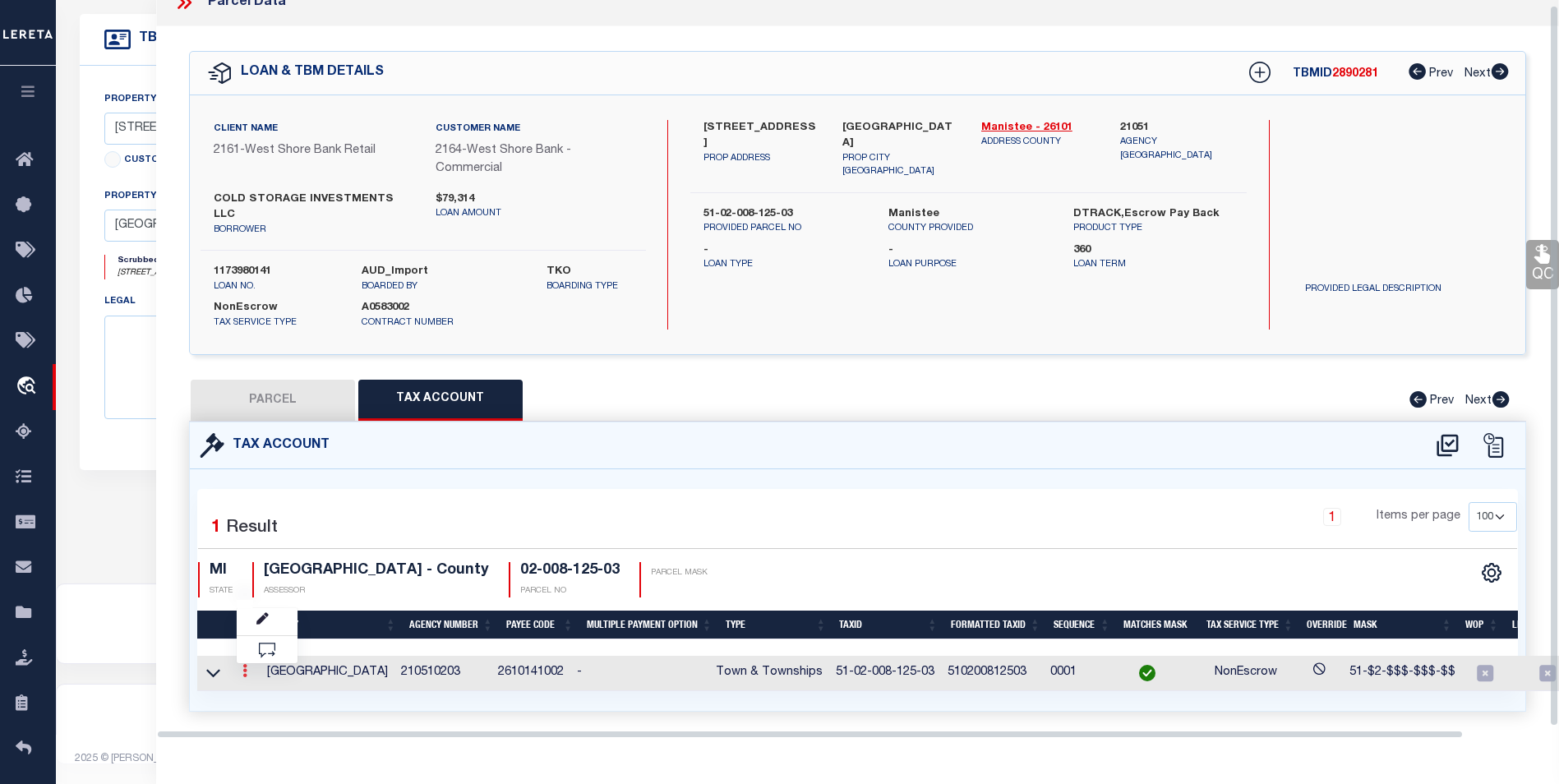
scroll to position [5, 0]
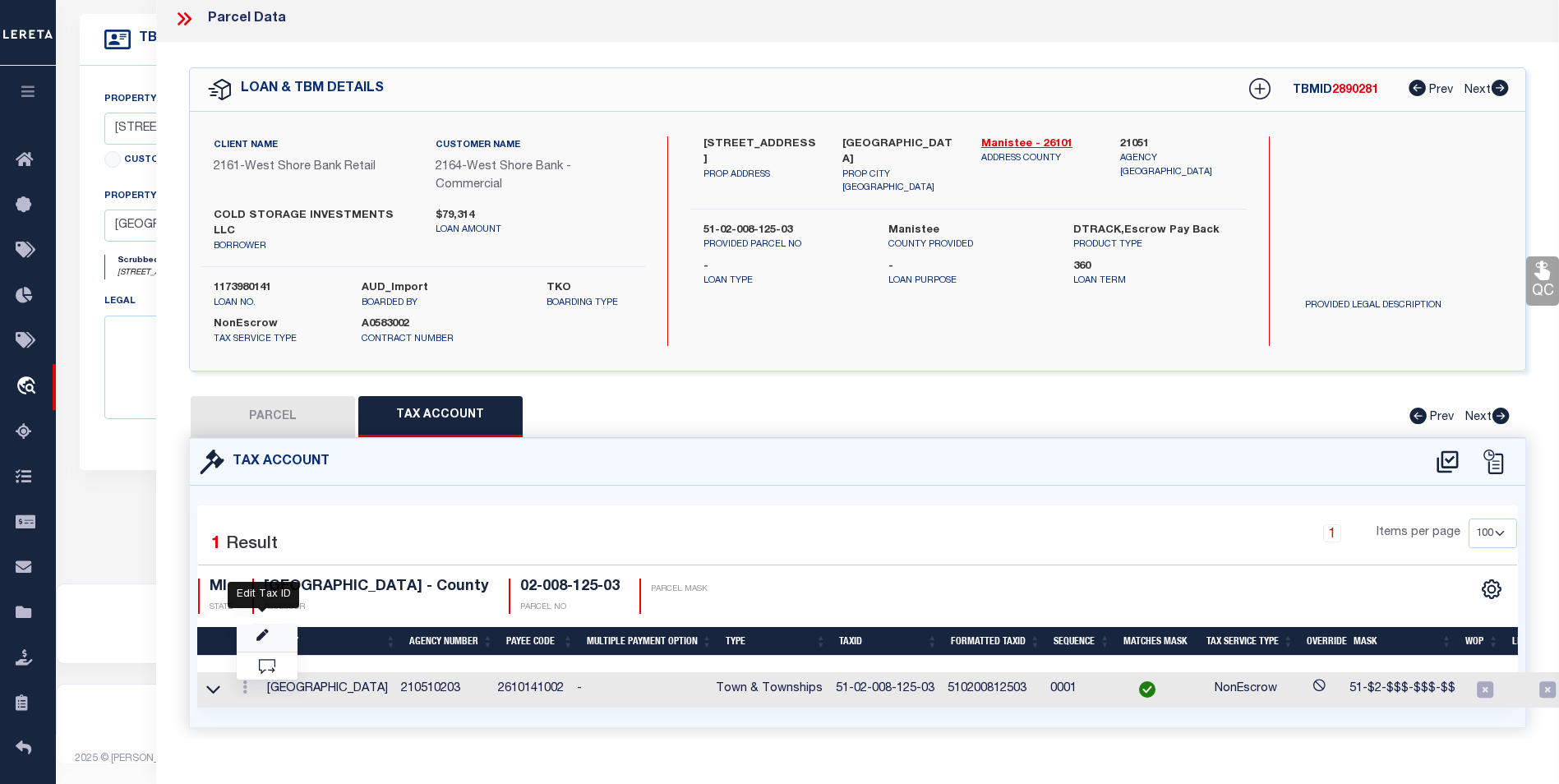
click at [261, 630] on icon "" at bounding box center [263, 636] width 13 height 13
type input "51-02-008-125-03"
type textarea "51-$2-$$$-$$$-$$"
select select
type input "XXXXXXXXXXXXXXXX*"
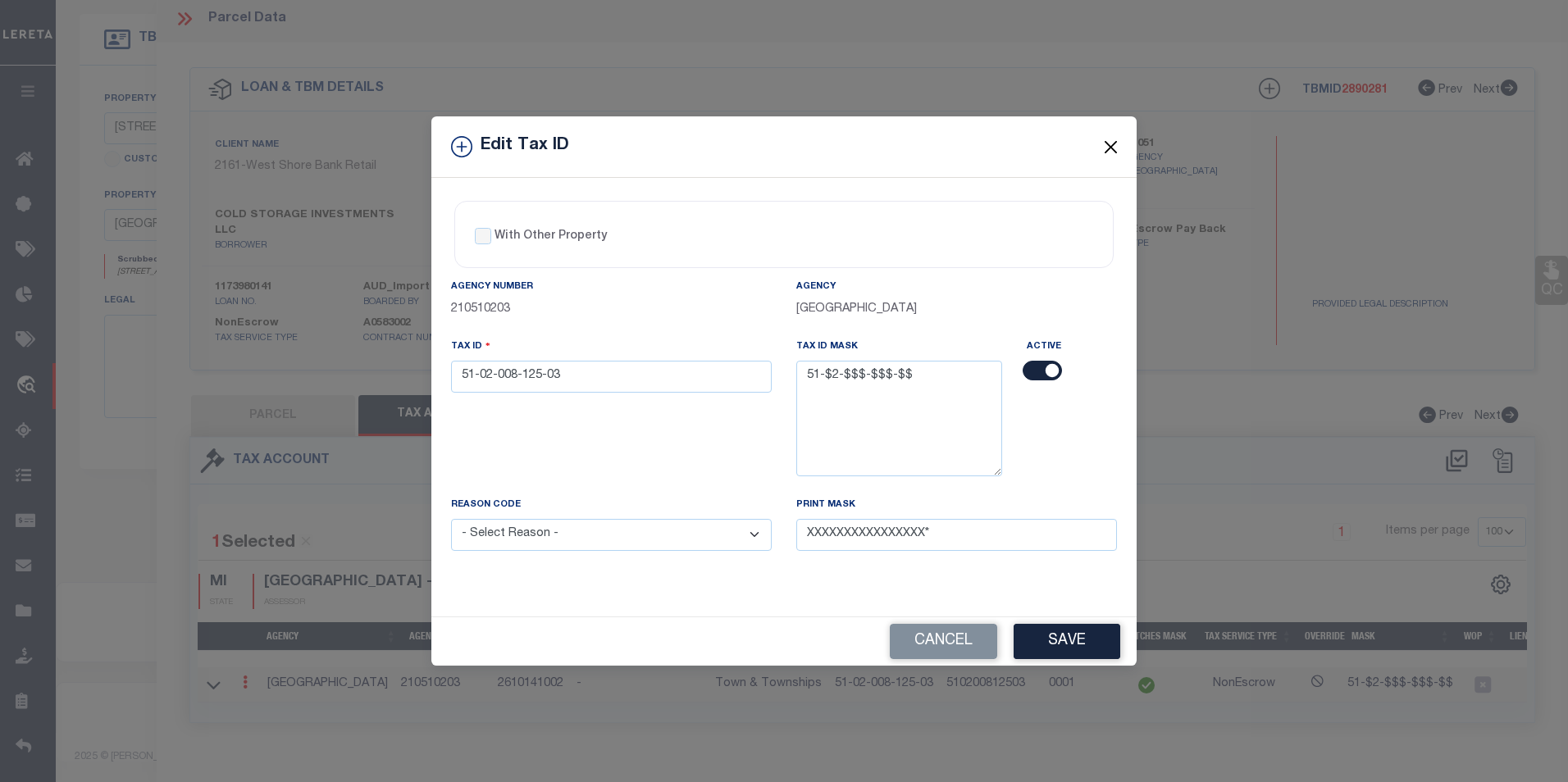
click at [1116, 147] on button "Close" at bounding box center [1110, 146] width 21 height 21
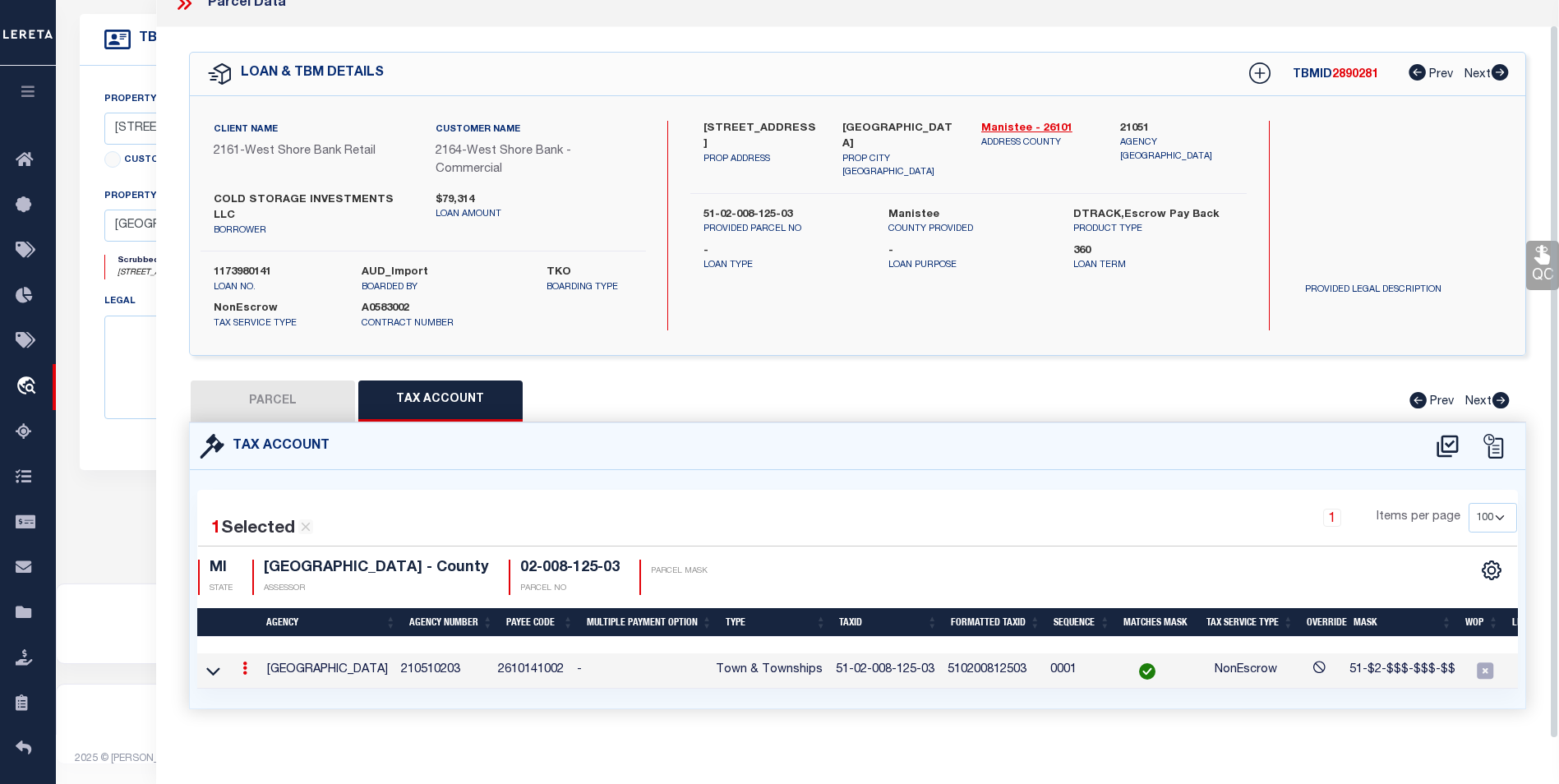
scroll to position [25, 0]
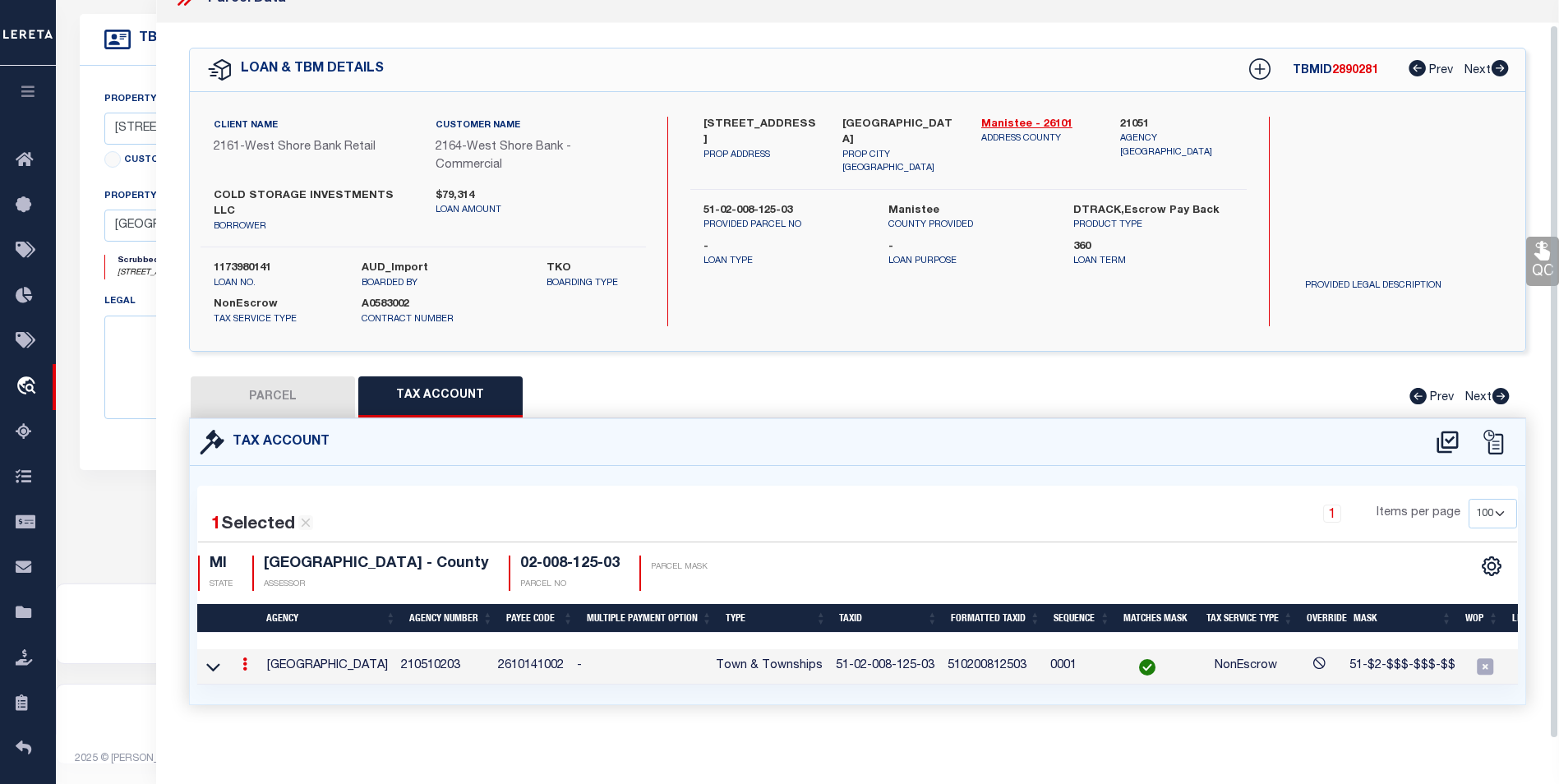
click at [326, 398] on button "PARCEL" at bounding box center [273, 396] width 164 height 41
select select "AS"
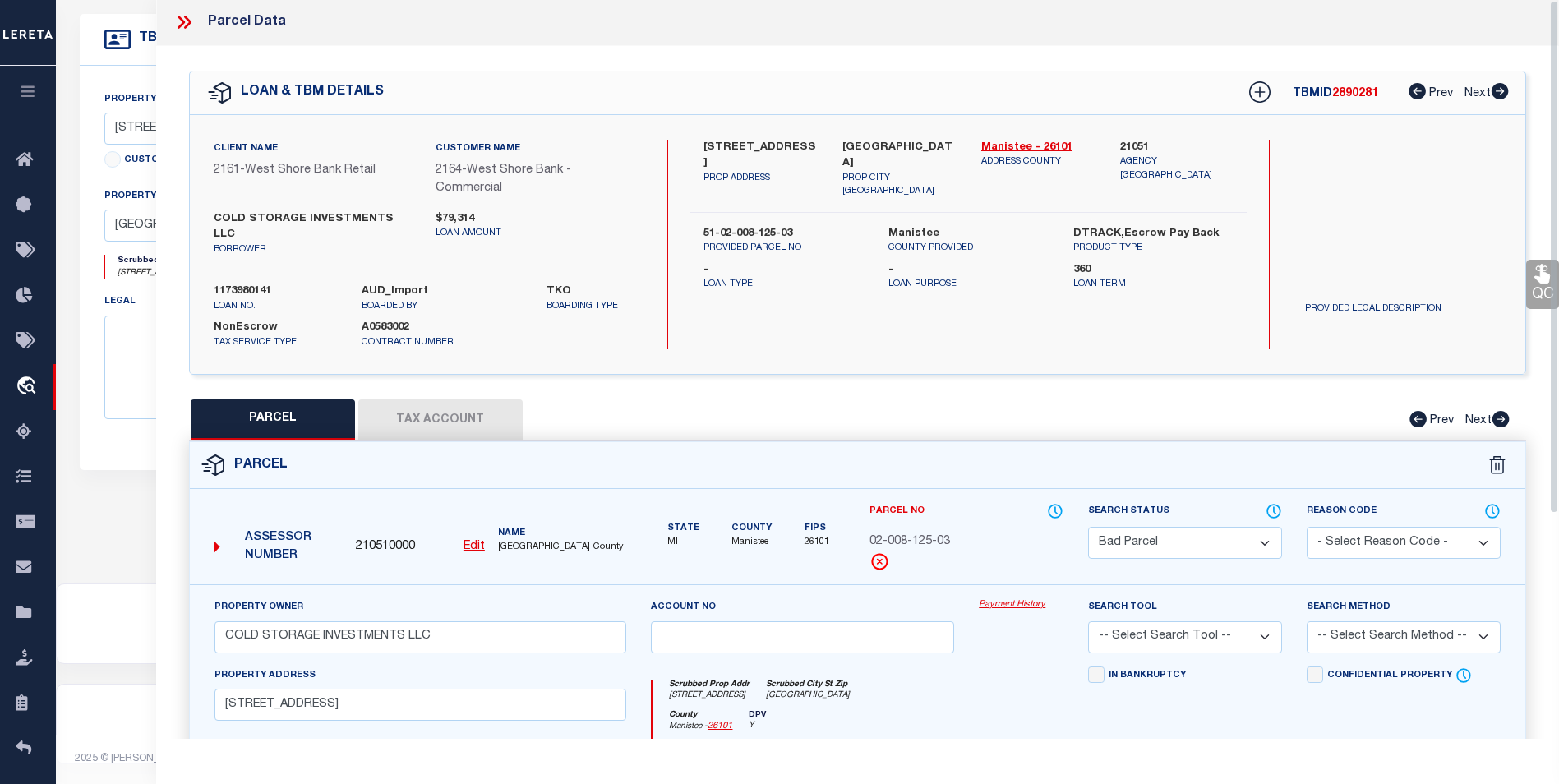
scroll to position [0, 0]
click at [183, 29] on icon at bounding box center [183, 23] width 21 height 21
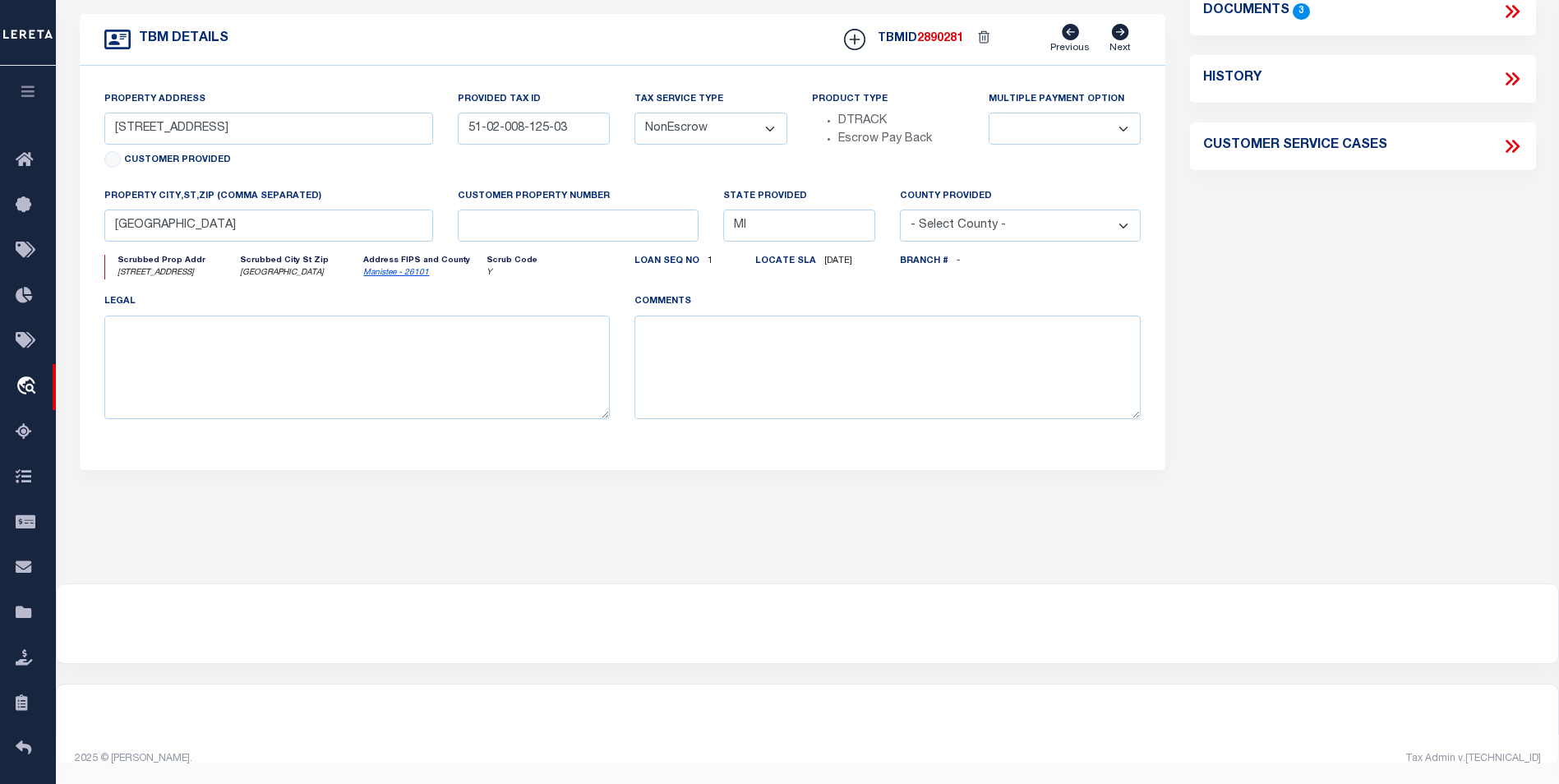
scroll to position [308, 0]
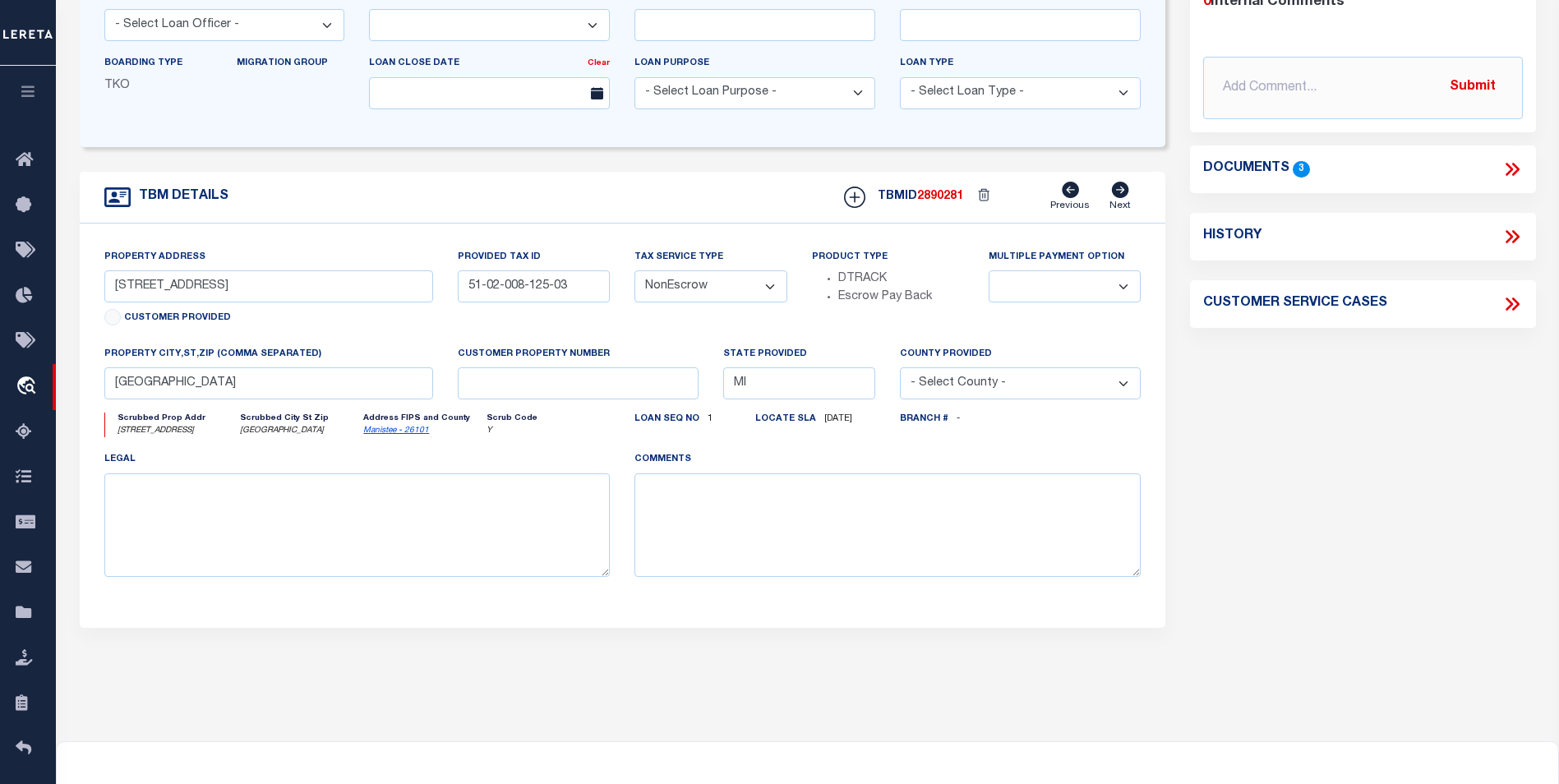
click at [1518, 164] on icon at bounding box center [1512, 169] width 21 height 21
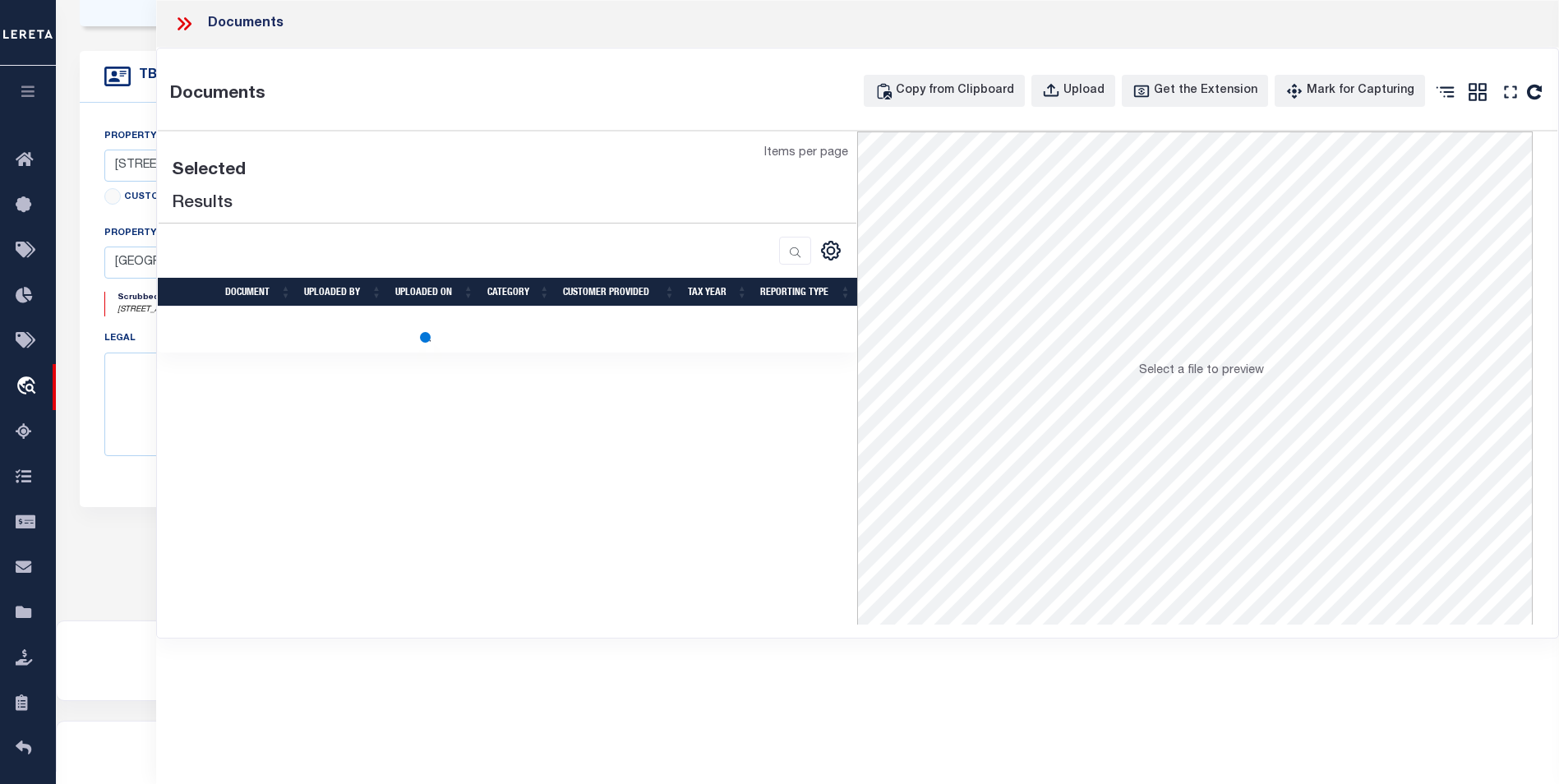
scroll to position [473, 0]
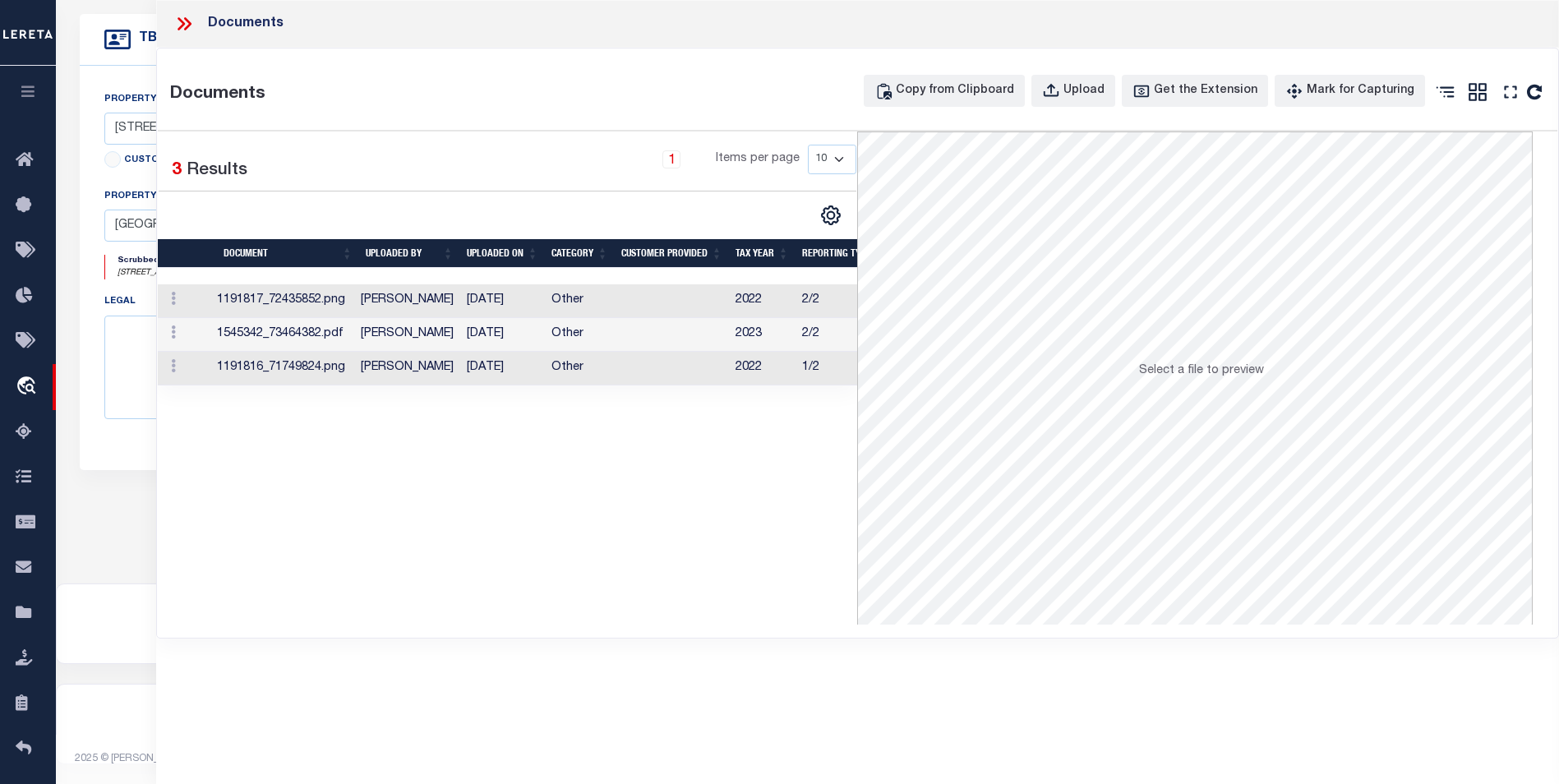
click at [572, 306] on td "Other" at bounding box center [580, 301] width 70 height 34
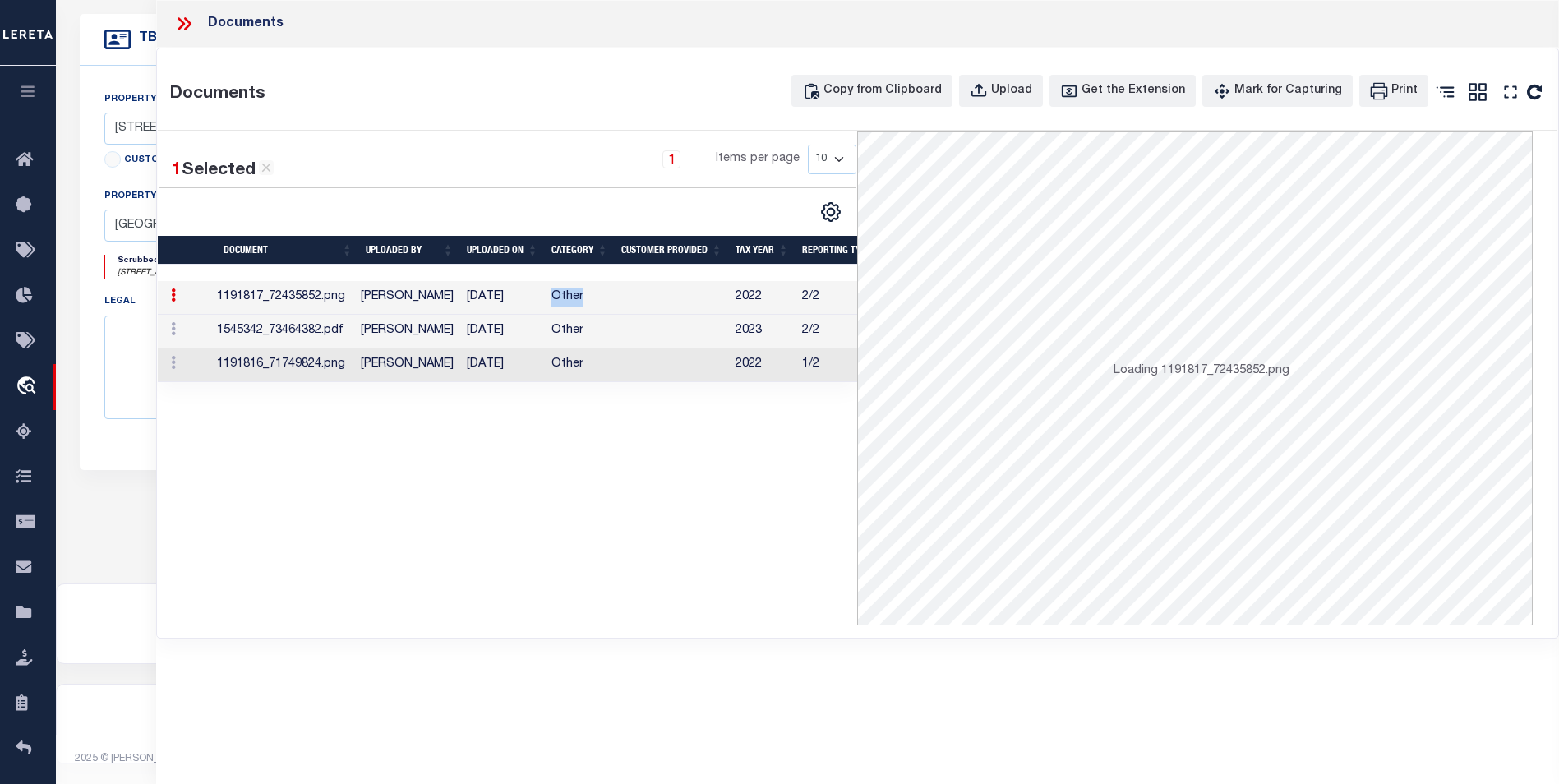
click at [572, 306] on td "Other" at bounding box center [580, 298] width 70 height 34
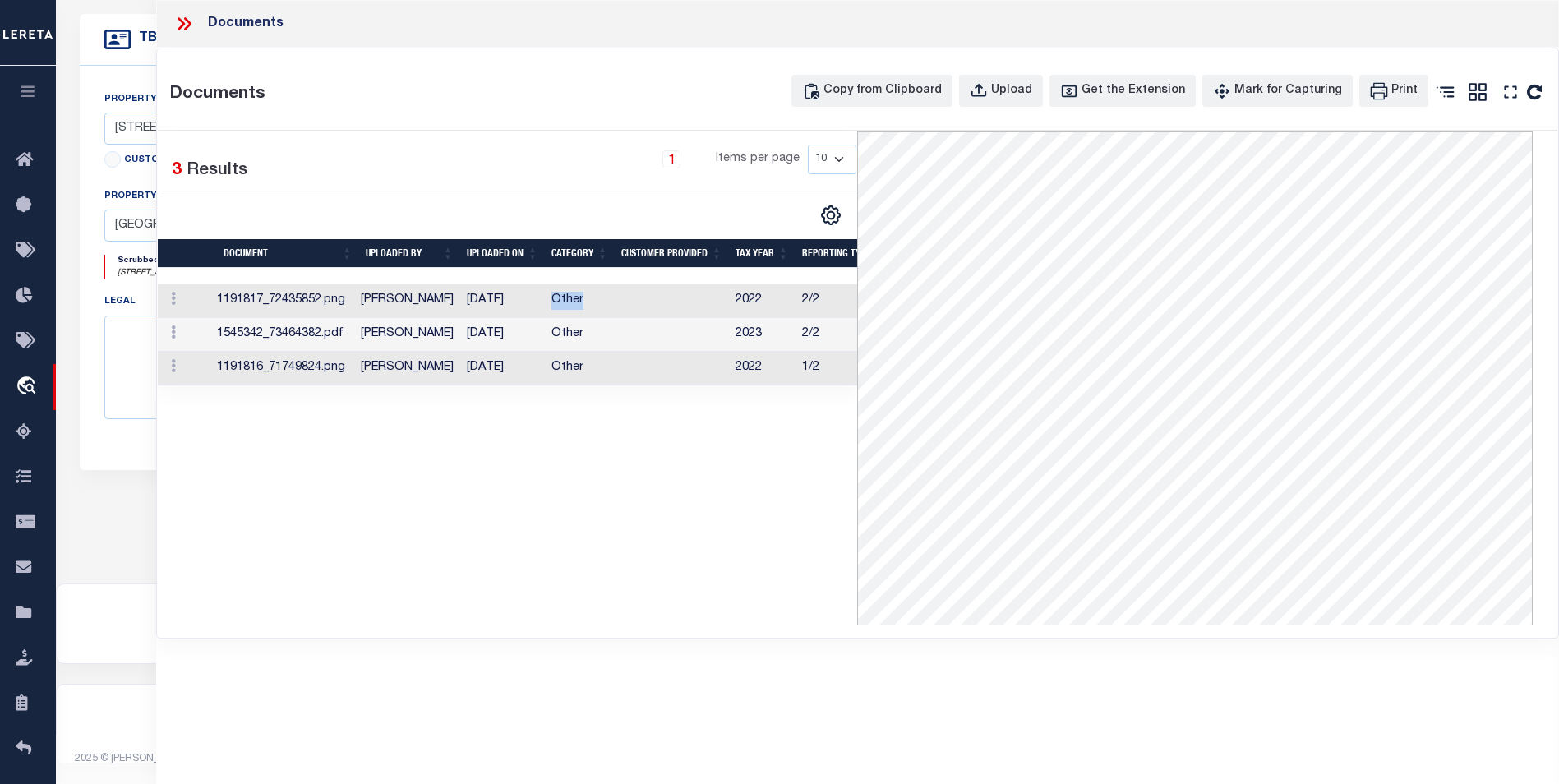
click at [572, 306] on td "Other" at bounding box center [580, 301] width 70 height 34
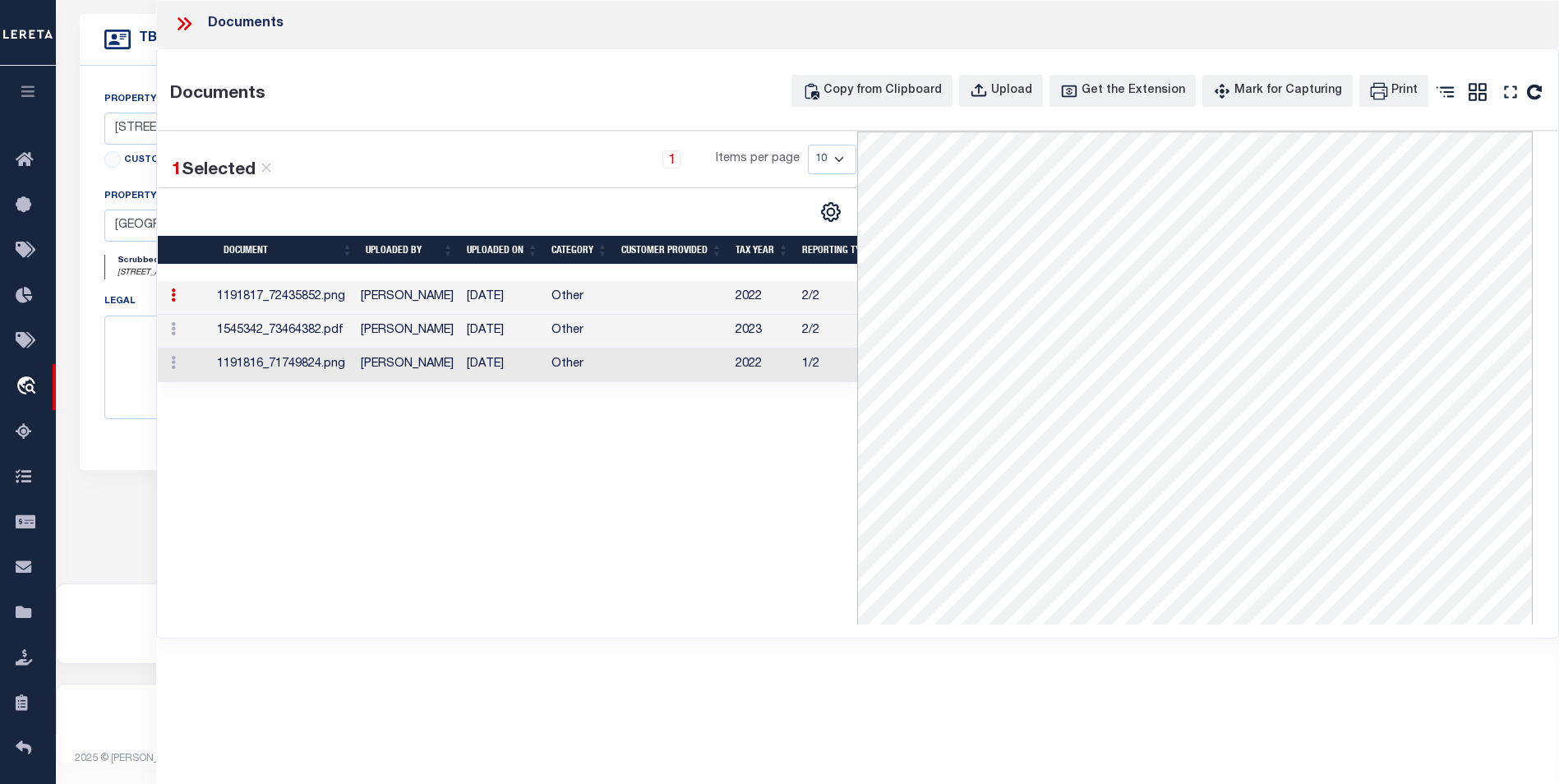
click at [572, 334] on td "Other" at bounding box center [580, 331] width 70 height 34
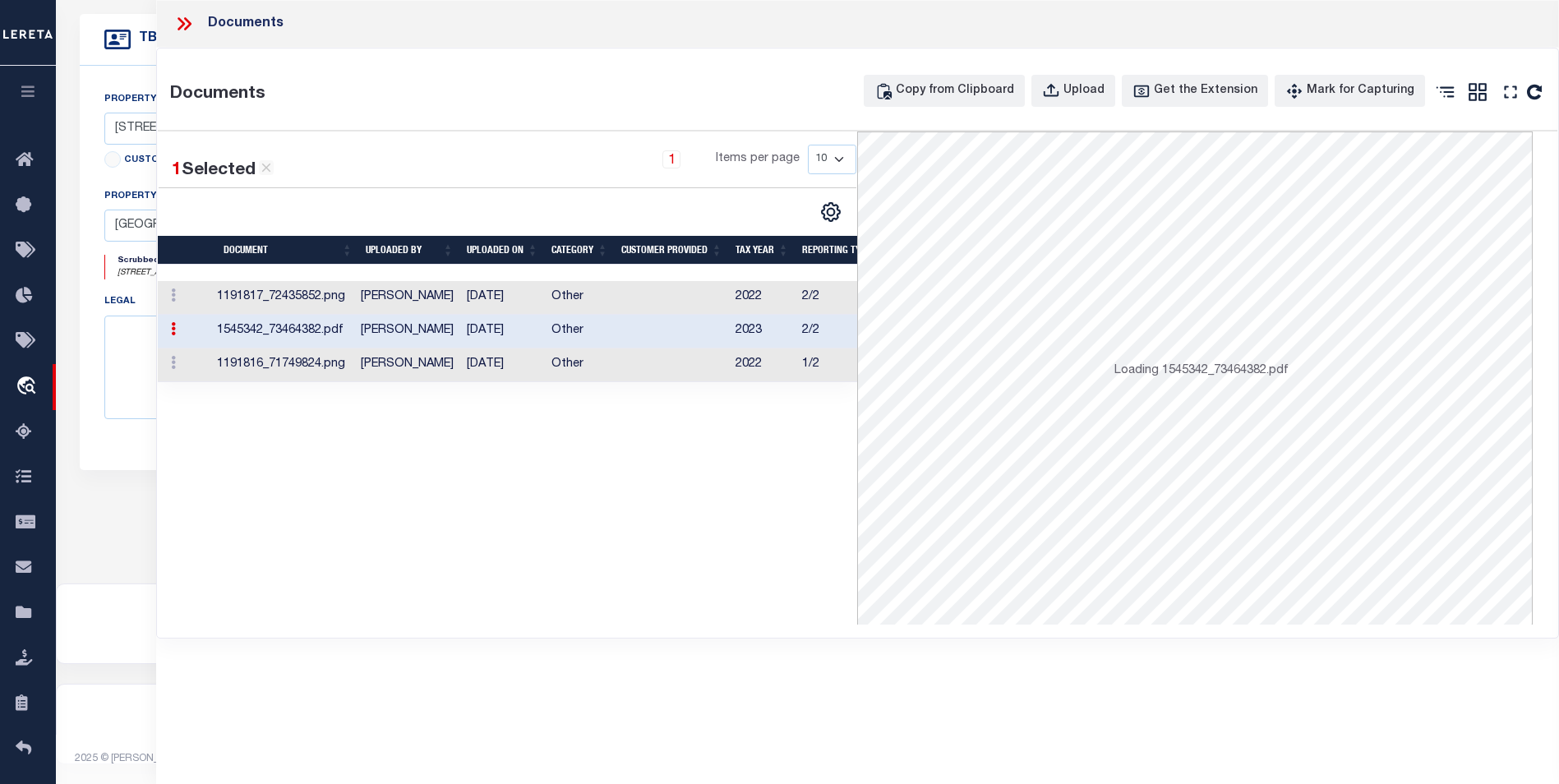
click at [572, 334] on td "Other" at bounding box center [580, 331] width 70 height 34
click at [379, 304] on td "[PERSON_NAME]" at bounding box center [407, 298] width 106 height 34
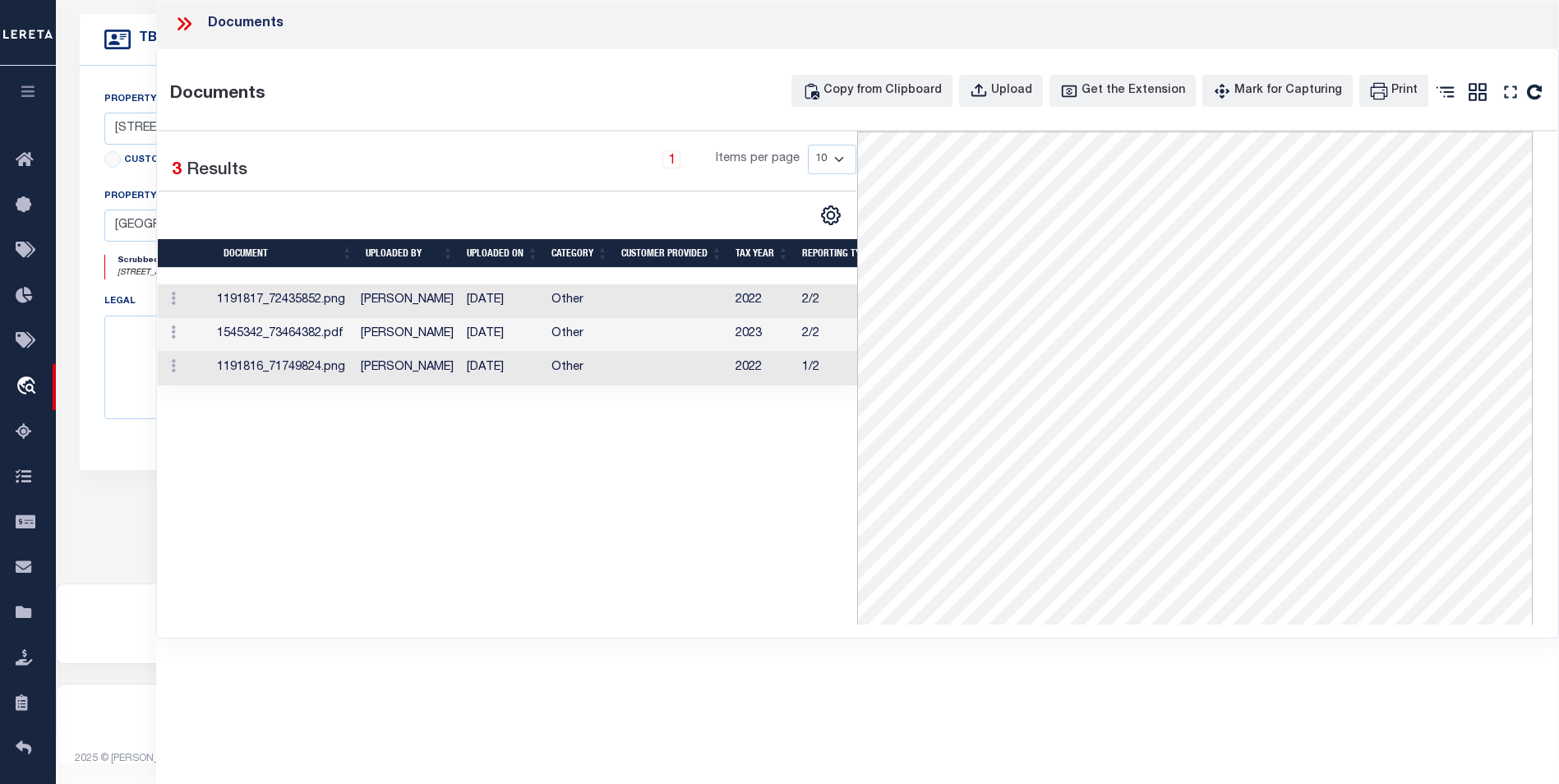
click at [528, 293] on td "[DATE]" at bounding box center [502, 301] width 85 height 34
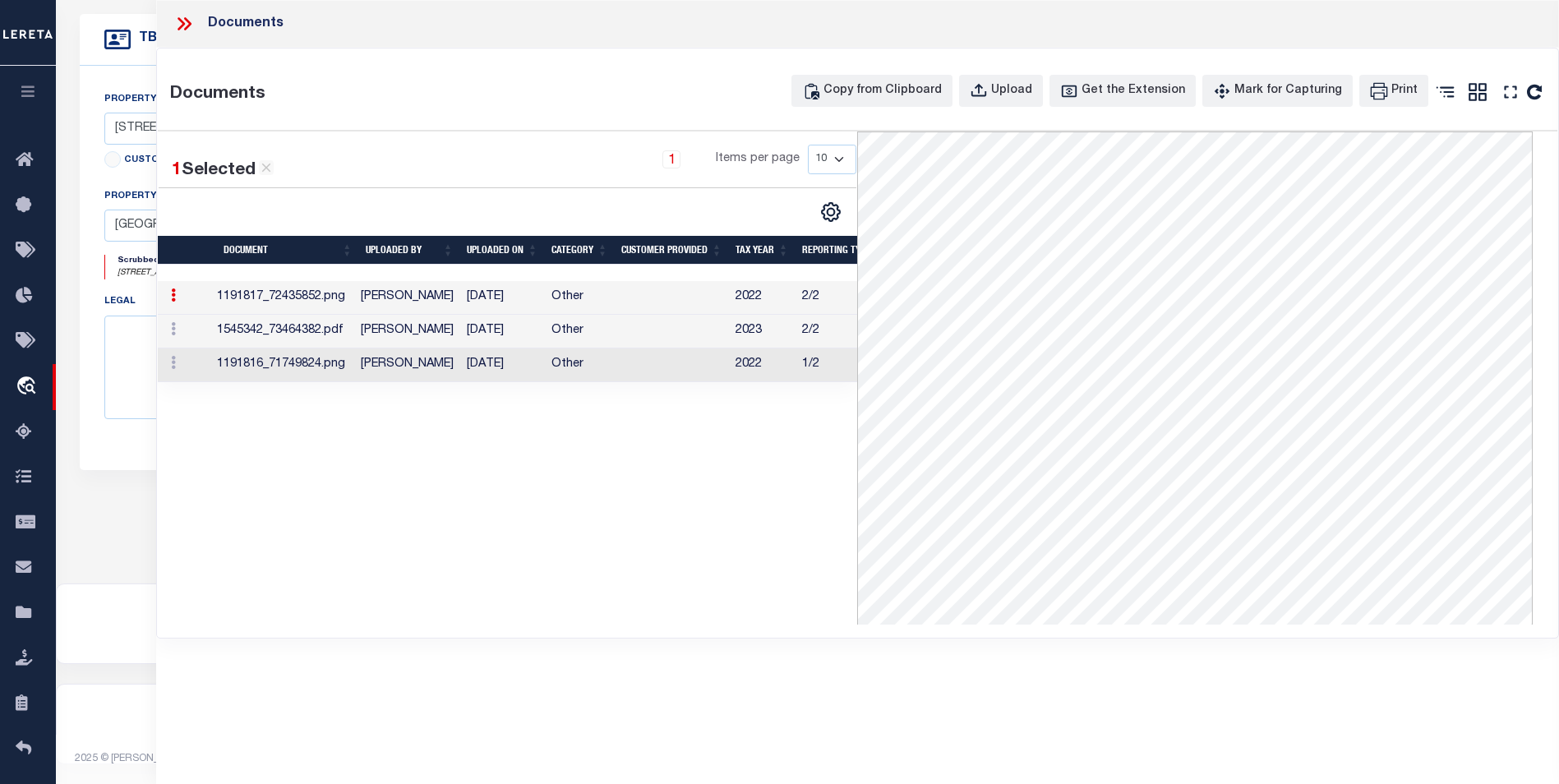
click at [528, 293] on td "[DATE]" at bounding box center [502, 298] width 85 height 34
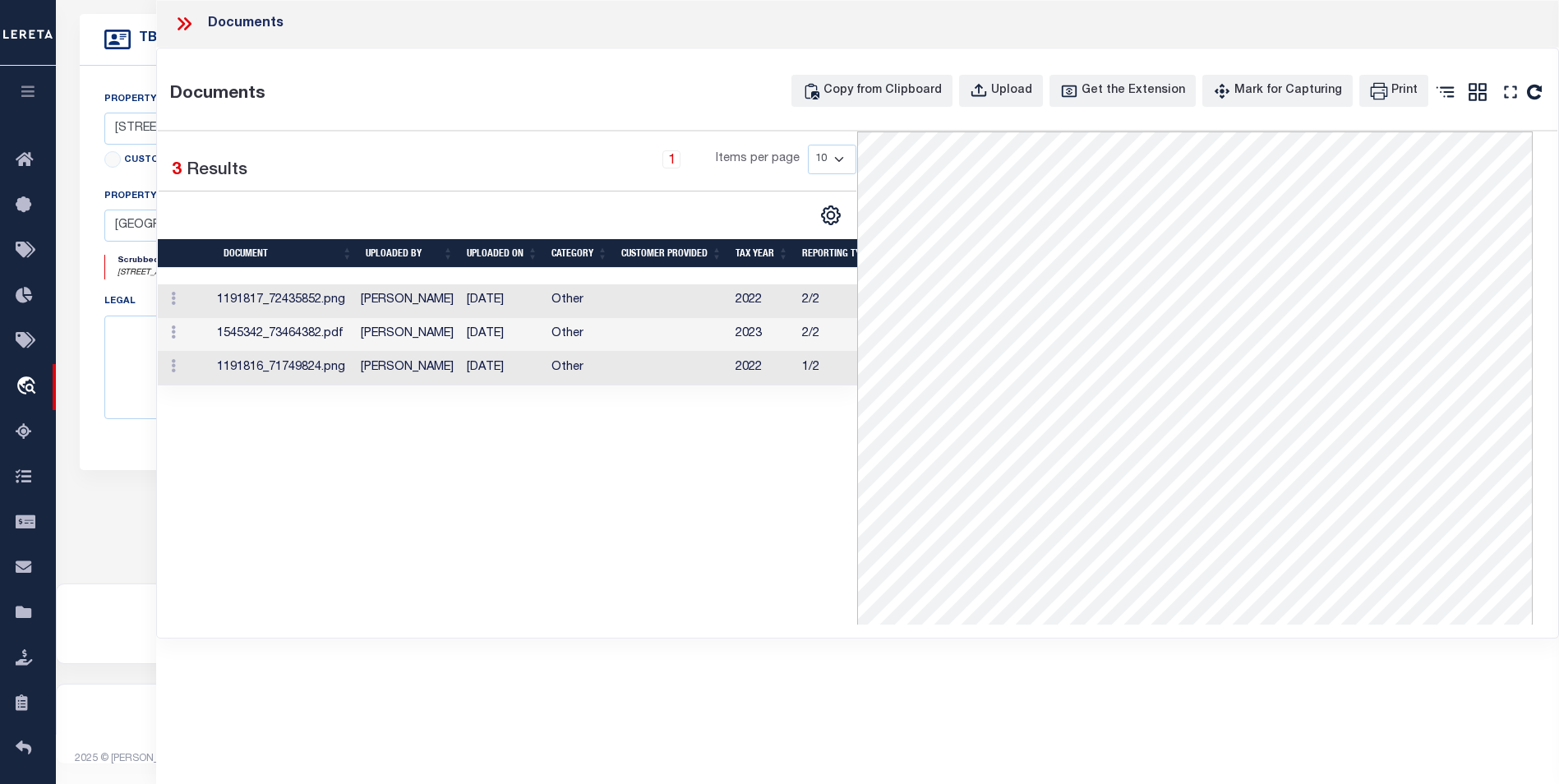
click at [173, 21] on icon at bounding box center [183, 23] width 21 height 21
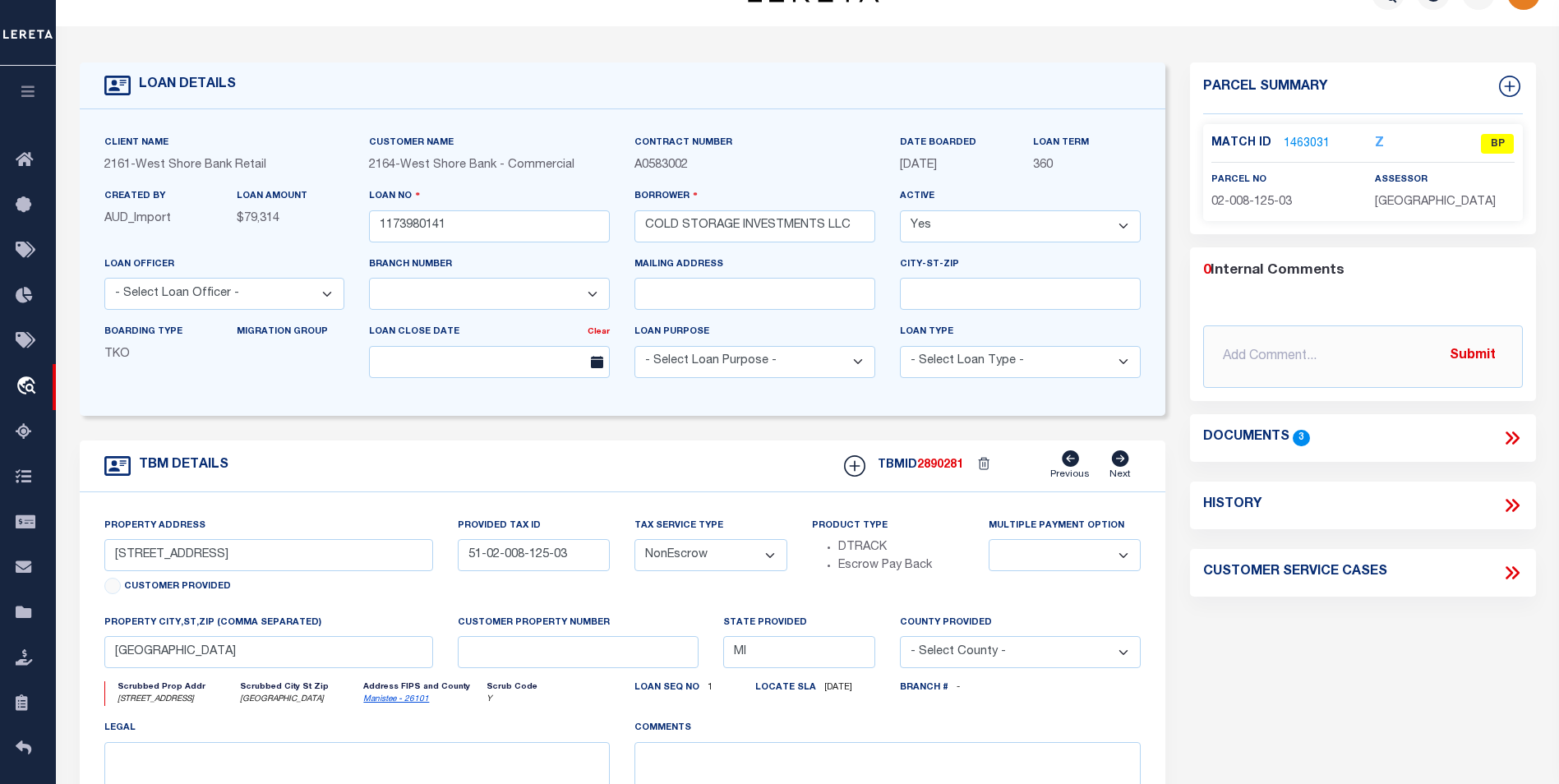
scroll to position [0, 0]
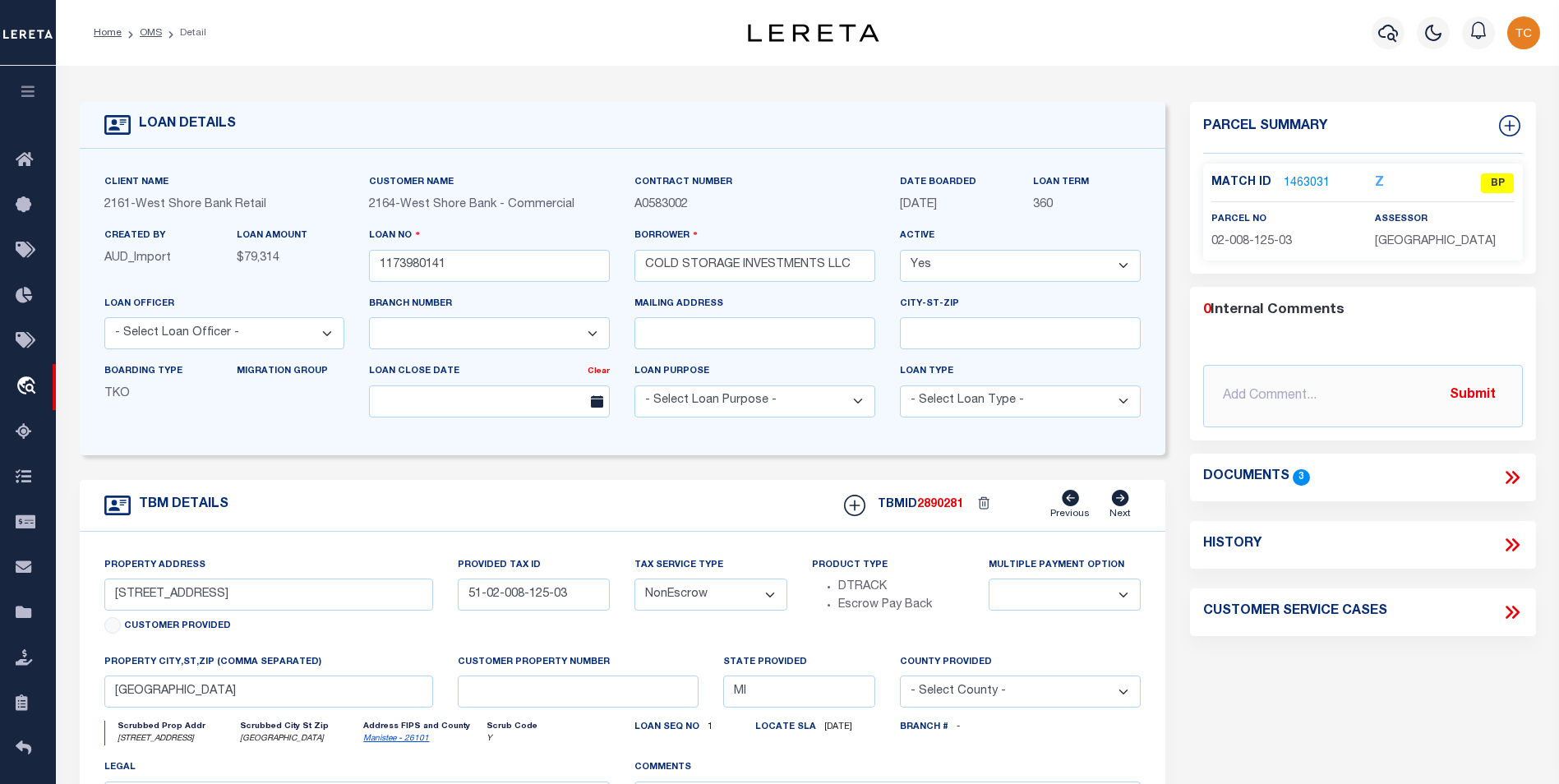
click at [1313, 183] on link "1463031" at bounding box center [1307, 183] width 46 height 17
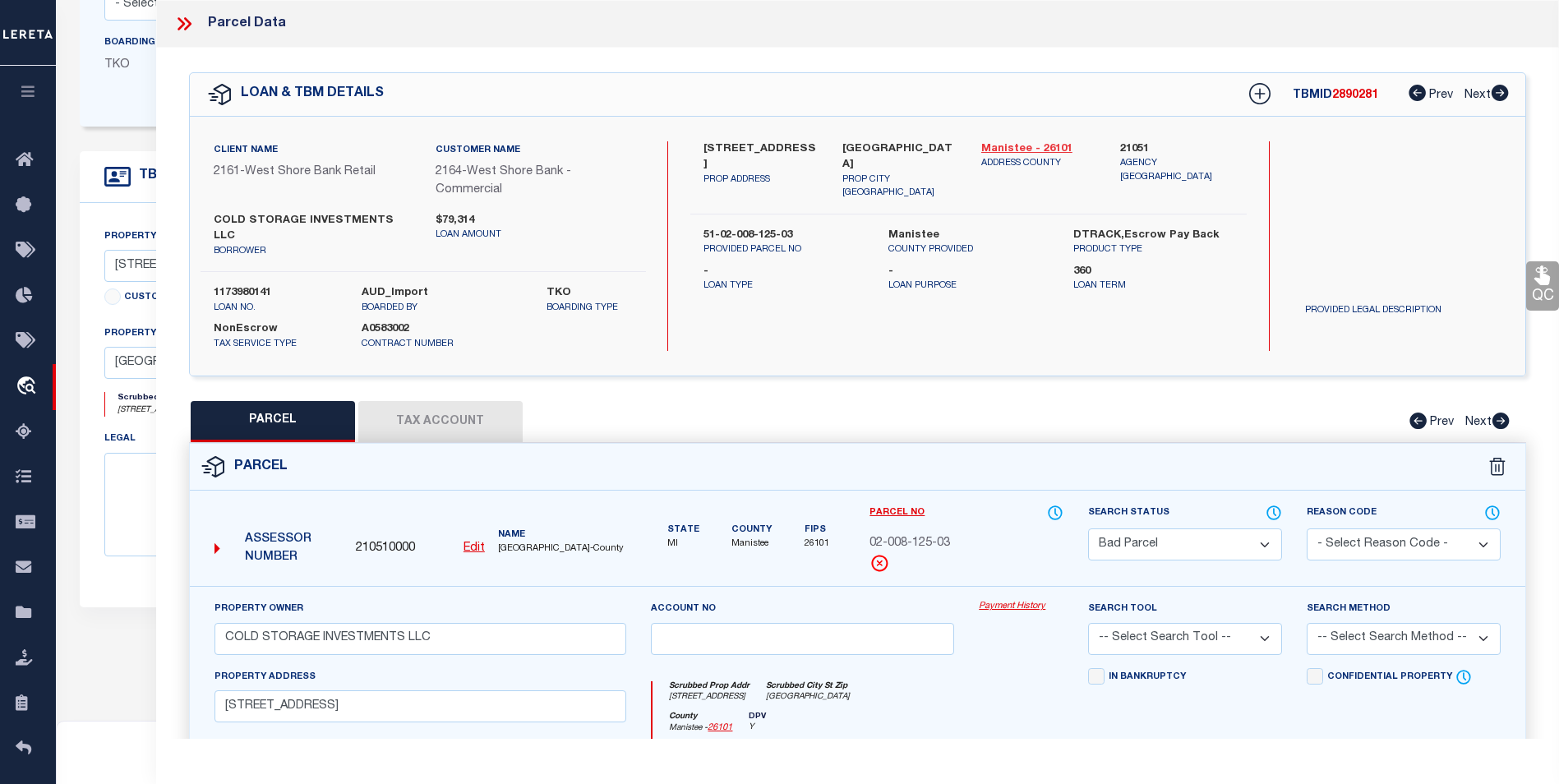
click at [1032, 152] on link "Manistee - 26101" at bounding box center [1038, 150] width 114 height 16
click at [181, 23] on icon at bounding box center [183, 23] width 21 height 21
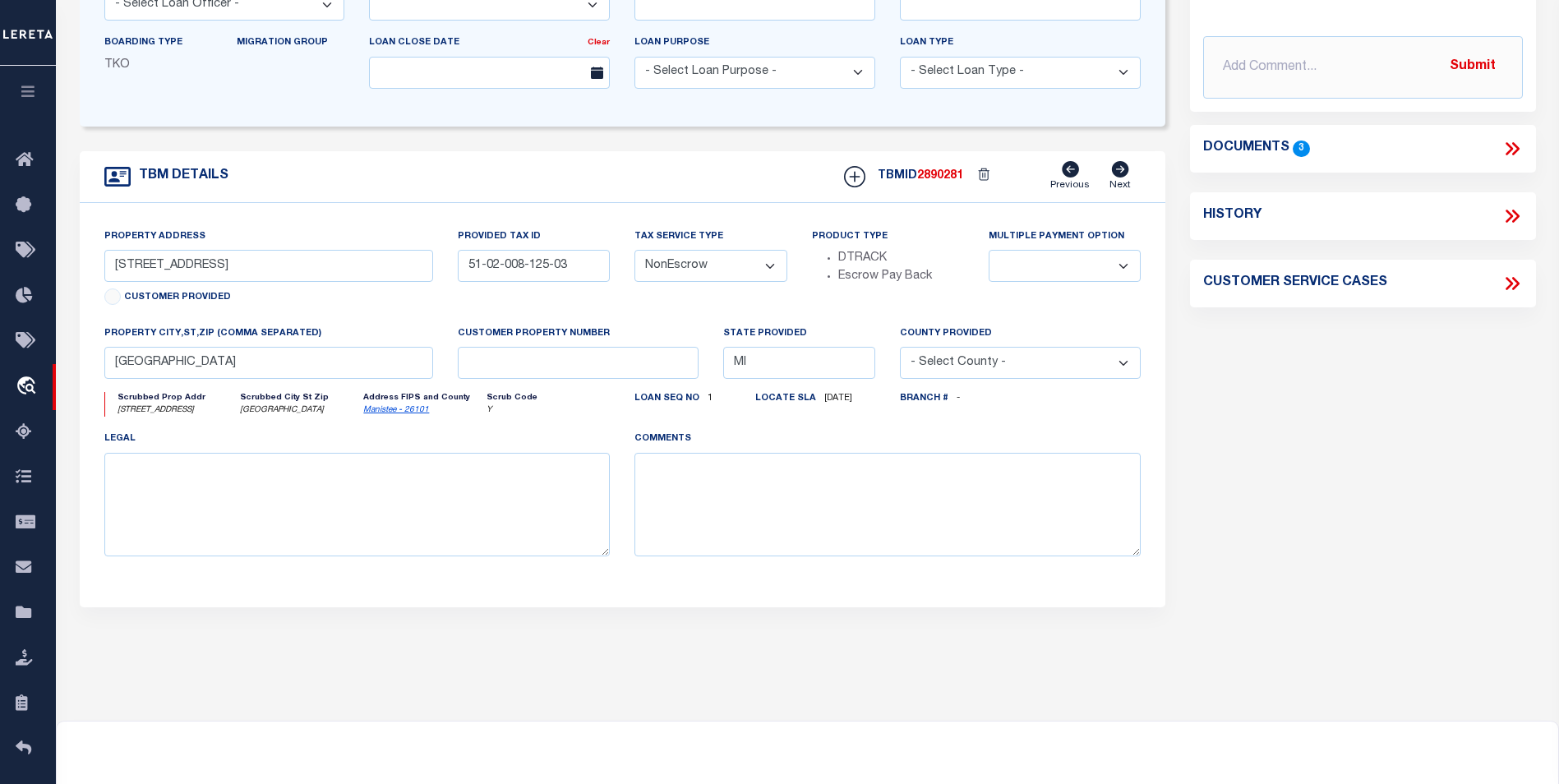
click at [1512, 141] on icon at bounding box center [1512, 148] width 21 height 21
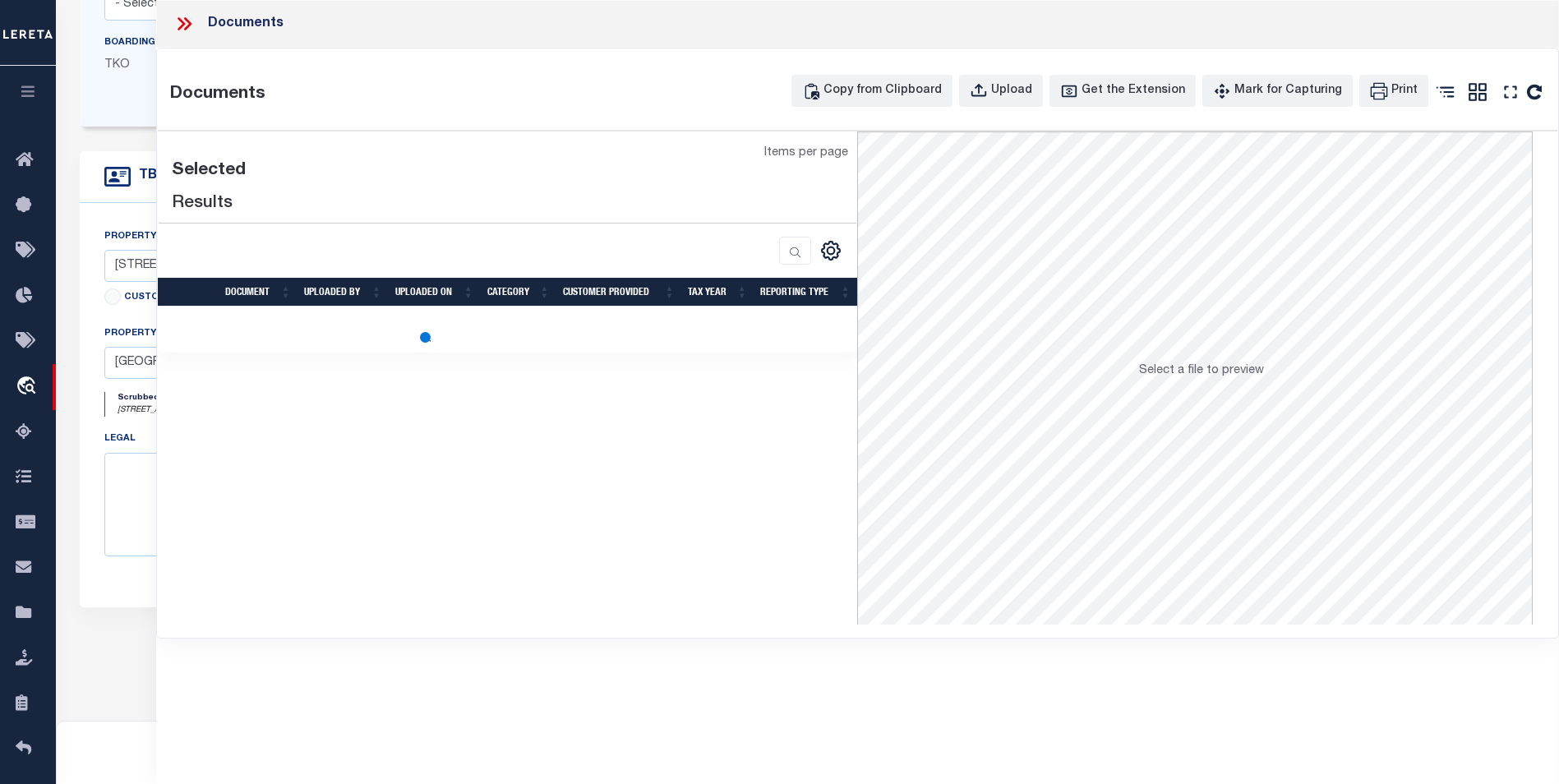
scroll to position [164, 0]
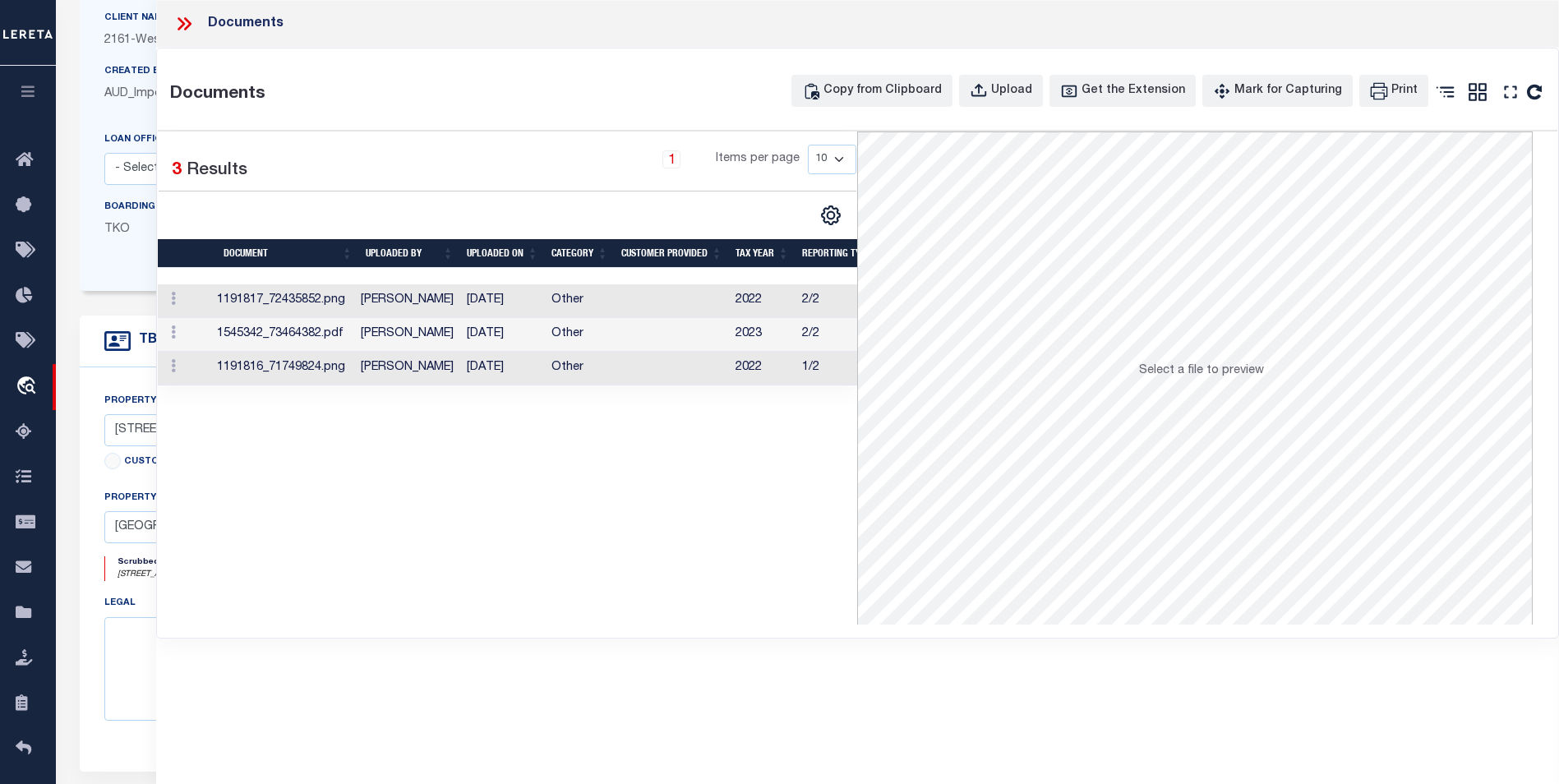
click at [560, 296] on td "Other" at bounding box center [580, 301] width 70 height 34
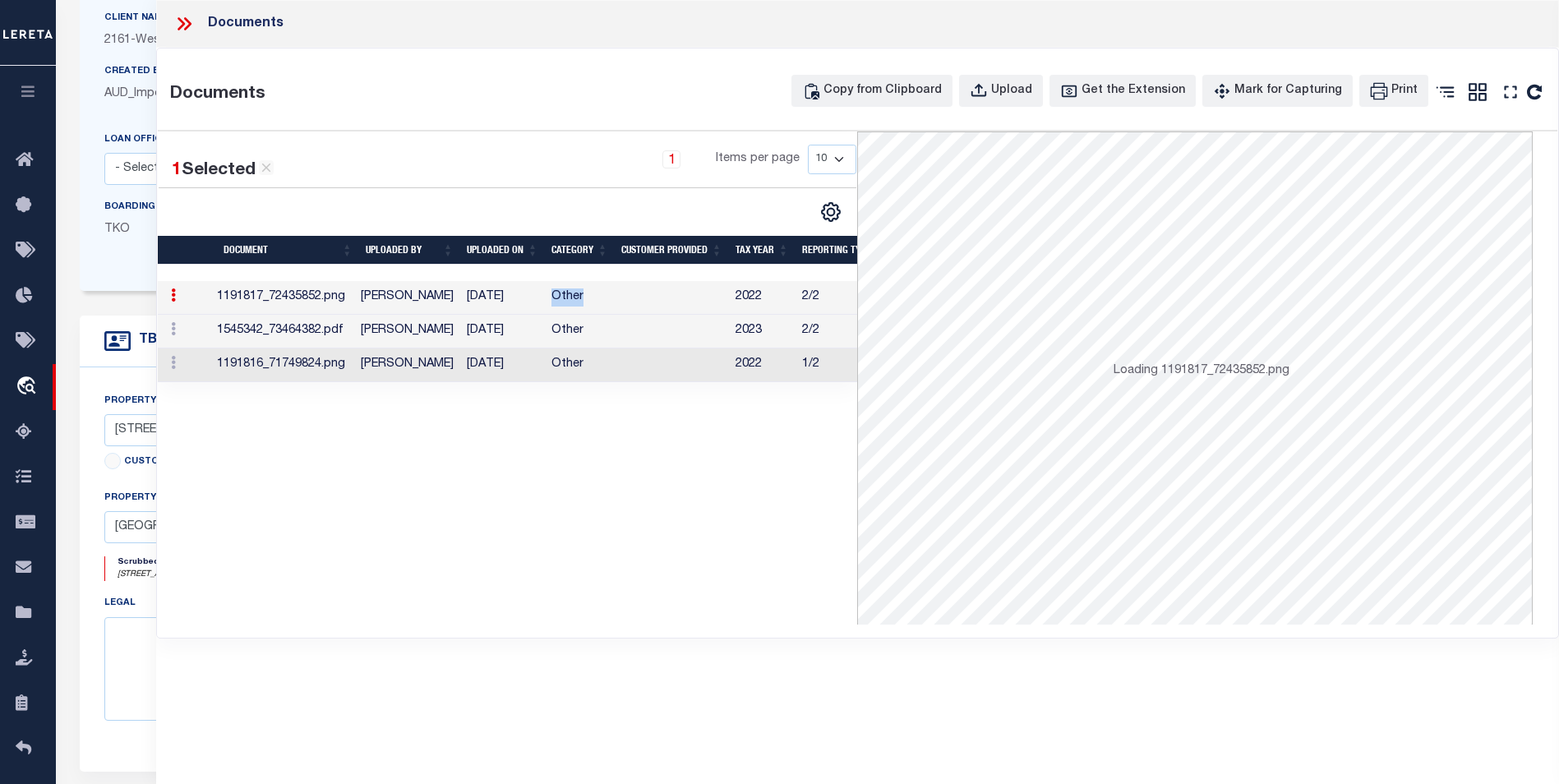
click at [560, 296] on td "Other" at bounding box center [580, 298] width 70 height 34
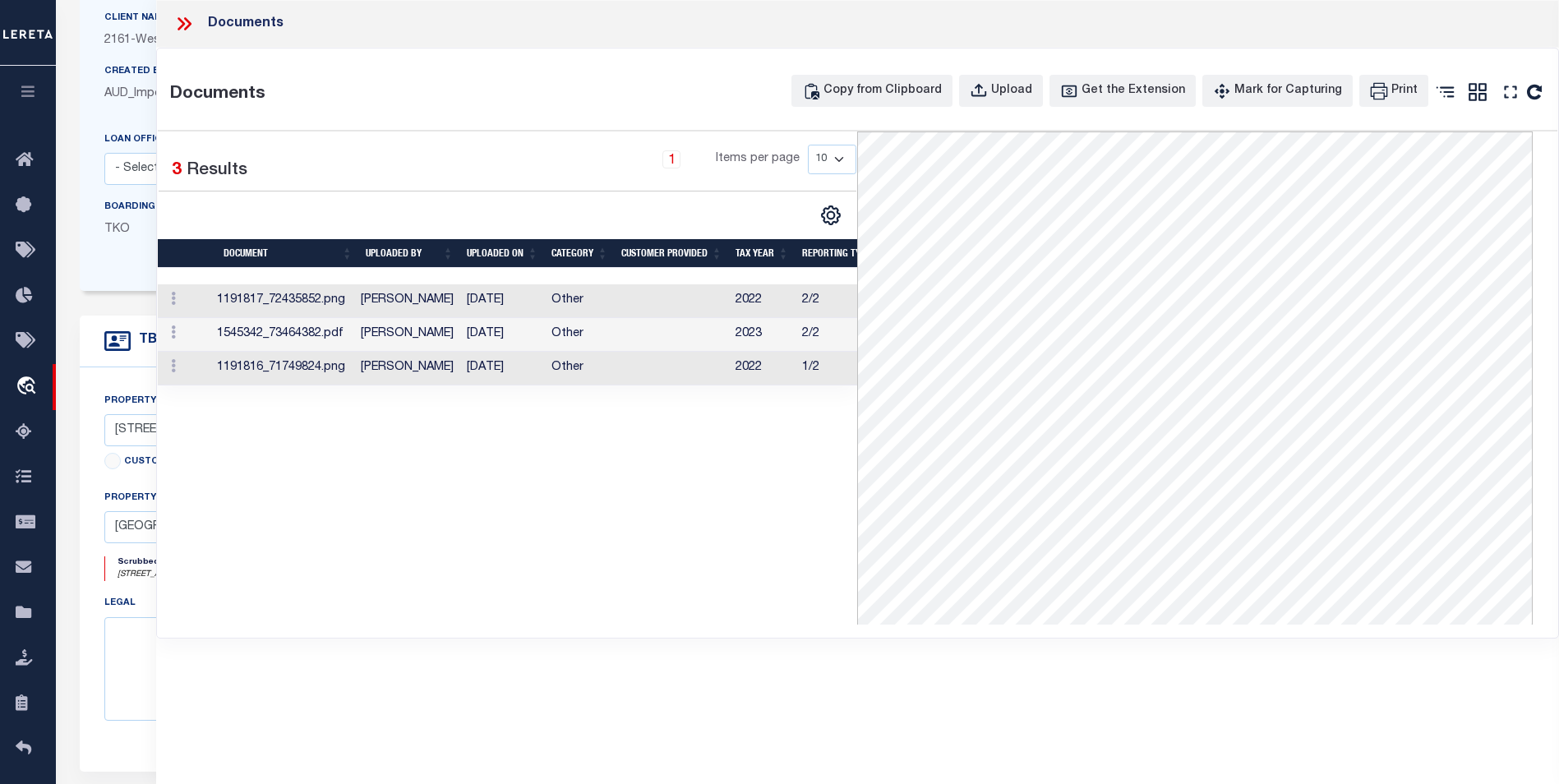
click at [194, 22] on icon at bounding box center [183, 23] width 21 height 21
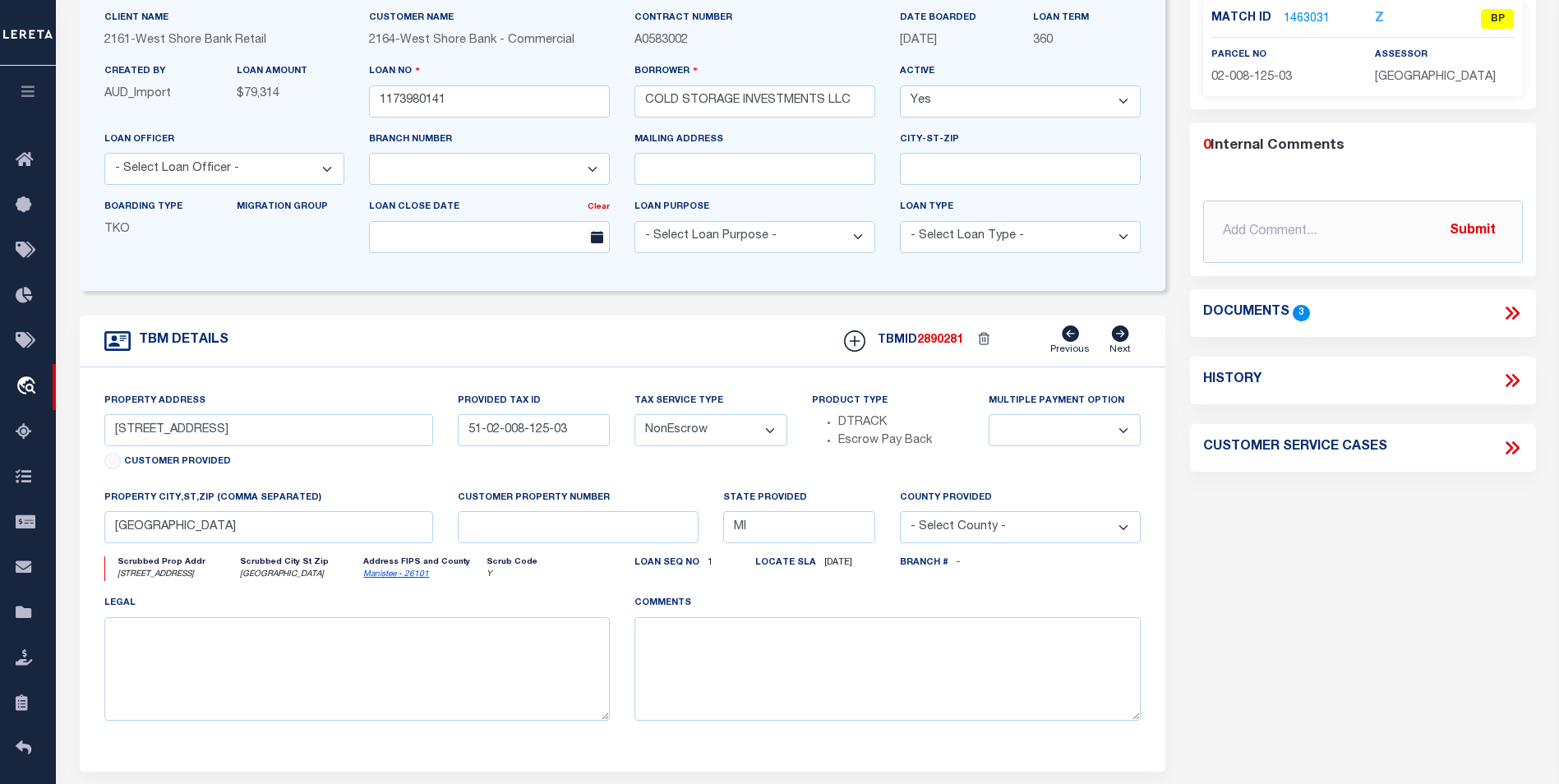
scroll to position [82, 0]
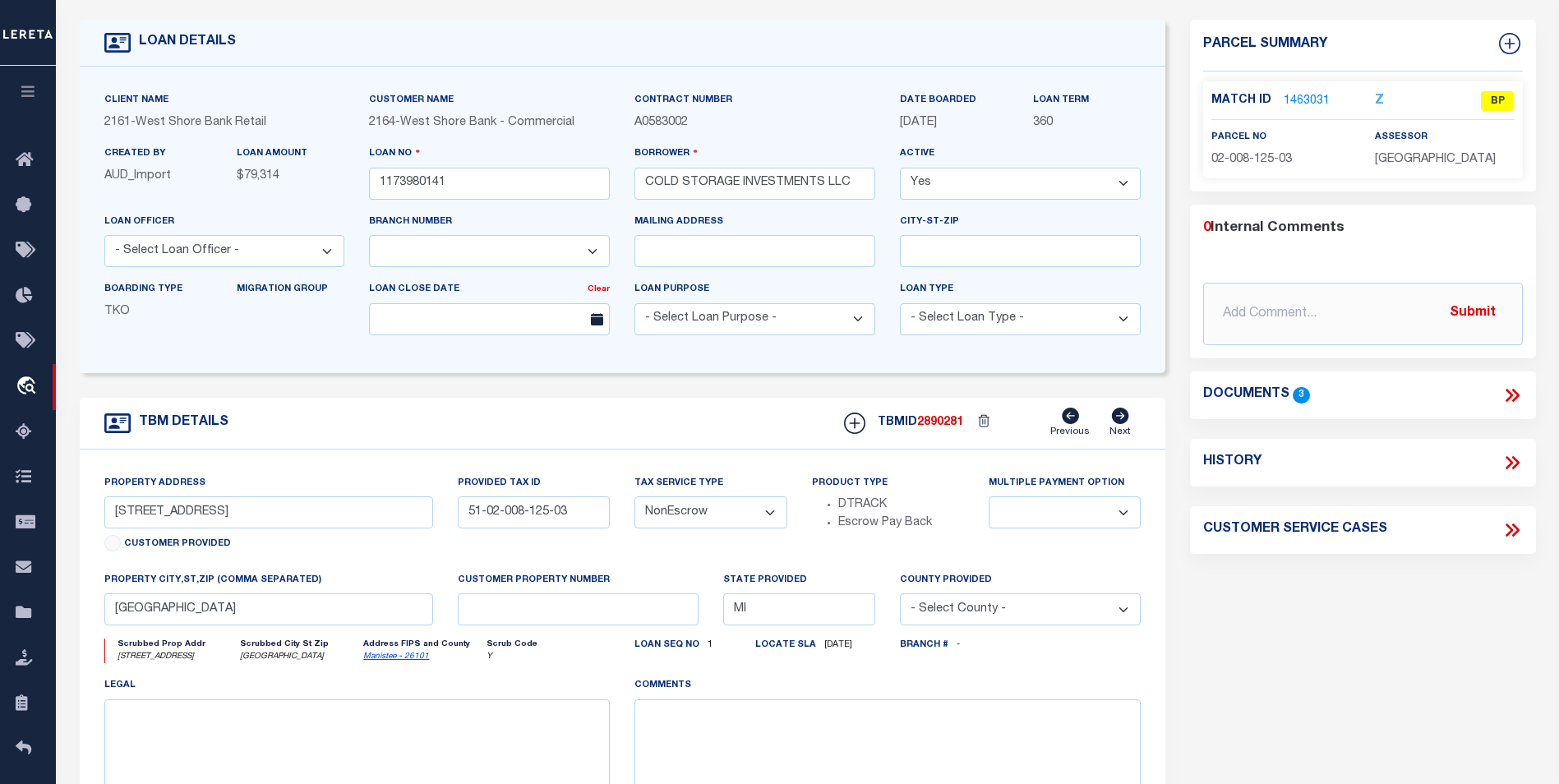
click at [1512, 395] on icon at bounding box center [1512, 394] width 21 height 21
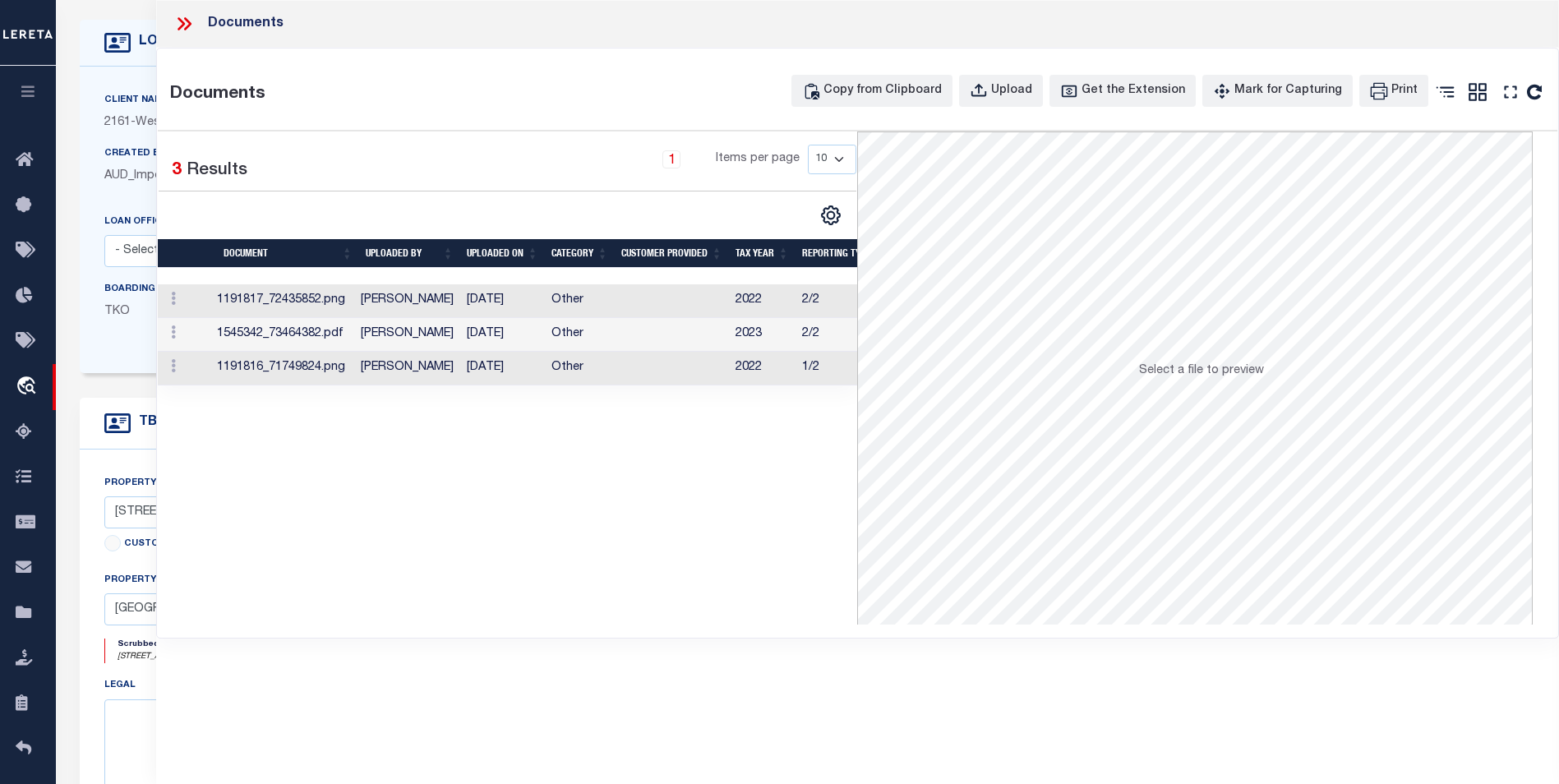
click at [602, 340] on td "Other" at bounding box center [580, 334] width 70 height 34
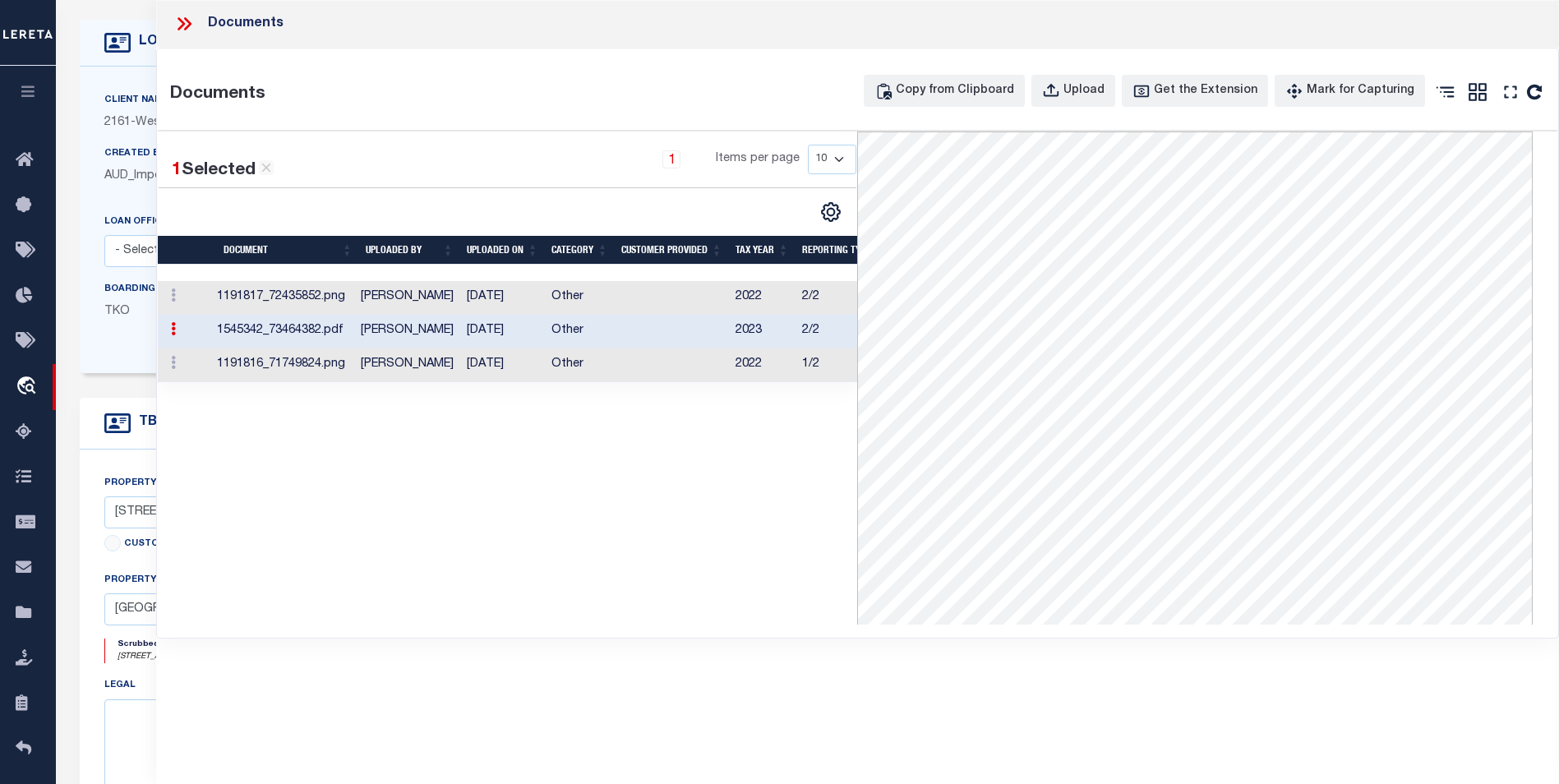
click at [602, 340] on td "Other" at bounding box center [580, 331] width 70 height 34
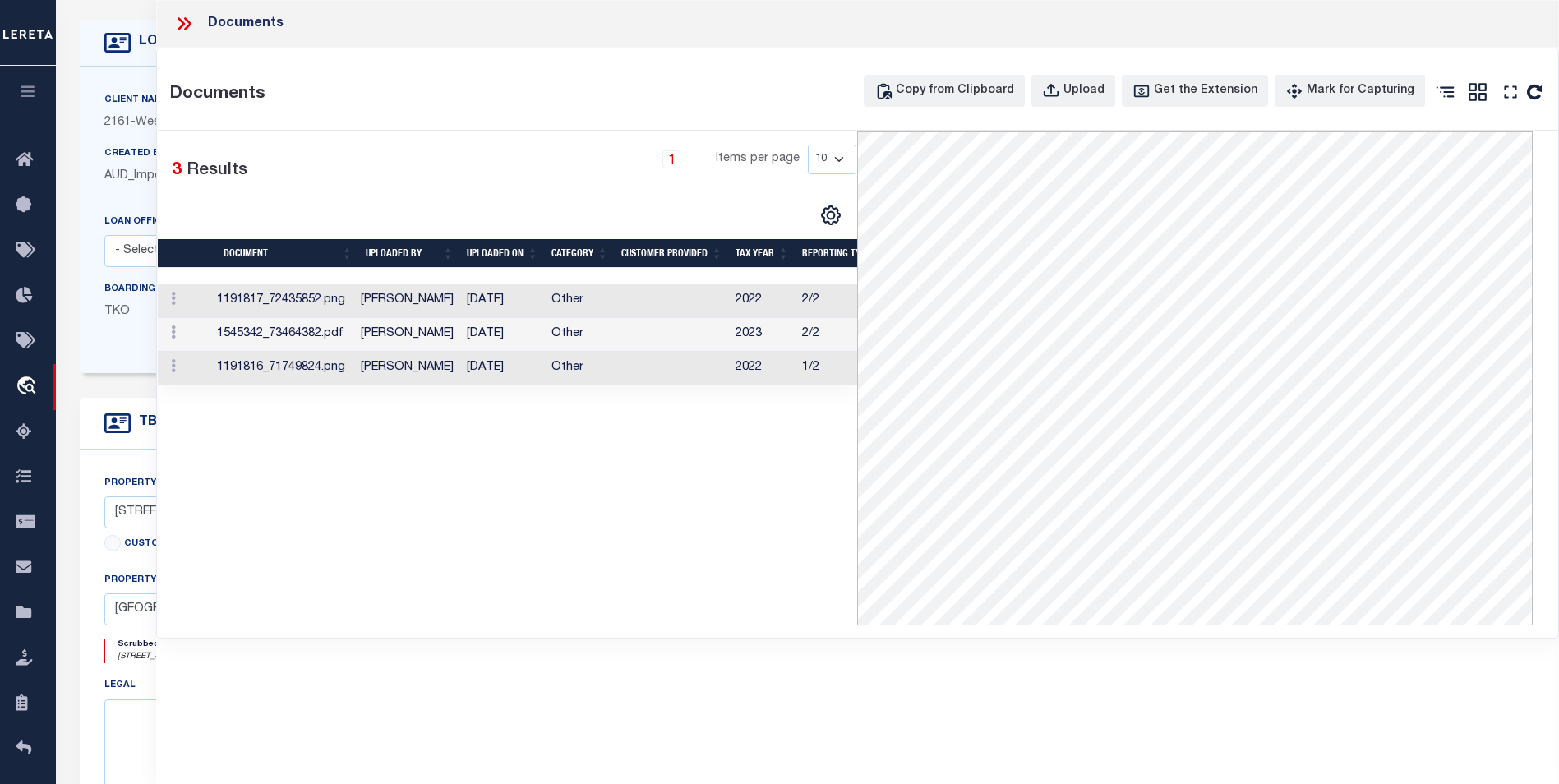
scroll to position [0, 0]
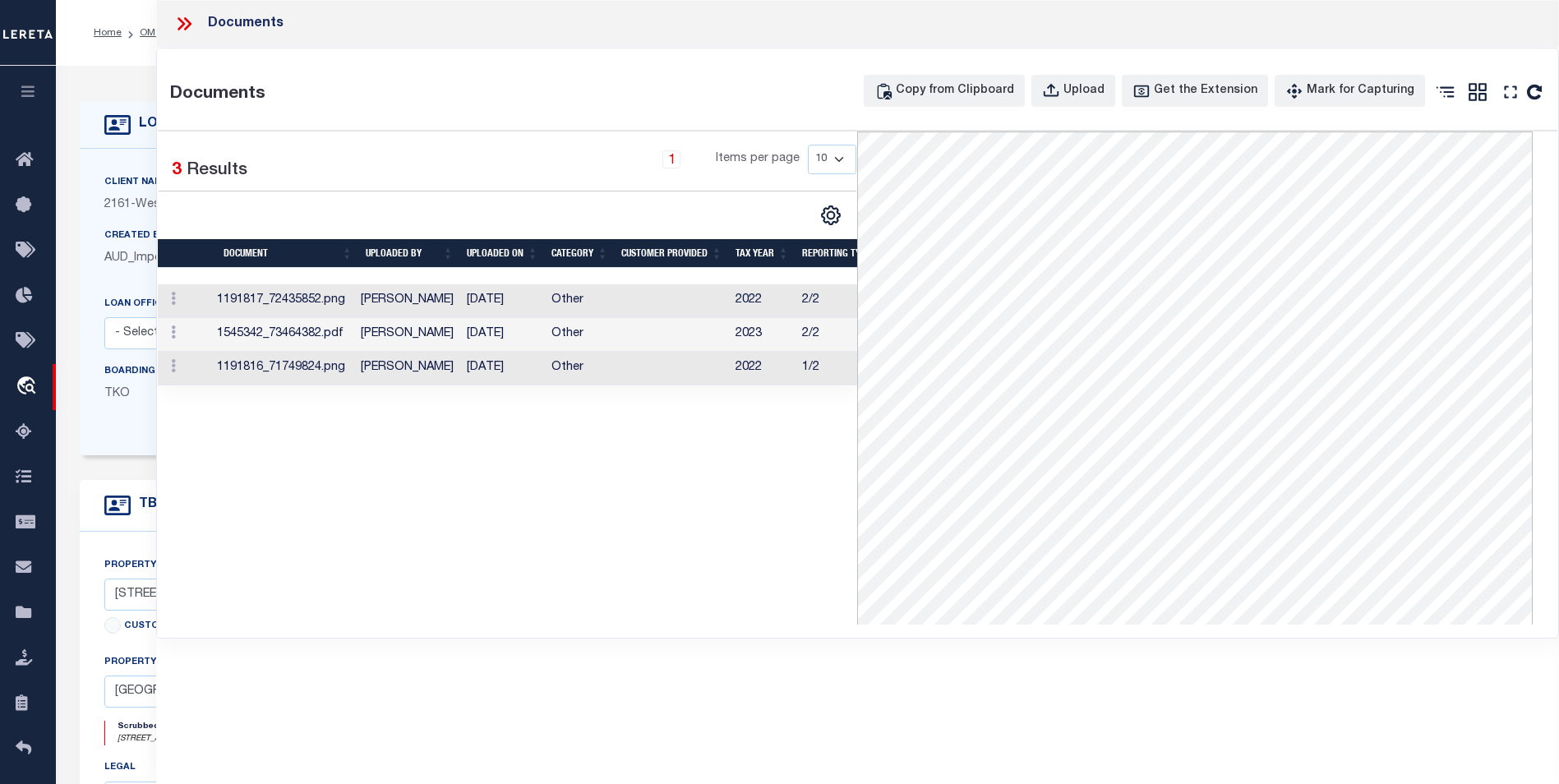
click at [394, 362] on td "[PERSON_NAME]" at bounding box center [407, 368] width 106 height 34
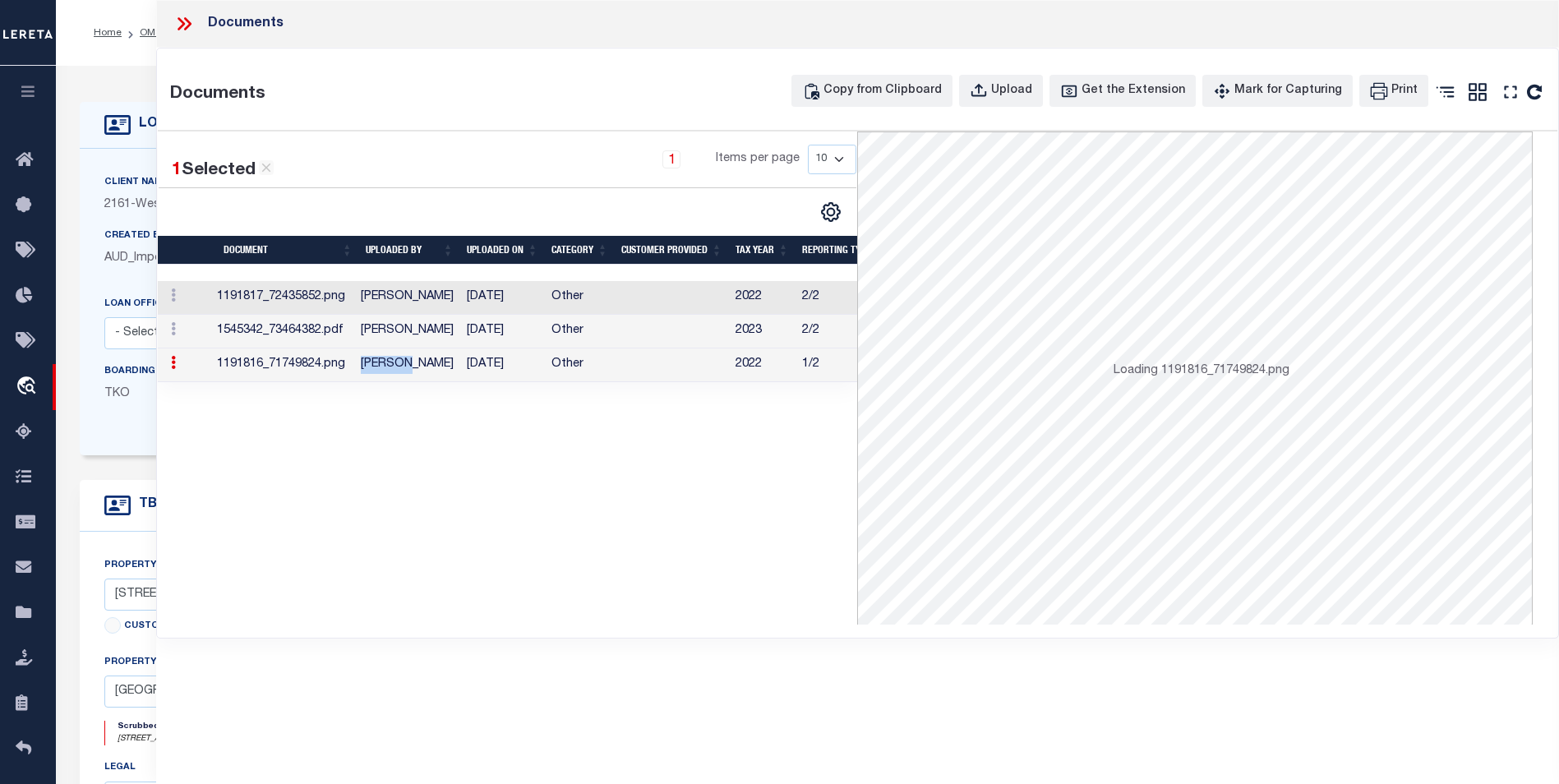
click at [394, 362] on td "[PERSON_NAME]" at bounding box center [407, 365] width 106 height 34
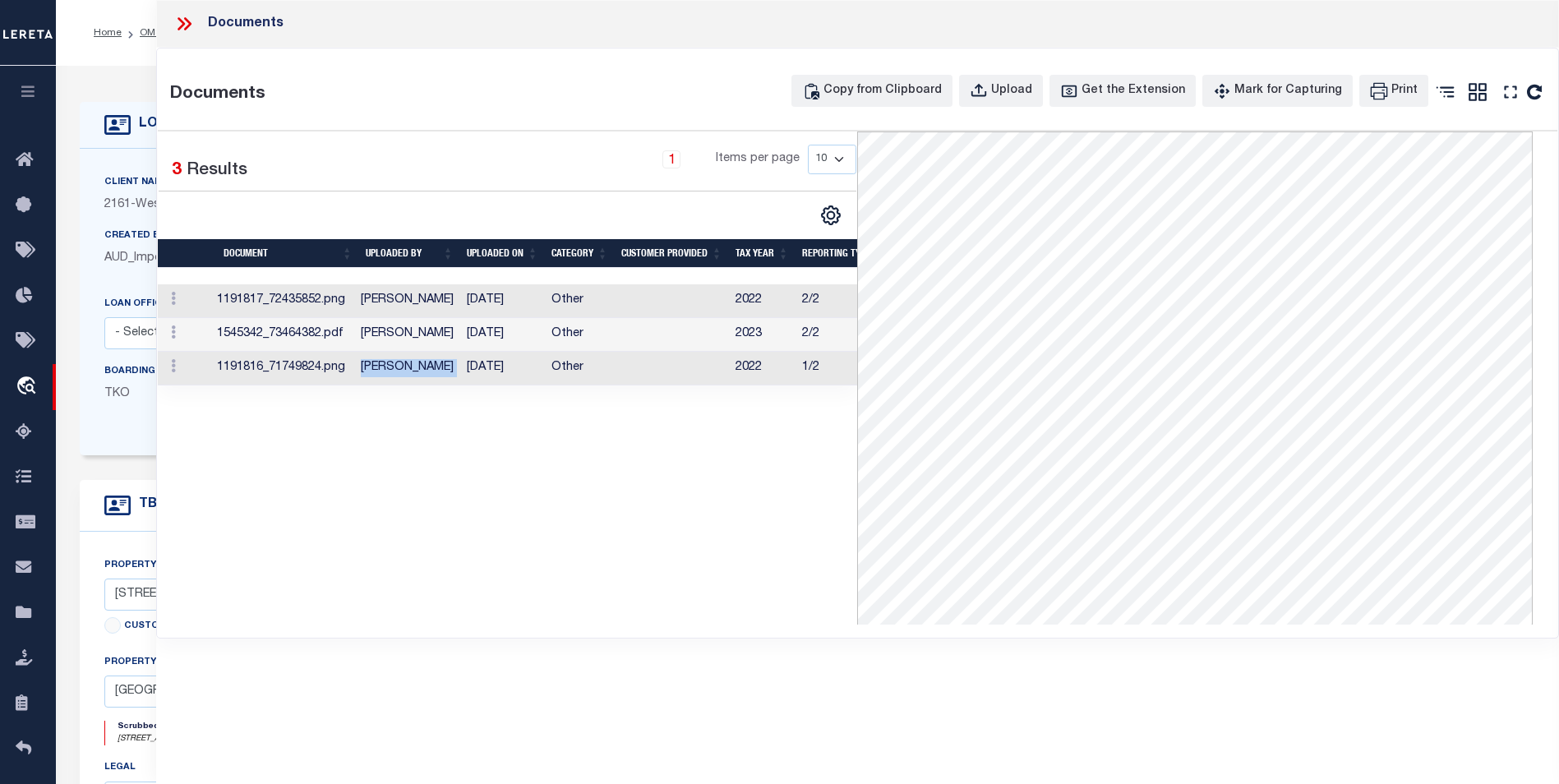
click at [394, 362] on td "[PERSON_NAME]" at bounding box center [407, 368] width 106 height 34
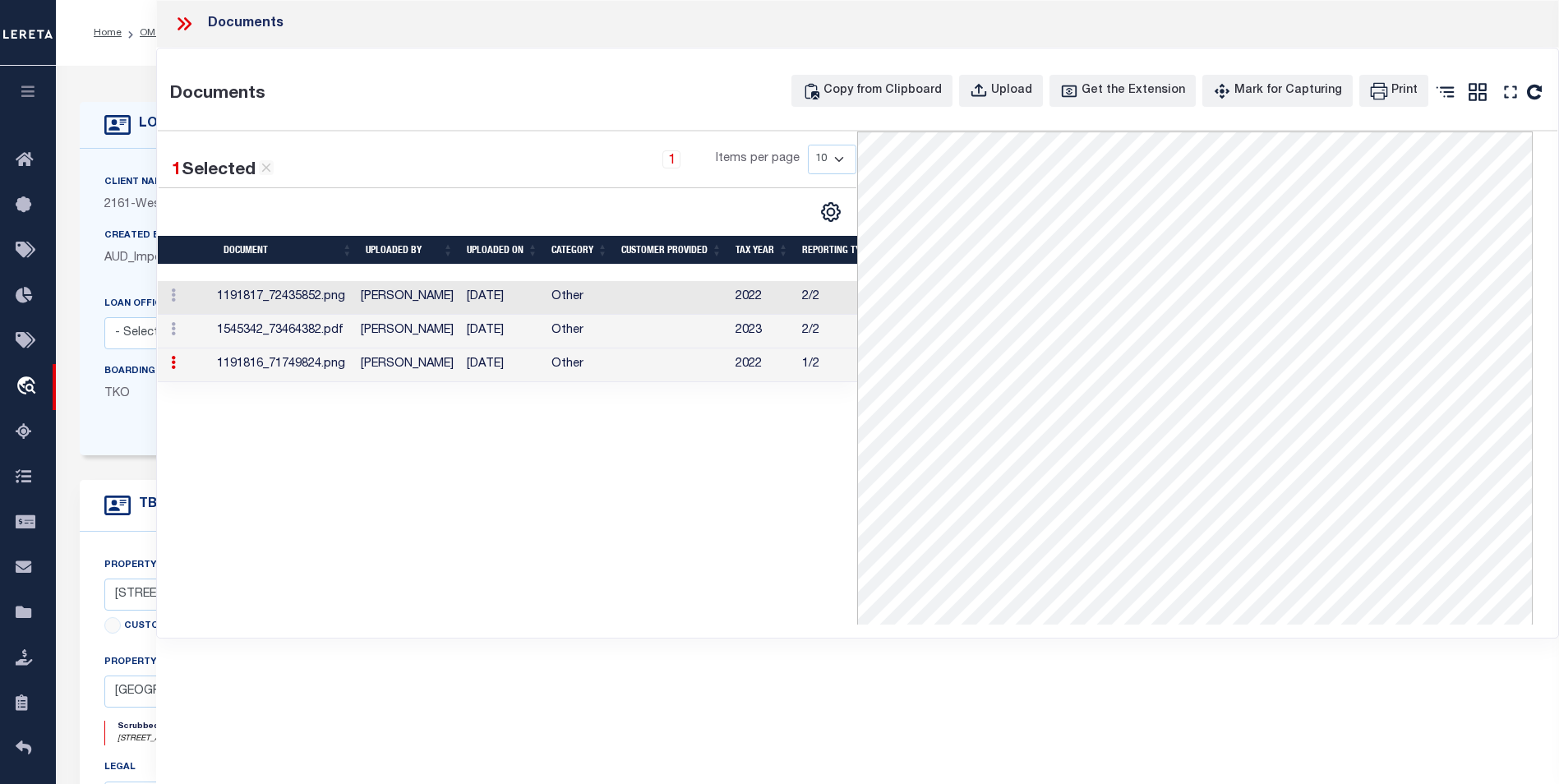
click at [181, 28] on icon at bounding box center [182, 24] width 7 height 13
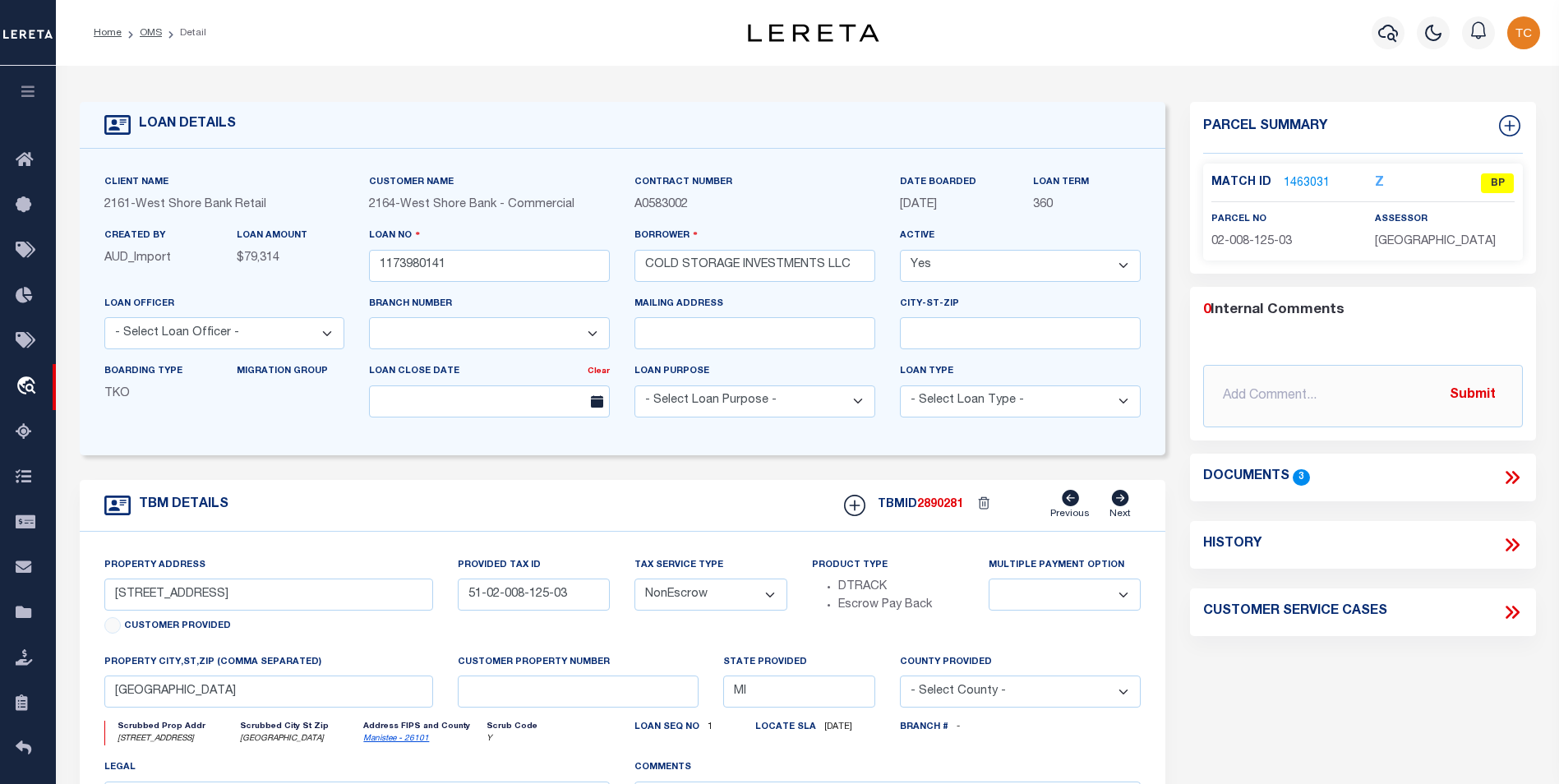
click at [1311, 178] on link "1463031" at bounding box center [1307, 183] width 46 height 17
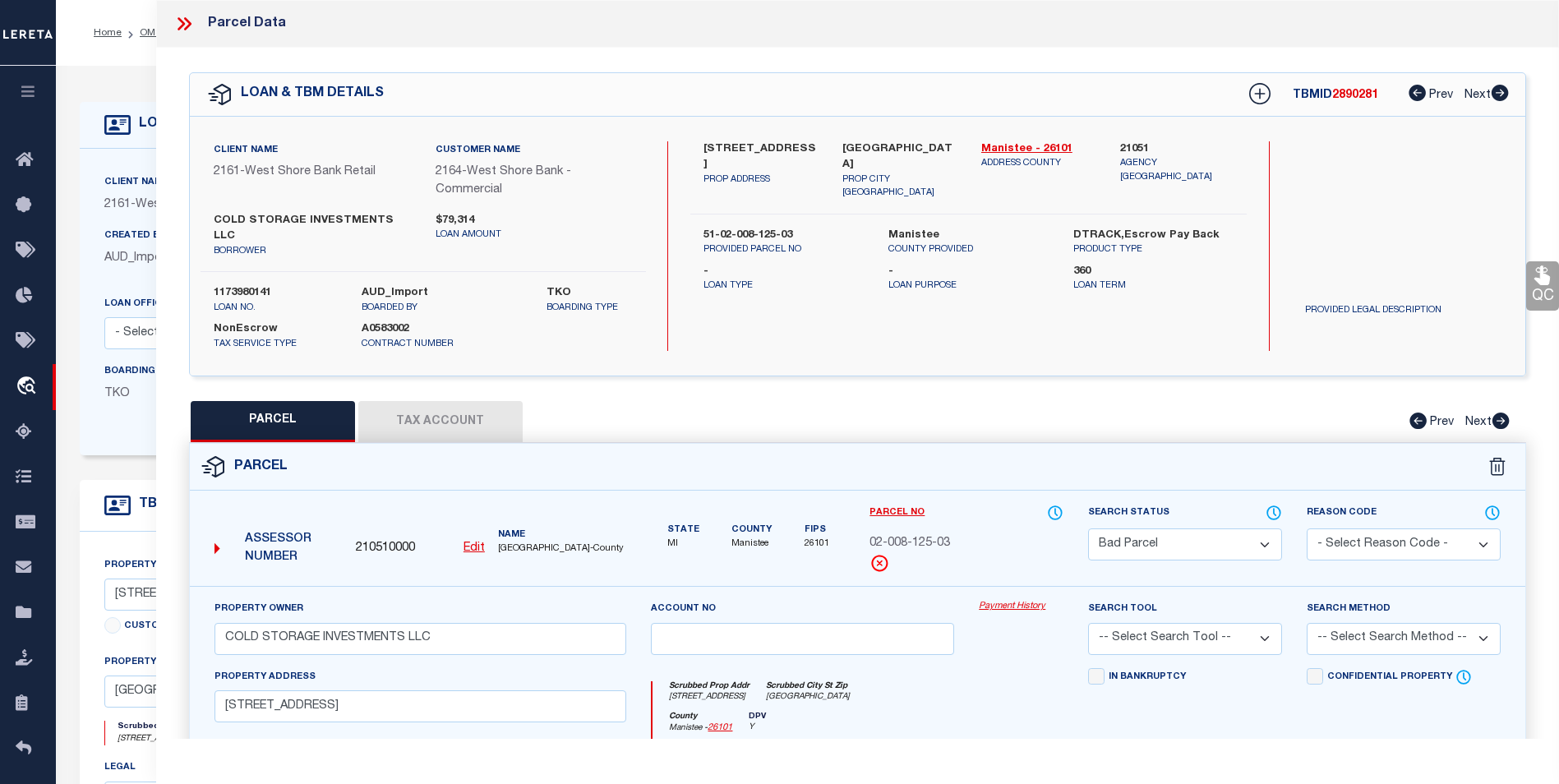
click at [422, 401] on button "Tax Account" at bounding box center [441, 421] width 164 height 41
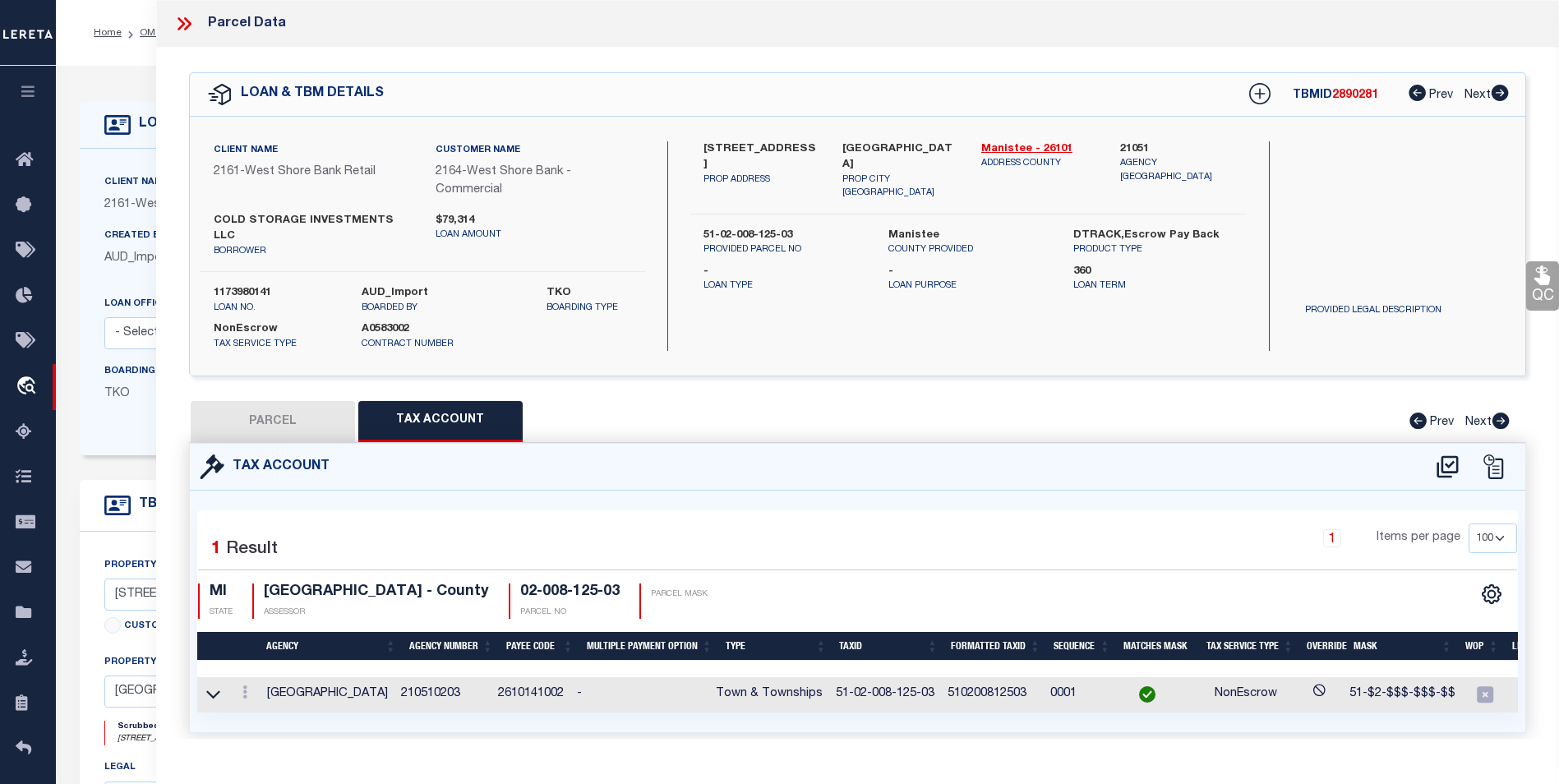
click at [182, 29] on icon at bounding box center [183, 23] width 21 height 21
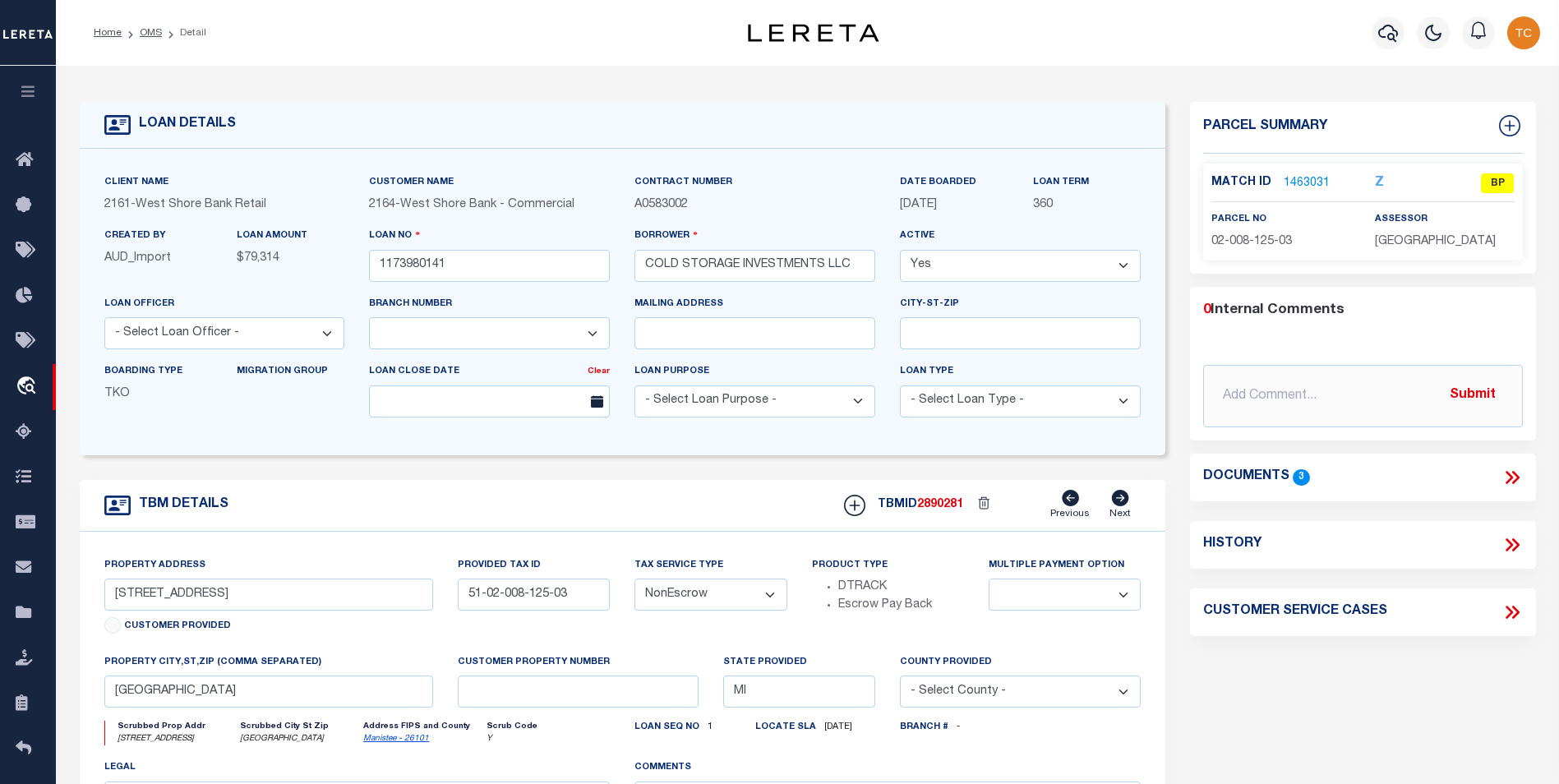
click at [1512, 477] on icon at bounding box center [1512, 476] width 21 height 21
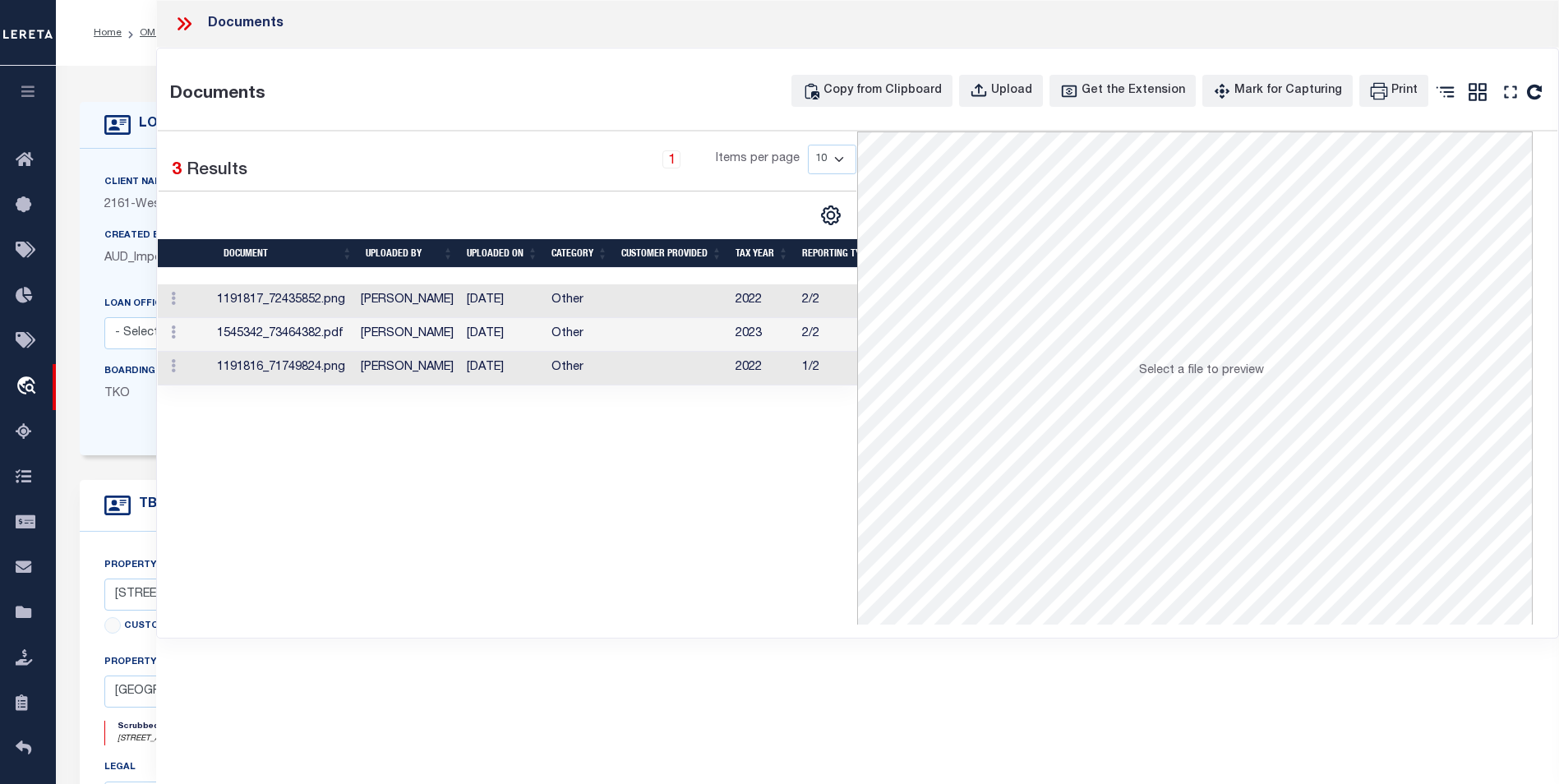
click at [173, 26] on icon at bounding box center [183, 23] width 21 height 21
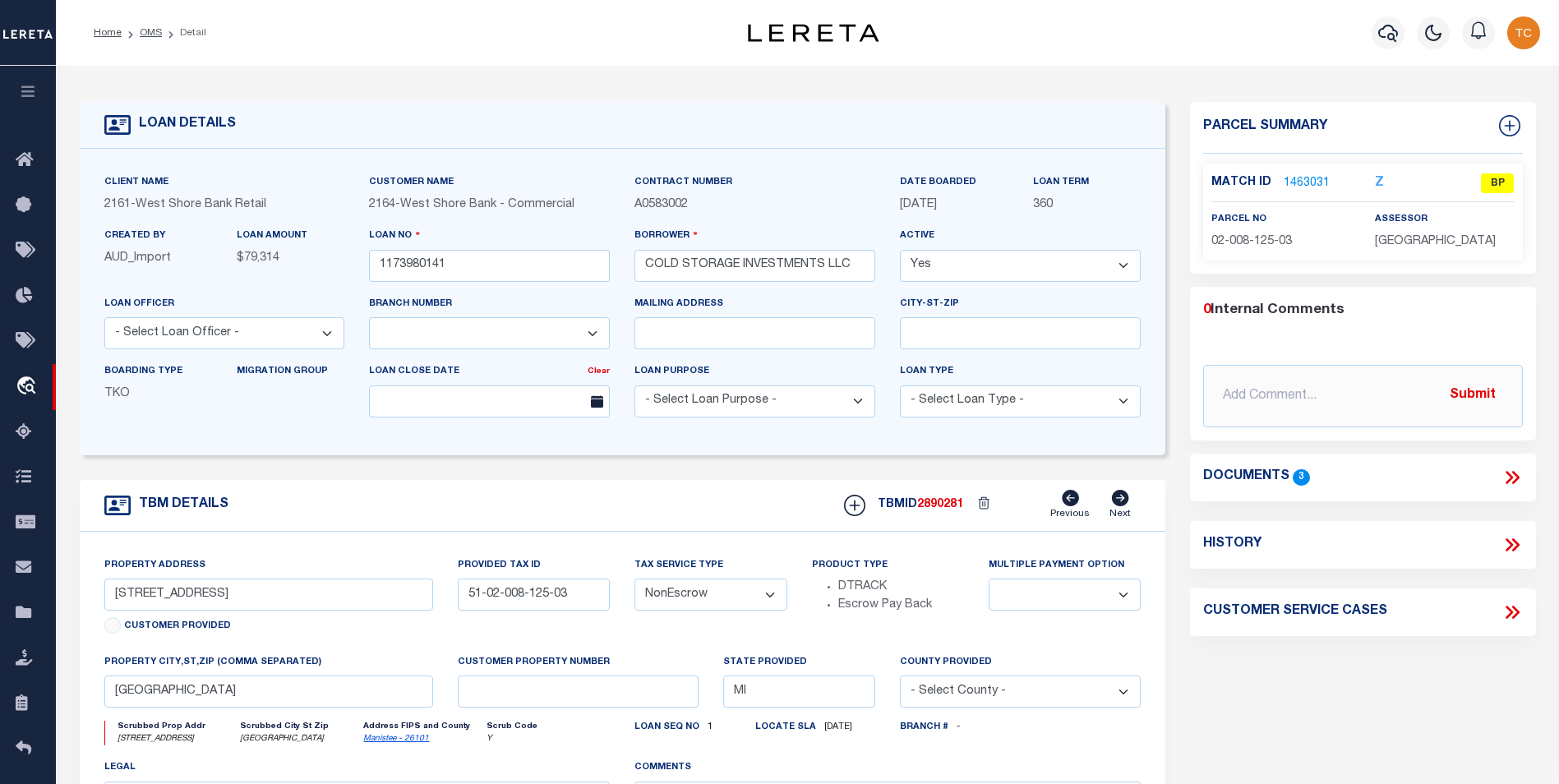
click at [1317, 180] on link "1463031" at bounding box center [1307, 183] width 46 height 17
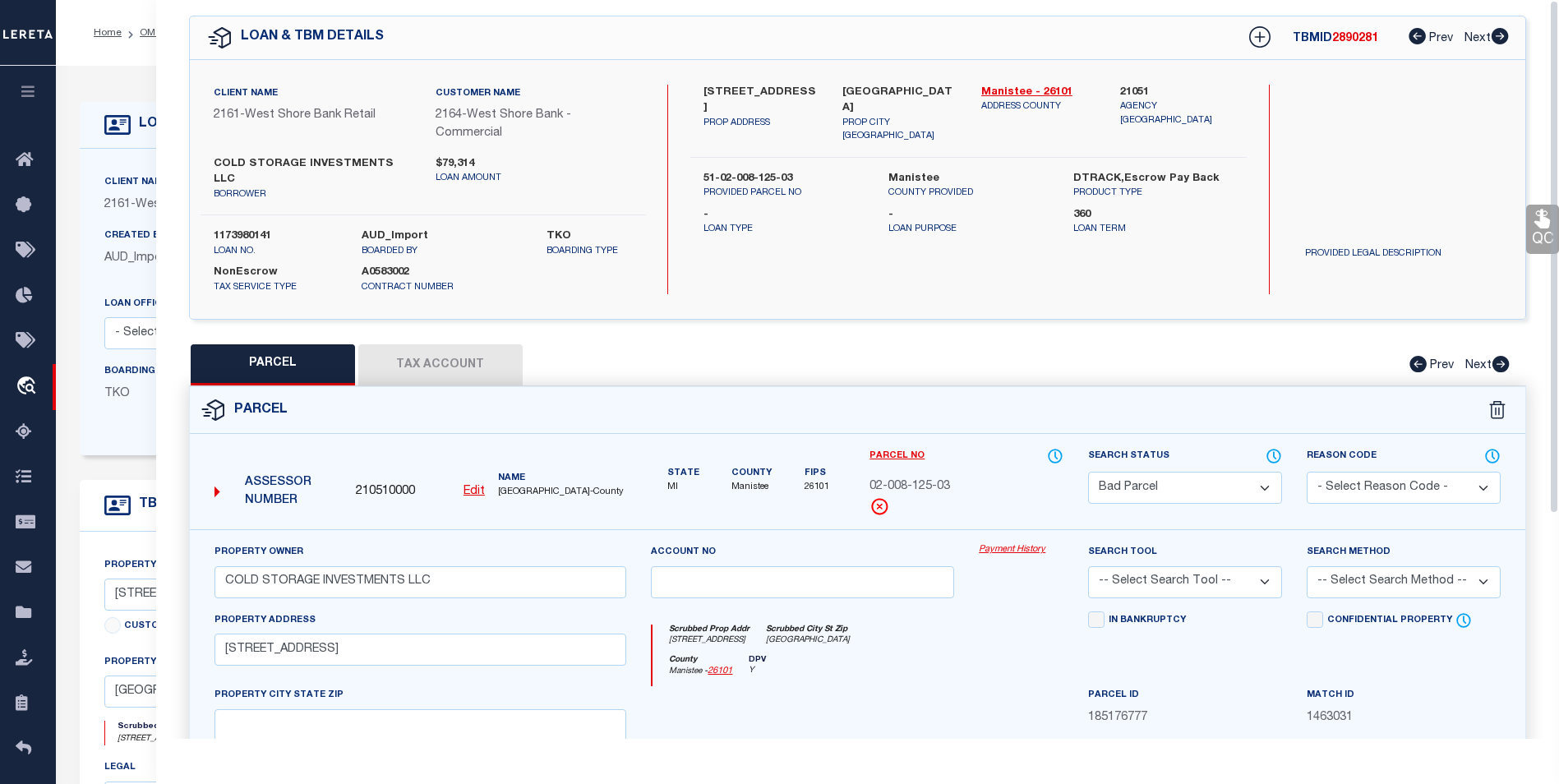
scroll to position [246, 0]
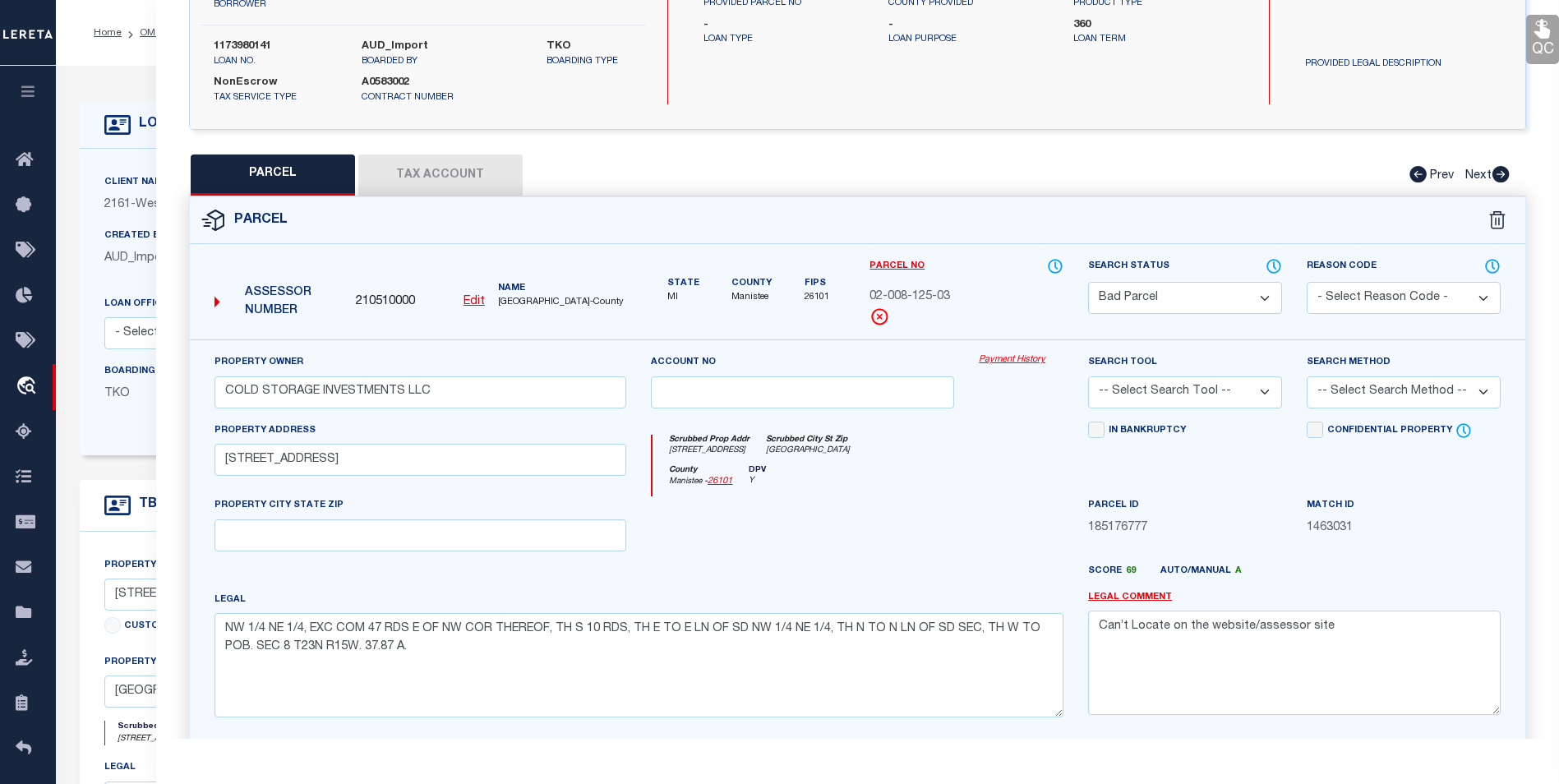
click at [1200, 283] on select "Automated Search Bad Parcel Complete Duplicate Parcel High Dollar Reporting In …" at bounding box center [1185, 298] width 194 height 32
click at [1088, 282] on select "Automated Search Bad Parcel Complete Duplicate Parcel High Dollar Reporting In …" at bounding box center [1185, 298] width 194 height 32
click at [1219, 378] on select "-- Select Search Tool -- 3rd Party Website Agency File Agency Website ATLS CNV-…" at bounding box center [1185, 392] width 194 height 32
drag, startPoint x: 1286, startPoint y: 319, endPoint x: 1322, endPoint y: 307, distance: 37.9
click at [1286, 319] on div "Search Status Automated Search Bad Parcel Complete Duplicate Parcel High Dollar…" at bounding box center [1186, 298] width 219 height 82
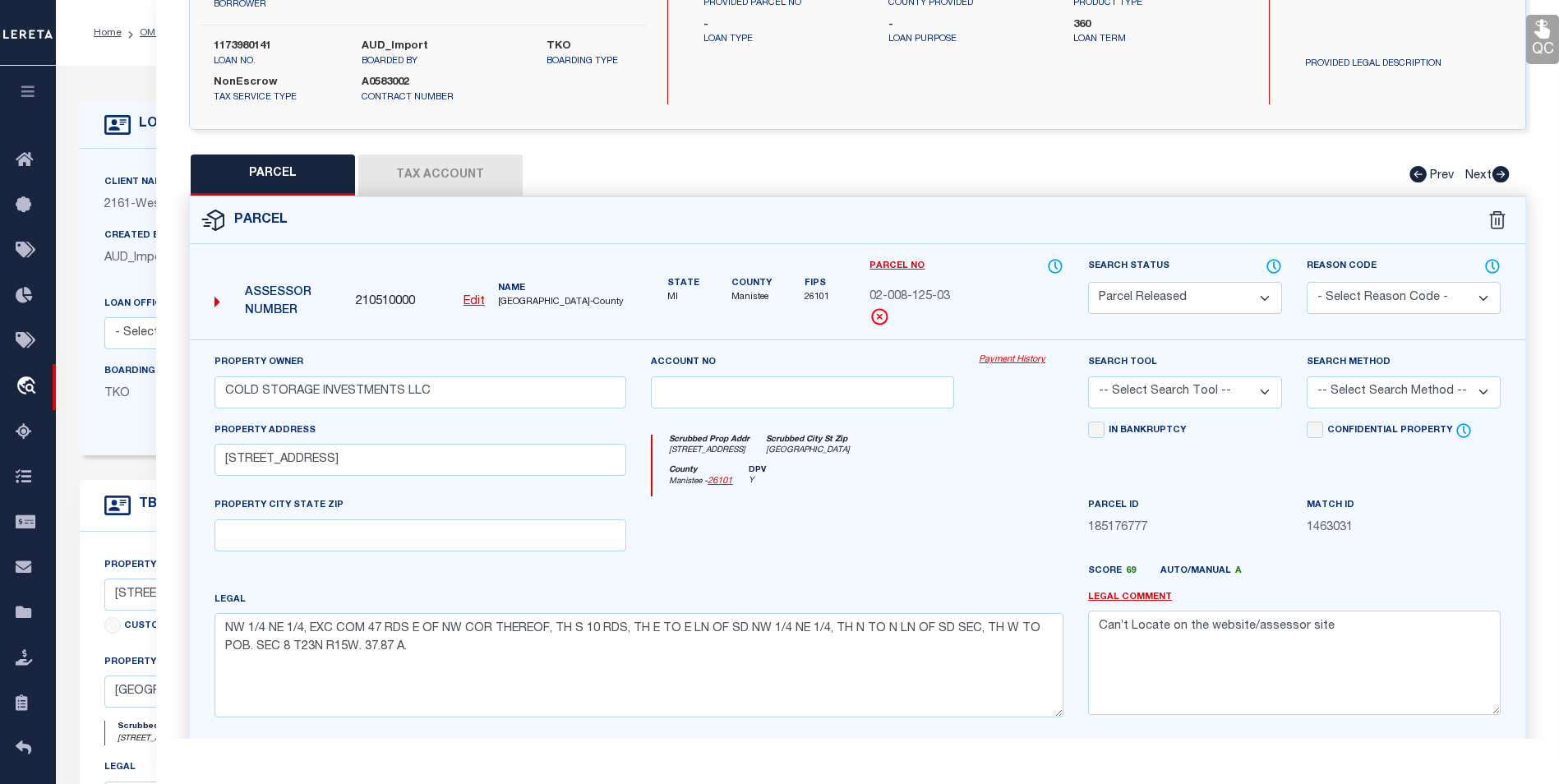
click at [1344, 290] on select "- Select Reason Code - 099 - Other (Provide additional detail) ACT - Agency Cha…" at bounding box center [1404, 298] width 194 height 32
click at [1307, 282] on select "- Select Reason Code - 099 - Other (Provide additional detail) ACT - Agency Cha…" at bounding box center [1404, 298] width 194 height 32
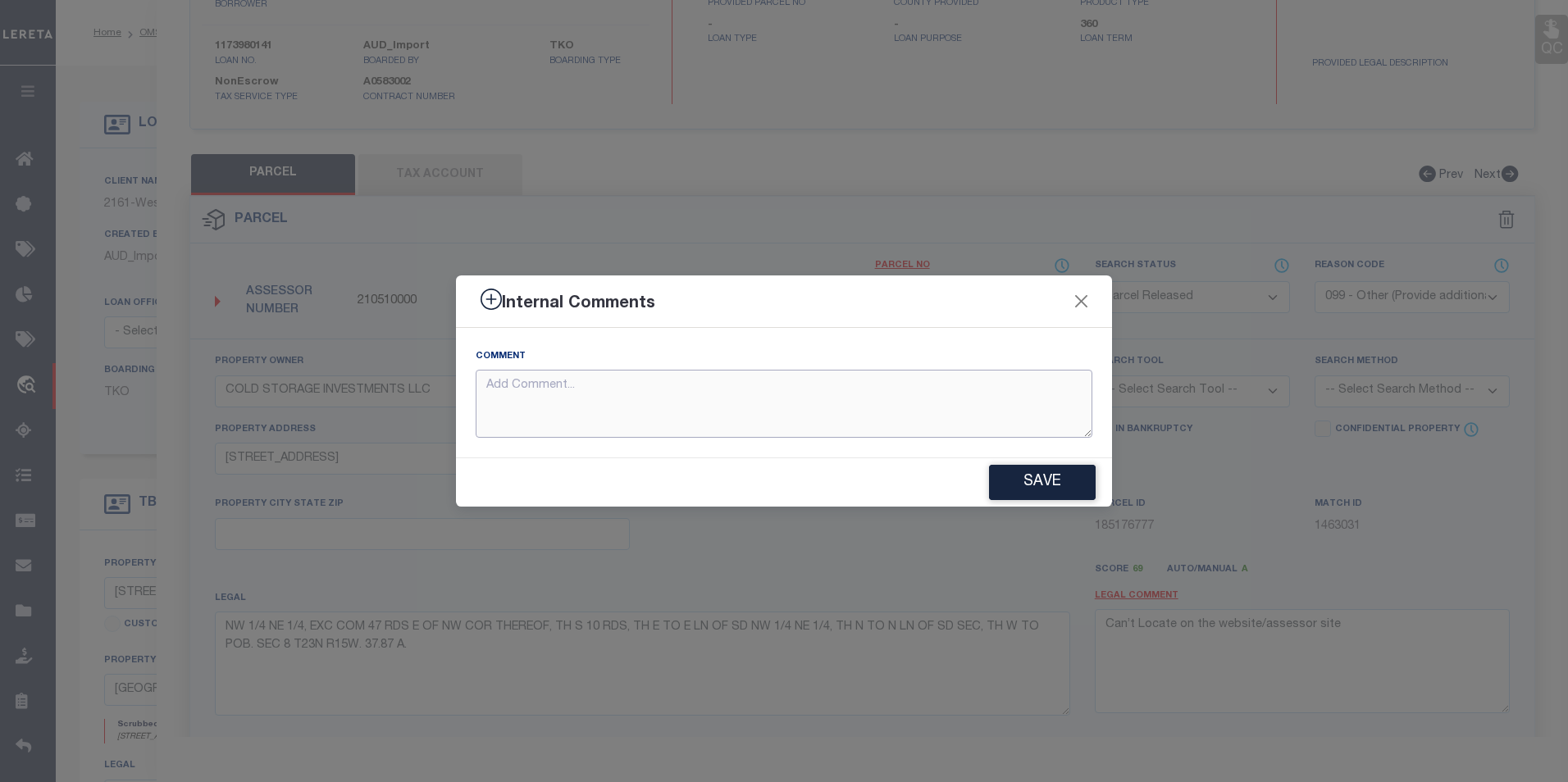
click at [588, 393] on textarea at bounding box center [783, 403] width 616 height 68
click at [1019, 482] on button "Save" at bounding box center [1042, 482] width 107 height 36
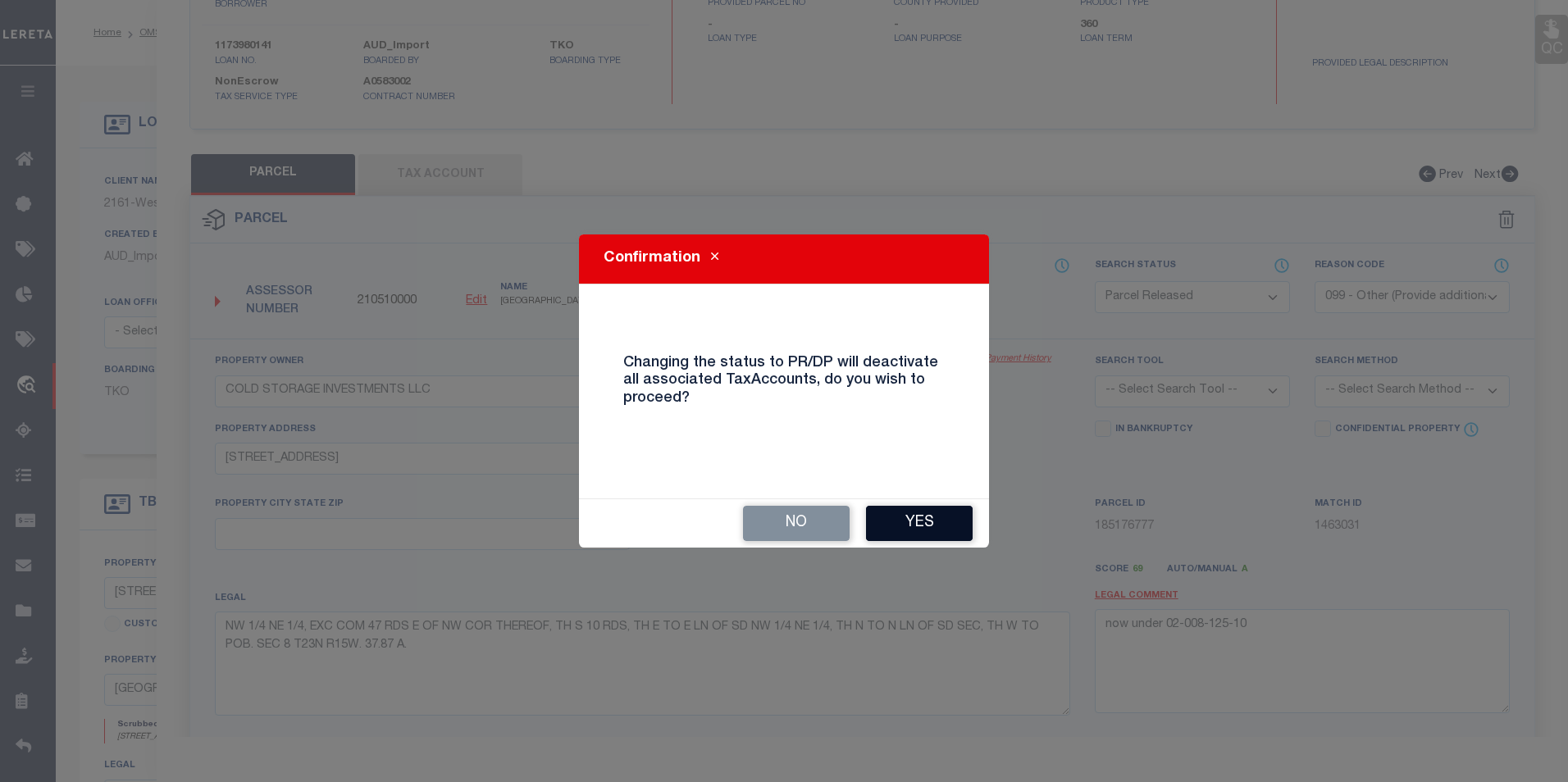
click at [923, 514] on button "Yes" at bounding box center [919, 523] width 107 height 36
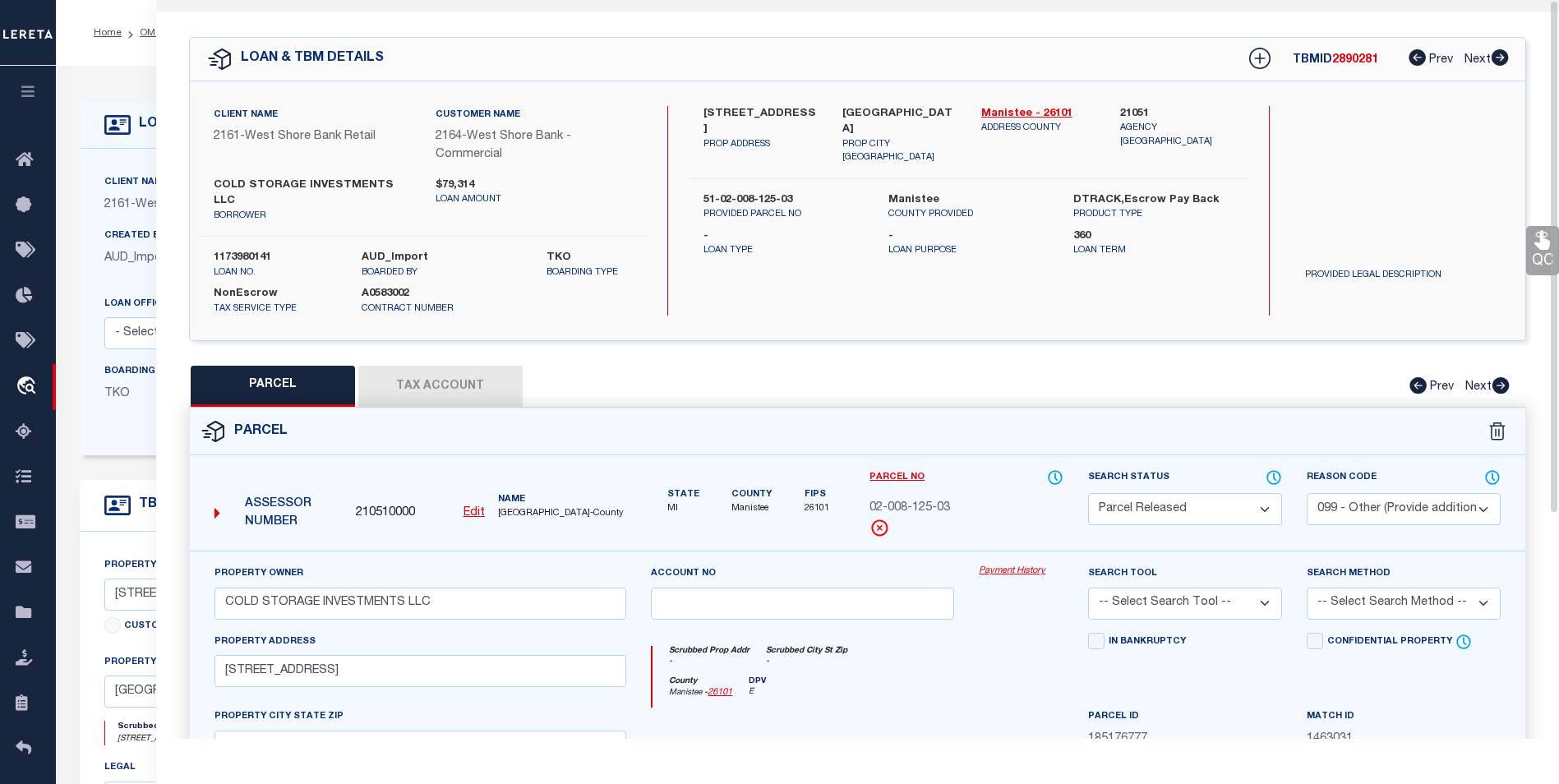
scroll to position [0, 0]
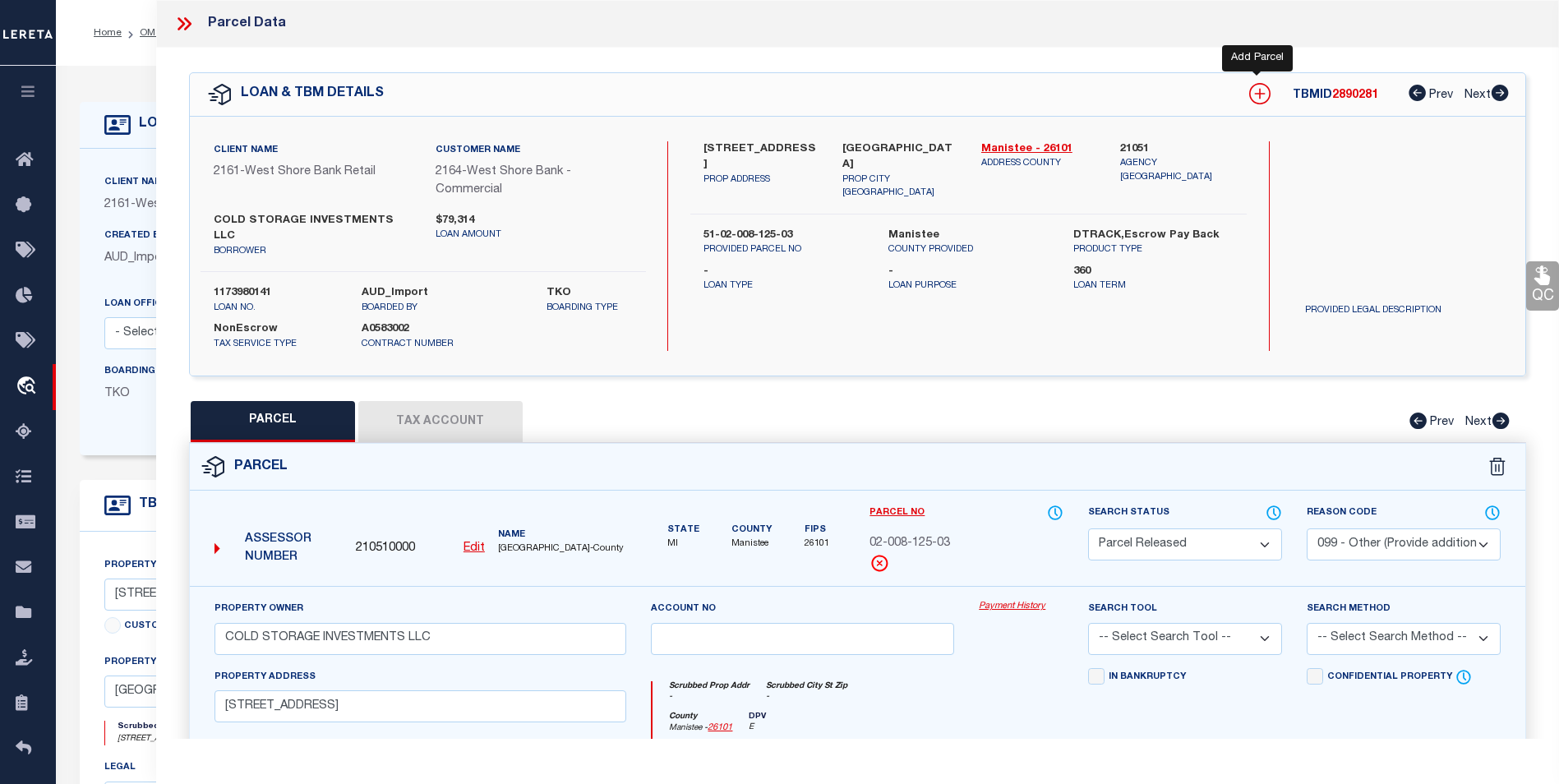
click at [1255, 94] on icon at bounding box center [1261, 94] width 11 height 11
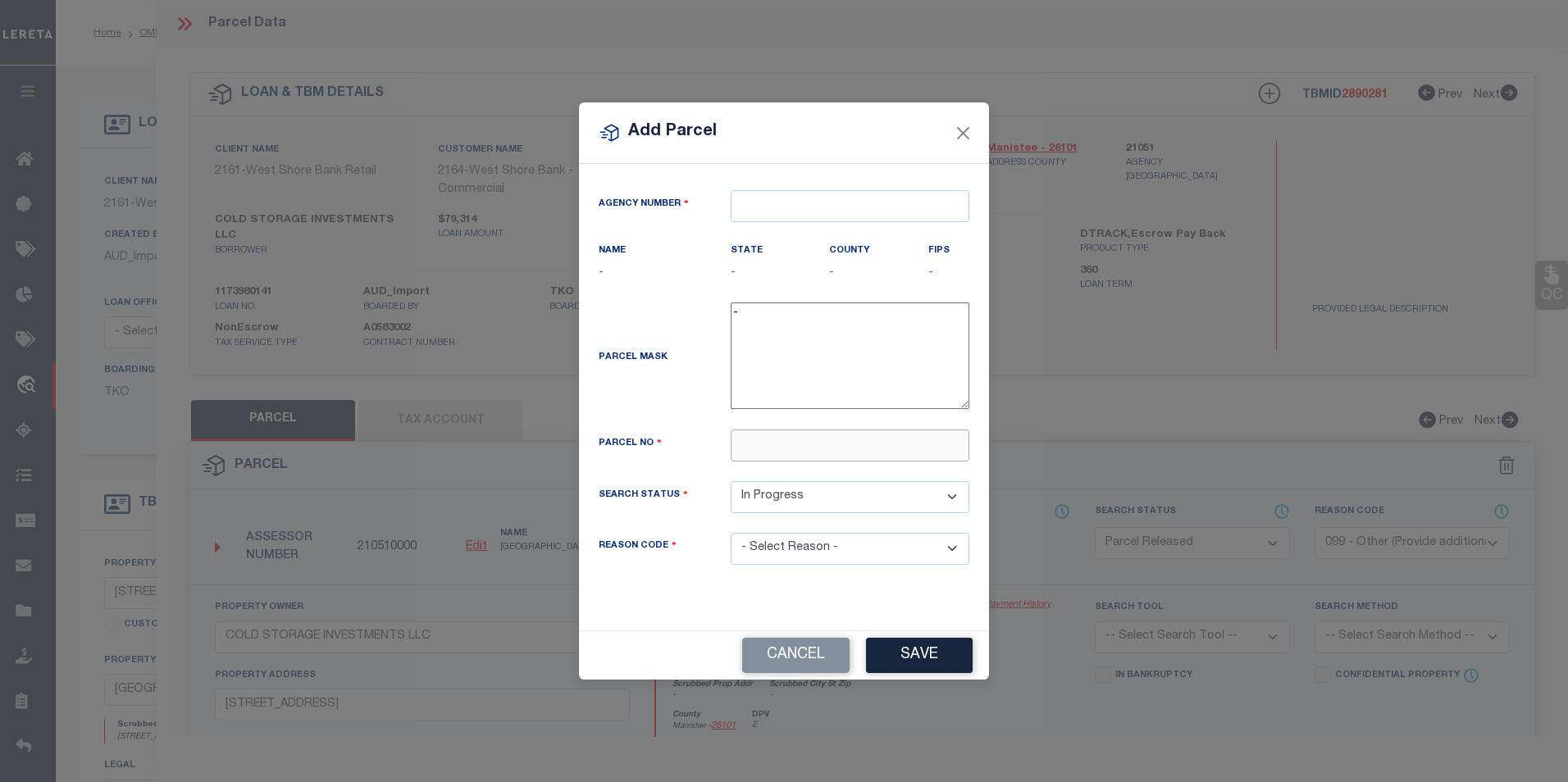
click at [795, 442] on input "text" at bounding box center [850, 445] width 239 height 32
click at [785, 206] on input "text" at bounding box center [850, 206] width 239 height 32
click at [844, 233] on div "210510000 : [GEOGRAPHIC_DATA]" at bounding box center [850, 247] width 237 height 46
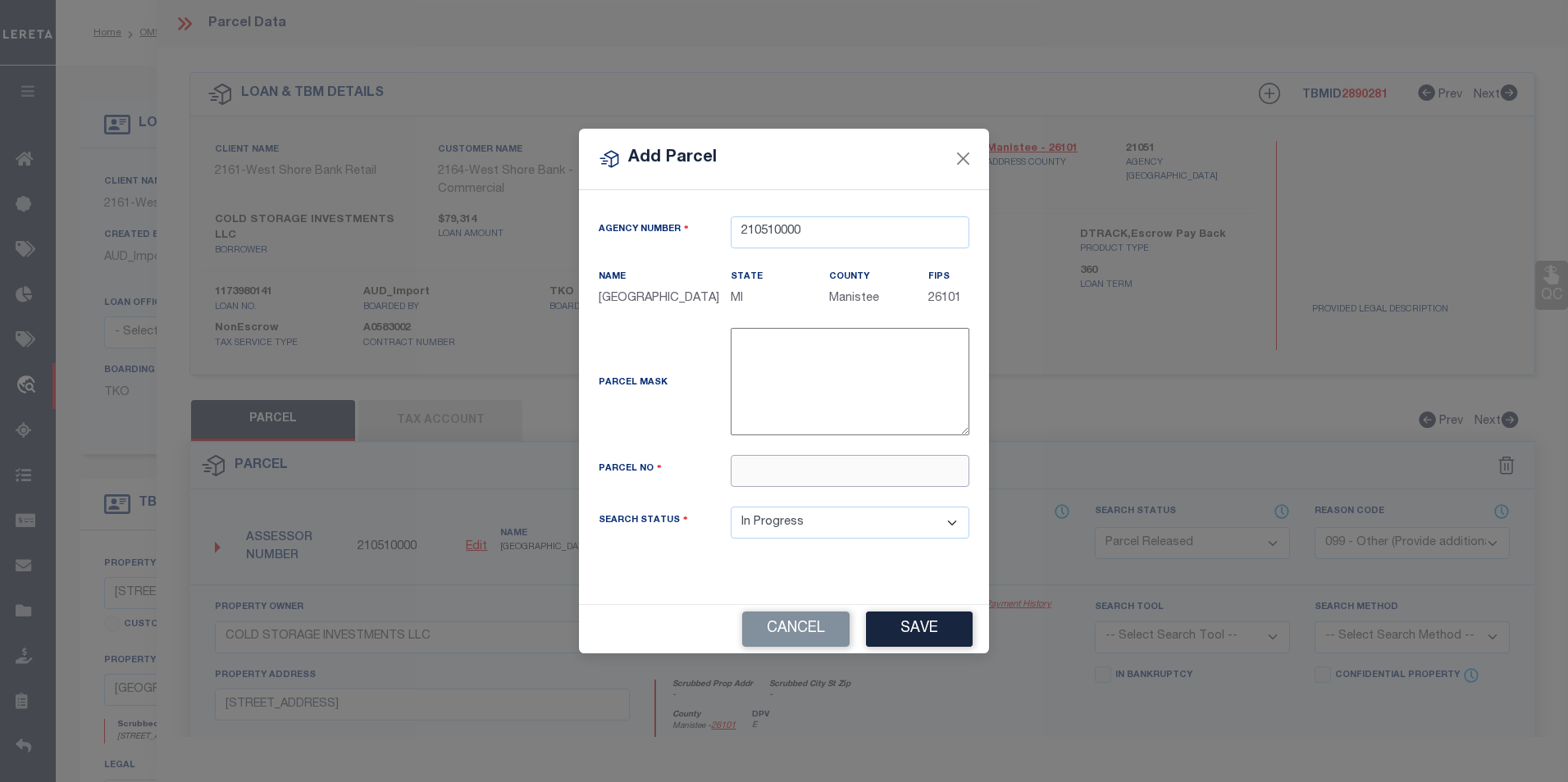
click at [776, 484] on input "text" at bounding box center [850, 471] width 239 height 32
click at [891, 636] on button "Save" at bounding box center [919, 629] width 107 height 36
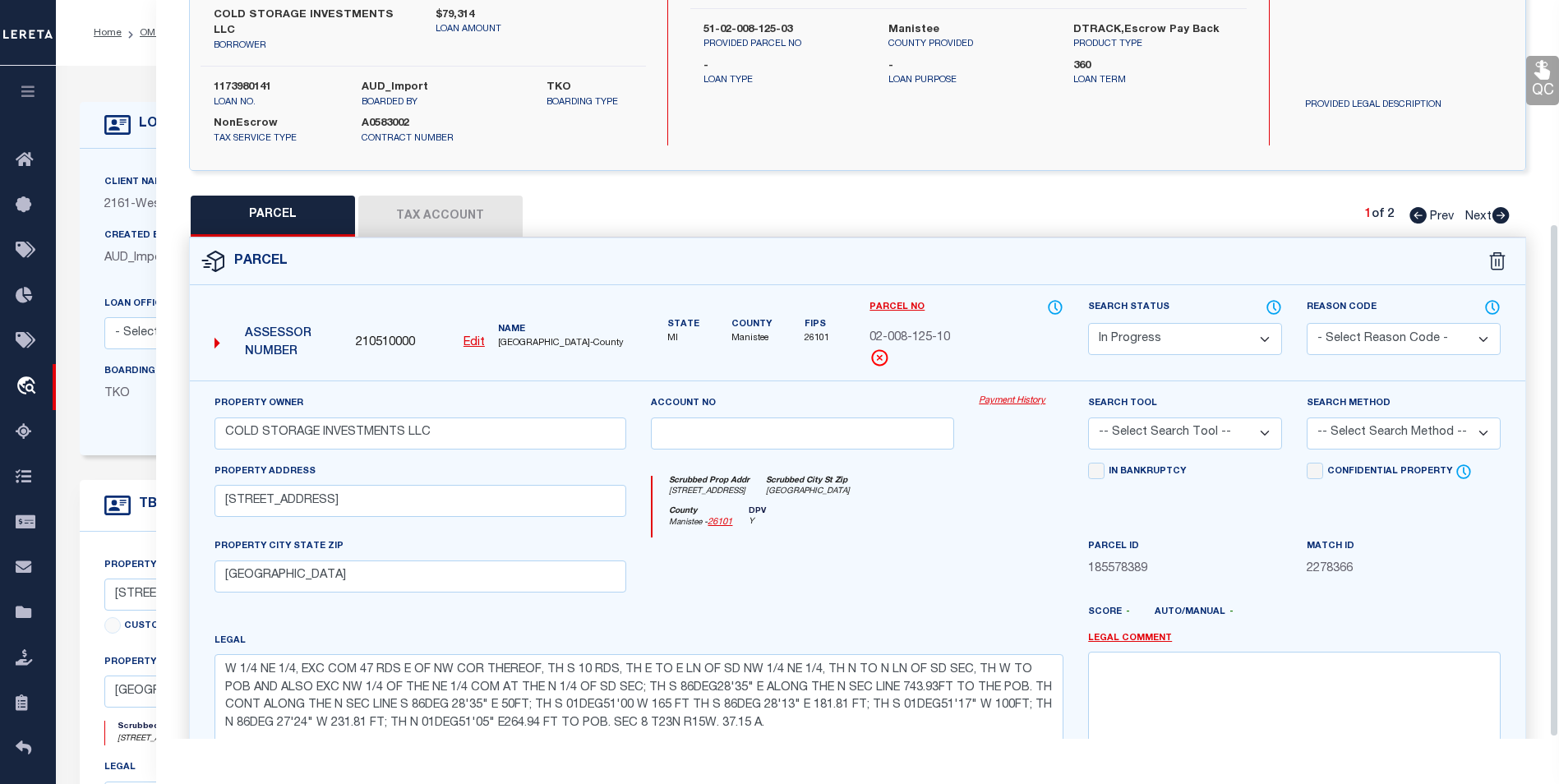
scroll to position [324, 0]
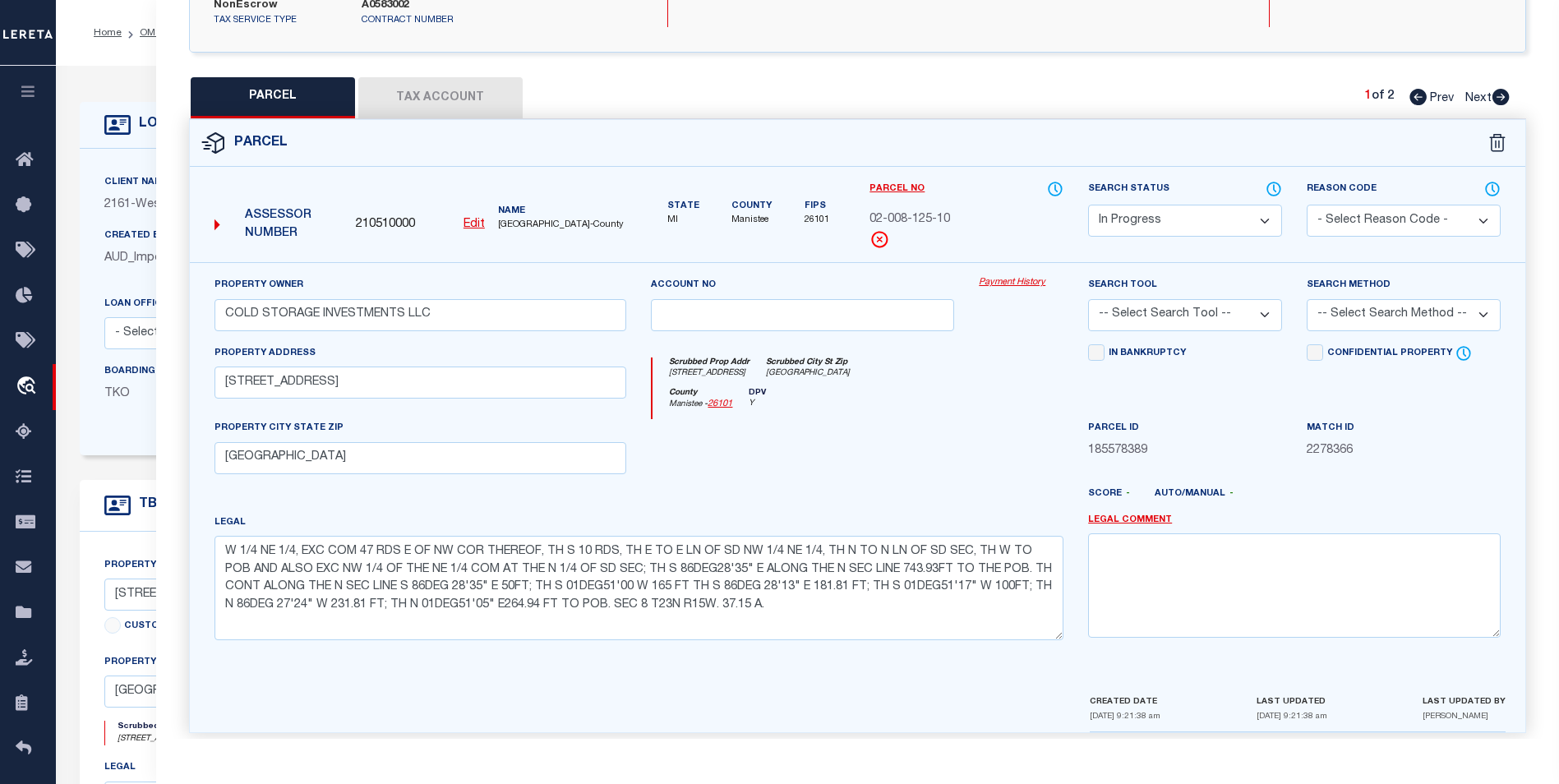
click at [1267, 303] on select "-- Select Search Tool -- 3rd Party Website Agency File Agency Website ATLS CNV-…" at bounding box center [1185, 315] width 194 height 32
click at [1088, 299] on select "-- Select Search Tool -- 3rd Party Website Agency File Agency Website ATLS CNV-…" at bounding box center [1185, 315] width 194 height 32
click at [1392, 303] on select "-- Select Search Method -- Property Address Legal Liability Info Provided" at bounding box center [1404, 315] width 194 height 32
click at [1307, 299] on select "-- Select Search Method -- Property Address Legal Liability Info Provided" at bounding box center [1404, 315] width 194 height 32
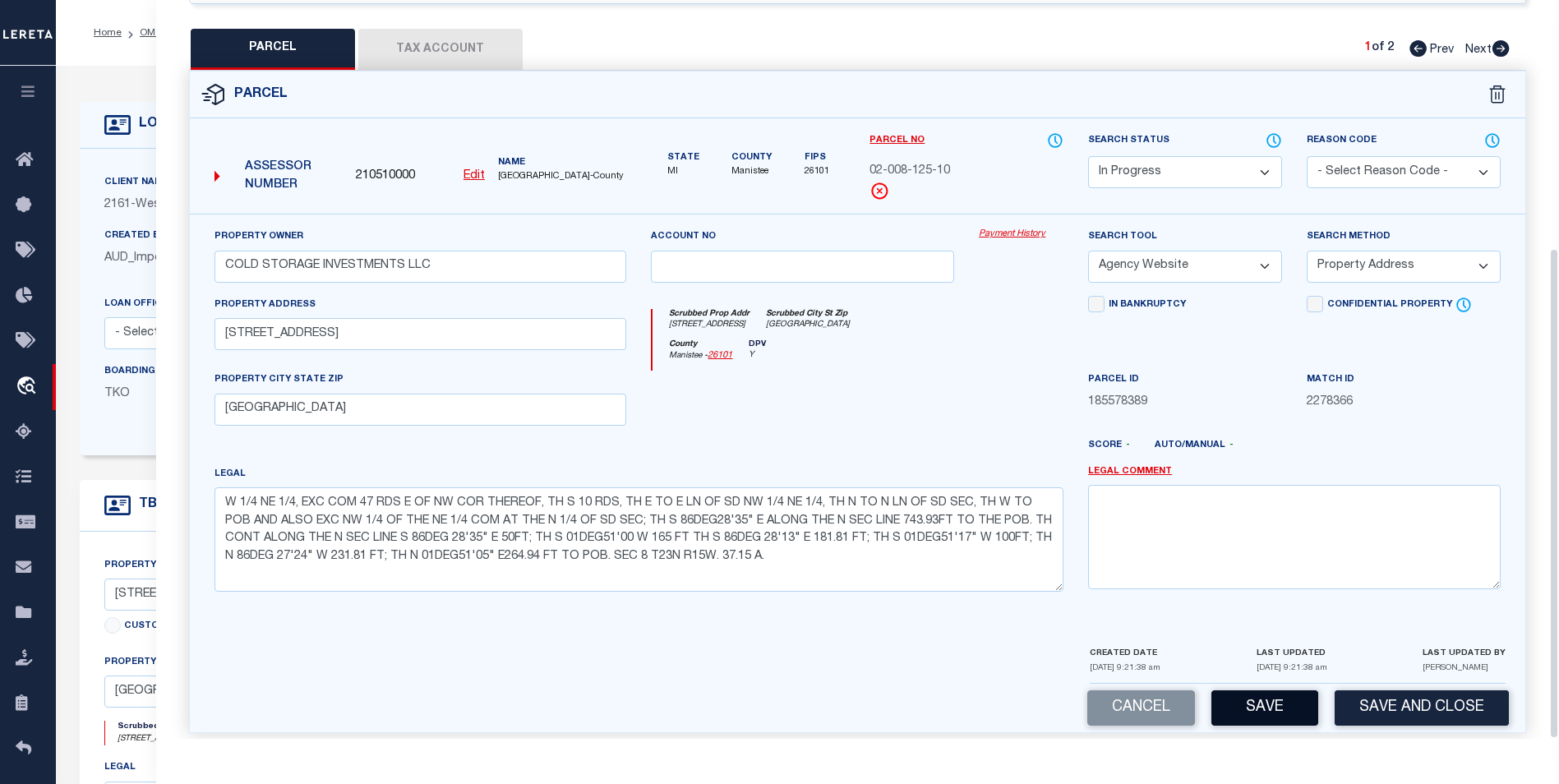
click at [1284, 695] on button "Save" at bounding box center [1264, 707] width 107 height 36
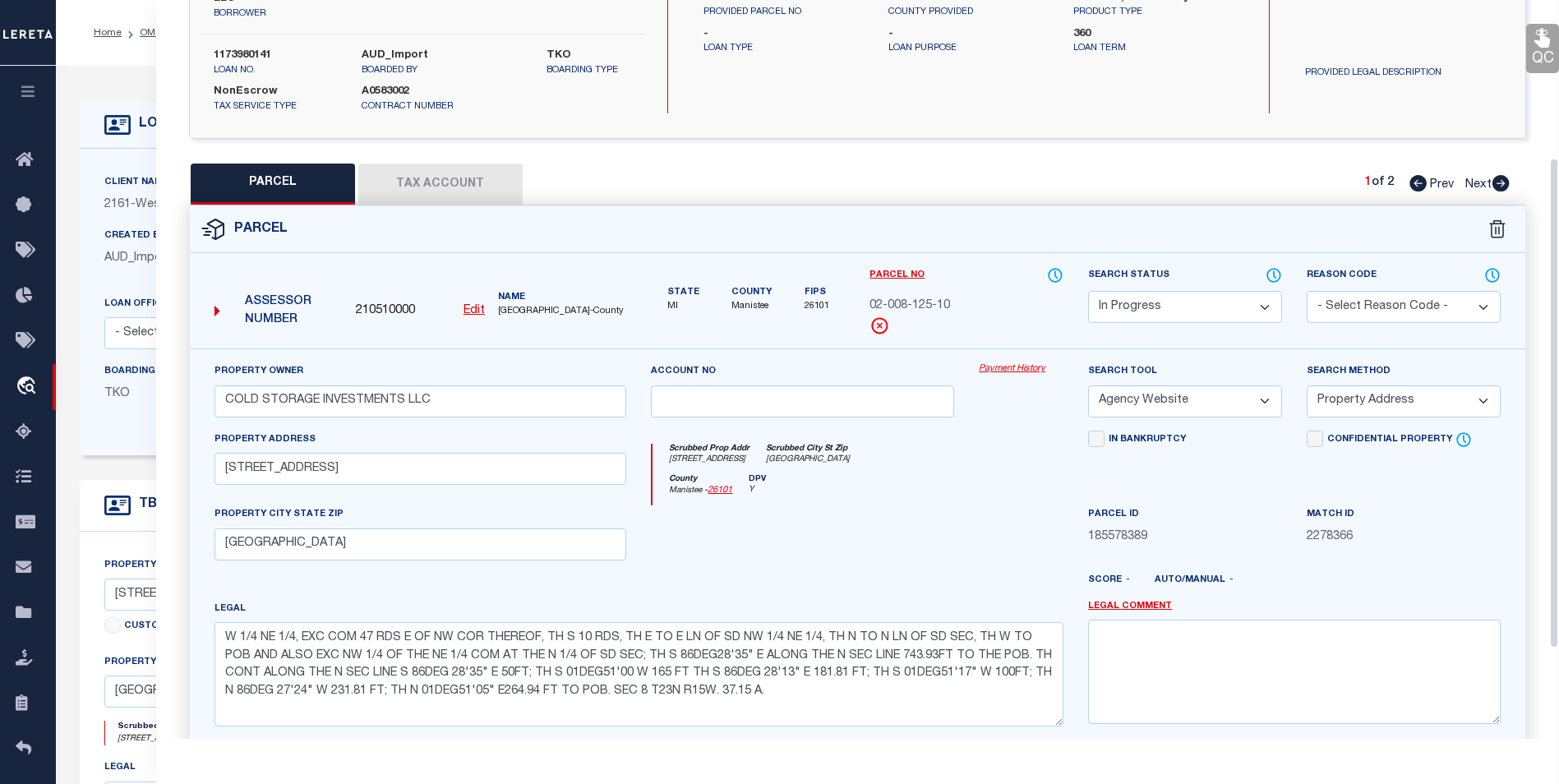
scroll to position [126, 0]
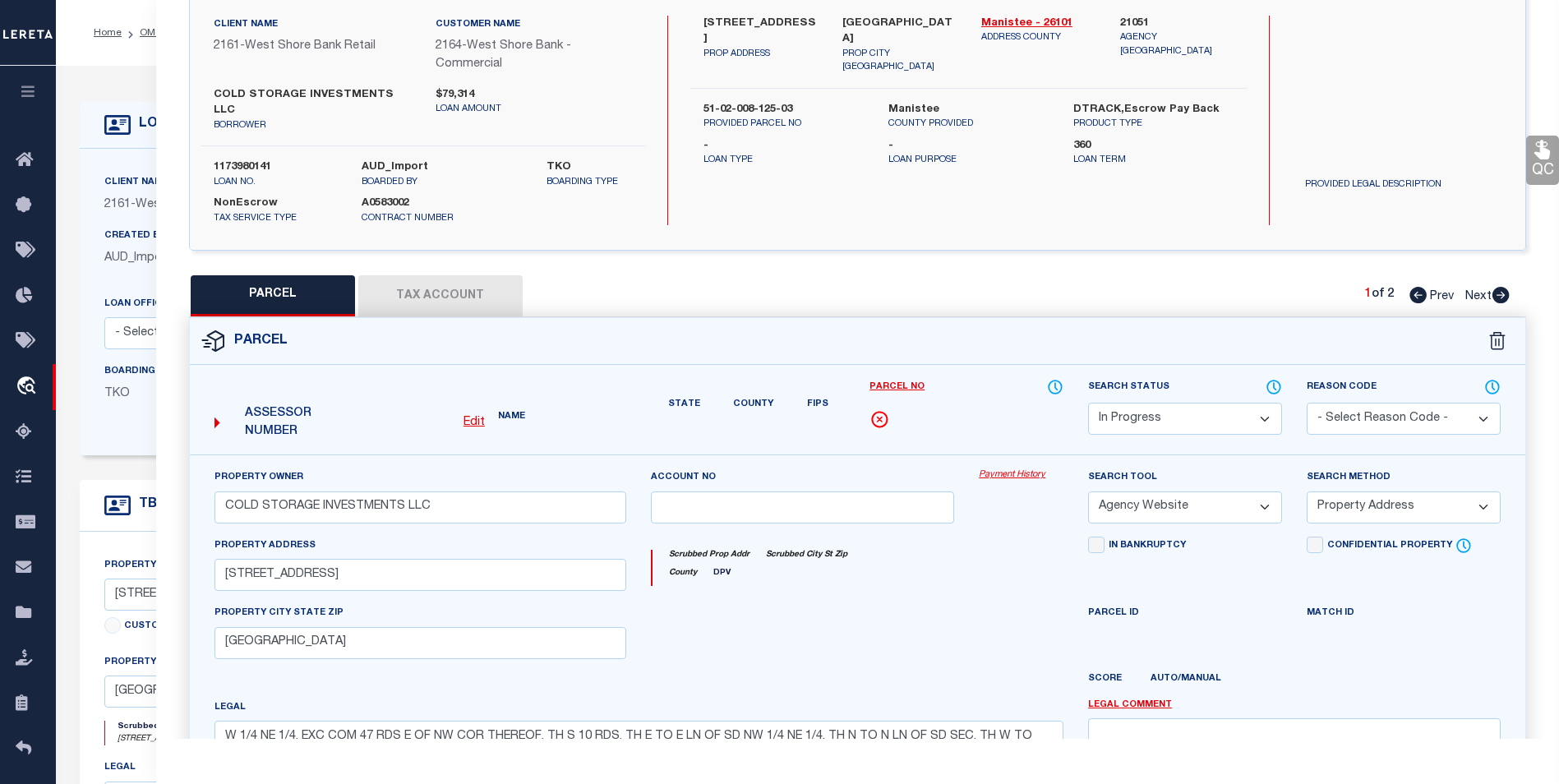
click at [461, 276] on button "Tax Account" at bounding box center [441, 296] width 164 height 41
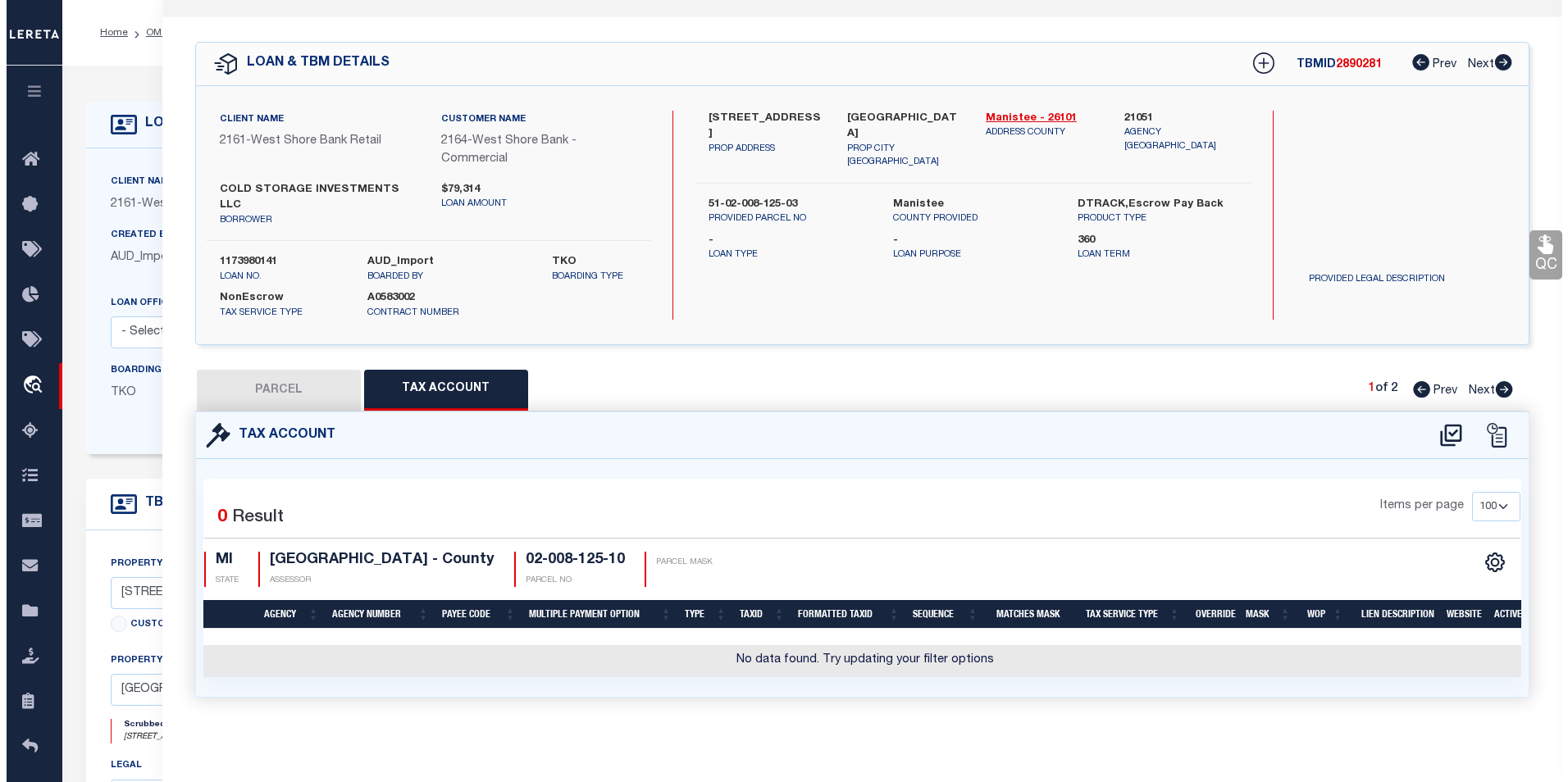
scroll to position [0, 0]
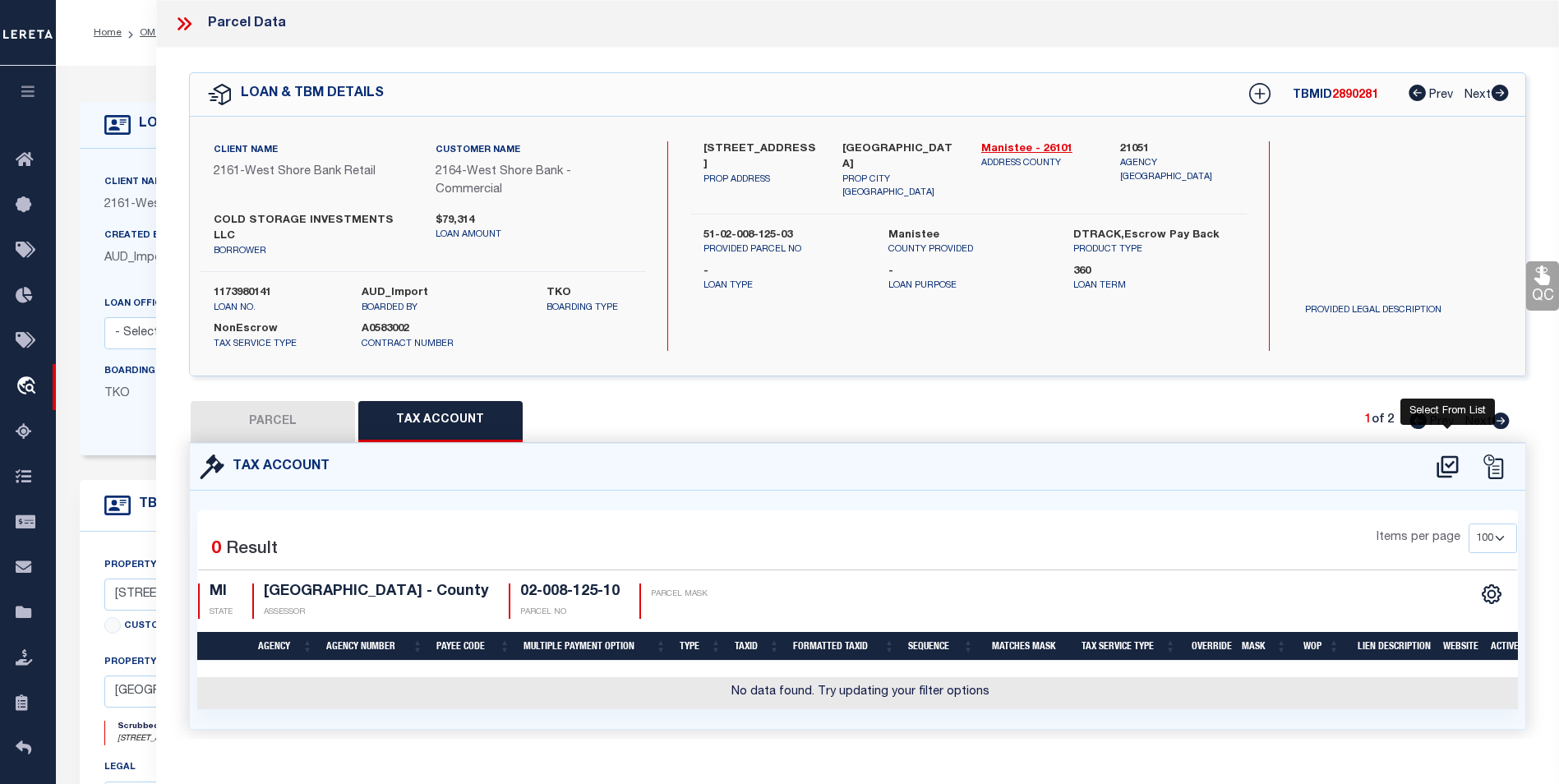
click at [1456, 454] on icon at bounding box center [1448, 466] width 27 height 26
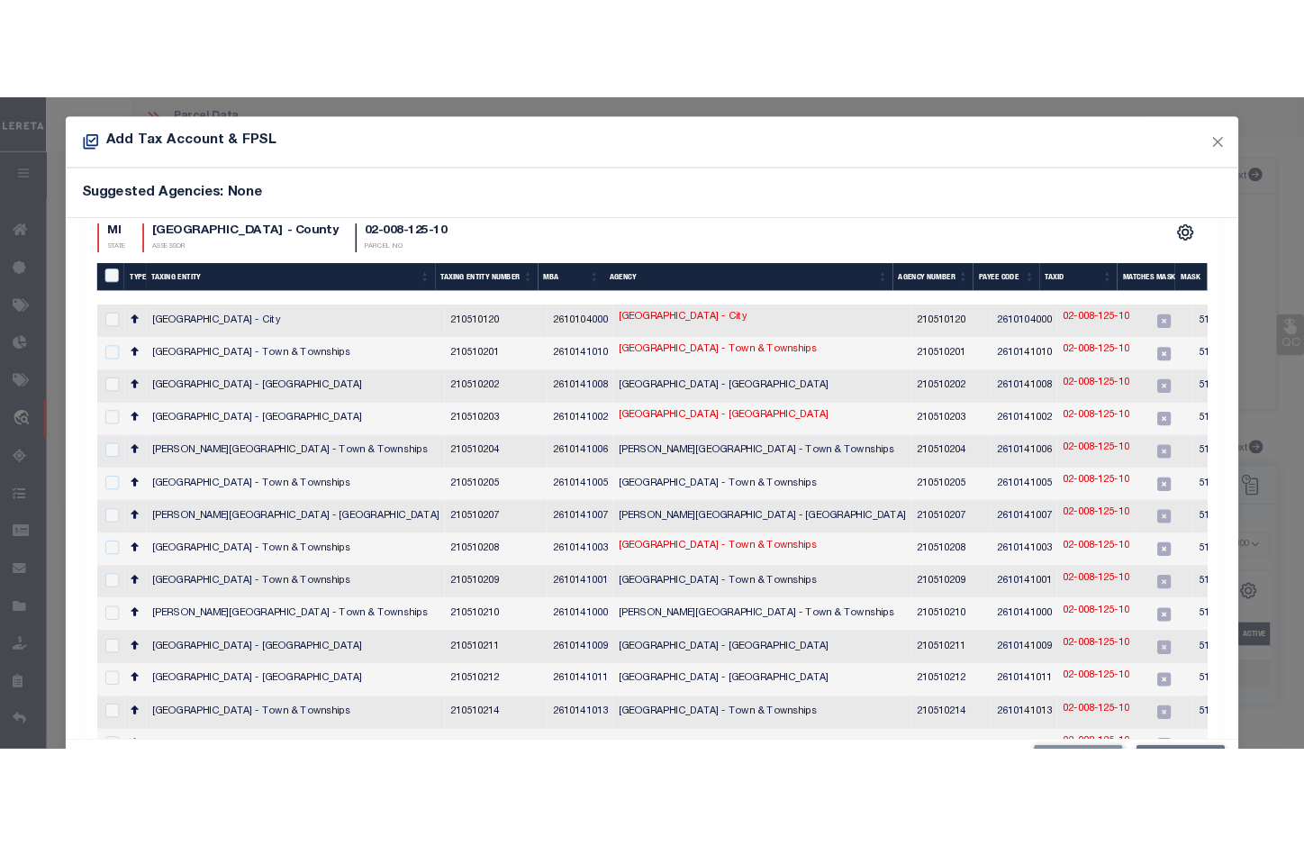
scroll to position [90, 0]
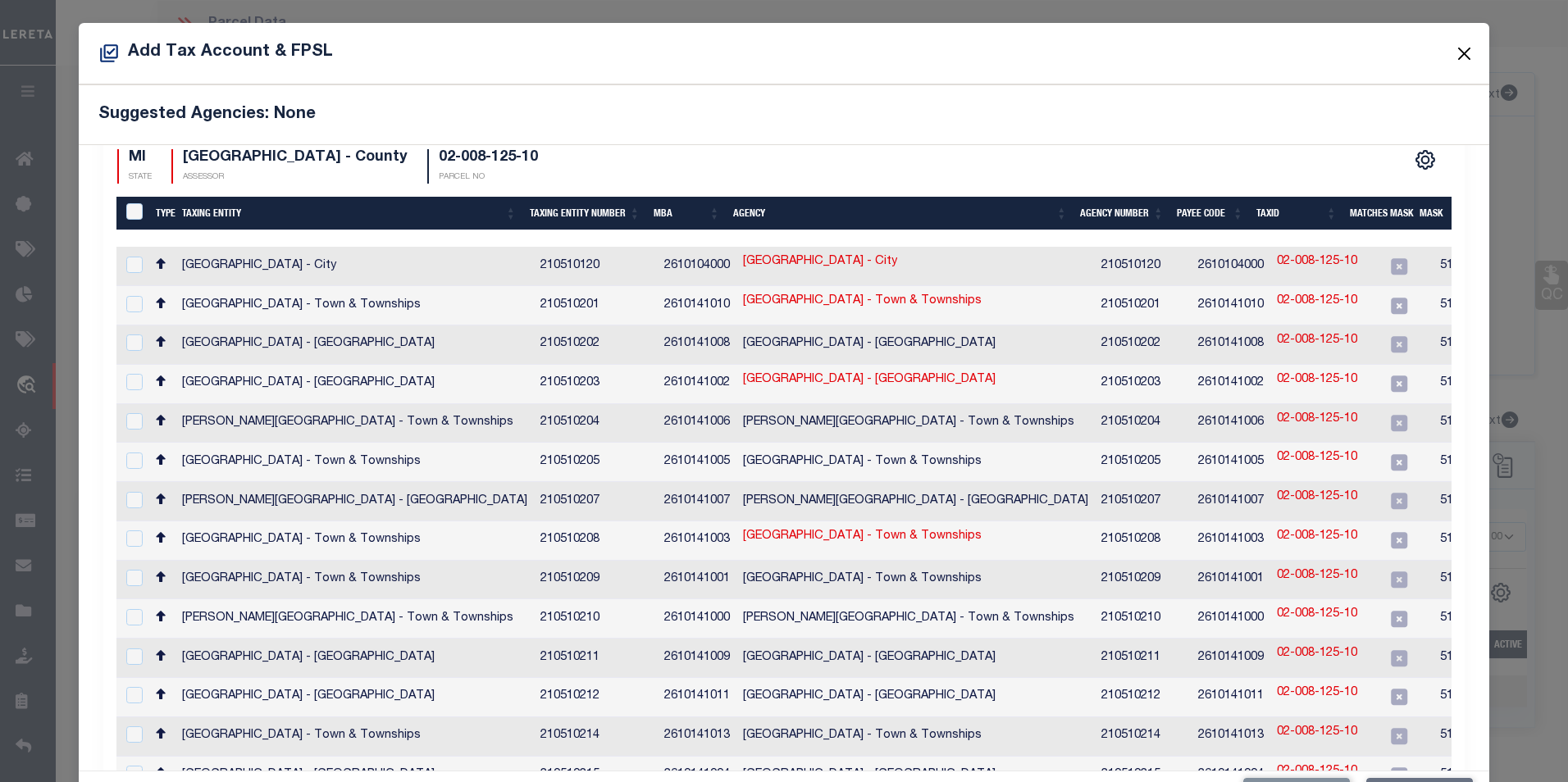
click at [1455, 46] on button "Close" at bounding box center [1463, 53] width 21 height 21
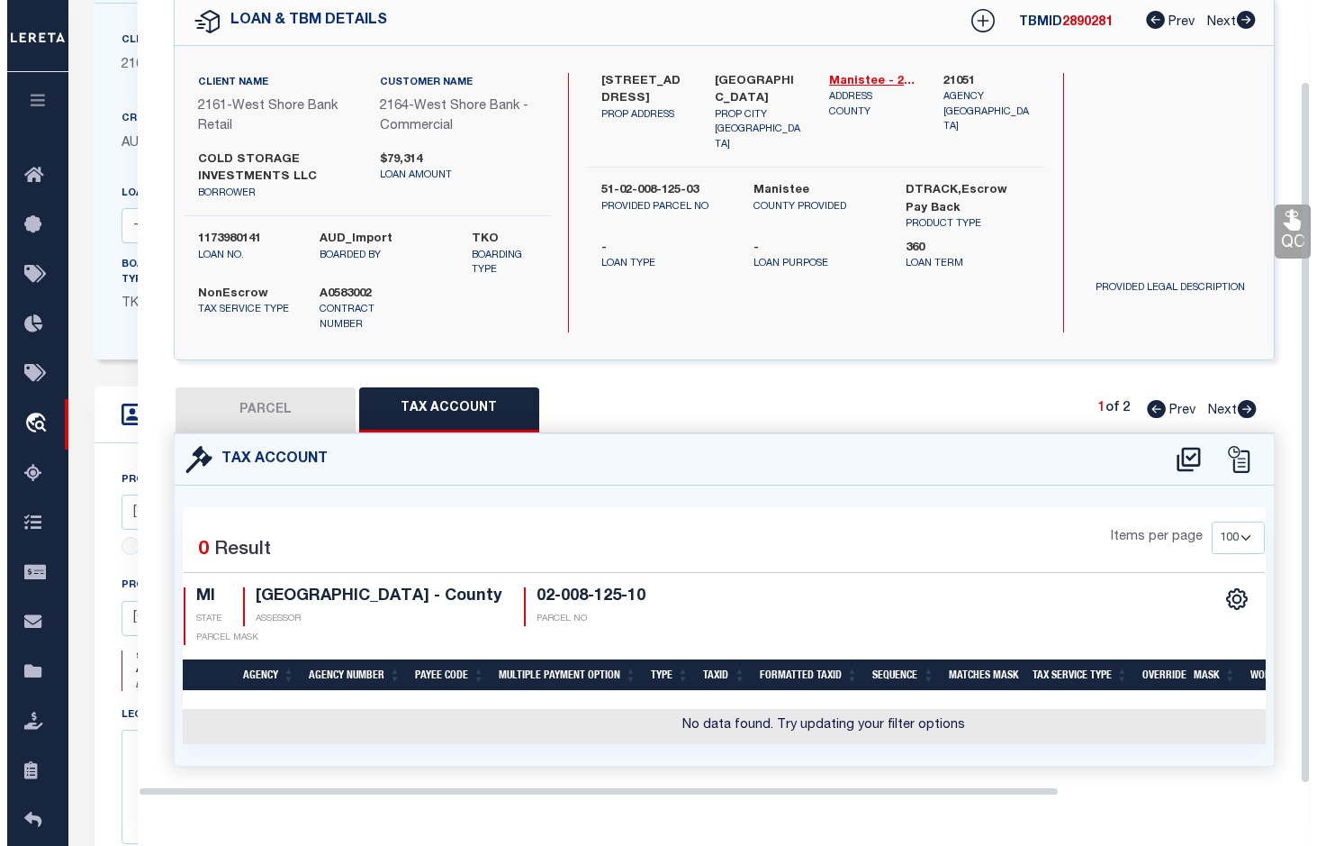
scroll to position [180, 0]
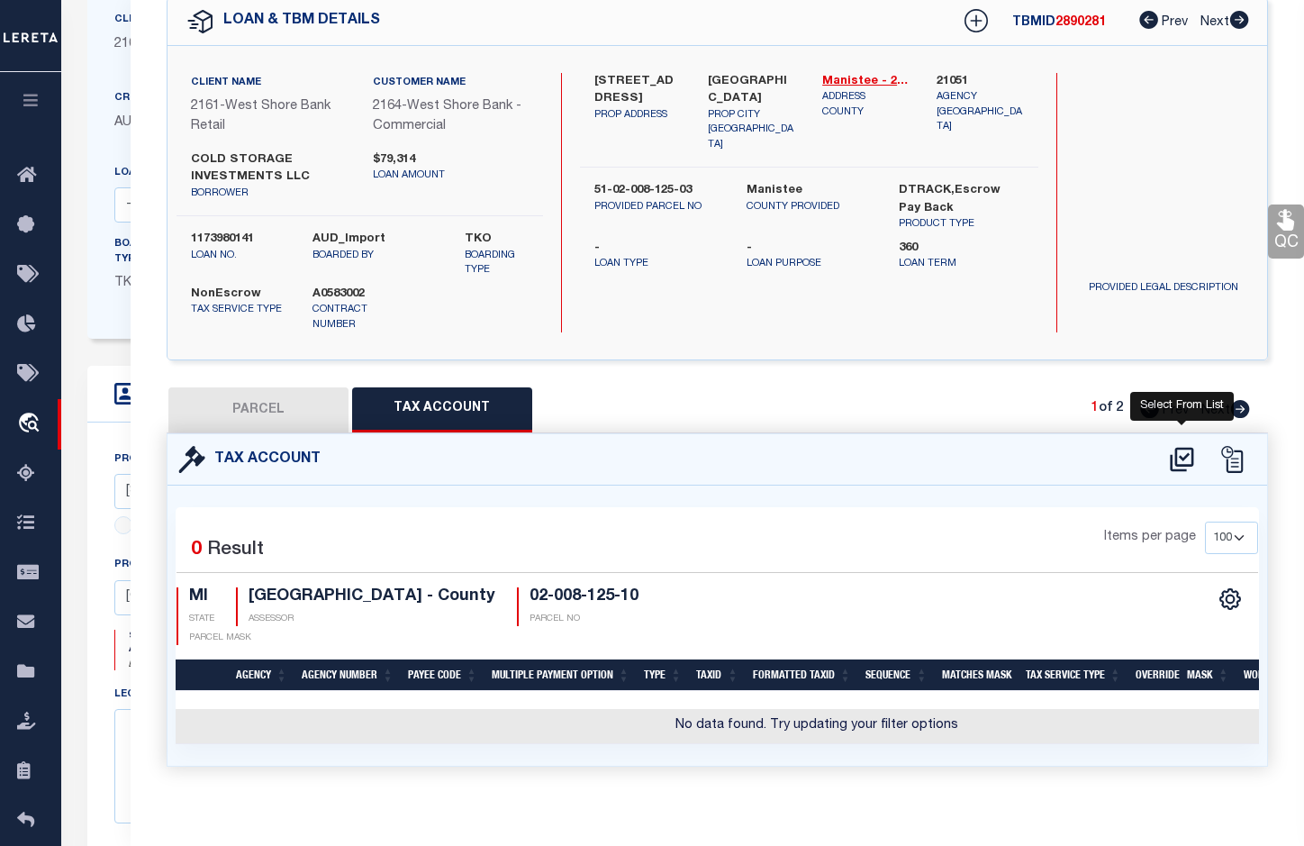
click at [1180, 445] on icon at bounding box center [1182, 459] width 30 height 29
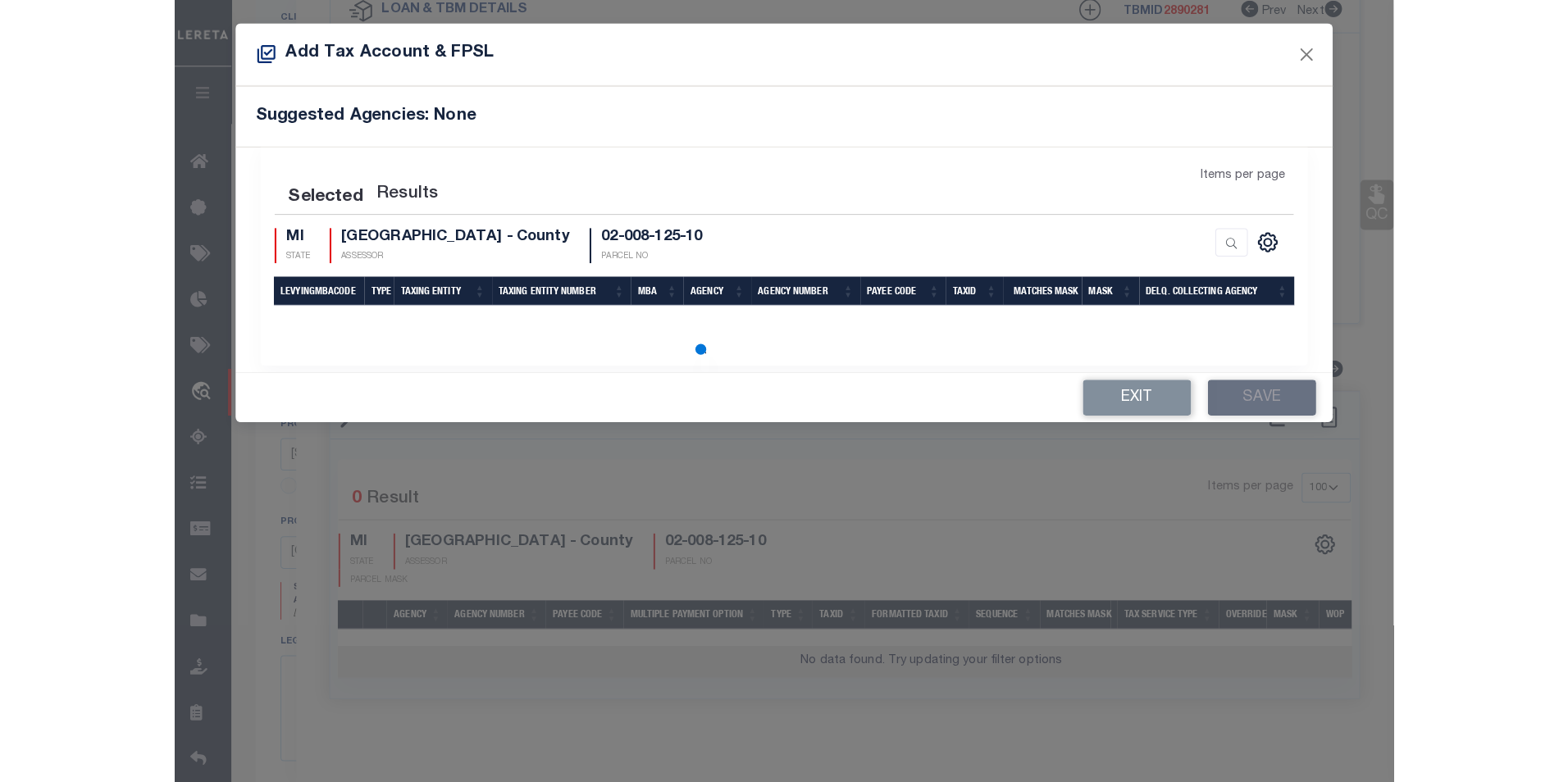
scroll to position [6, 0]
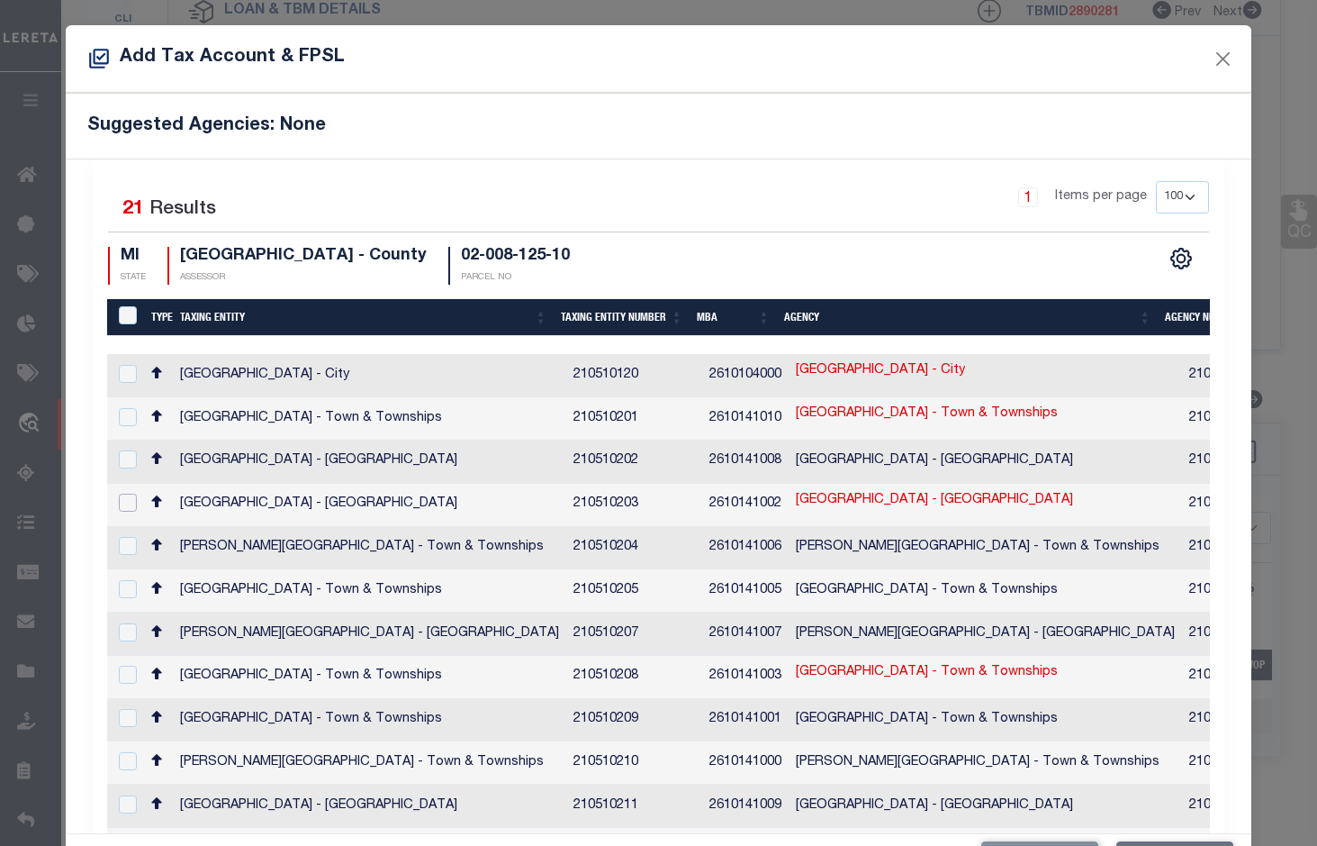
click at [132, 493] on input "checkbox" at bounding box center [128, 502] width 18 height 18
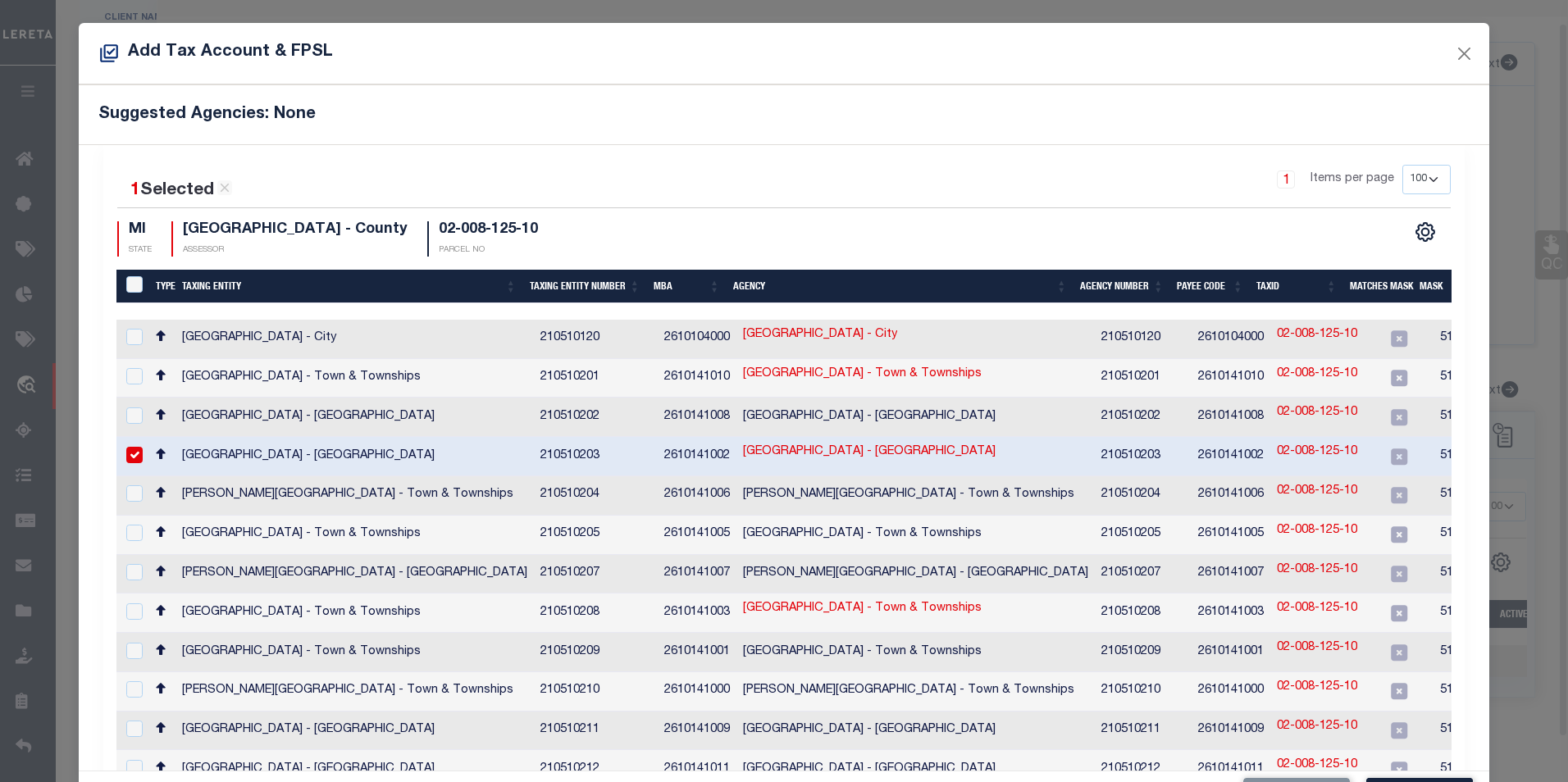
scroll to position [23, 0]
click at [1283, 445] on link "02-008-125-10" at bounding box center [1317, 452] width 80 height 18
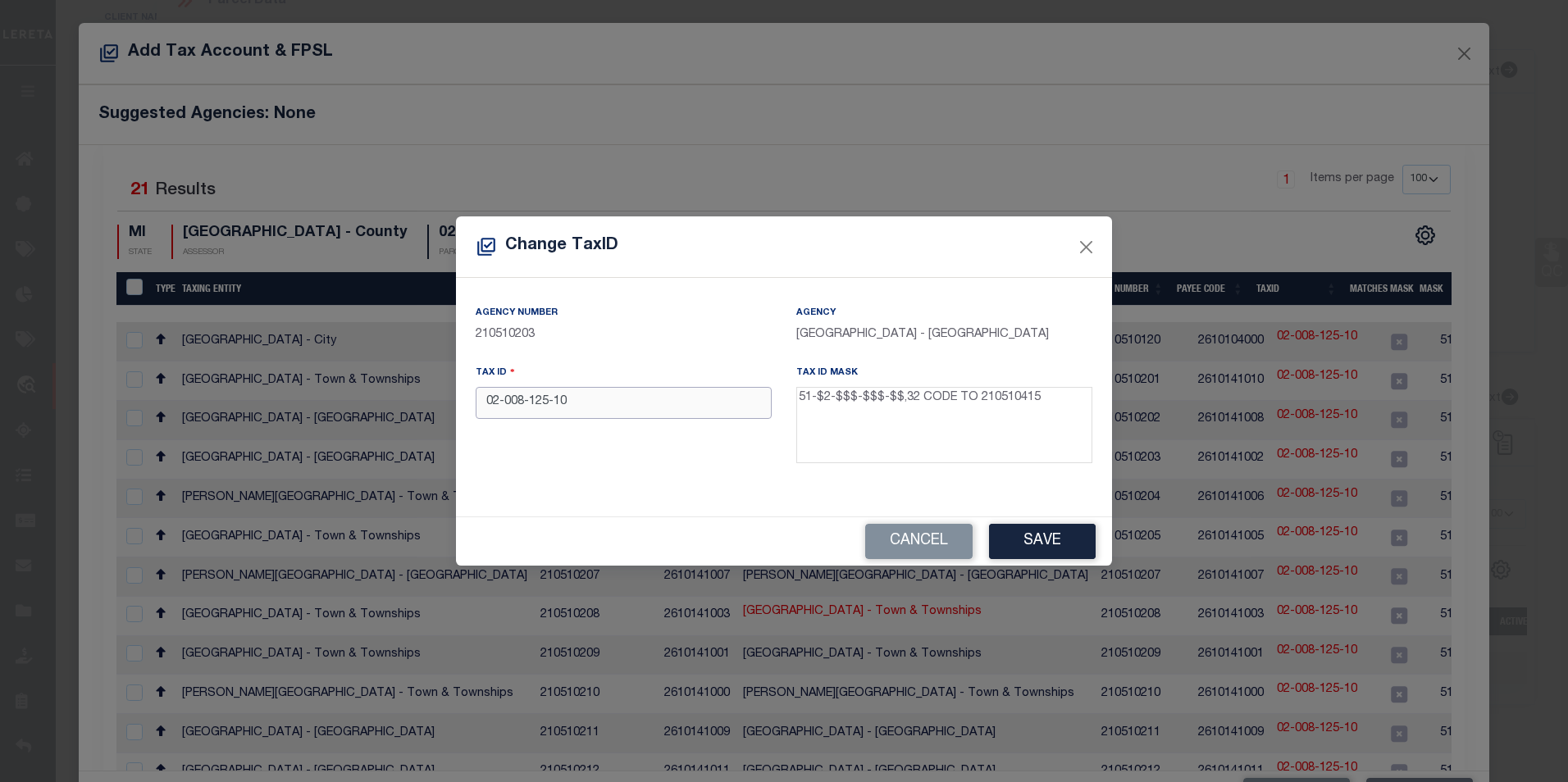
click at [485, 404] on input "02-008-125-10" at bounding box center [623, 402] width 296 height 32
click at [1015, 538] on button "Save" at bounding box center [1042, 541] width 107 height 36
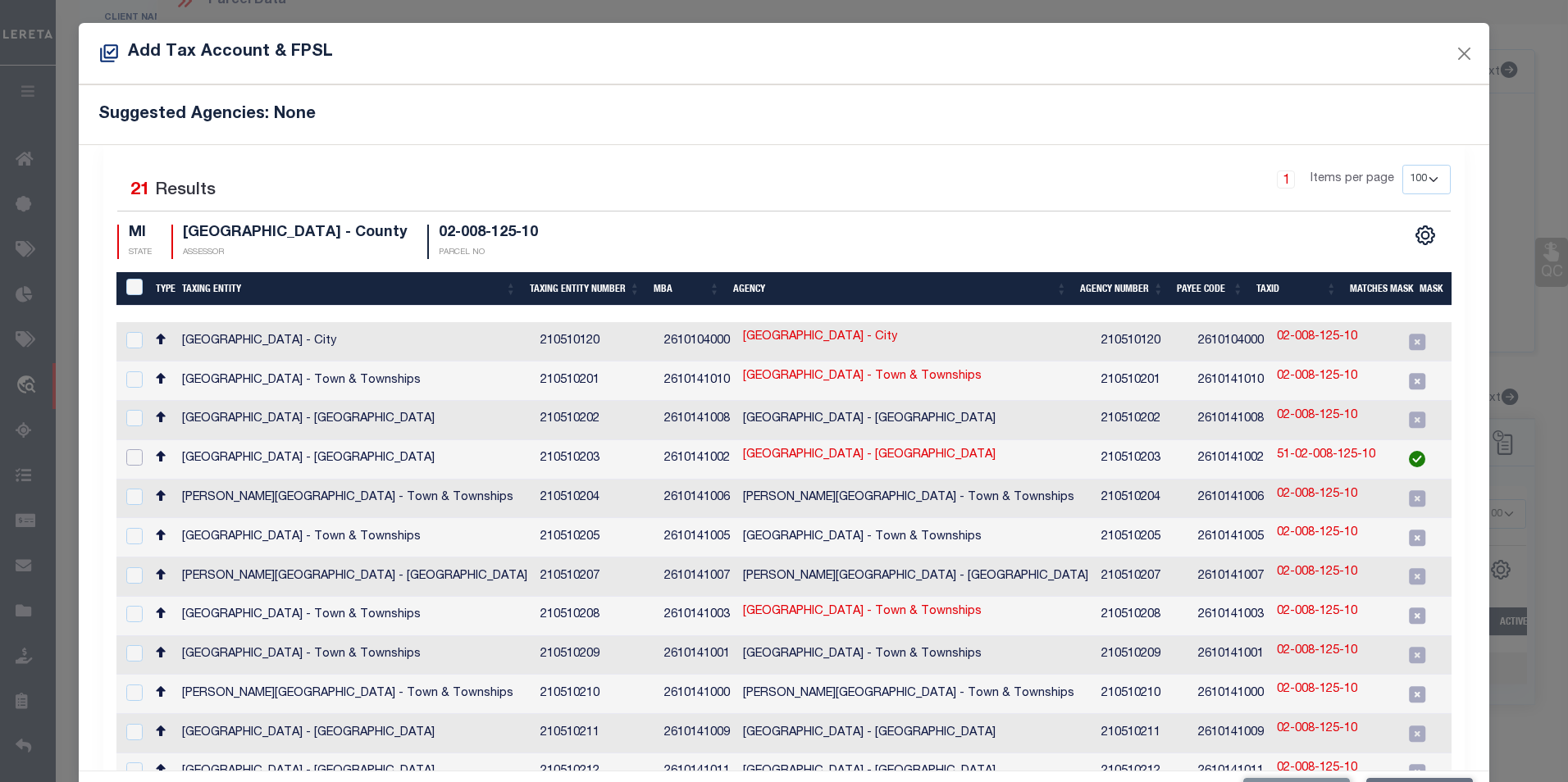
click at [127, 449] on input "checkbox" at bounding box center [135, 457] width 16 height 16
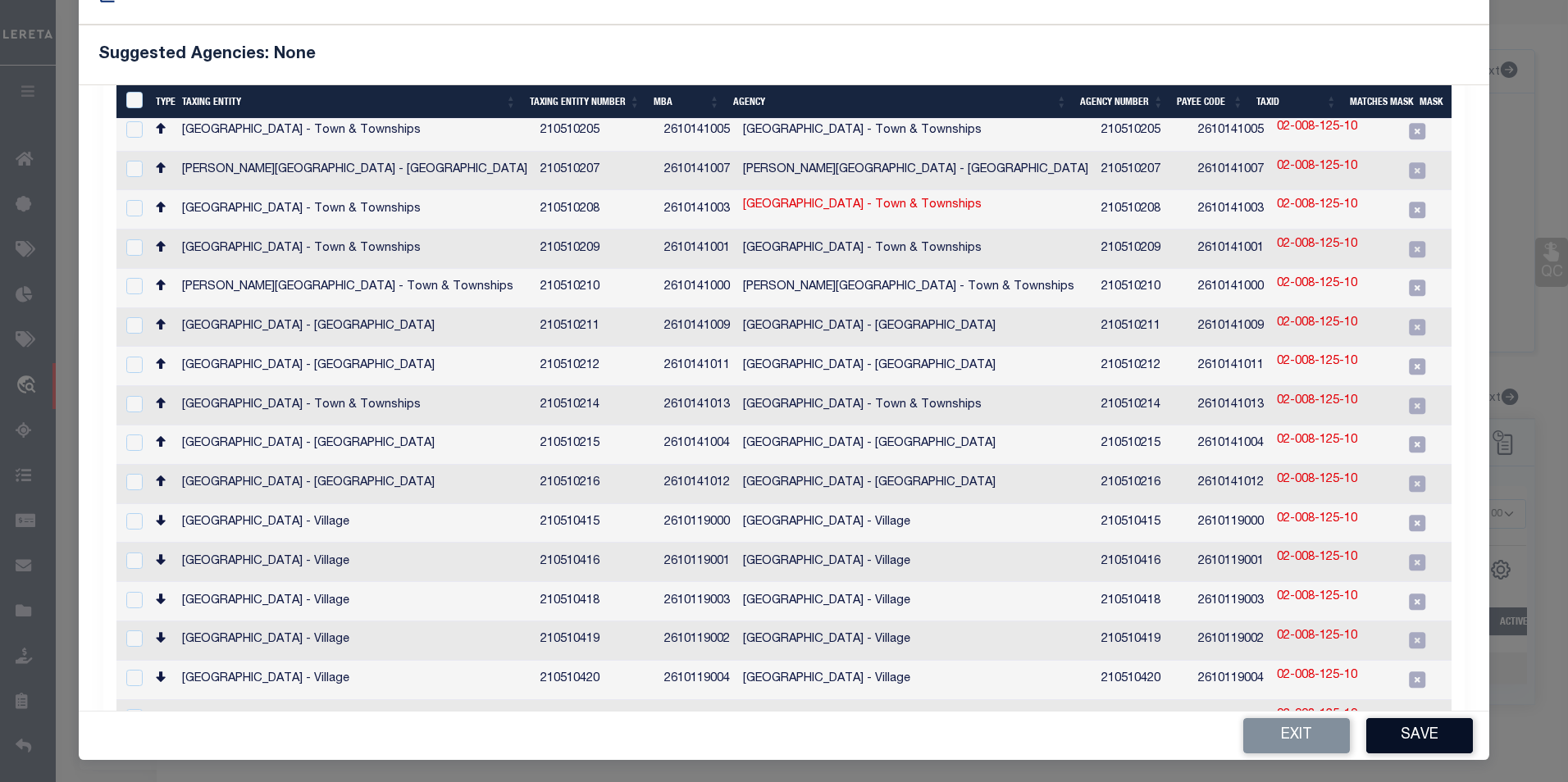
scroll to position [61, 0]
click at [1391, 726] on button "Save" at bounding box center [1419, 735] width 107 height 36
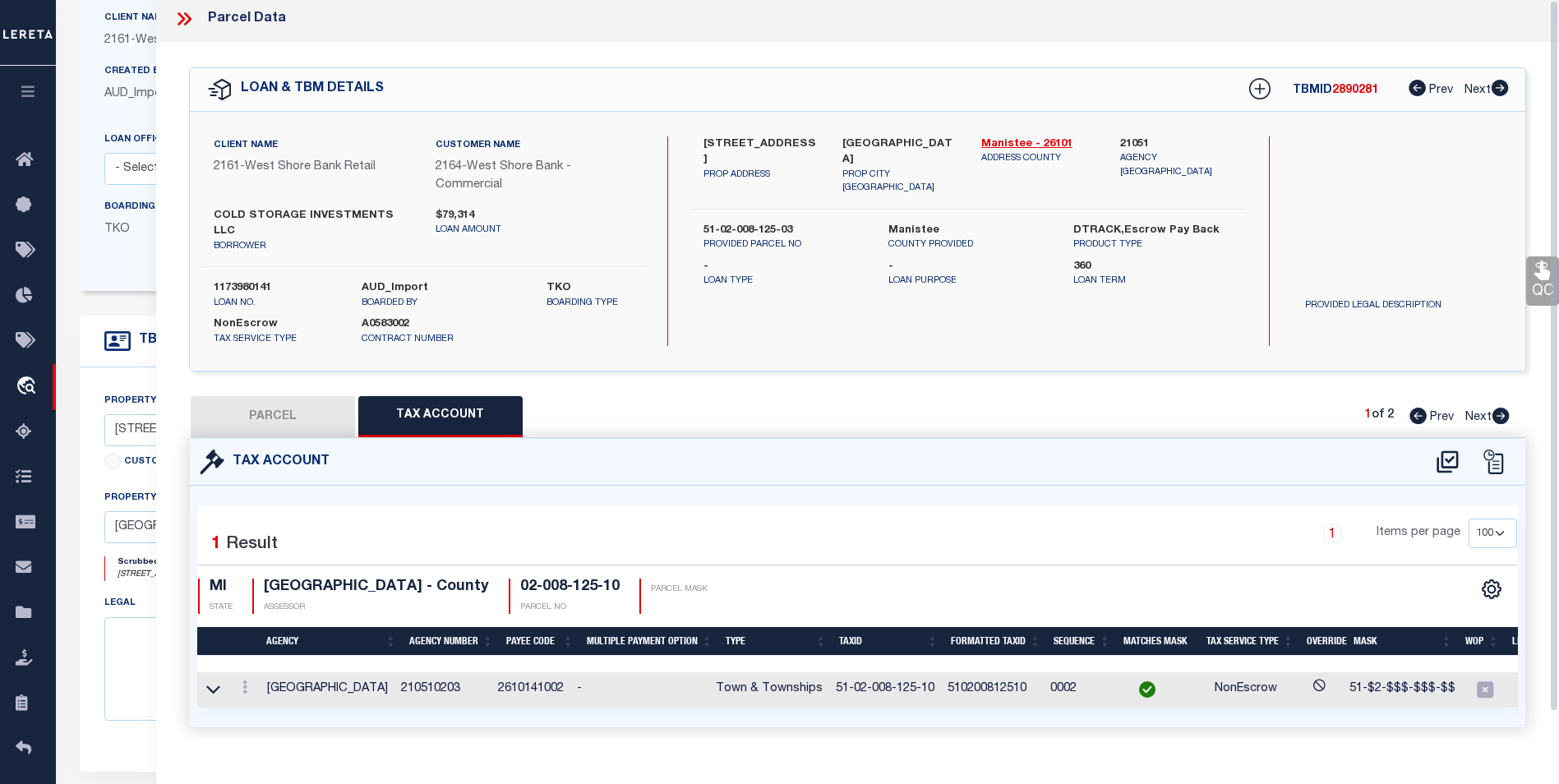
scroll to position [0, 0]
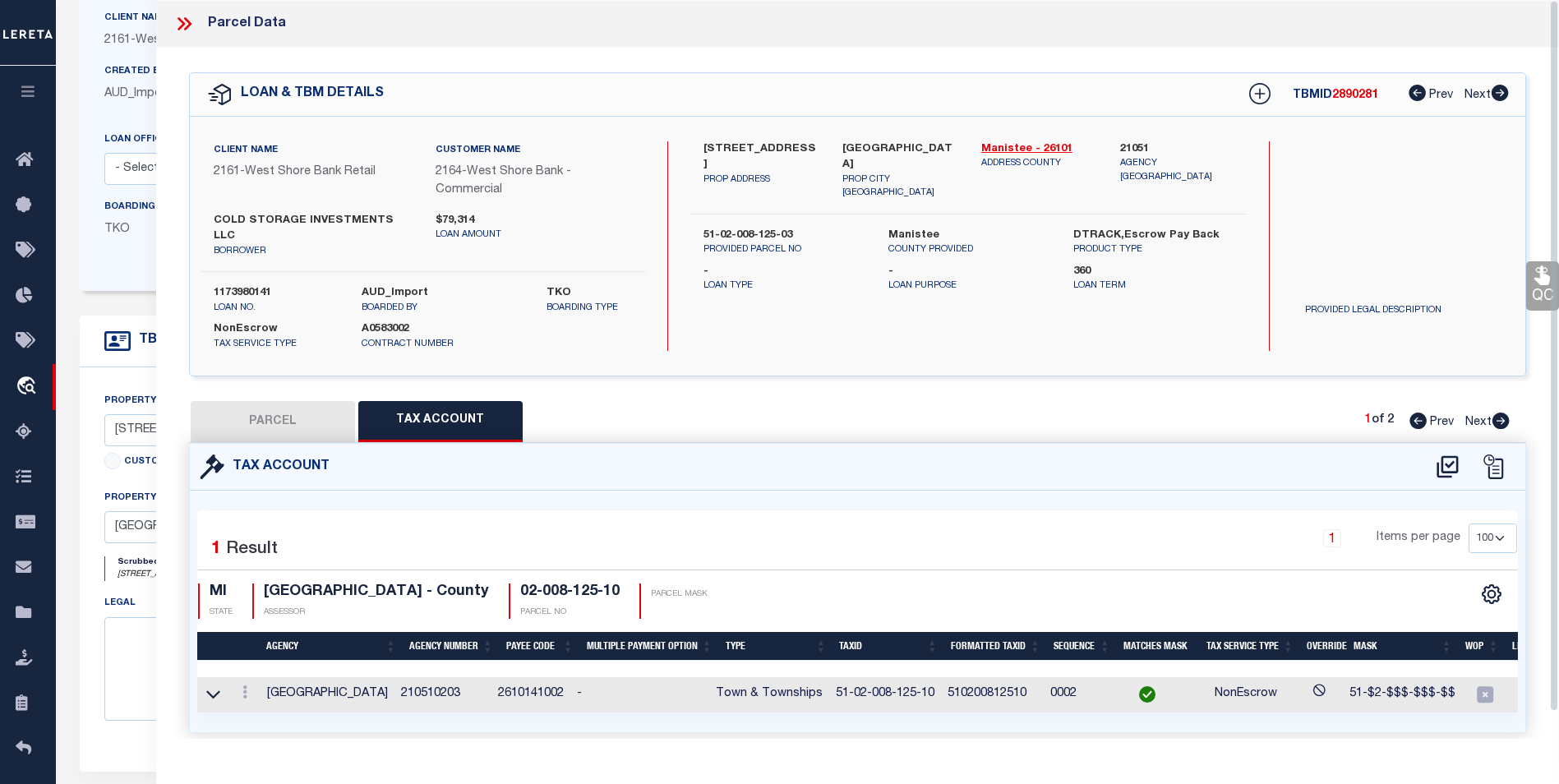
click at [180, 18] on icon at bounding box center [183, 23] width 21 height 21
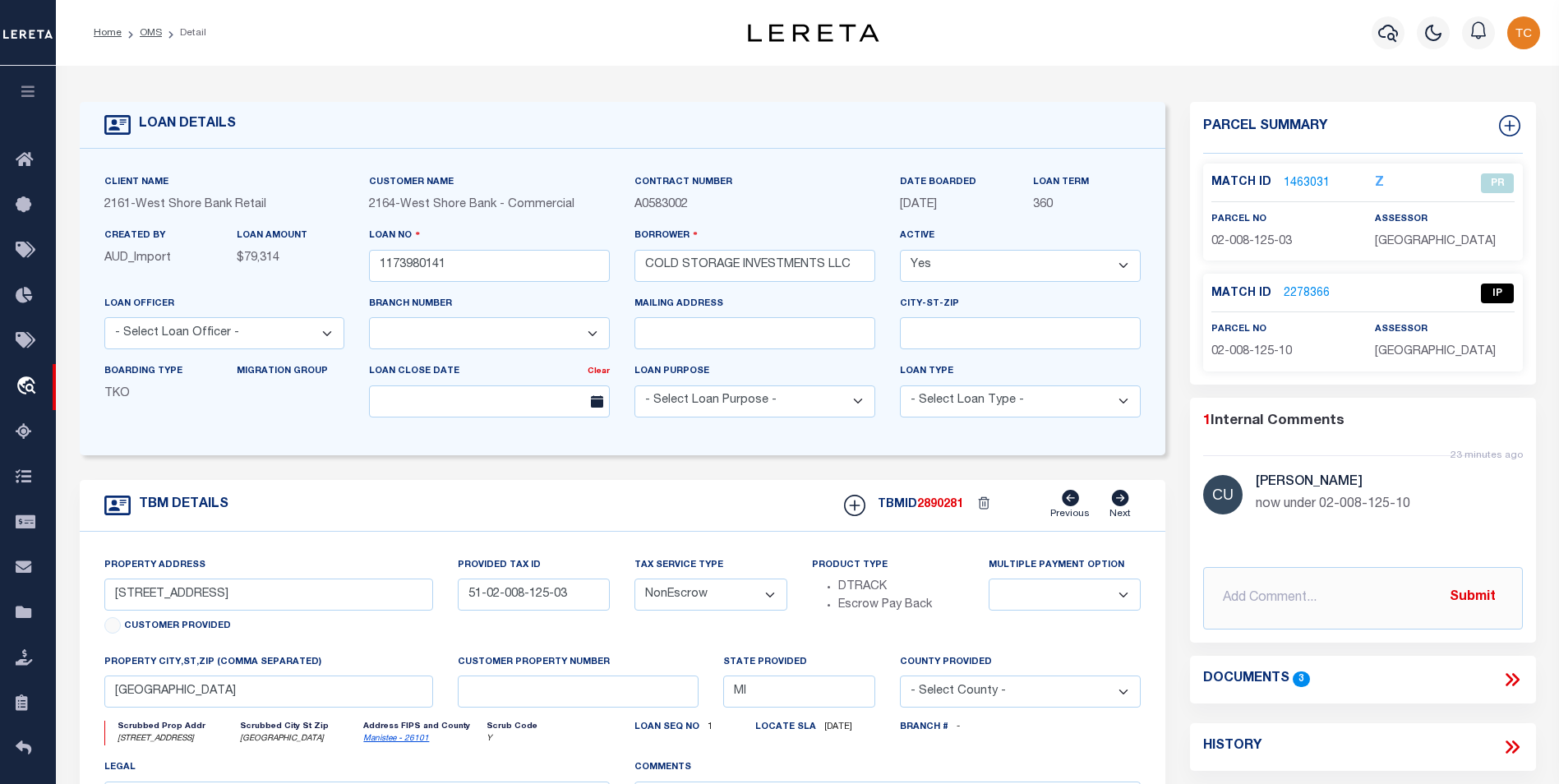
click at [1319, 287] on link "2278366" at bounding box center [1307, 293] width 46 height 17
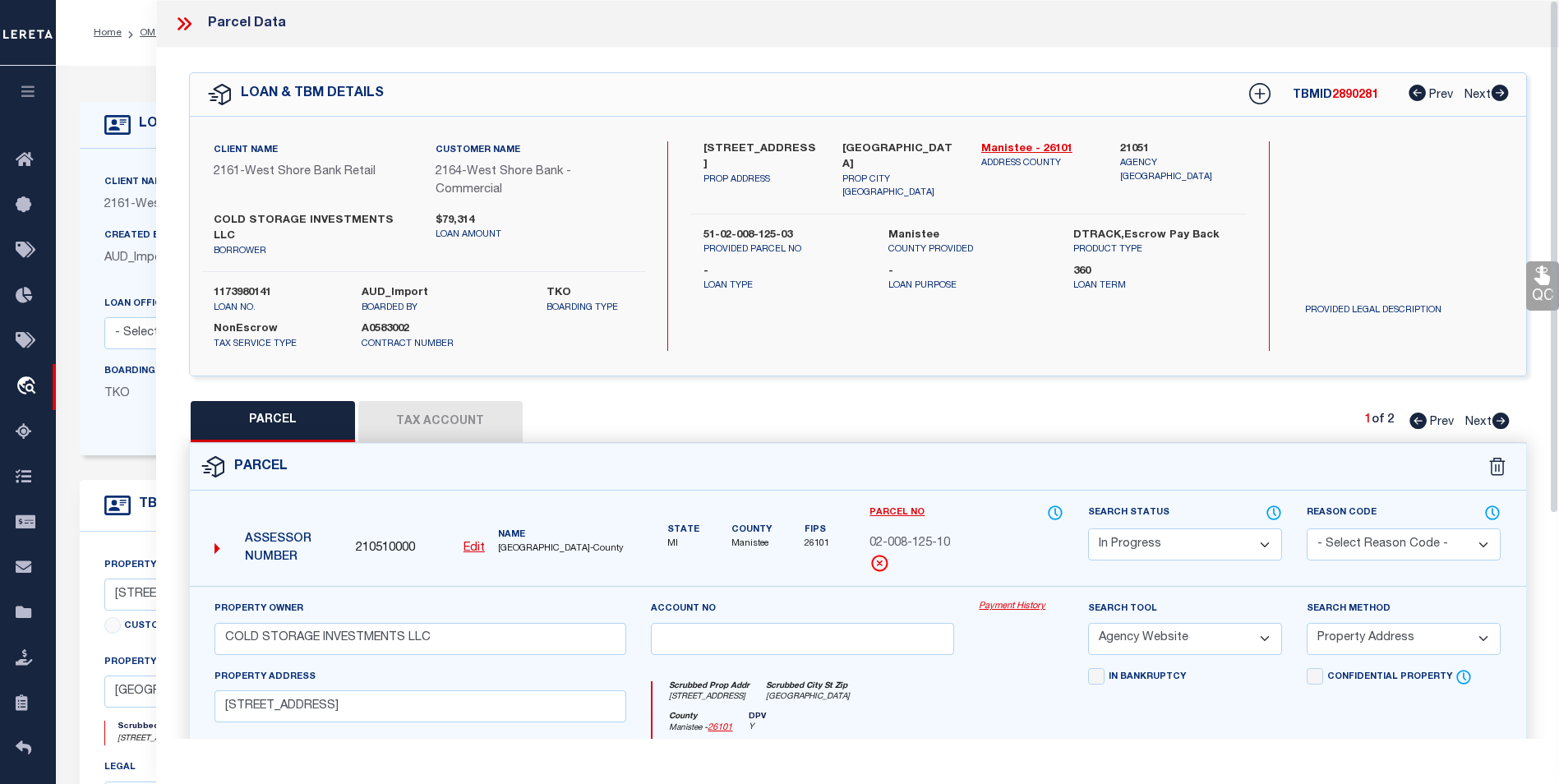
click at [1162, 528] on select "Automated Search Bad Parcel Complete Duplicate Parcel High Dollar Reporting In …" at bounding box center [1185, 544] width 194 height 32
click at [1088, 528] on select "Automated Search Bad Parcel Complete Duplicate Parcel High Dollar Reporting In …" at bounding box center [1185, 544] width 194 height 32
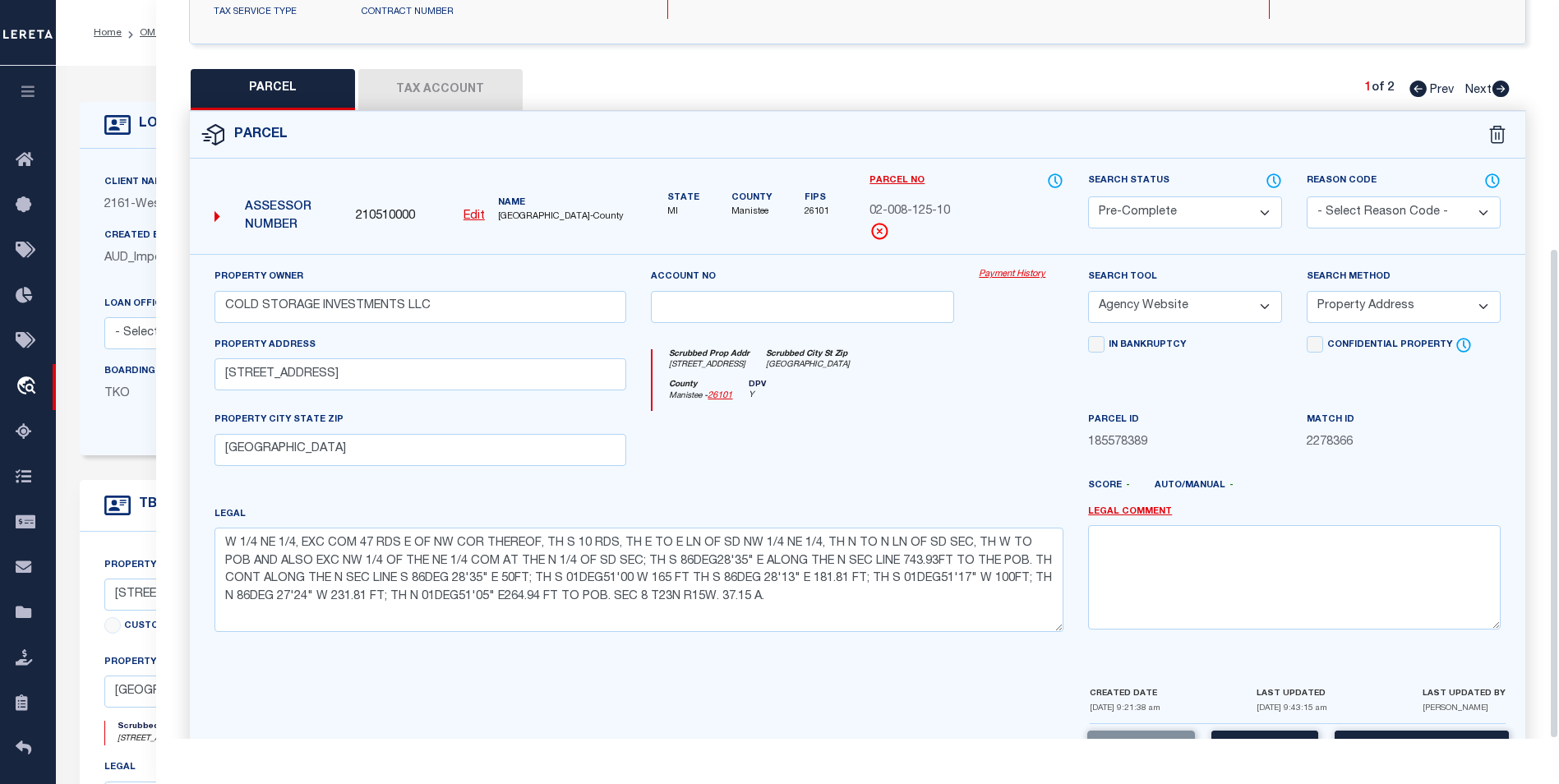
scroll to position [372, 0]
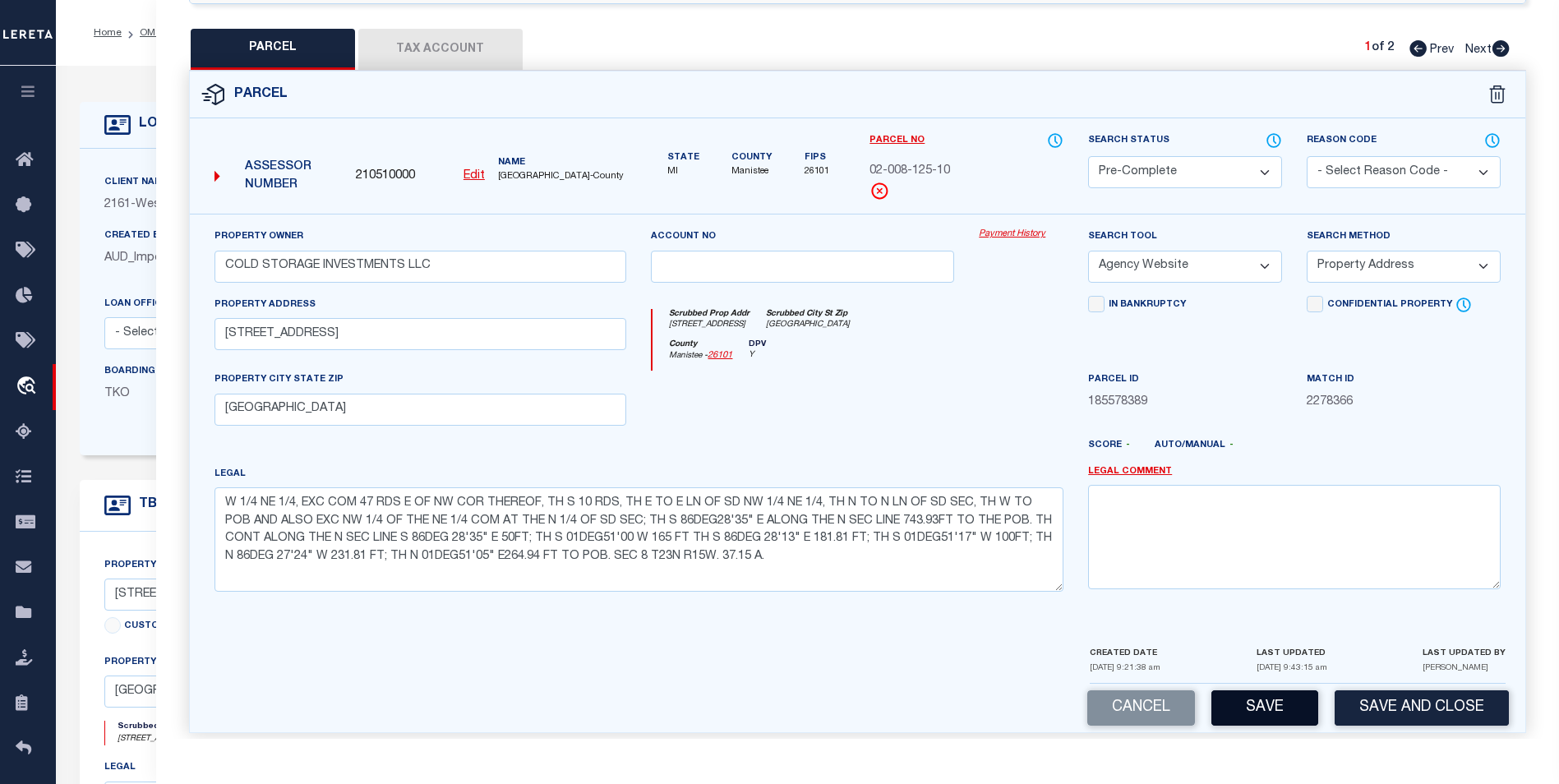
click at [1268, 698] on button "Save" at bounding box center [1264, 707] width 107 height 36
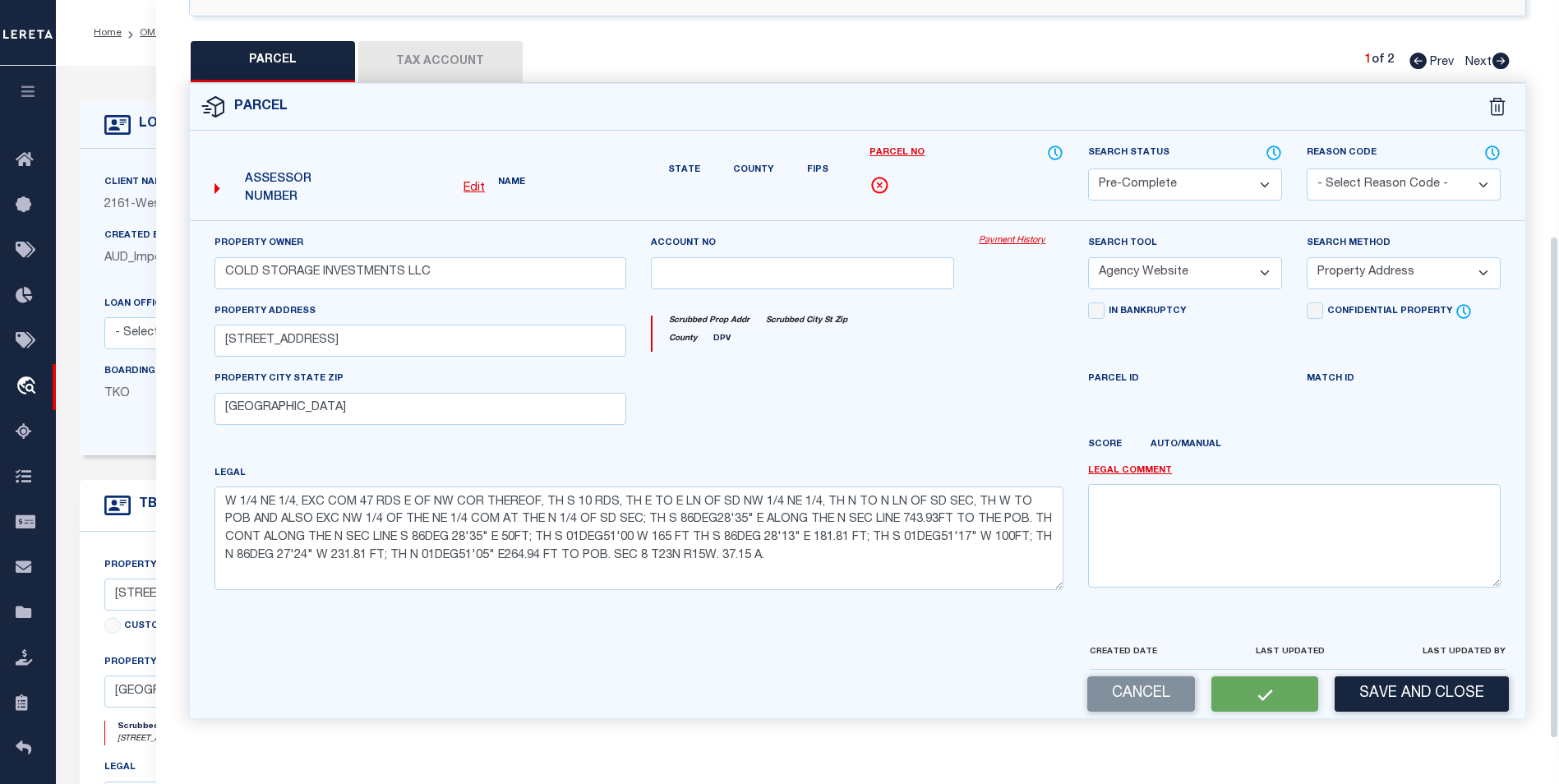
scroll to position [324, 0]
